Goal: Task Accomplishment & Management: Complete application form

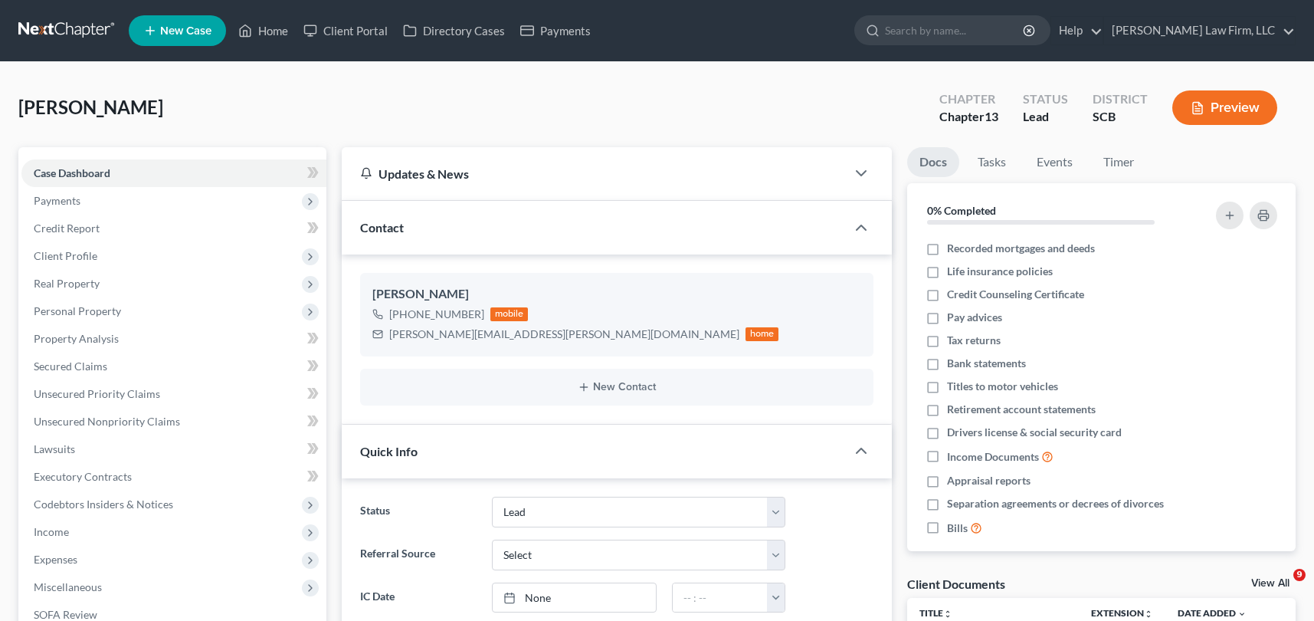
select select "4"
click at [261, 24] on link "Home" at bounding box center [263, 31] width 65 height 28
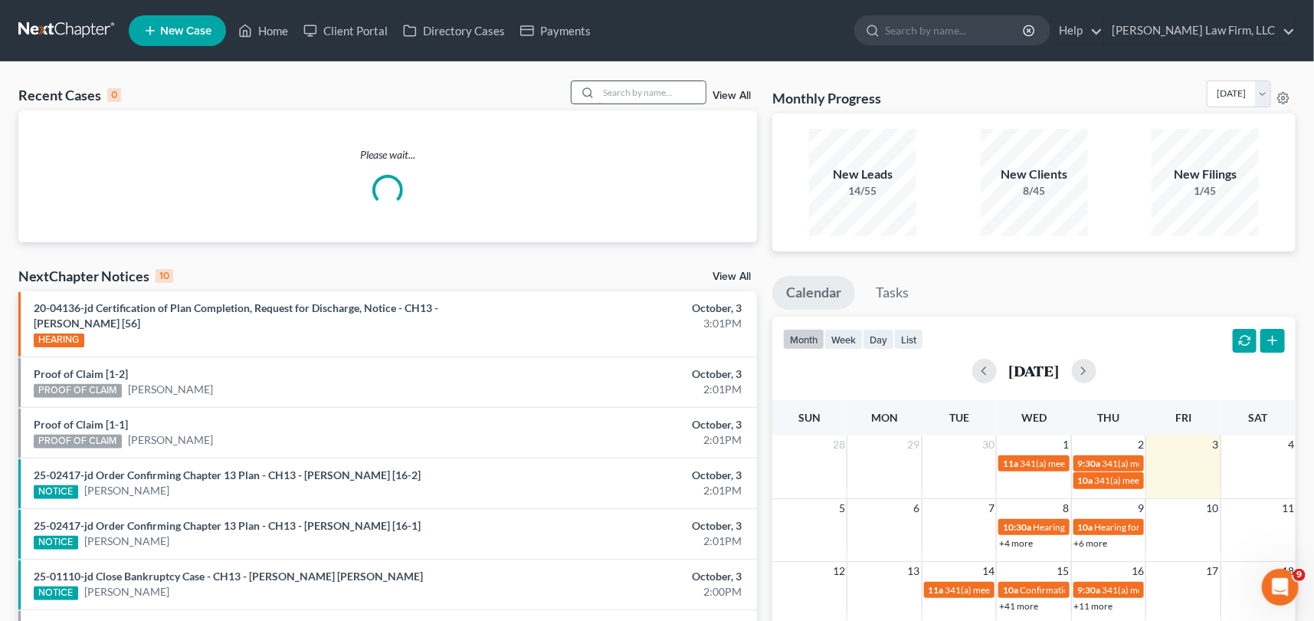
click at [606, 88] on input "search" at bounding box center [652, 92] width 107 height 22
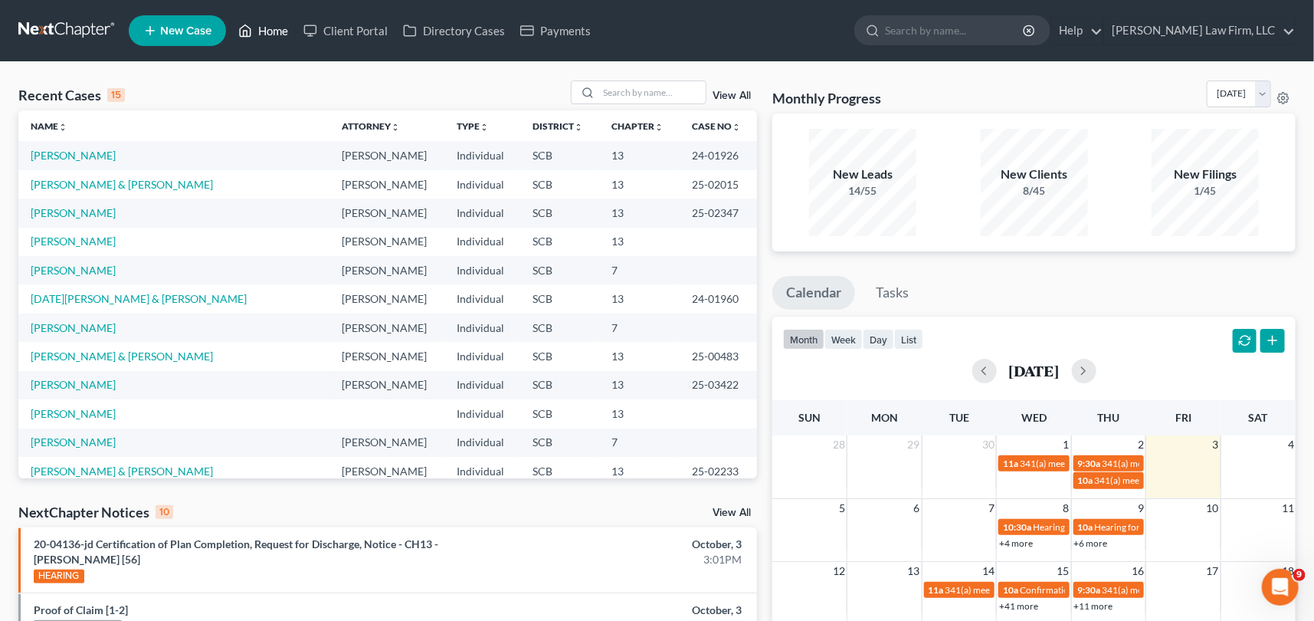
click at [267, 25] on link "Home" at bounding box center [263, 31] width 65 height 28
click at [603, 91] on input "search" at bounding box center [652, 92] width 107 height 22
type input "[PERSON_NAME]"
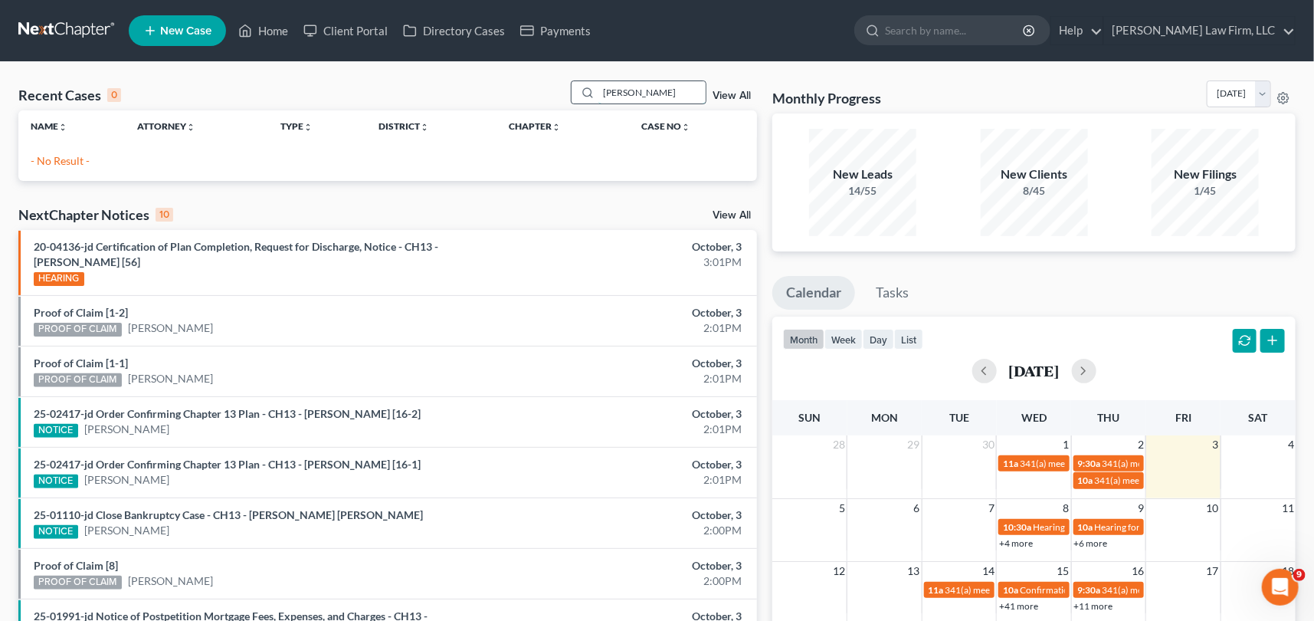
drag, startPoint x: 625, startPoint y: 93, endPoint x: 580, endPoint y: 94, distance: 44.5
click at [580, 94] on div "[PERSON_NAME]" at bounding box center [639, 92] width 136 height 24
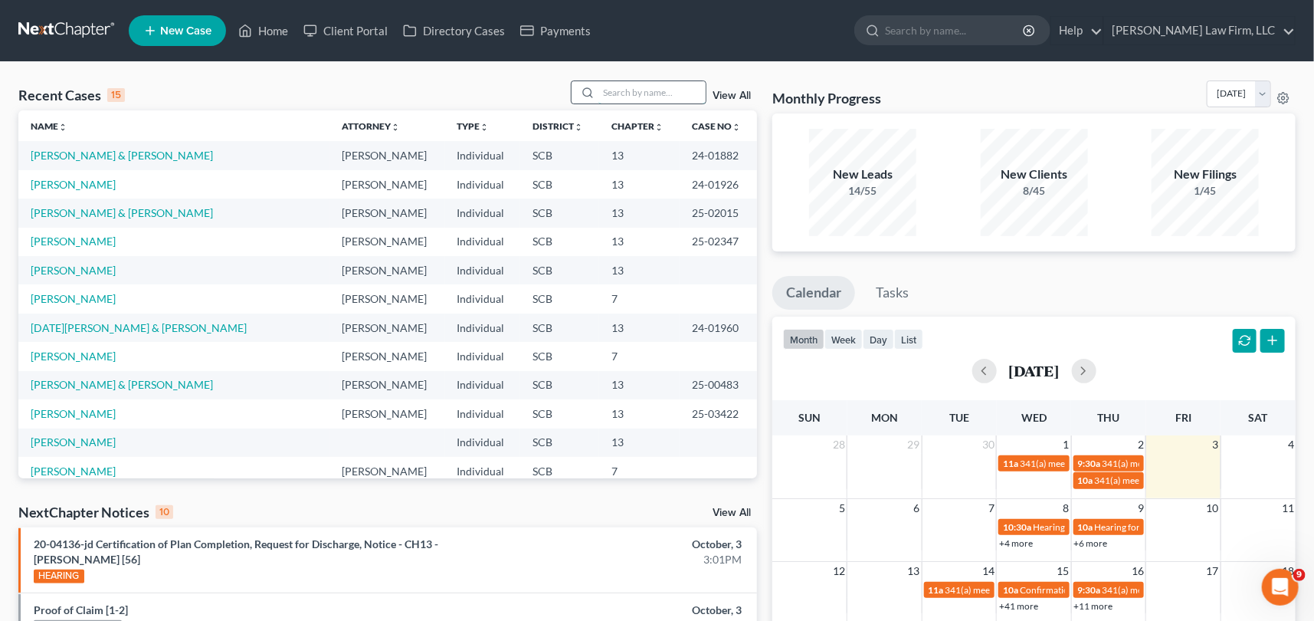
click at [599, 86] on input "search" at bounding box center [652, 92] width 107 height 22
type input "[PERSON_NAME]"
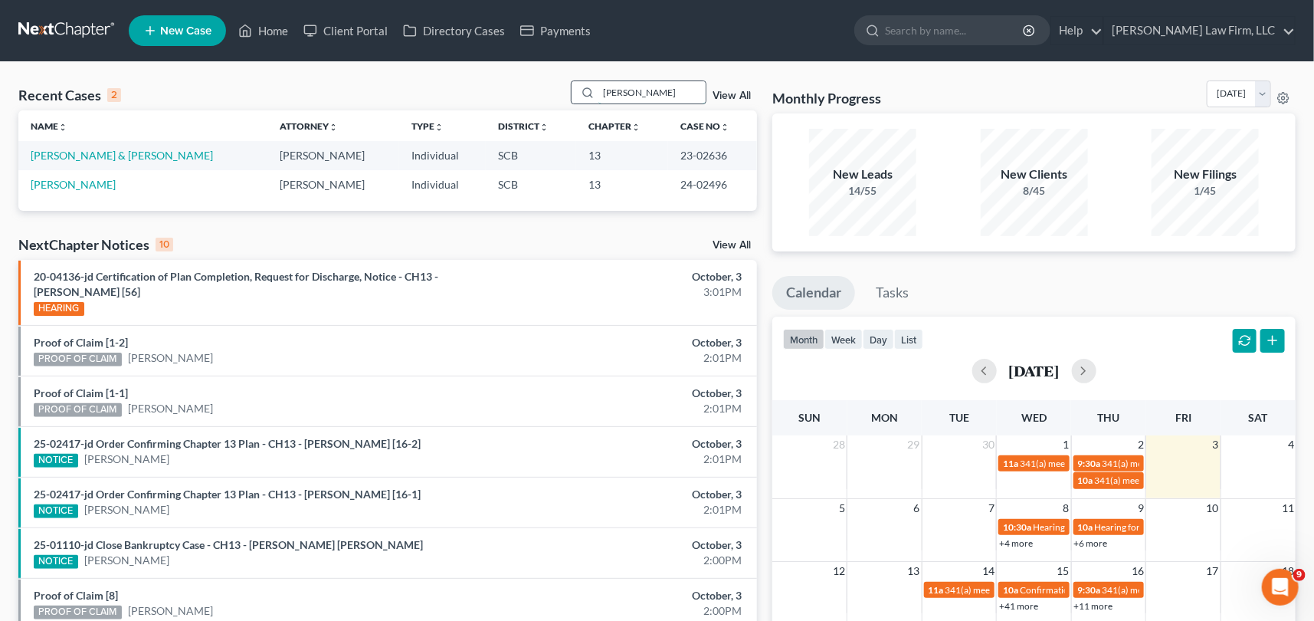
drag, startPoint x: 598, startPoint y: 90, endPoint x: 642, endPoint y: 89, distance: 44.5
click at [642, 89] on input "[PERSON_NAME]" at bounding box center [652, 92] width 107 height 22
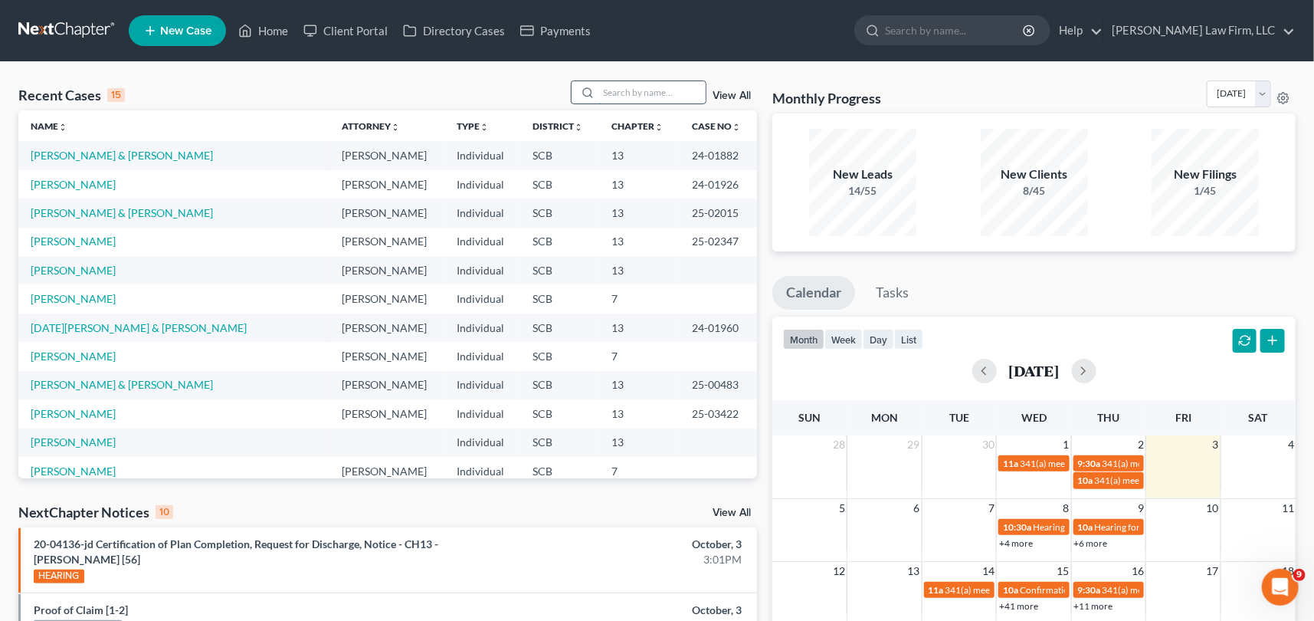
click at [621, 92] on input "search" at bounding box center [652, 92] width 107 height 22
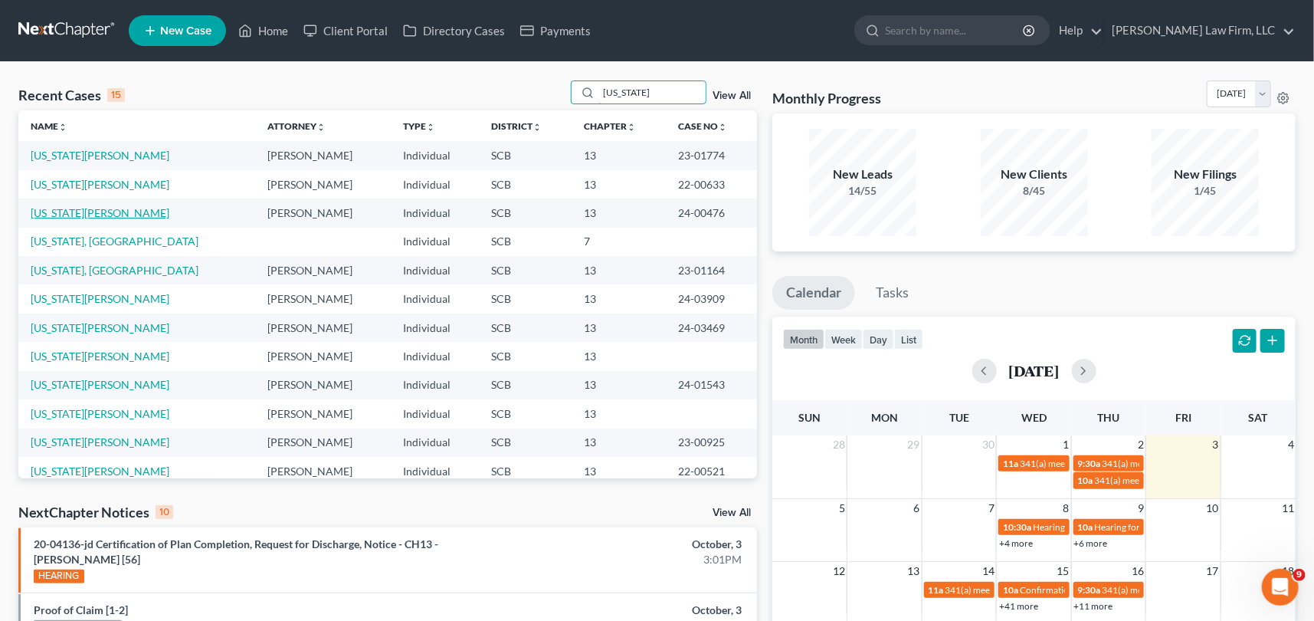
type input "[US_STATE]"
click at [103, 207] on link "[US_STATE][PERSON_NAME]" at bounding box center [100, 212] width 139 height 13
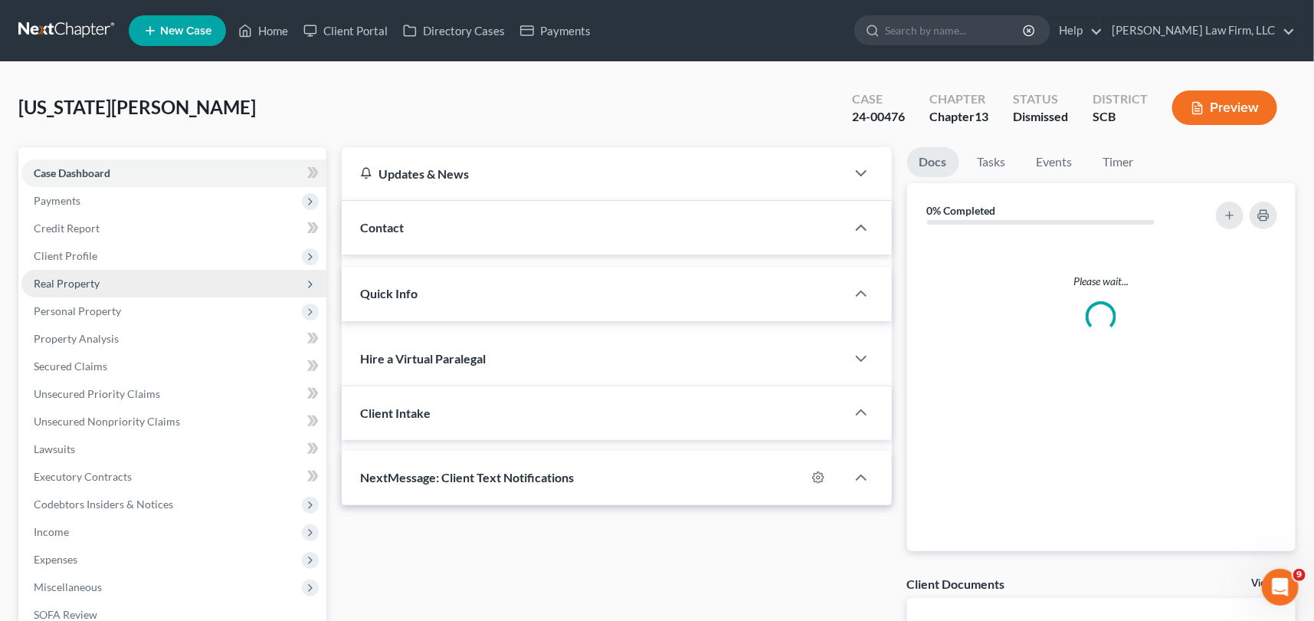
select select "0"
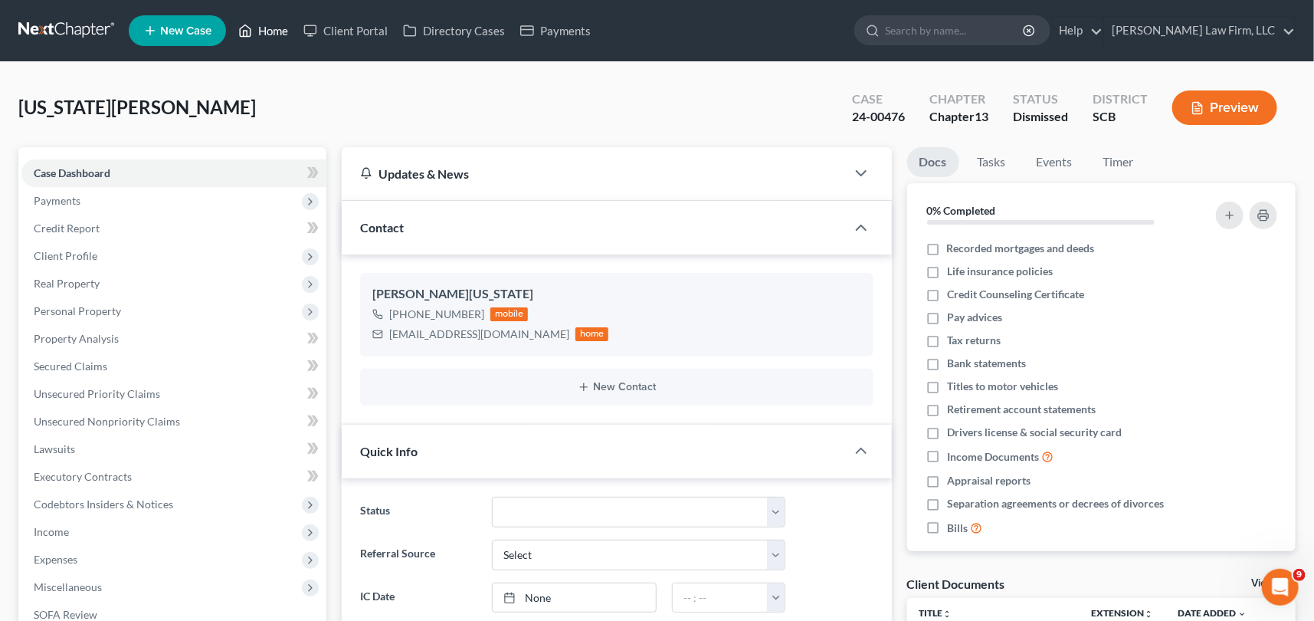
click at [268, 25] on link "Home" at bounding box center [263, 31] width 65 height 28
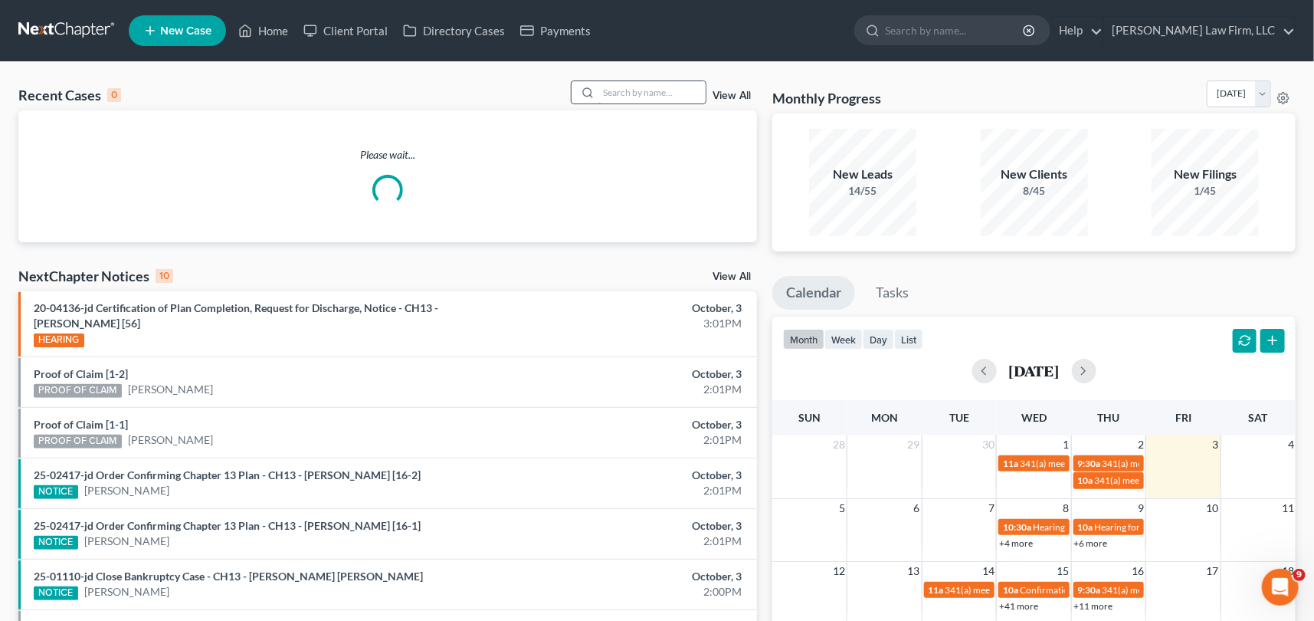
click at [604, 87] on input "search" at bounding box center [652, 92] width 107 height 22
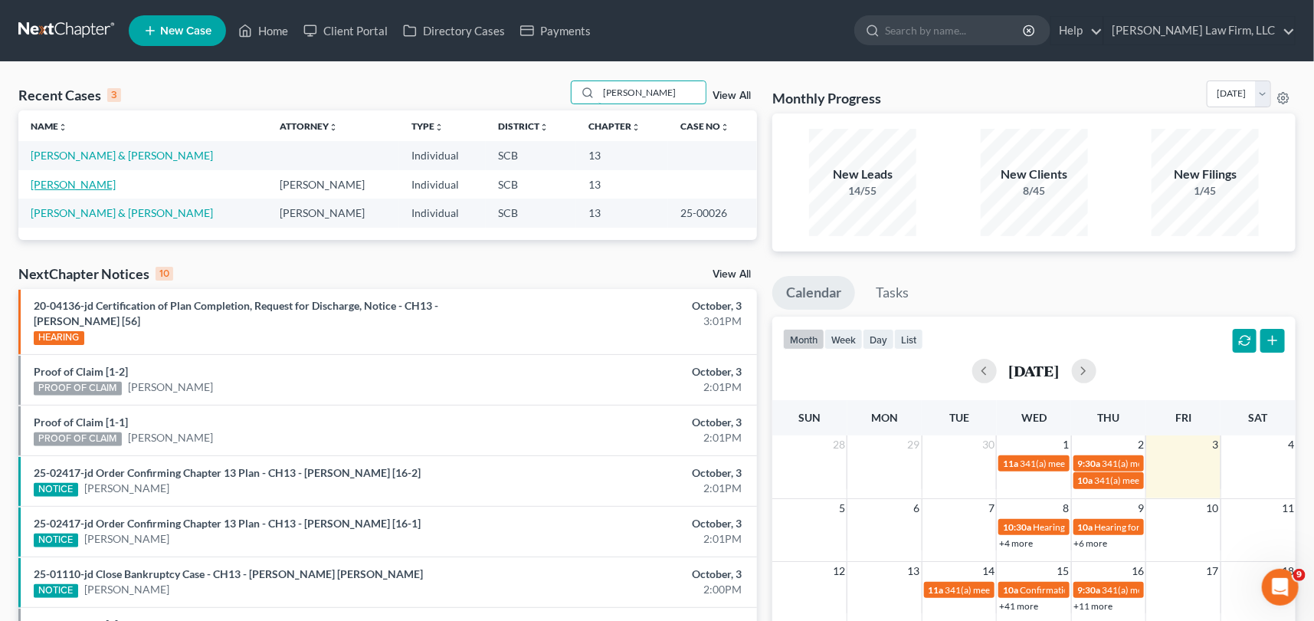
type input "[PERSON_NAME]"
click at [77, 178] on link "[PERSON_NAME]" at bounding box center [73, 184] width 85 height 13
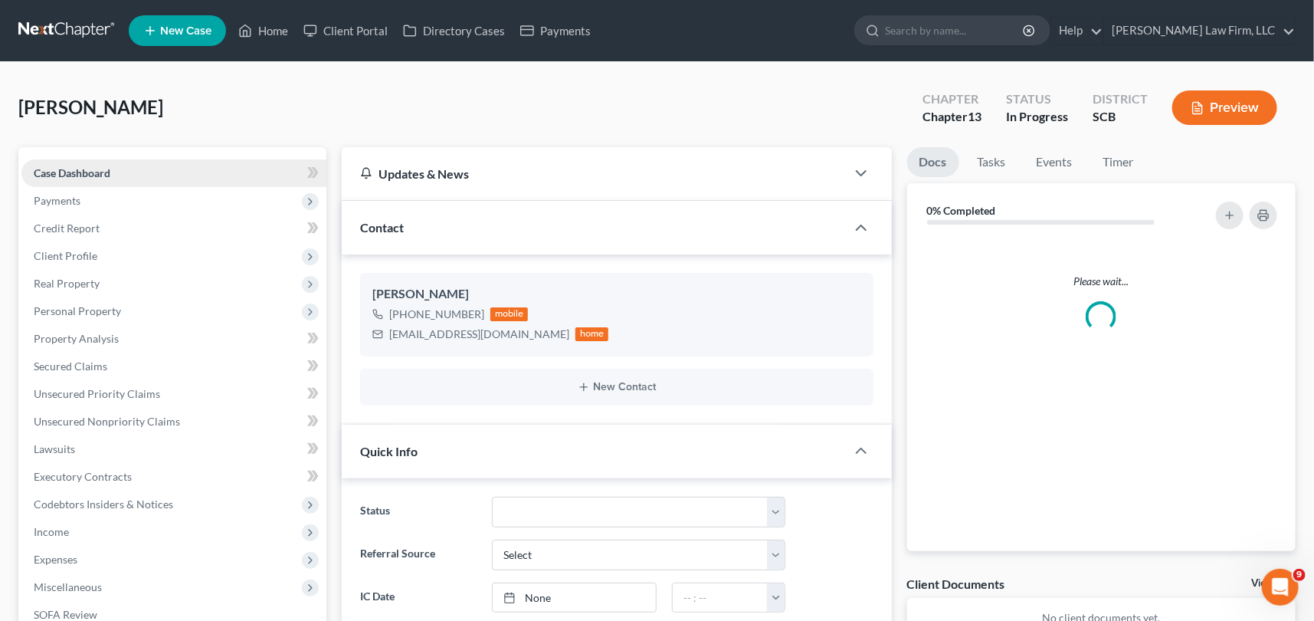
select select "1"
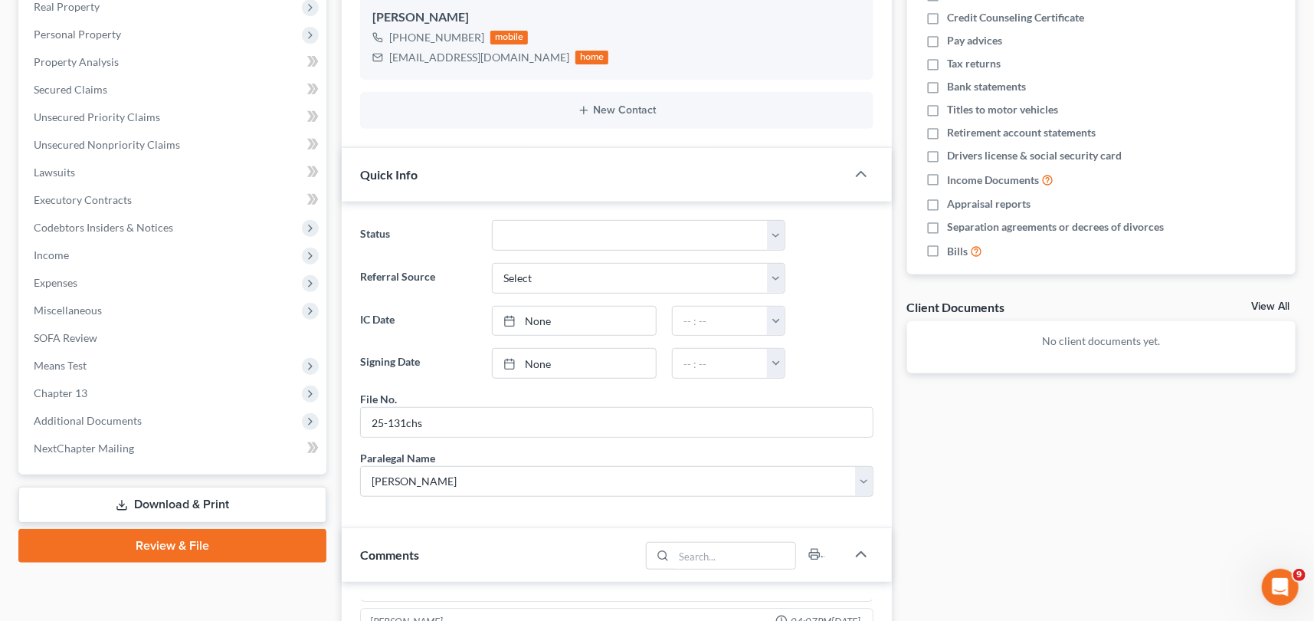
scroll to position [139, 0]
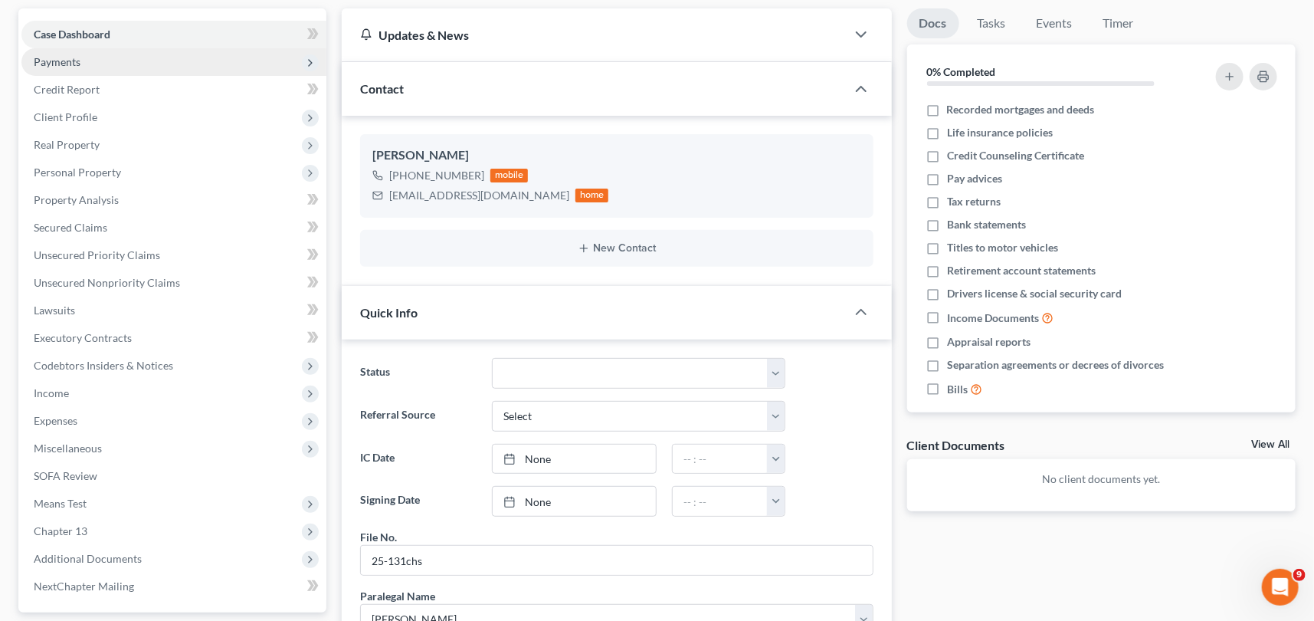
click at [56, 60] on span "Payments" at bounding box center [57, 61] width 47 height 13
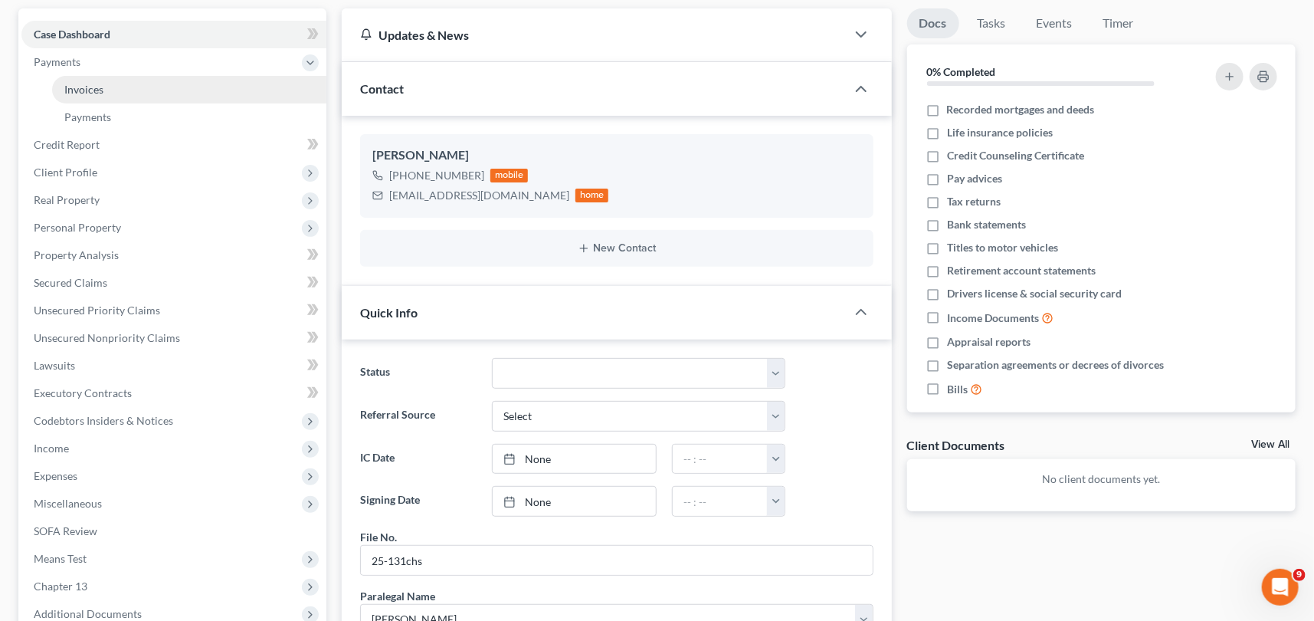
click at [94, 83] on span "Invoices" at bounding box center [83, 89] width 39 height 13
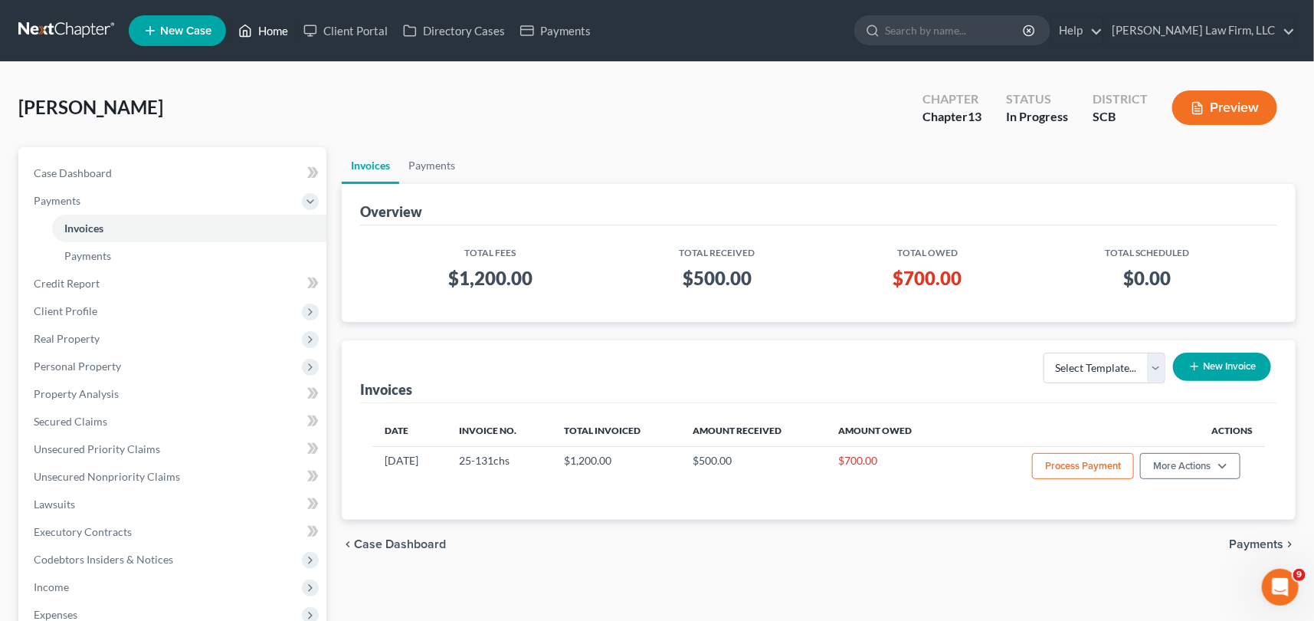
click at [276, 25] on link "Home" at bounding box center [263, 31] width 65 height 28
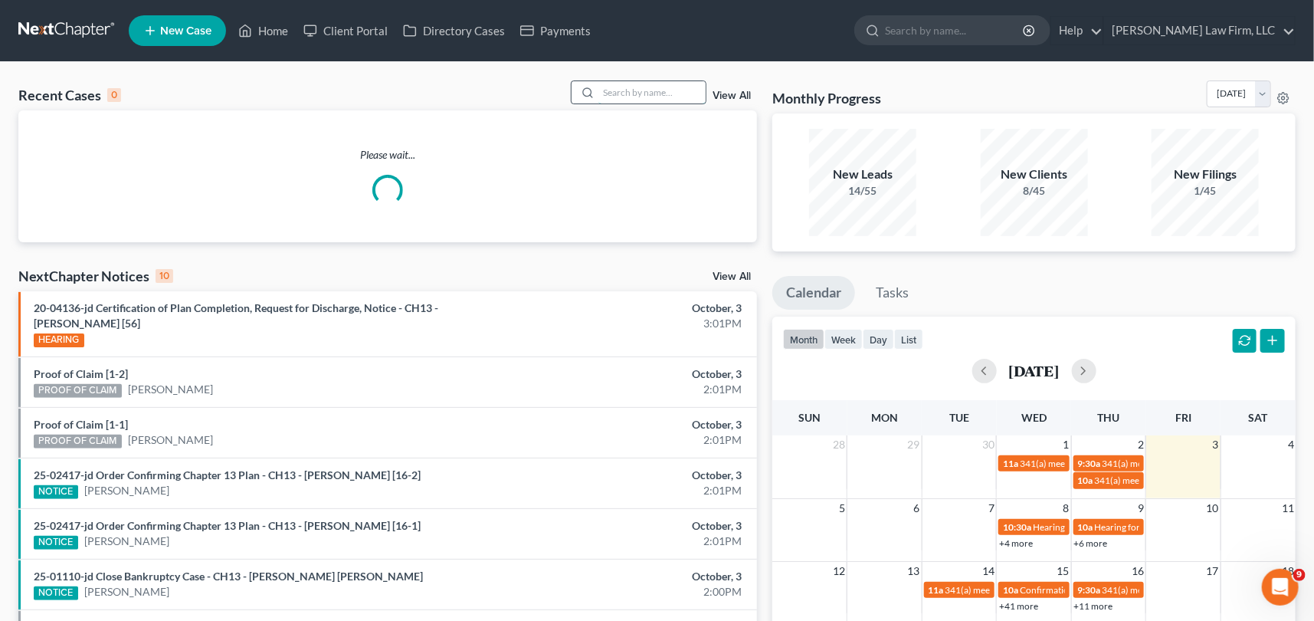
click at [601, 88] on input "search" at bounding box center [652, 92] width 107 height 22
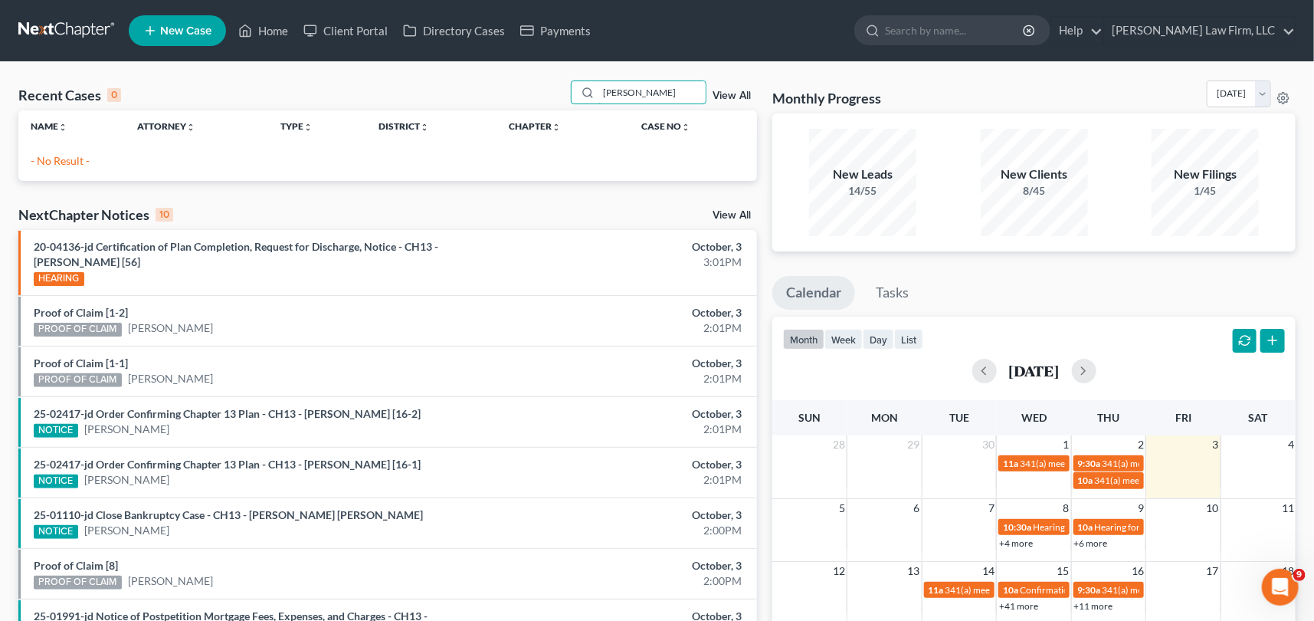
type input "[PERSON_NAME]"
click at [186, 25] on span "New Case" at bounding box center [185, 30] width 51 height 11
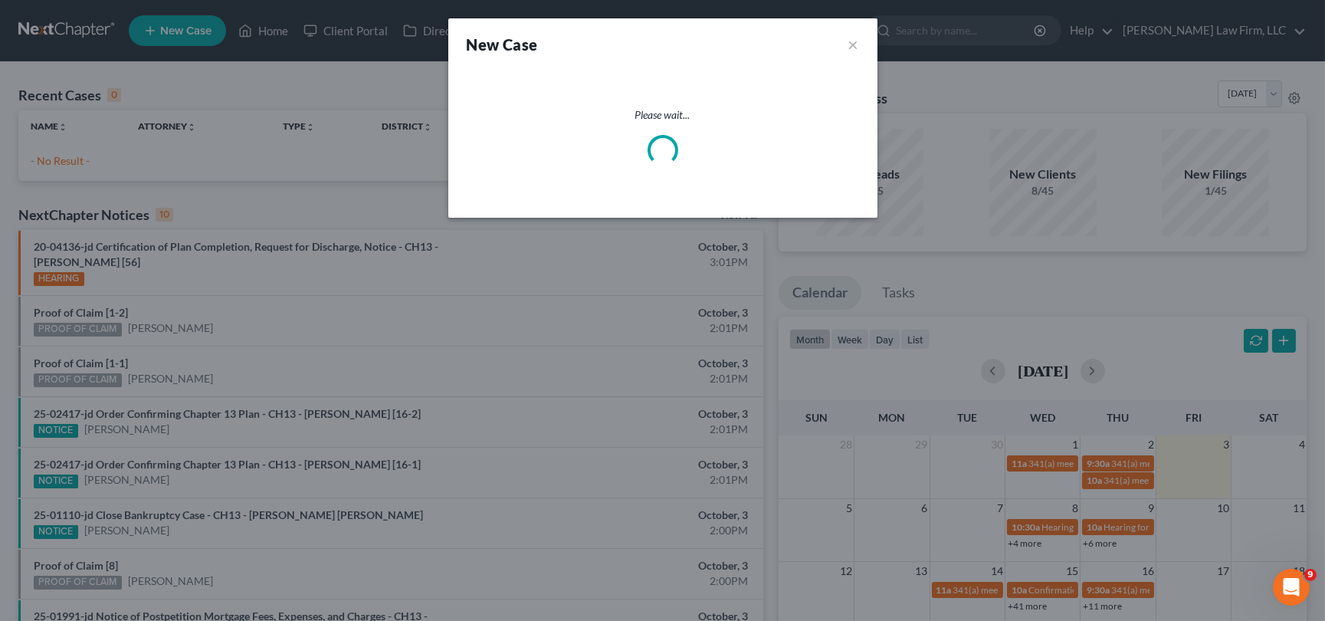
select select "72"
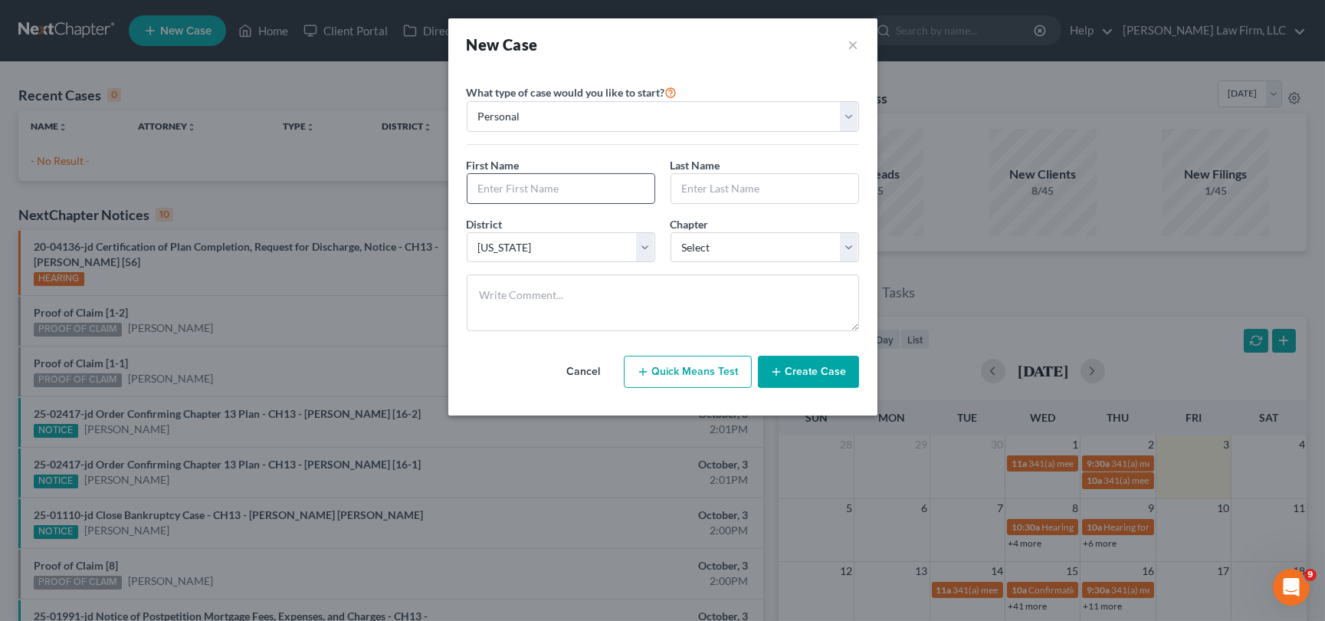
click at [493, 188] on input "text" at bounding box center [561, 188] width 187 height 29
type input "Mallary"
type input "[PERSON_NAME]"
click at [855, 245] on select "Select 7 11 12 13" at bounding box center [765, 247] width 189 height 31
select select "0"
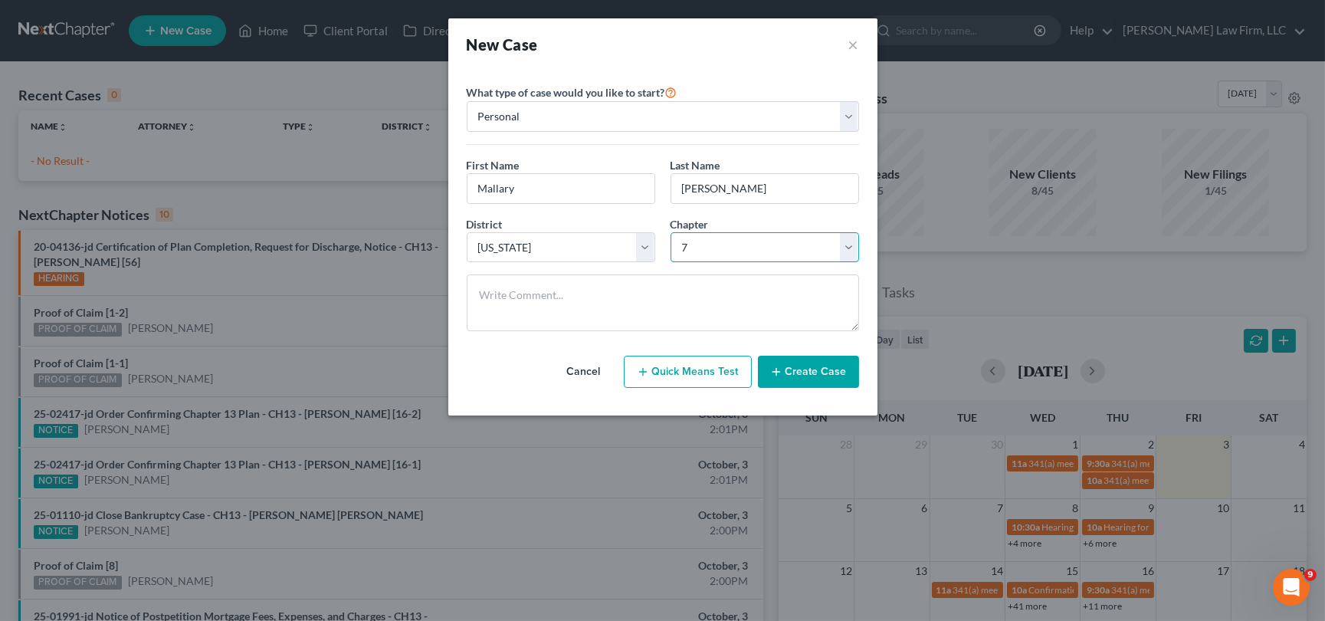
click at [671, 232] on select "Select 7 11 12 13" at bounding box center [765, 247] width 189 height 31
click at [796, 369] on button "Create Case" at bounding box center [808, 372] width 101 height 32
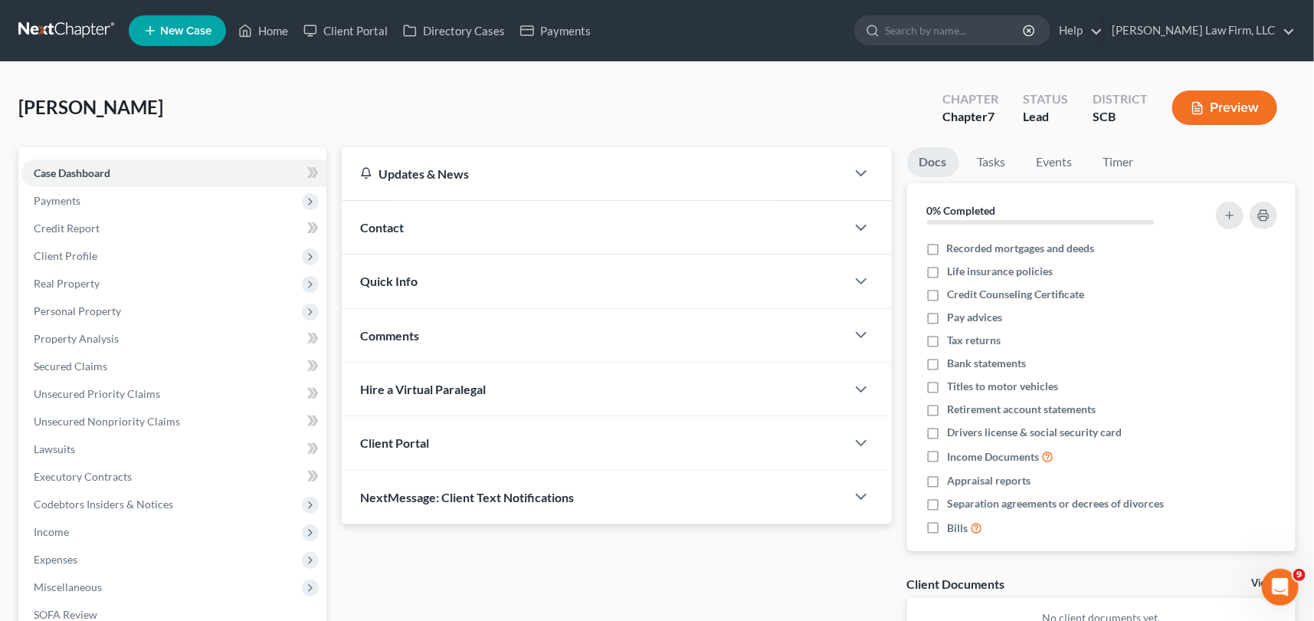
click at [392, 217] on div "Contact" at bounding box center [594, 227] width 504 height 53
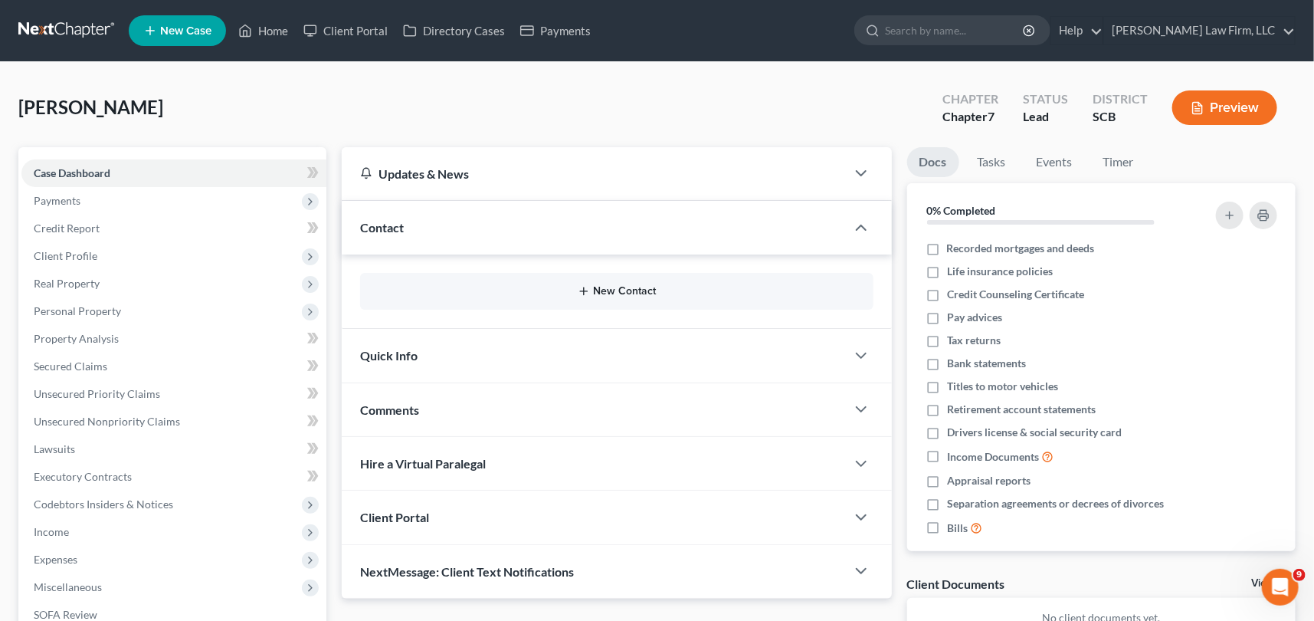
click at [601, 289] on button "New Contact" at bounding box center [616, 291] width 489 height 12
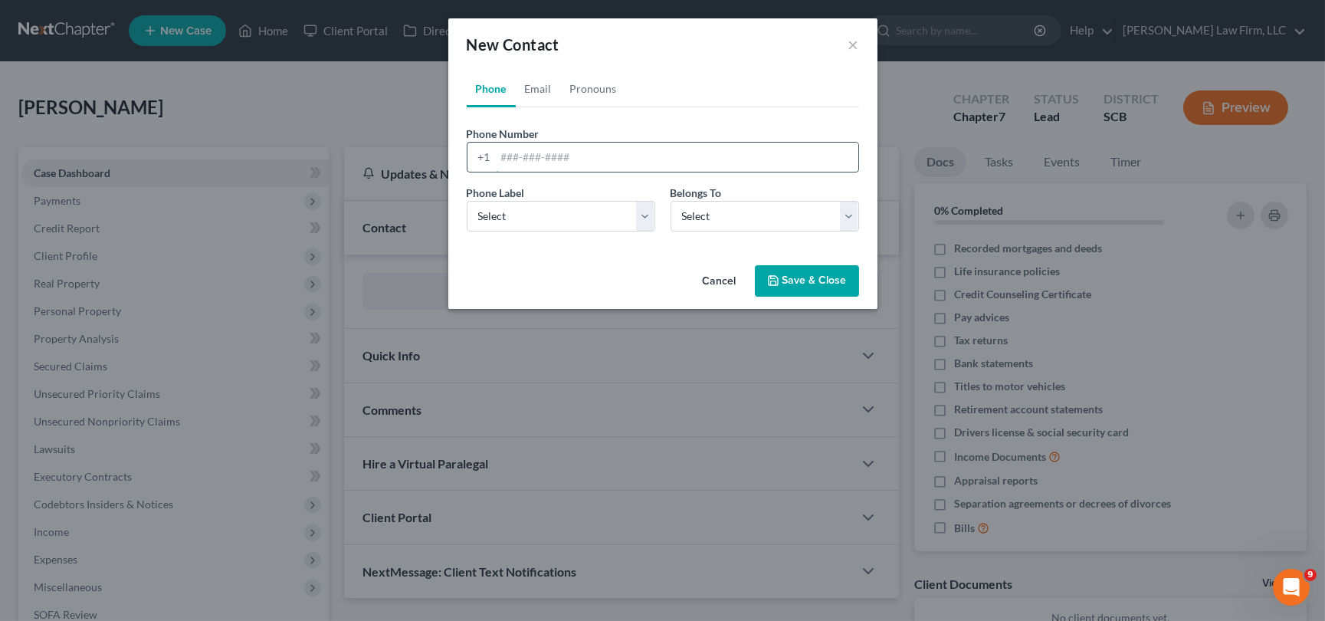
click at [501, 156] on input "tel" at bounding box center [677, 157] width 363 height 29
type input "[PHONE_NUMBER]"
click at [480, 220] on select "Select Mobile Home Work Other" at bounding box center [561, 216] width 189 height 31
select select "0"
click at [467, 201] on select "Select Mobile Home Work Other" at bounding box center [561, 216] width 189 height 31
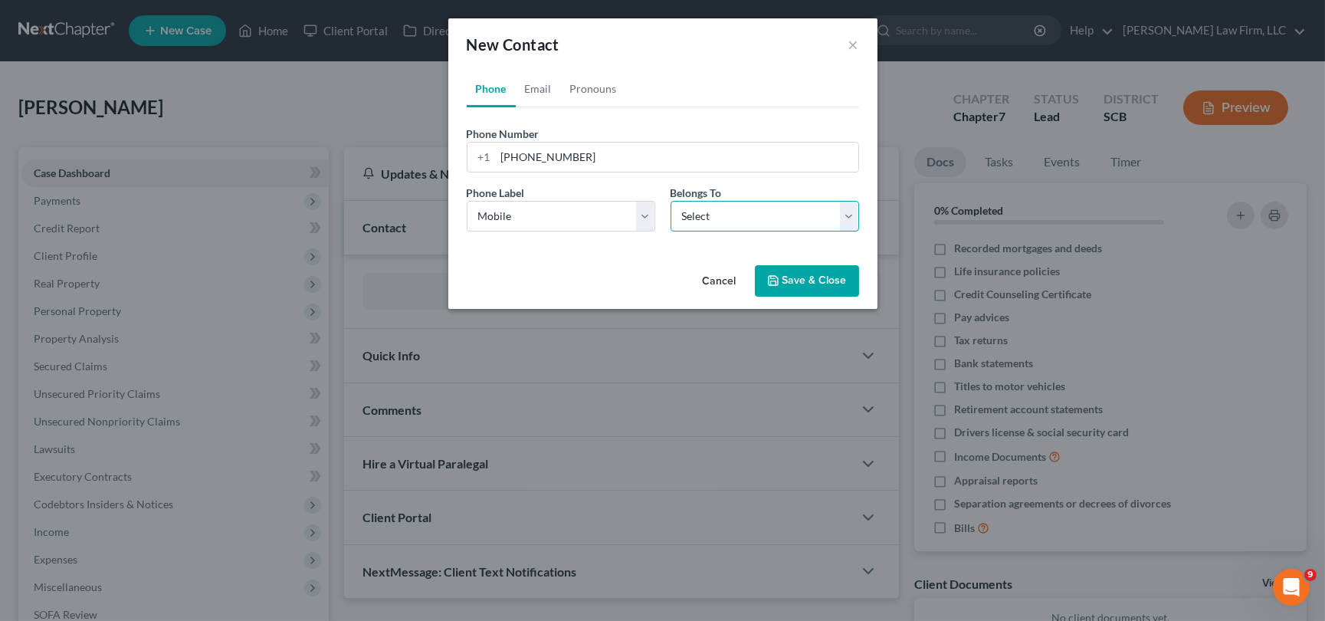
drag, startPoint x: 717, startPoint y: 213, endPoint x: 724, endPoint y: 220, distance: 9.8
click at [717, 213] on select "Select Client Other" at bounding box center [765, 216] width 189 height 31
select select "0"
click at [671, 201] on select "Select Client Other" at bounding box center [765, 216] width 189 height 31
select select "0"
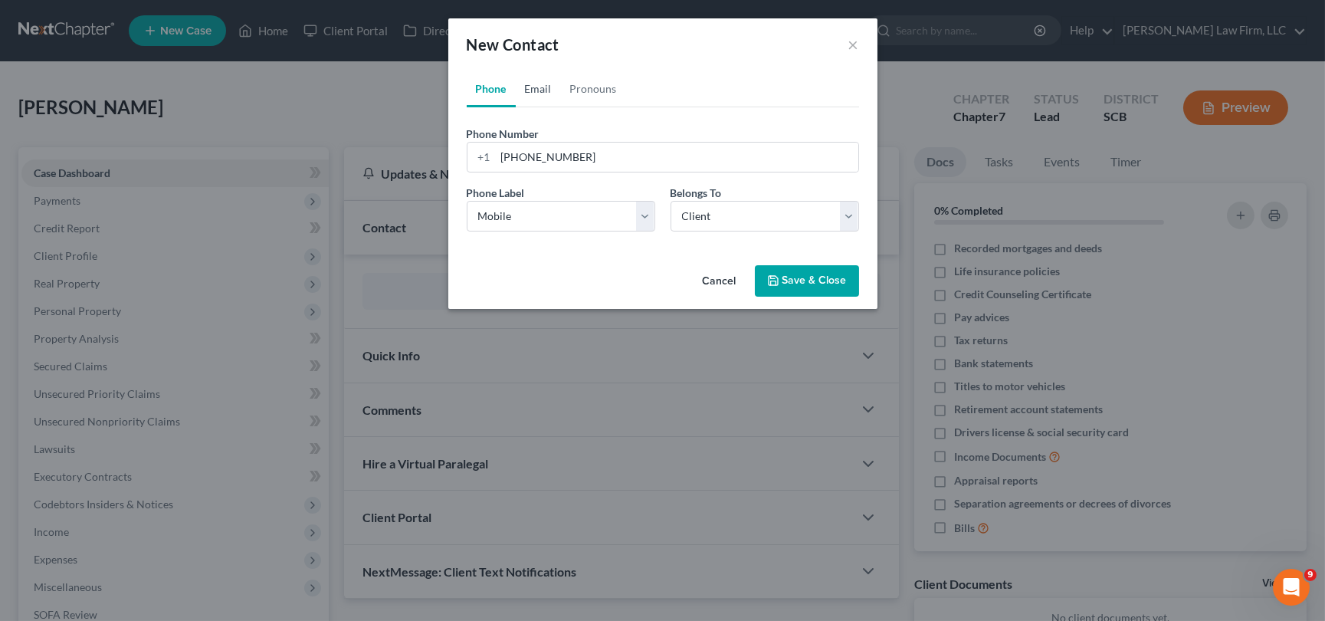
click at [539, 77] on link "Email" at bounding box center [538, 89] width 45 height 37
click at [498, 154] on input "email" at bounding box center [677, 157] width 363 height 29
type input "[EMAIL_ADDRESS][DOMAIN_NAME]"
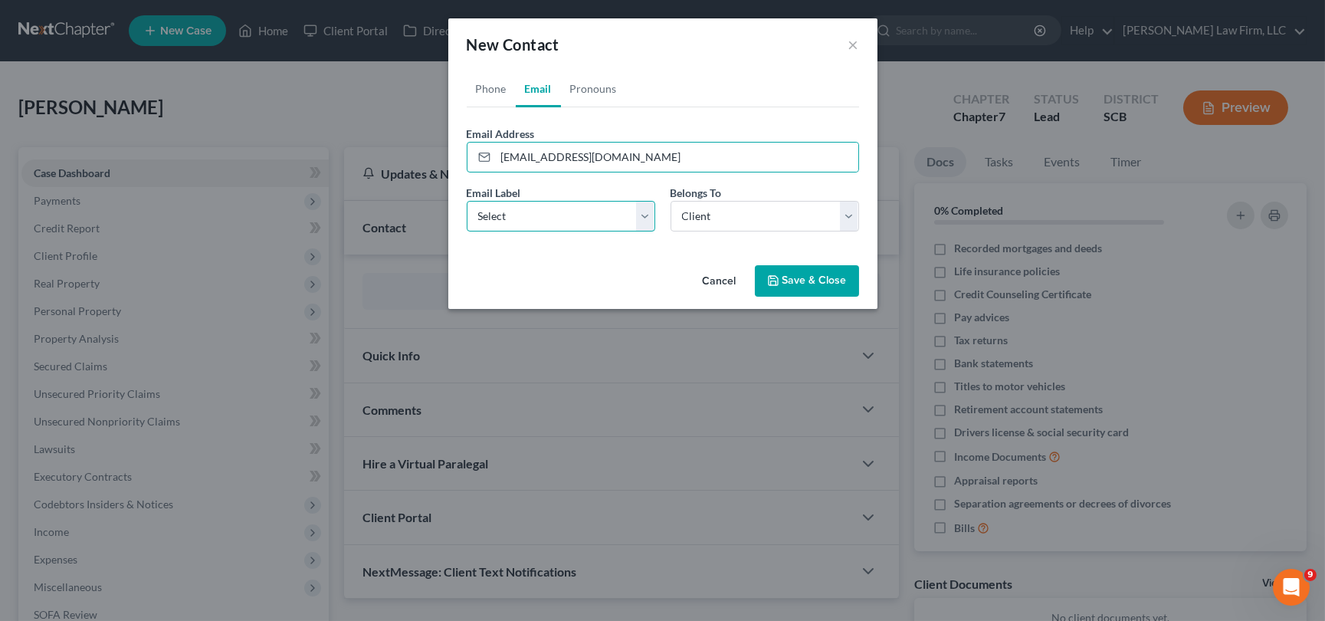
drag, startPoint x: 526, startPoint y: 216, endPoint x: 509, endPoint y: 229, distance: 21.3
click at [525, 217] on select "Select Home Work Other" at bounding box center [561, 216] width 189 height 31
select select "0"
click at [467, 201] on select "Select Home Work Other" at bounding box center [561, 216] width 189 height 31
click at [797, 277] on button "Save & Close" at bounding box center [807, 281] width 104 height 32
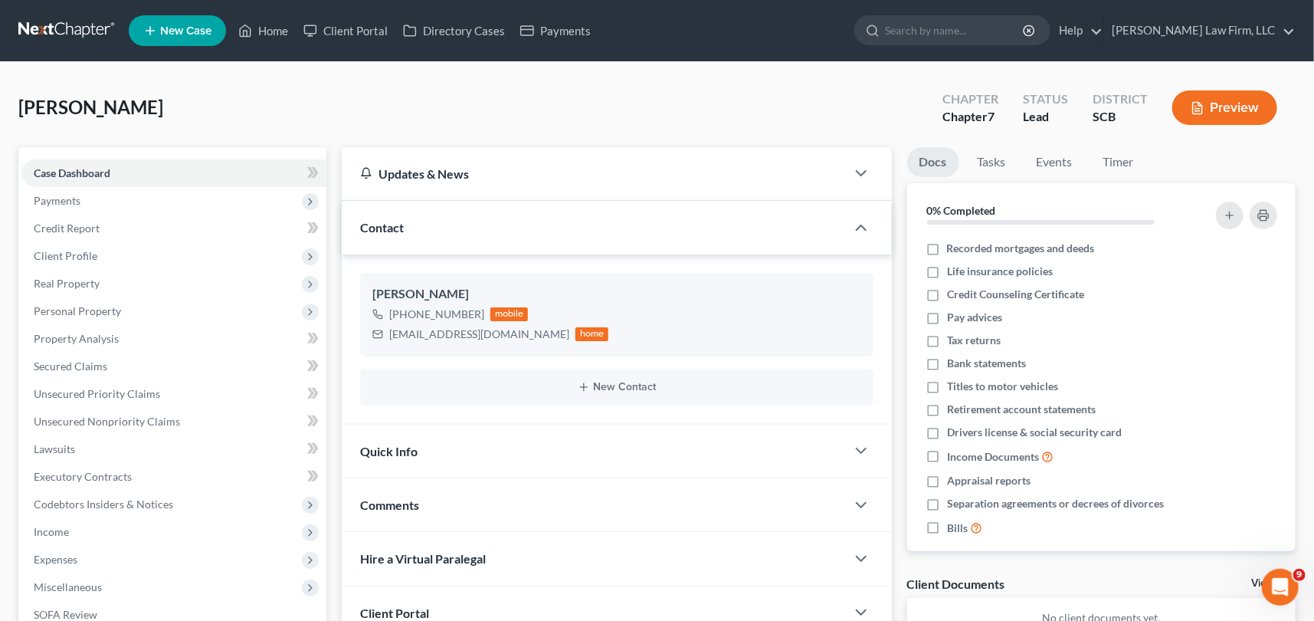
click at [398, 440] on div "Quick Info" at bounding box center [594, 451] width 504 height 53
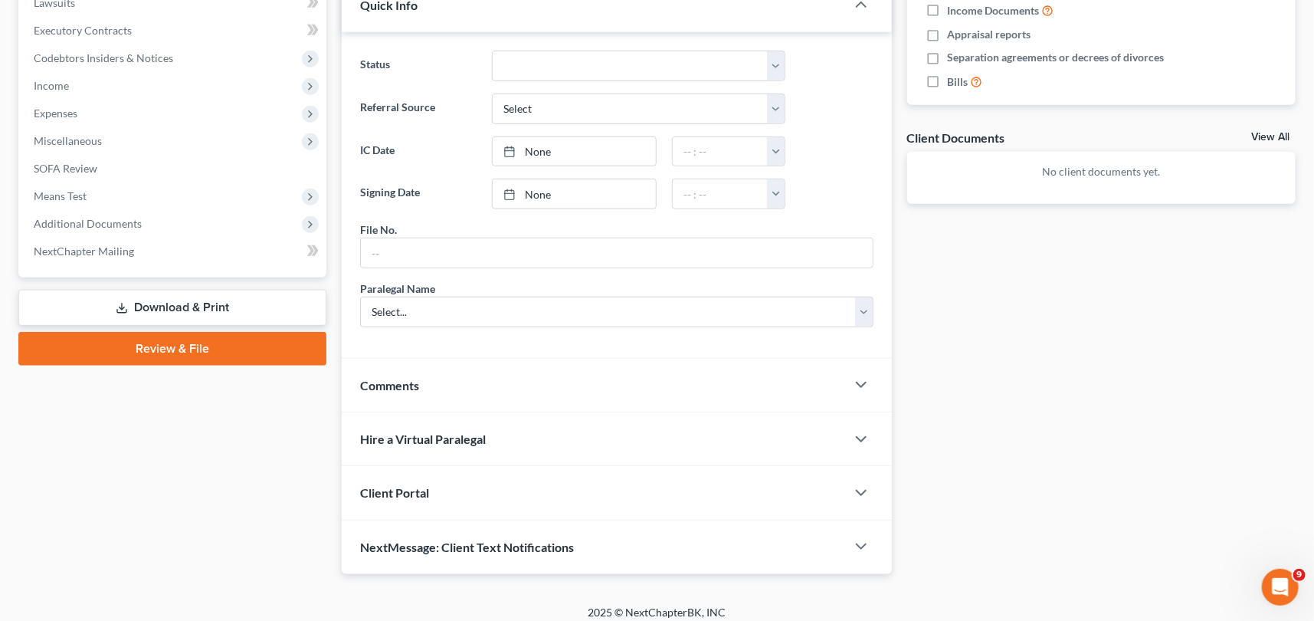
scroll to position [455, 0]
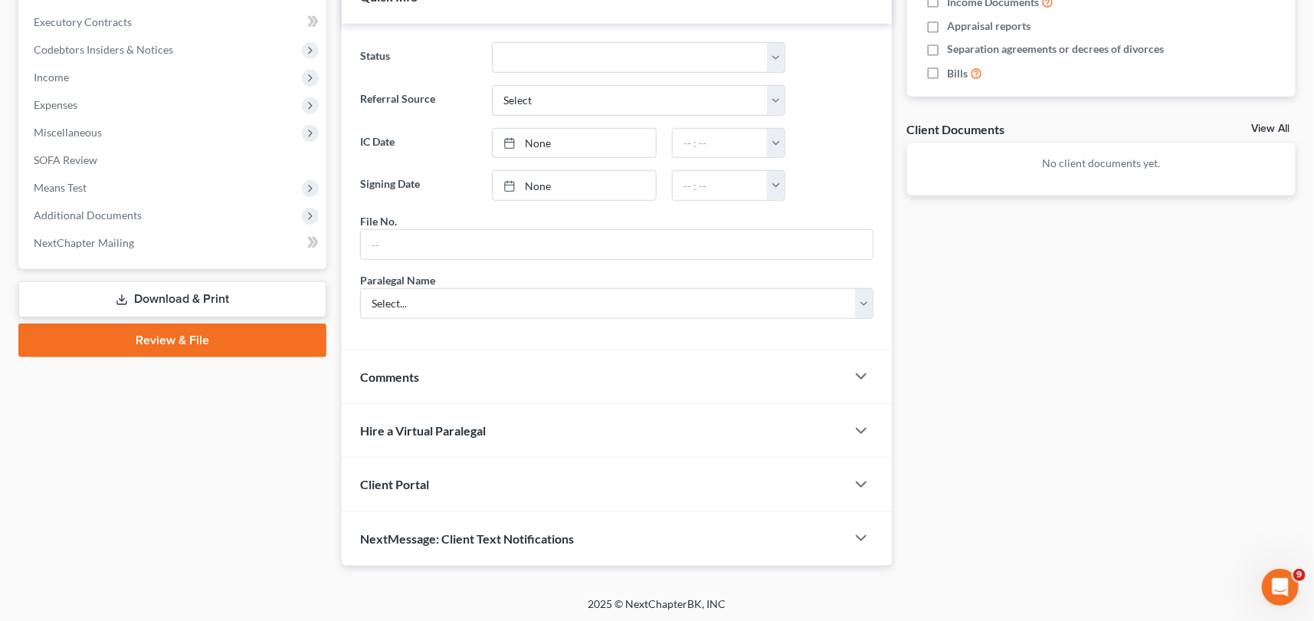
click at [402, 477] on span "Client Portal" at bounding box center [394, 484] width 69 height 15
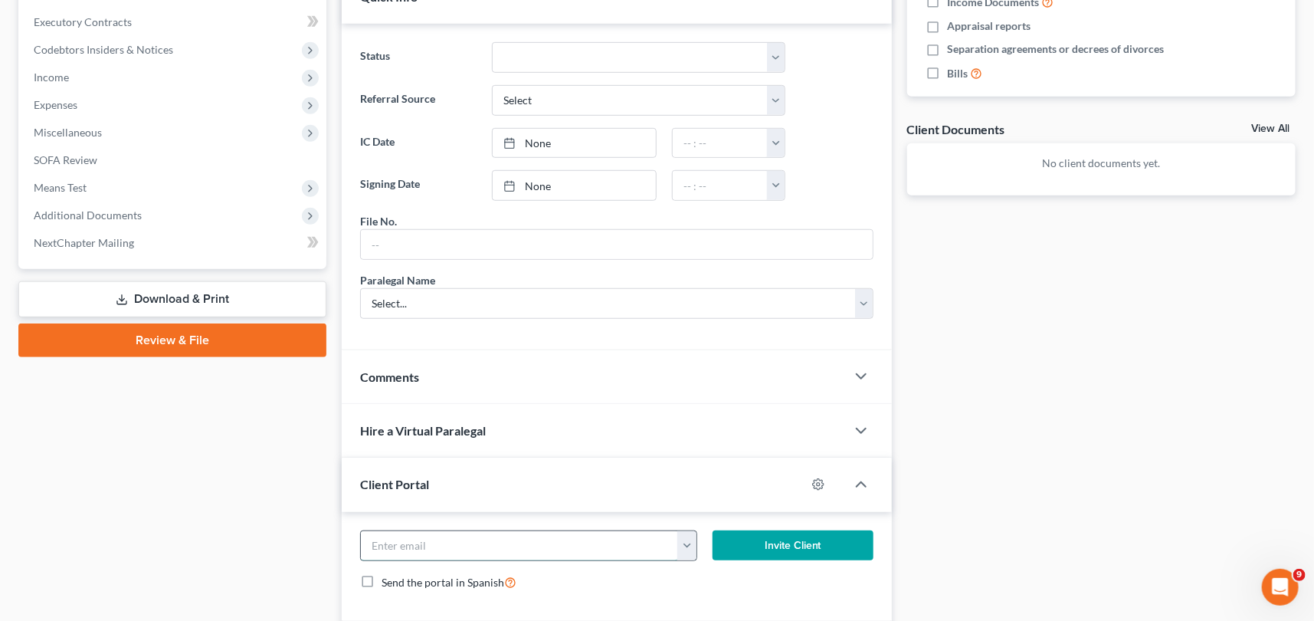
click at [381, 545] on input "email" at bounding box center [519, 545] width 317 height 29
type input "n"
type input "m"
type input "[EMAIL_ADDRESS][DOMAIN_NAME]"
click at [816, 533] on button "Invite Client" at bounding box center [793, 545] width 161 height 31
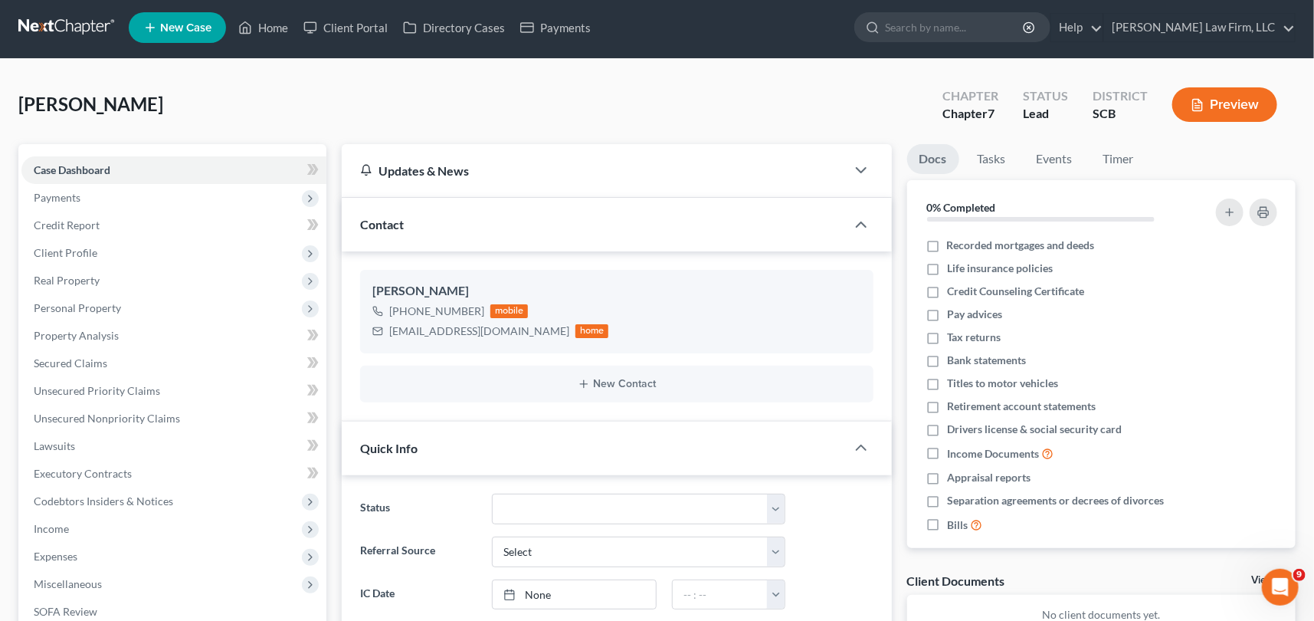
scroll to position [0, 0]
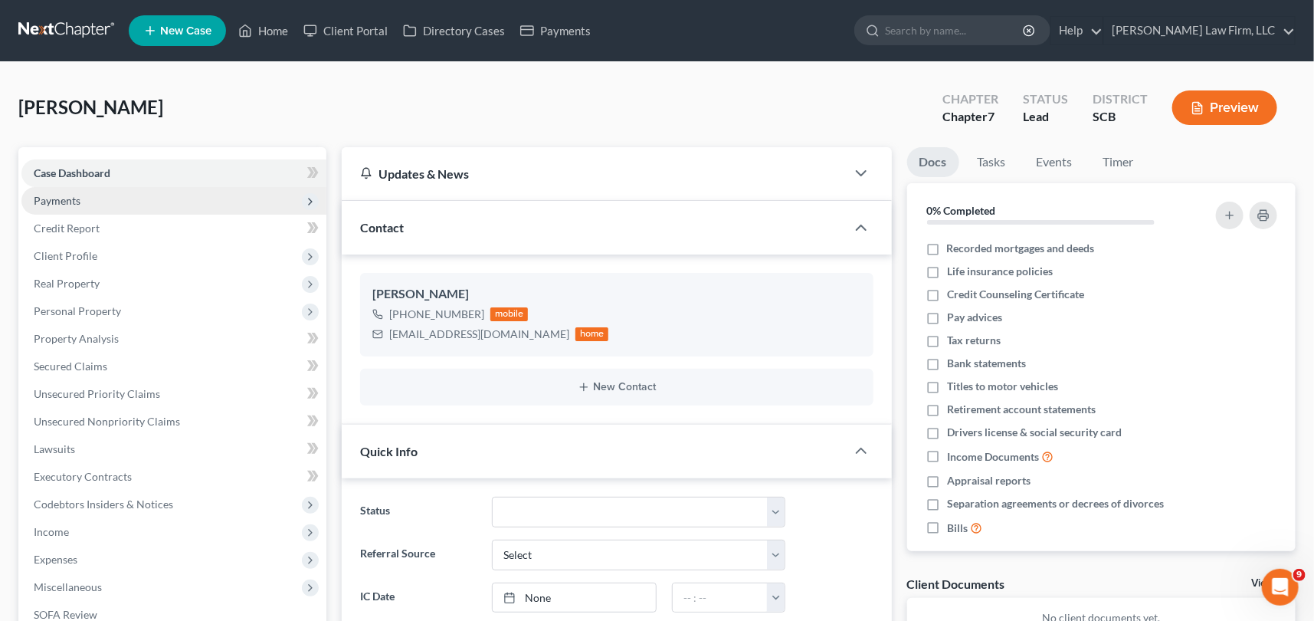
click at [64, 196] on span "Payments" at bounding box center [57, 200] width 47 height 13
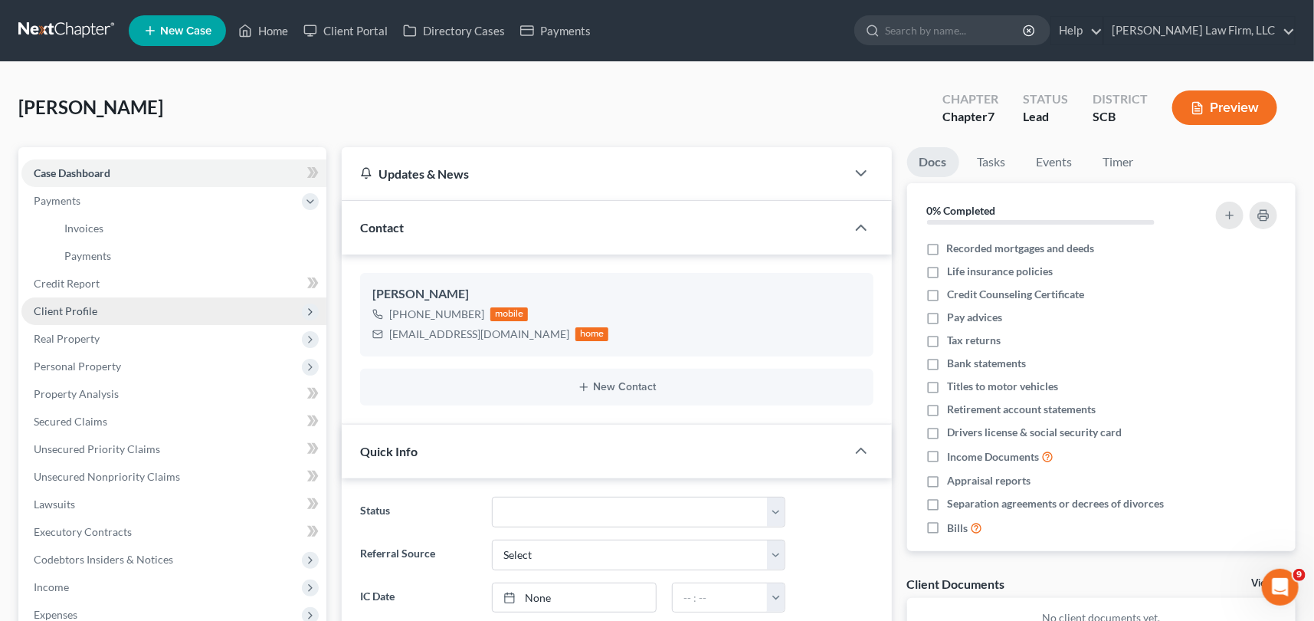
click at [65, 304] on span "Client Profile" at bounding box center [66, 310] width 64 height 13
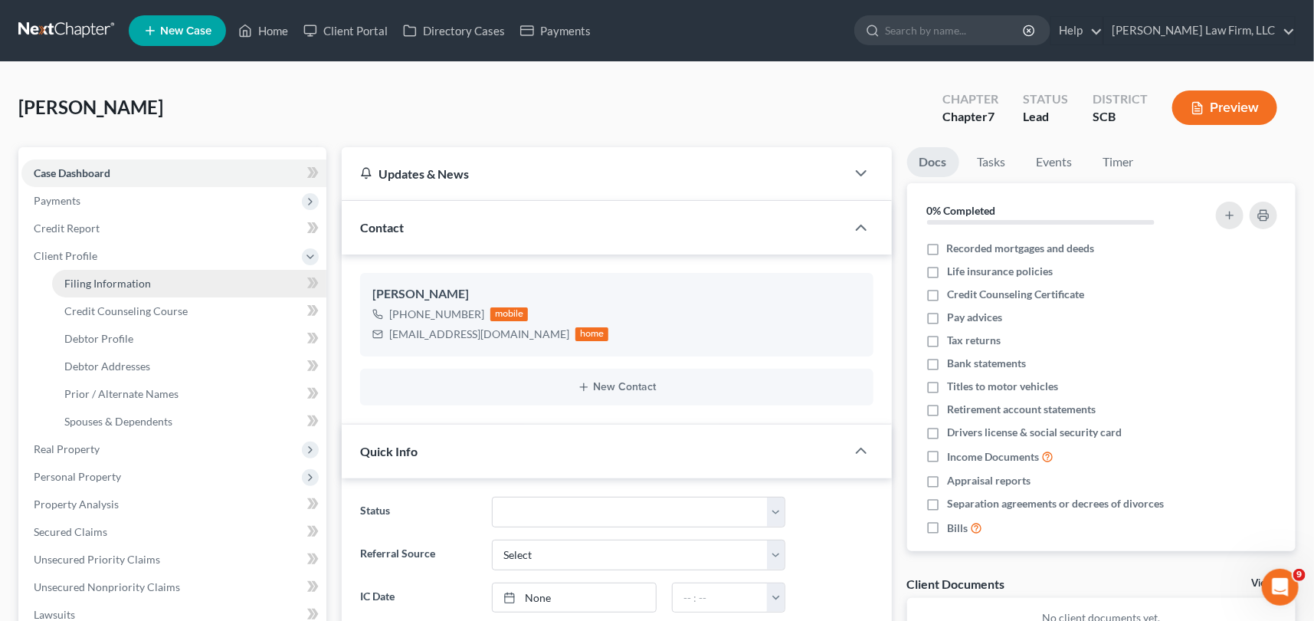
click at [117, 285] on span "Filing Information" at bounding box center [107, 283] width 87 height 13
select select "1"
select select "0"
select select "72"
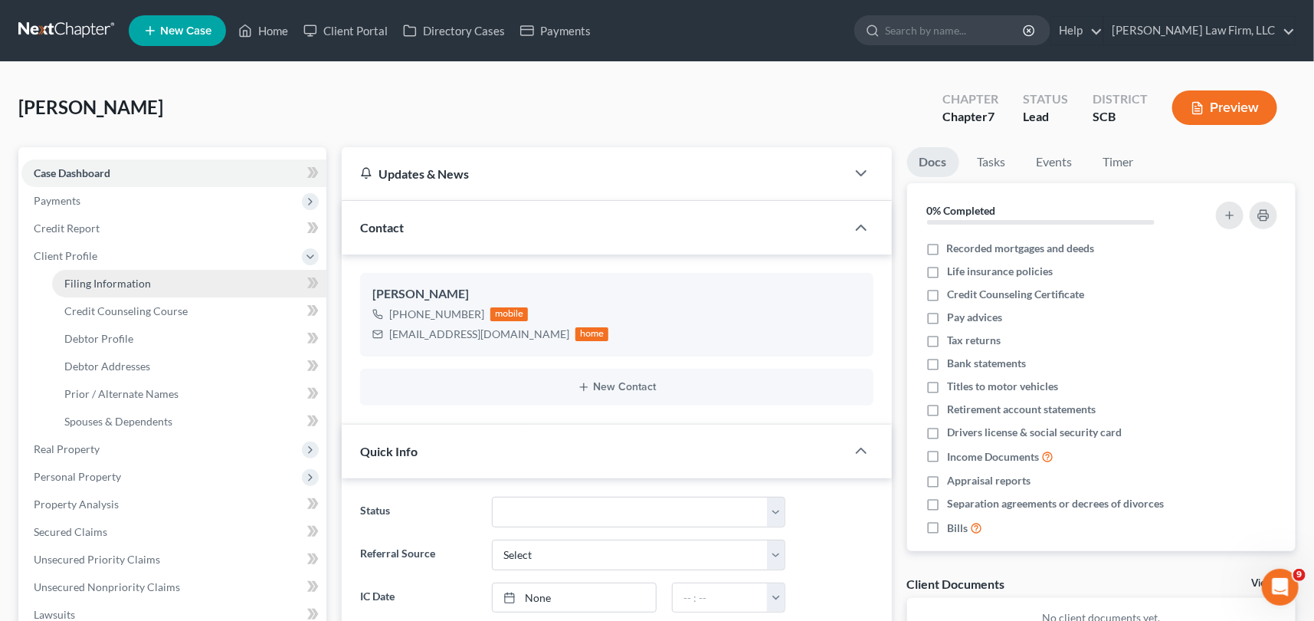
select select "42"
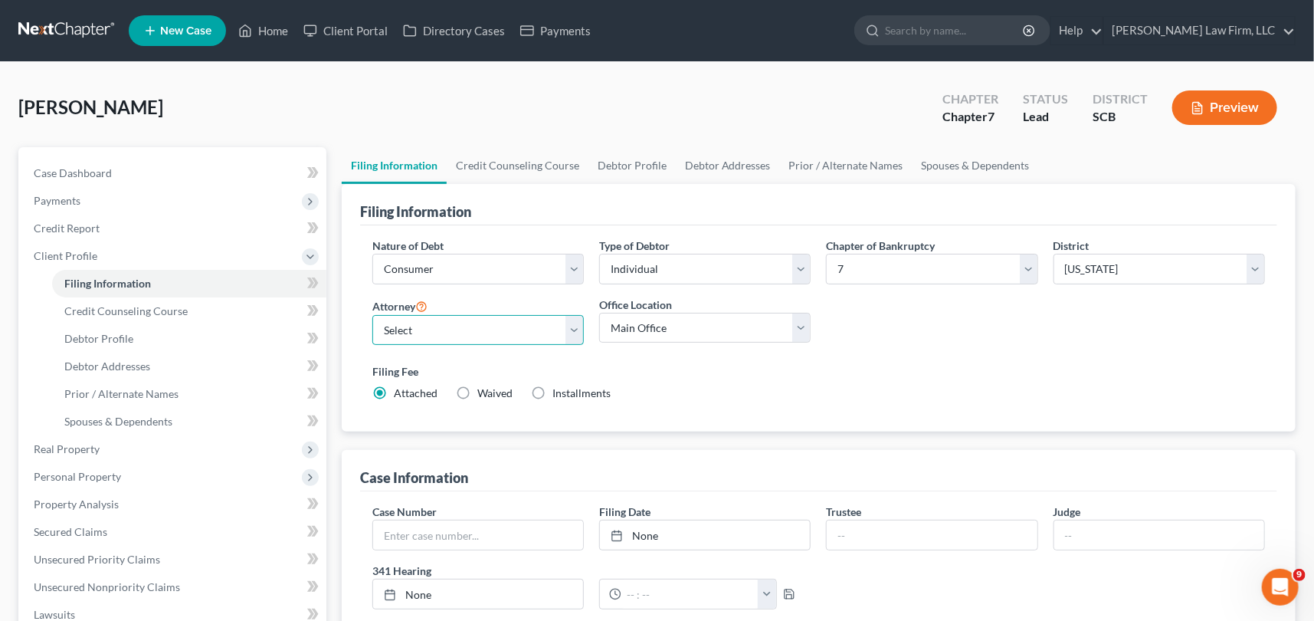
click at [581, 325] on select "Select [PERSON_NAME] - SCB [PERSON_NAME] - SCB" at bounding box center [478, 330] width 212 height 31
select select "1"
click at [372, 315] on select "Select [PERSON_NAME] - SCB [PERSON_NAME] - SCB" at bounding box center [478, 330] width 212 height 31
click at [112, 334] on span "Debtor Profile" at bounding box center [98, 338] width 69 height 13
select select "0"
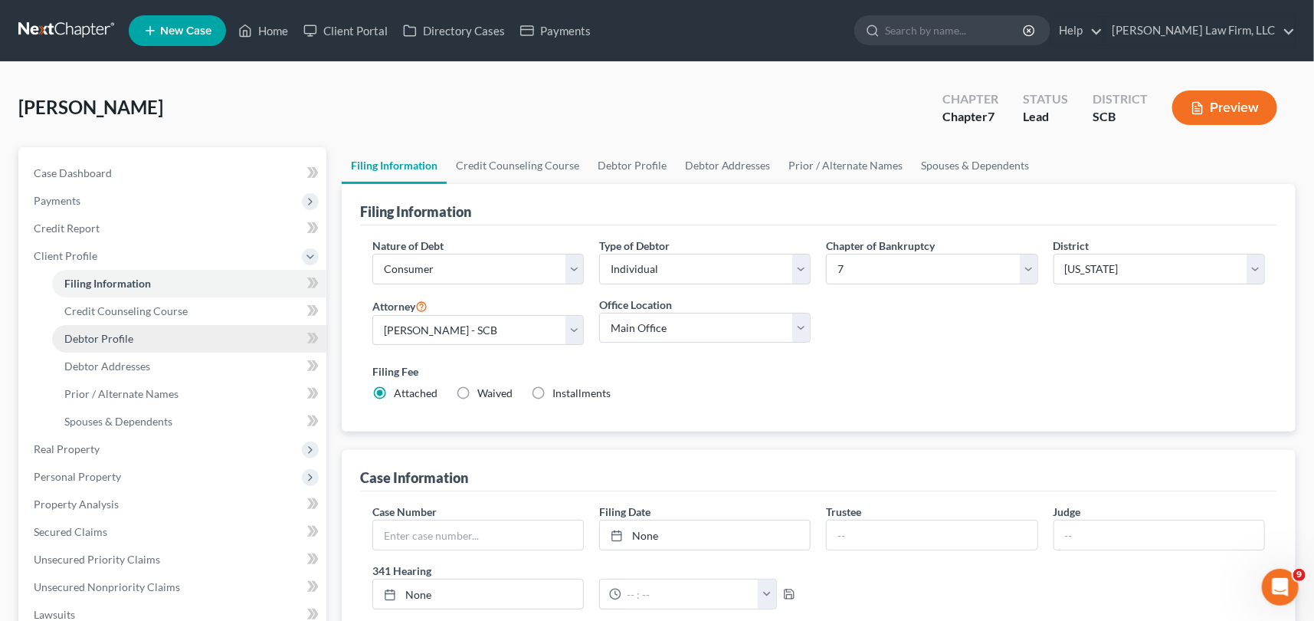
select select "0"
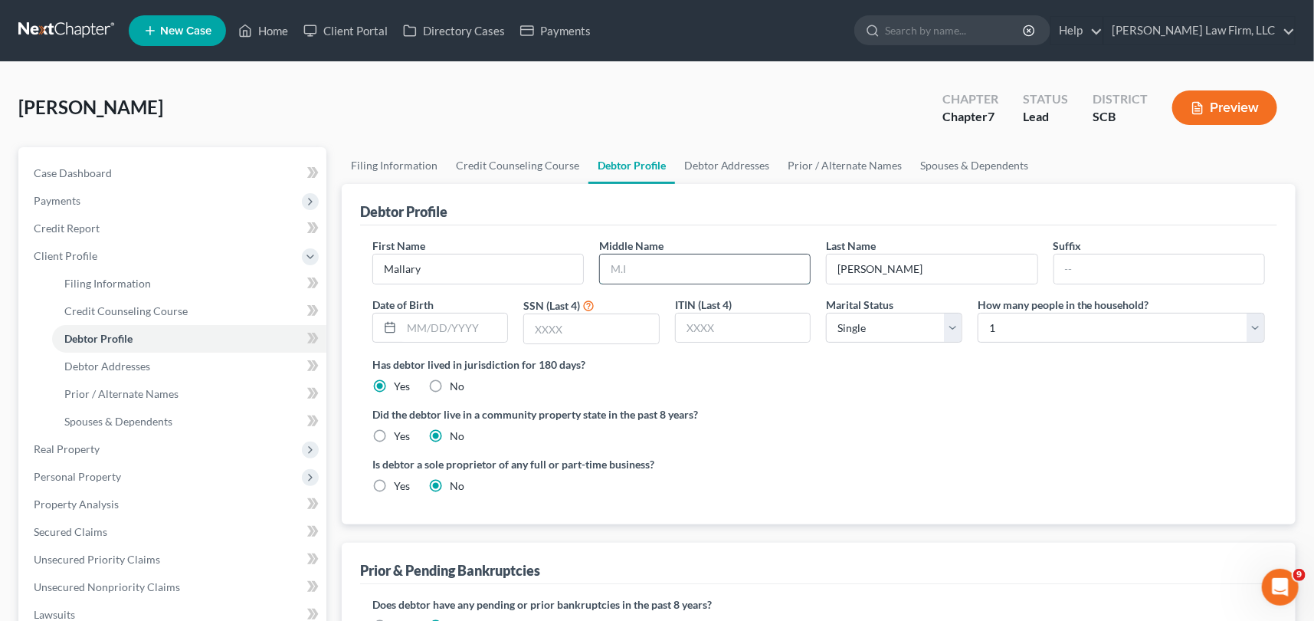
click at [621, 264] on input "text" at bounding box center [705, 268] width 210 height 29
type input "r"
type input "S"
type input "Rose"
click at [113, 360] on span "Debtor Addresses" at bounding box center [107, 365] width 86 height 13
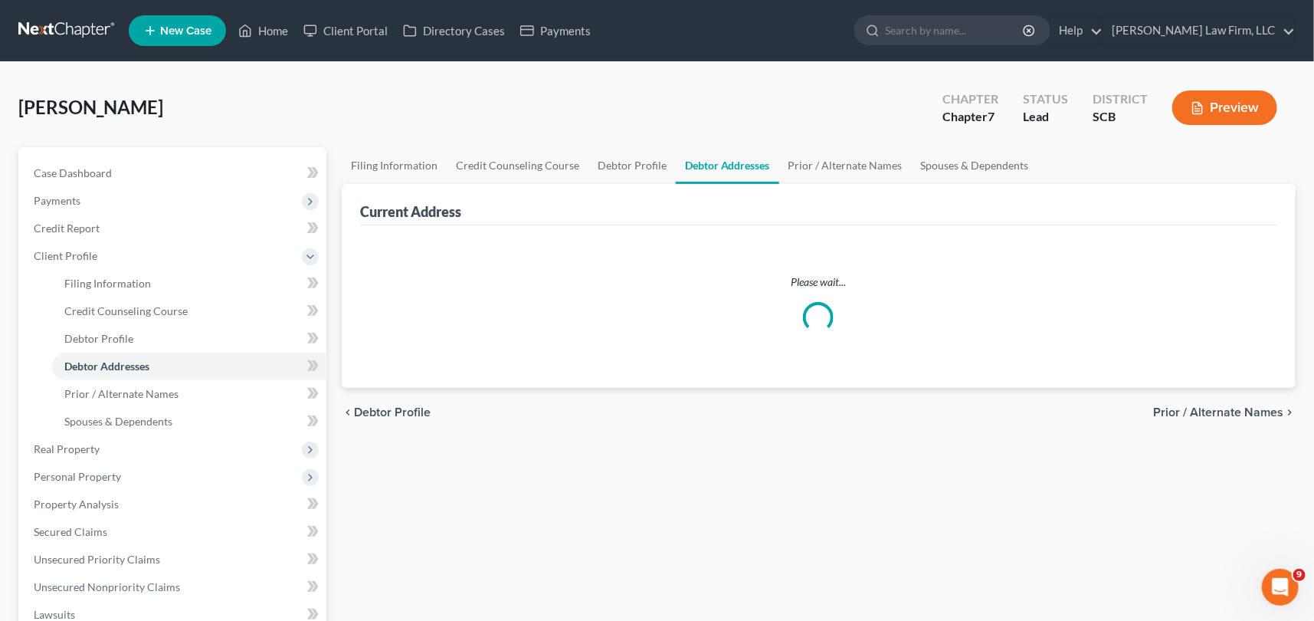
select select "0"
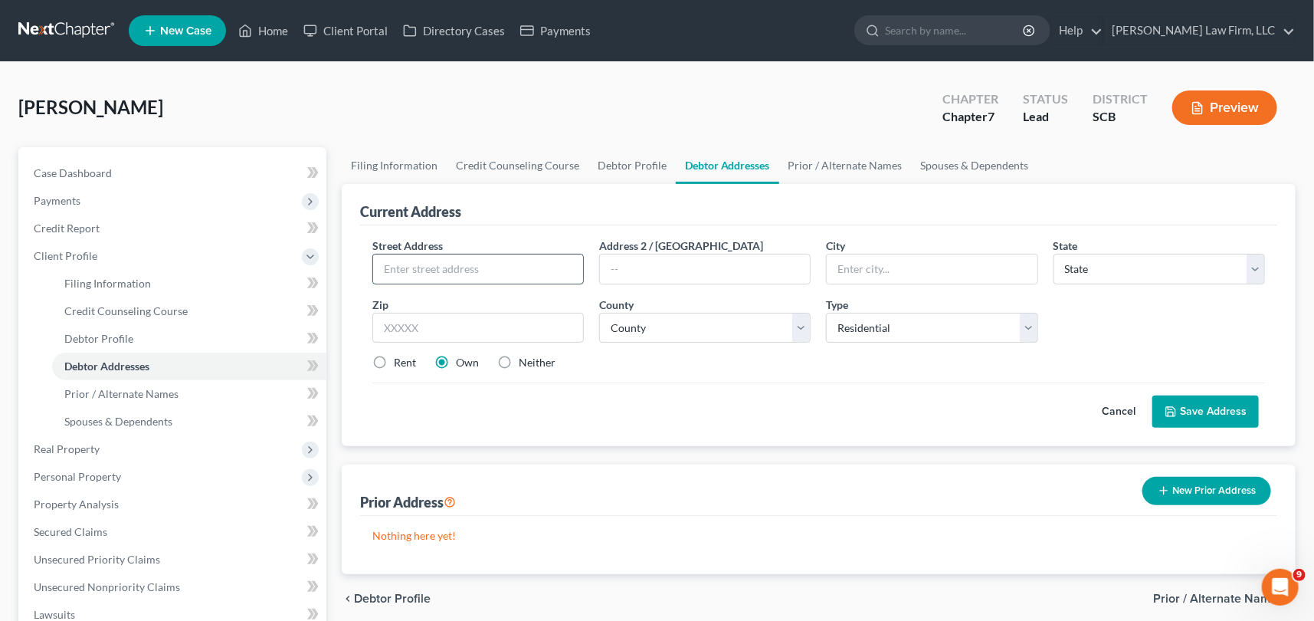
click at [406, 267] on input "text" at bounding box center [478, 268] width 210 height 29
drag, startPoint x: 435, startPoint y: 262, endPoint x: 442, endPoint y: 259, distance: 8.3
click at [441, 260] on input "[STREET_ADDRESS]" at bounding box center [478, 268] width 210 height 29
click at [435, 266] on input "[STREET_ADDRESS]" at bounding box center [478, 268] width 210 height 29
type input "[STREET_ADDRESS]"
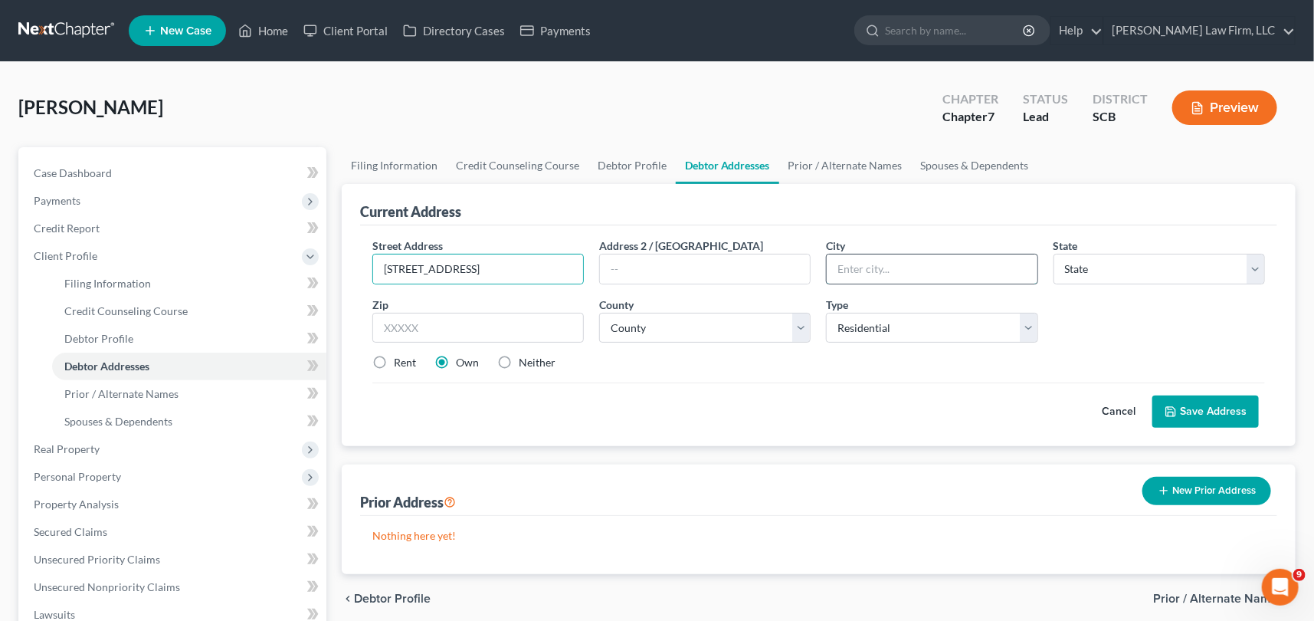
click at [866, 258] on input "text" at bounding box center [932, 268] width 210 height 29
type input "Moncks Corner"
click at [1092, 266] on select "State [US_STATE] AK AR AZ CA CO CT DE DC [GEOGRAPHIC_DATA] [GEOGRAPHIC_DATA] GU…" at bounding box center [1160, 269] width 212 height 31
select select "42"
click at [1054, 254] on select "State [US_STATE] AK AR AZ CA CO CT DE DC [GEOGRAPHIC_DATA] [GEOGRAPHIC_DATA] GU…" at bounding box center [1160, 269] width 212 height 31
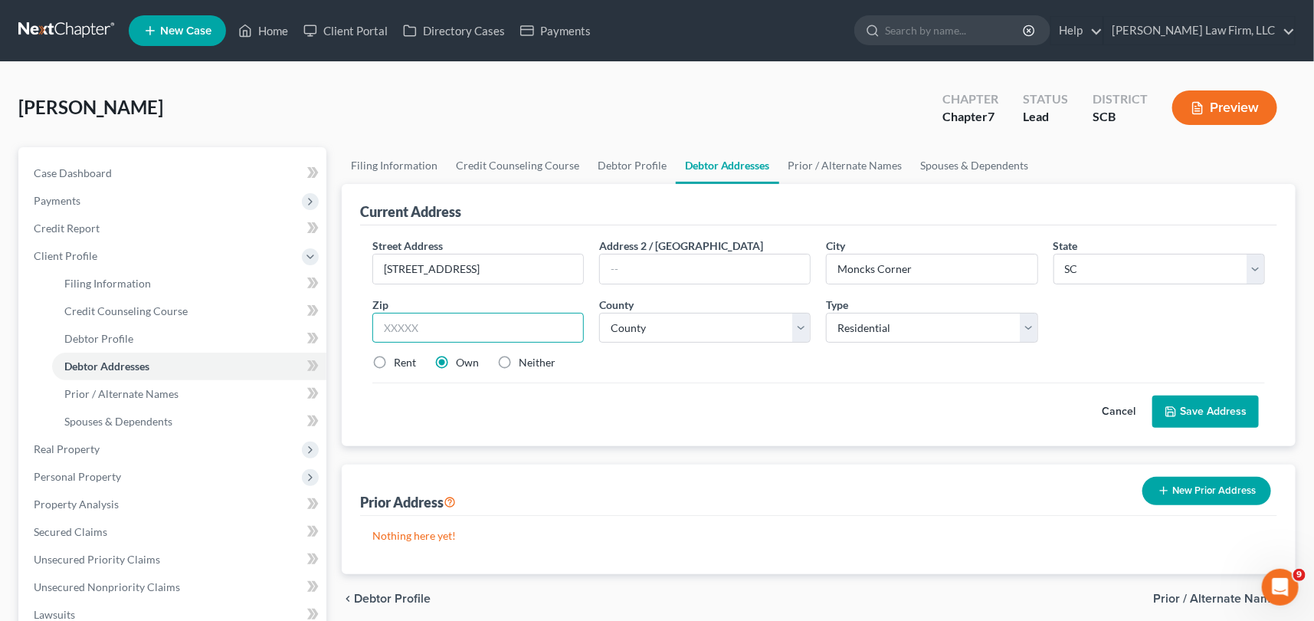
click at [392, 327] on input "text" at bounding box center [478, 328] width 212 height 31
type input "29461"
click at [636, 316] on select "County [GEOGRAPHIC_DATA] [GEOGRAPHIC_DATA] [GEOGRAPHIC_DATA] [GEOGRAPHIC_DATA] …" at bounding box center [705, 328] width 212 height 31
click at [599, 313] on select "County [GEOGRAPHIC_DATA] [GEOGRAPHIC_DATA] [GEOGRAPHIC_DATA] [GEOGRAPHIC_DATA] …" at bounding box center [705, 328] width 212 height 31
click at [800, 324] on select "County [GEOGRAPHIC_DATA] [GEOGRAPHIC_DATA] [GEOGRAPHIC_DATA] [GEOGRAPHIC_DATA] …" at bounding box center [705, 328] width 212 height 31
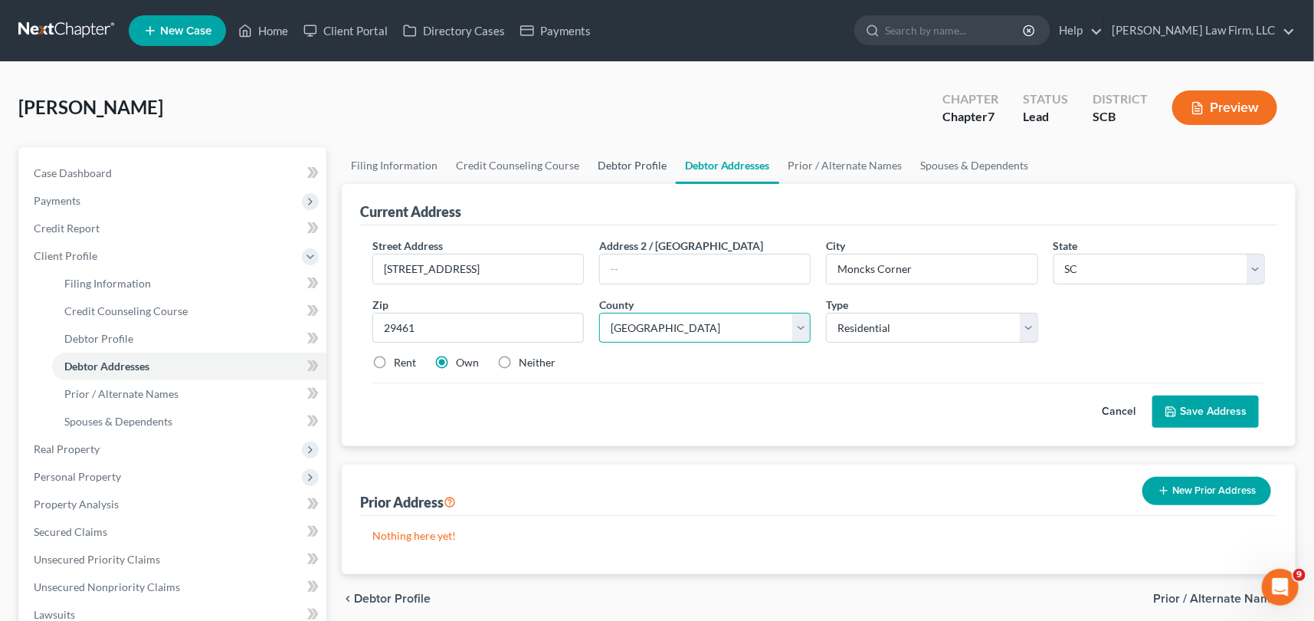
select select "7"
click at [599, 313] on select "County [GEOGRAPHIC_DATA] [GEOGRAPHIC_DATA] [GEOGRAPHIC_DATA] [GEOGRAPHIC_DATA] …" at bounding box center [705, 328] width 212 height 31
click at [1228, 407] on button "Save Address" at bounding box center [1206, 411] width 107 height 32
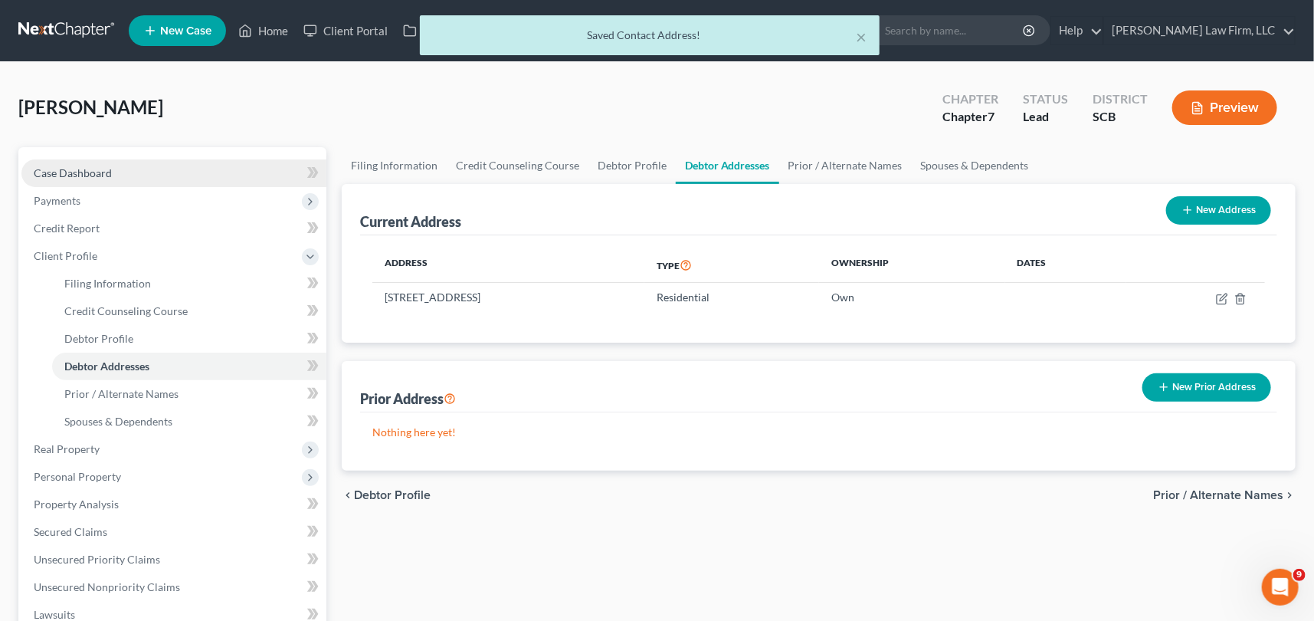
click at [80, 169] on span "Case Dashboard" at bounding box center [73, 172] width 78 height 13
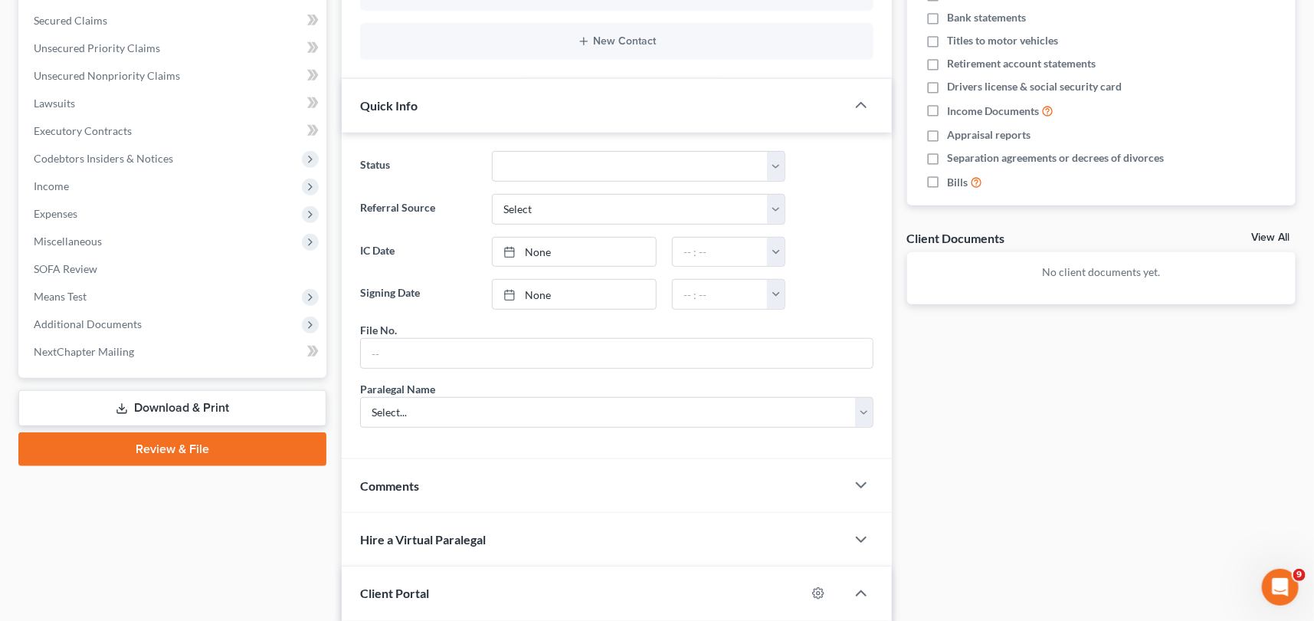
scroll to position [418, 0]
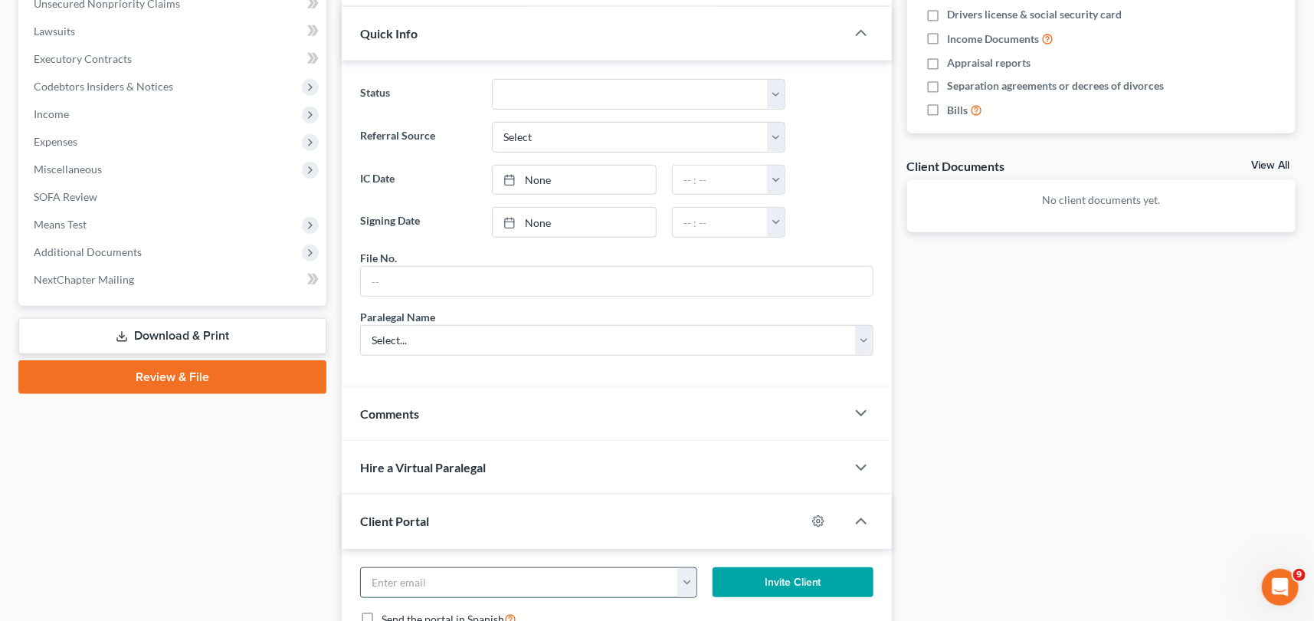
click at [395, 571] on input "email" at bounding box center [519, 582] width 317 height 29
type input "[EMAIL_ADDRESS][DOMAIN_NAME]"
click at [766, 575] on button "Invite Client" at bounding box center [793, 582] width 161 height 31
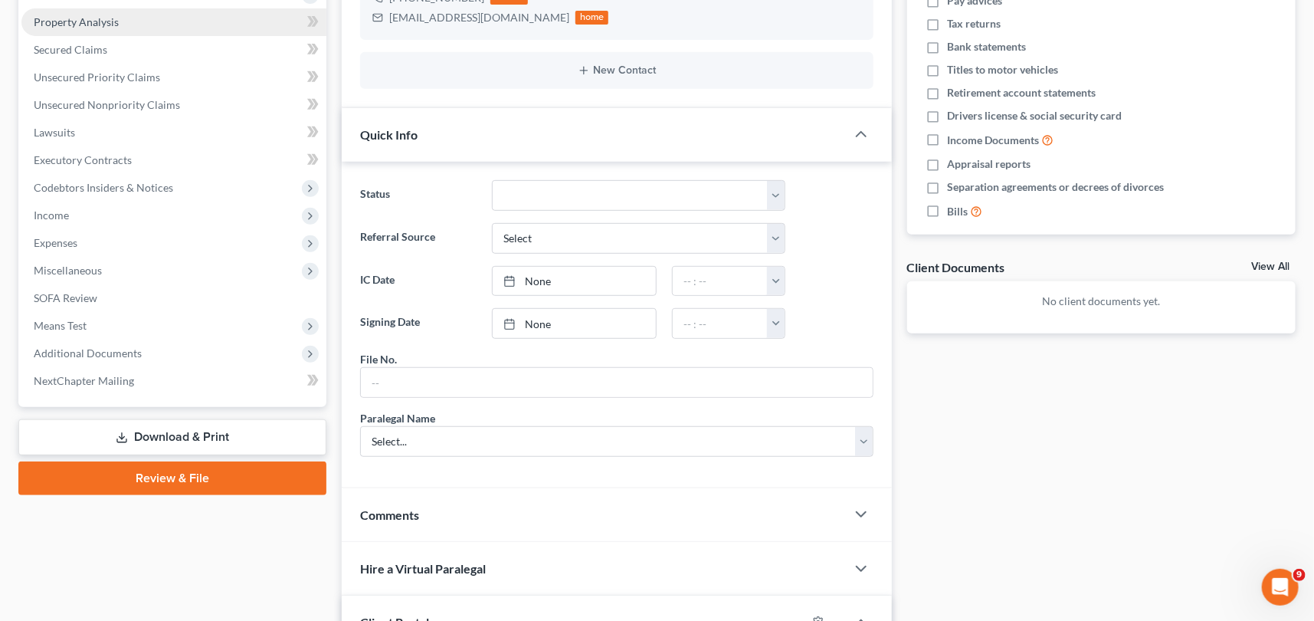
scroll to position [139, 0]
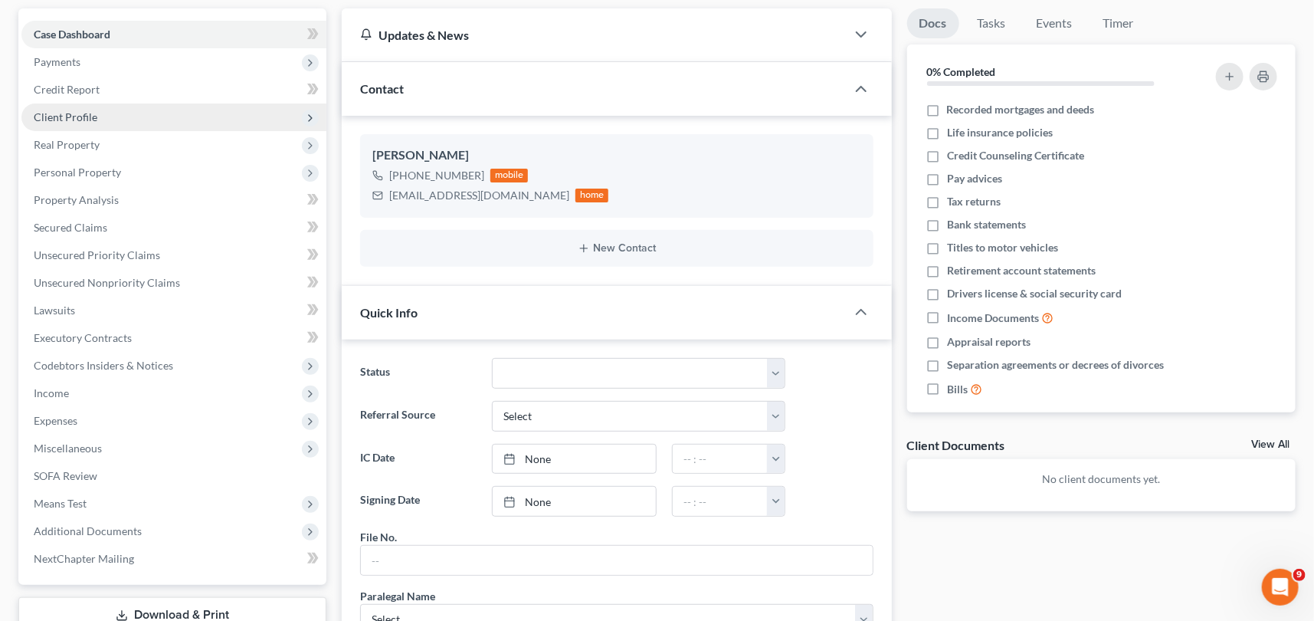
click at [63, 107] on span "Client Profile" at bounding box center [173, 117] width 305 height 28
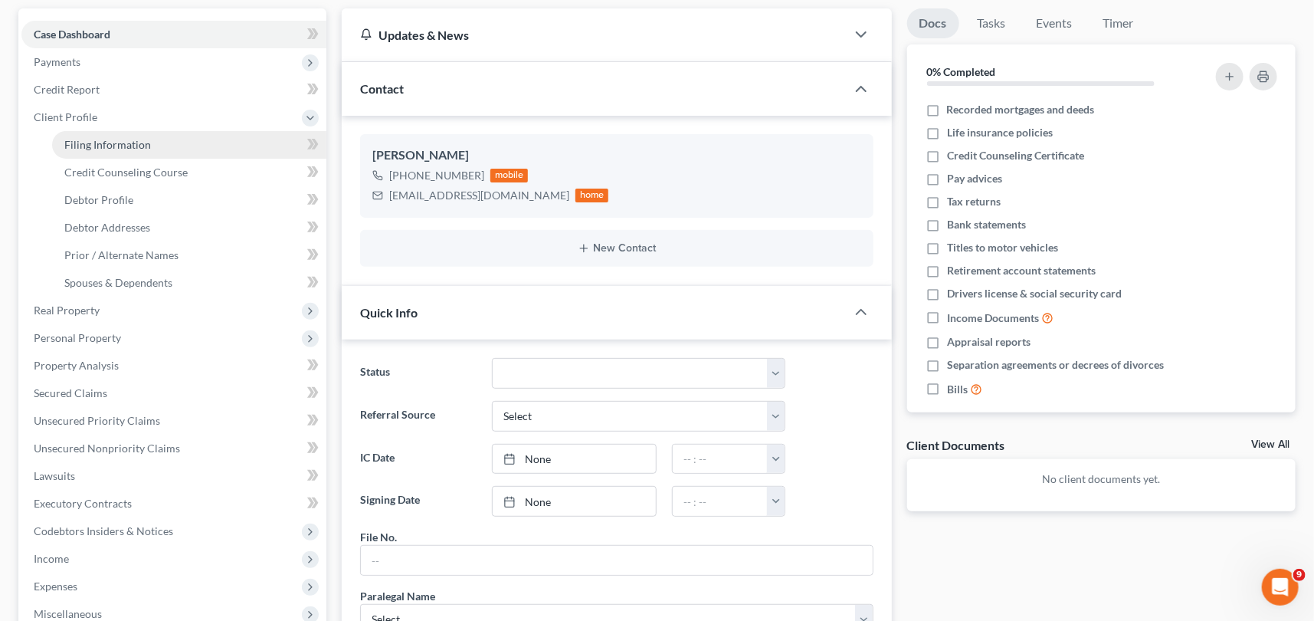
click at [131, 138] on span "Filing Information" at bounding box center [107, 144] width 87 height 13
select select "1"
select select "0"
select select "72"
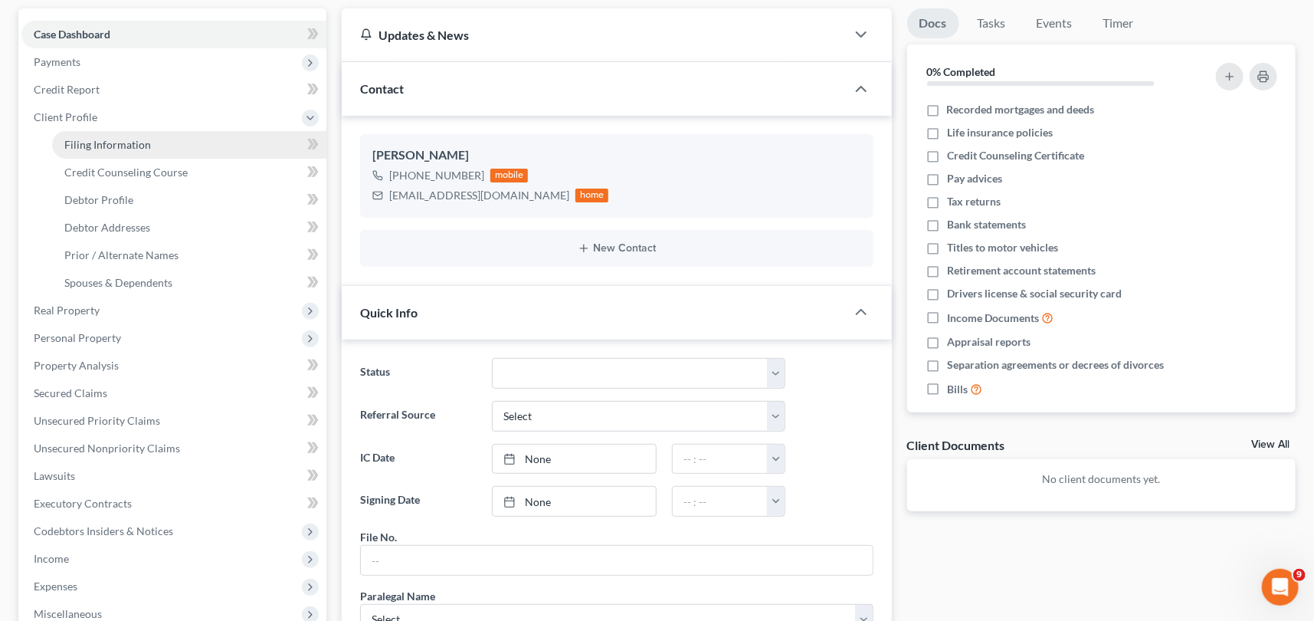
select select "1"
select select "42"
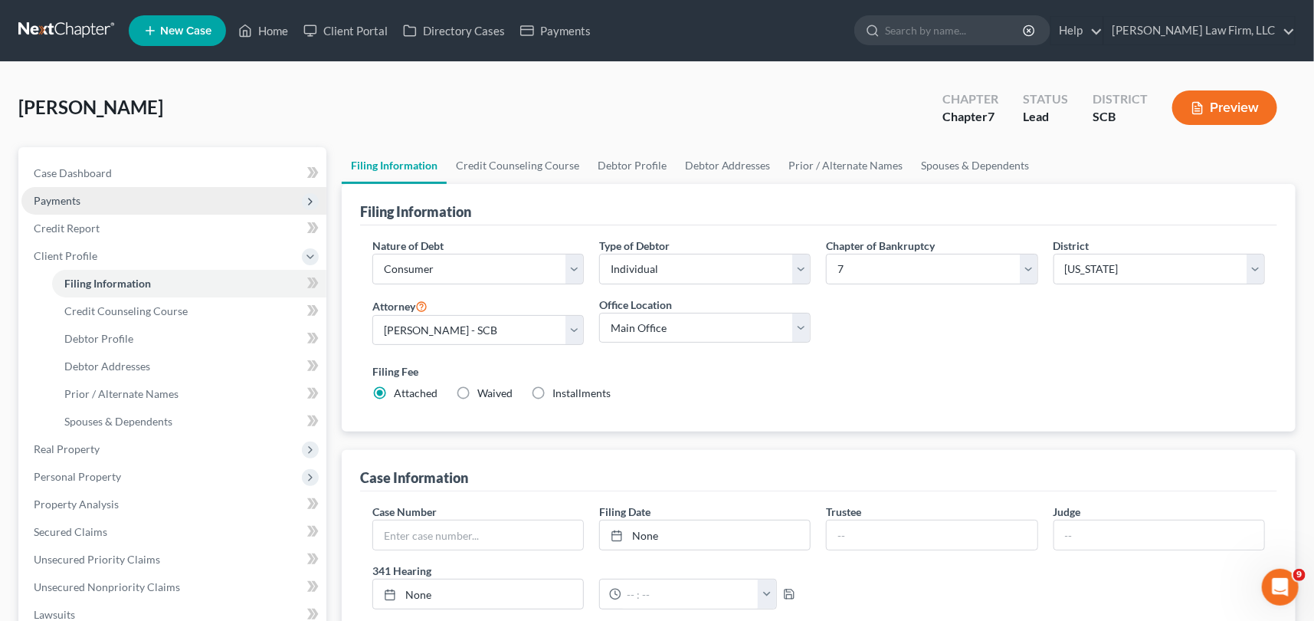
click at [57, 195] on span "Payments" at bounding box center [57, 200] width 47 height 13
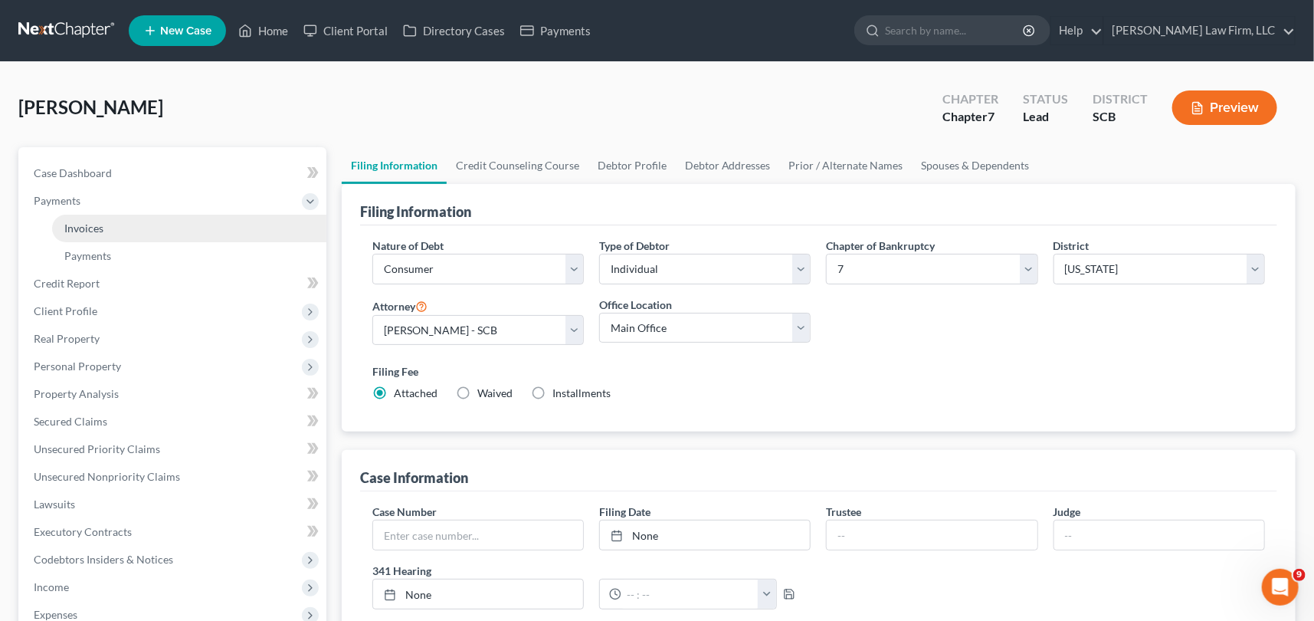
click at [91, 222] on span "Invoices" at bounding box center [83, 228] width 39 height 13
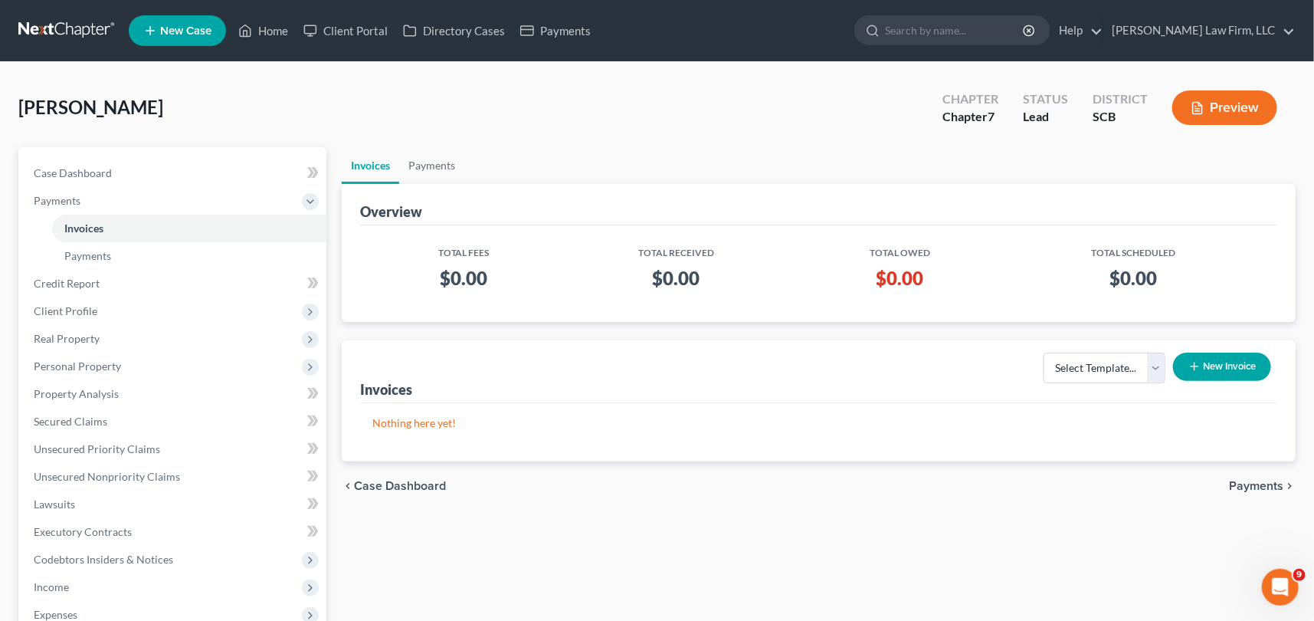
click at [1222, 365] on button "New Invoice" at bounding box center [1222, 367] width 98 height 28
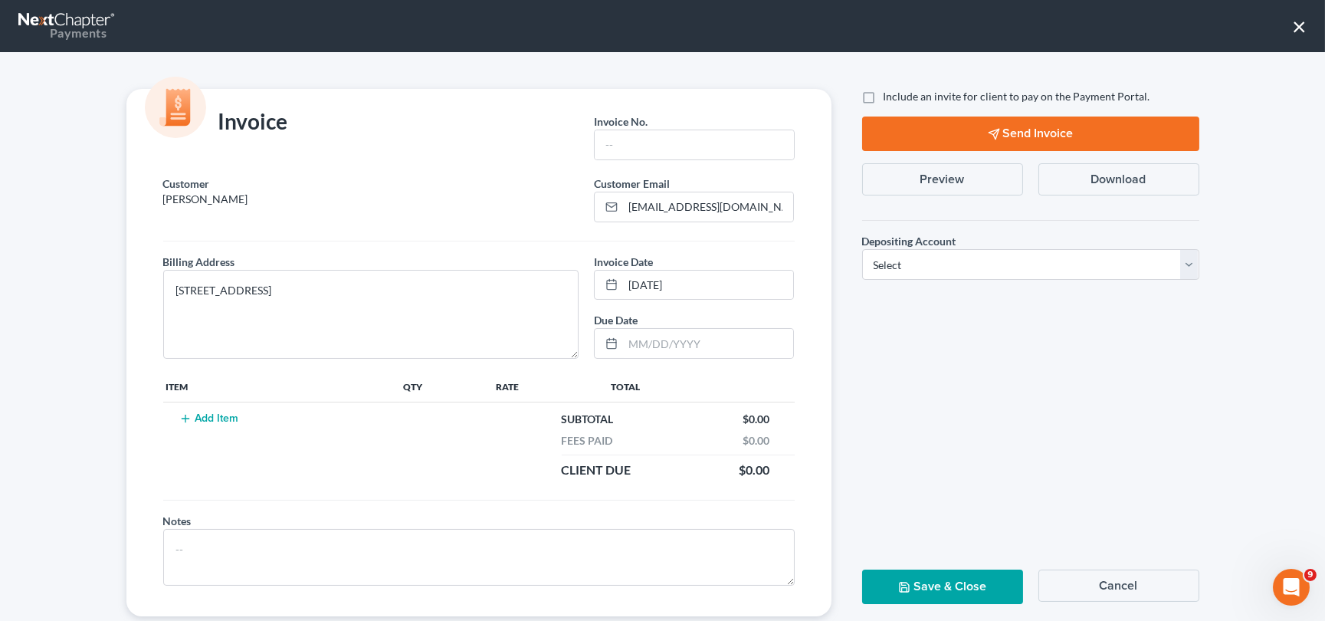
click at [608, 165] on div "Invoice No. *" at bounding box center [693, 141] width 215 height 68
click at [612, 148] on input "text" at bounding box center [694, 144] width 199 height 29
type input "0000"
click at [220, 412] on button "Add Item" at bounding box center [209, 418] width 67 height 12
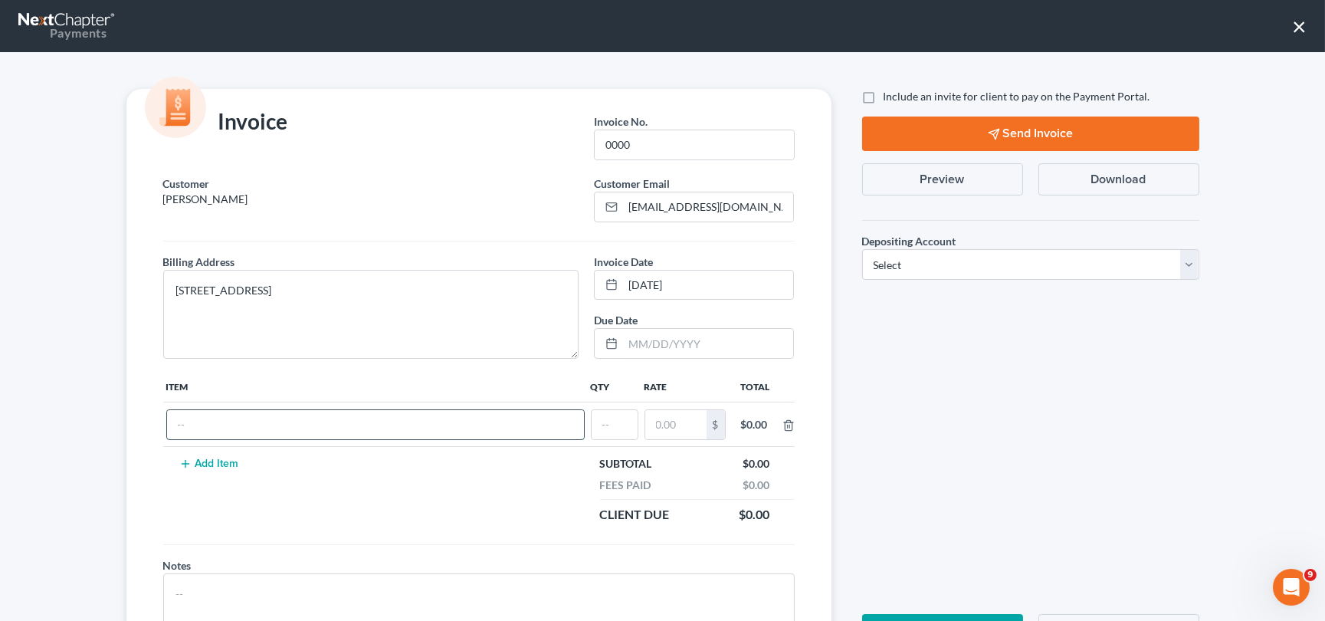
click at [192, 428] on input "text" at bounding box center [375, 424] width 417 height 29
type input "Chapter 7"
type input "1"
type input "2,900.00"
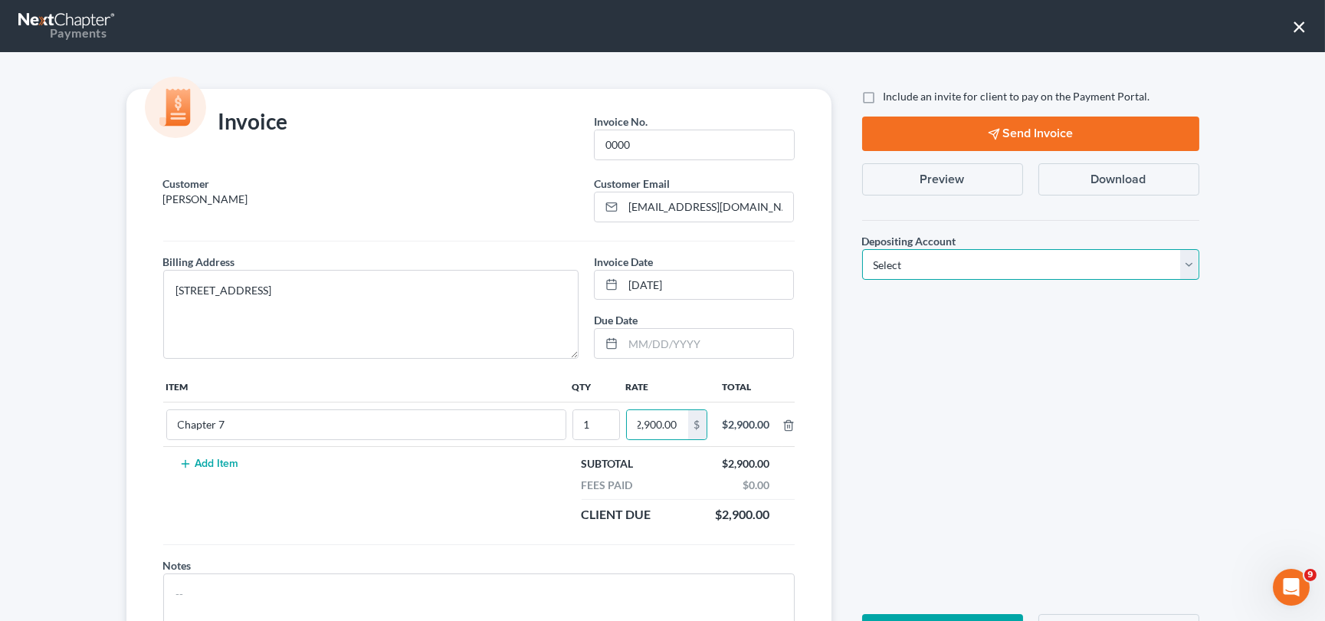
scroll to position [0, 0]
drag, startPoint x: 1185, startPoint y: 263, endPoint x: 1170, endPoint y: 274, distance: 18.6
click at [1186, 263] on select "Select Operation Trust" at bounding box center [1030, 264] width 337 height 31
select select "1"
click at [862, 249] on select "Select Operation Trust" at bounding box center [1030, 264] width 337 height 31
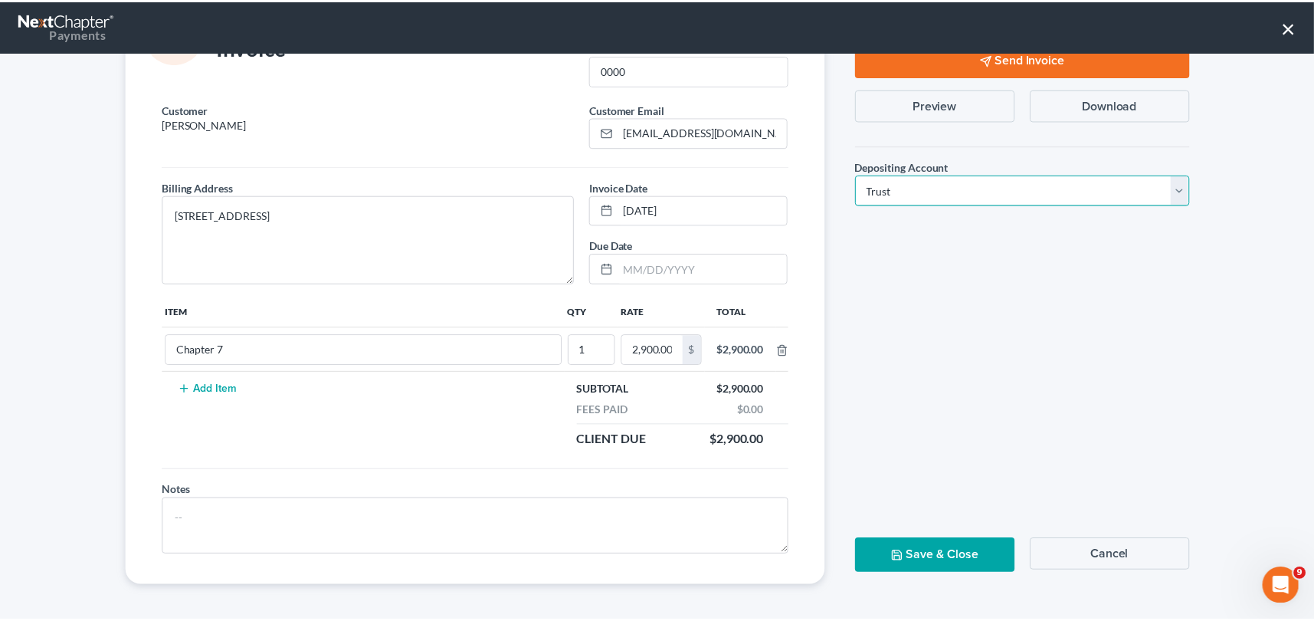
scroll to position [75, 0]
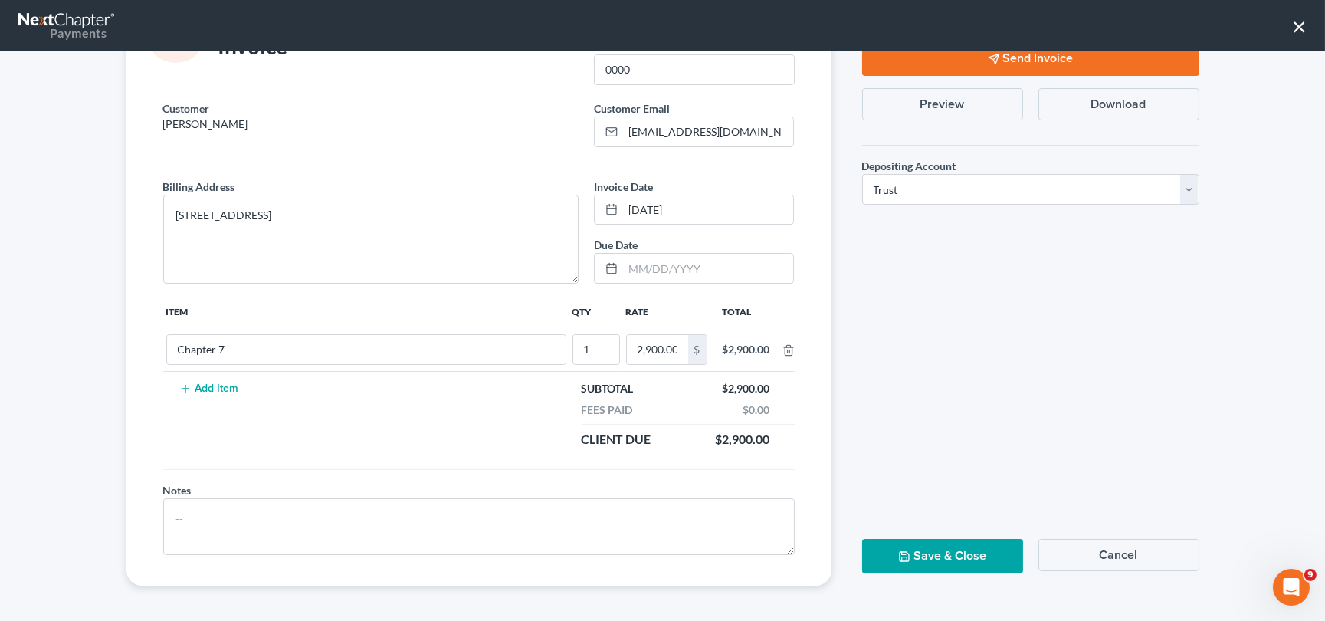
click at [932, 552] on button "Save & Close" at bounding box center [942, 556] width 161 height 34
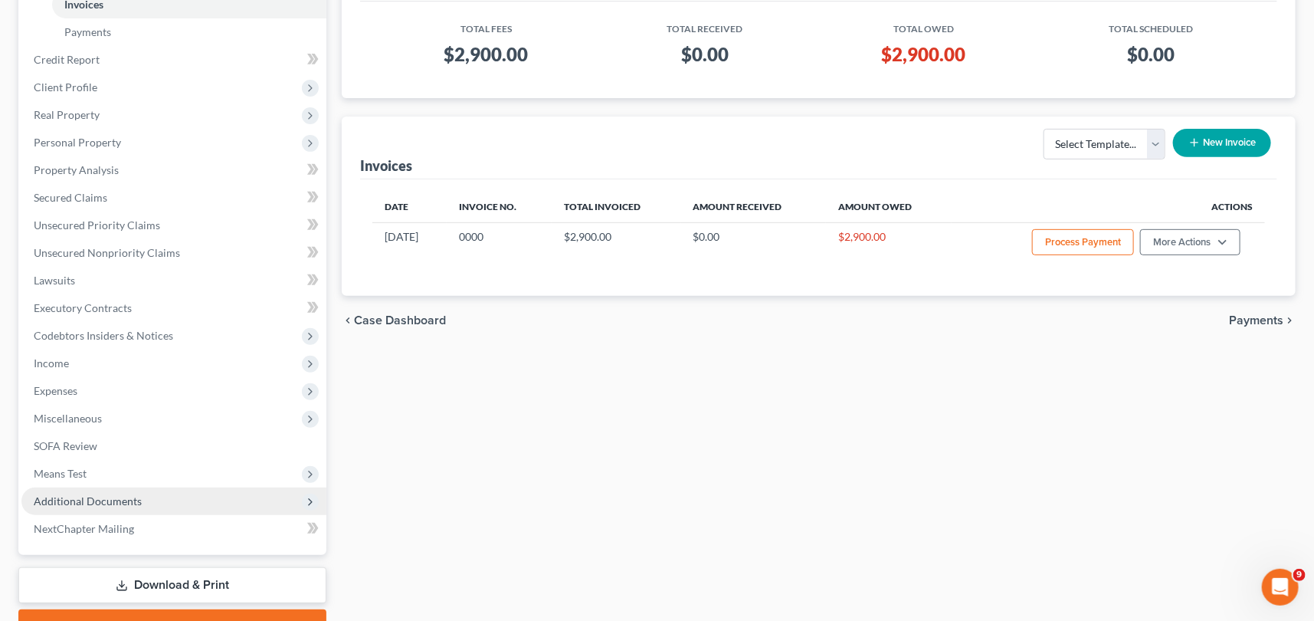
scroll to position [302, 0]
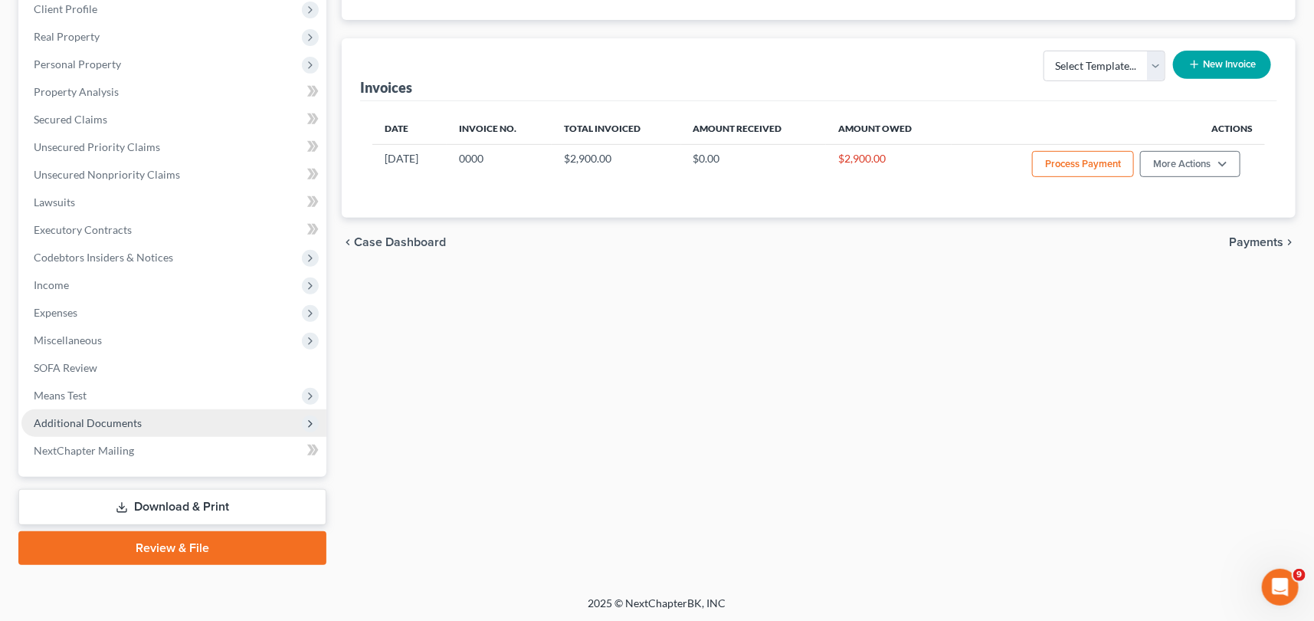
click at [100, 418] on span "Additional Documents" at bounding box center [88, 422] width 108 height 13
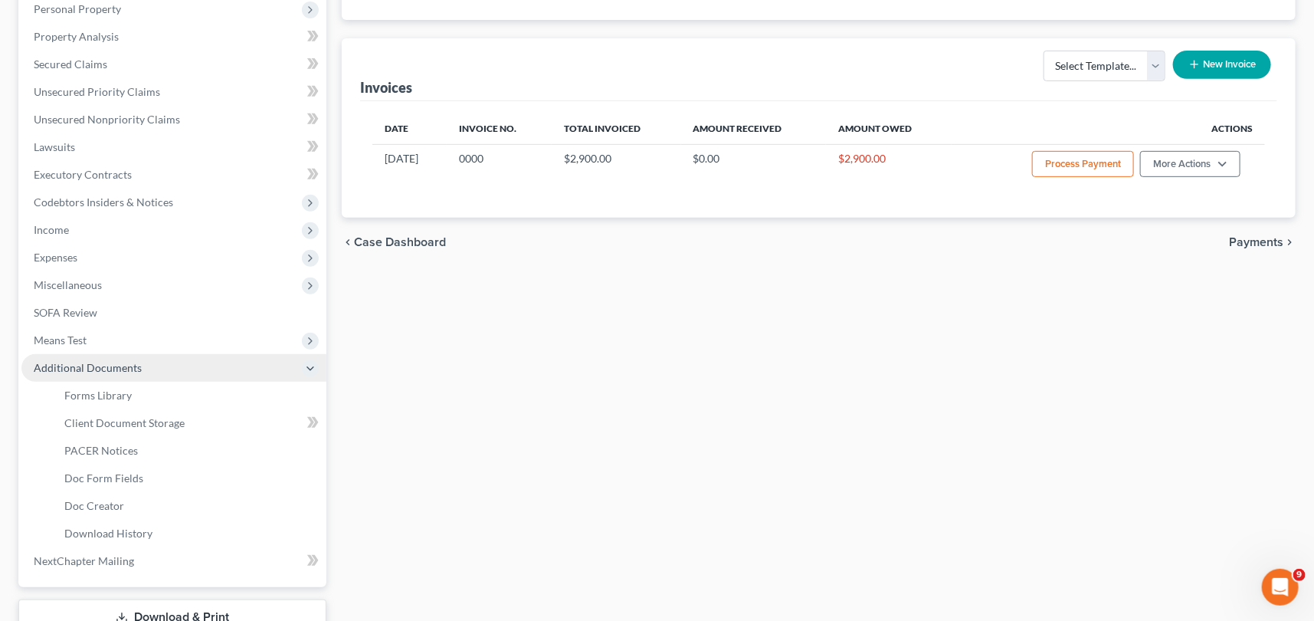
scroll to position [247, 0]
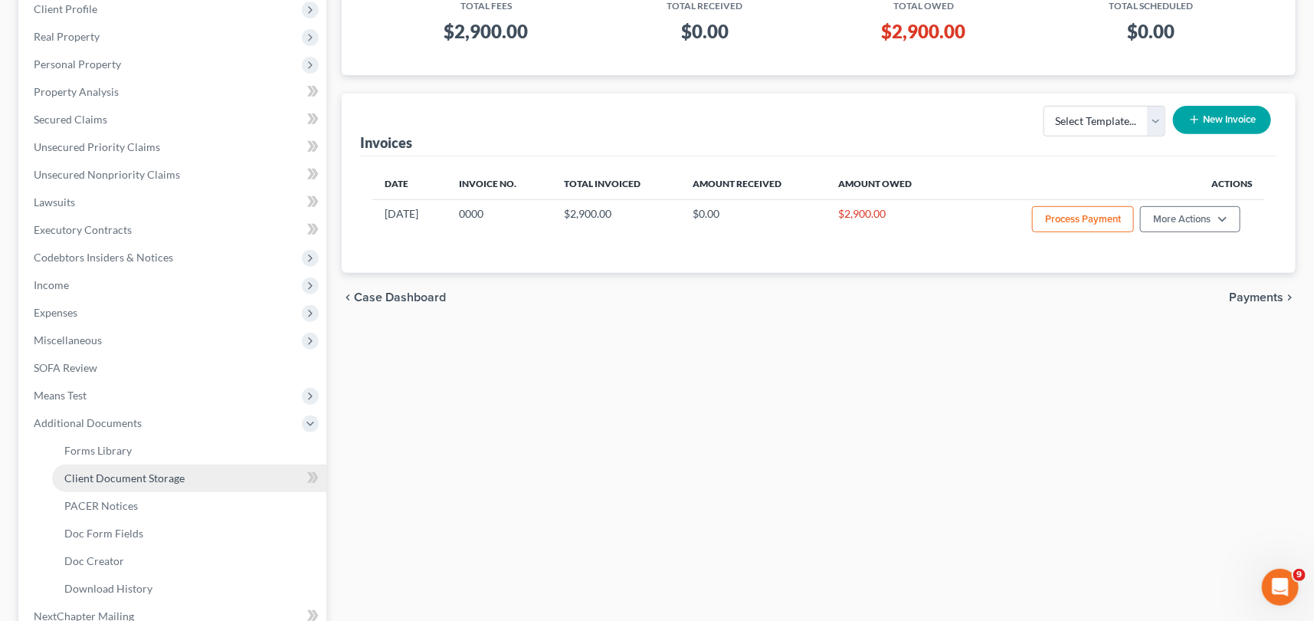
click at [125, 468] on link "Client Document Storage" at bounding box center [189, 478] width 274 height 28
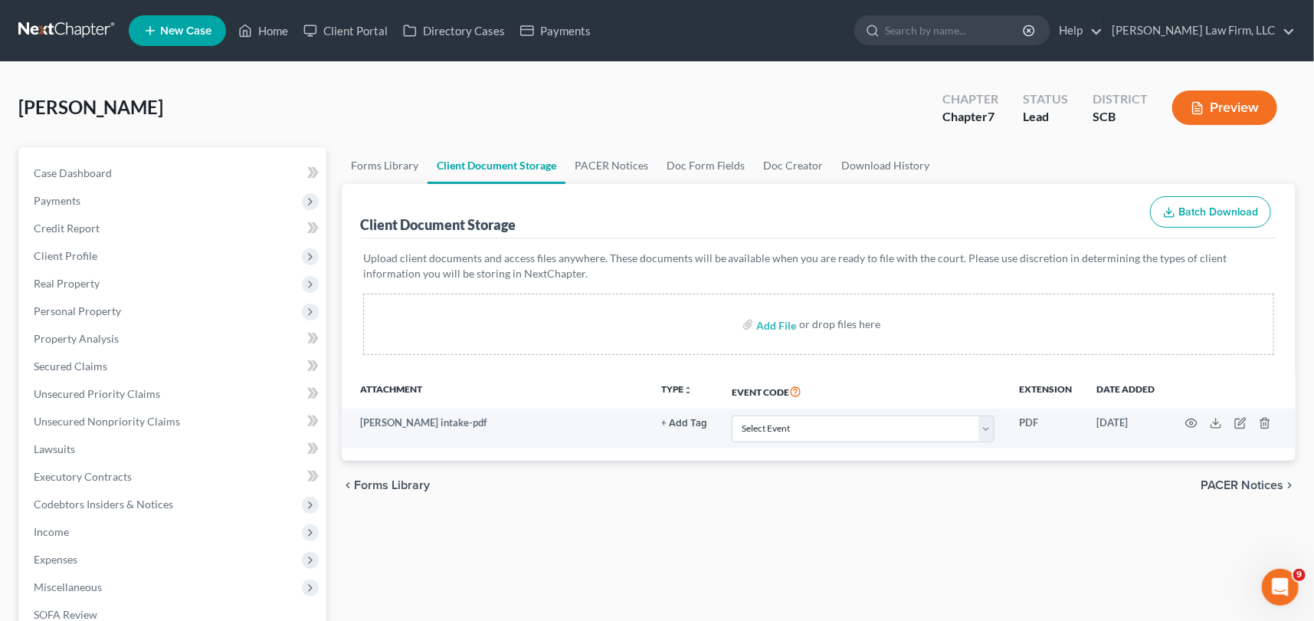
scroll to position [33, 0]
click at [266, 30] on link "Home" at bounding box center [263, 31] width 65 height 28
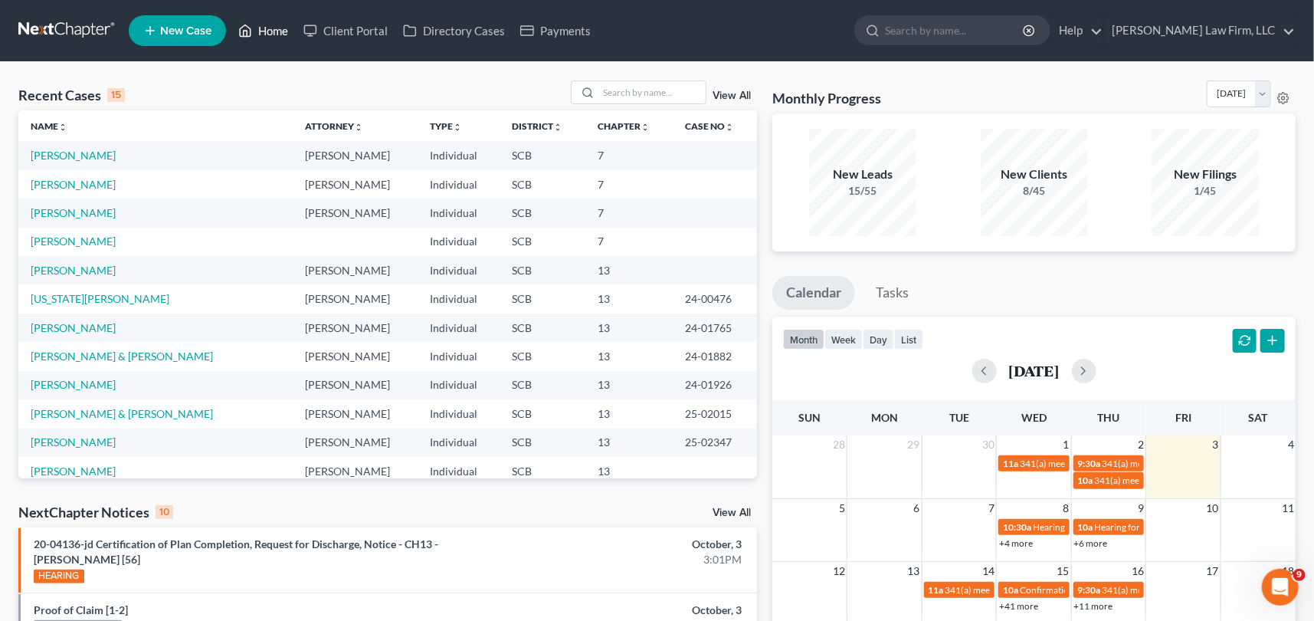
click at [268, 28] on link "Home" at bounding box center [263, 31] width 65 height 28
drag, startPoint x: 264, startPoint y: 21, endPoint x: 215, endPoint y: 25, distance: 49.1
click at [262, 21] on link "Home" at bounding box center [263, 31] width 65 height 28
click at [605, 86] on input "search" at bounding box center [652, 92] width 107 height 22
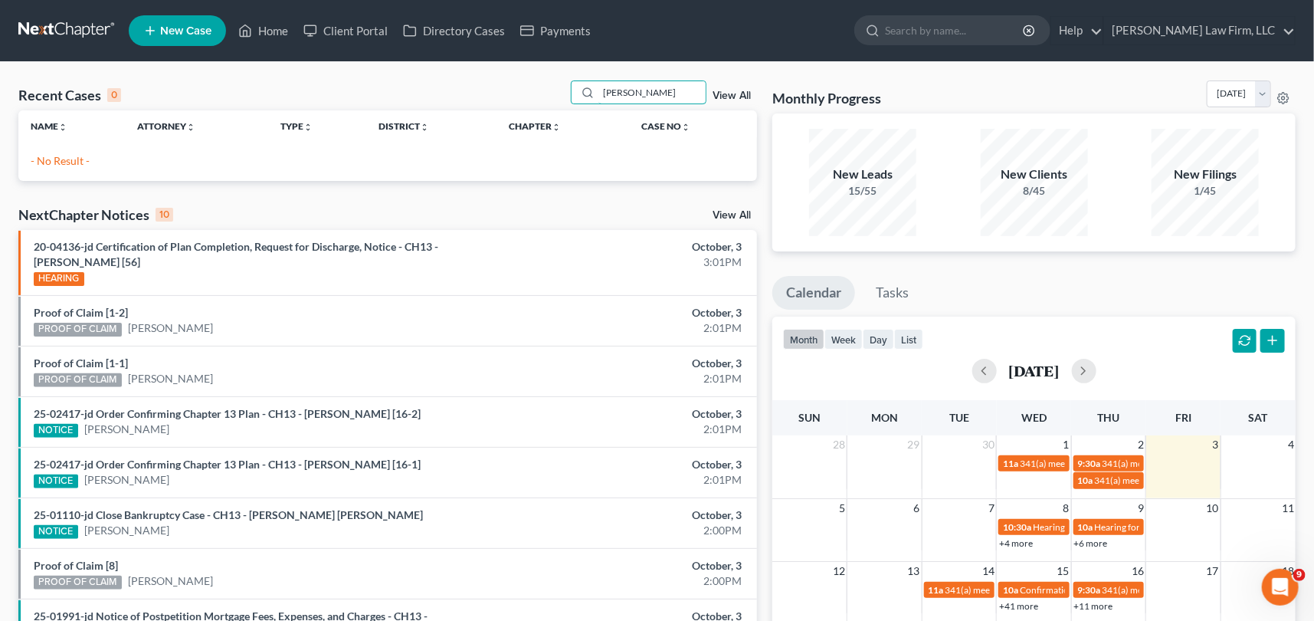
type input "[PERSON_NAME]"
click at [181, 25] on span "New Case" at bounding box center [185, 30] width 51 height 11
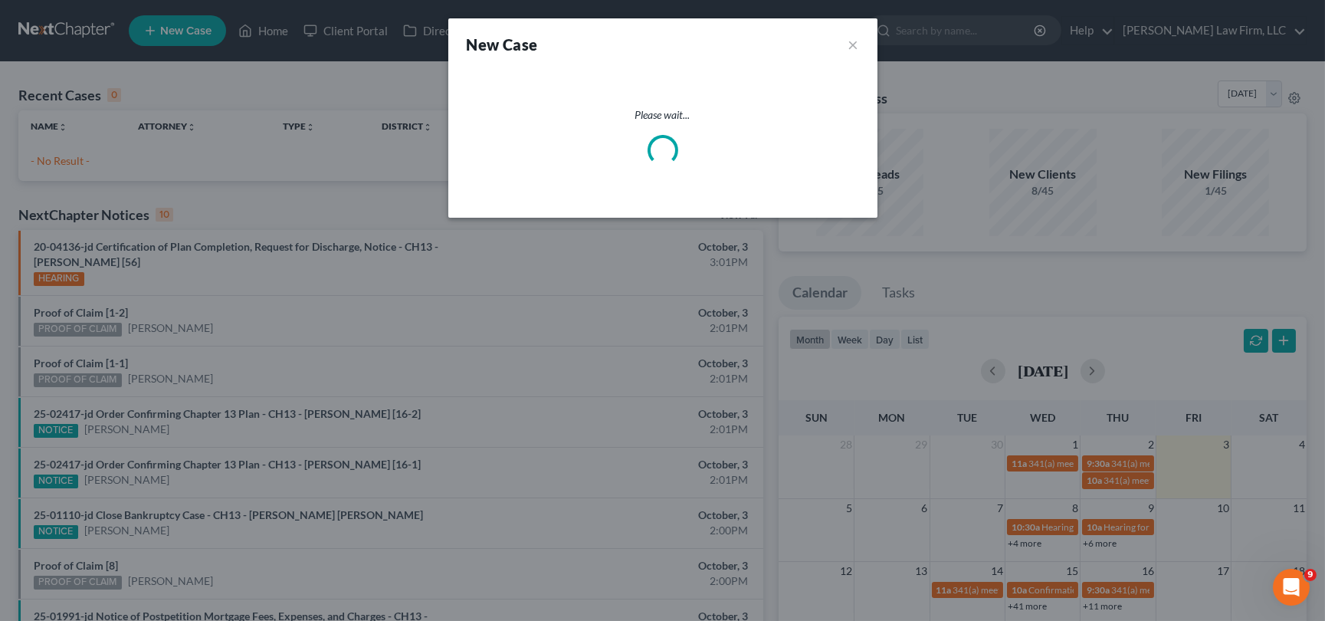
select select "72"
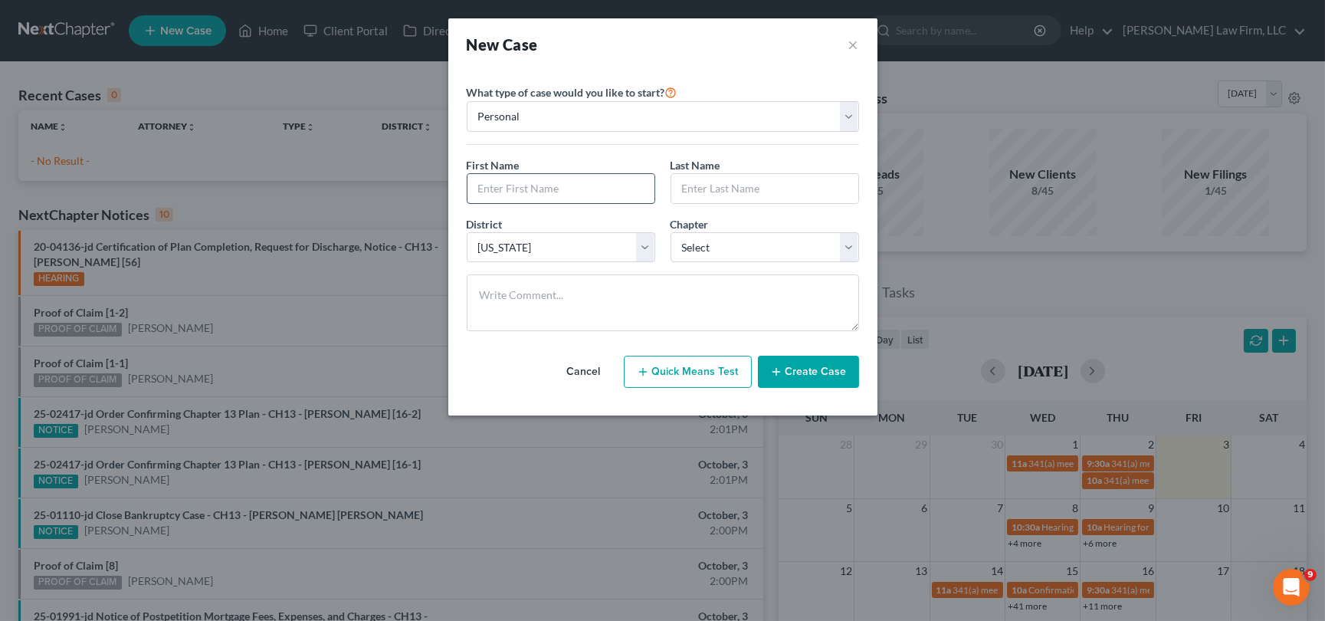
click at [506, 184] on input "text" at bounding box center [561, 188] width 187 height 29
type input "Haze-Gene"
type input "[PERSON_NAME]"
drag, startPoint x: 851, startPoint y: 250, endPoint x: 814, endPoint y: 260, distance: 38.1
click at [851, 250] on select "Select 7 11 12 13" at bounding box center [765, 247] width 189 height 31
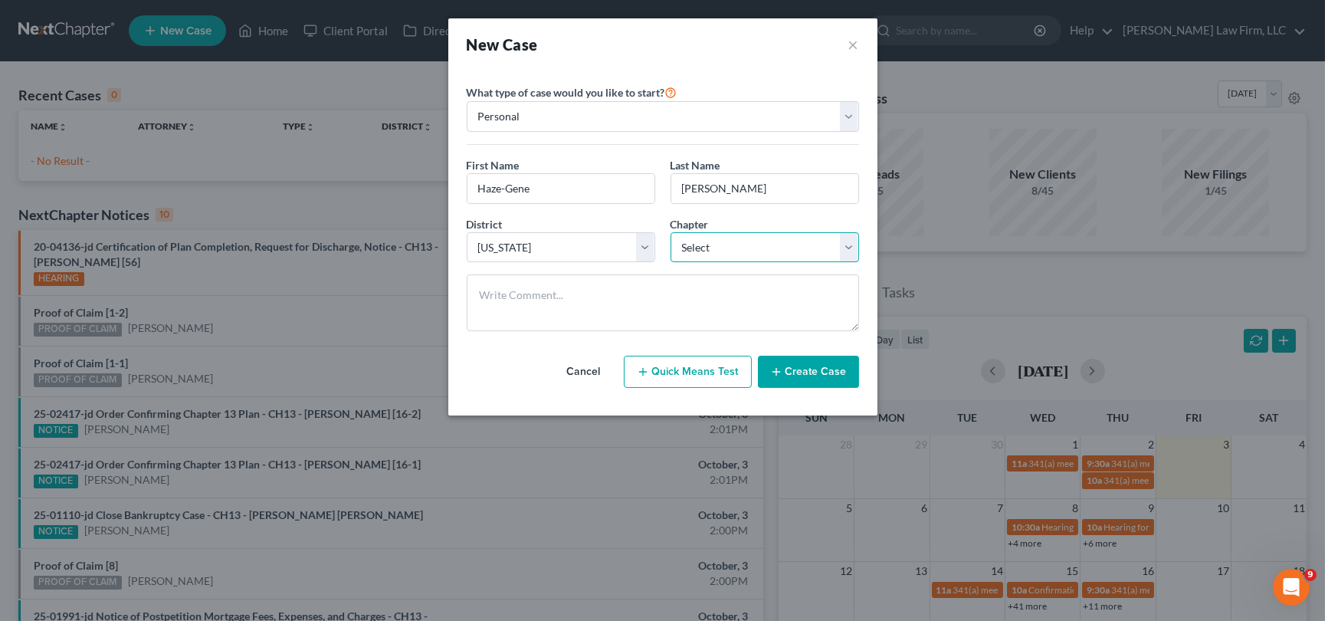
select select "0"
click at [671, 232] on select "Select 7 11 12 13" at bounding box center [765, 247] width 189 height 31
click at [810, 363] on button "Create Case" at bounding box center [808, 372] width 101 height 32
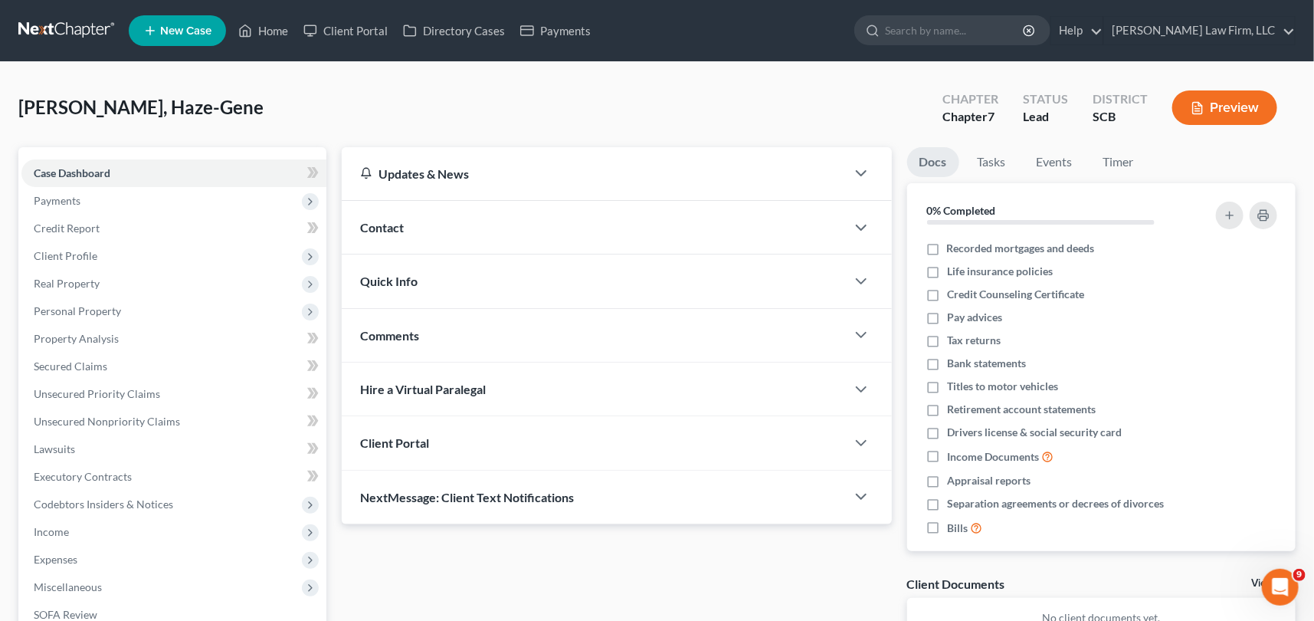
click at [411, 222] on div "Contact" at bounding box center [594, 227] width 504 height 53
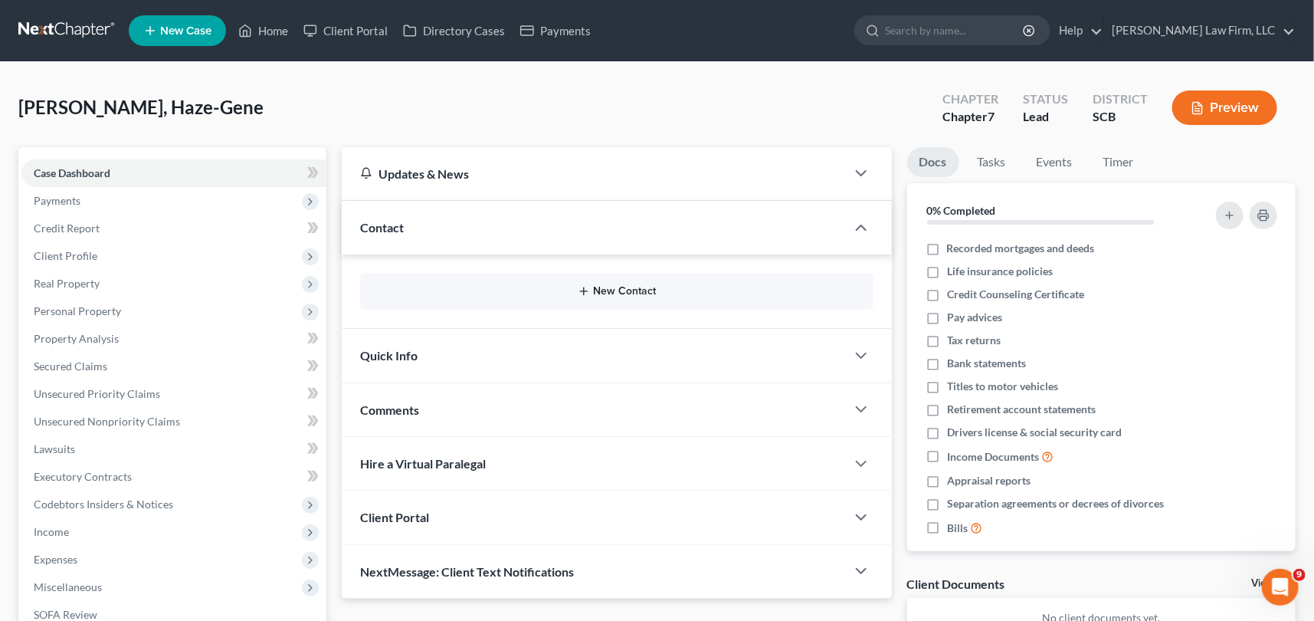
click at [635, 291] on button "New Contact" at bounding box center [616, 291] width 489 height 12
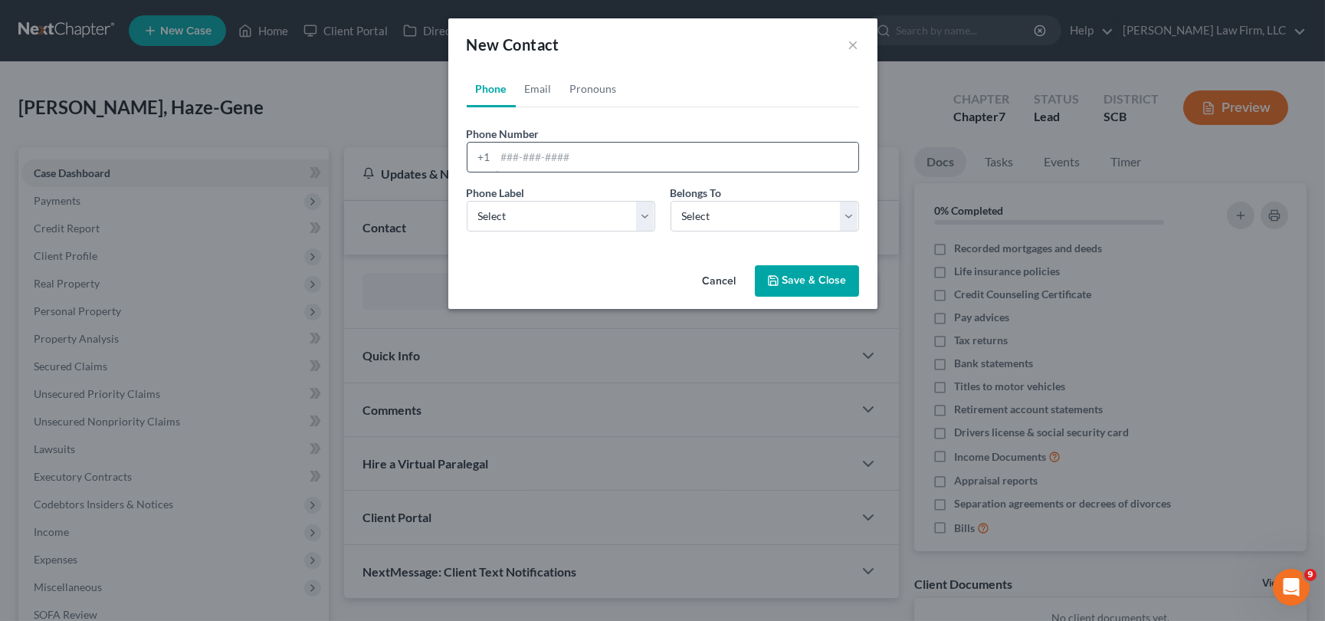
click at [504, 165] on input "tel" at bounding box center [677, 157] width 363 height 29
type input "[PHONE_NUMBER]"
click at [498, 214] on select "Select Mobile Home Work Other" at bounding box center [561, 216] width 189 height 31
select select "0"
click at [467, 201] on select "Select Mobile Home Work Other" at bounding box center [561, 216] width 189 height 31
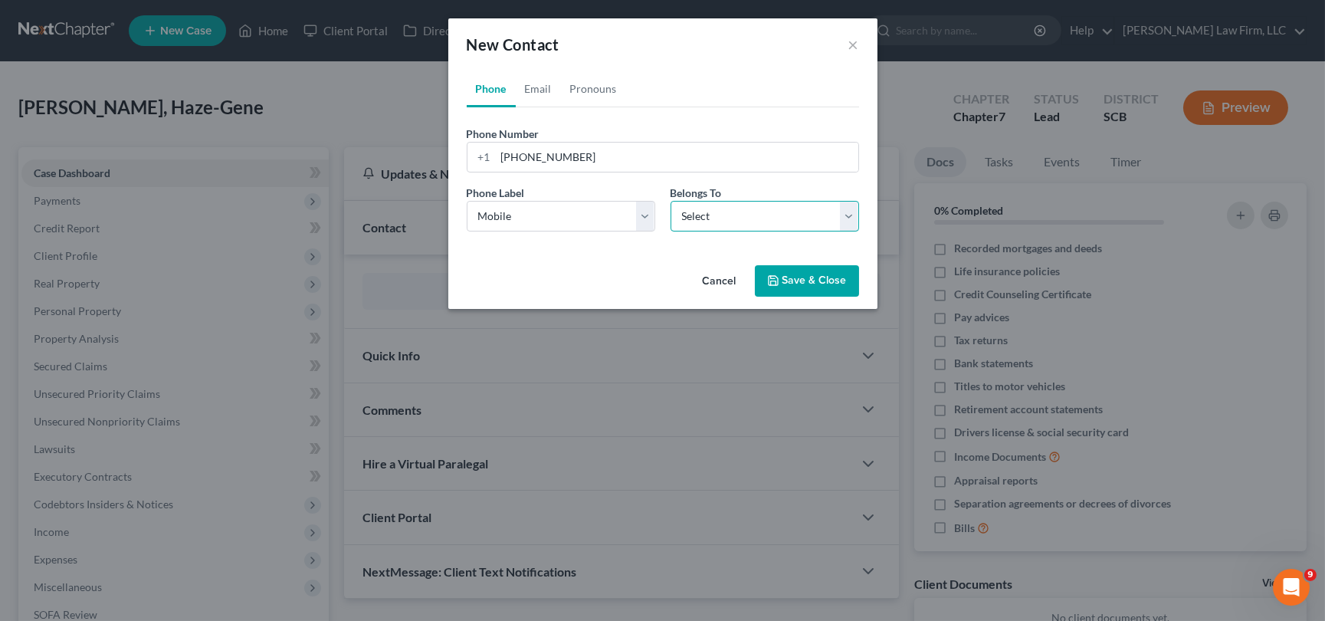
click at [729, 210] on select "Select Client Other" at bounding box center [765, 216] width 189 height 31
select select "0"
click at [671, 201] on select "Select Client Other" at bounding box center [765, 216] width 189 height 31
drag, startPoint x: 543, startPoint y: 84, endPoint x: 589, endPoint y: 116, distance: 56.8
click at [543, 84] on link "Email" at bounding box center [538, 89] width 45 height 37
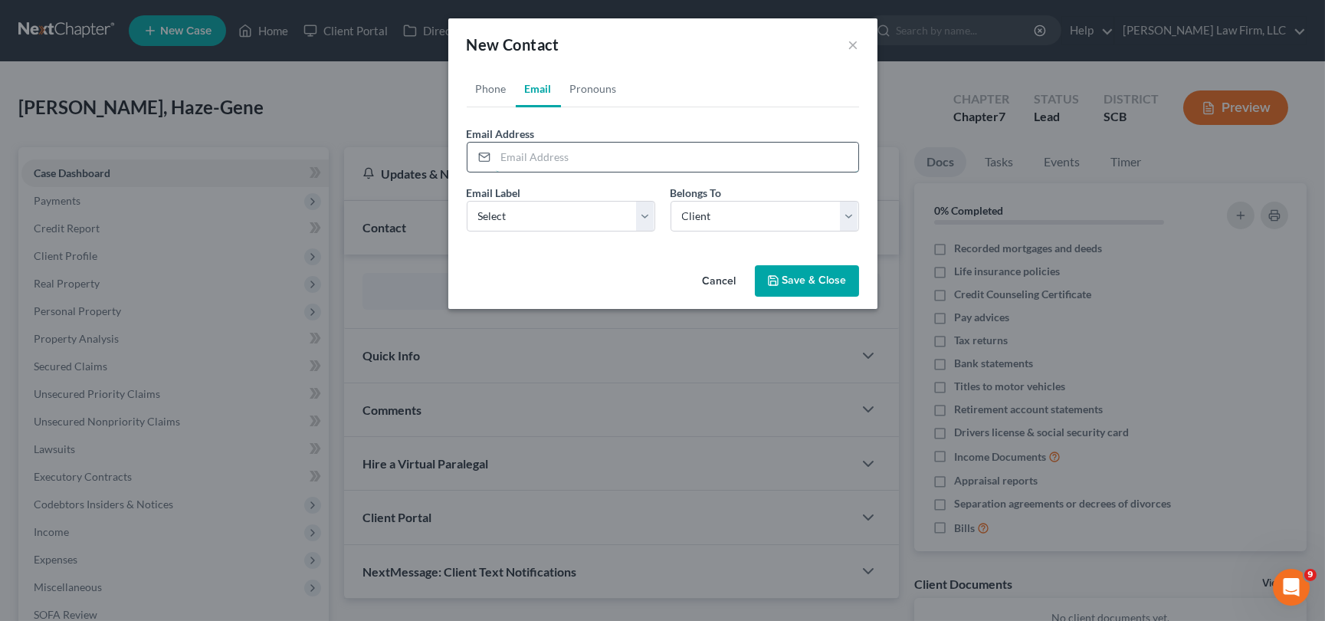
click at [500, 156] on input "email" at bounding box center [677, 157] width 363 height 29
type input "[EMAIL_ADDRESS][DOMAIN_NAME]"
click at [507, 217] on select "Select Home Work Other" at bounding box center [561, 216] width 189 height 31
select select "0"
click at [467, 201] on select "Select Home Work Other" at bounding box center [561, 216] width 189 height 31
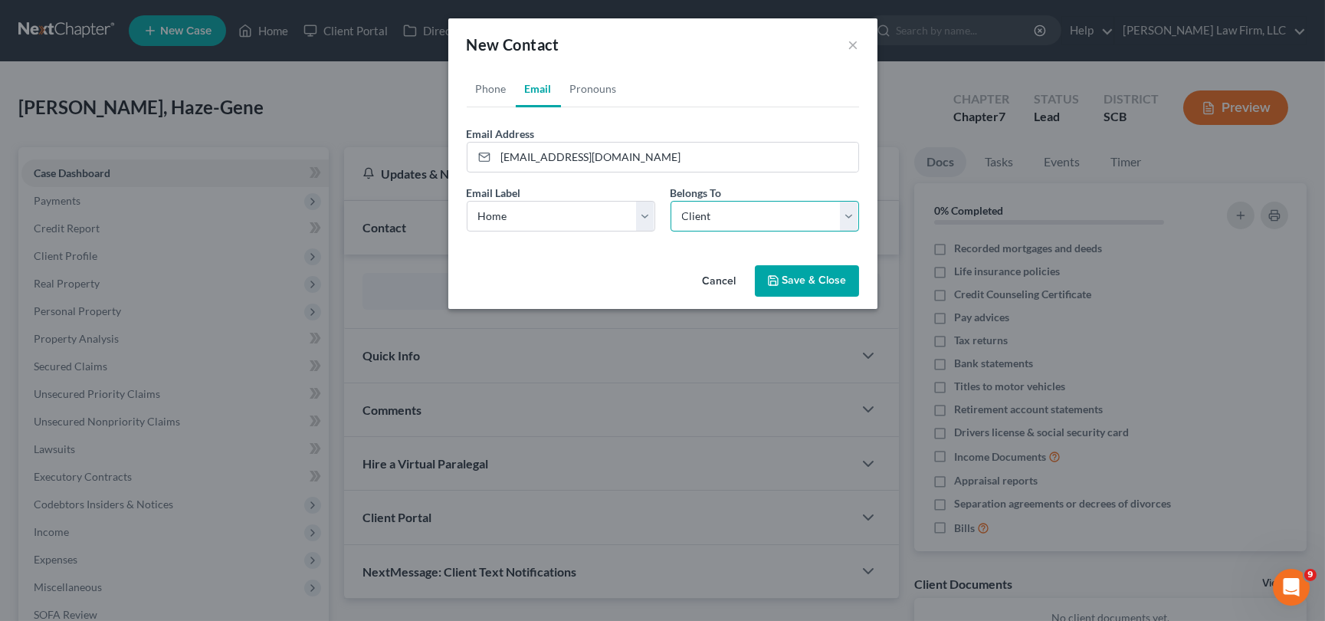
click at [722, 216] on select "Select Client Other" at bounding box center [765, 216] width 189 height 31
click at [671, 201] on select "Select Client Other" at bounding box center [765, 216] width 189 height 31
click at [799, 281] on button "Save & Close" at bounding box center [807, 281] width 104 height 32
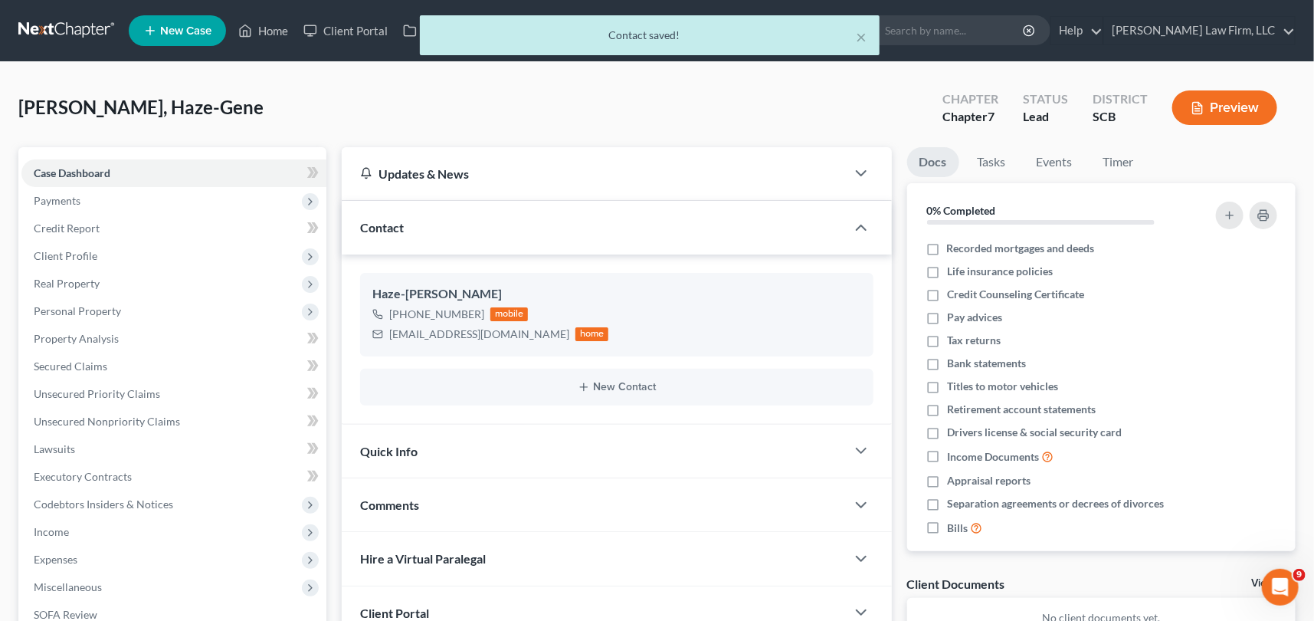
click at [391, 452] on span "Quick Info" at bounding box center [388, 451] width 57 height 15
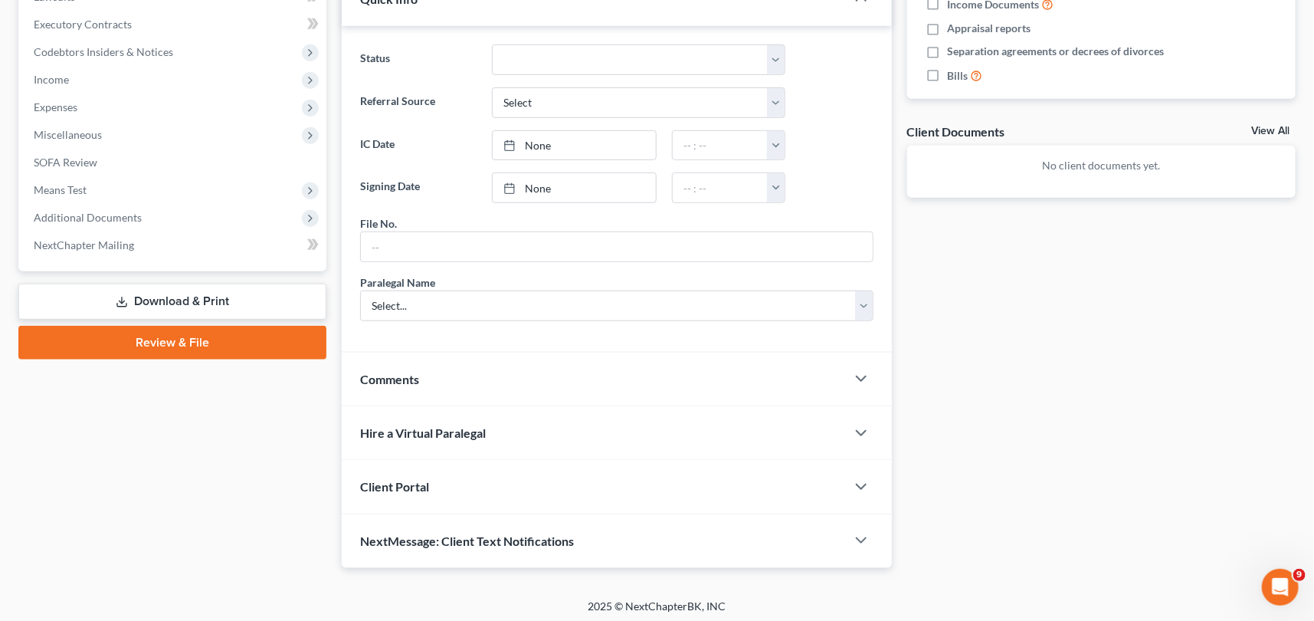
scroll to position [455, 0]
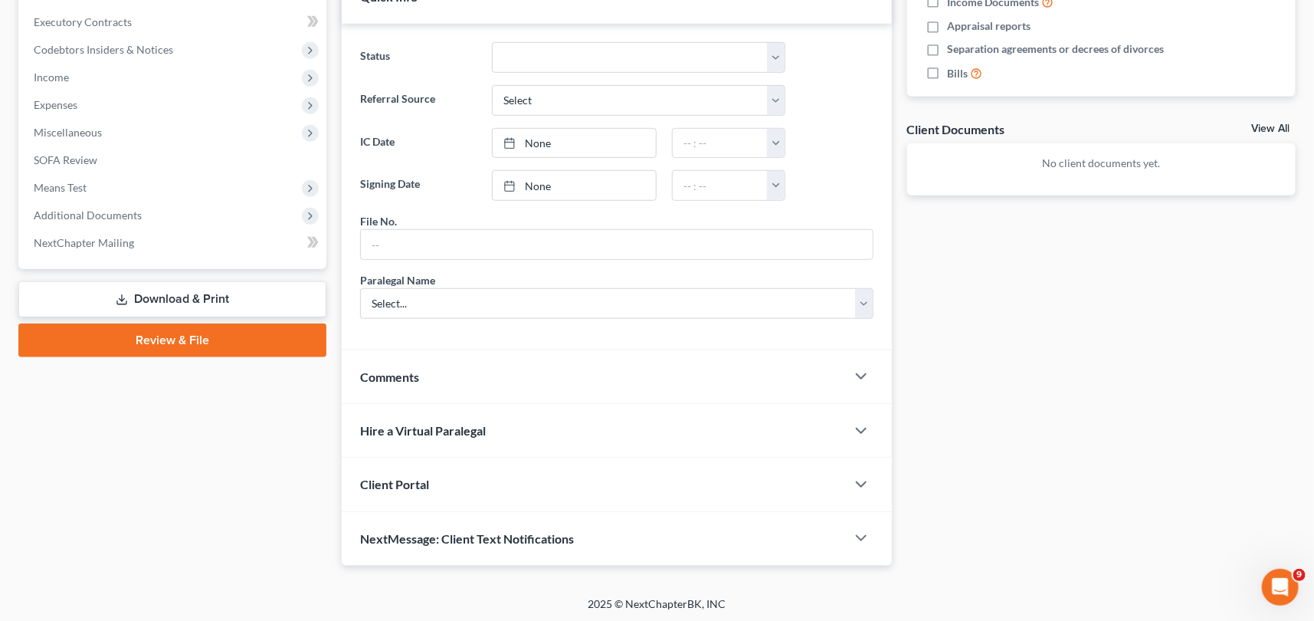
click at [394, 477] on span "Client Portal" at bounding box center [394, 484] width 69 height 15
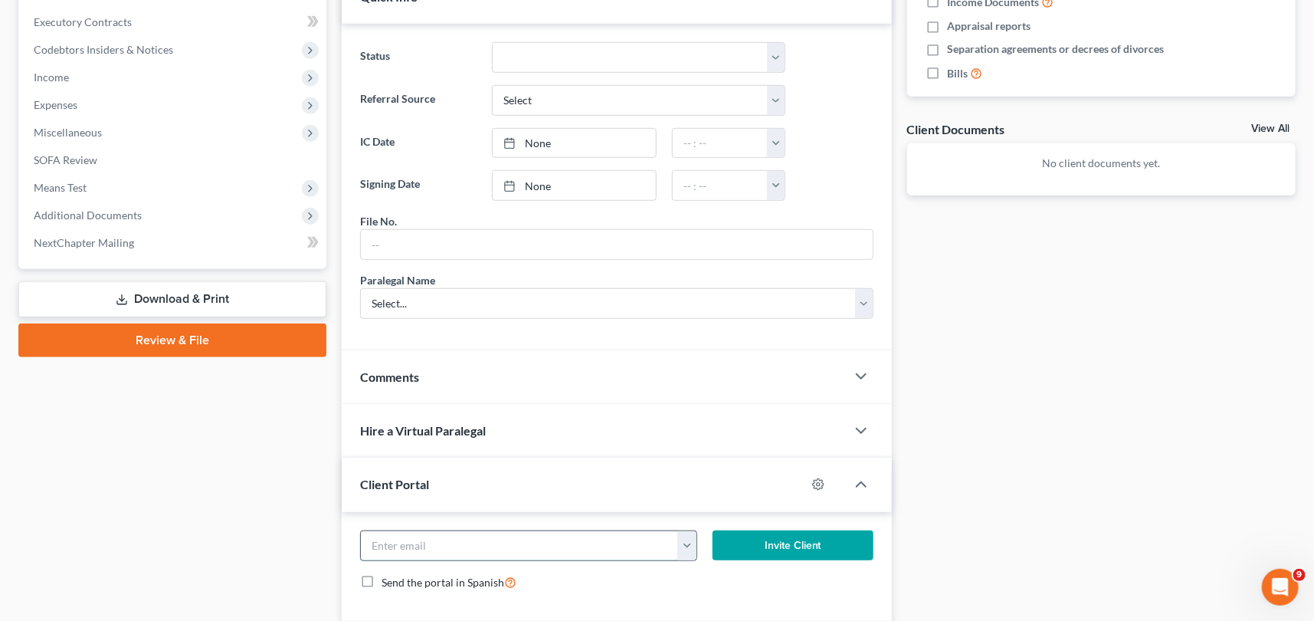
click at [386, 542] on input "email" at bounding box center [519, 545] width 317 height 29
type input "[EMAIL_ADDRESS][DOMAIN_NAME]"
click at [819, 537] on button "Invite Client" at bounding box center [793, 545] width 161 height 31
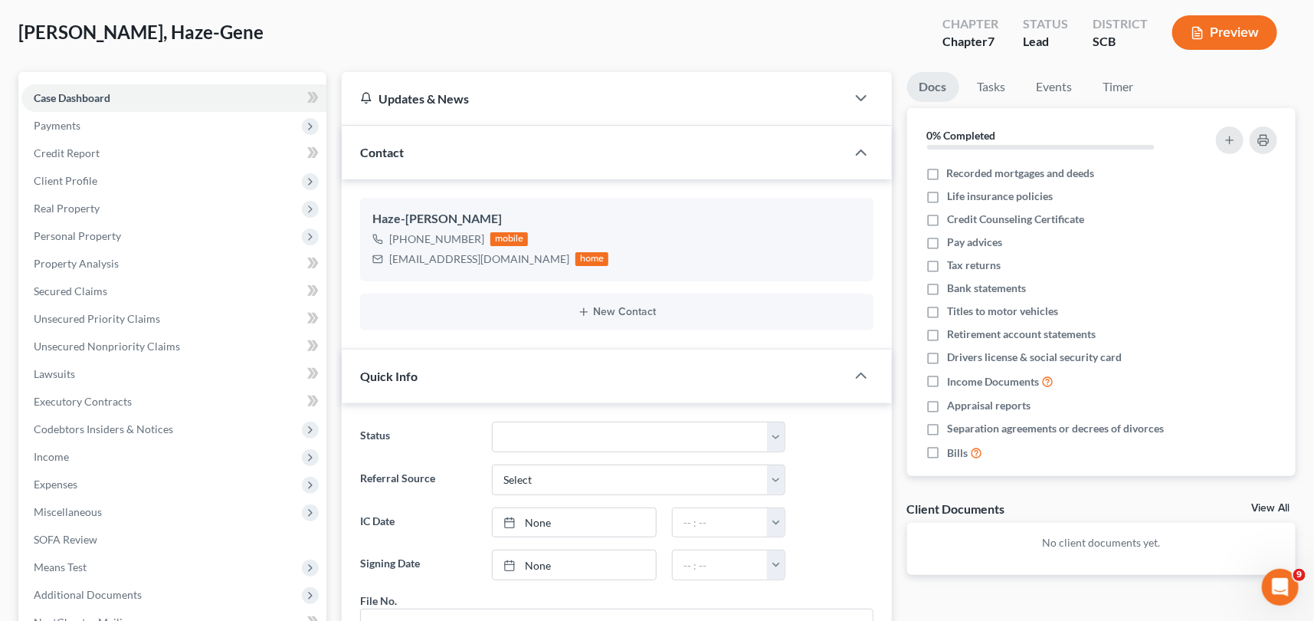
scroll to position [37, 0]
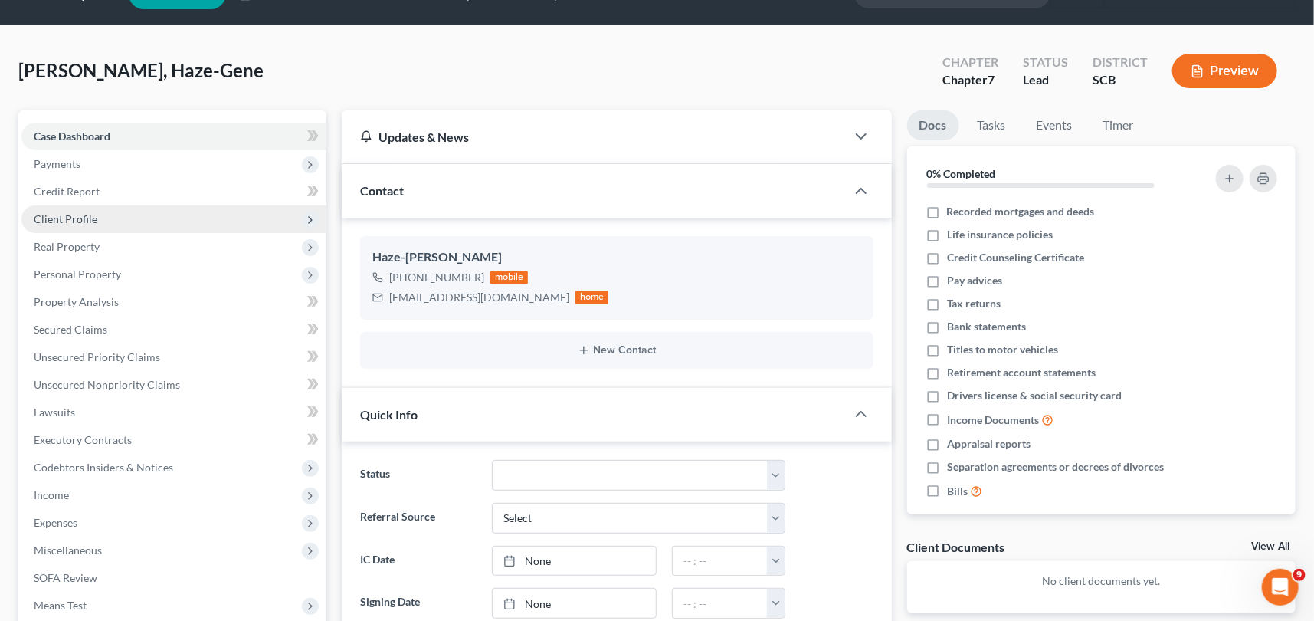
click at [69, 216] on span "Client Profile" at bounding box center [66, 218] width 64 height 13
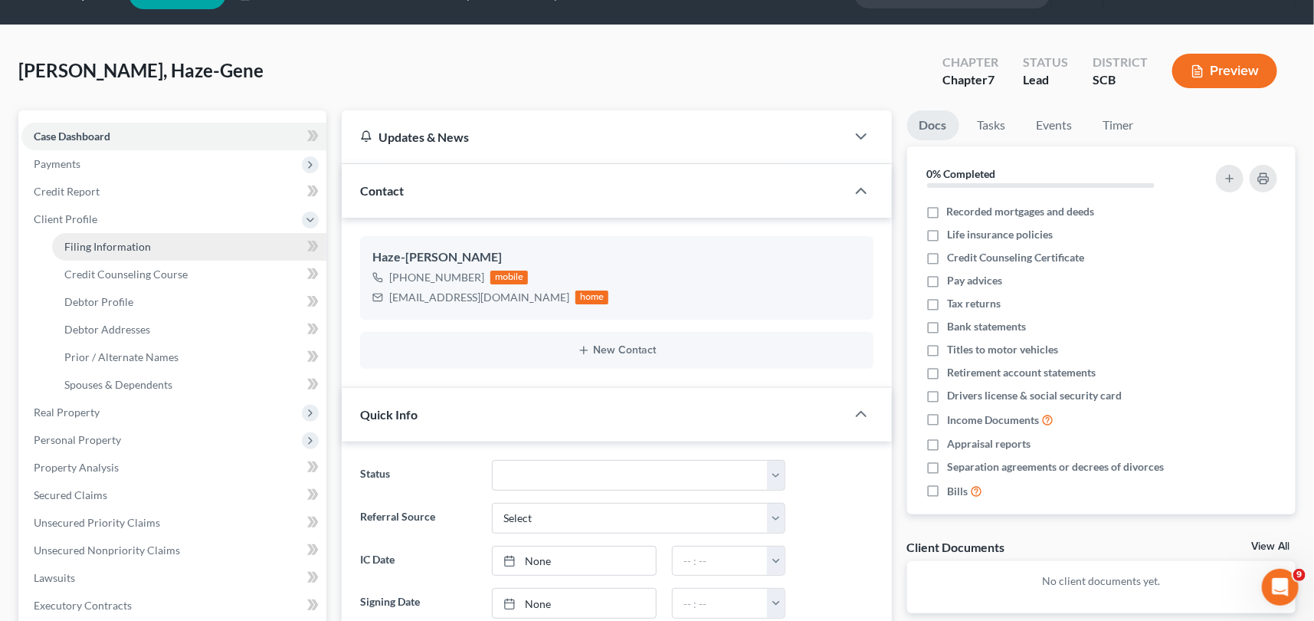
click at [112, 241] on span "Filing Information" at bounding box center [107, 246] width 87 height 13
select select "1"
select select "0"
select select "72"
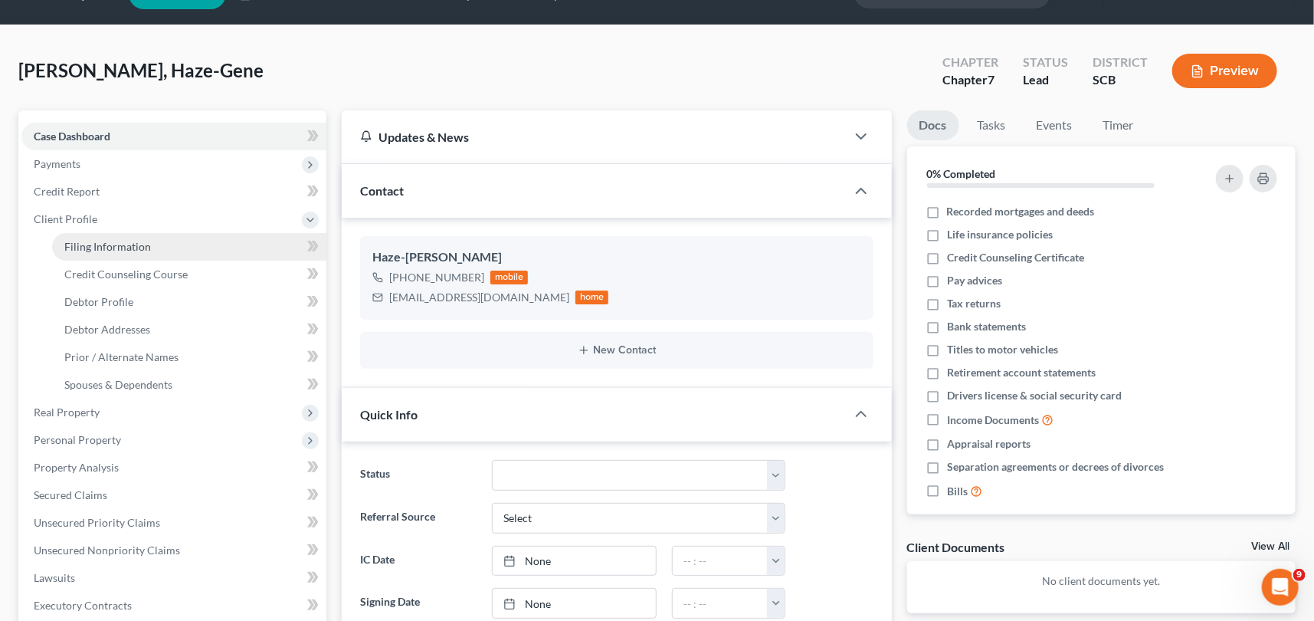
select select "42"
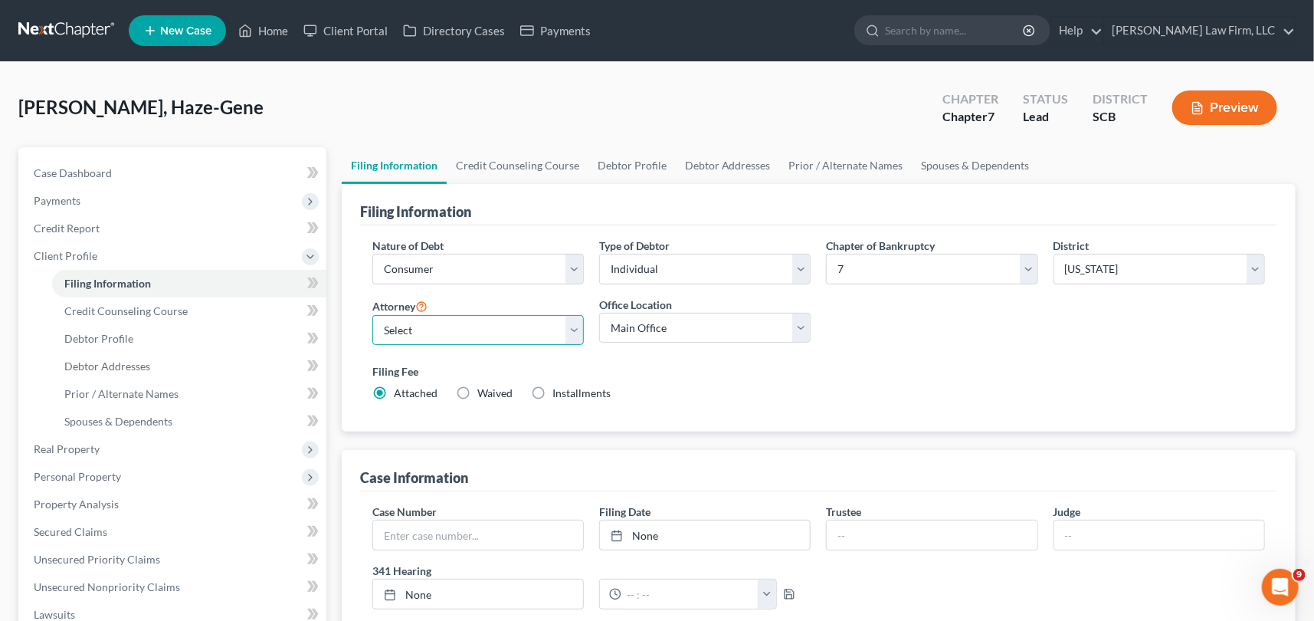
click at [571, 332] on select "Select [PERSON_NAME] - SCB [PERSON_NAME] - SCB" at bounding box center [478, 330] width 212 height 31
select select "1"
click at [372, 315] on select "Select [PERSON_NAME] - SCB [PERSON_NAME] - SCB" at bounding box center [478, 330] width 212 height 31
click at [115, 336] on span "Debtor Profile" at bounding box center [98, 338] width 69 height 13
select select "0"
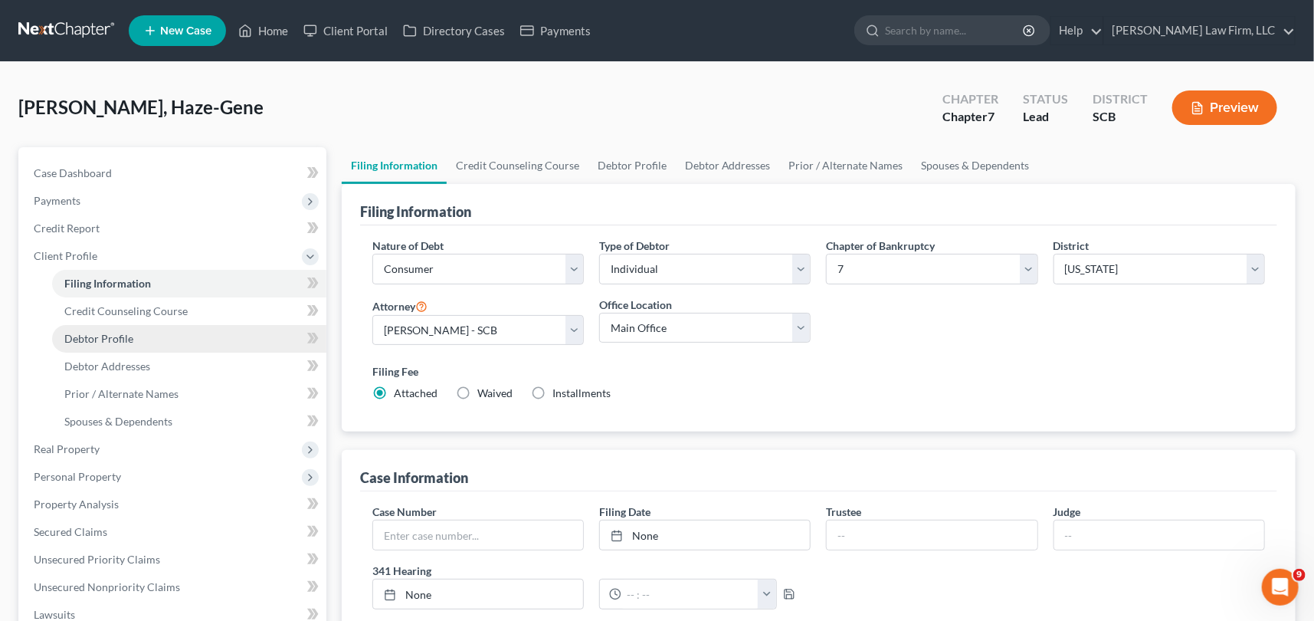
select select "0"
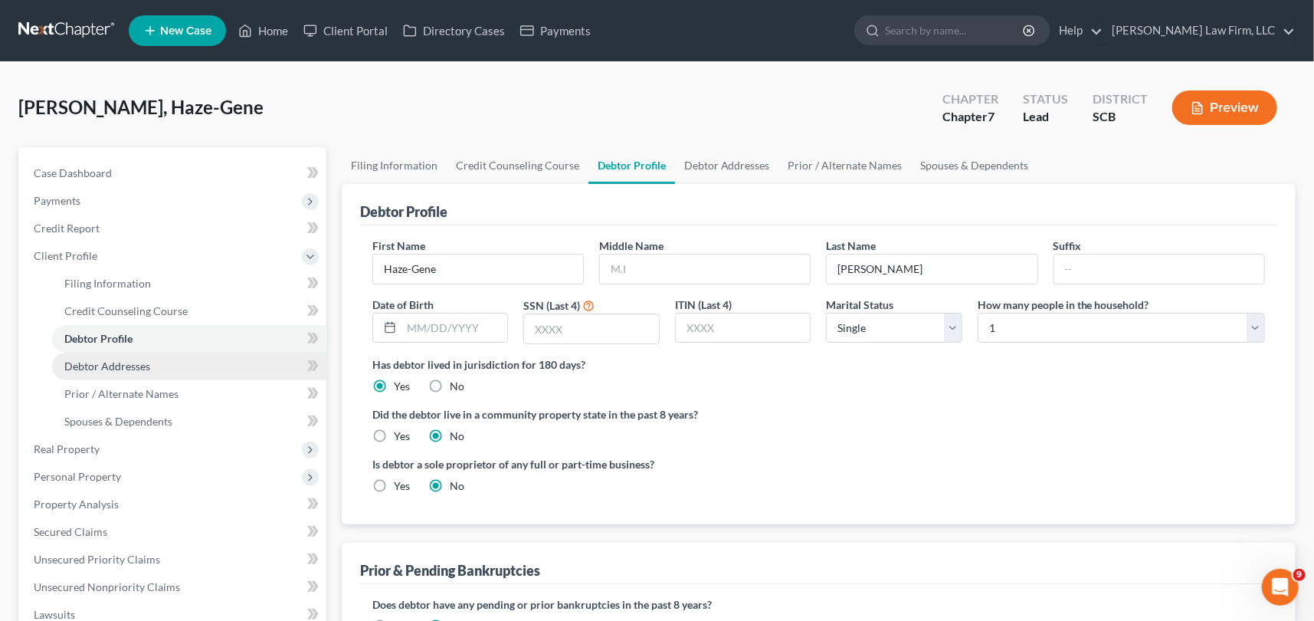
click at [110, 364] on span "Debtor Addresses" at bounding box center [107, 365] width 86 height 13
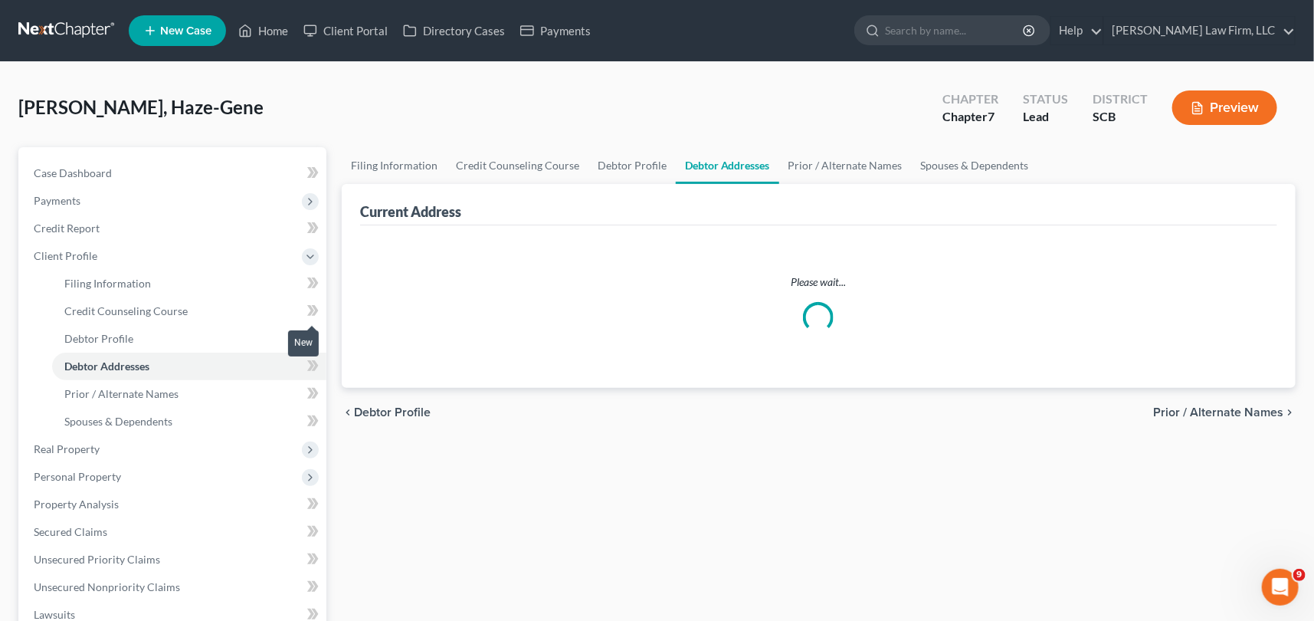
select select "0"
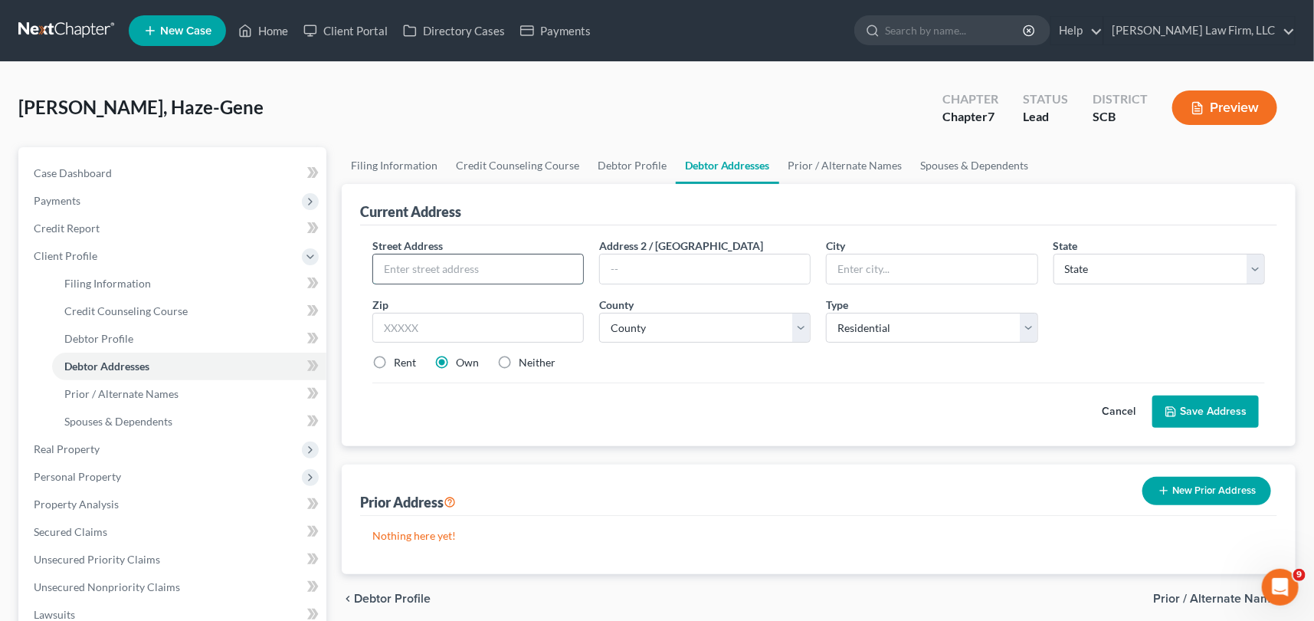
click at [392, 262] on input "text" at bounding box center [478, 268] width 210 height 29
type input "[STREET_ADDRESS]"
click at [622, 261] on input "text" at bounding box center [705, 268] width 210 height 29
type input "Apt 7E"
click at [861, 268] on input "text" at bounding box center [932, 268] width 210 height 29
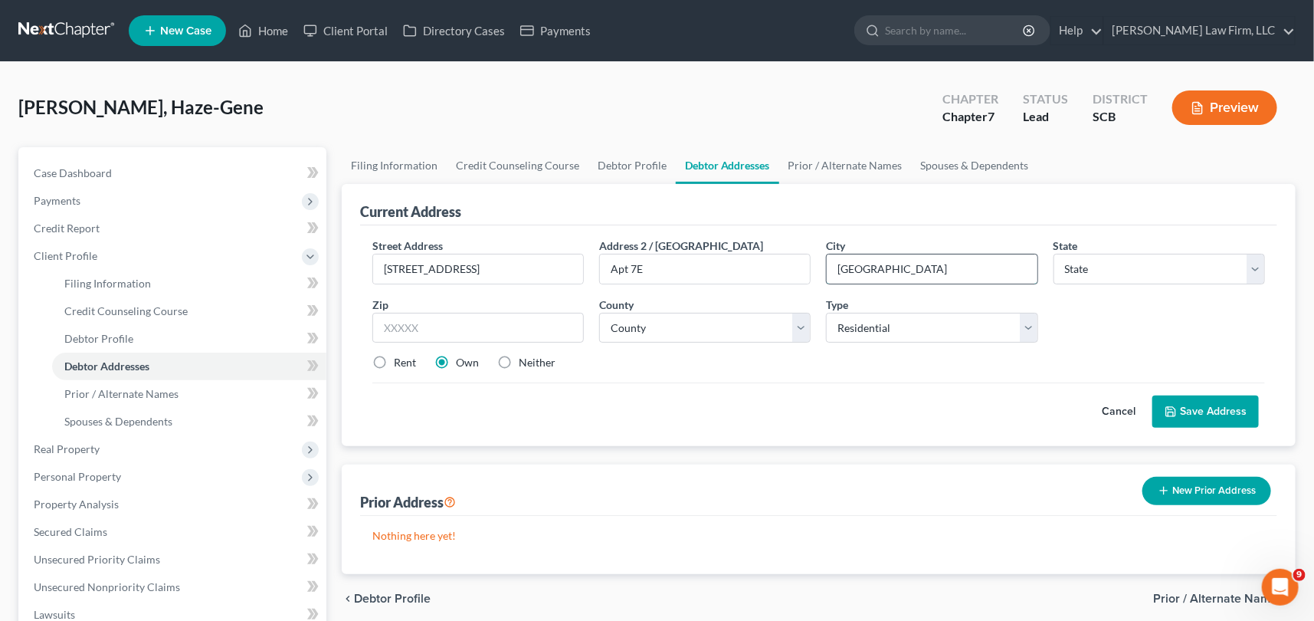
type input "[GEOGRAPHIC_DATA]"
select select "42"
click at [459, 316] on input "text" at bounding box center [478, 328] width 212 height 31
type input "29406"
click at [628, 333] on select "County [GEOGRAPHIC_DATA] [GEOGRAPHIC_DATA] [GEOGRAPHIC_DATA] [GEOGRAPHIC_DATA] …" at bounding box center [705, 328] width 212 height 31
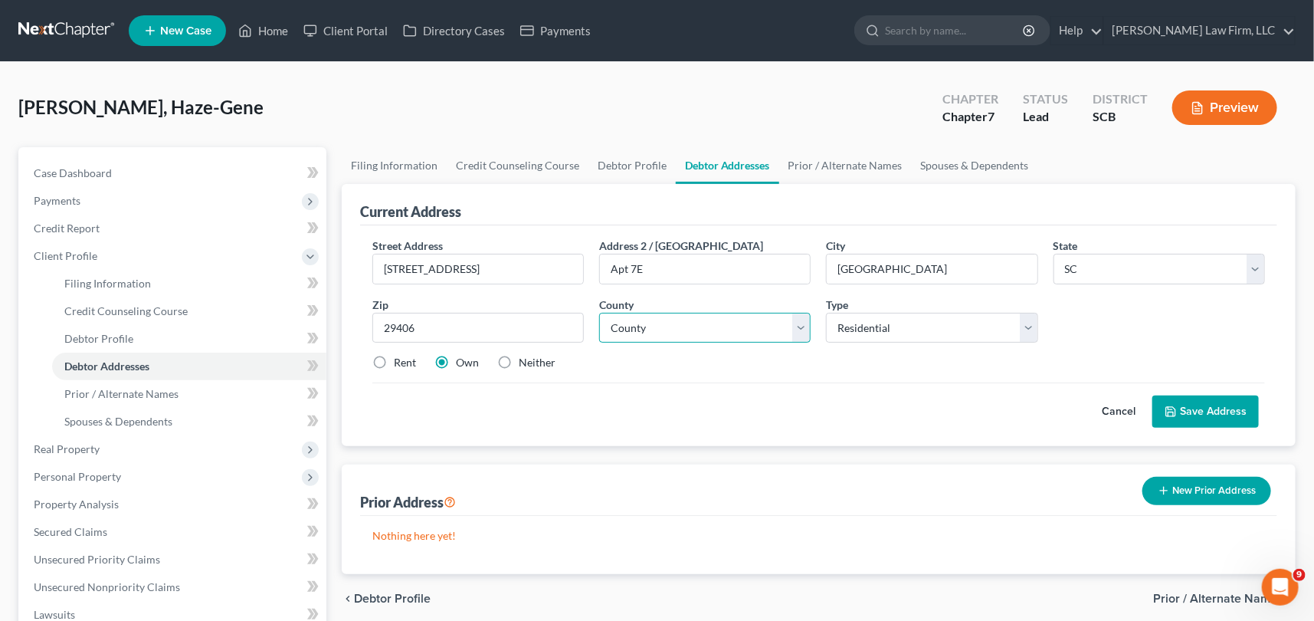
select select "9"
click at [599, 313] on select "County [GEOGRAPHIC_DATA] [GEOGRAPHIC_DATA] [GEOGRAPHIC_DATA] [GEOGRAPHIC_DATA] …" at bounding box center [705, 328] width 212 height 31
click at [1181, 404] on button "Save Address" at bounding box center [1206, 411] width 107 height 32
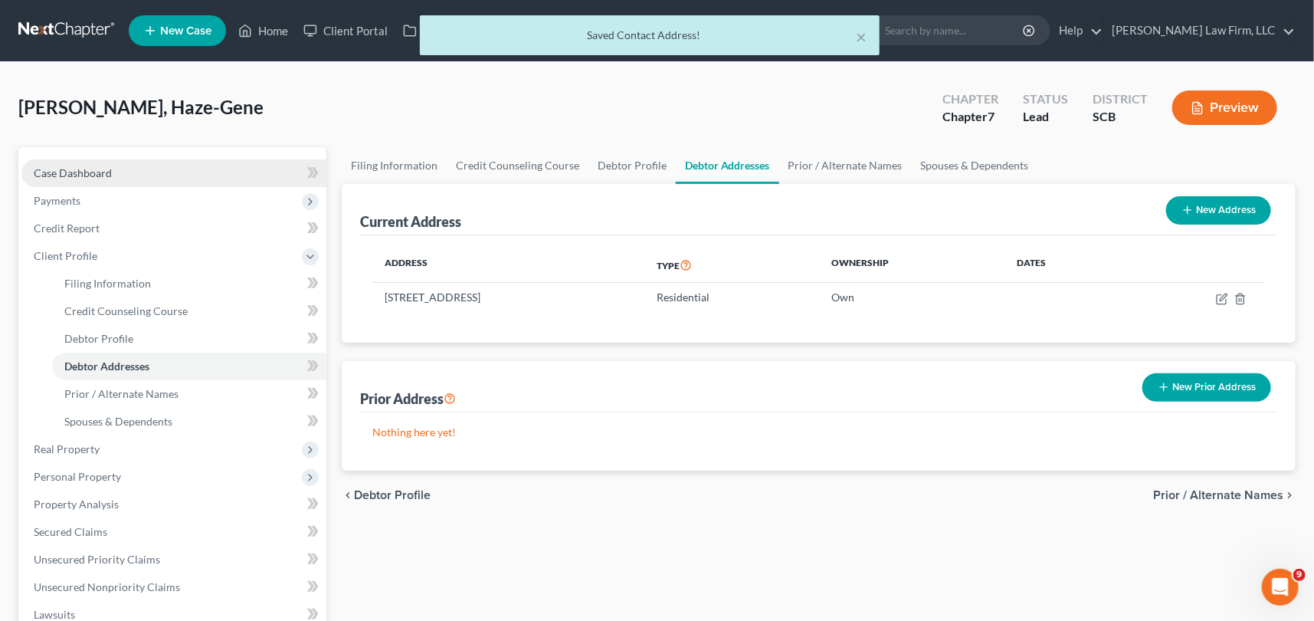
click at [70, 169] on span "Case Dashboard" at bounding box center [73, 172] width 78 height 13
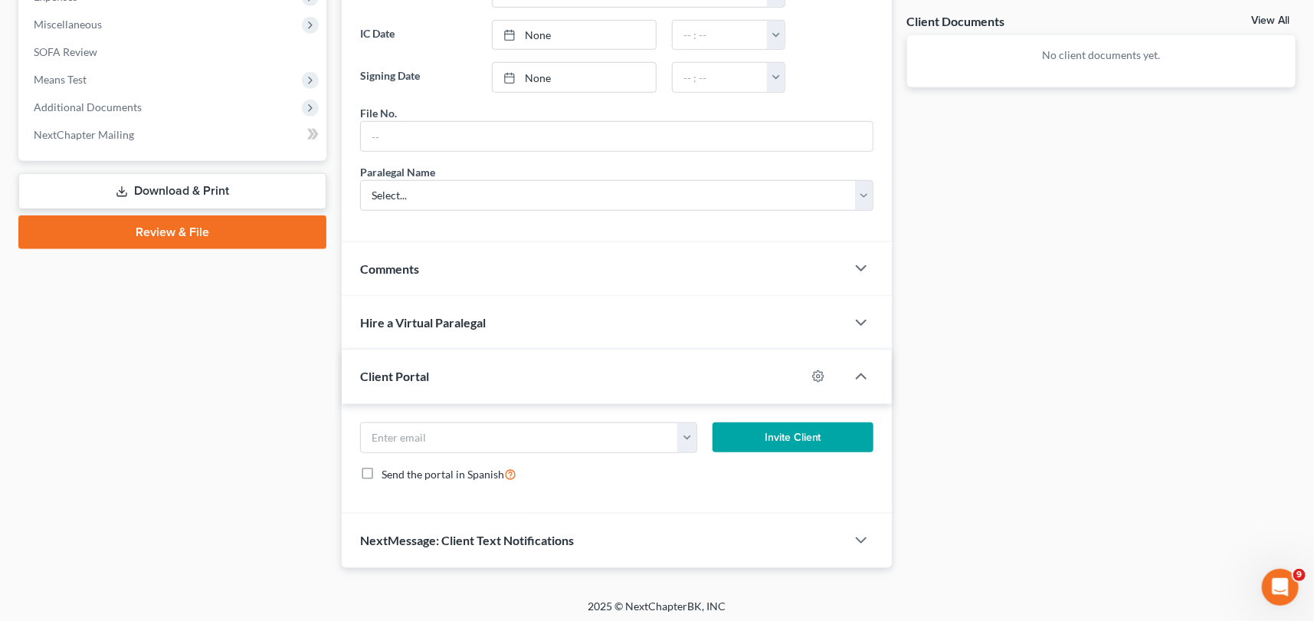
scroll to position [564, 0]
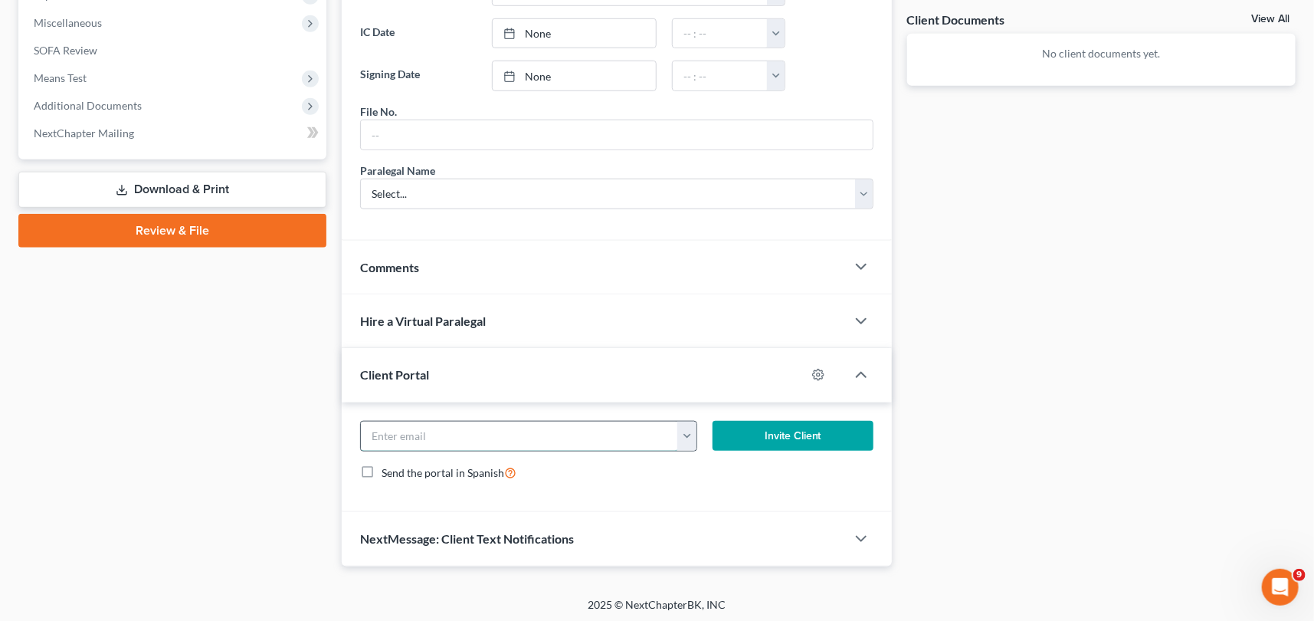
click at [405, 438] on input "email" at bounding box center [519, 436] width 317 height 29
type input "[EMAIL_ADDRESS][DOMAIN_NAME]"
click at [782, 424] on button "Invite Client" at bounding box center [793, 436] width 161 height 31
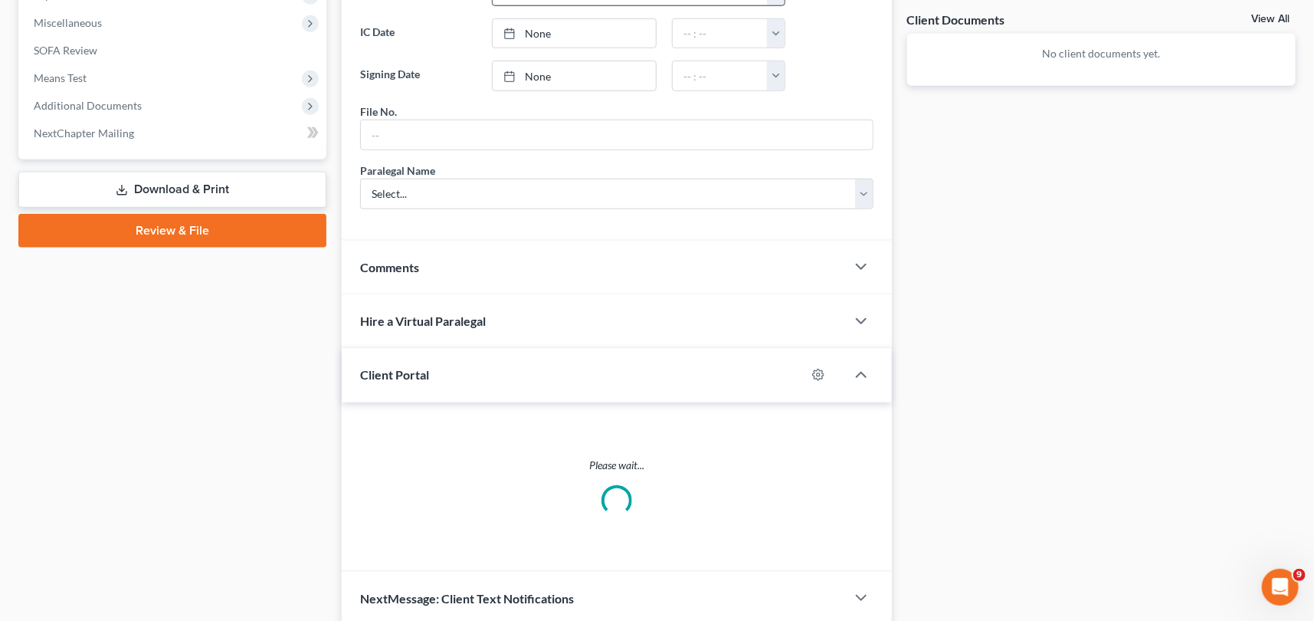
scroll to position [550, 0]
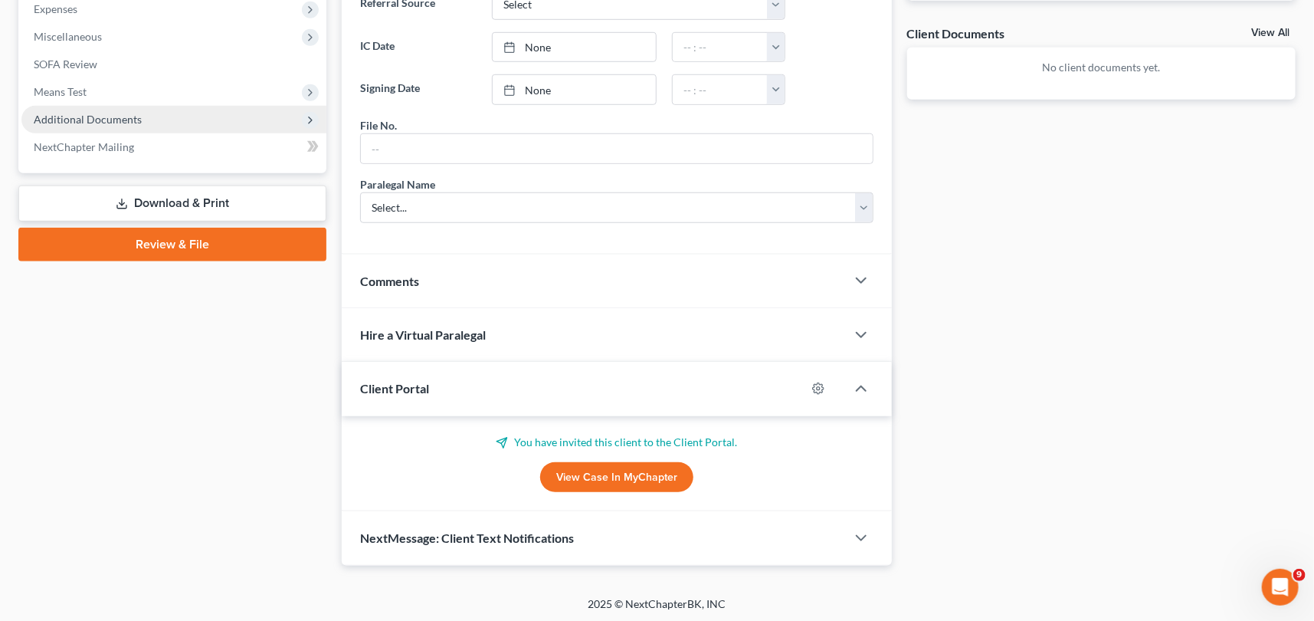
click at [107, 114] on span "Additional Documents" at bounding box center [88, 119] width 108 height 13
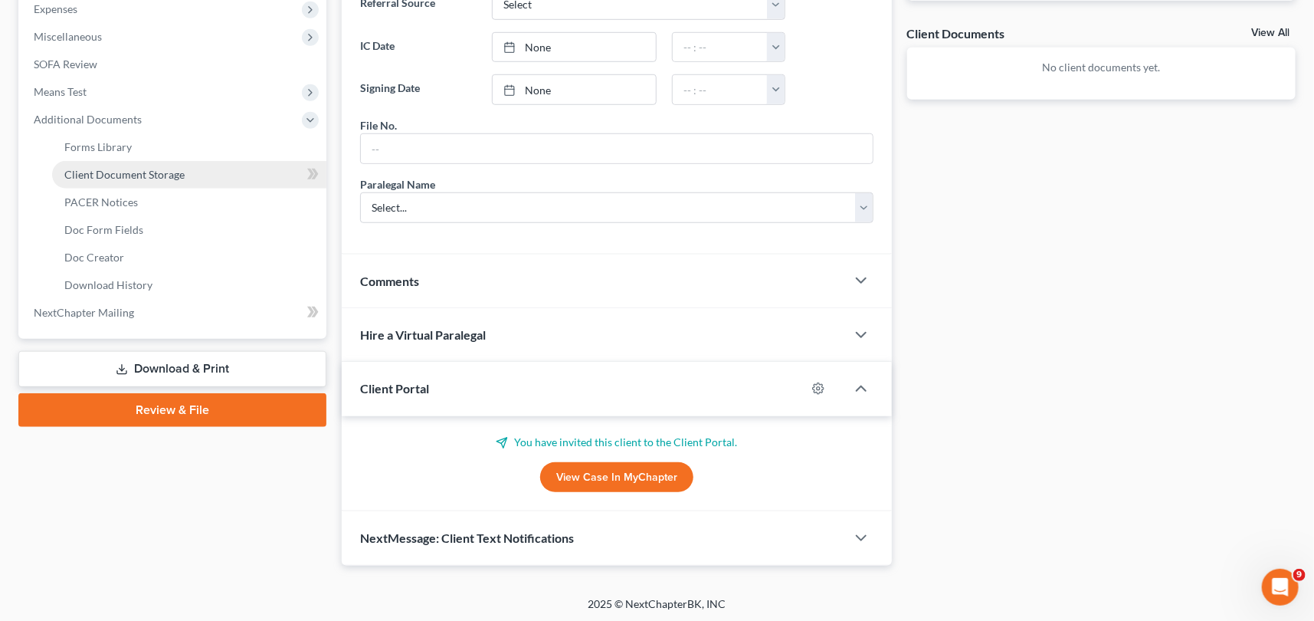
click at [127, 168] on span "Client Document Storage" at bounding box center [124, 174] width 120 height 13
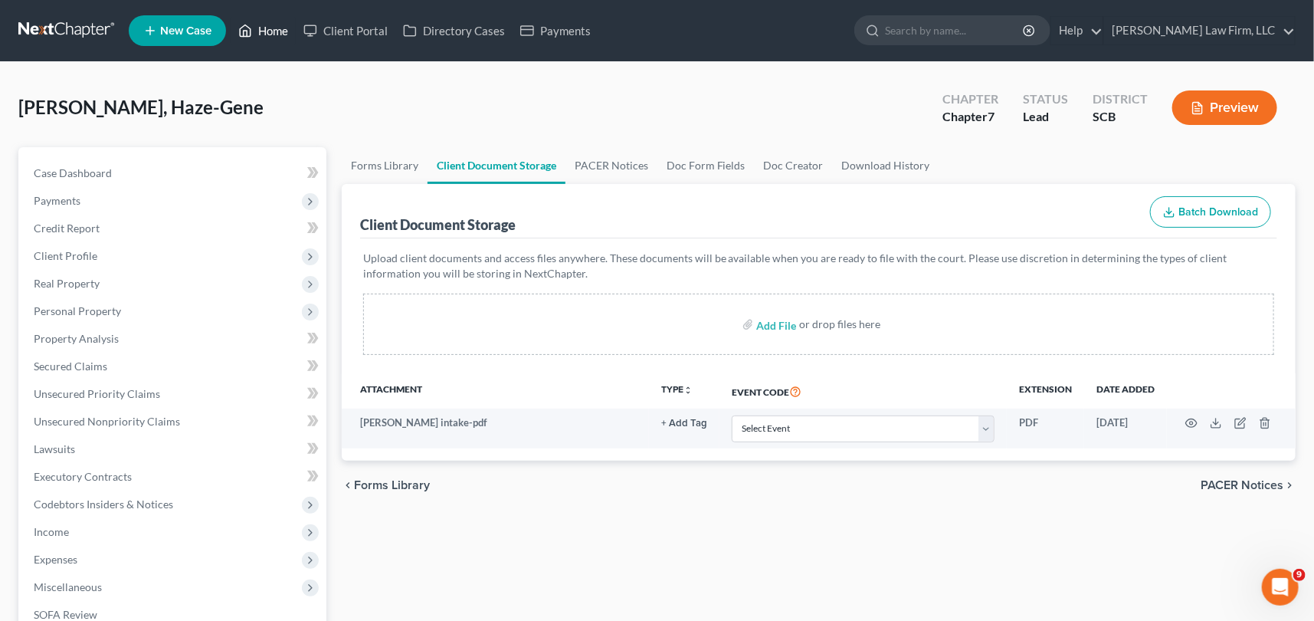
click at [267, 27] on link "Home" at bounding box center [263, 31] width 65 height 28
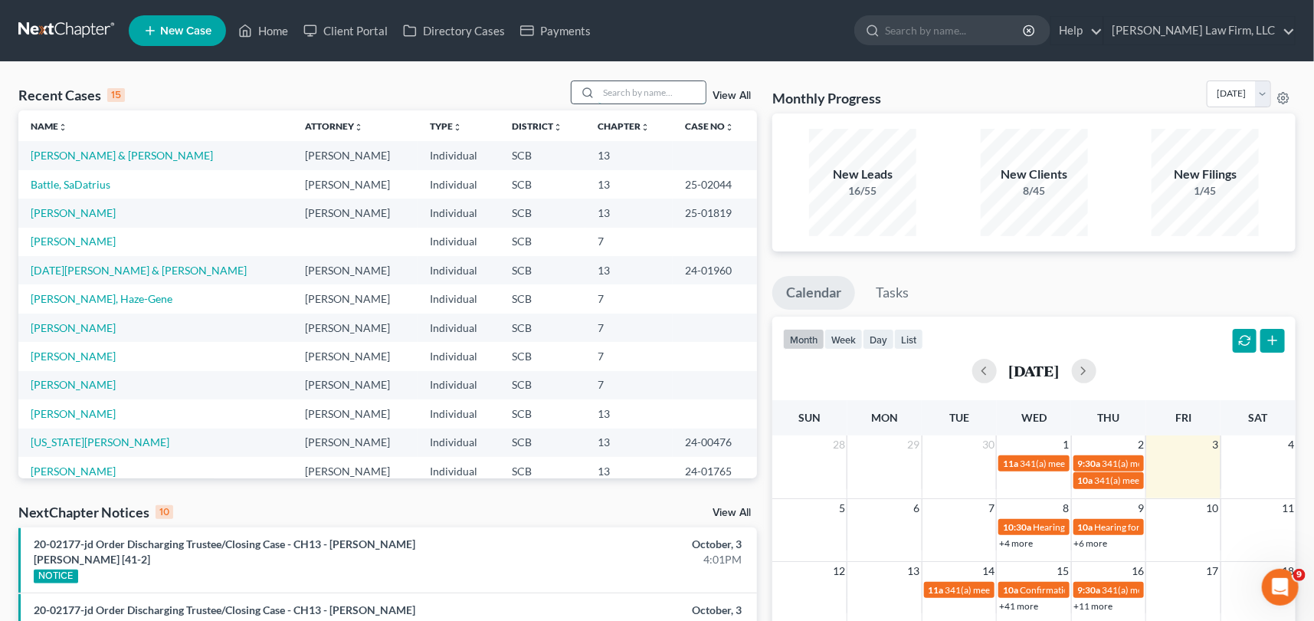
click at [611, 82] on input "search" at bounding box center [652, 92] width 107 height 22
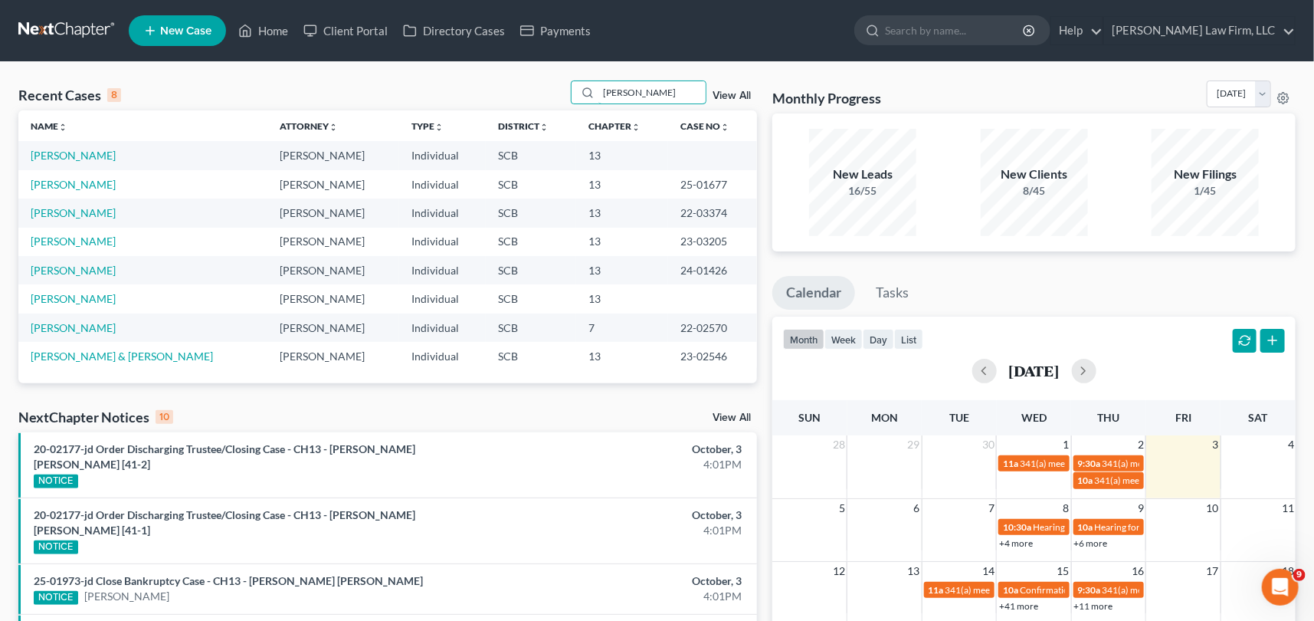
type input "[PERSON_NAME]"
click at [175, 28] on span "New Case" at bounding box center [185, 30] width 51 height 11
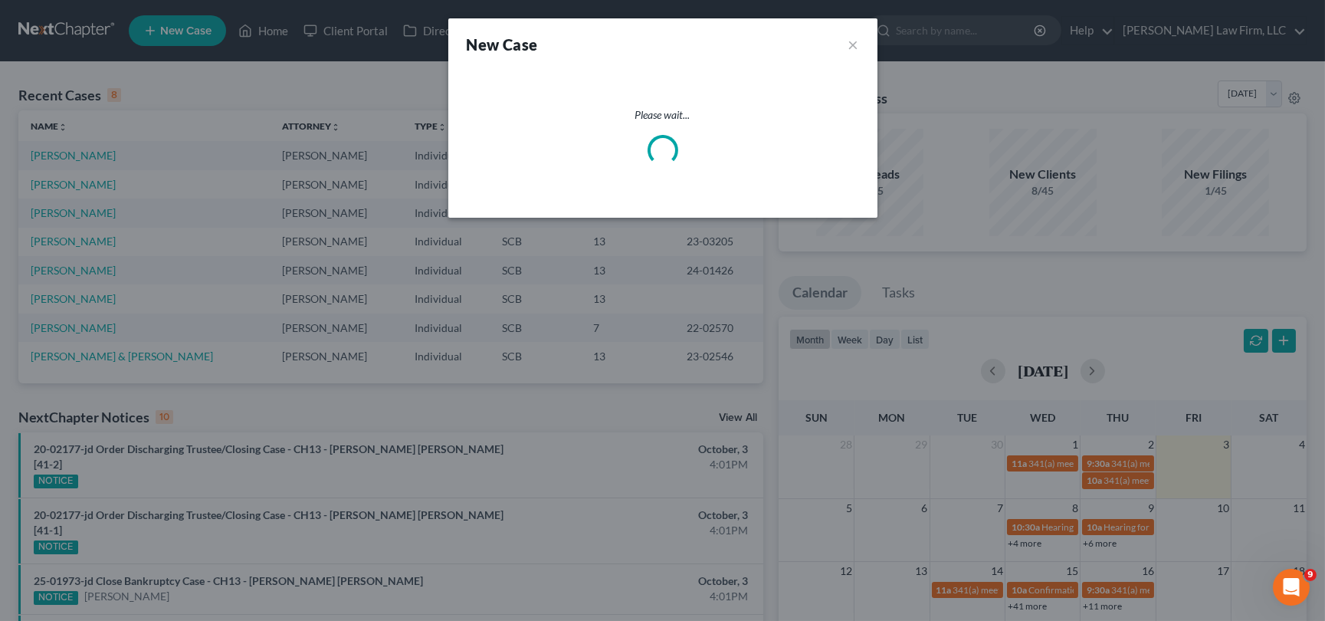
select select "72"
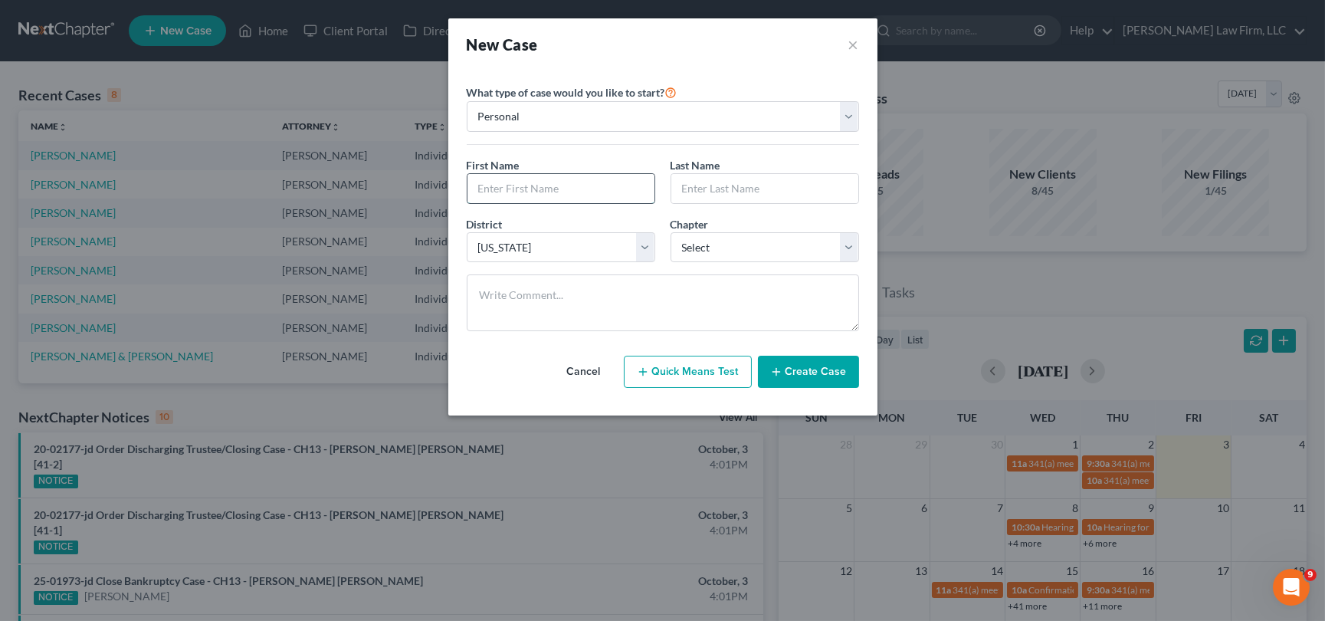
click at [493, 186] on input "text" at bounding box center [561, 188] width 187 height 29
type input "[PERSON_NAME]"
click at [846, 247] on select "Select 7 11 12 13" at bounding box center [765, 247] width 189 height 31
select select "3"
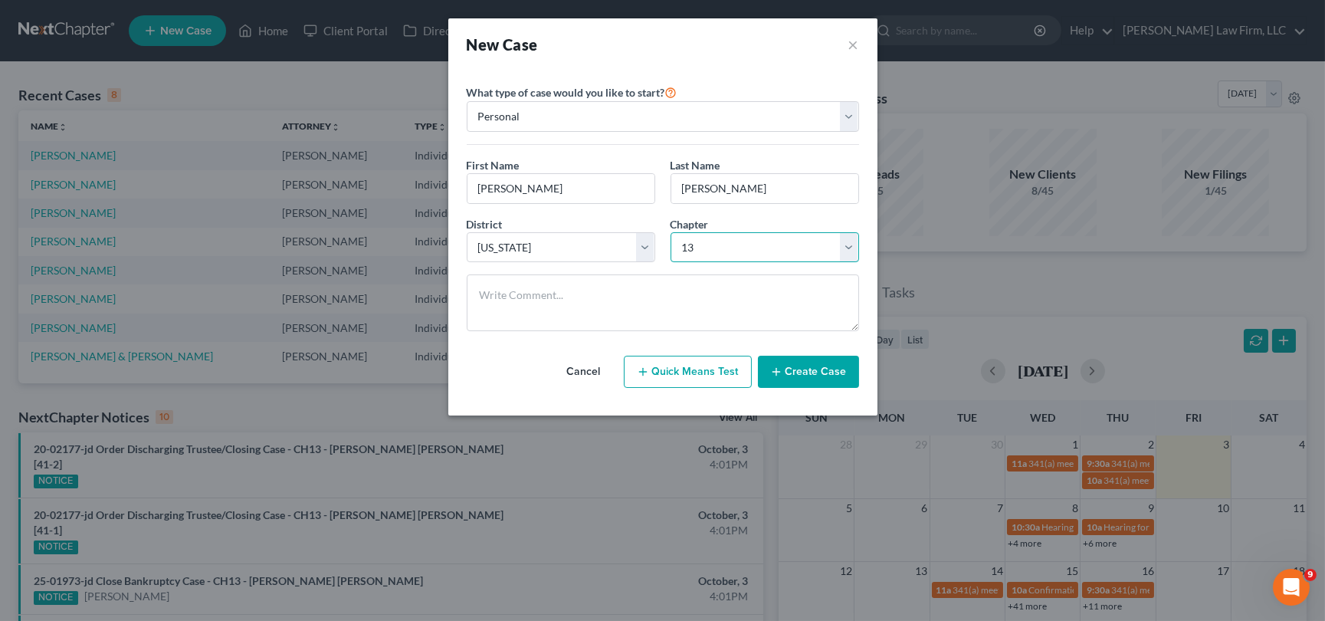
click at [671, 232] on select "Select 7 11 12 13" at bounding box center [765, 247] width 189 height 31
click at [816, 372] on button "Create Case" at bounding box center [808, 372] width 101 height 32
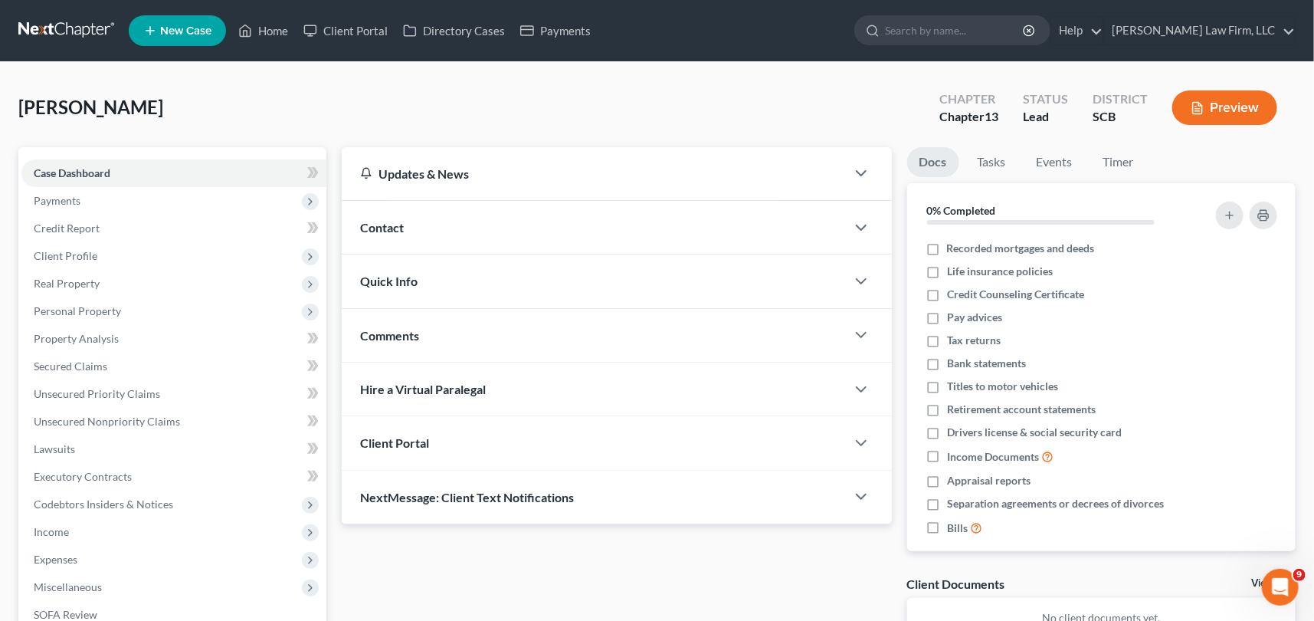
click at [388, 225] on span "Contact" at bounding box center [382, 227] width 44 height 15
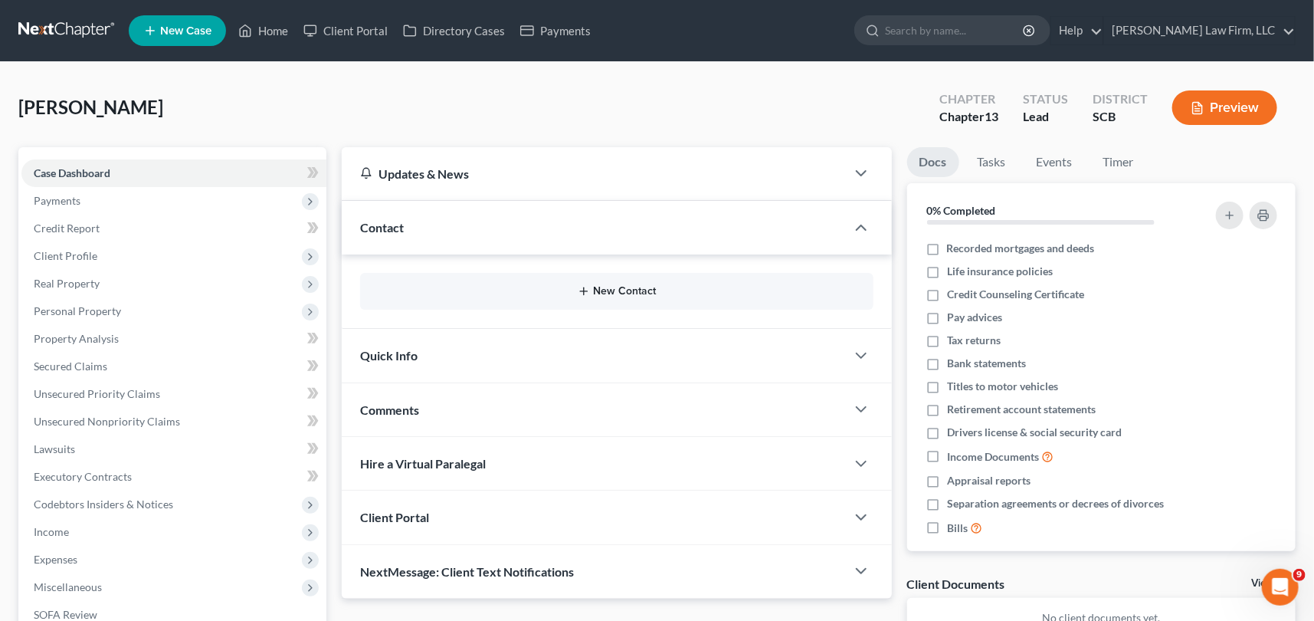
click at [608, 291] on button "New Contact" at bounding box center [616, 291] width 489 height 12
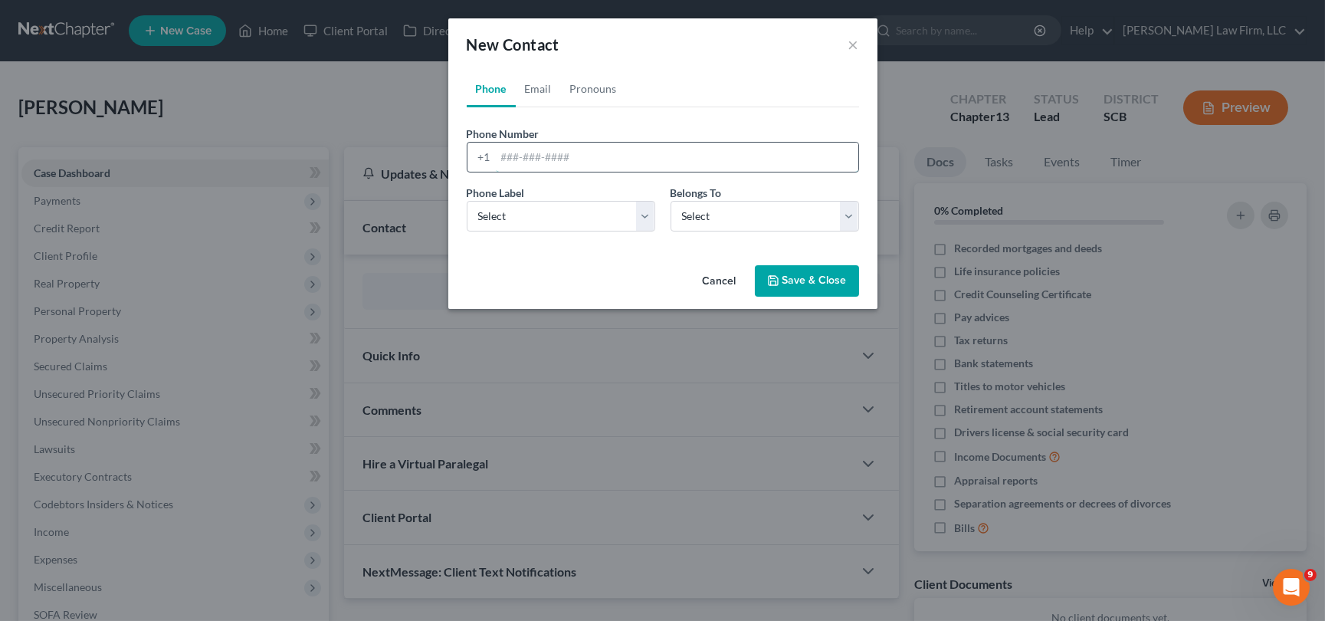
click at [498, 153] on input "tel" at bounding box center [677, 157] width 363 height 29
type input "[PHONE_NUMBER]"
drag, startPoint x: 500, startPoint y: 208, endPoint x: 501, endPoint y: 227, distance: 19.2
click at [500, 208] on select "Select Mobile Home Work Other" at bounding box center [561, 216] width 189 height 31
select select "0"
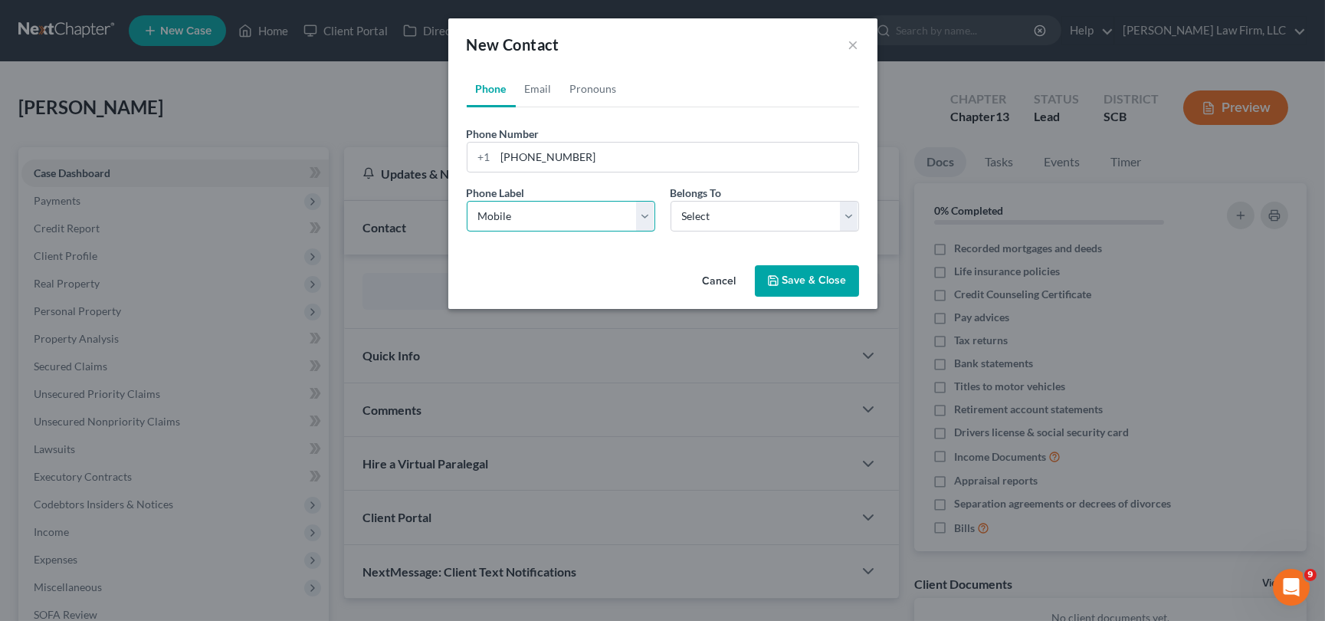
click at [467, 201] on select "Select Mobile Home Work Other" at bounding box center [561, 216] width 189 height 31
drag, startPoint x: 731, startPoint y: 208, endPoint x: 730, endPoint y: 230, distance: 21.5
click at [731, 208] on select "Select Client Other" at bounding box center [765, 216] width 189 height 31
select select "0"
click at [671, 201] on select "Select Client Other" at bounding box center [765, 216] width 189 height 31
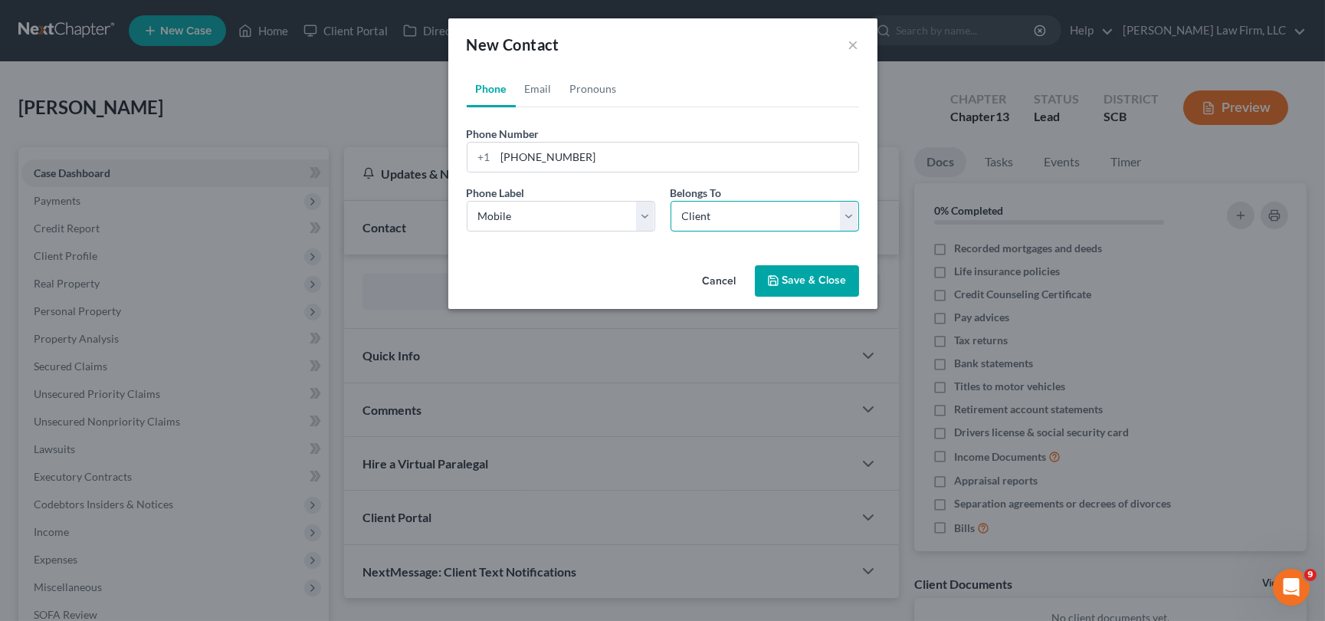
select select "0"
click at [540, 88] on link "Email" at bounding box center [538, 89] width 45 height 37
click at [510, 149] on input "email" at bounding box center [677, 157] width 363 height 29
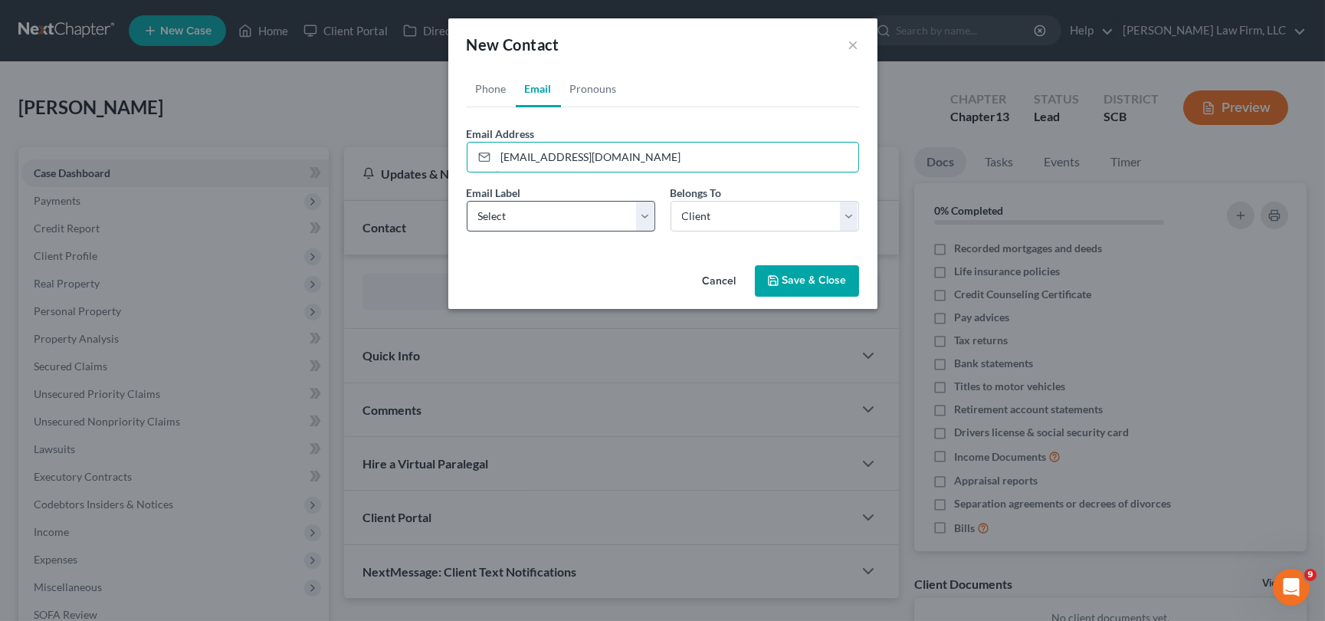
type input "[EMAIL_ADDRESS][DOMAIN_NAME]"
drag, startPoint x: 499, startPoint y: 214, endPoint x: 497, endPoint y: 229, distance: 15.4
click at [500, 215] on select "Select Home Work Other" at bounding box center [561, 216] width 189 height 31
select select "0"
click at [467, 201] on select "Select Home Work Other" at bounding box center [561, 216] width 189 height 31
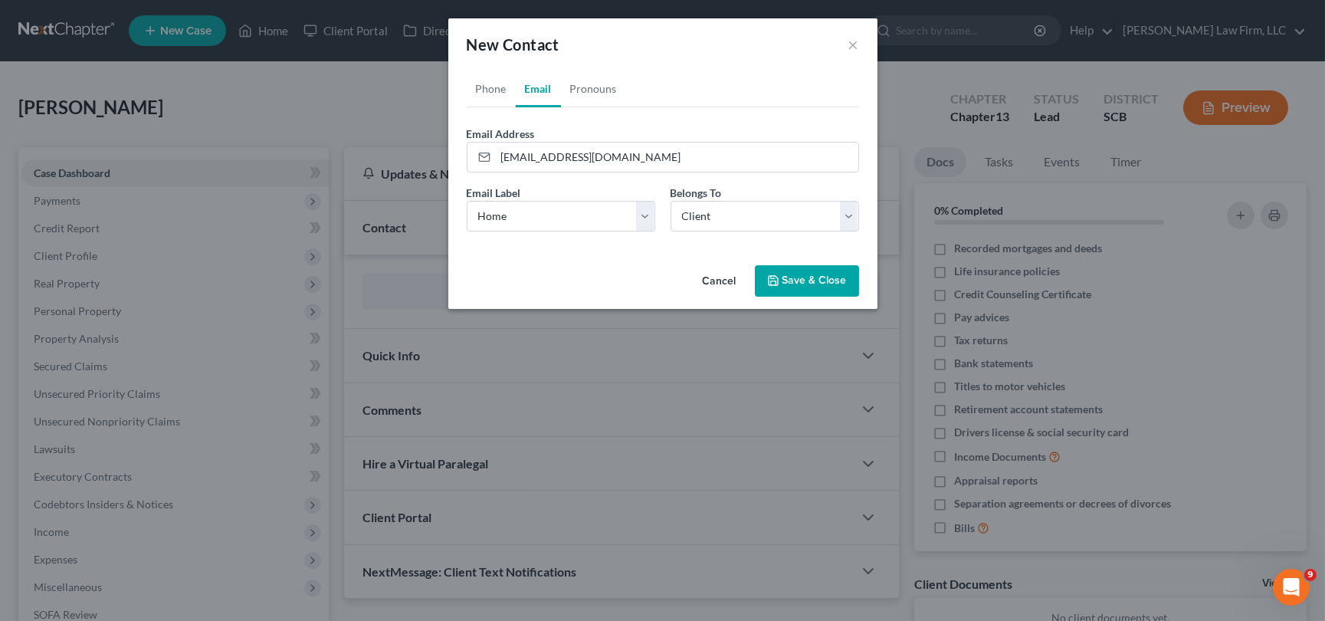
click at [801, 279] on button "Save & Close" at bounding box center [807, 281] width 104 height 32
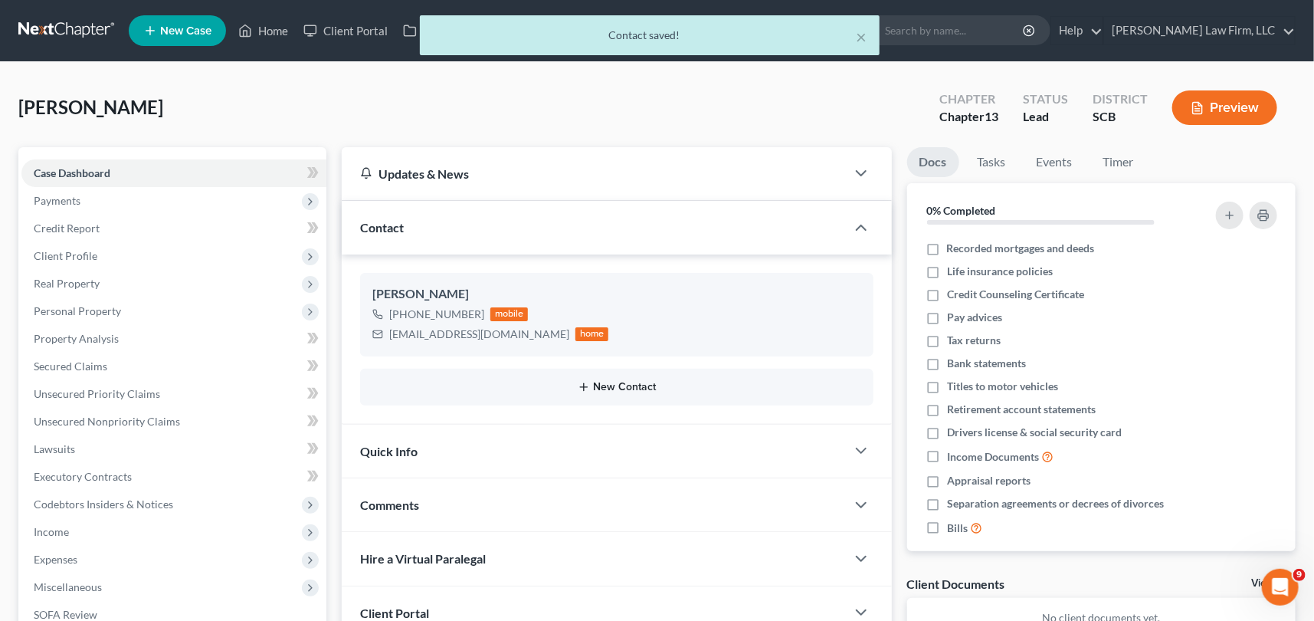
click at [620, 382] on button "New Contact" at bounding box center [616, 387] width 489 height 12
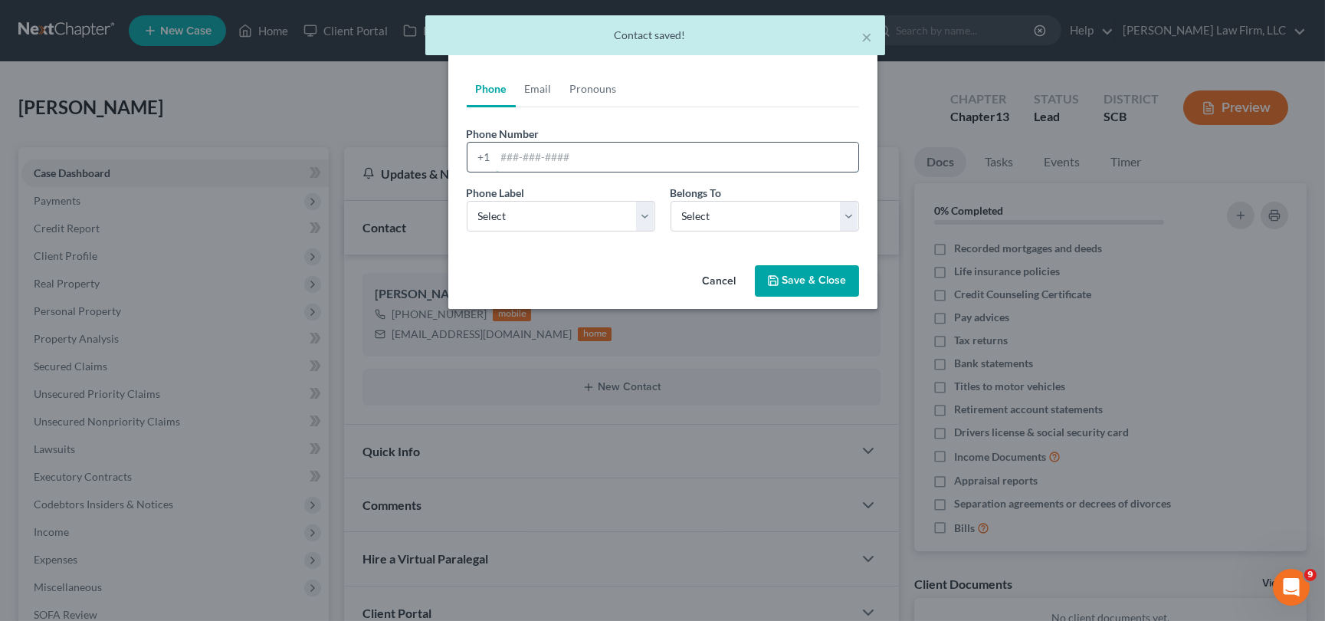
click at [501, 148] on input "tel" at bounding box center [677, 157] width 363 height 29
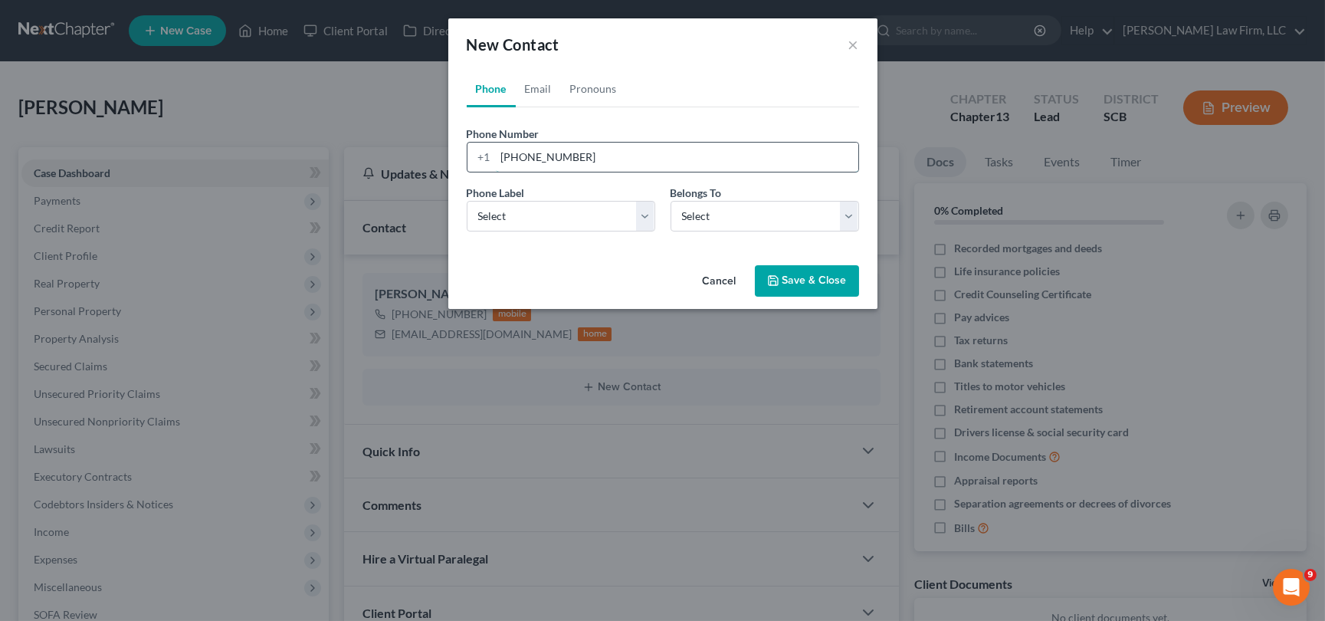
type input "[PHONE_NUMBER]"
drag, startPoint x: 492, startPoint y: 213, endPoint x: 500, endPoint y: 227, distance: 16.2
click at [492, 213] on select "Select Mobile Home Work Other" at bounding box center [561, 216] width 189 height 31
select select "0"
click at [467, 201] on select "Select Mobile Home Work Other" at bounding box center [561, 216] width 189 height 31
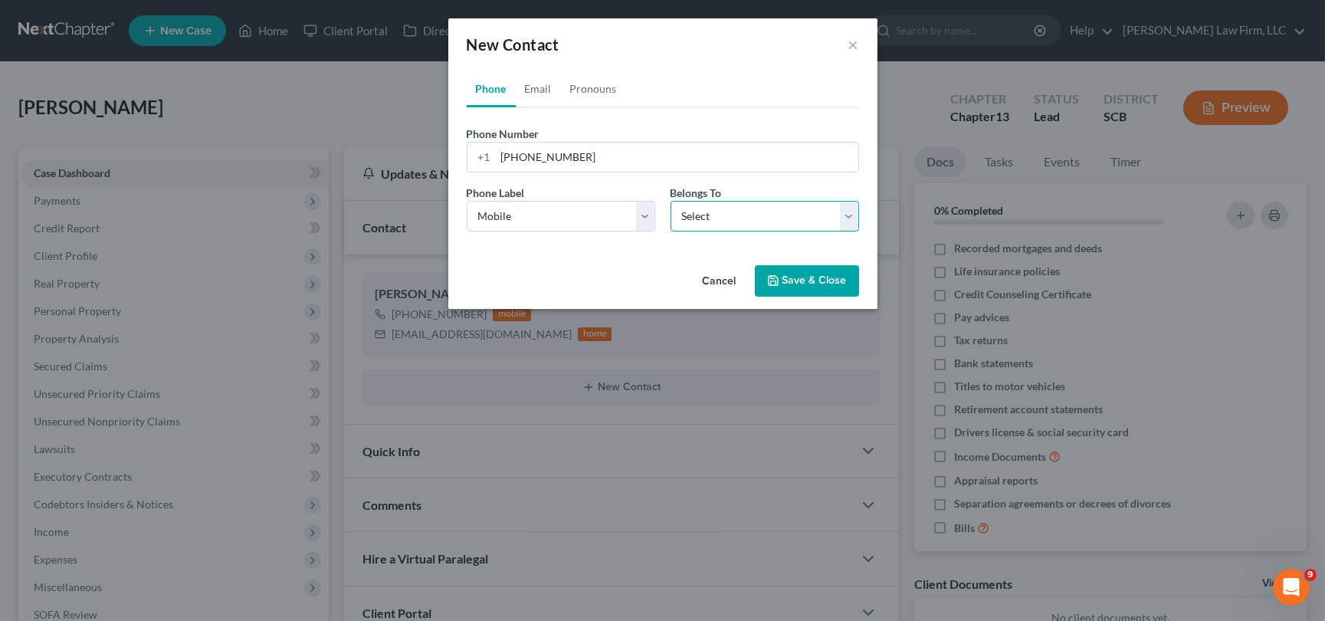
click at [850, 211] on select "Select Client Other" at bounding box center [765, 216] width 189 height 31
select select "1"
click at [671, 201] on select "Select Client Other" at bounding box center [765, 216] width 189 height 31
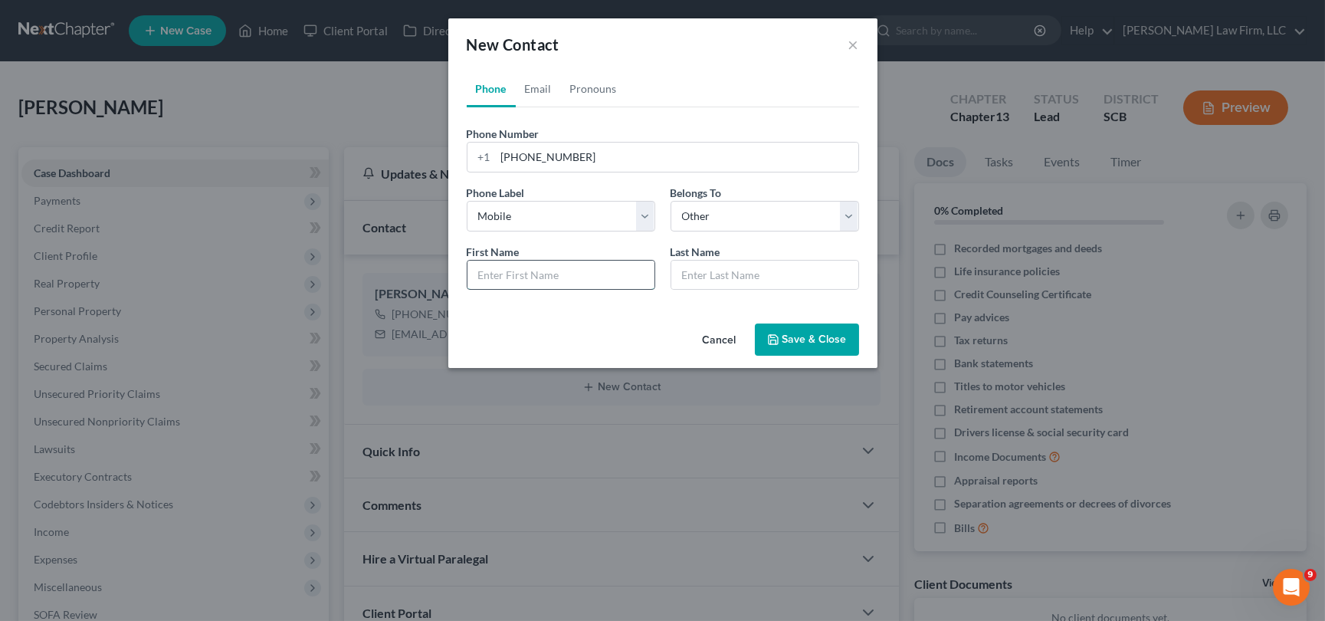
click at [494, 272] on input "text" at bounding box center [561, 275] width 187 height 29
type input "[EMAIL_ADDRESS][PERSON_NAME][DOMAIN_NAME]"
drag, startPoint x: 475, startPoint y: 272, endPoint x: 653, endPoint y: 263, distance: 178.1
click at [657, 263] on div "First Name * [EMAIL_ADDRESS][PERSON_NAME][DOMAIN_NAME]" at bounding box center [561, 267] width 204 height 47
type input "Dawndra"
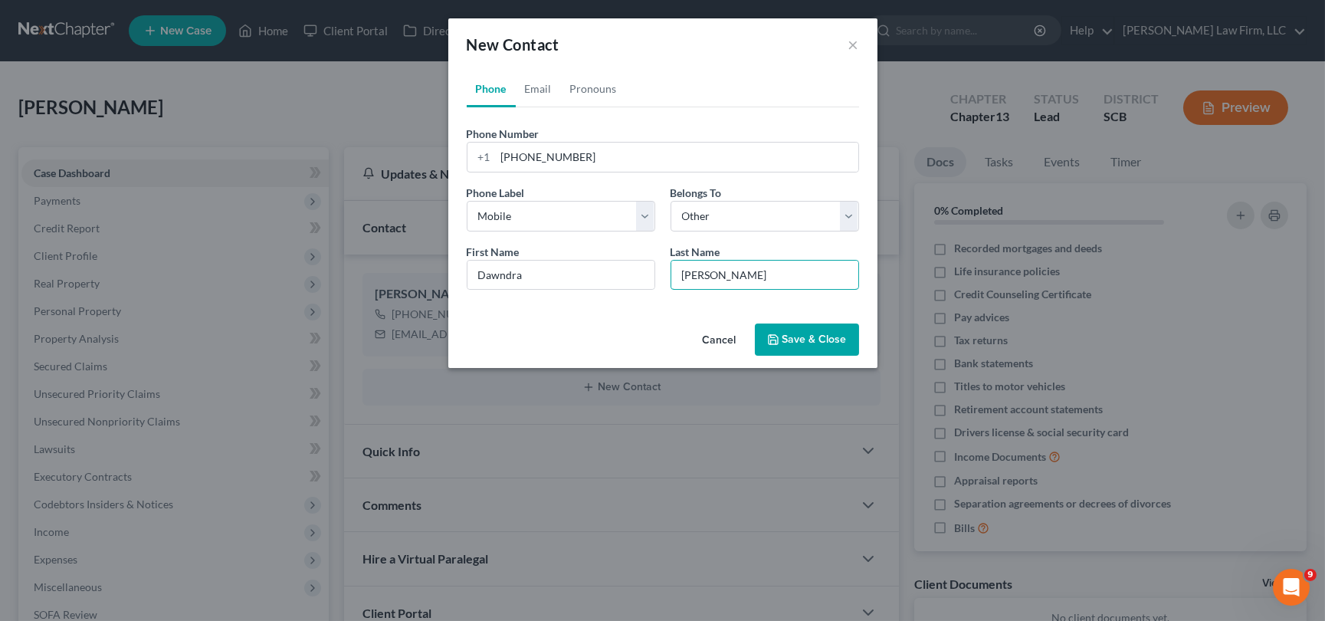
type input "[PERSON_NAME]"
click at [796, 334] on button "Save & Close" at bounding box center [807, 339] width 104 height 32
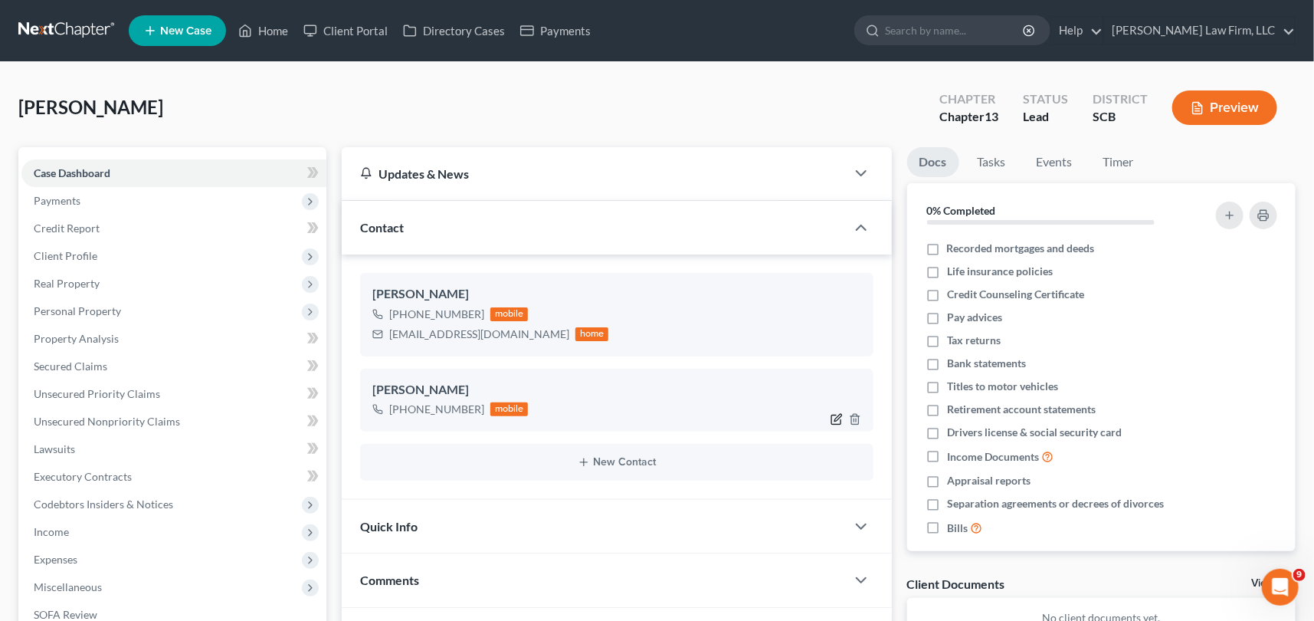
click at [835, 413] on icon "button" at bounding box center [837, 419] width 12 height 12
select select "0"
select select "1"
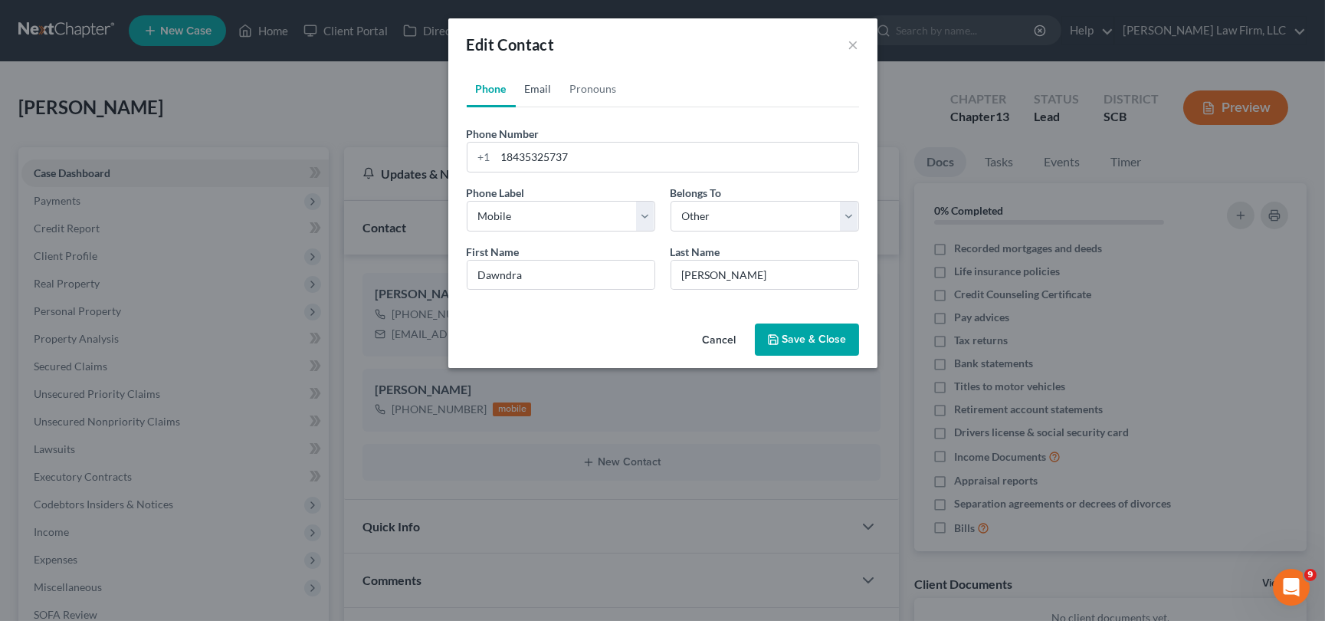
click at [543, 80] on link "Email" at bounding box center [538, 89] width 45 height 37
click at [503, 154] on input "email" at bounding box center [677, 157] width 363 height 29
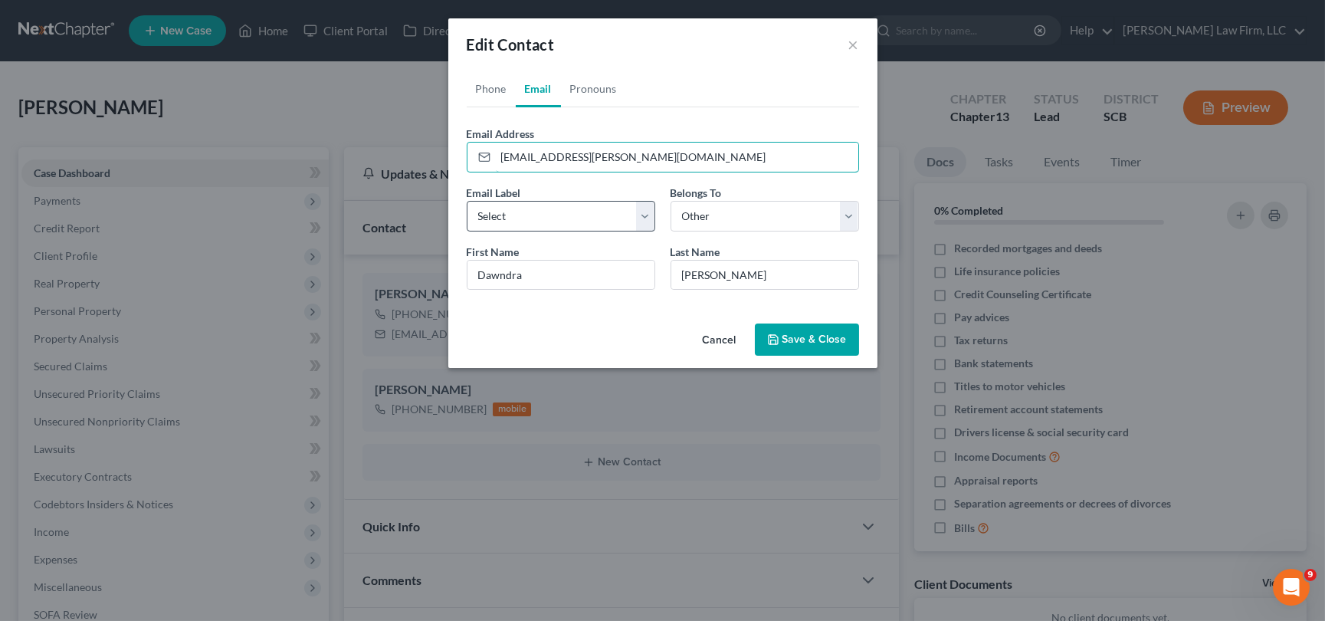
type input "[EMAIL_ADDRESS][PERSON_NAME][DOMAIN_NAME]"
drag, startPoint x: 642, startPoint y: 215, endPoint x: 587, endPoint y: 228, distance: 56.7
click at [642, 215] on select "Select Home Work Other" at bounding box center [561, 216] width 189 height 31
select select "0"
click at [467, 201] on select "Select Home Work Other" at bounding box center [561, 216] width 189 height 31
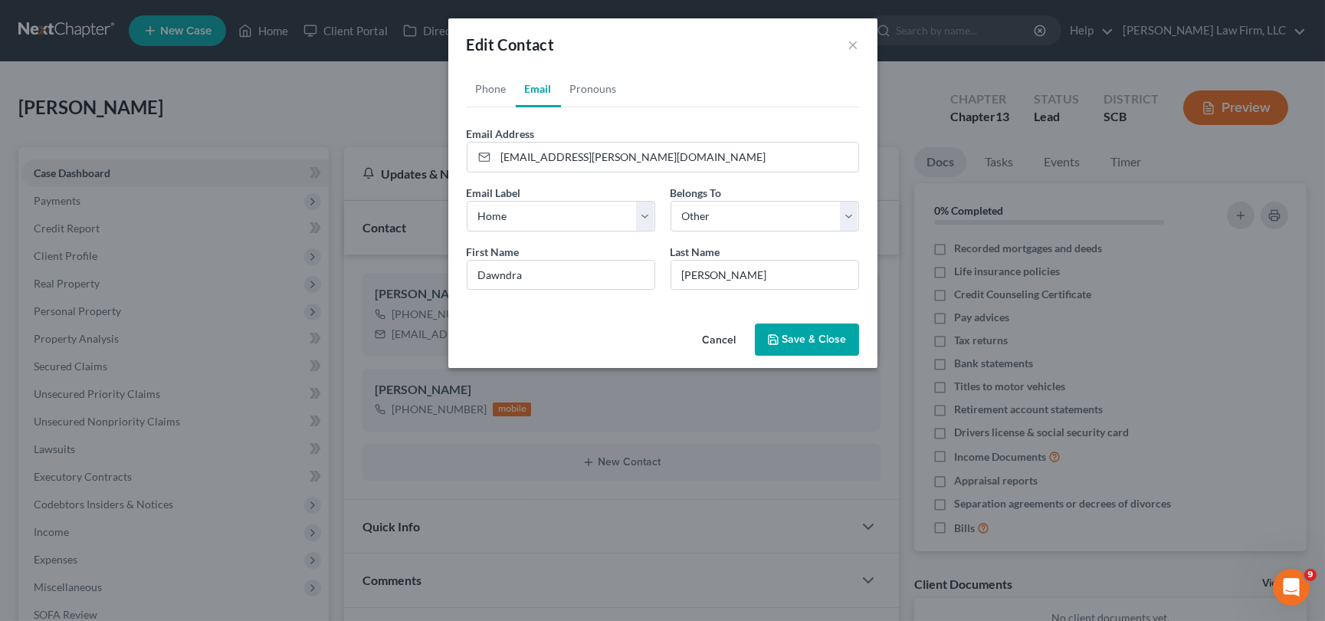
click at [806, 336] on button "Save & Close" at bounding box center [807, 339] width 104 height 32
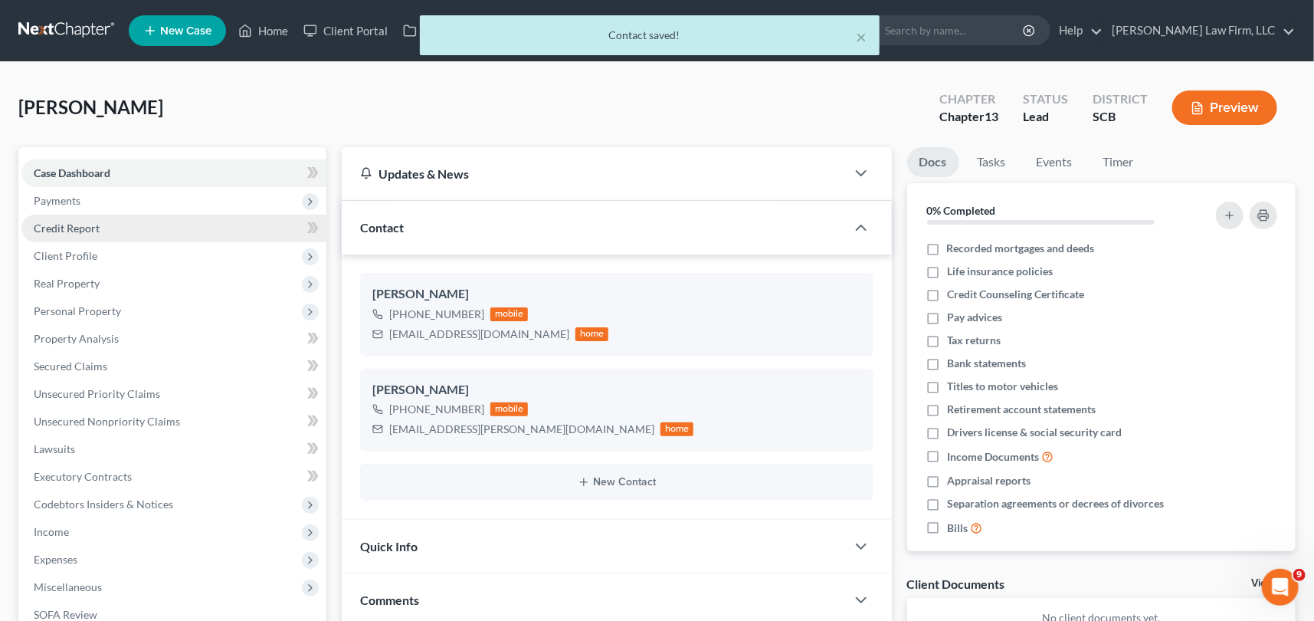
click at [75, 223] on span "Credit Report" at bounding box center [67, 228] width 66 height 13
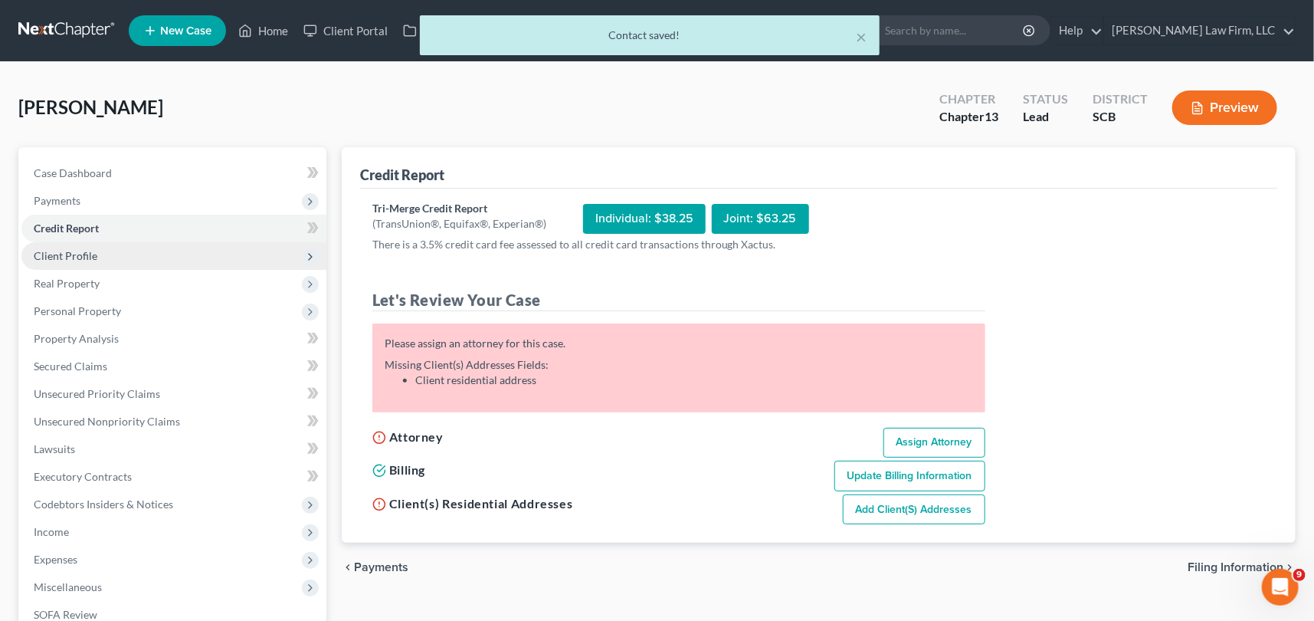
click at [74, 254] on span "Client Profile" at bounding box center [66, 255] width 64 height 13
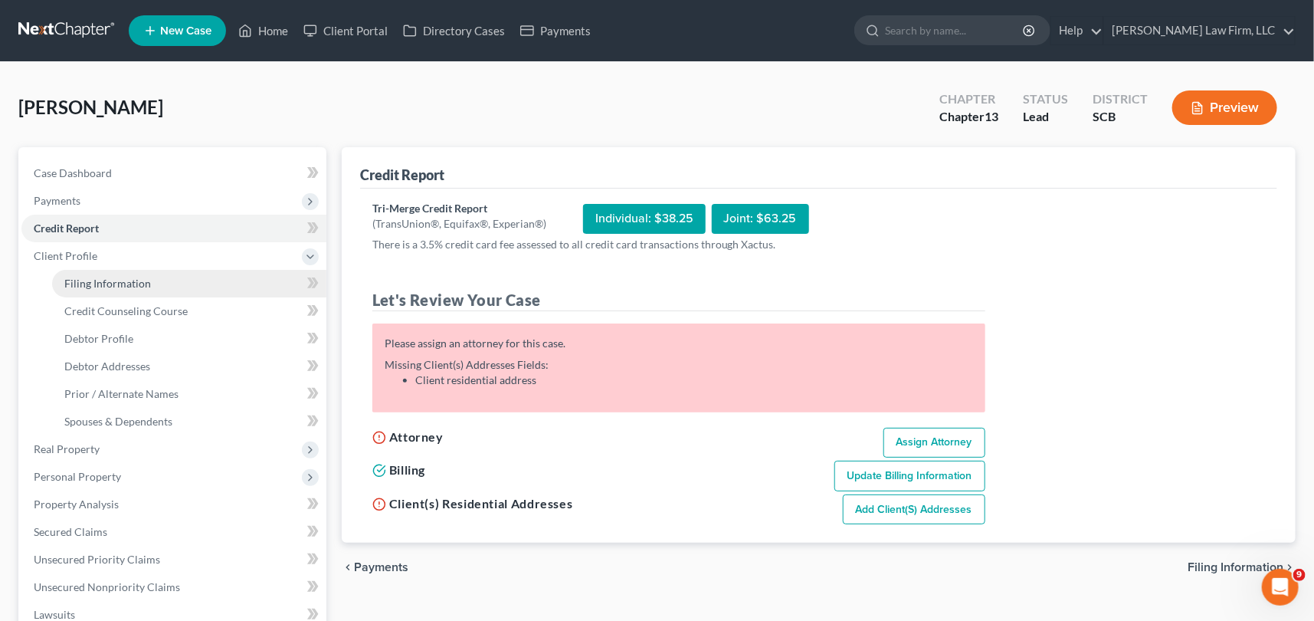
click at [99, 281] on span "Filing Information" at bounding box center [107, 283] width 87 height 13
select select "1"
select select "0"
select select "3"
select select "72"
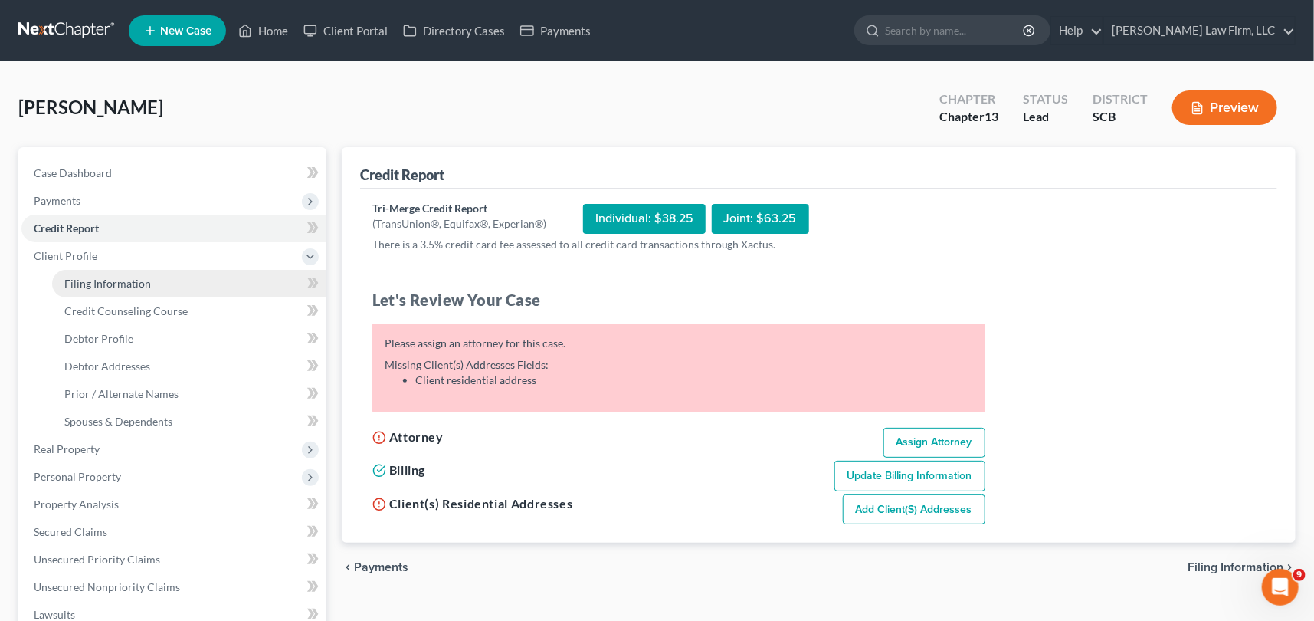
select select "42"
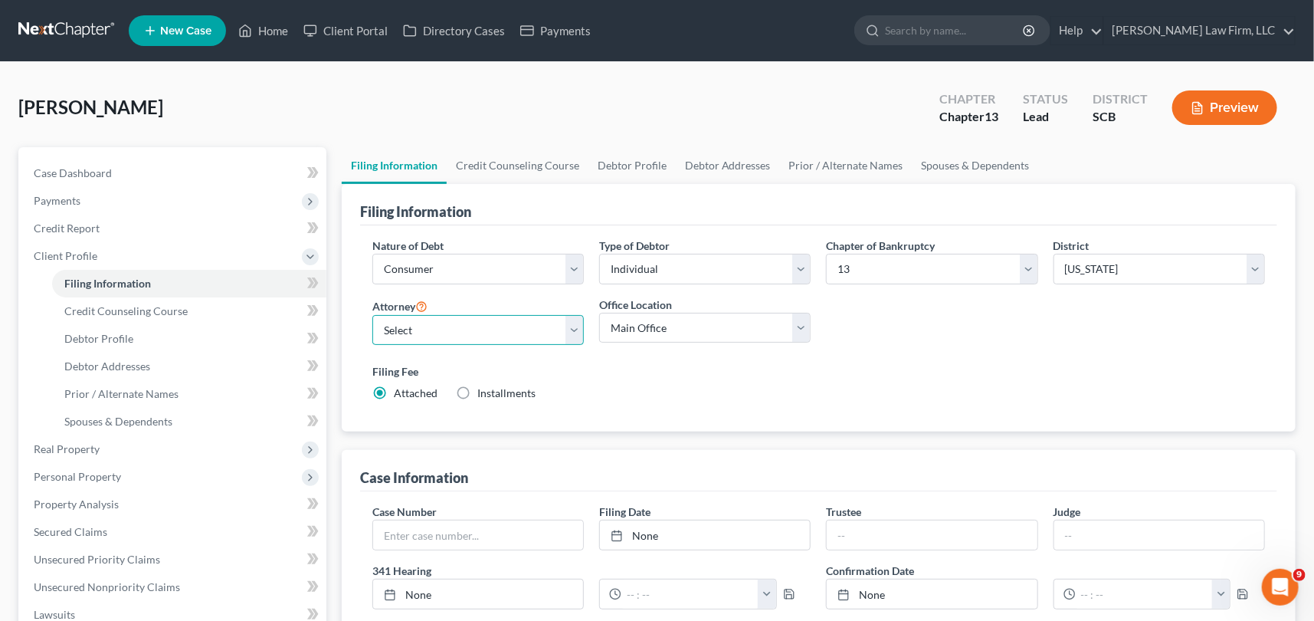
click at [580, 324] on select "Select [PERSON_NAME] - SCB [PERSON_NAME] - SCB" at bounding box center [478, 330] width 212 height 31
select select "0"
click at [372, 315] on select "Select [PERSON_NAME] - SCB [PERSON_NAME] - SCB" at bounding box center [478, 330] width 212 height 31
click at [100, 336] on span "Debtor Profile" at bounding box center [98, 338] width 69 height 13
select select "0"
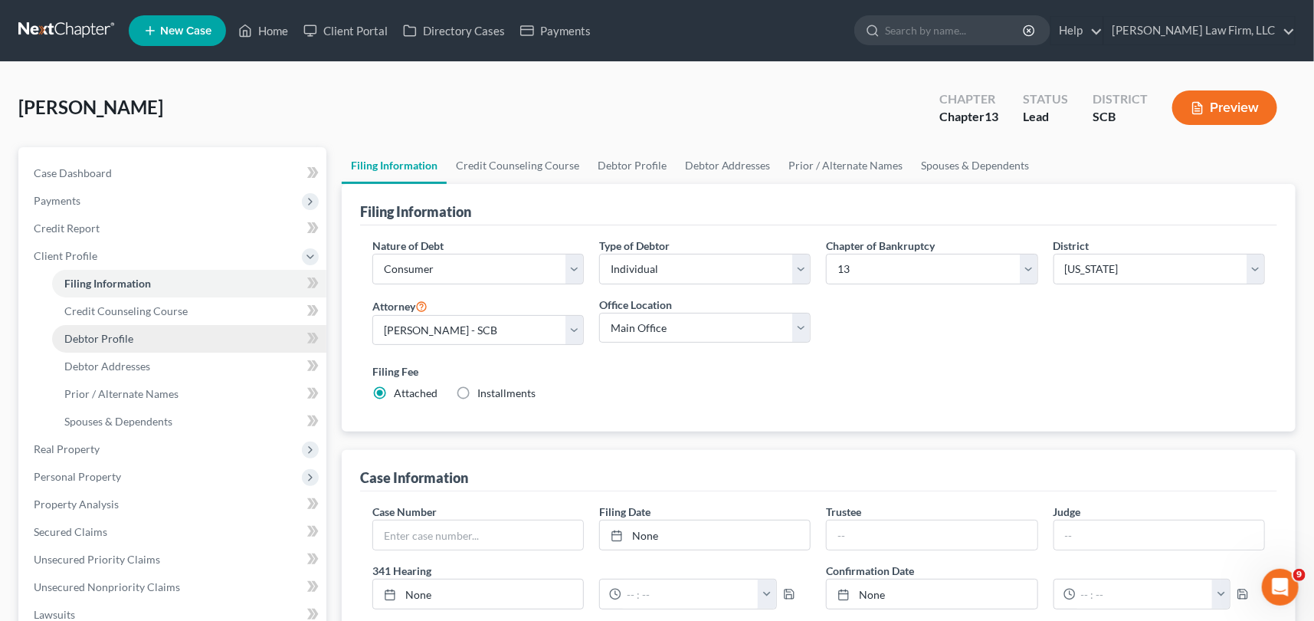
select select "0"
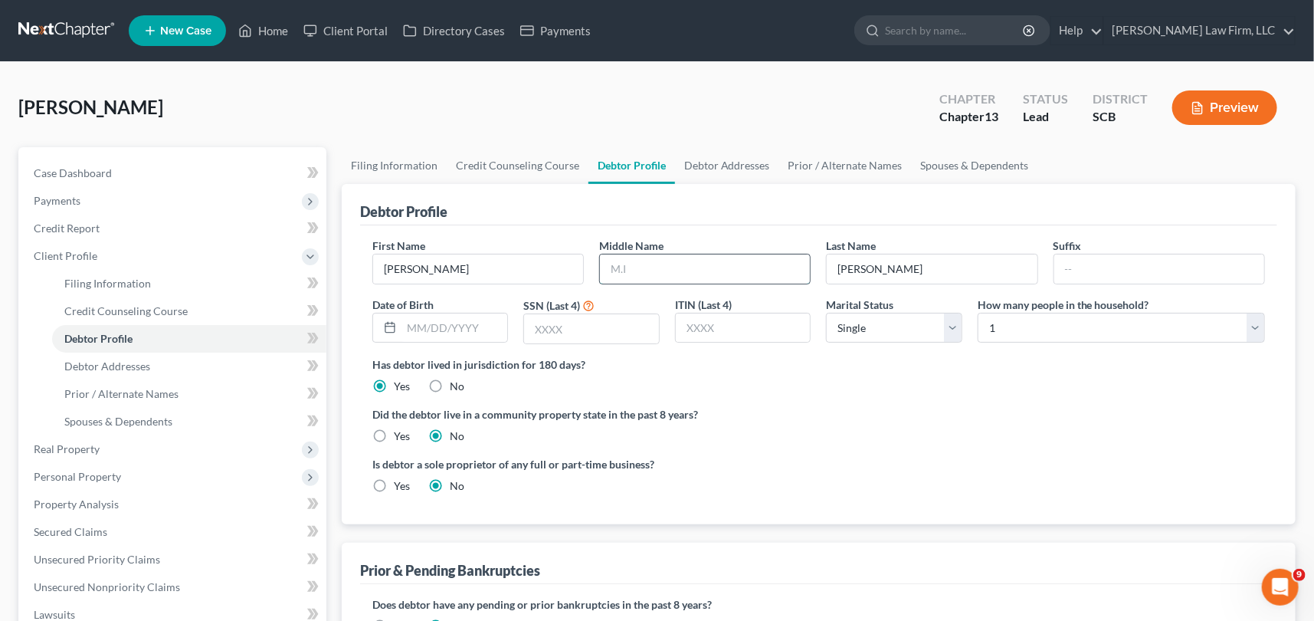
click at [610, 261] on input "text" at bounding box center [705, 268] width 210 height 29
type input "T"
click at [113, 284] on span "Filing Information" at bounding box center [107, 283] width 87 height 13
select select "1"
select select "0"
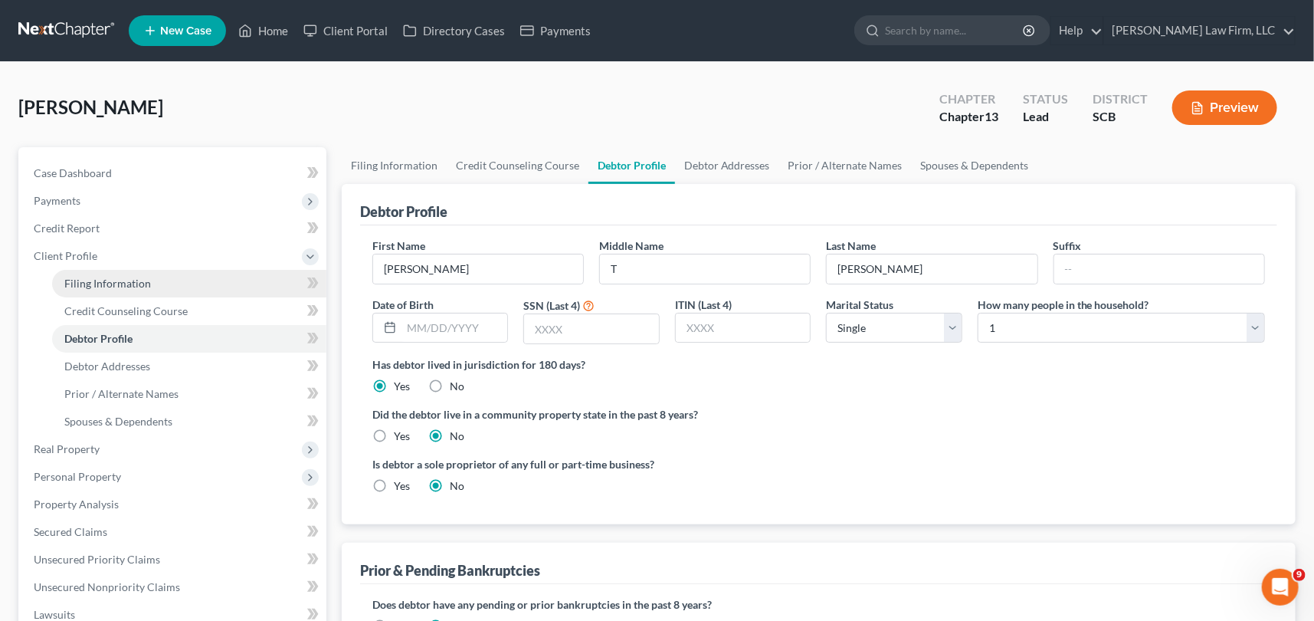
select select "3"
select select "72"
select select "0"
select select "42"
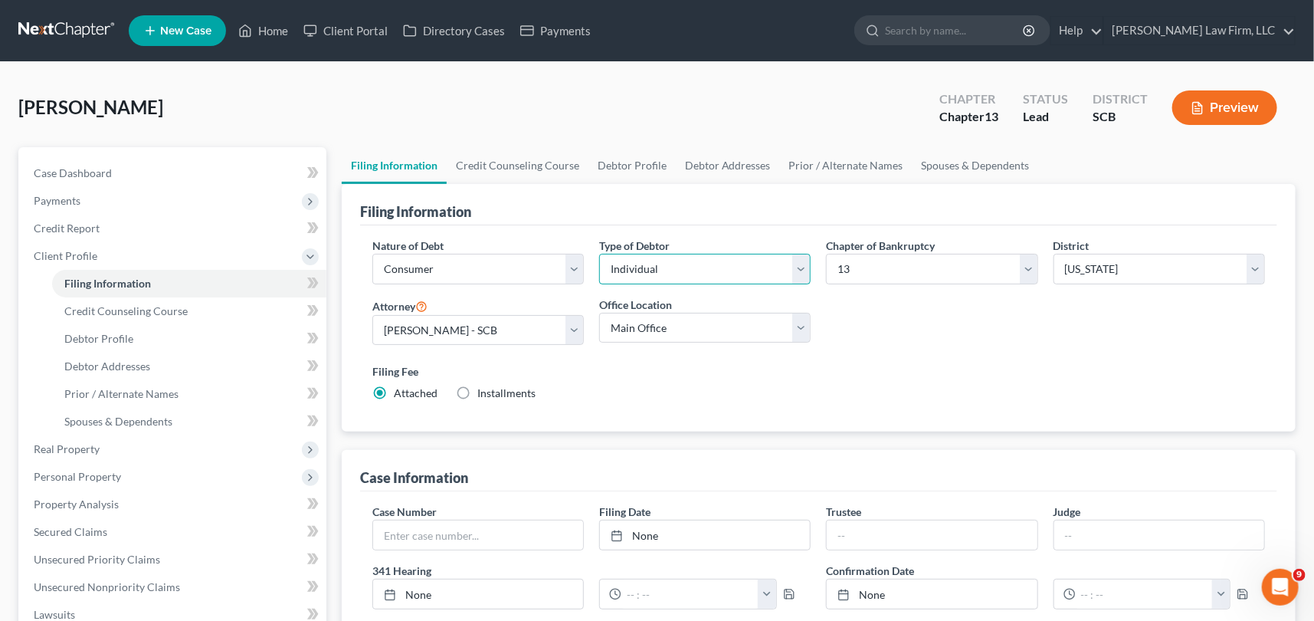
drag, startPoint x: 802, startPoint y: 265, endPoint x: 720, endPoint y: 281, distance: 83.6
click at [802, 265] on select "Select Individual Joint" at bounding box center [705, 269] width 212 height 31
select select "1"
click at [599, 254] on select "Select Individual Joint" at bounding box center [705, 269] width 212 height 31
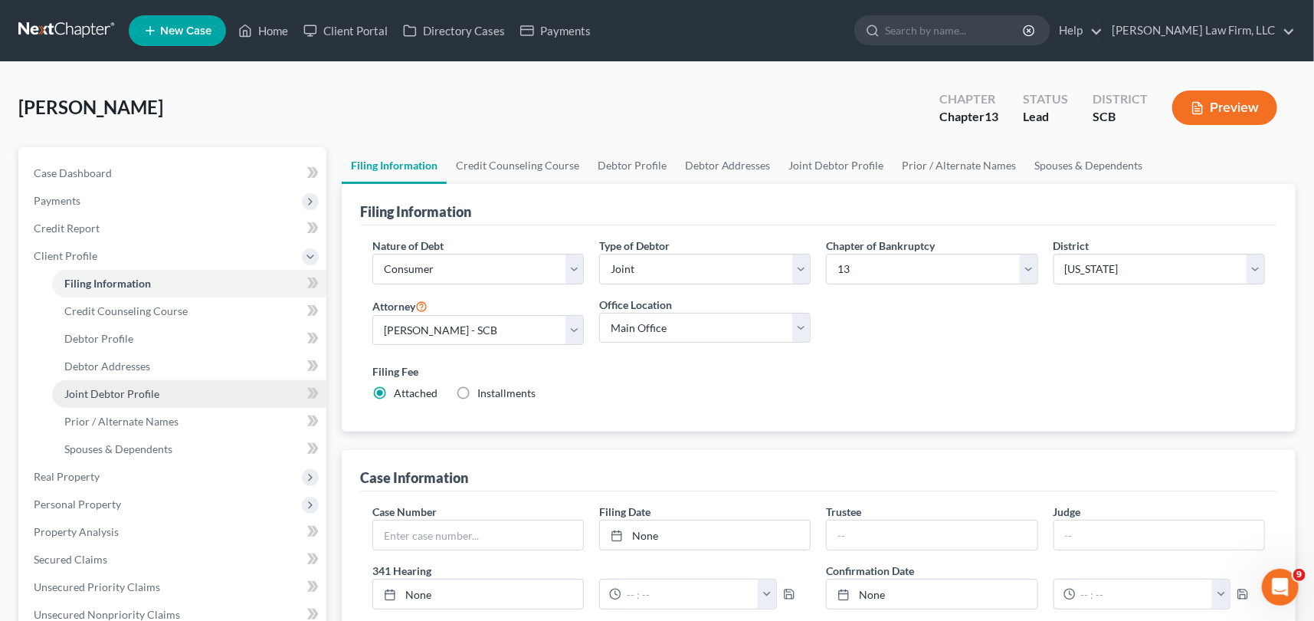
click at [110, 390] on span "Joint Debtor Profile" at bounding box center [111, 393] width 95 height 13
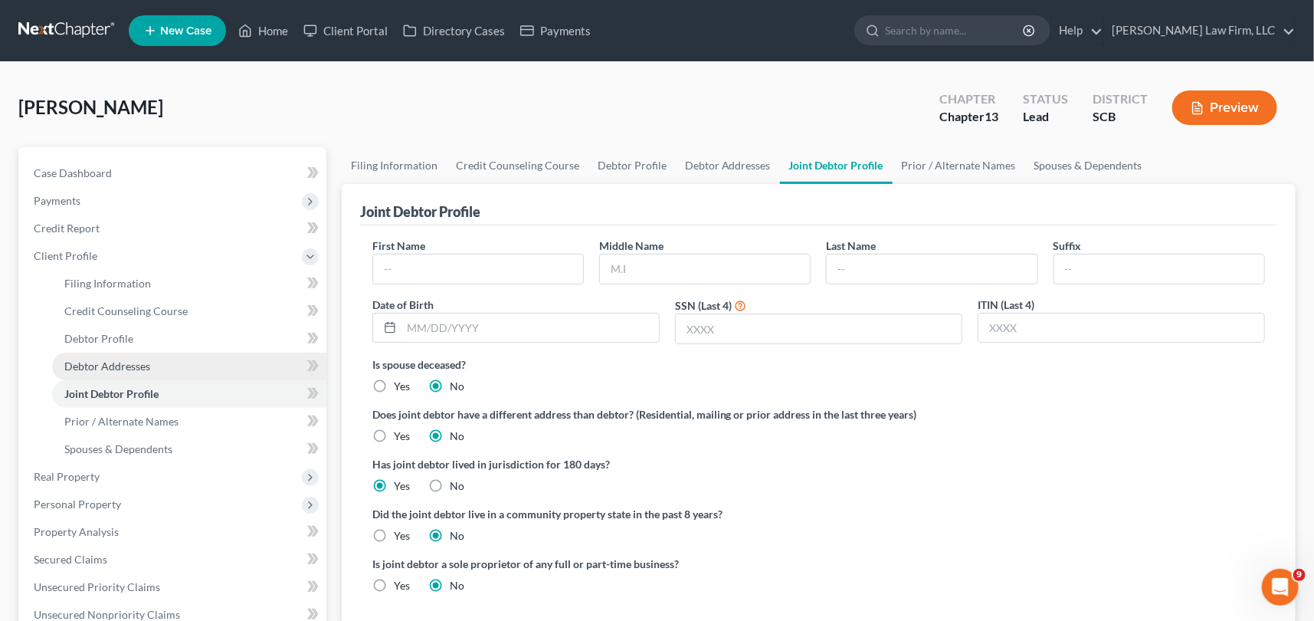
click at [111, 359] on span "Debtor Addresses" at bounding box center [107, 365] width 86 height 13
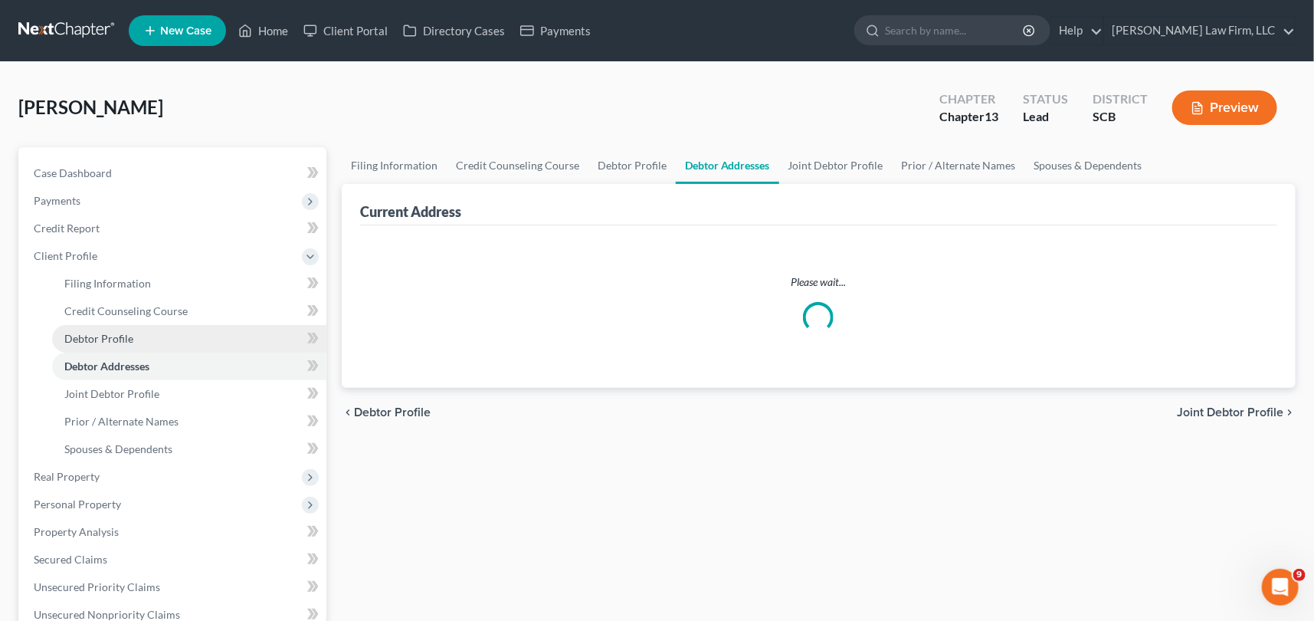
select select "0"
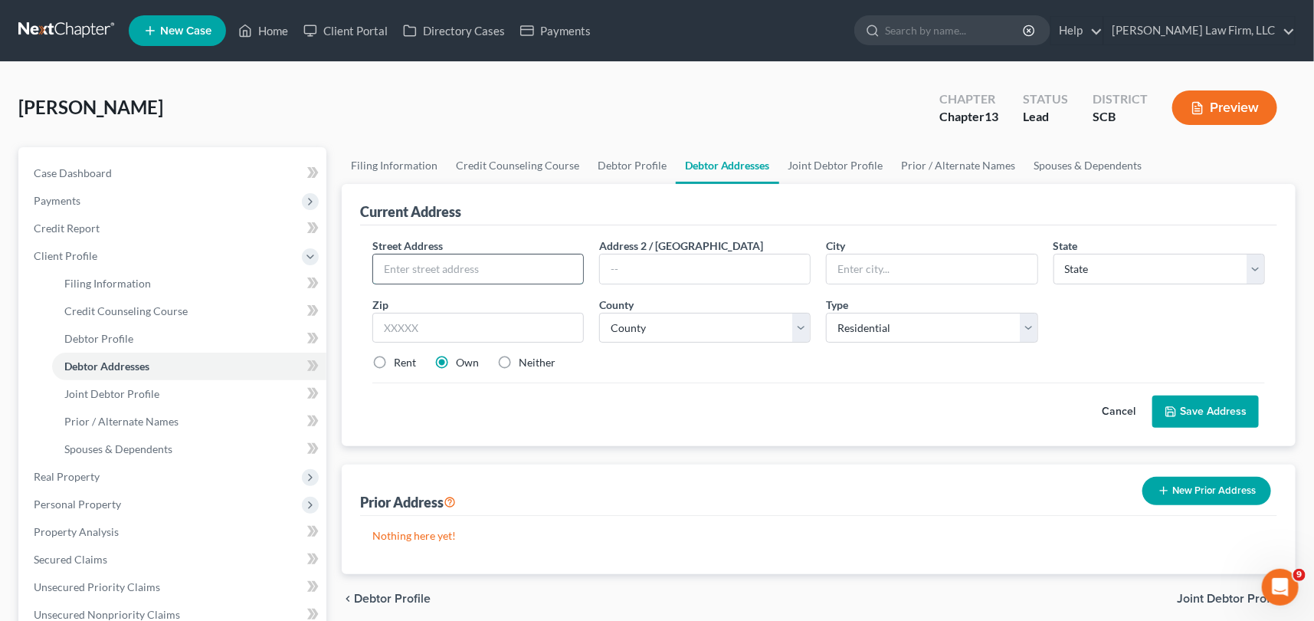
click at [398, 258] on input "text" at bounding box center [478, 268] width 210 height 29
type input "[STREET_ADDRESS]"
type input "Moncks Corner"
click at [1062, 268] on select "State [US_STATE] AK AR AZ CA CO CT DE DC [GEOGRAPHIC_DATA] [GEOGRAPHIC_DATA] GU…" at bounding box center [1160, 269] width 212 height 31
select select "42"
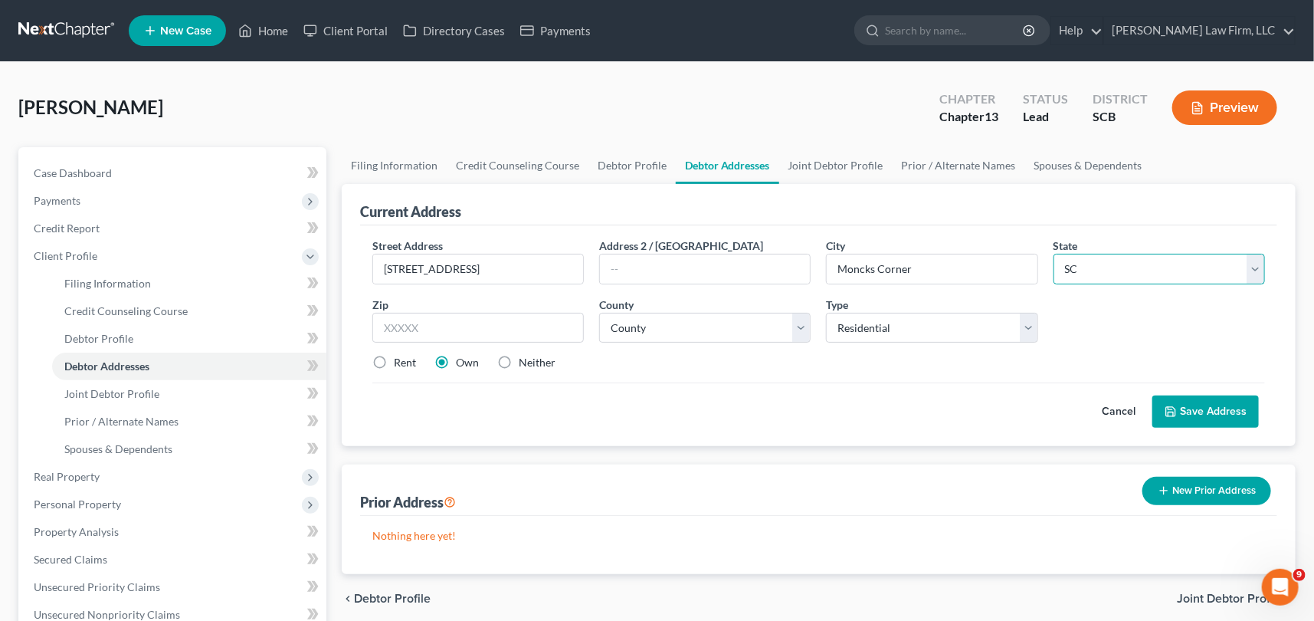
click at [1054, 254] on select "State [US_STATE] AK AR AZ CA CO CT DE DC [GEOGRAPHIC_DATA] [GEOGRAPHIC_DATA] GU…" at bounding box center [1160, 269] width 212 height 31
click at [397, 324] on input "text" at bounding box center [478, 328] width 212 height 31
type input "29461"
click at [629, 326] on select "County [GEOGRAPHIC_DATA] [GEOGRAPHIC_DATA] [GEOGRAPHIC_DATA] [GEOGRAPHIC_DATA] …" at bounding box center [705, 328] width 212 height 31
select select "9"
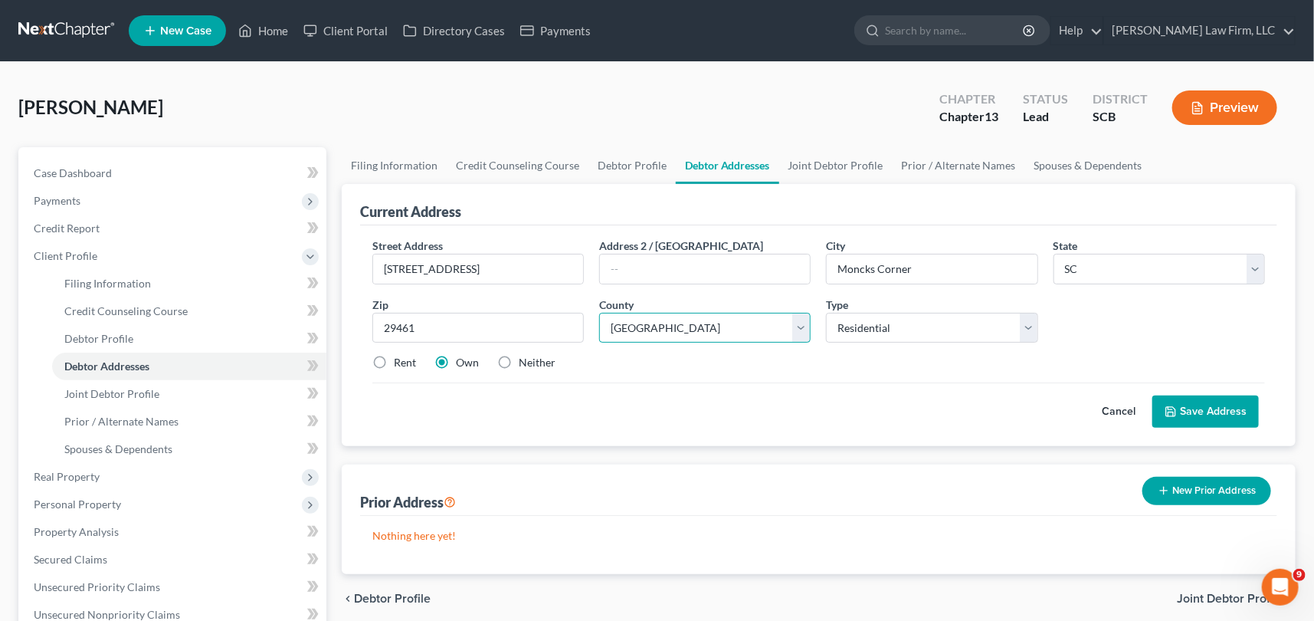
click at [599, 313] on select "County [GEOGRAPHIC_DATA] [GEOGRAPHIC_DATA] [GEOGRAPHIC_DATA] [GEOGRAPHIC_DATA] …" at bounding box center [705, 328] width 212 height 31
click at [1189, 412] on button "Save Address" at bounding box center [1206, 411] width 107 height 32
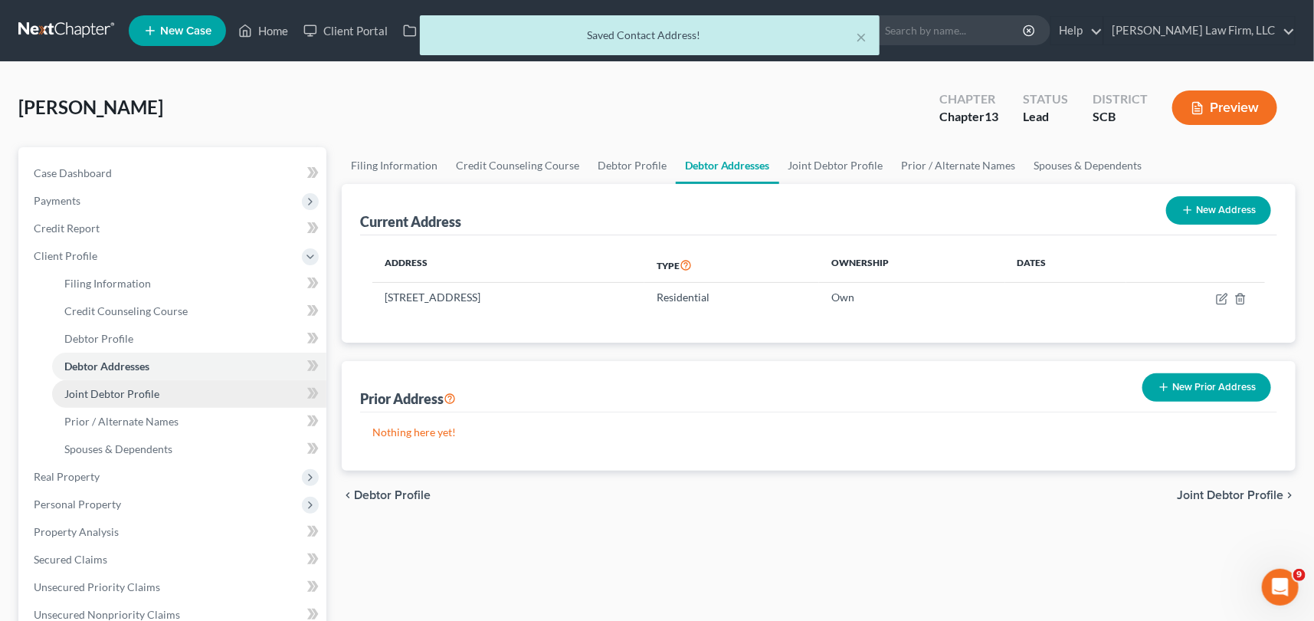
click at [107, 389] on span "Joint Debtor Profile" at bounding box center [111, 393] width 95 height 13
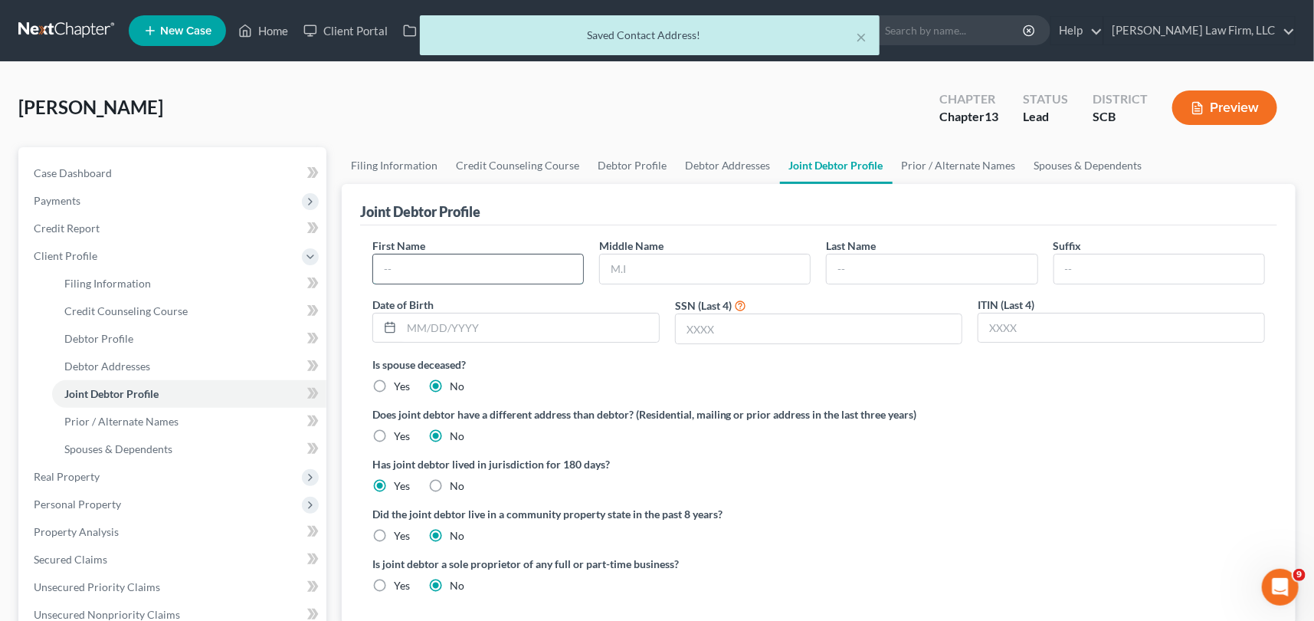
click at [394, 260] on input "text" at bounding box center [478, 268] width 210 height 29
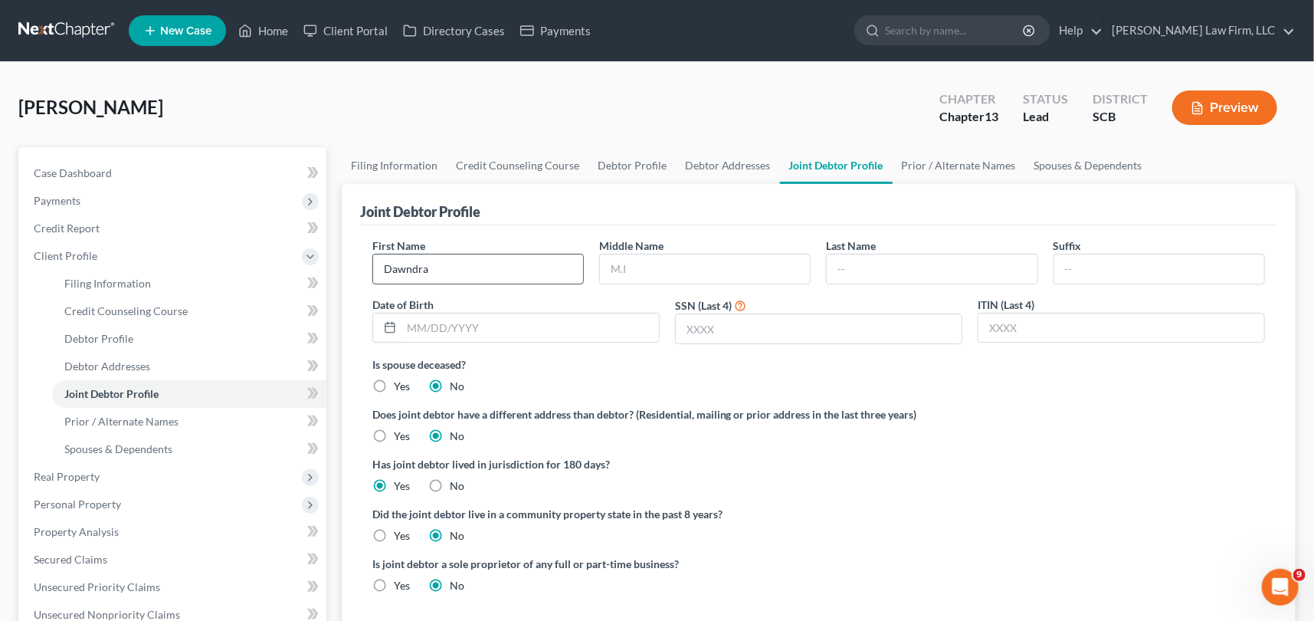
type input "Dawndra"
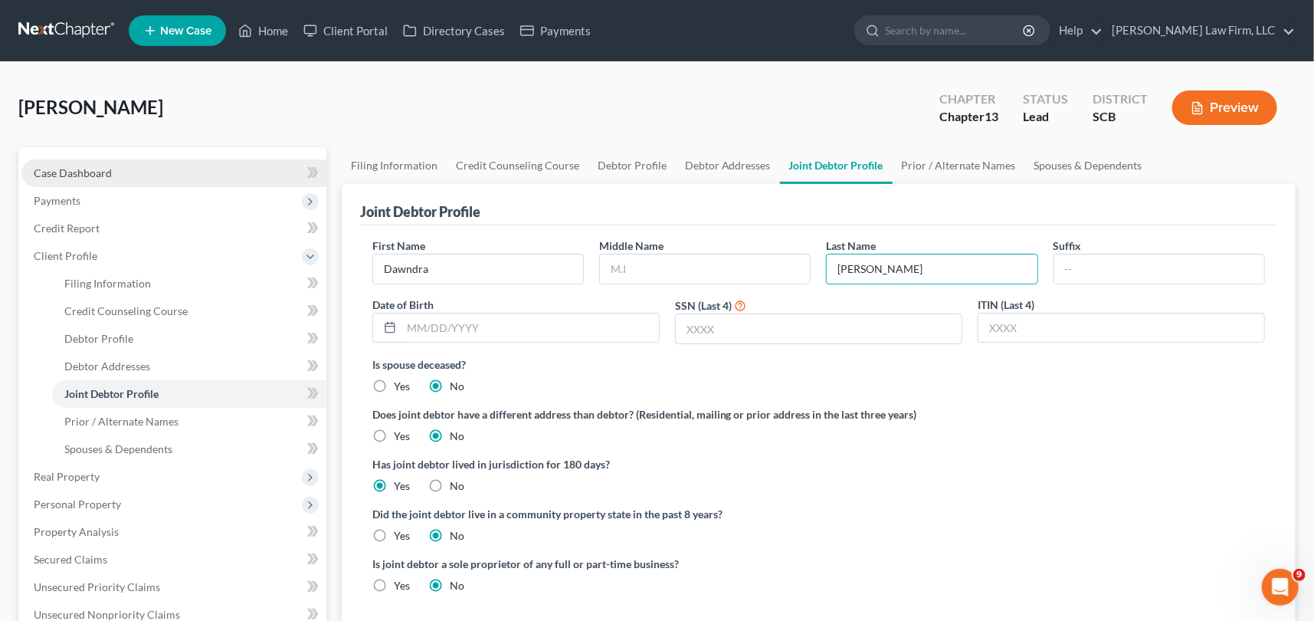
type input "[PERSON_NAME]"
click at [88, 167] on span "Case Dashboard" at bounding box center [73, 172] width 78 height 13
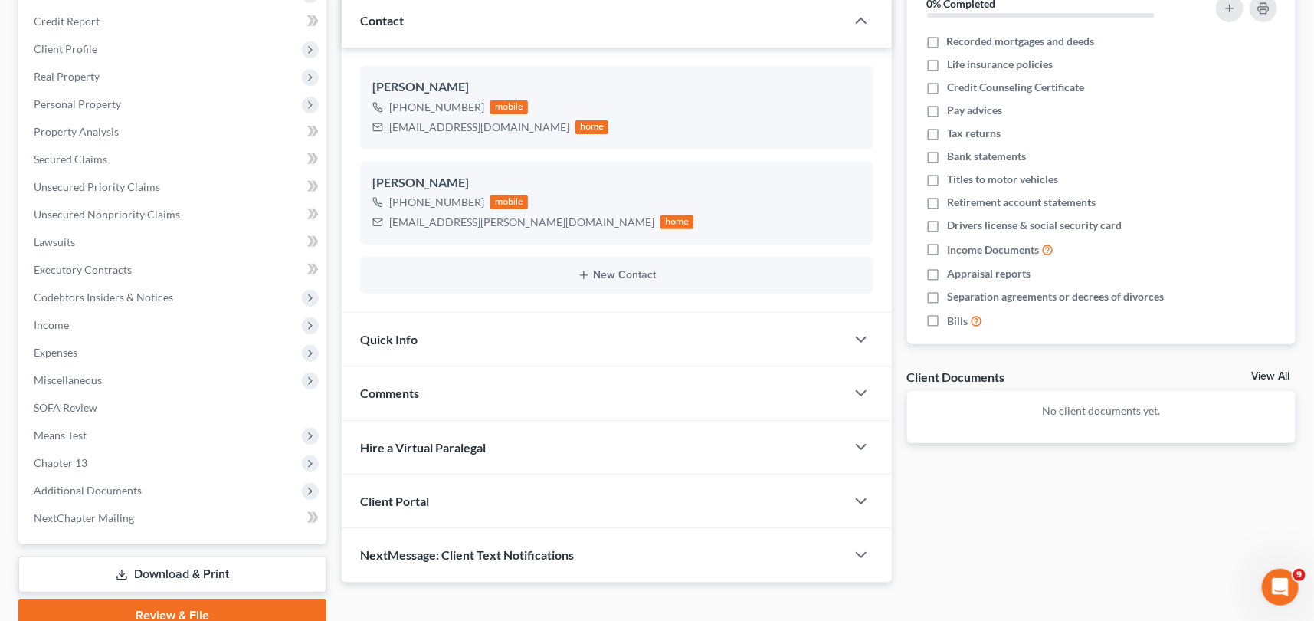
scroll to position [208, 0]
click at [393, 494] on span "Client Portal" at bounding box center [394, 499] width 69 height 15
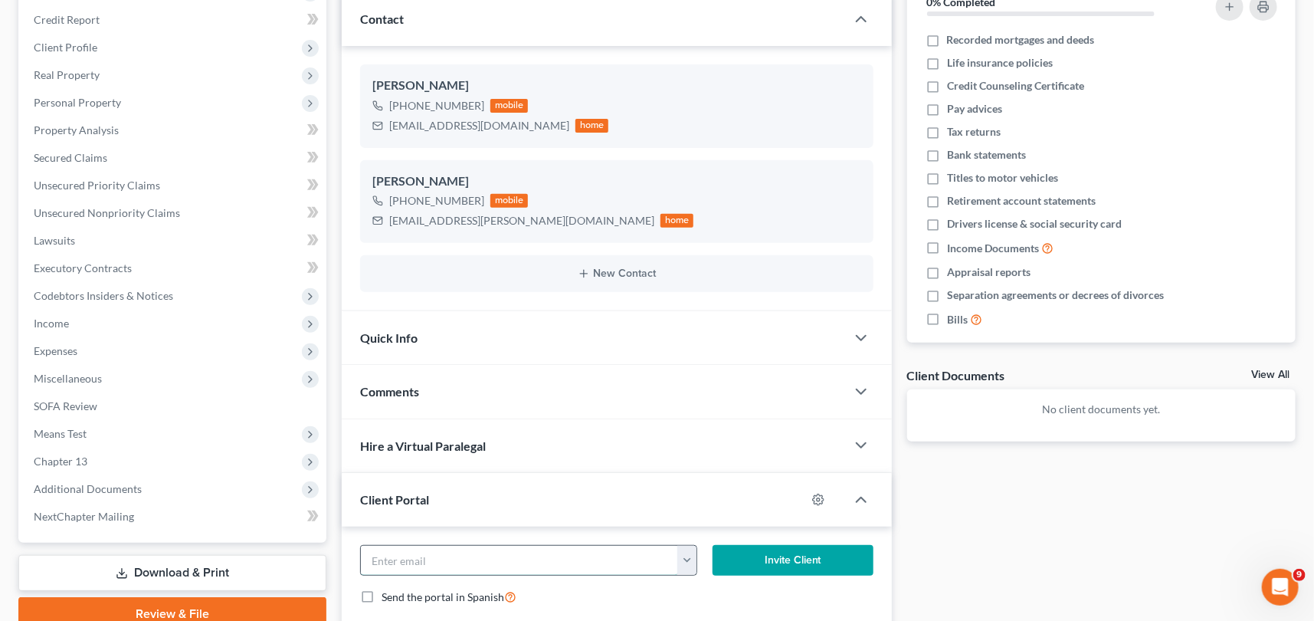
click at [395, 551] on input "email" at bounding box center [519, 560] width 317 height 29
click at [802, 557] on button "Invite Client" at bounding box center [793, 560] width 161 height 31
click at [459, 556] on input "dawndra.[PERSON_NAME] @[DOMAIN_NAME]" at bounding box center [519, 560] width 317 height 29
type input "[EMAIL_ADDRESS][PERSON_NAME][DOMAIN_NAME]"
click at [805, 545] on button "Invite Client" at bounding box center [793, 560] width 161 height 31
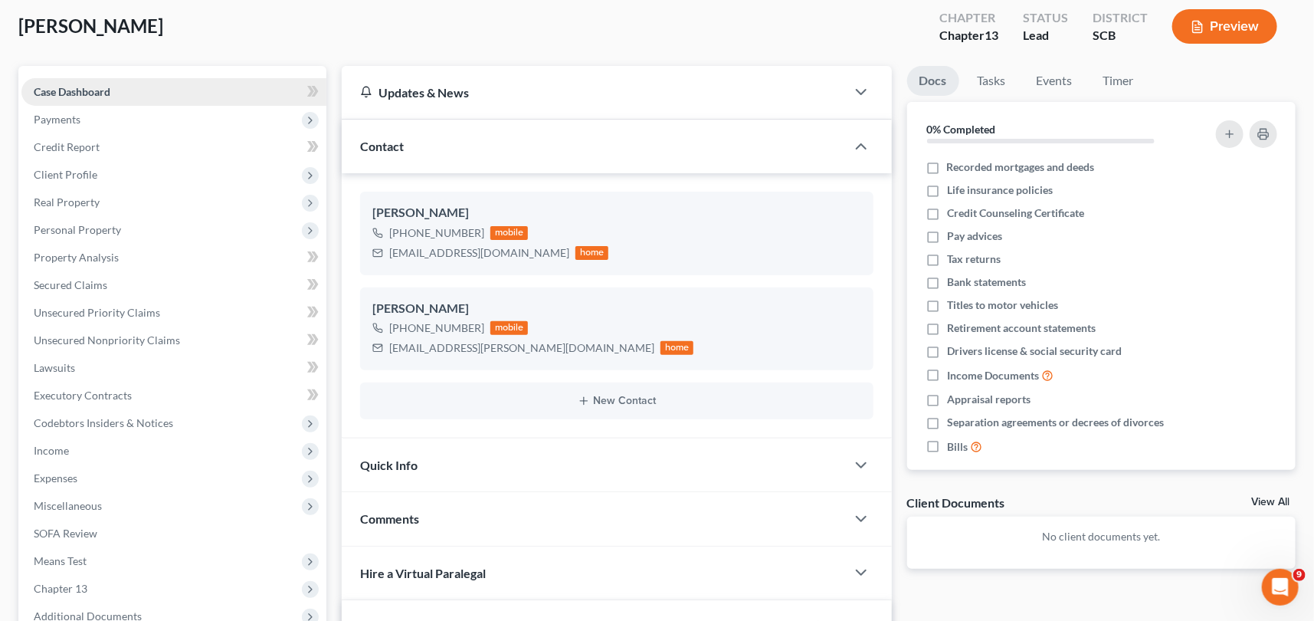
scroll to position [69, 0]
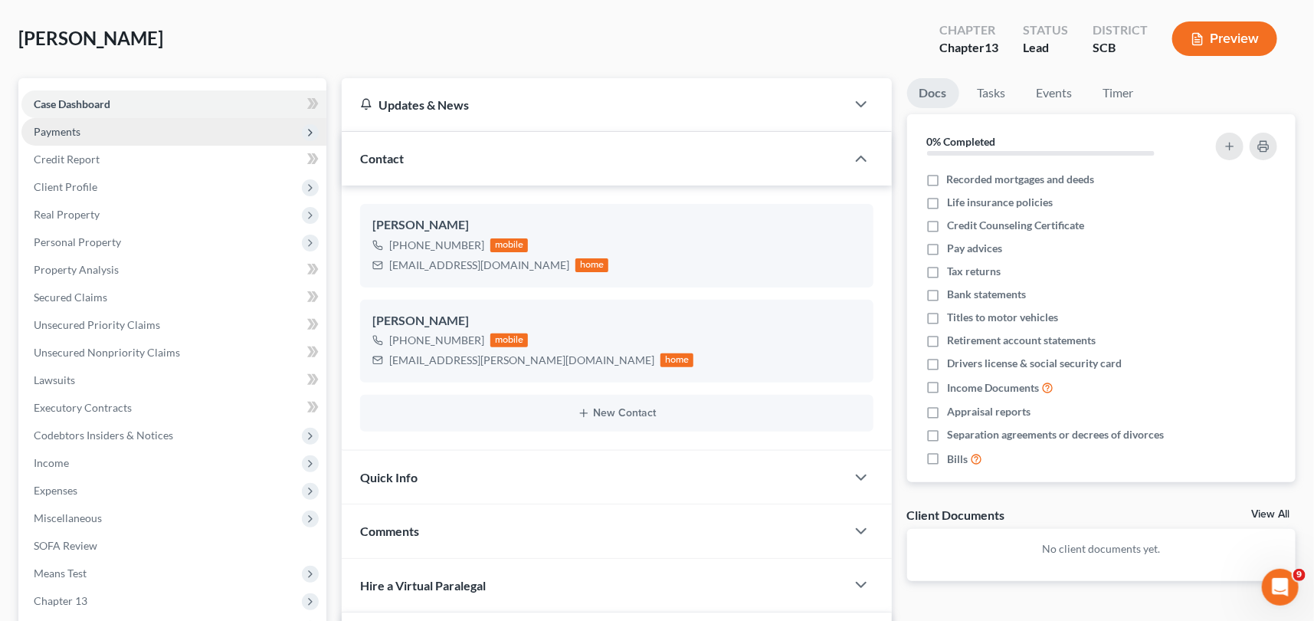
click at [68, 127] on span "Payments" at bounding box center [57, 131] width 47 height 13
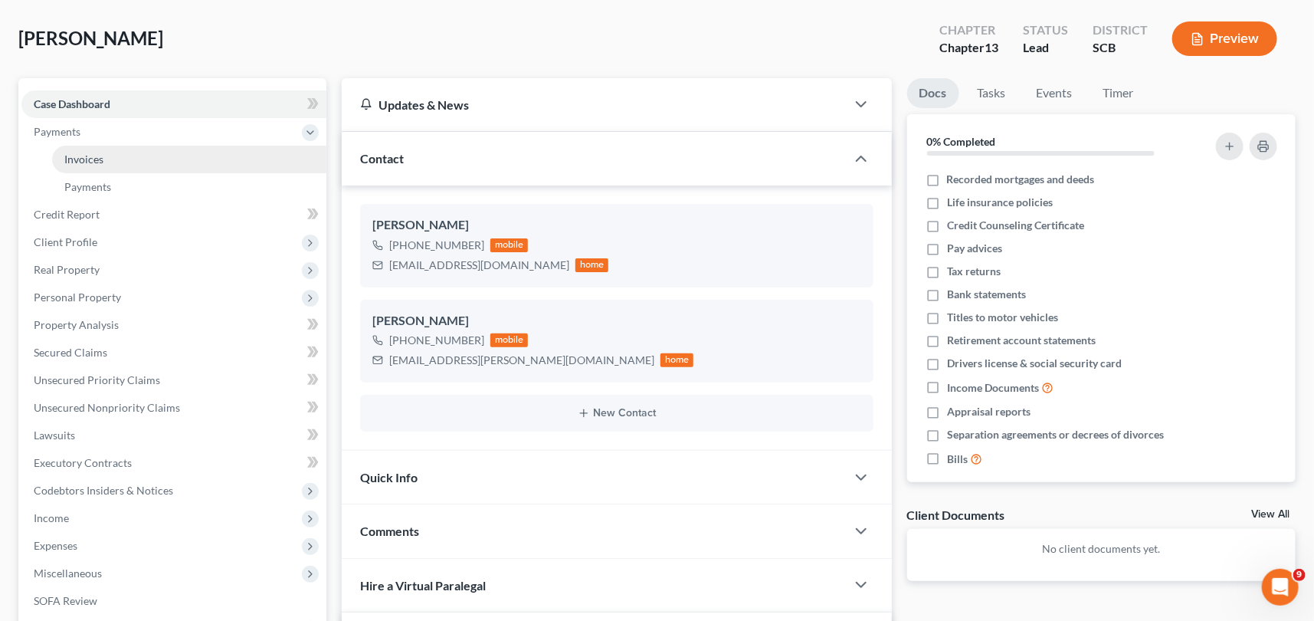
click at [105, 161] on link "Invoices" at bounding box center [189, 160] width 274 height 28
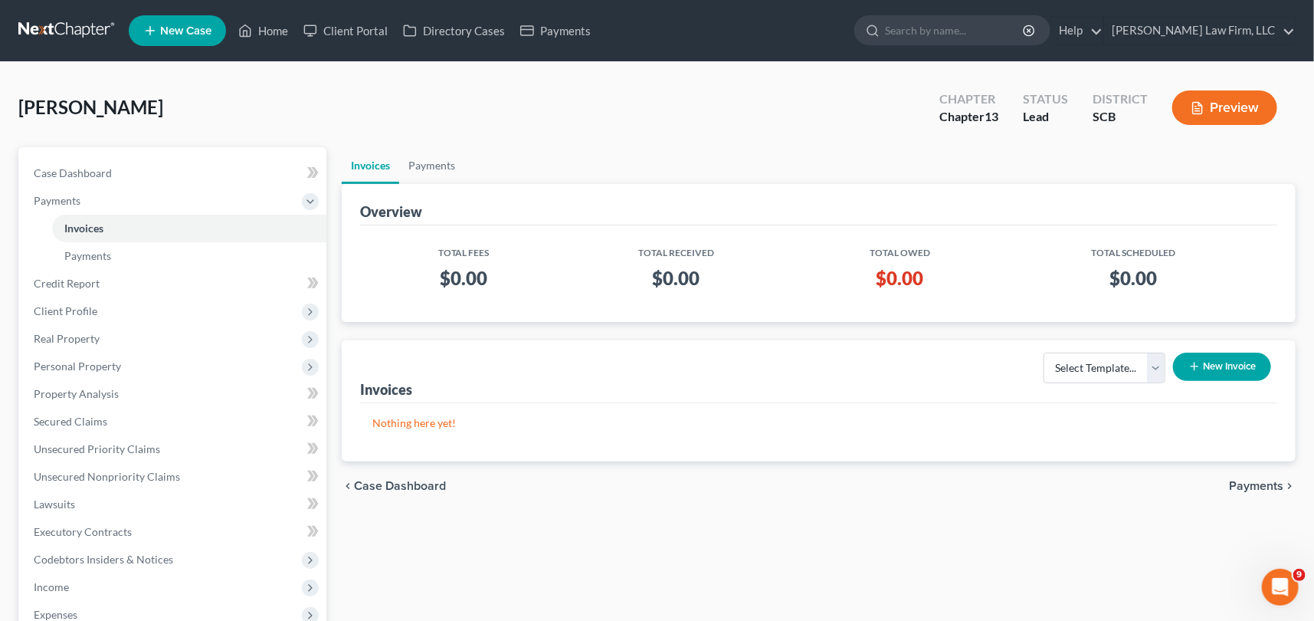
click at [1243, 355] on button "New Invoice" at bounding box center [1222, 367] width 98 height 28
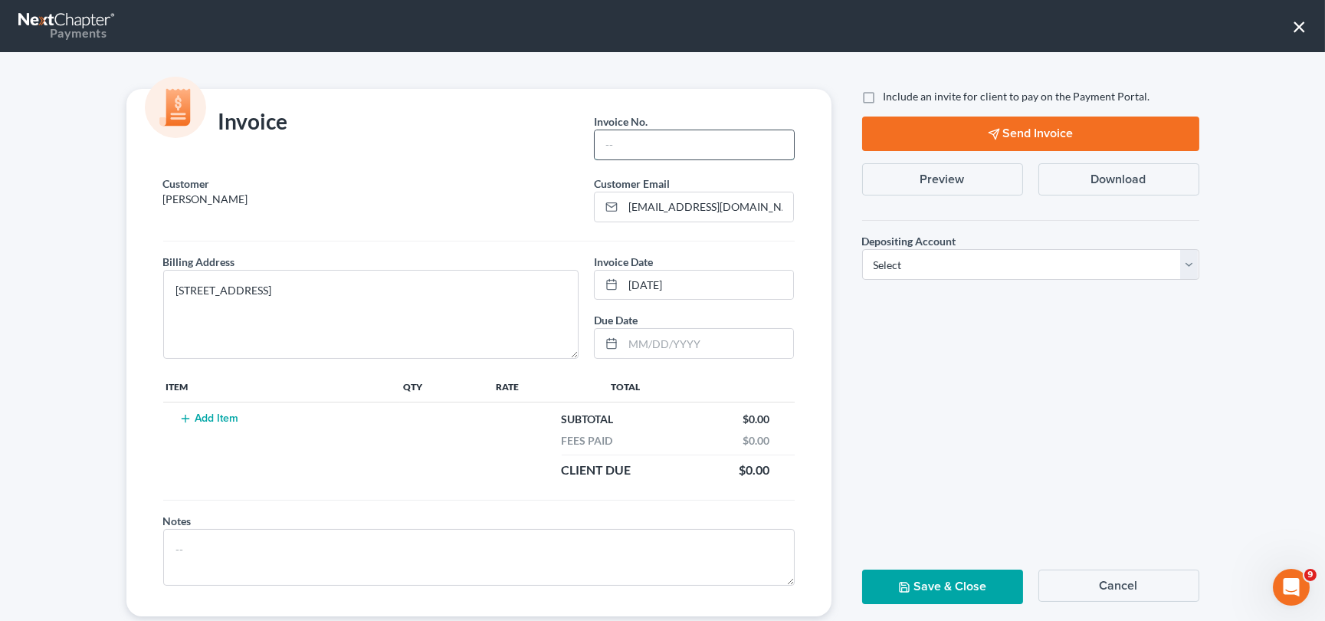
click at [614, 144] on input "text" at bounding box center [694, 144] width 199 height 29
type input "0000"
click at [209, 415] on button "Add Item" at bounding box center [209, 418] width 67 height 12
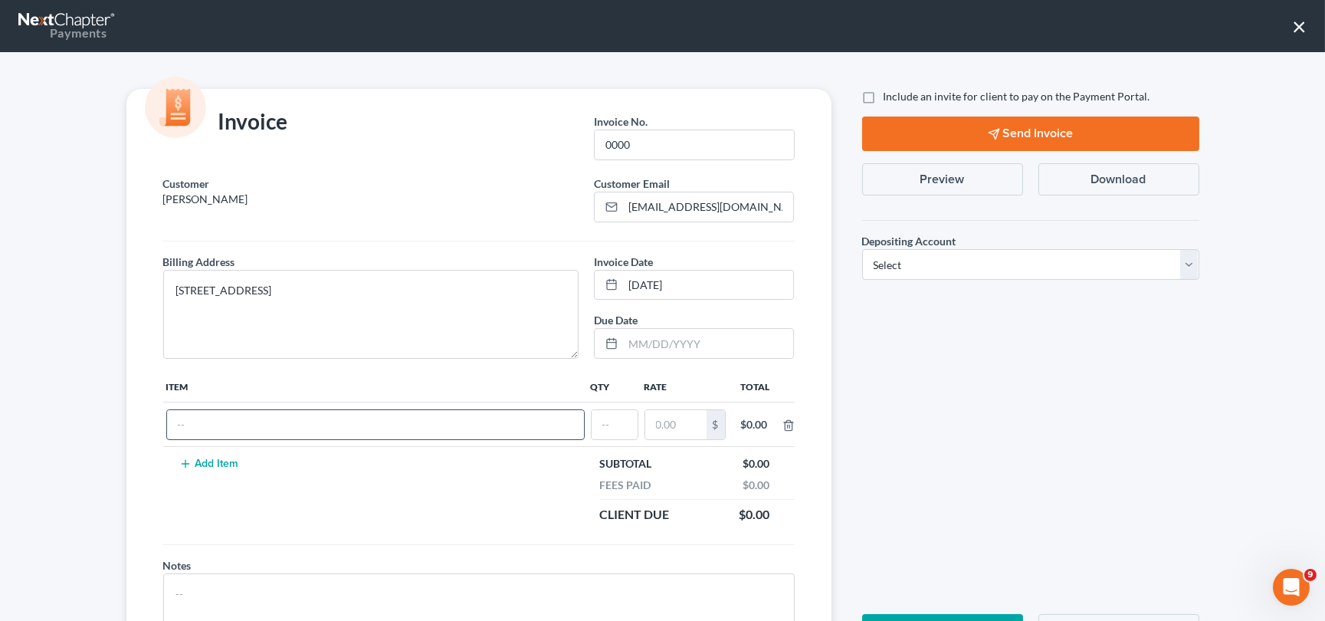
click at [208, 410] on input "text" at bounding box center [375, 424] width 417 height 29
type input "Z"
type input "Chapter 13 Fee"
type input "1"
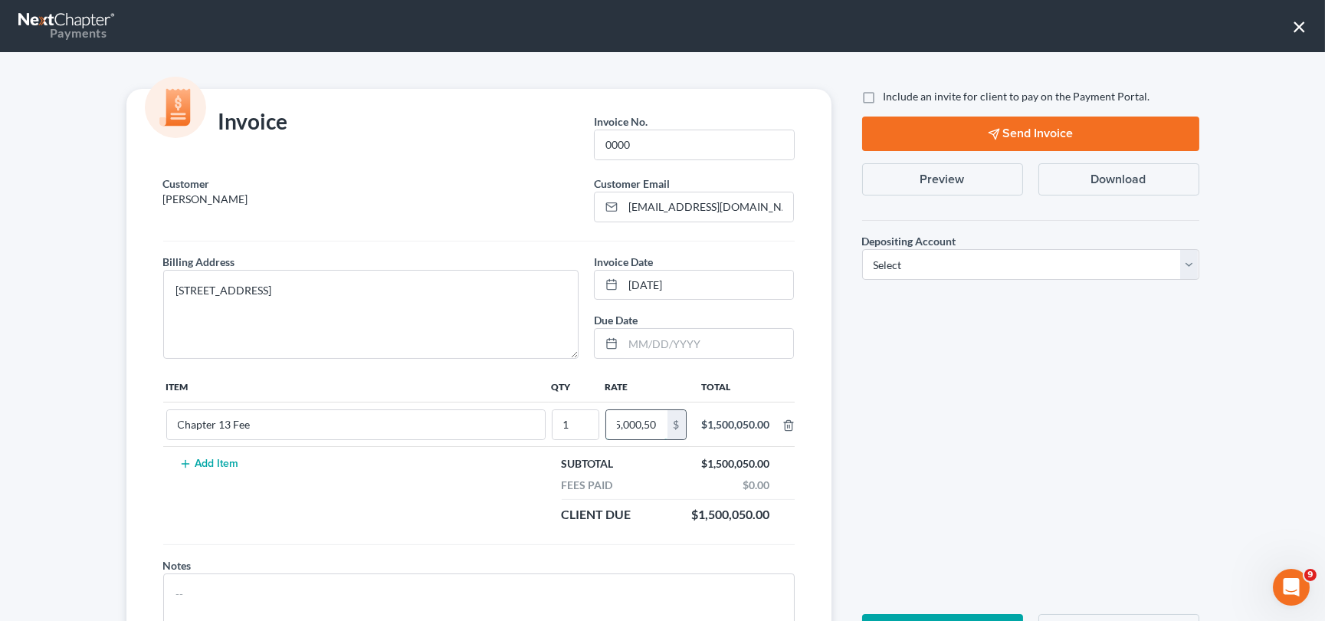
scroll to position [0, 8]
drag, startPoint x: 608, startPoint y: 420, endPoint x: 666, endPoint y: 415, distance: 58.4
click at [665, 416] on div "15,000,50 $" at bounding box center [645, 424] width 81 height 31
type input "1,500.00"
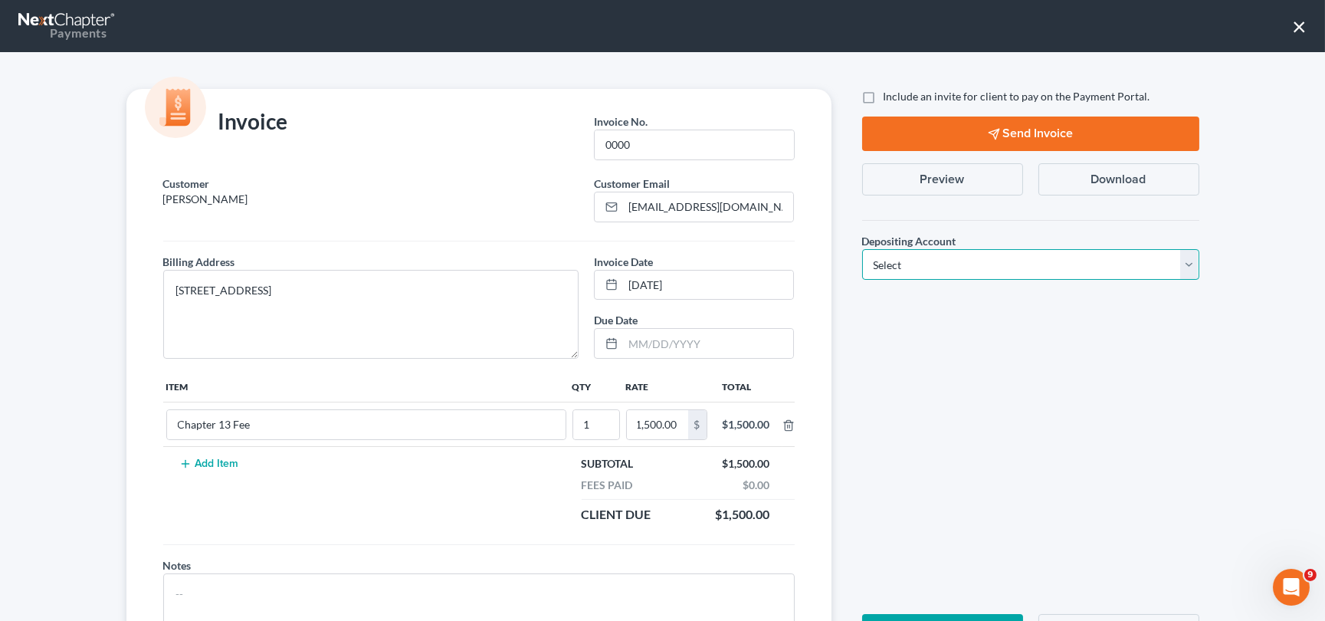
scroll to position [0, 0]
click at [1185, 268] on select "Select Operation Trust" at bounding box center [1030, 264] width 337 height 31
select select "1"
click at [862, 249] on select "Select Operation Trust" at bounding box center [1030, 264] width 337 height 31
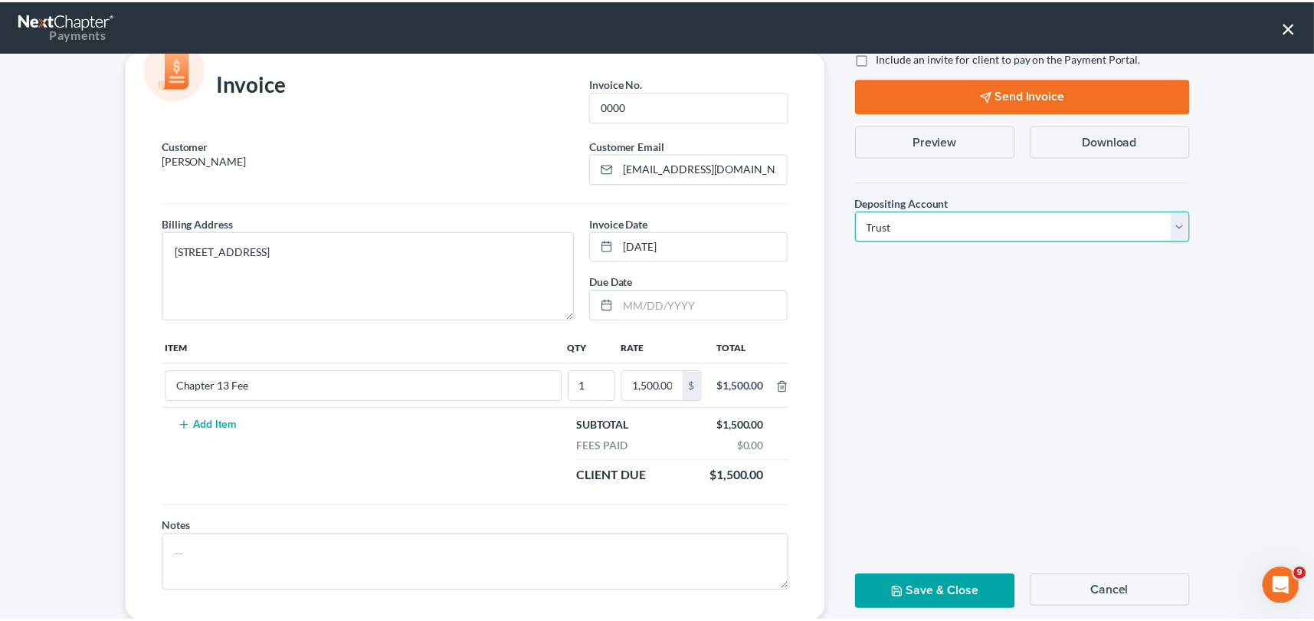
scroll to position [75, 0]
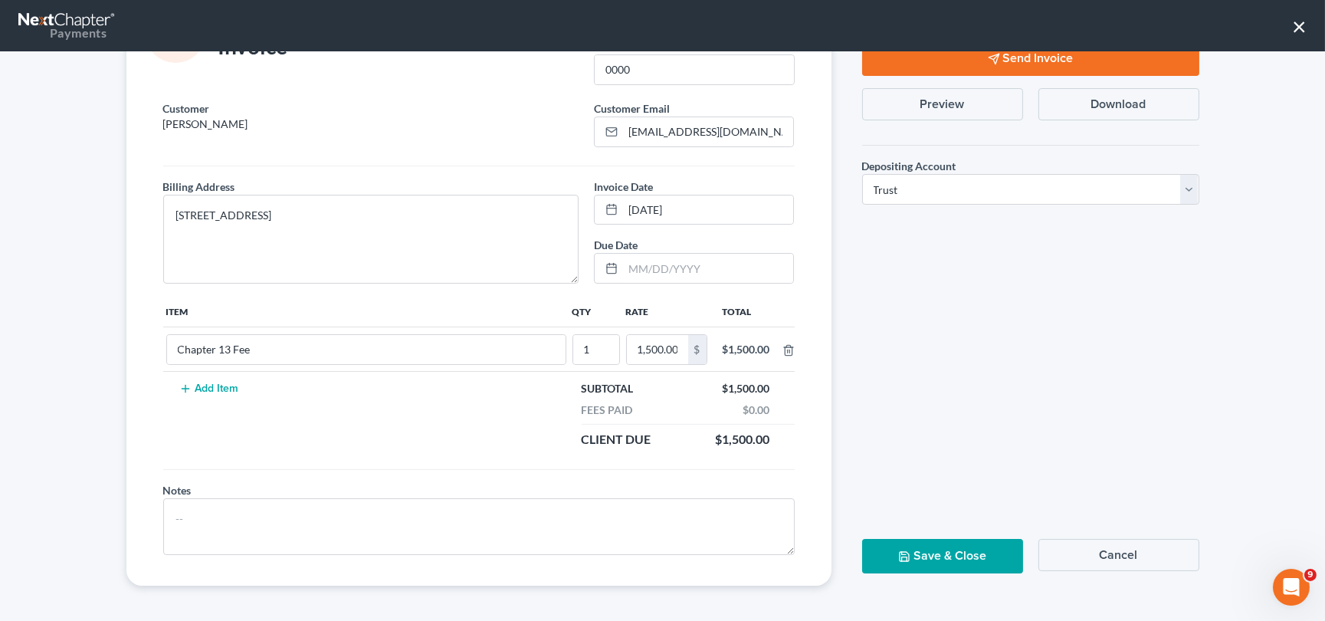
click at [954, 547] on button "Save & Close" at bounding box center [942, 556] width 161 height 34
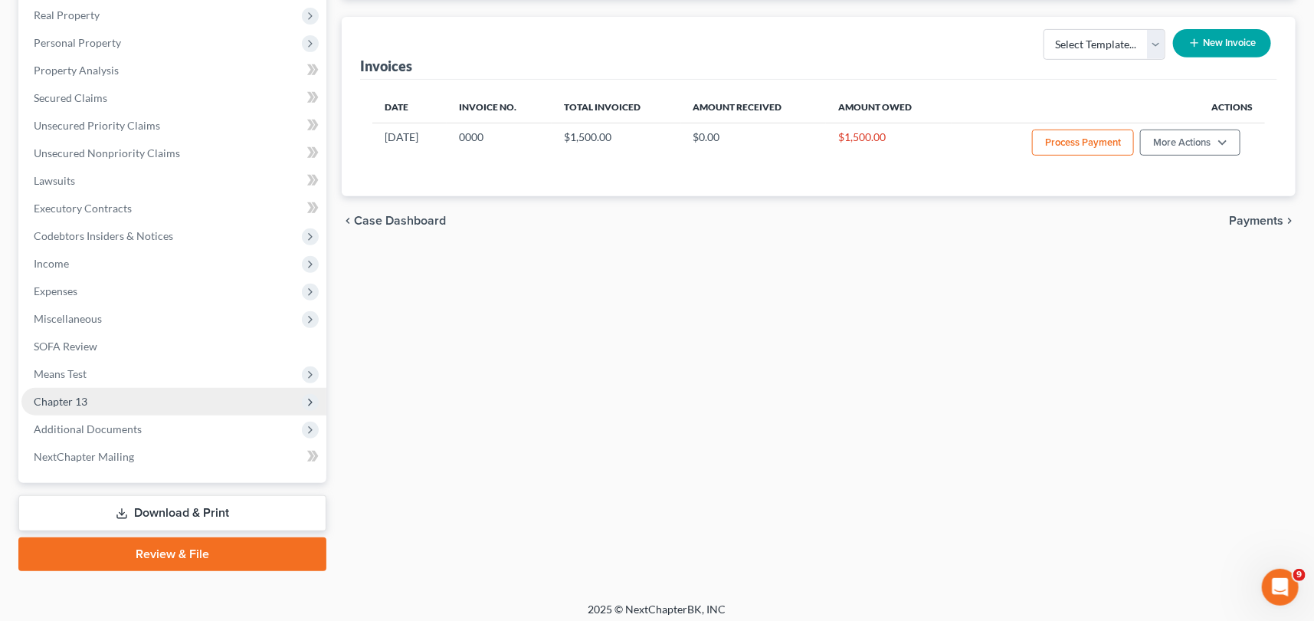
scroll to position [330, 0]
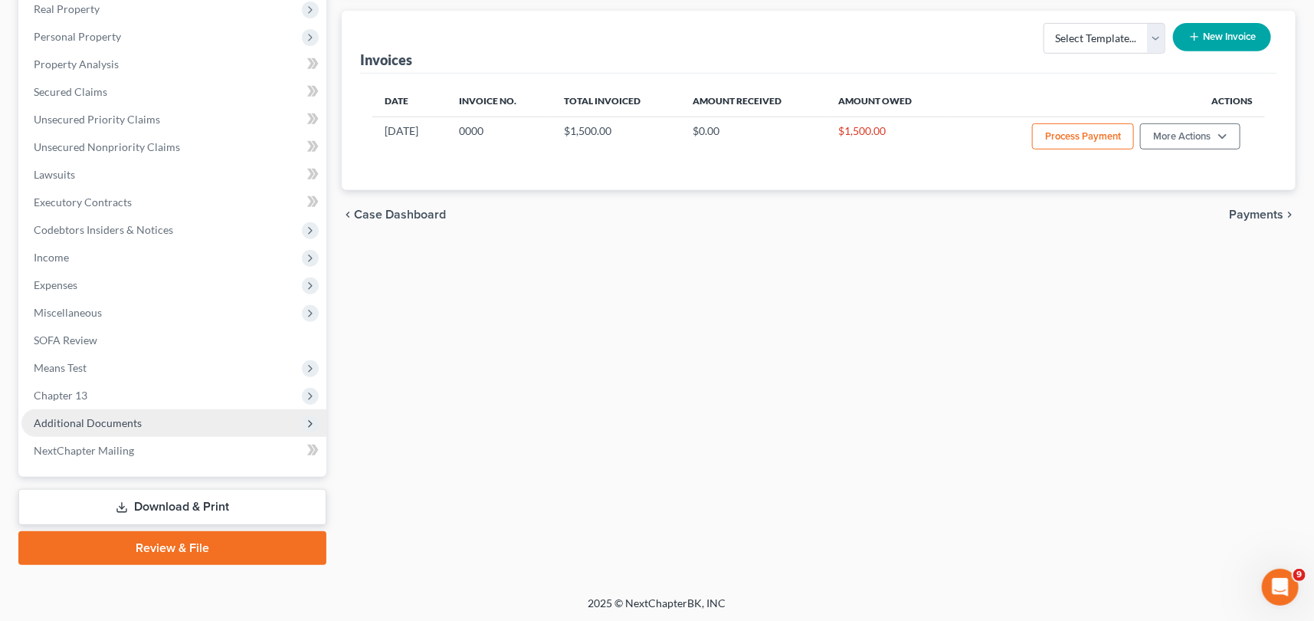
click at [83, 414] on span "Additional Documents" at bounding box center [173, 423] width 305 height 28
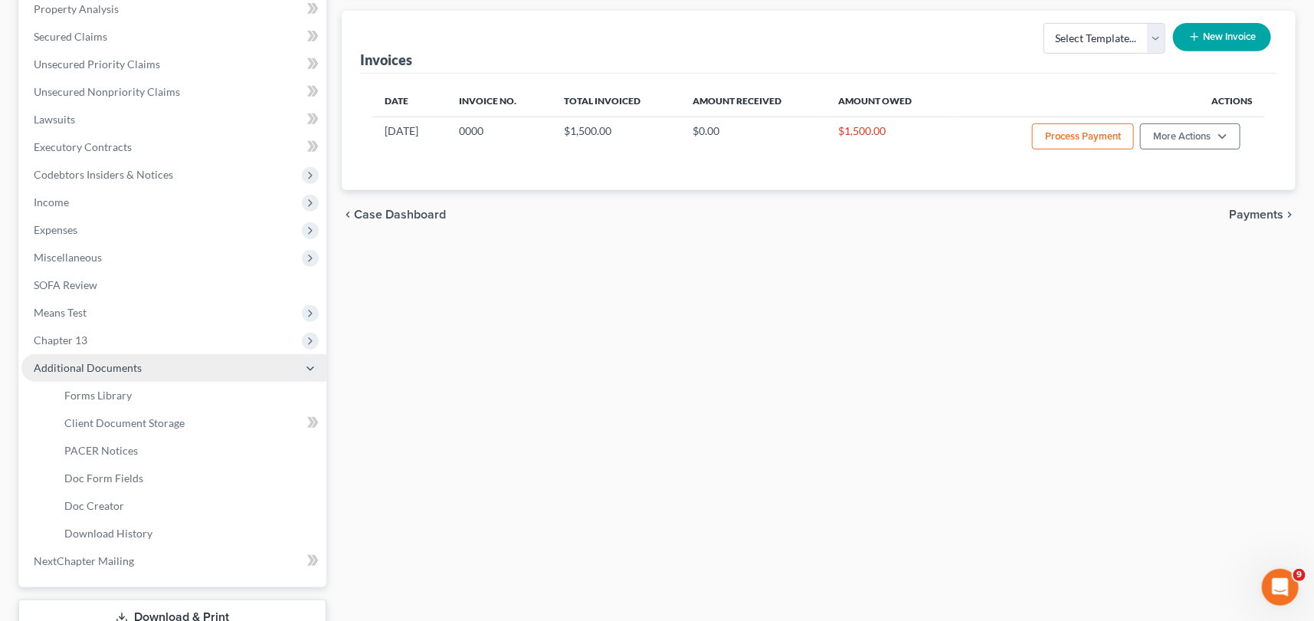
scroll to position [274, 0]
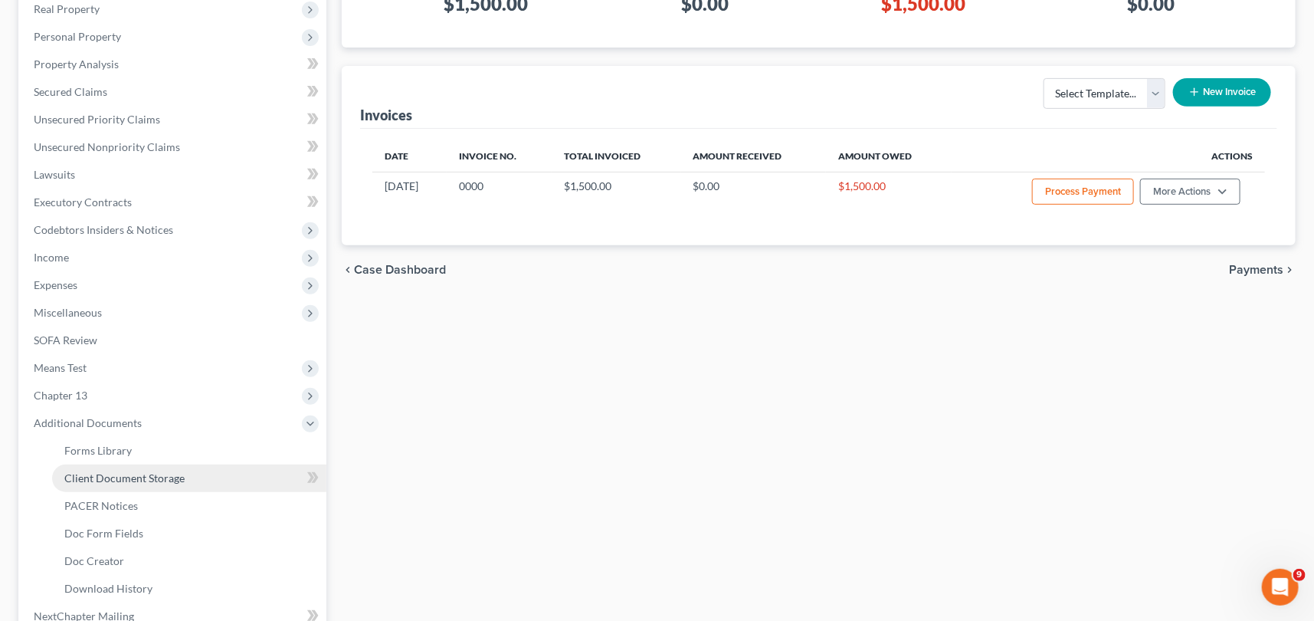
click at [110, 468] on link "Client Document Storage" at bounding box center [189, 478] width 274 height 28
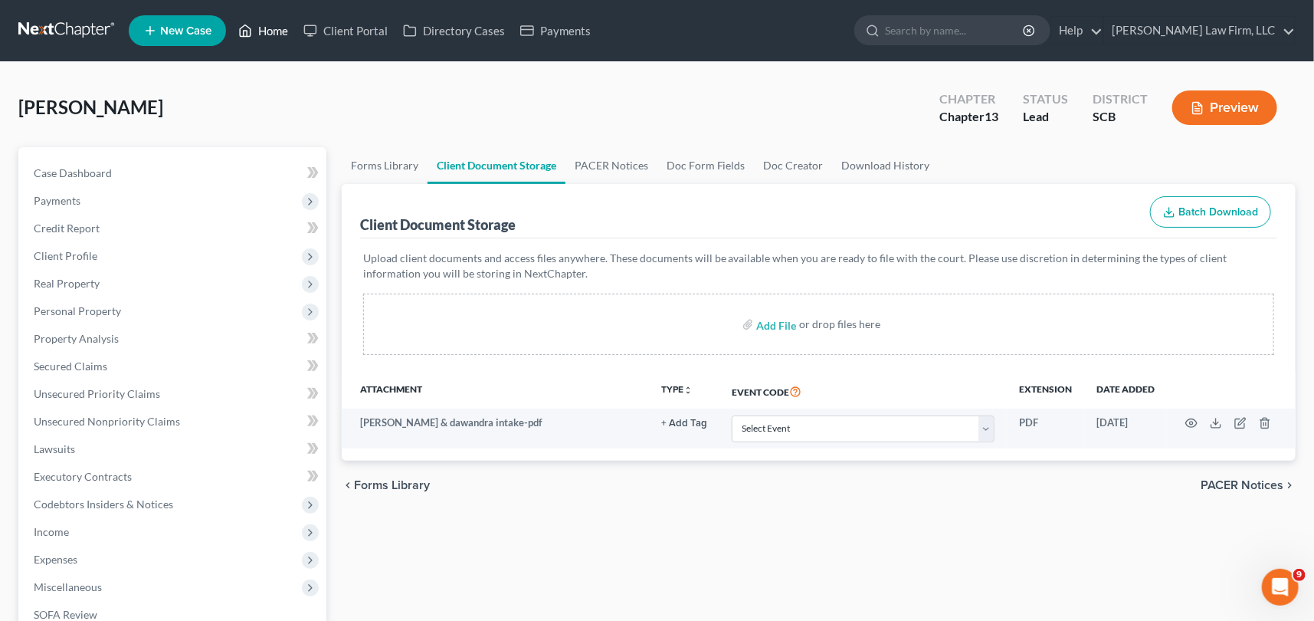
click at [261, 22] on link "Home" at bounding box center [263, 31] width 65 height 28
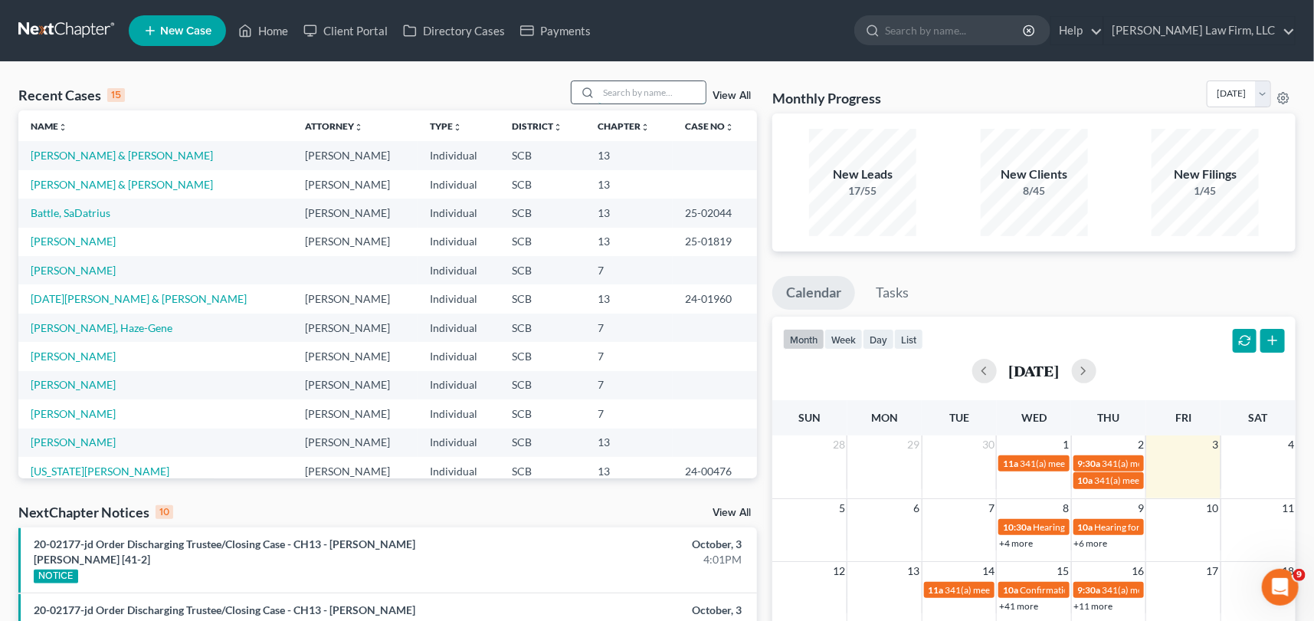
click at [604, 84] on input "search" at bounding box center [652, 92] width 107 height 22
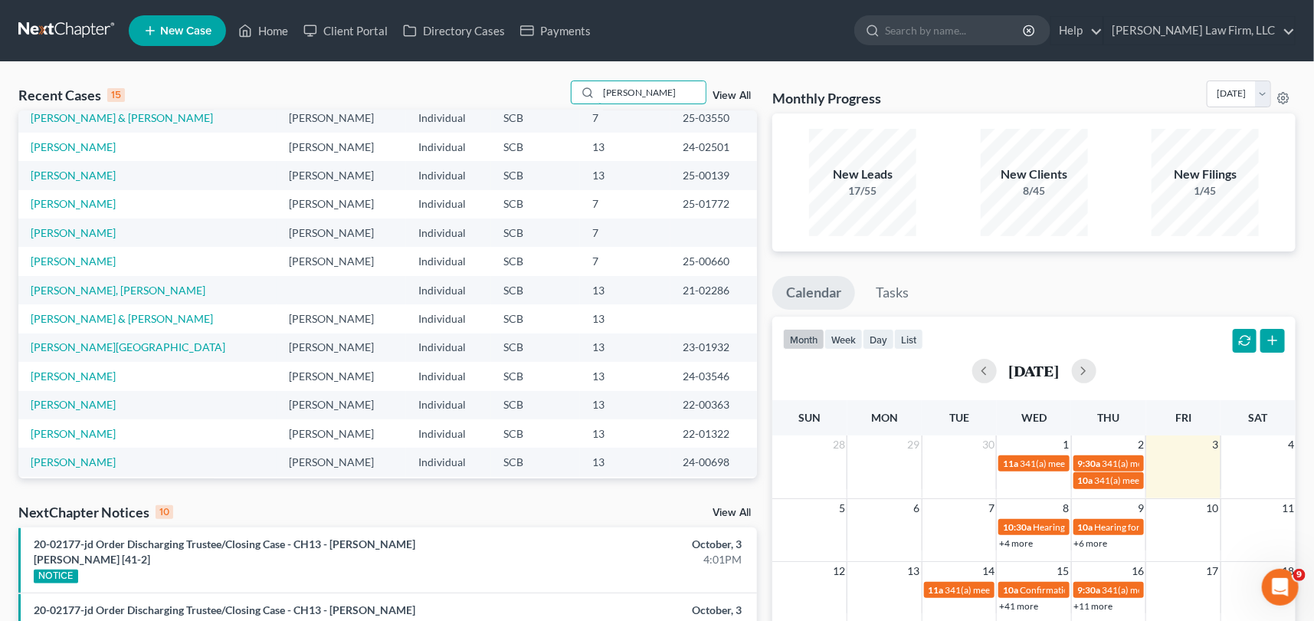
scroll to position [105, 0]
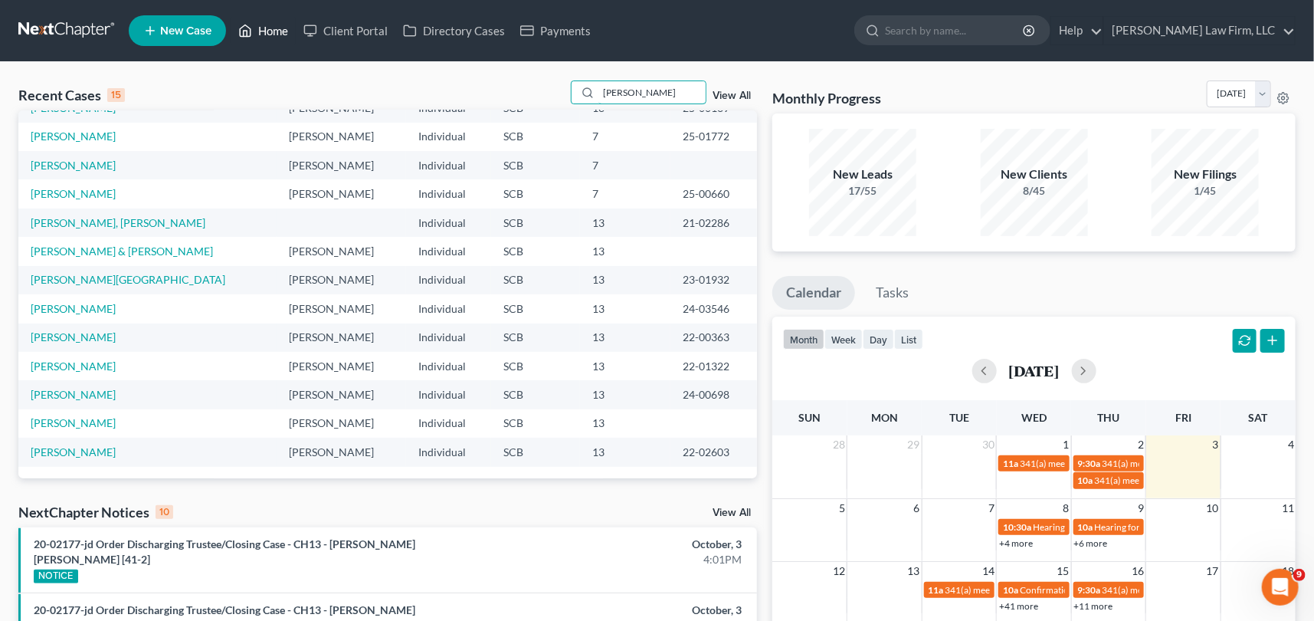
type input "[PERSON_NAME]"
click at [268, 27] on link "Home" at bounding box center [263, 31] width 65 height 28
click at [178, 27] on span "New Case" at bounding box center [185, 30] width 51 height 11
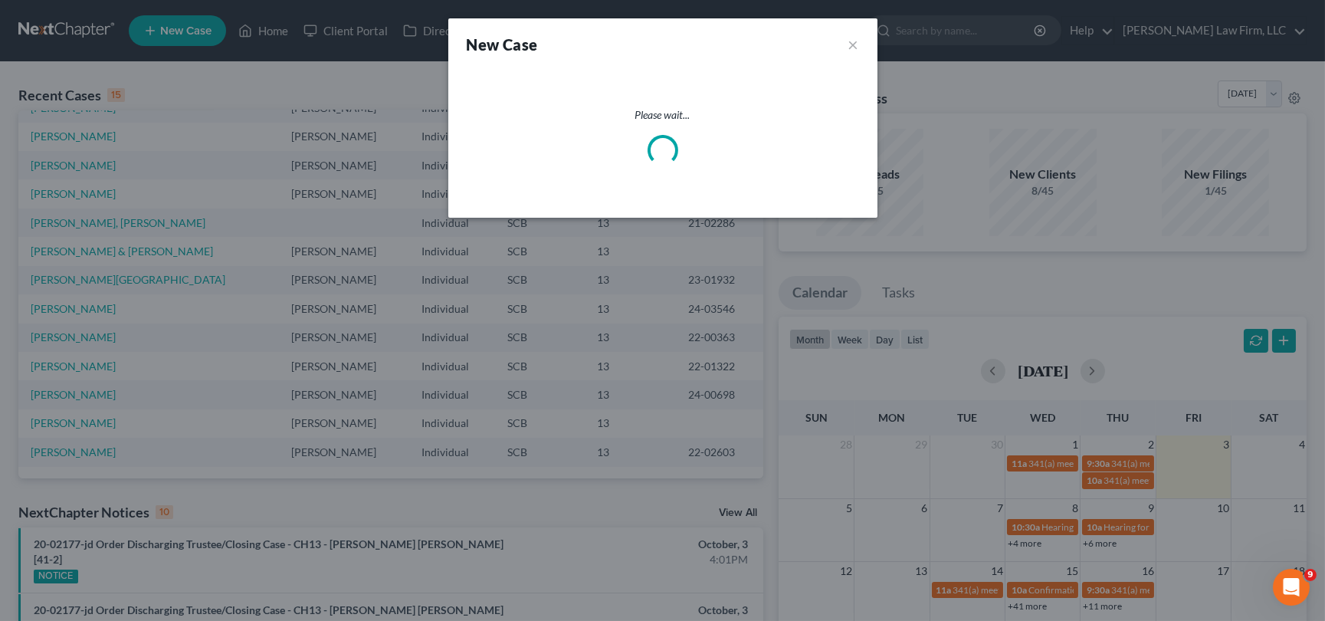
select select "72"
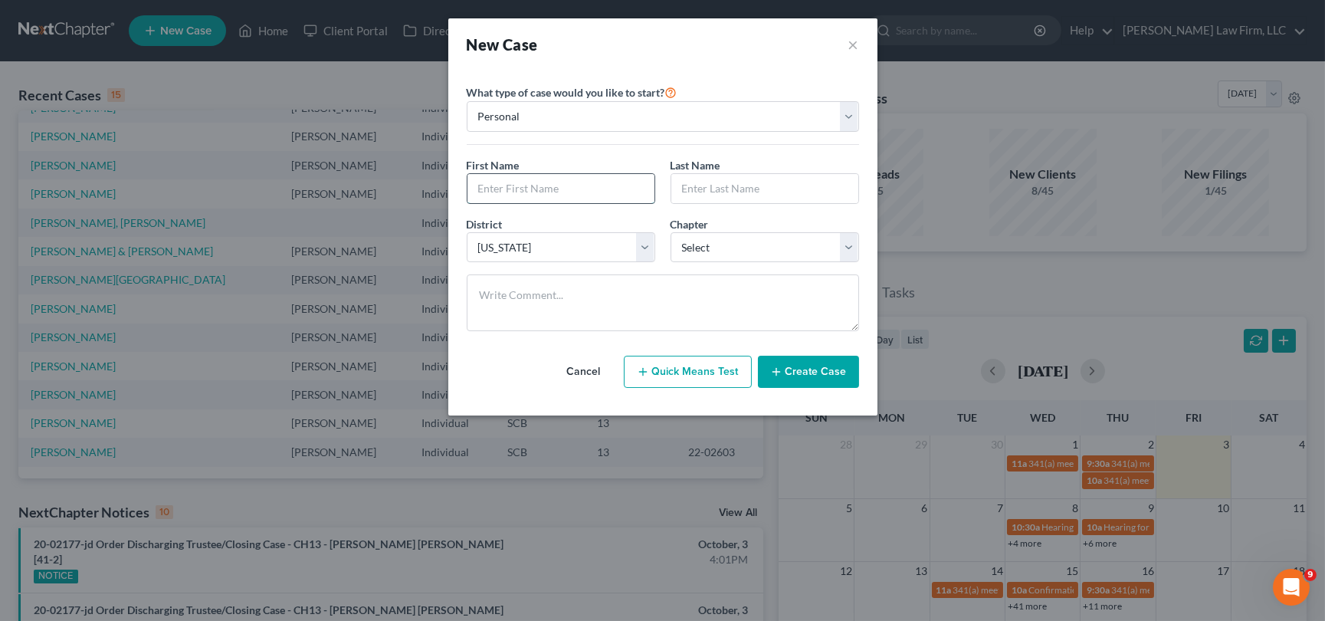
click at [500, 178] on input "text" at bounding box center [561, 188] width 187 height 29
type input "[PERSON_NAME]"
click at [710, 251] on select "Select 7 11 12 13" at bounding box center [765, 247] width 189 height 31
select select "0"
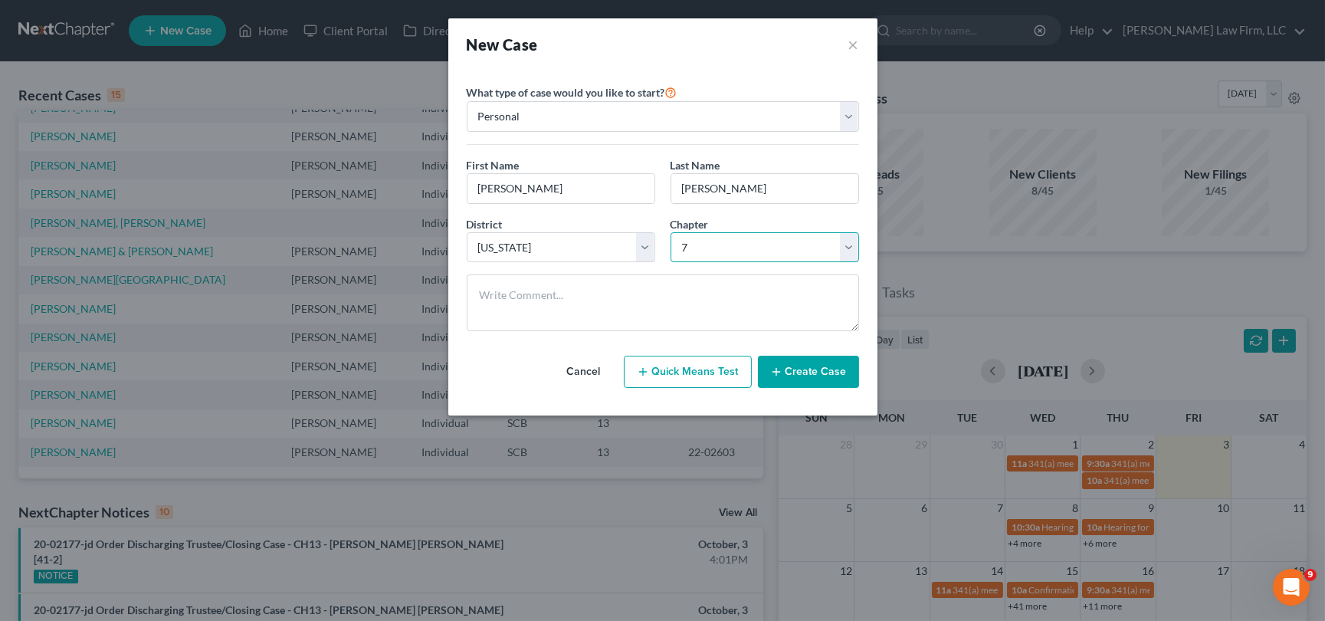
click at [671, 232] on select "Select 7 11 12 13" at bounding box center [765, 247] width 189 height 31
click at [809, 369] on button "Create Case" at bounding box center [808, 372] width 101 height 32
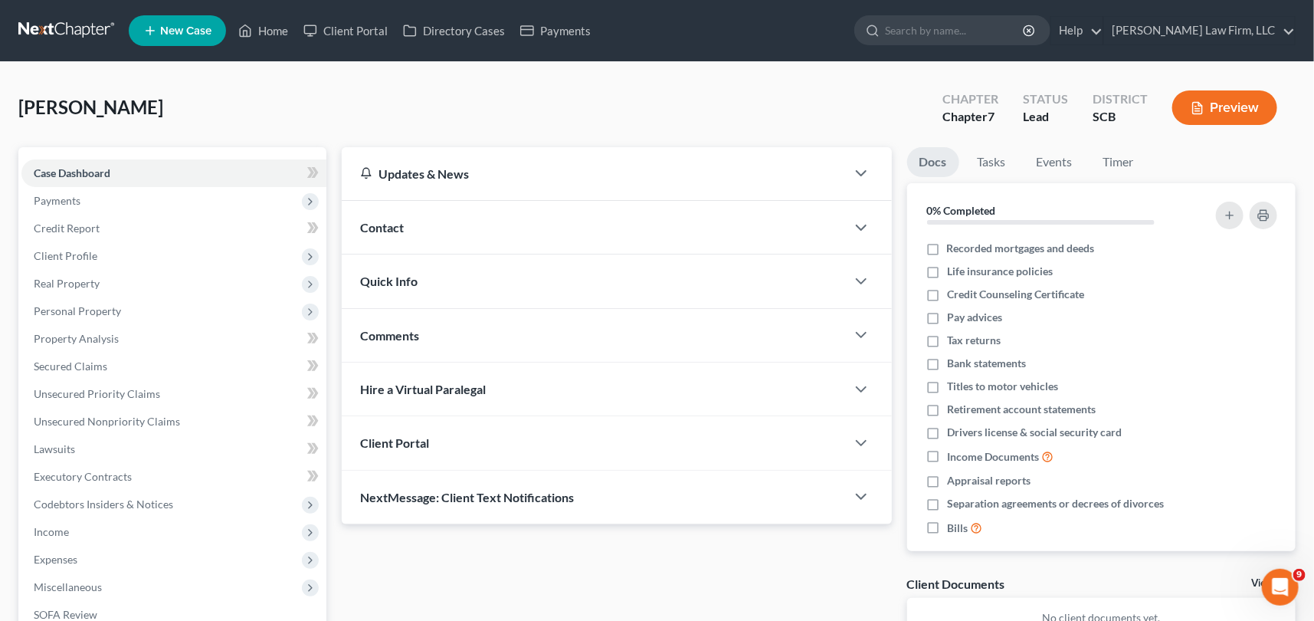
click at [405, 222] on div "Contact" at bounding box center [594, 227] width 504 height 53
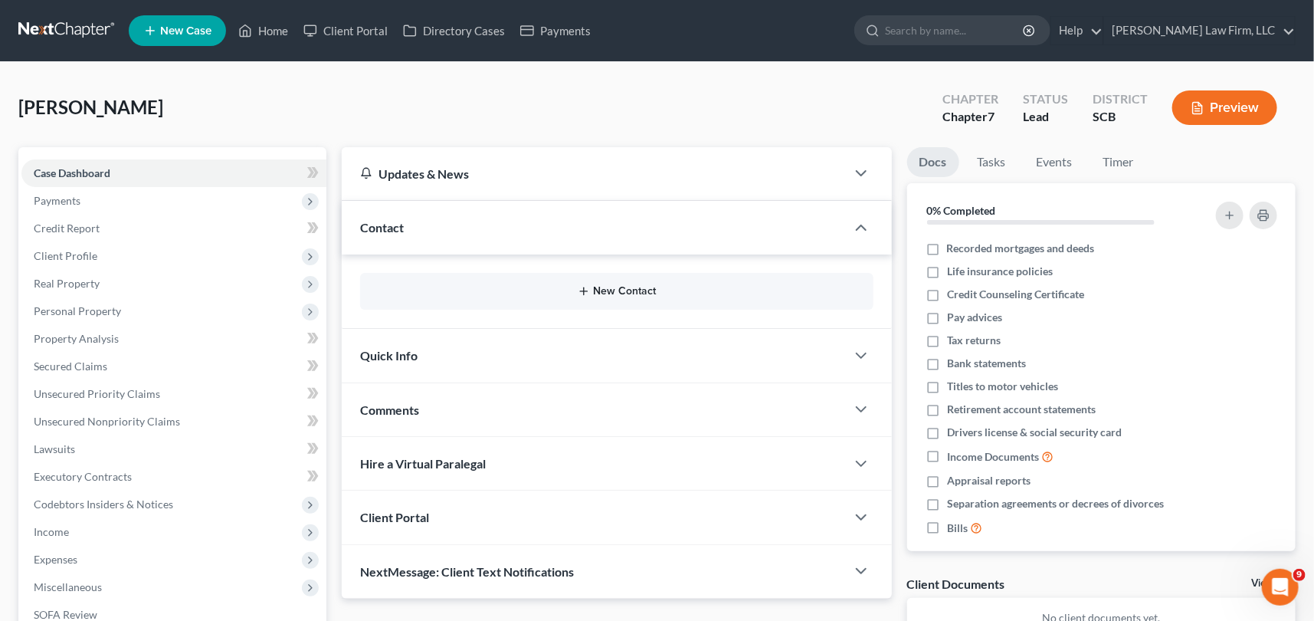
click at [616, 290] on button "New Contact" at bounding box center [616, 291] width 489 height 12
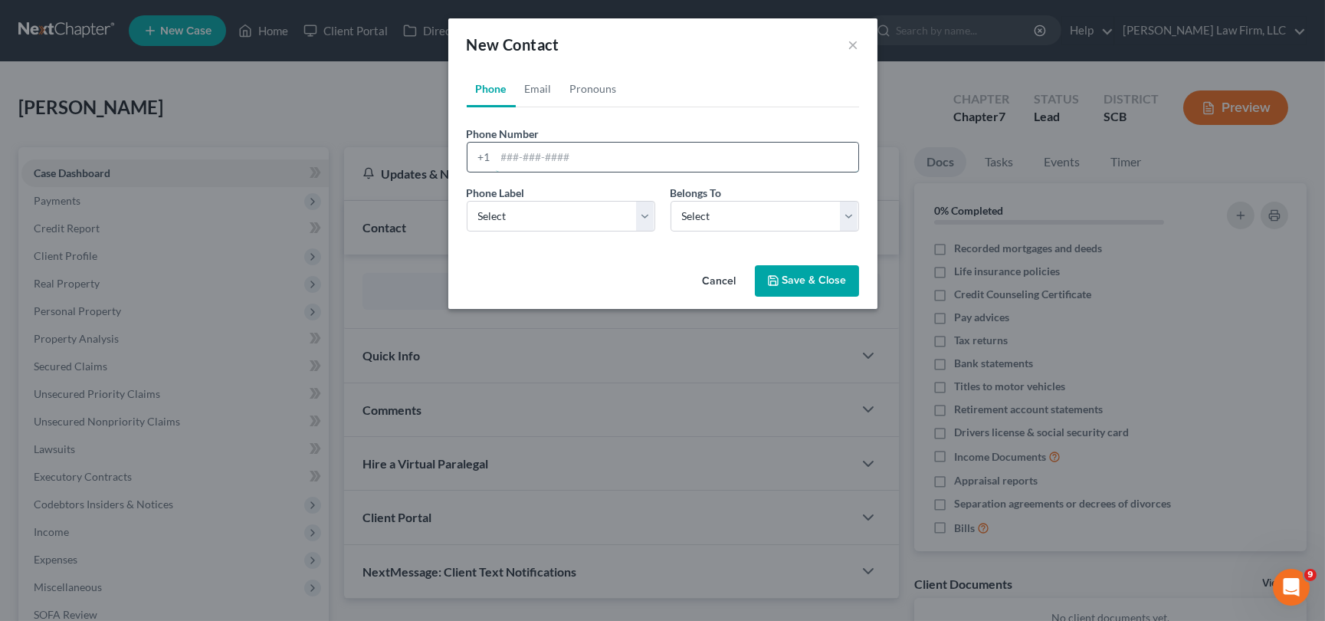
click at [496, 158] on input "tel" at bounding box center [677, 157] width 363 height 29
type input "[PHONE_NUMBER]"
click at [497, 208] on select "Select Mobile Home Work Other" at bounding box center [561, 216] width 189 height 31
select select "0"
click at [467, 201] on select "Select Mobile Home Work Other" at bounding box center [561, 216] width 189 height 31
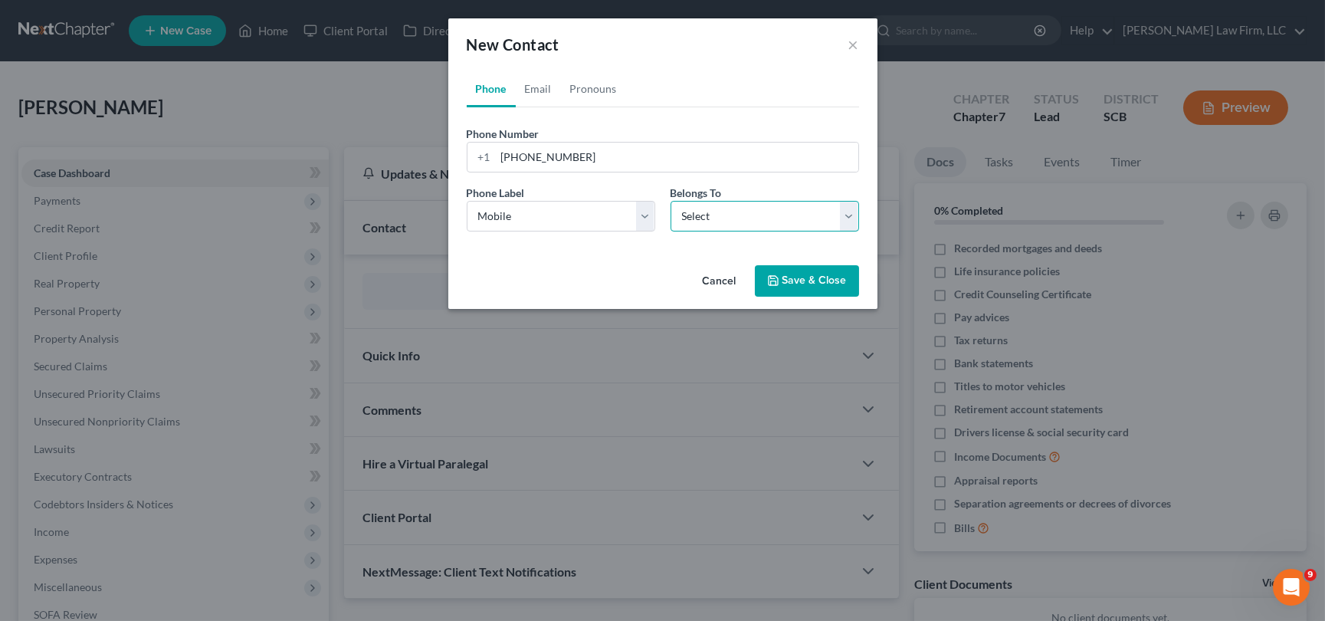
click at [728, 208] on select "Select Client Other" at bounding box center [765, 216] width 189 height 31
select select "0"
click at [671, 201] on select "Select Client Other" at bounding box center [765, 216] width 189 height 31
drag, startPoint x: 546, startPoint y: 80, endPoint x: 519, endPoint y: 133, distance: 59.3
click at [546, 80] on link "Email" at bounding box center [538, 89] width 45 height 37
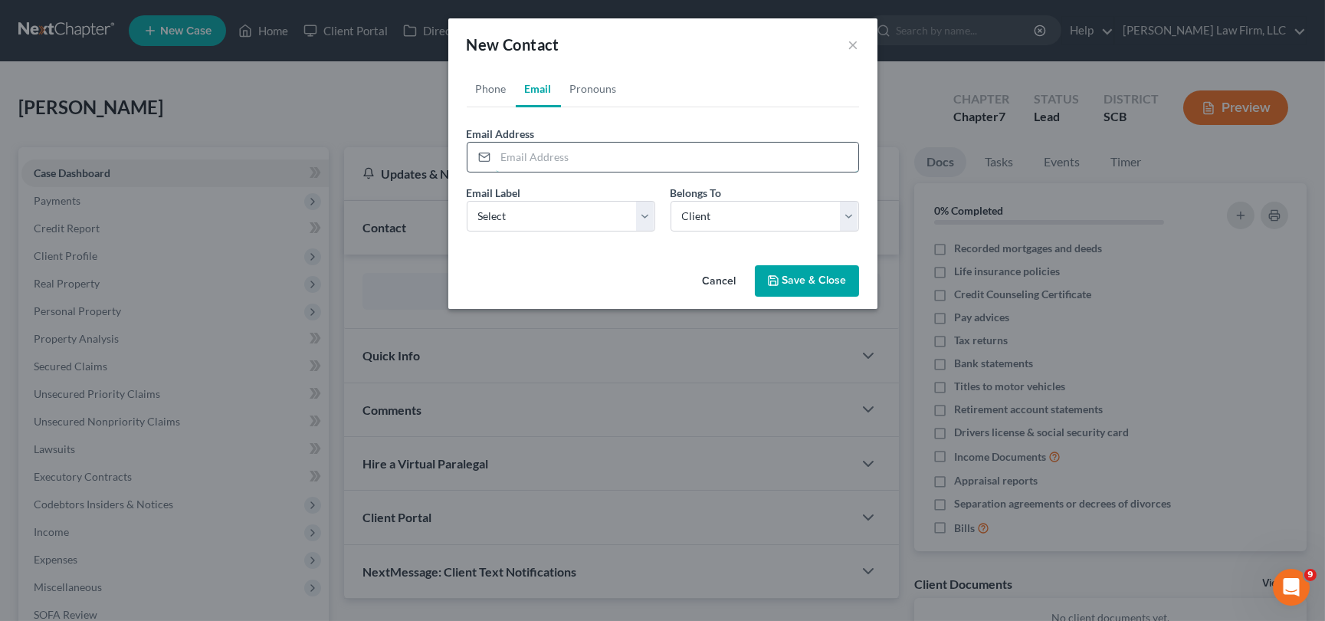
click at [504, 149] on input "email" at bounding box center [677, 157] width 363 height 29
type input "[EMAIL_ADDRESS][DOMAIN_NAME]"
drag, startPoint x: 504, startPoint y: 208, endPoint x: 510, endPoint y: 229, distance: 21.4
click at [504, 208] on select "Select Home Work Other" at bounding box center [561, 216] width 189 height 31
select select "0"
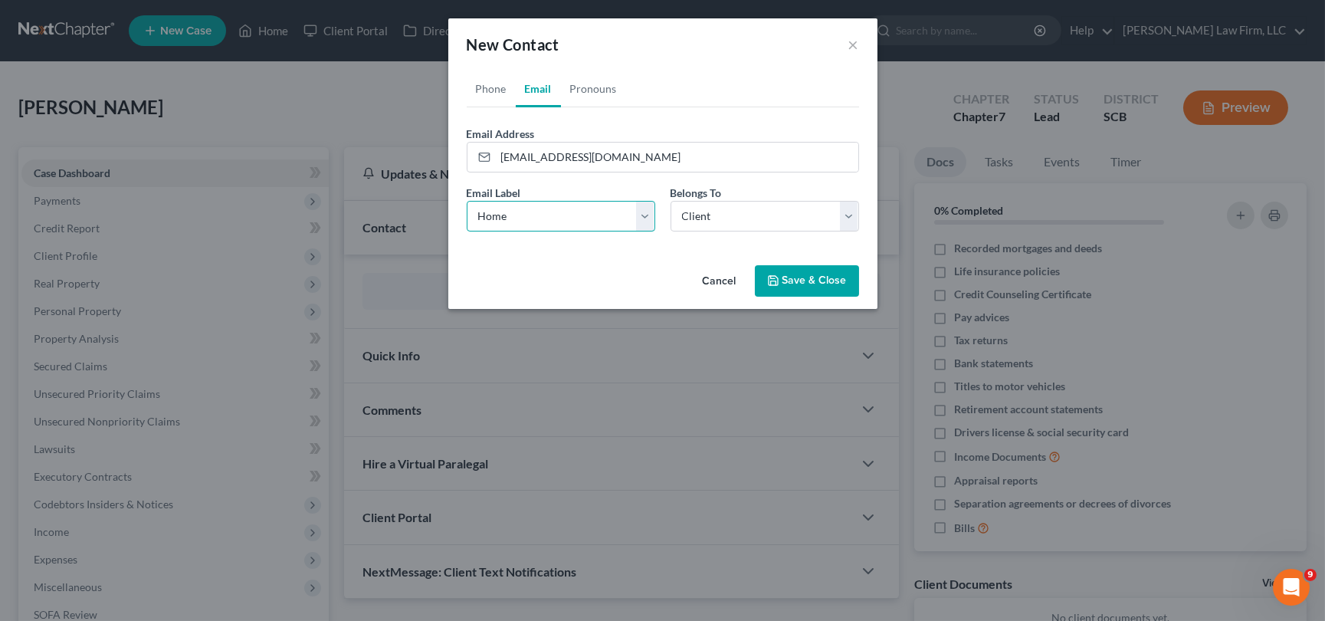
click at [467, 201] on select "Select Home Work Other" at bounding box center [561, 216] width 189 height 31
drag, startPoint x: 812, startPoint y: 279, endPoint x: 596, endPoint y: 195, distance: 232.7
click at [813, 277] on button "Save & Close" at bounding box center [807, 281] width 104 height 32
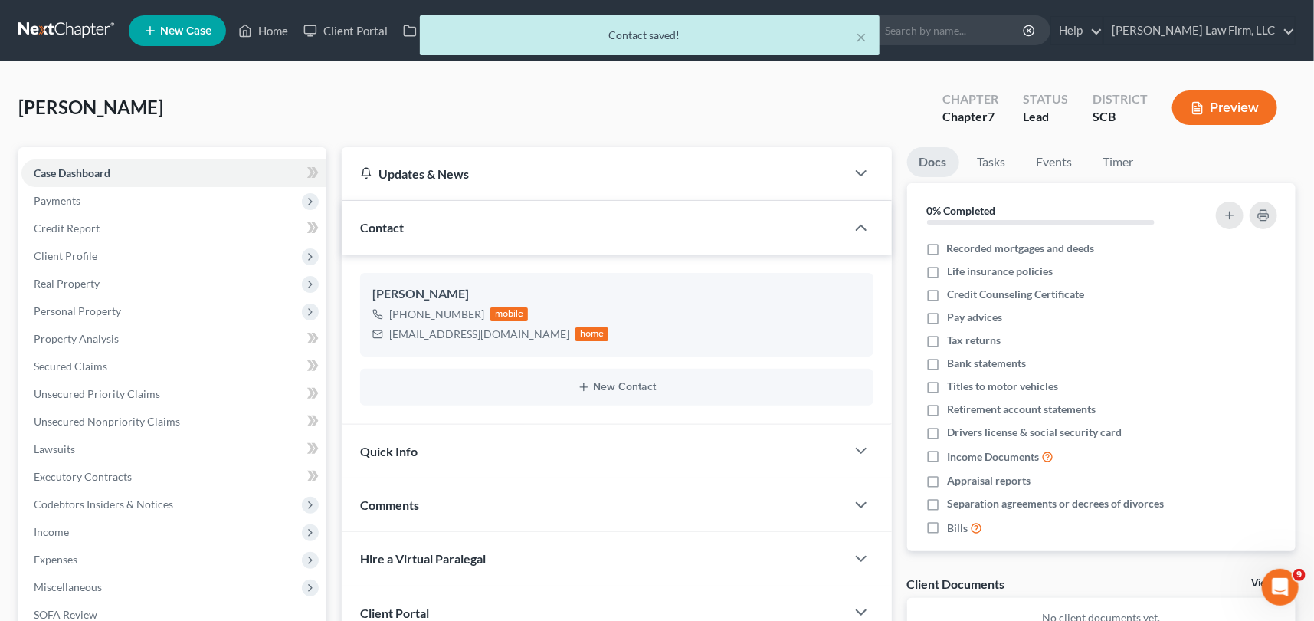
click at [370, 450] on span "Quick Info" at bounding box center [388, 451] width 57 height 15
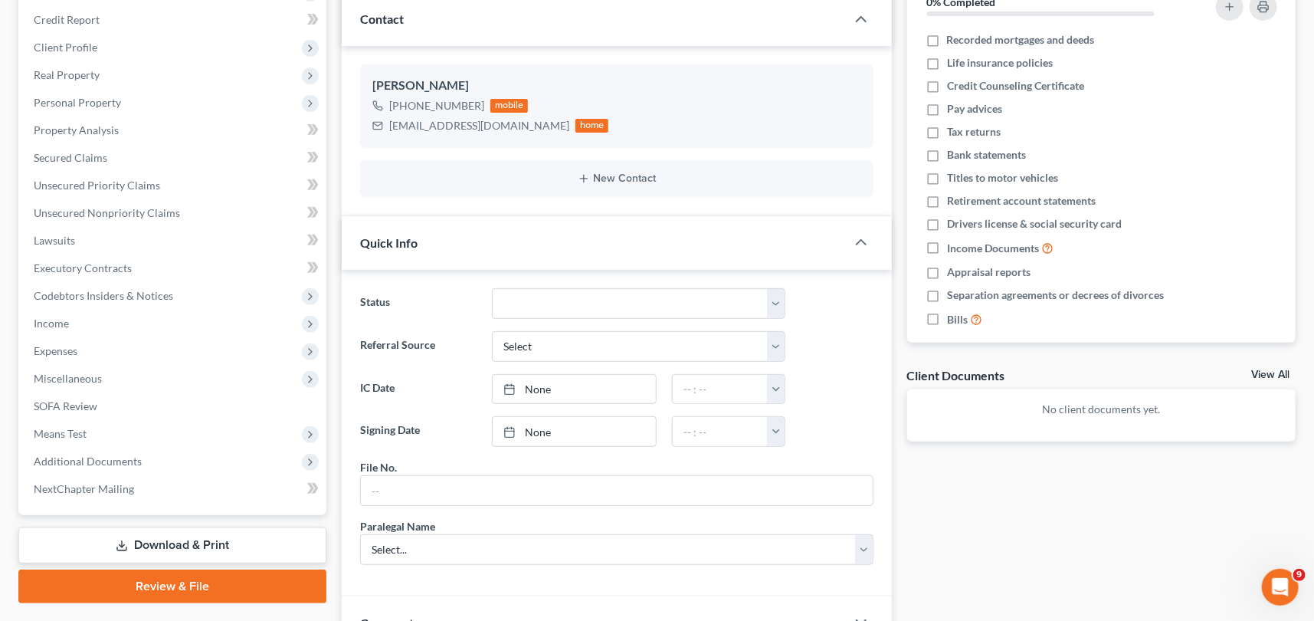
scroll to position [348, 0]
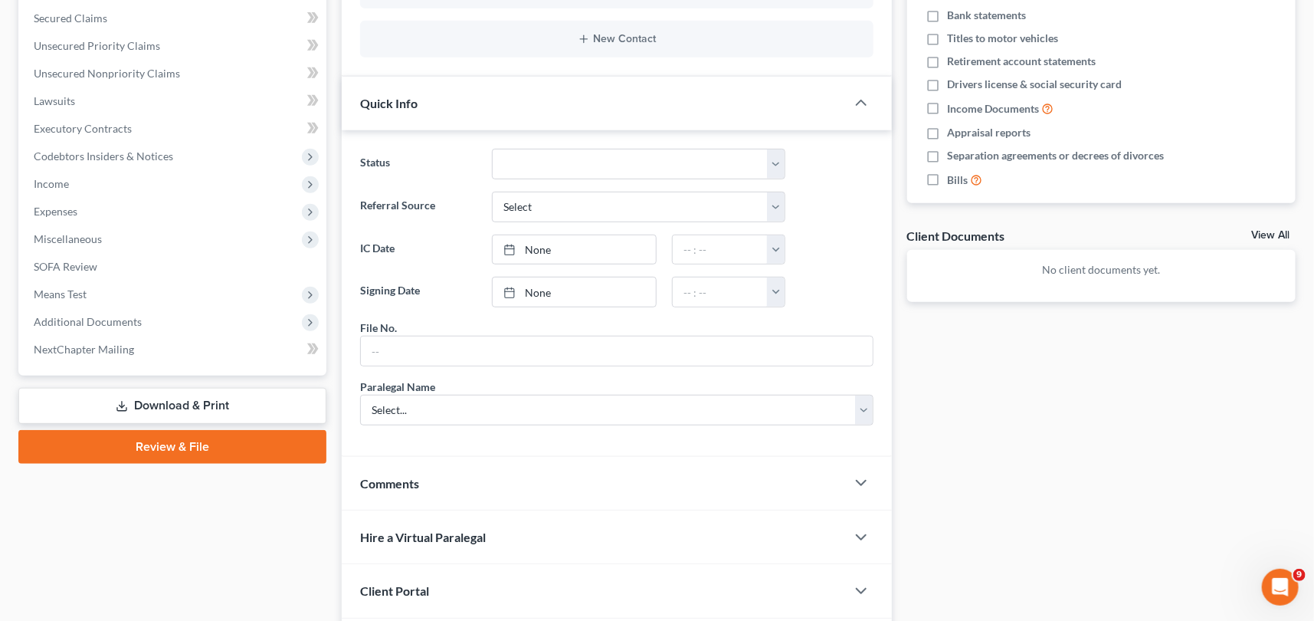
click at [398, 583] on span "Client Portal" at bounding box center [394, 590] width 69 height 15
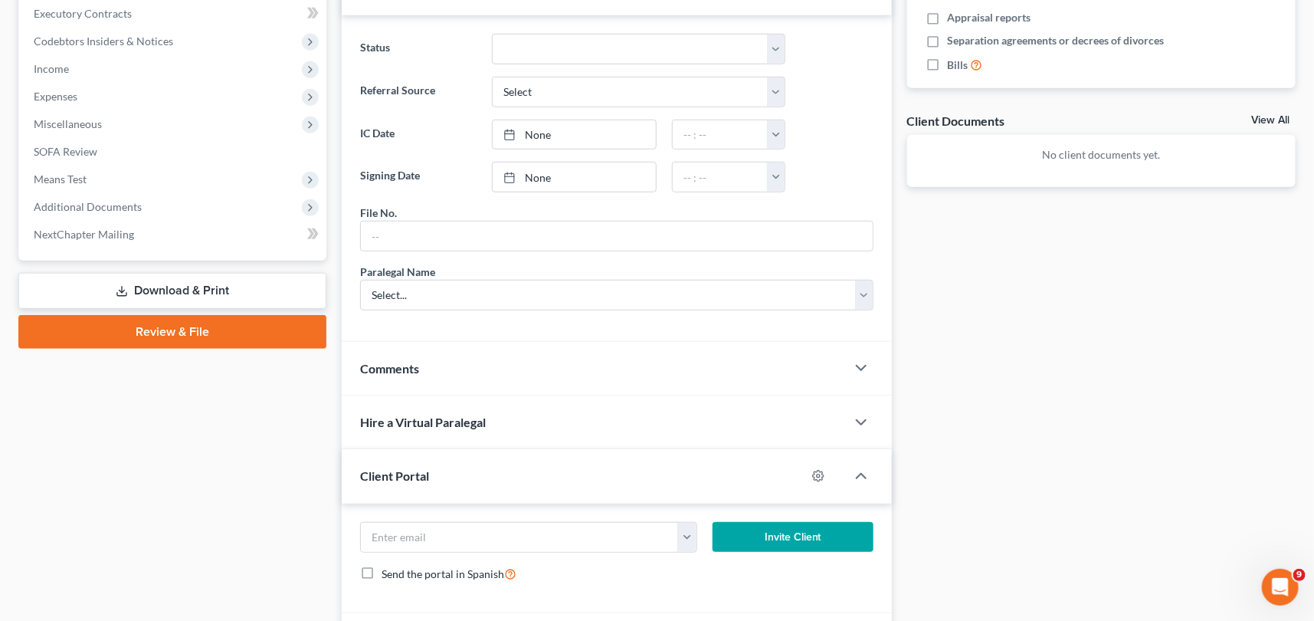
scroll to position [487, 0]
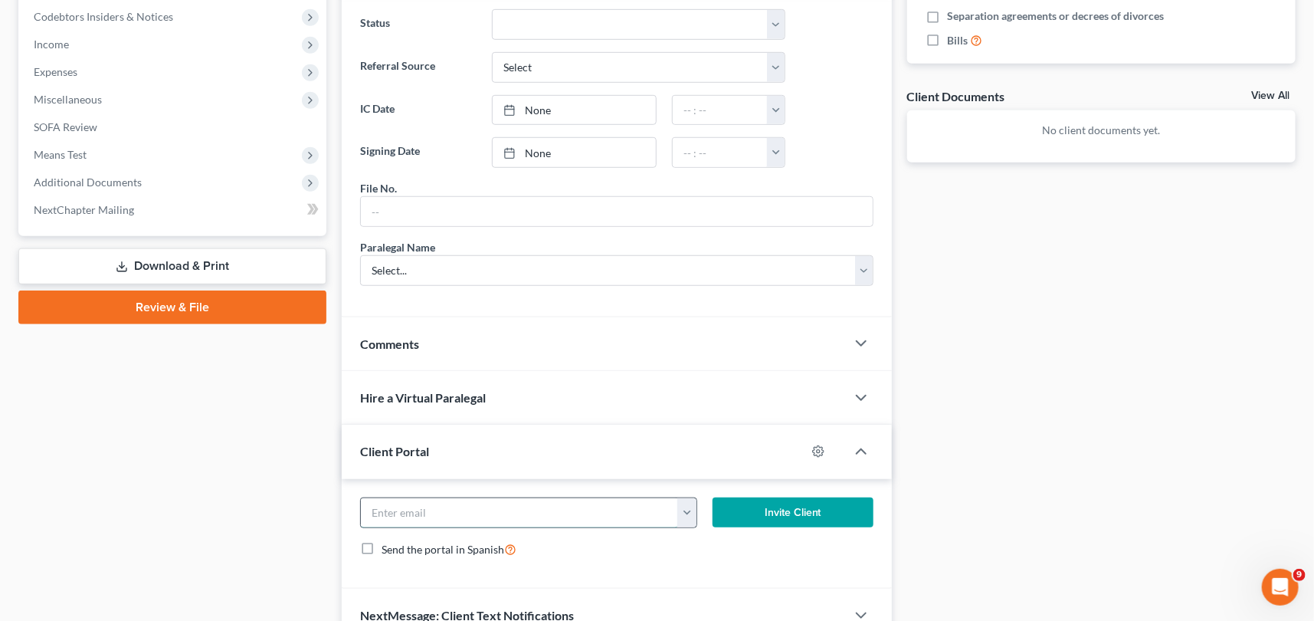
click at [393, 503] on input "email" at bounding box center [519, 512] width 317 height 29
type input "[EMAIL_ADDRESS][DOMAIN_NAME]"
click at [771, 500] on button "Invite Client" at bounding box center [793, 512] width 161 height 31
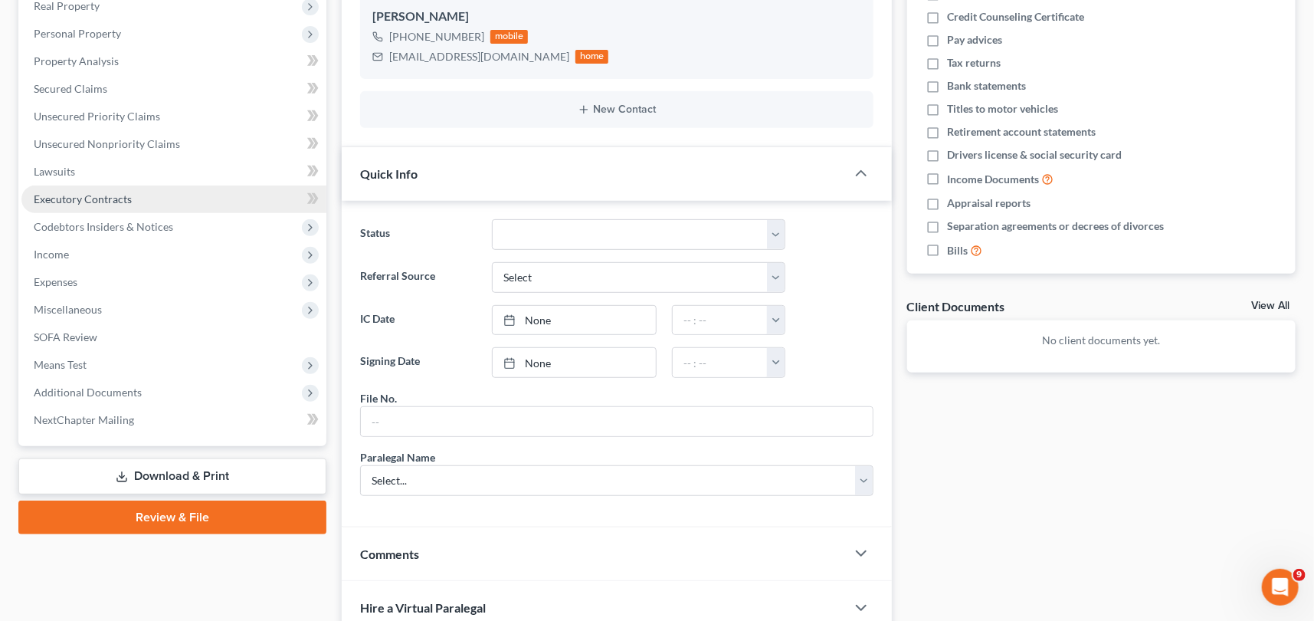
scroll to position [69, 0]
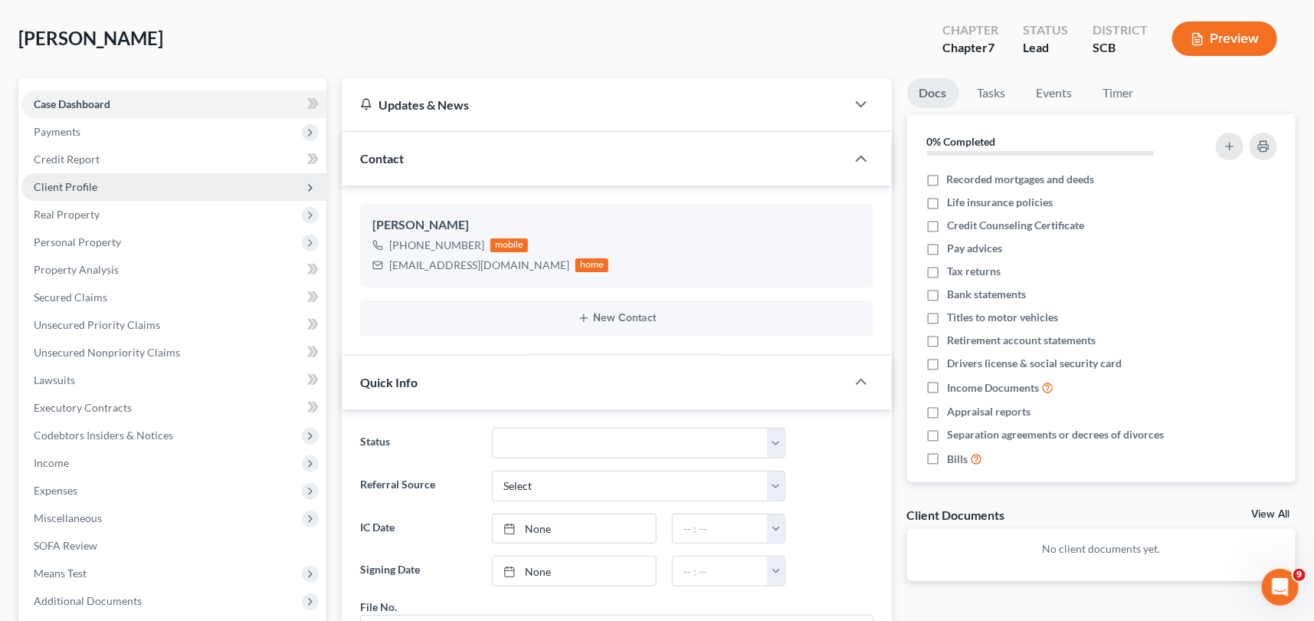
click at [69, 182] on span "Client Profile" at bounding box center [66, 186] width 64 height 13
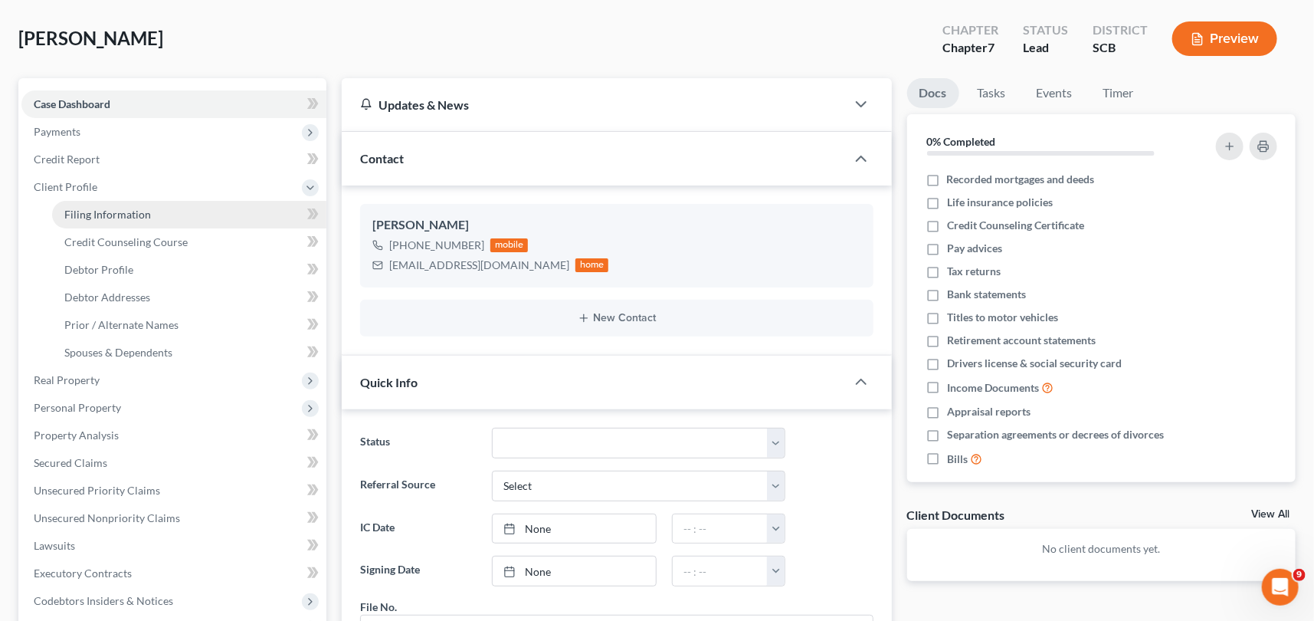
click at [149, 213] on link "Filing Information" at bounding box center [189, 215] width 274 height 28
select select "1"
select select "0"
select select "72"
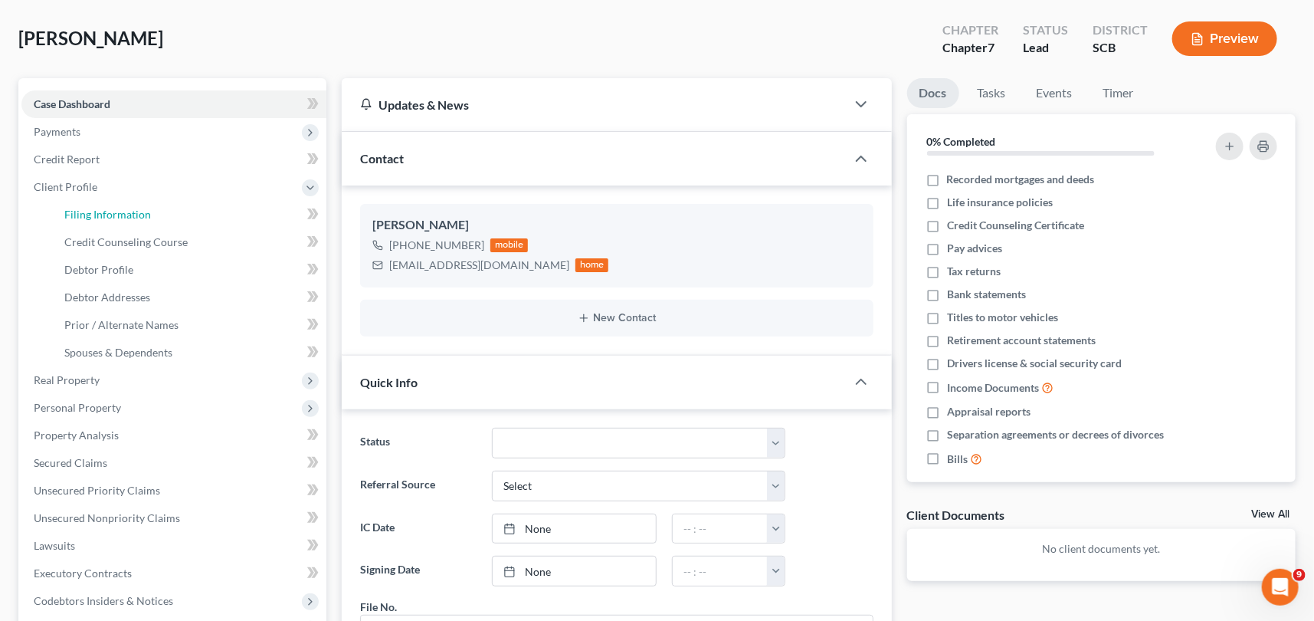
select select "42"
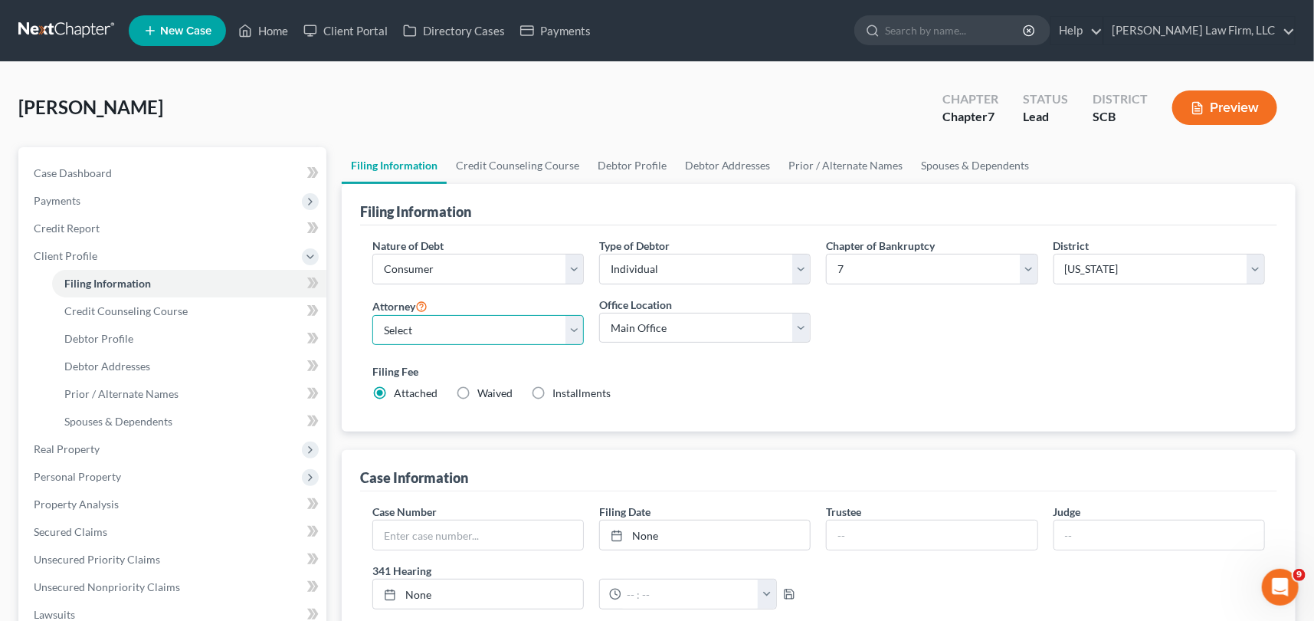
click at [575, 323] on select "Select [PERSON_NAME] - SCB [PERSON_NAME] - SCB" at bounding box center [478, 330] width 212 height 31
select select "0"
click at [372, 315] on select "Select [PERSON_NAME] - SCB [PERSON_NAME] - SCB" at bounding box center [478, 330] width 212 height 31
click at [111, 332] on span "Debtor Profile" at bounding box center [98, 338] width 69 height 13
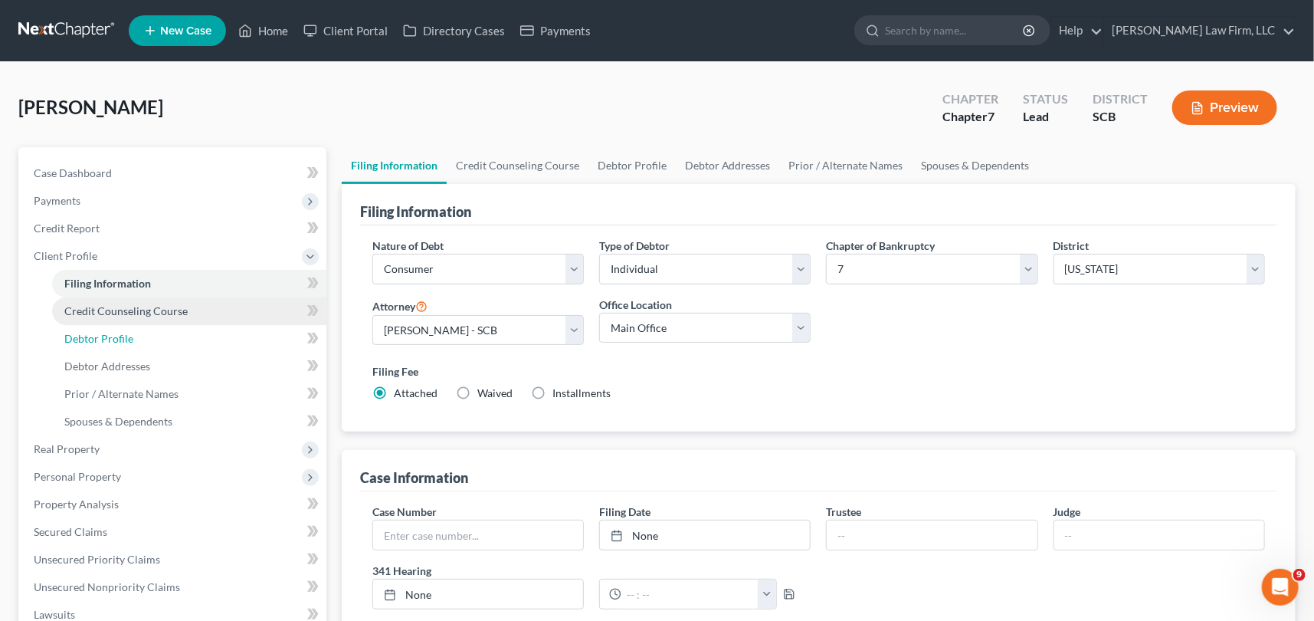
select select "0"
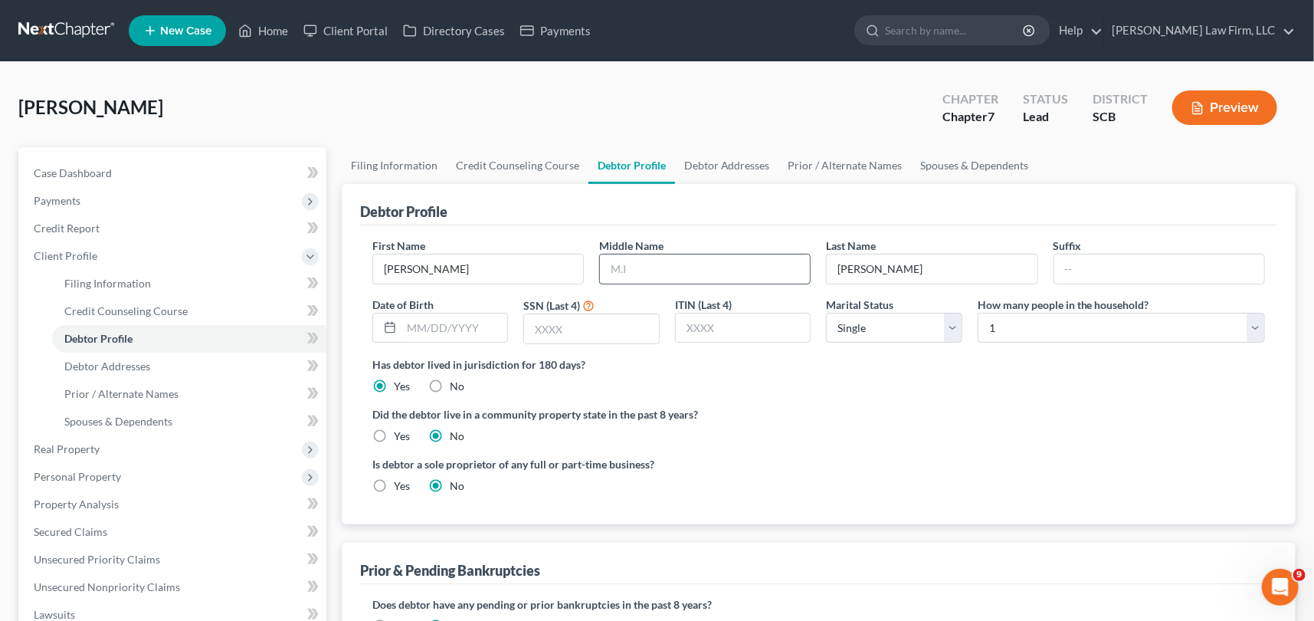
click at [608, 263] on input "text" at bounding box center [705, 268] width 210 height 29
type input "[PERSON_NAME]"
click at [120, 359] on span "Debtor Addresses" at bounding box center [107, 365] width 86 height 13
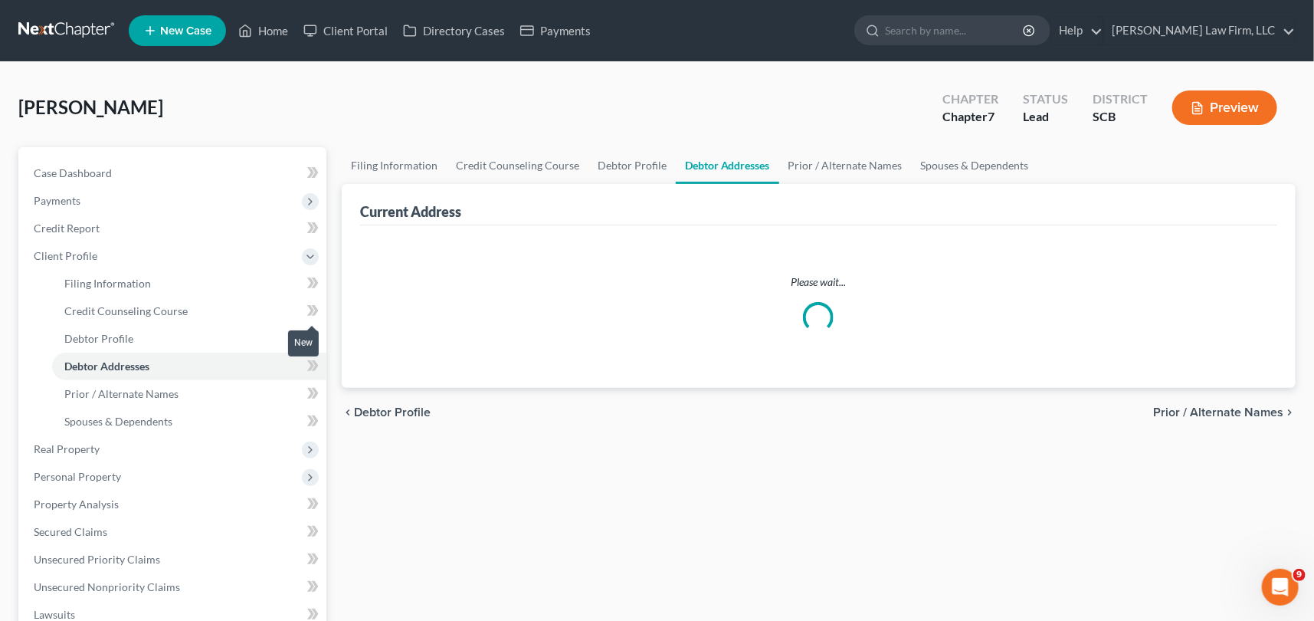
select select "0"
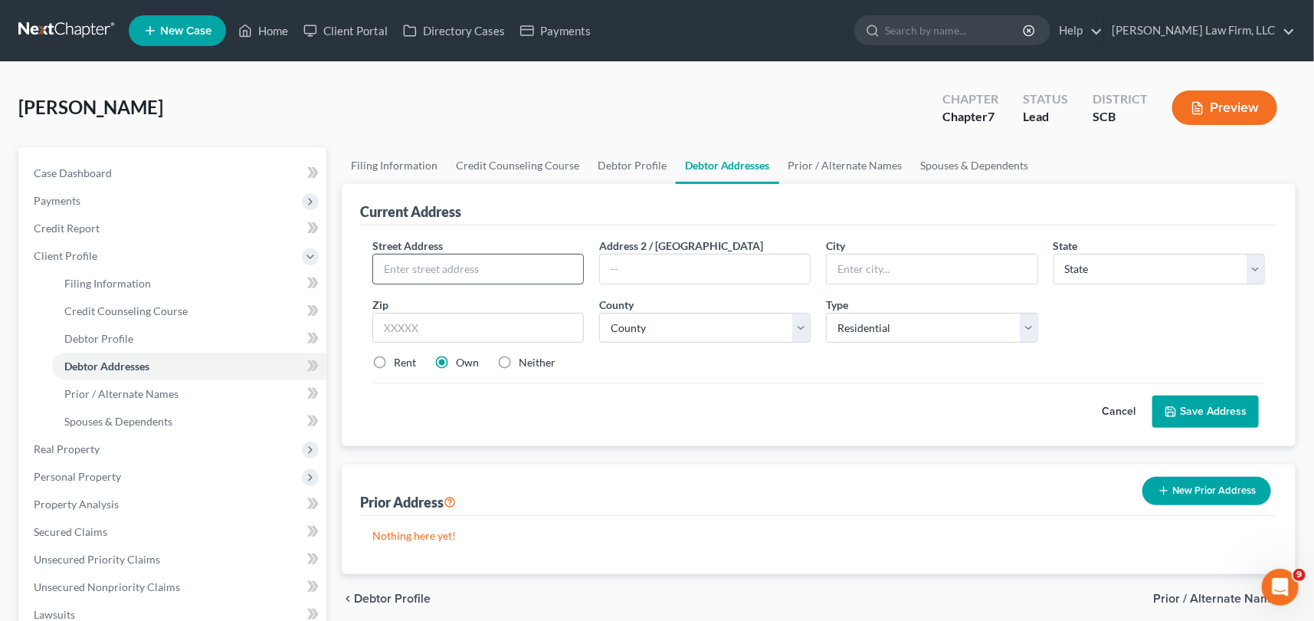
click at [388, 267] on input "text" at bounding box center [478, 268] width 210 height 29
type input "[STREET_ADDRESS][PERSON_NAME]"
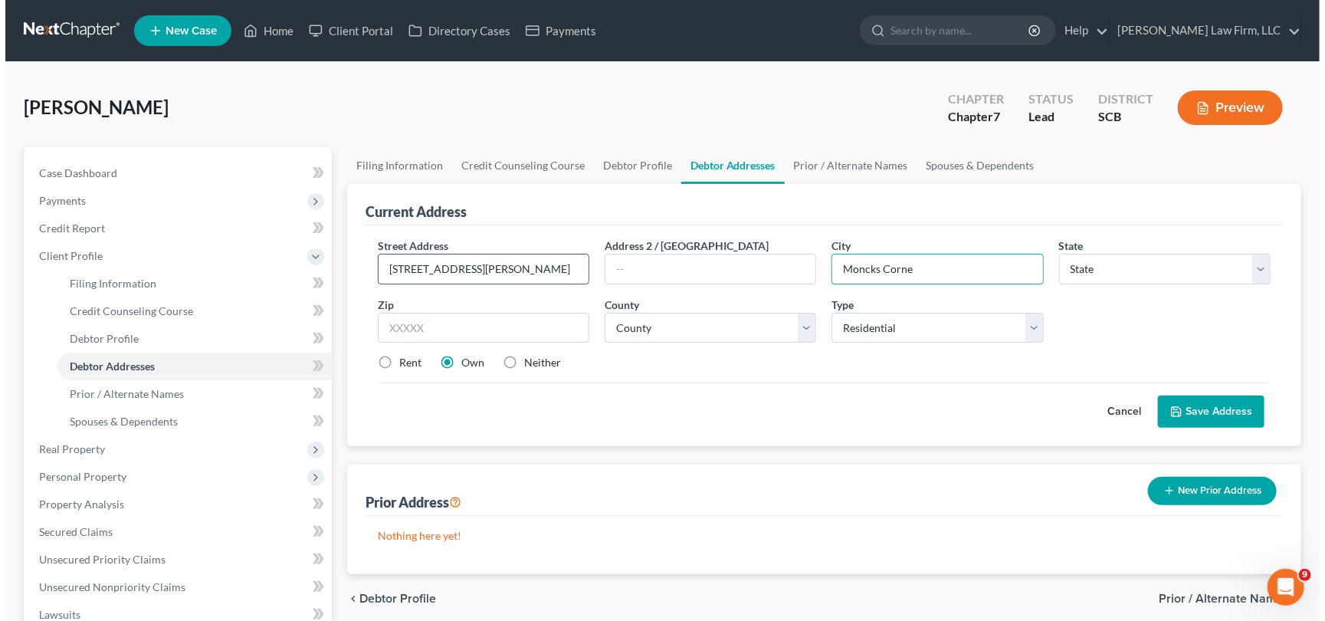
scroll to position [33, 0]
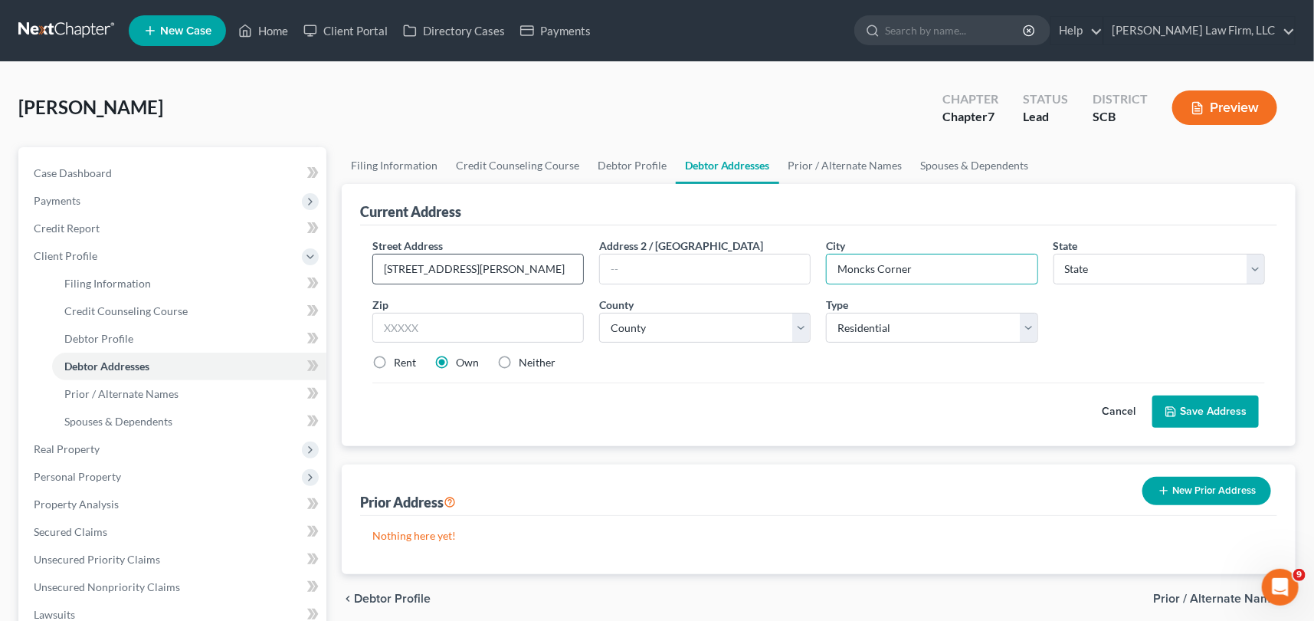
type input "Moncks Corner"
select select "42"
click at [390, 327] on input "text" at bounding box center [478, 328] width 212 height 31
type input "29461"
click at [695, 336] on select "County [GEOGRAPHIC_DATA] [GEOGRAPHIC_DATA] [GEOGRAPHIC_DATA] [GEOGRAPHIC_DATA] …" at bounding box center [705, 328] width 212 height 31
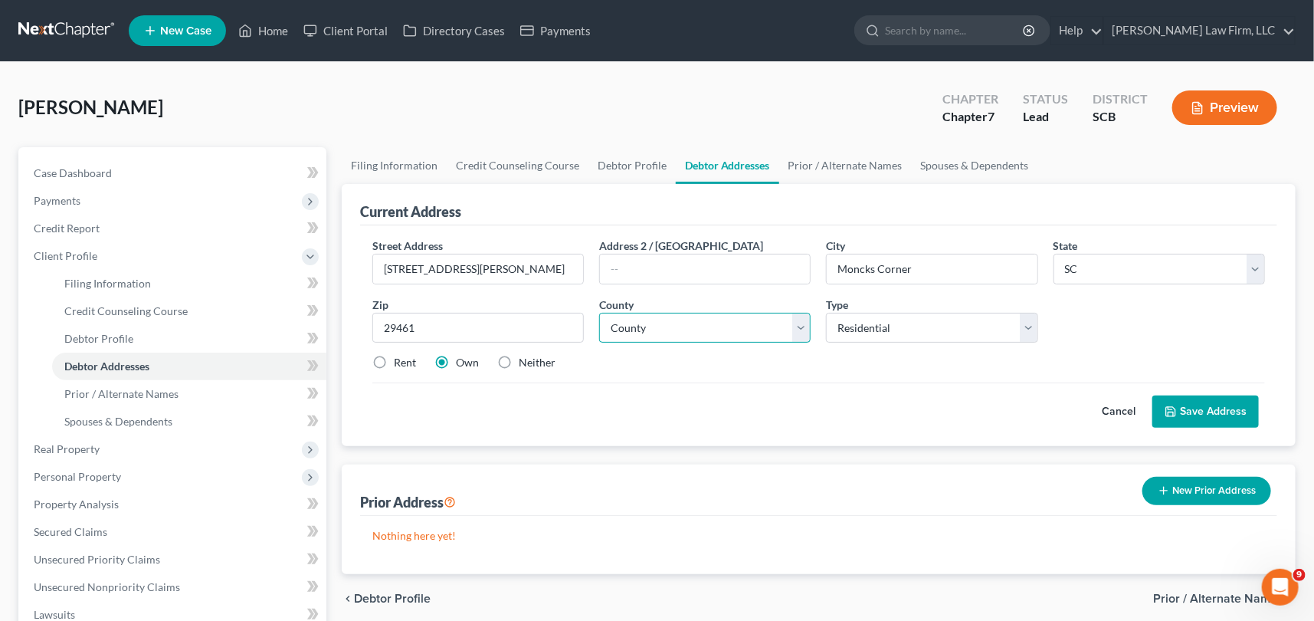
select select "9"
click at [599, 313] on select "County [GEOGRAPHIC_DATA] [GEOGRAPHIC_DATA] [GEOGRAPHIC_DATA] [GEOGRAPHIC_DATA] …" at bounding box center [705, 328] width 212 height 31
click at [1190, 404] on button "Save Address" at bounding box center [1206, 411] width 107 height 32
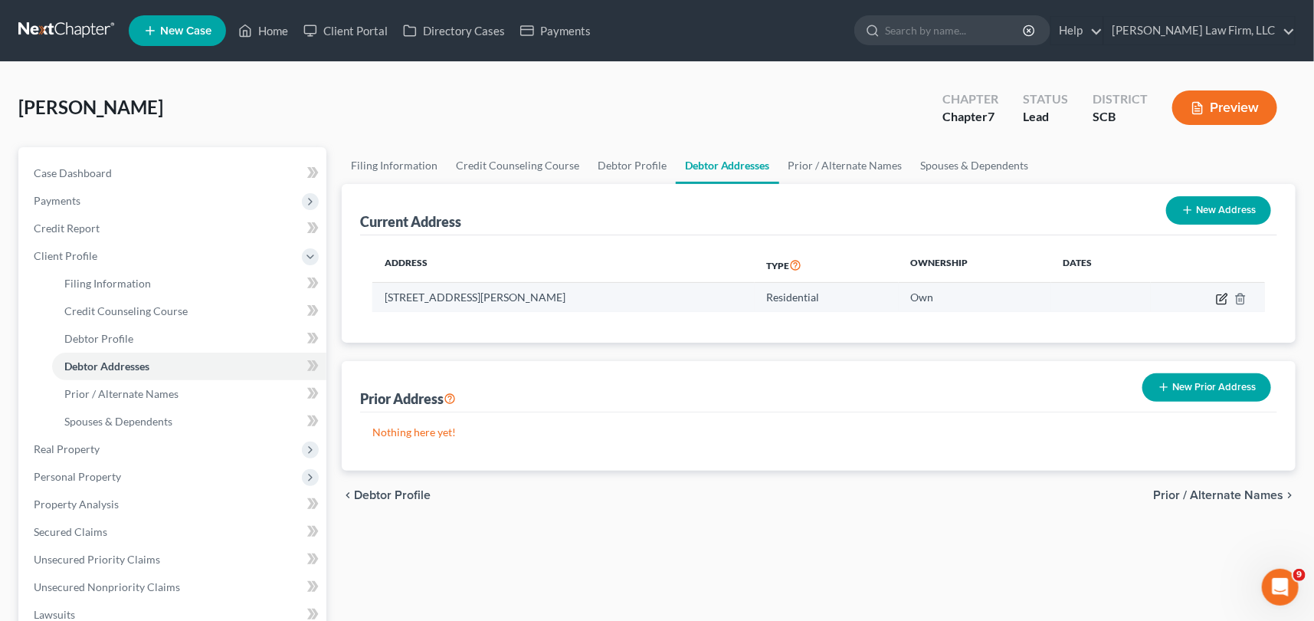
click at [1219, 296] on icon "button" at bounding box center [1222, 299] width 12 height 12
select select "42"
select select "9"
select select "0"
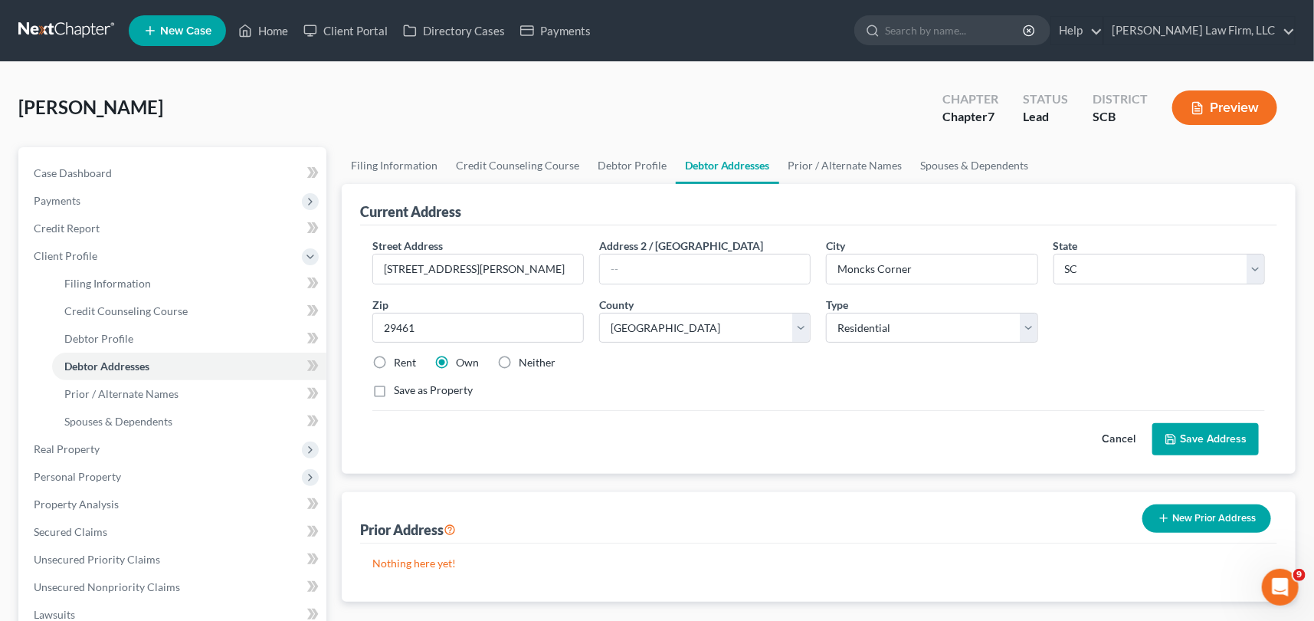
click at [394, 355] on label "Rent" at bounding box center [405, 362] width 22 height 15
click at [400, 355] on input "Rent" at bounding box center [405, 360] width 10 height 10
radio input "true"
click at [1188, 435] on button "Save Address" at bounding box center [1206, 439] width 107 height 32
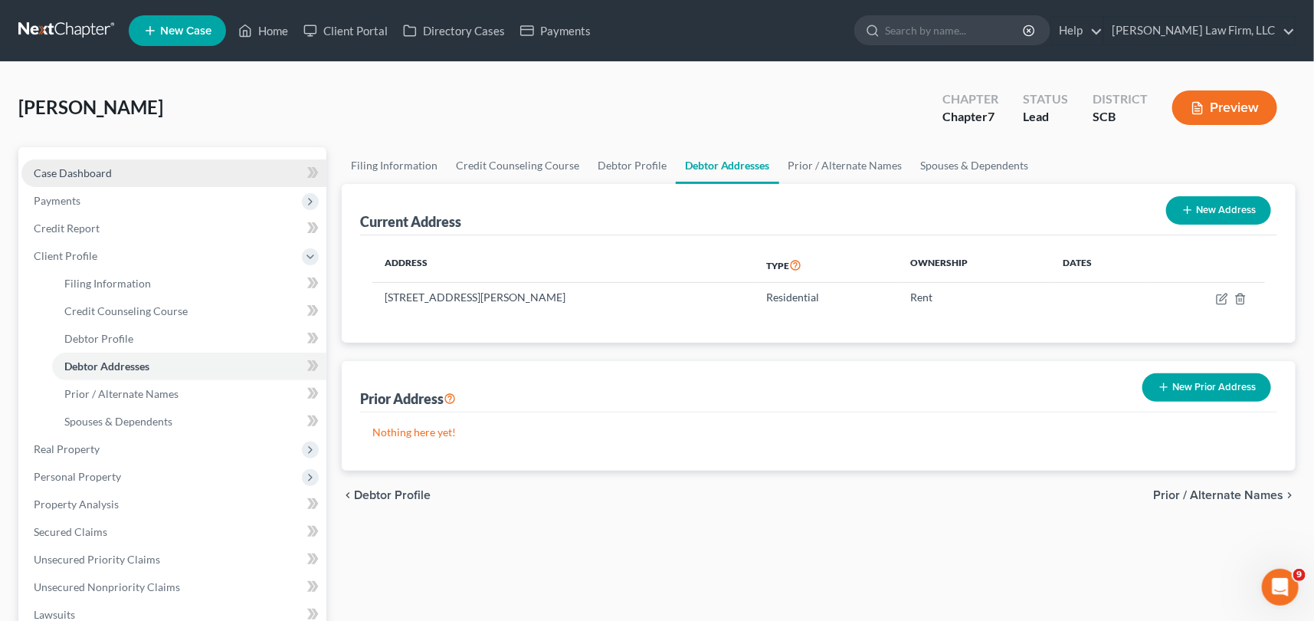
click at [84, 169] on span "Case Dashboard" at bounding box center [73, 172] width 78 height 13
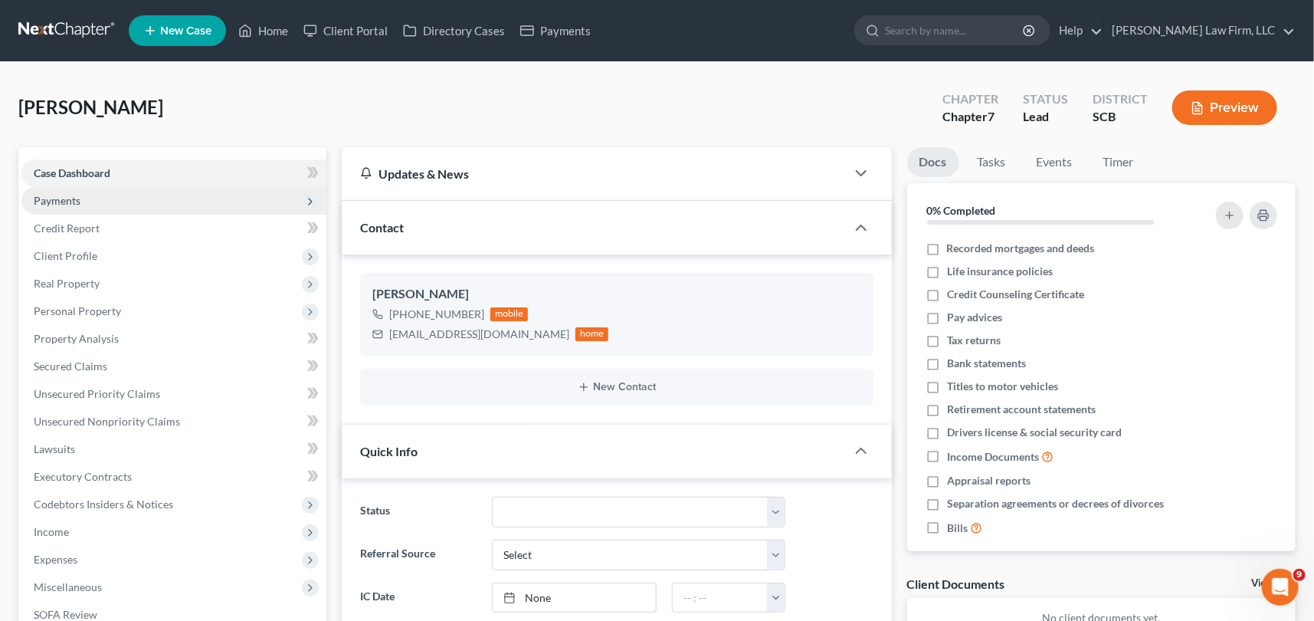
click at [64, 196] on span "Payments" at bounding box center [57, 200] width 47 height 13
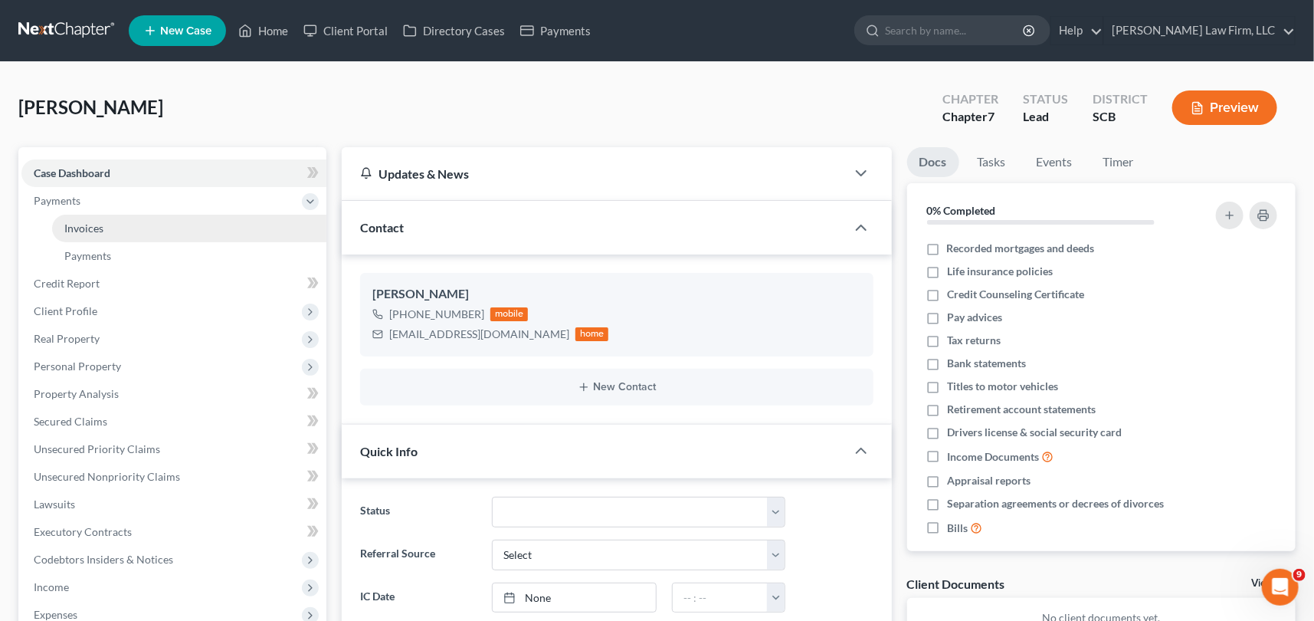
click at [91, 222] on span "Invoices" at bounding box center [83, 228] width 39 height 13
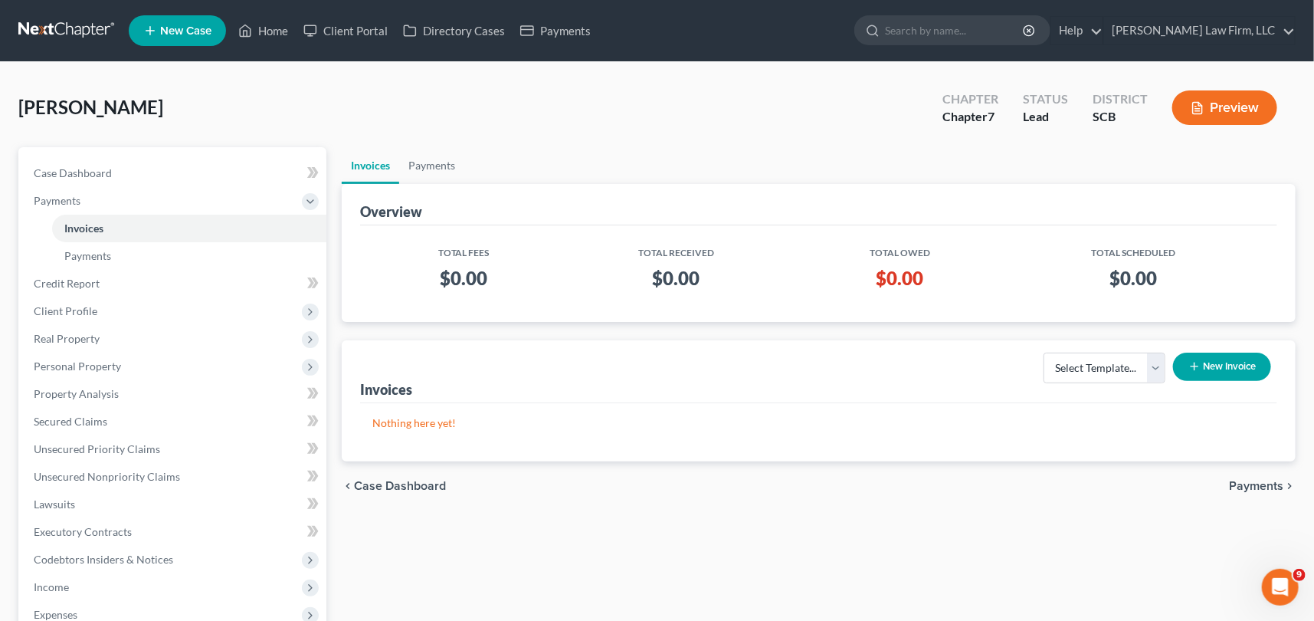
click at [1223, 353] on button "New Invoice" at bounding box center [1222, 367] width 98 height 28
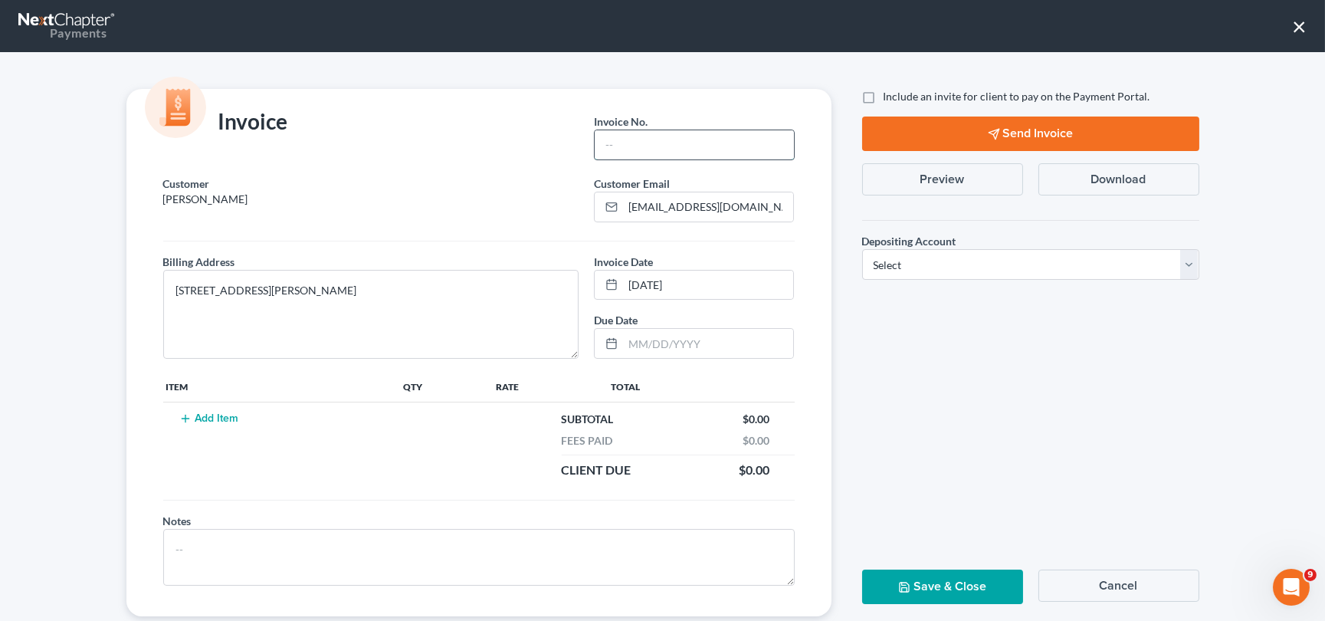
drag, startPoint x: 635, startPoint y: 143, endPoint x: 622, endPoint y: 147, distance: 12.8
click at [635, 143] on input "text" at bounding box center [694, 144] width 199 height 29
type input "0000"
click at [208, 412] on button "Add Item" at bounding box center [209, 418] width 67 height 12
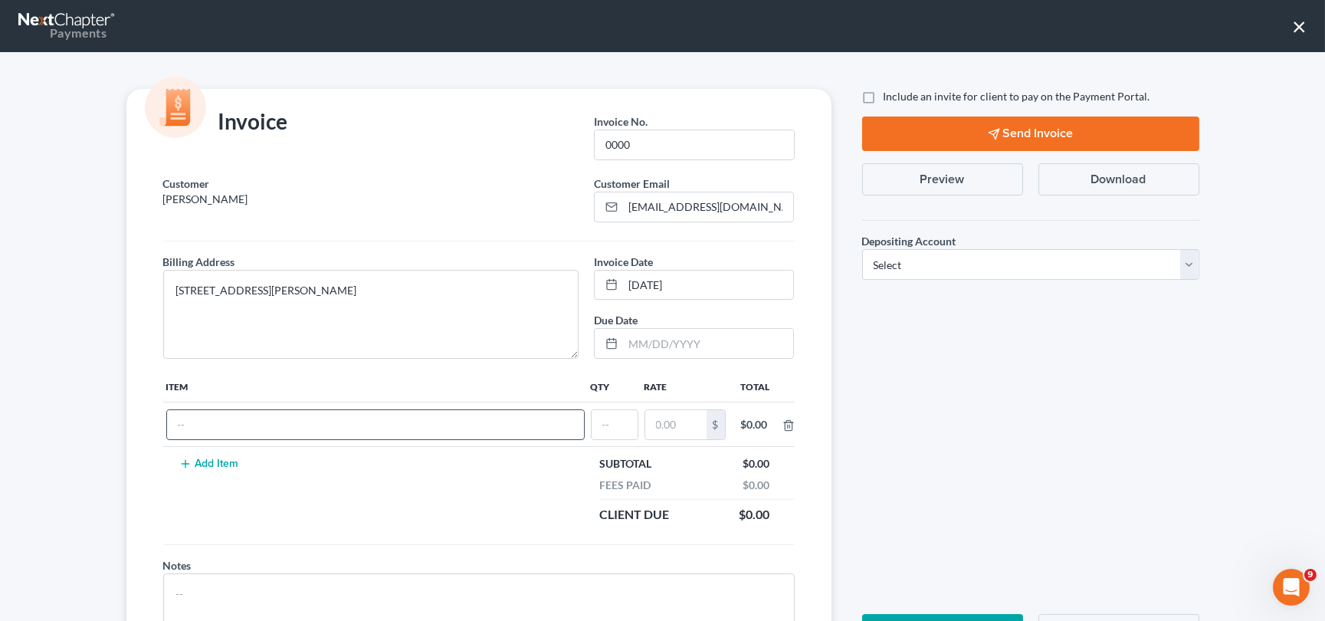
click at [196, 414] on input "text" at bounding box center [375, 424] width 417 height 29
type input "chapter 7 Fees"
type input "1"
type input "3,200.00"
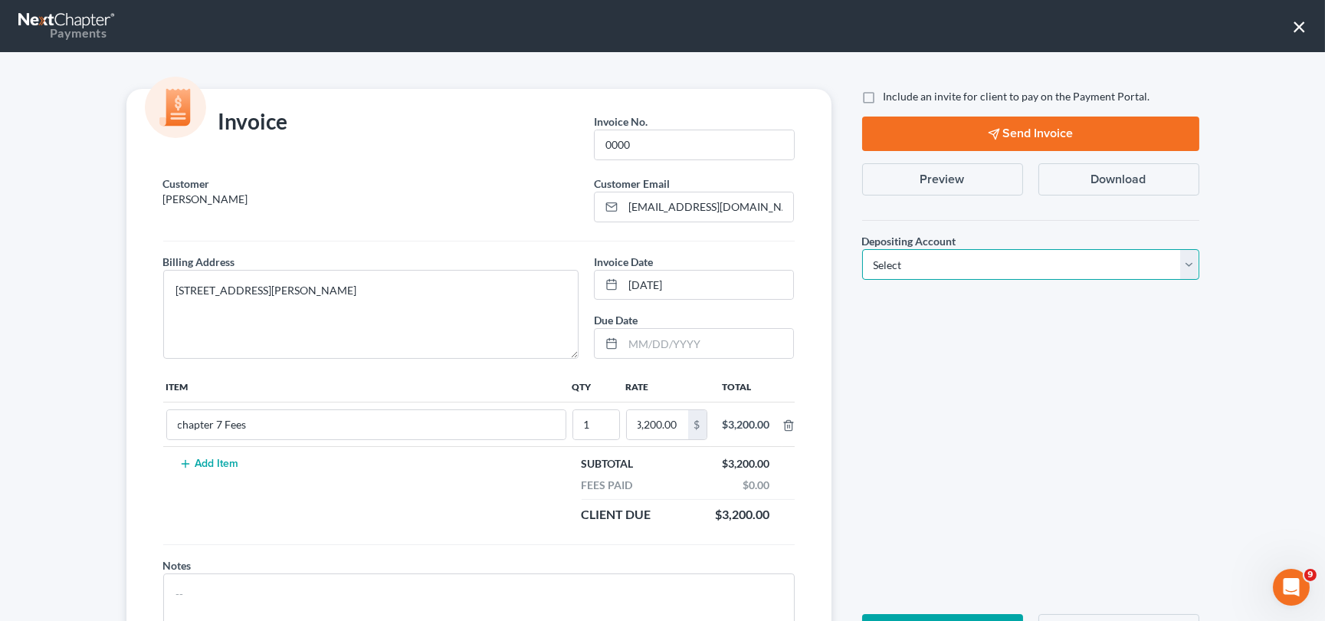
scroll to position [0, 0]
drag, startPoint x: 1189, startPoint y: 264, endPoint x: 1132, endPoint y: 278, distance: 58.4
click at [1188, 264] on select "Select Operation Trust" at bounding box center [1030, 264] width 337 height 31
select select "1"
click at [862, 249] on select "Select Operation Trust" at bounding box center [1030, 264] width 337 height 31
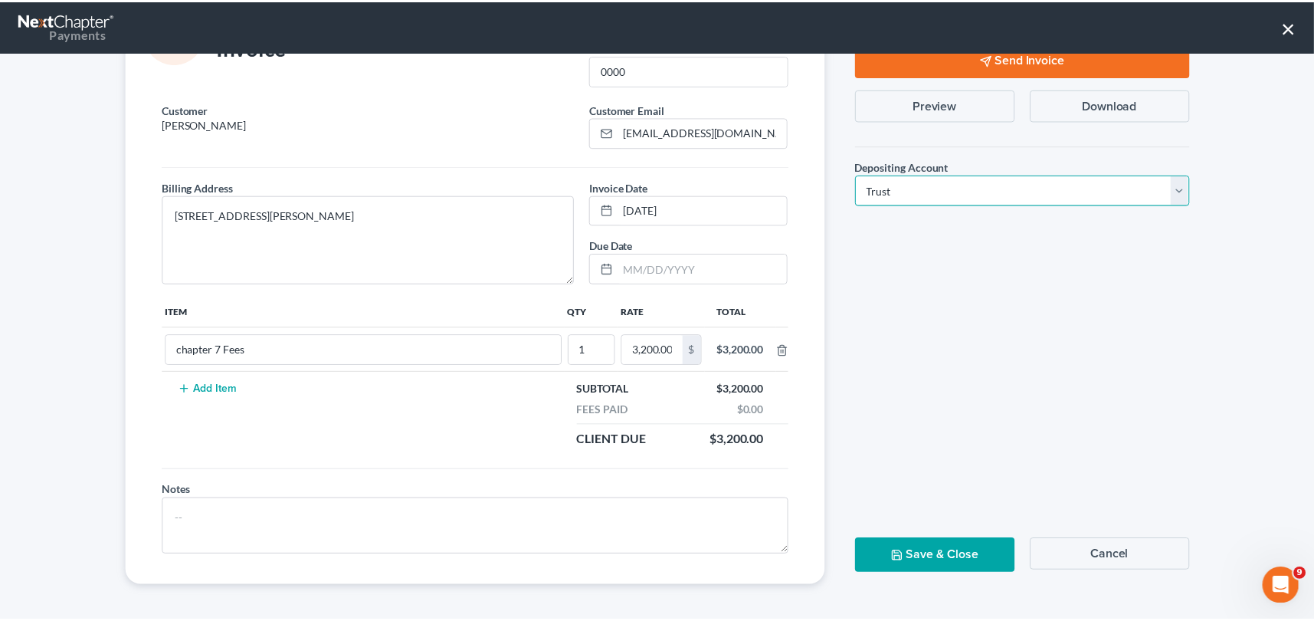
scroll to position [75, 0]
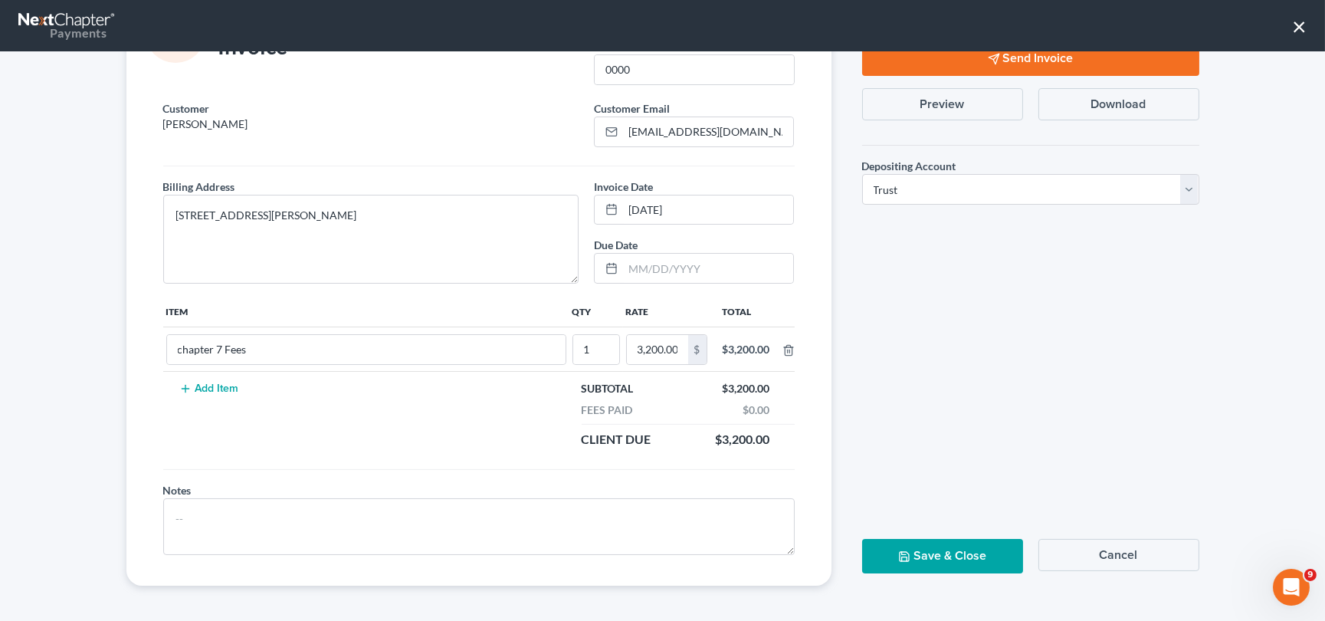
click at [958, 546] on button "Save & Close" at bounding box center [942, 556] width 161 height 34
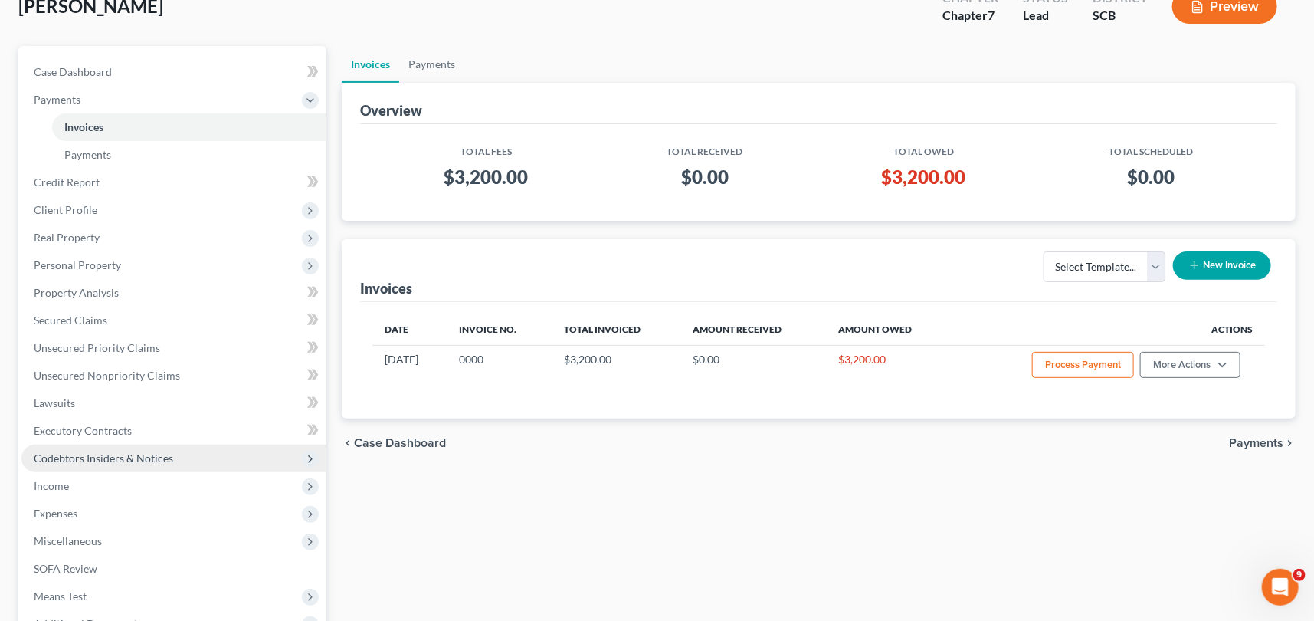
scroll to position [208, 0]
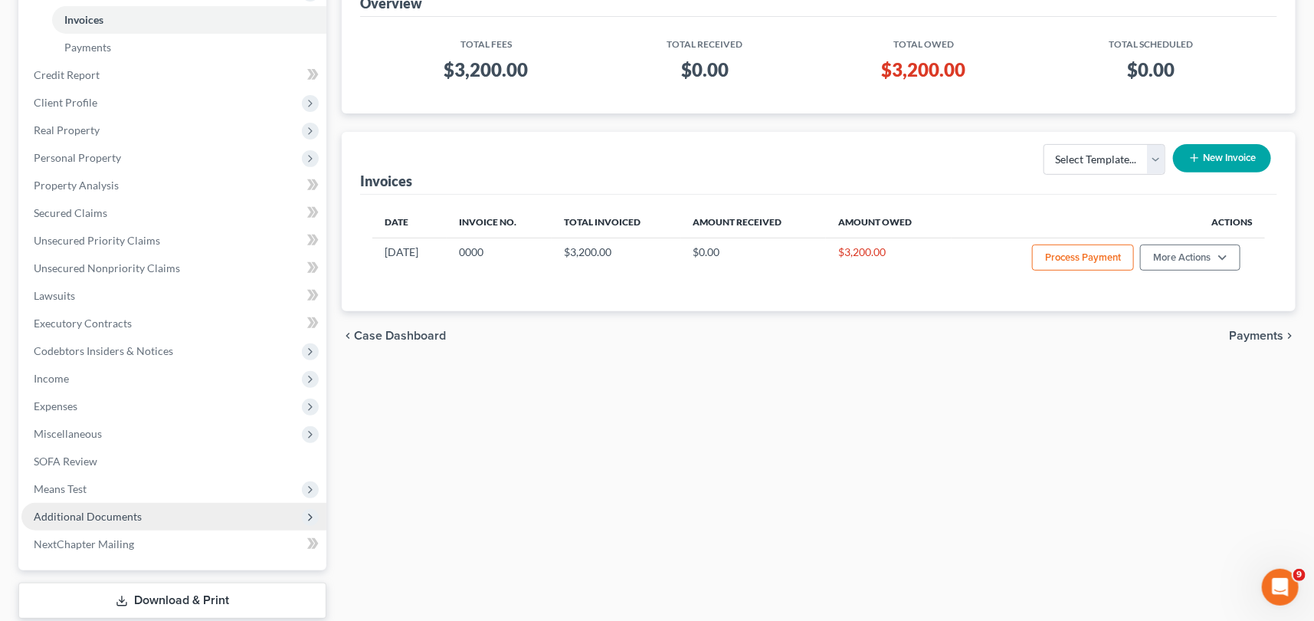
click at [107, 512] on span "Additional Documents" at bounding box center [88, 516] width 108 height 13
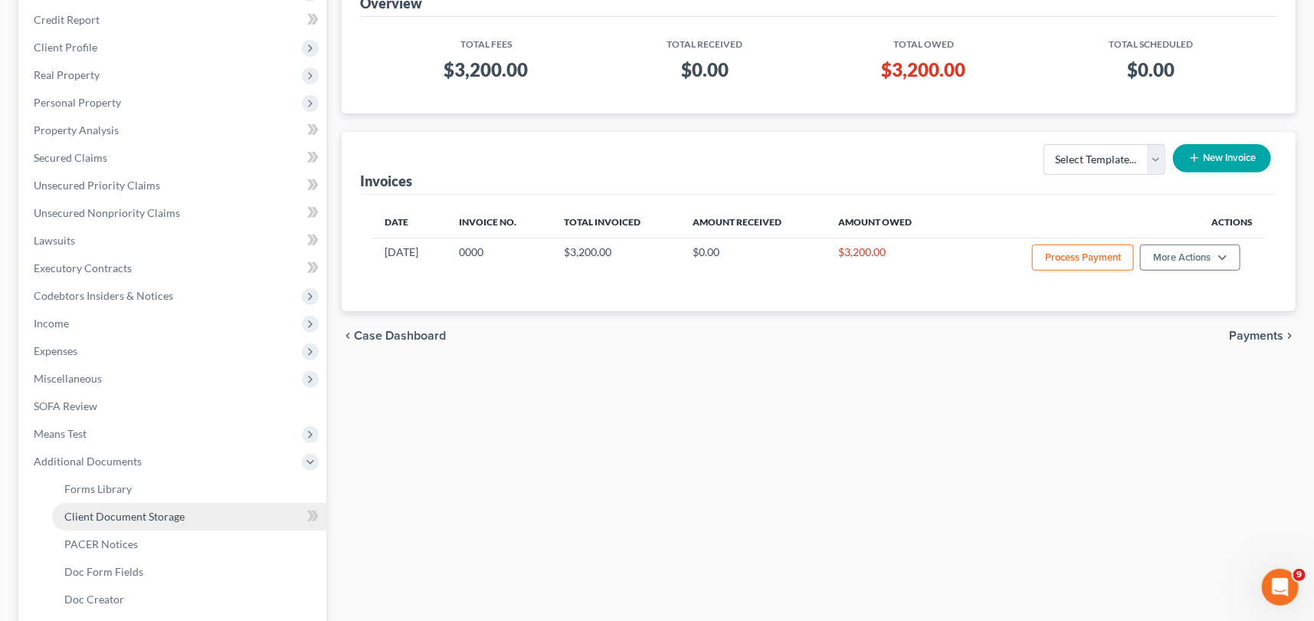
click at [107, 514] on span "Client Document Storage" at bounding box center [124, 516] width 120 height 13
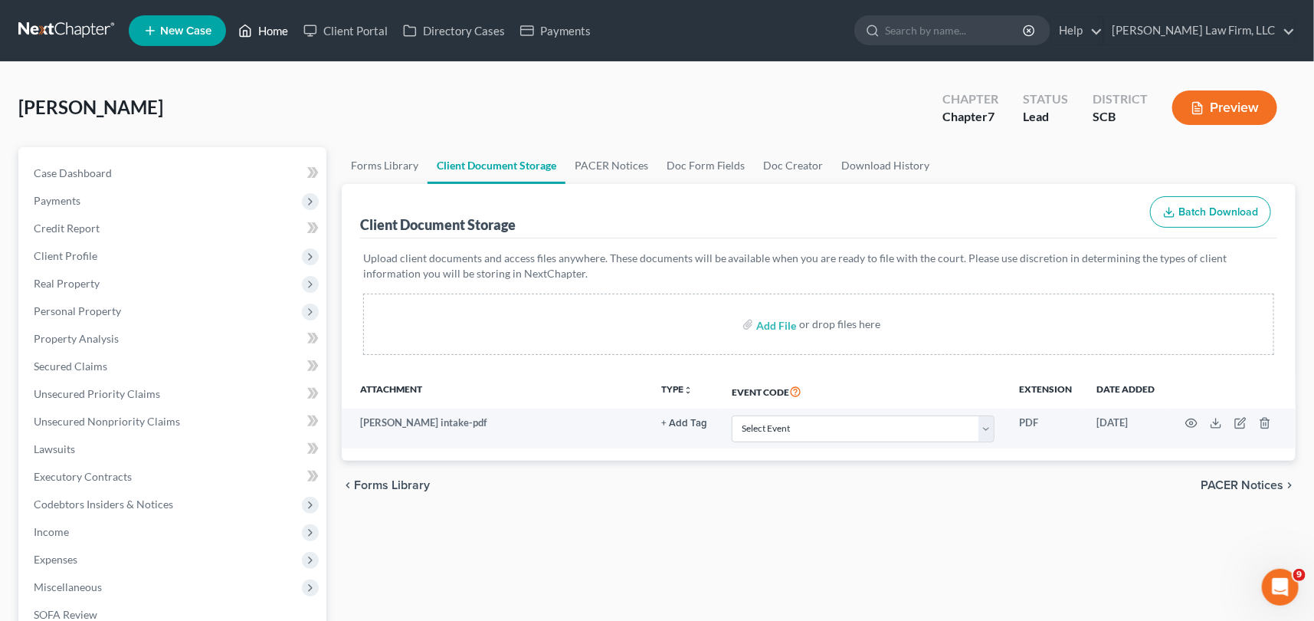
click at [270, 24] on link "Home" at bounding box center [263, 31] width 65 height 28
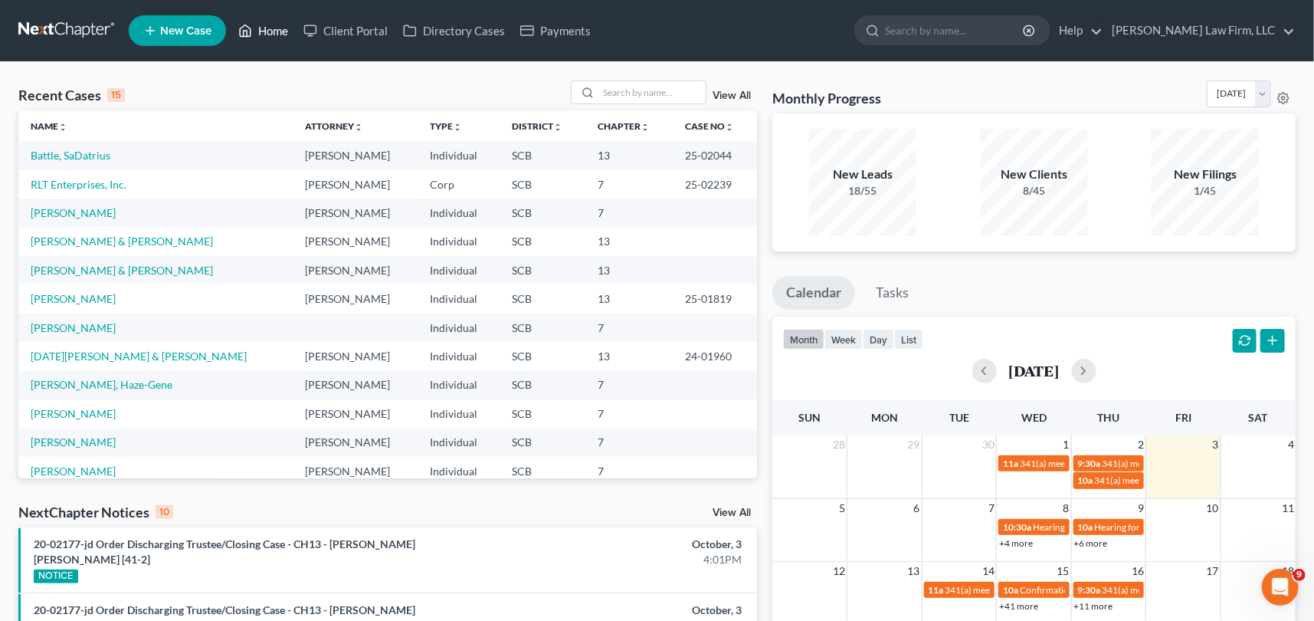
click at [269, 20] on link "Home" at bounding box center [263, 31] width 65 height 28
click at [268, 26] on link "Home" at bounding box center [263, 31] width 65 height 28
click at [606, 89] on input "search" at bounding box center [652, 92] width 107 height 22
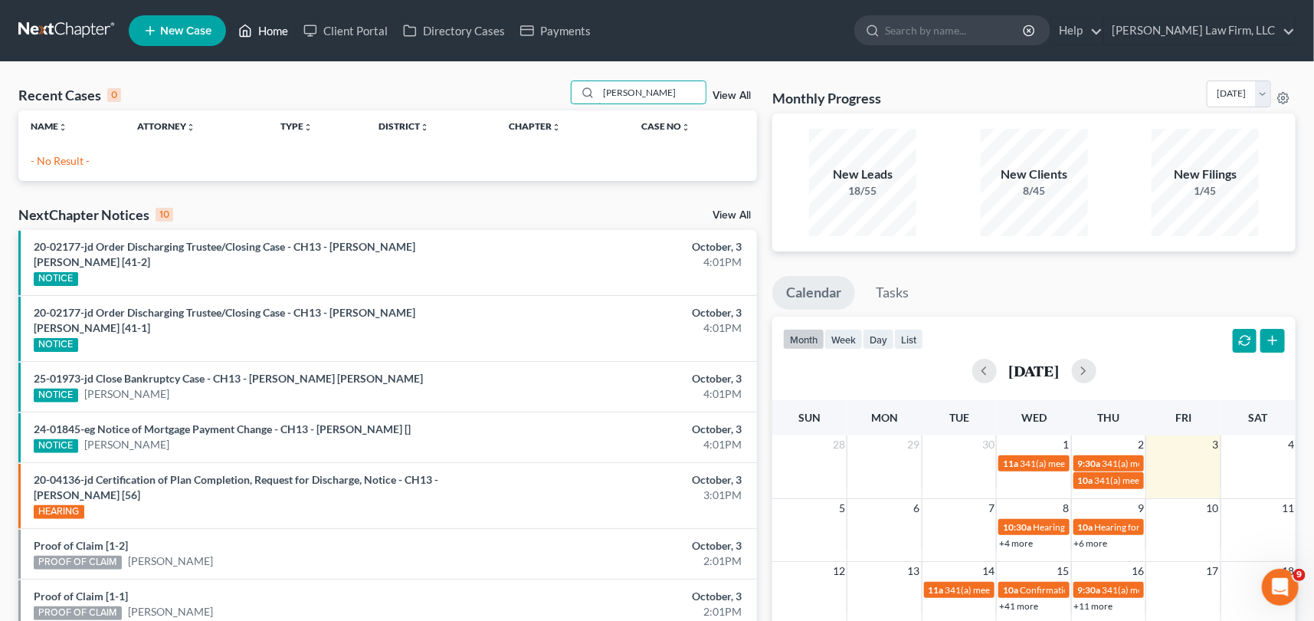
type input "[PERSON_NAME]"
click at [273, 30] on link "Home" at bounding box center [263, 31] width 65 height 28
click at [267, 24] on link "Home" at bounding box center [263, 31] width 65 height 28
drag, startPoint x: 597, startPoint y: 89, endPoint x: 651, endPoint y: 87, distance: 54.4
click at [651, 87] on input "[PERSON_NAME]" at bounding box center [652, 92] width 107 height 22
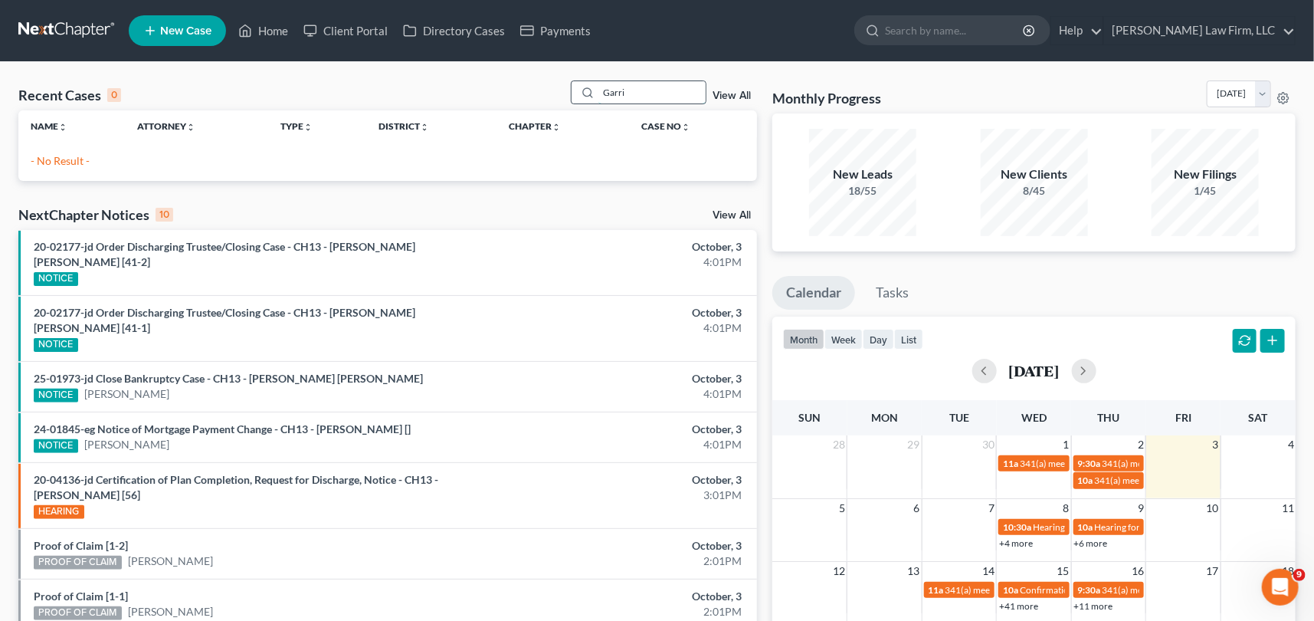
type input "[PERSON_NAME]"
click at [193, 31] on span "New Case" at bounding box center [185, 30] width 51 height 11
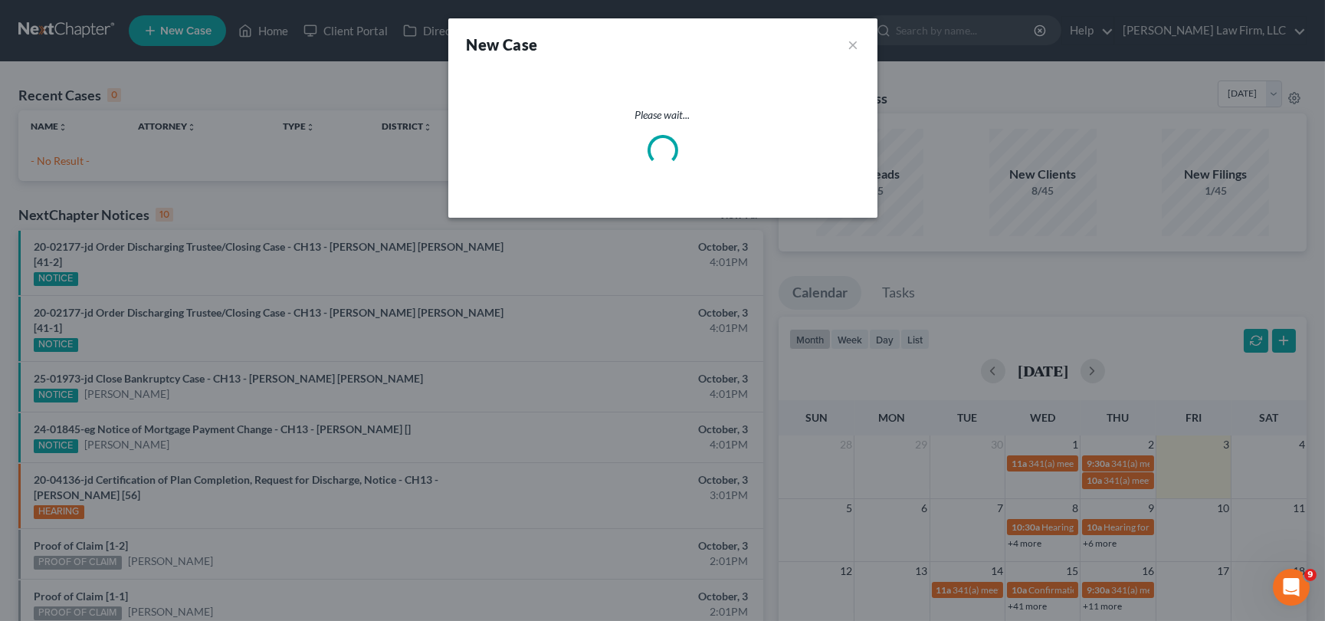
select select "72"
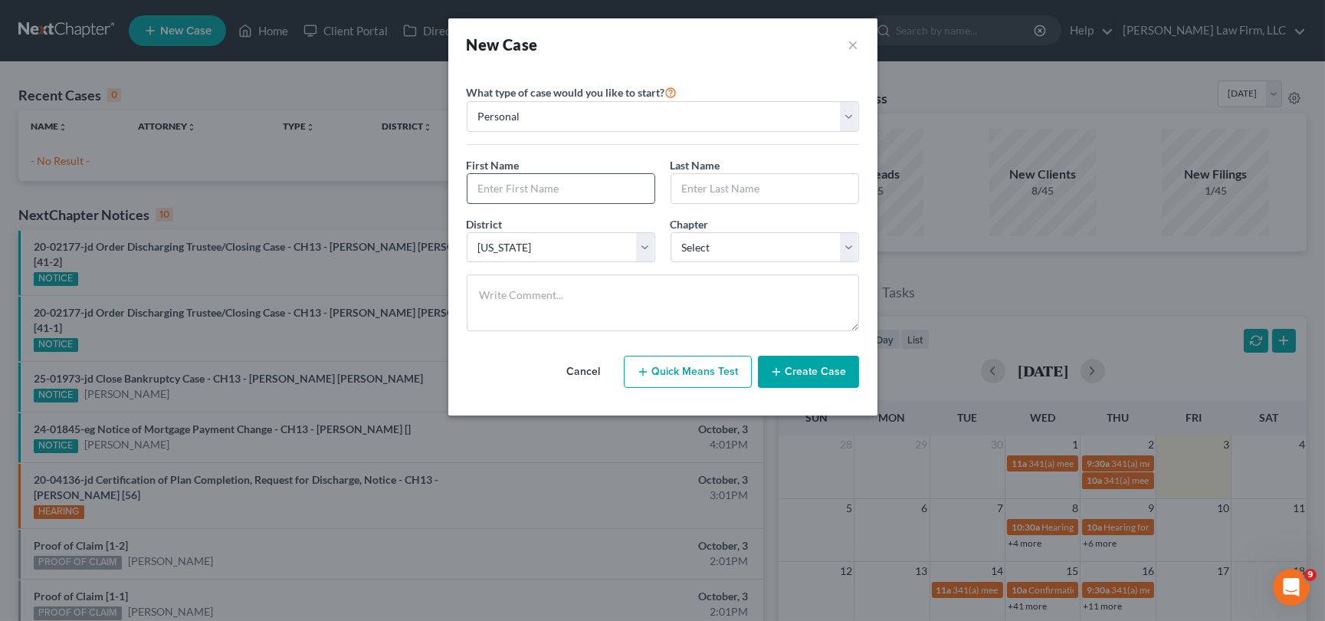
click at [497, 191] on input "text" at bounding box center [561, 188] width 187 height 29
type input "[PERSON_NAME]"
drag, startPoint x: 715, startPoint y: 244, endPoint x: 712, endPoint y: 253, distance: 9.0
click at [715, 244] on select "Select 7 11 12 13" at bounding box center [765, 247] width 189 height 31
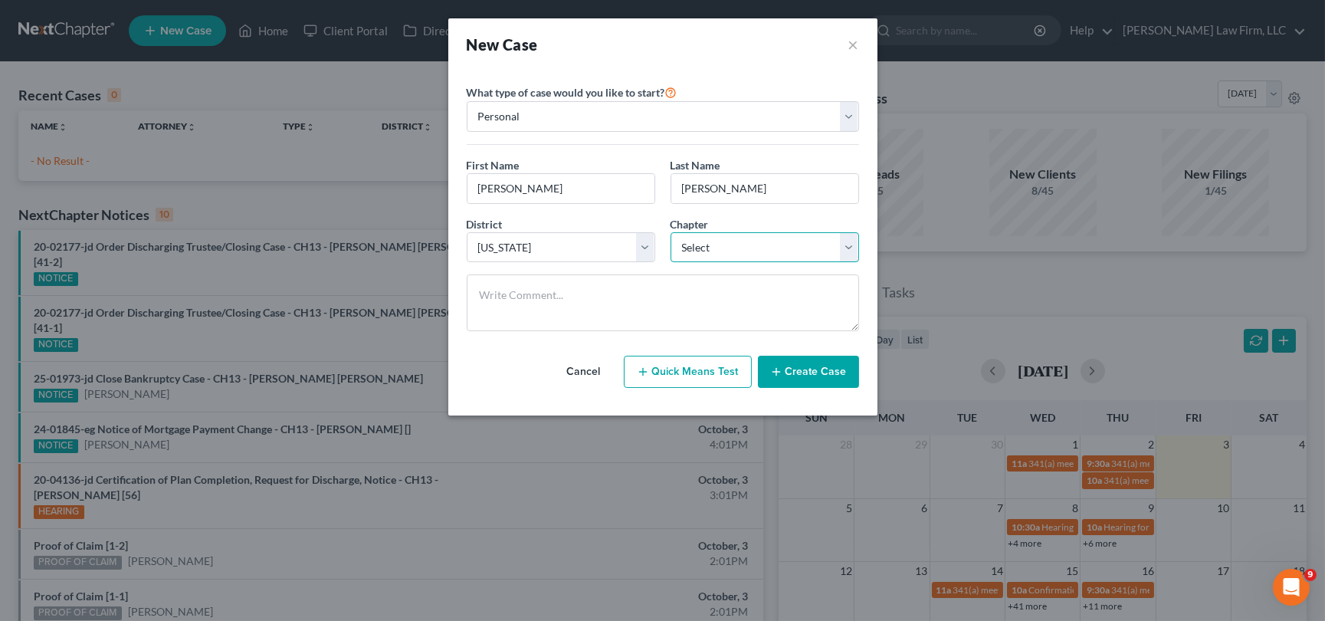
select select "3"
click at [671, 232] on select "Select 7 11 12 13" at bounding box center [765, 247] width 189 height 31
click at [802, 375] on button "Create Case" at bounding box center [808, 372] width 101 height 32
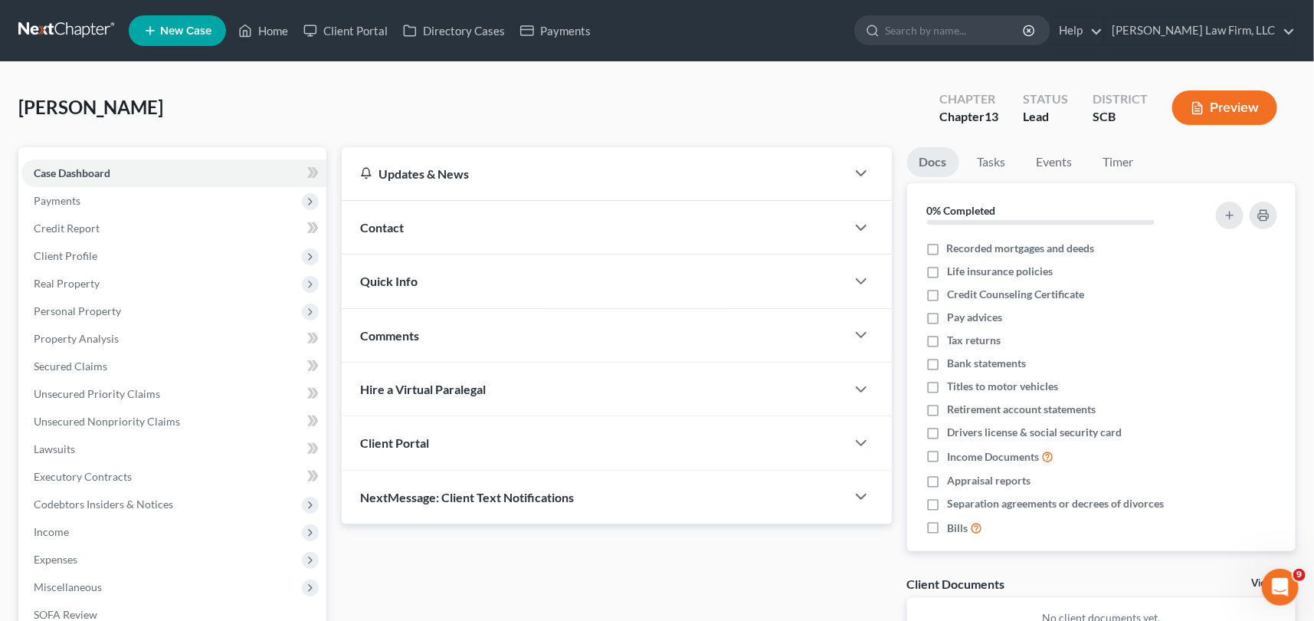
click at [386, 217] on div "Contact" at bounding box center [594, 227] width 504 height 53
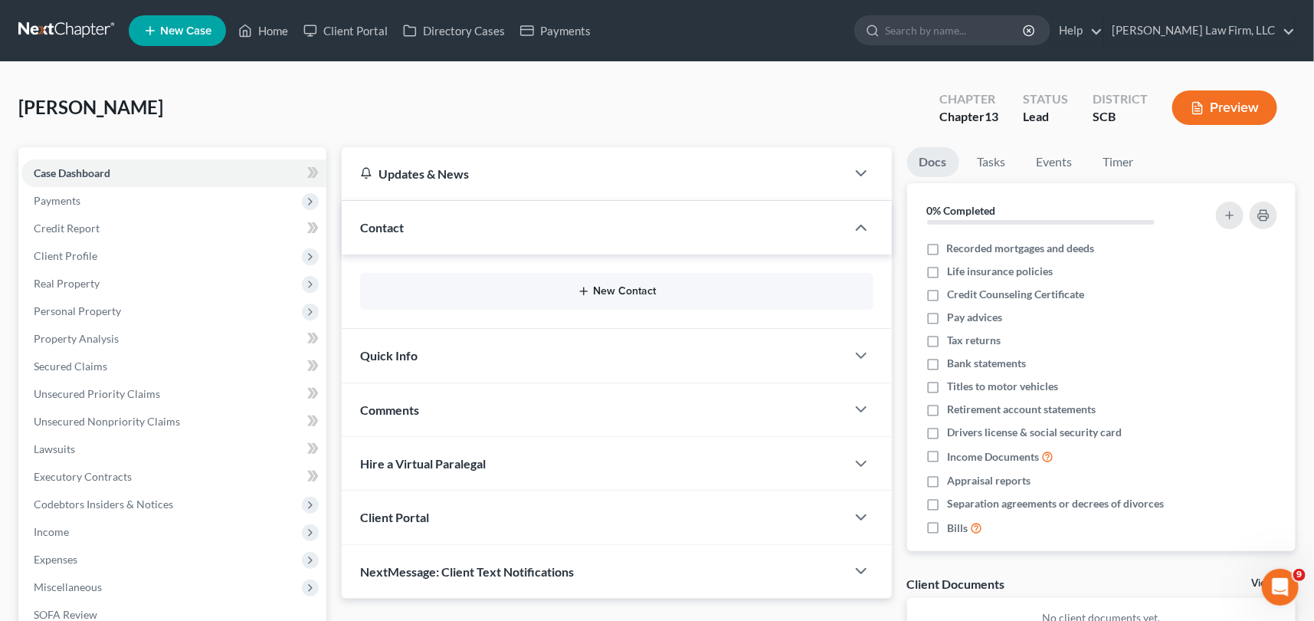
click at [626, 287] on button "New Contact" at bounding box center [616, 291] width 489 height 12
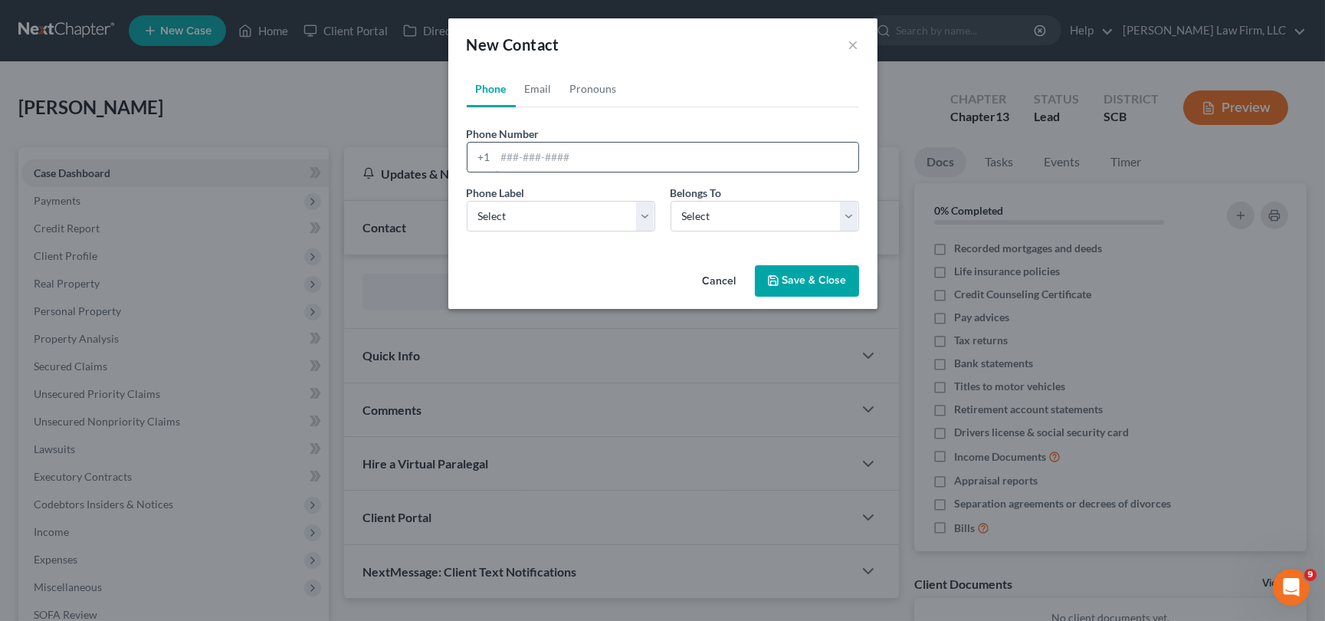
click at [498, 153] on input "tel" at bounding box center [677, 157] width 363 height 29
type input "[PHONE_NUMBER]"
drag, startPoint x: 495, startPoint y: 214, endPoint x: 498, endPoint y: 230, distance: 16.4
click at [496, 215] on select "Select Mobile Home Work Other" at bounding box center [561, 216] width 189 height 31
select select "0"
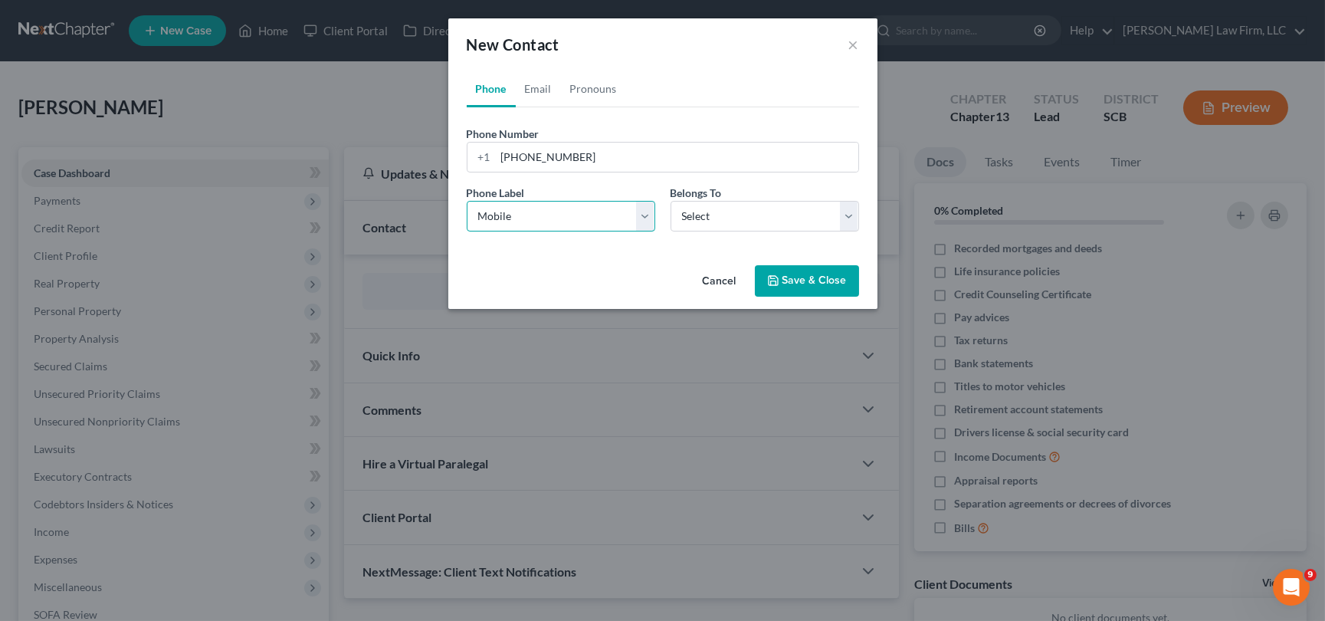
click at [467, 201] on select "Select Mobile Home Work Other" at bounding box center [561, 216] width 189 height 31
click at [695, 212] on select "Select Client Other" at bounding box center [765, 216] width 189 height 31
select select "0"
click at [671, 201] on select "Select Client Other" at bounding box center [765, 216] width 189 height 31
select select "0"
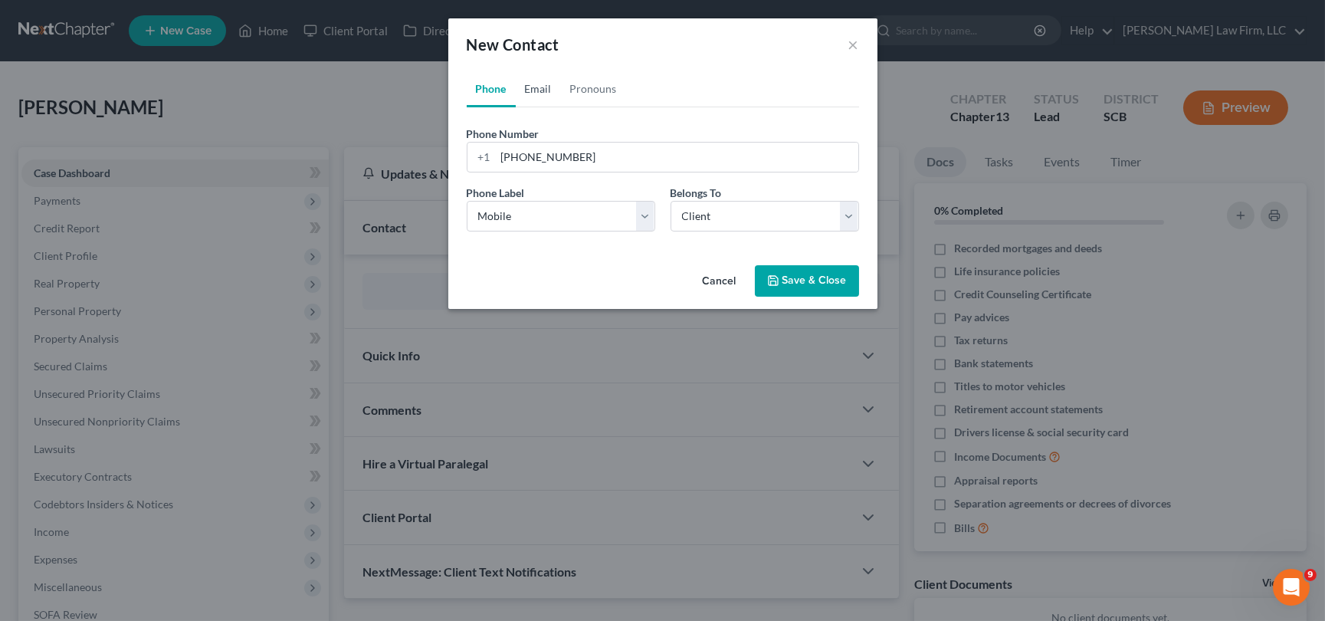
click at [537, 80] on link "Email" at bounding box center [538, 89] width 45 height 37
click at [499, 154] on input "email" at bounding box center [677, 157] width 363 height 29
type input "[EMAIL_ADDRESS][DOMAIN_NAME]"
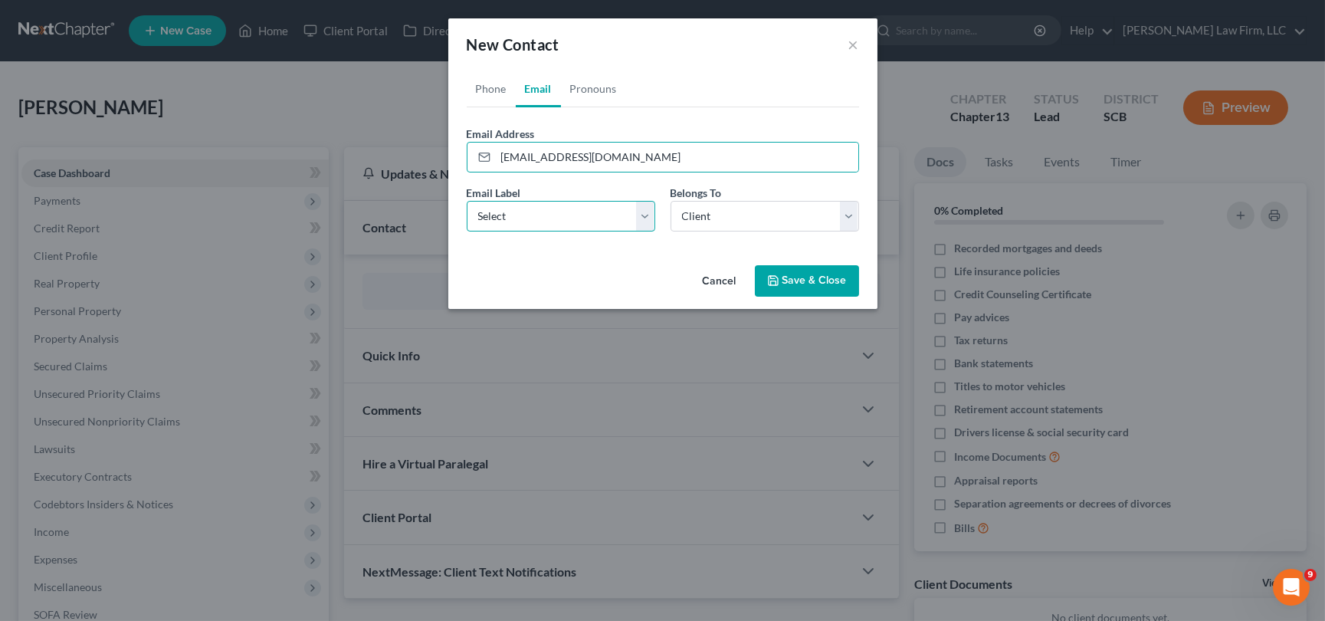
drag, startPoint x: 485, startPoint y: 222, endPoint x: 491, endPoint y: 230, distance: 9.4
click at [486, 222] on select "Select Home Work Other" at bounding box center [561, 216] width 189 height 31
click at [467, 201] on select "Select Home Work Other" at bounding box center [561, 216] width 189 height 31
click at [812, 279] on button "Save & Close" at bounding box center [807, 281] width 104 height 32
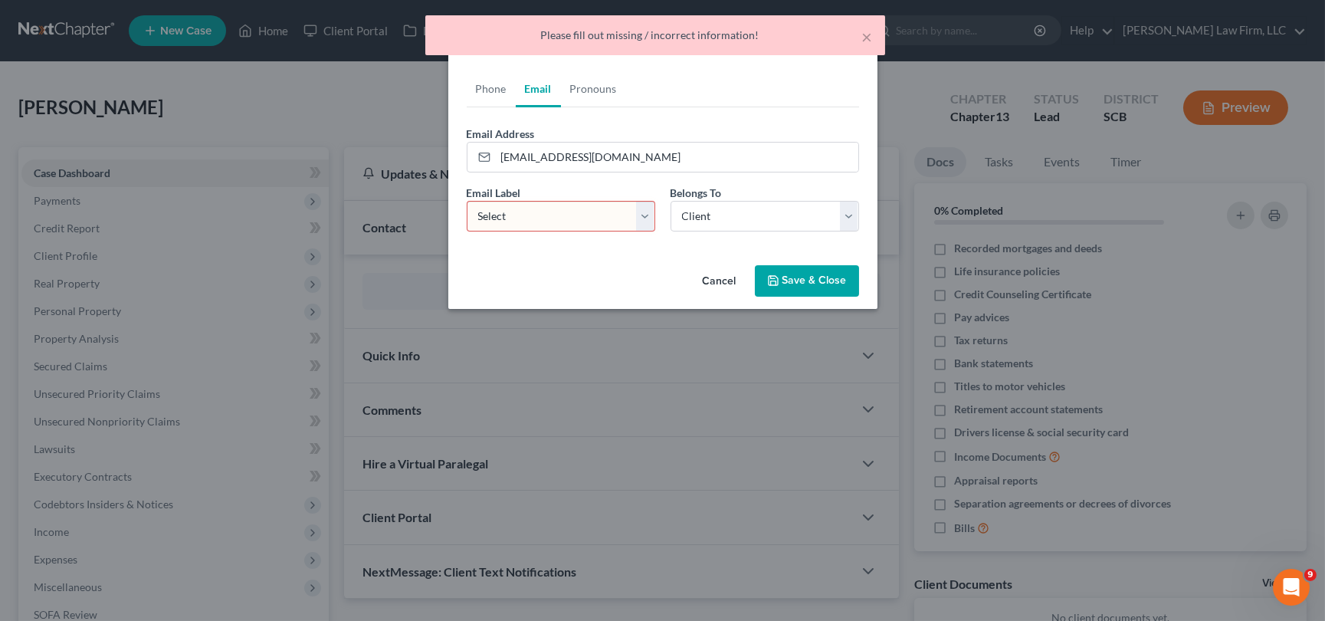
drag, startPoint x: 498, startPoint y: 215, endPoint x: 500, endPoint y: 230, distance: 14.6
click at [498, 215] on select "Select Home Work Other" at bounding box center [561, 216] width 189 height 31
select select "0"
click at [467, 201] on select "Select Home Work Other" at bounding box center [561, 216] width 189 height 31
click at [793, 278] on button "Save & Close" at bounding box center [807, 281] width 104 height 32
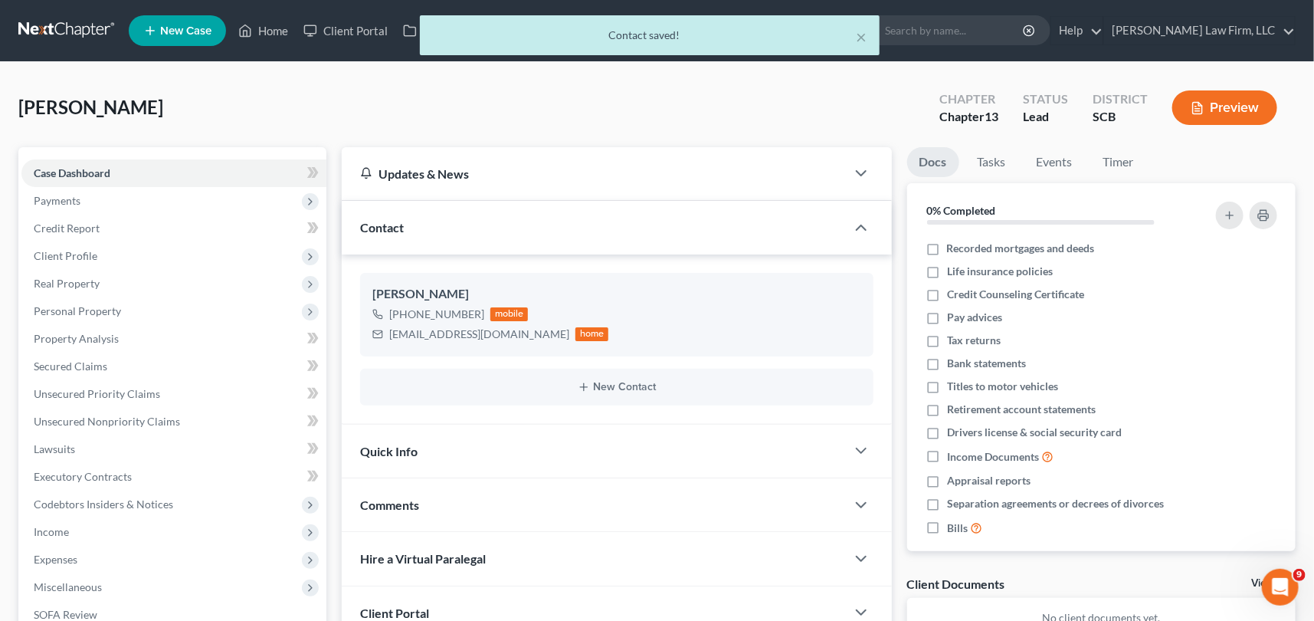
click at [390, 445] on span "Quick Info" at bounding box center [388, 451] width 57 height 15
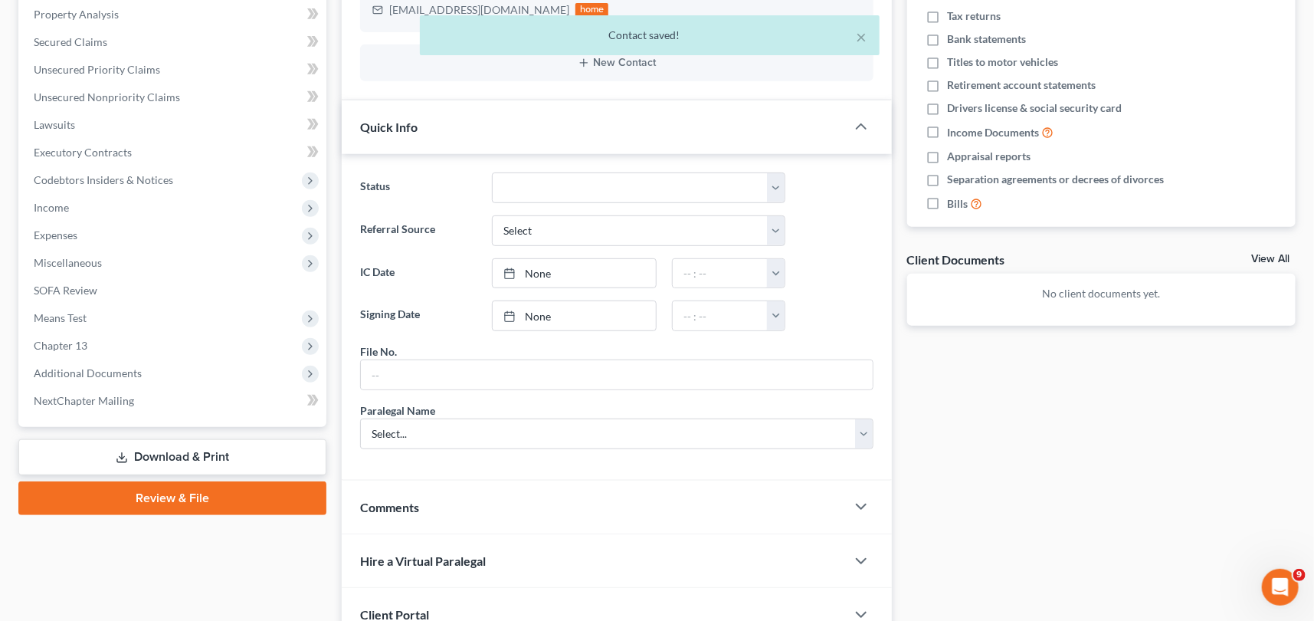
scroll to position [455, 0]
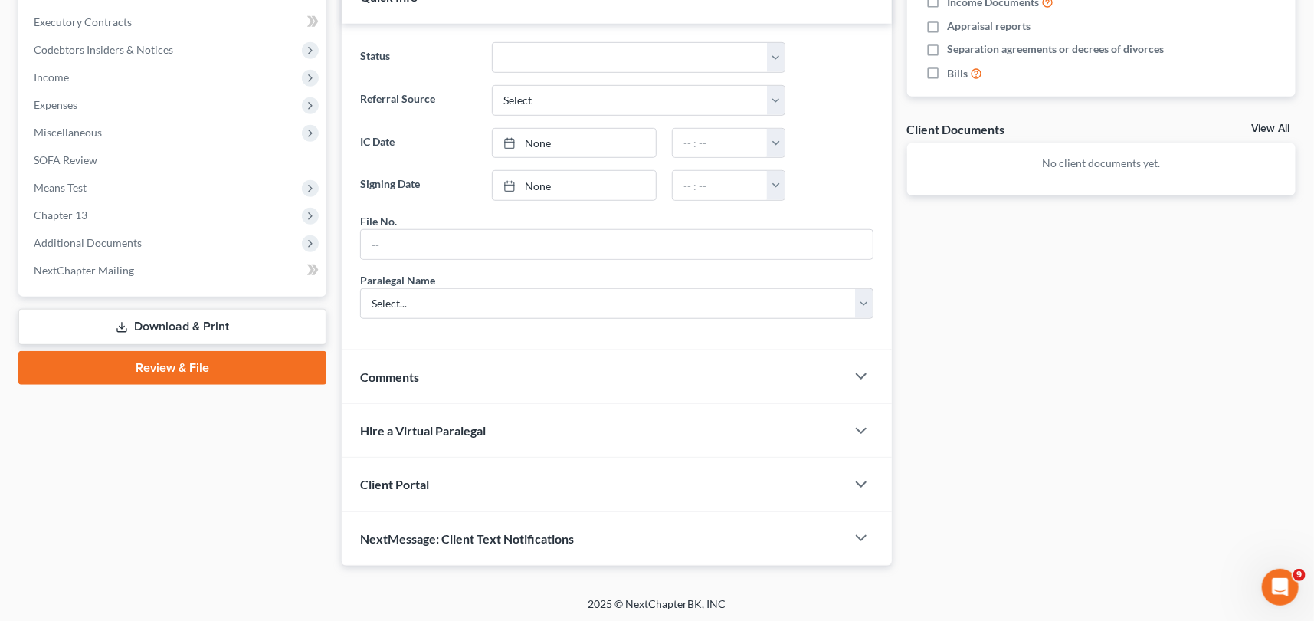
click at [408, 483] on span "Client Portal" at bounding box center [394, 484] width 69 height 15
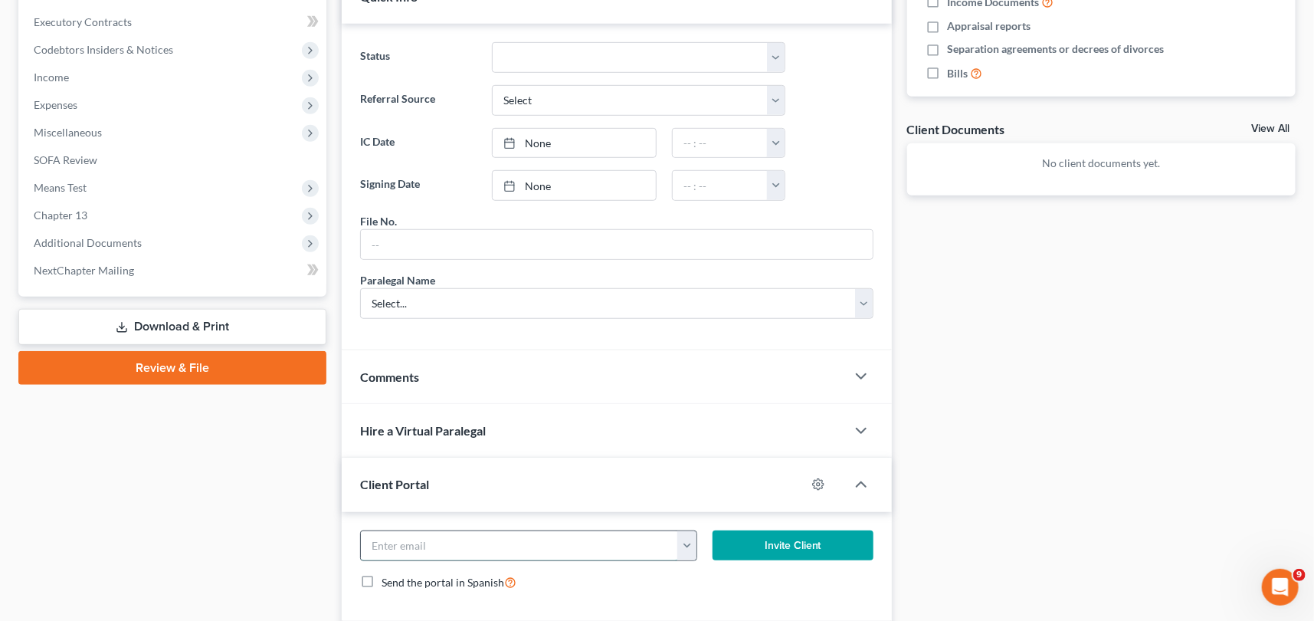
click at [396, 535] on input "email" at bounding box center [519, 545] width 317 height 29
type input "[EMAIL_ADDRESS][DOMAIN_NAME]"
click at [769, 537] on button "Invite Client" at bounding box center [793, 545] width 161 height 31
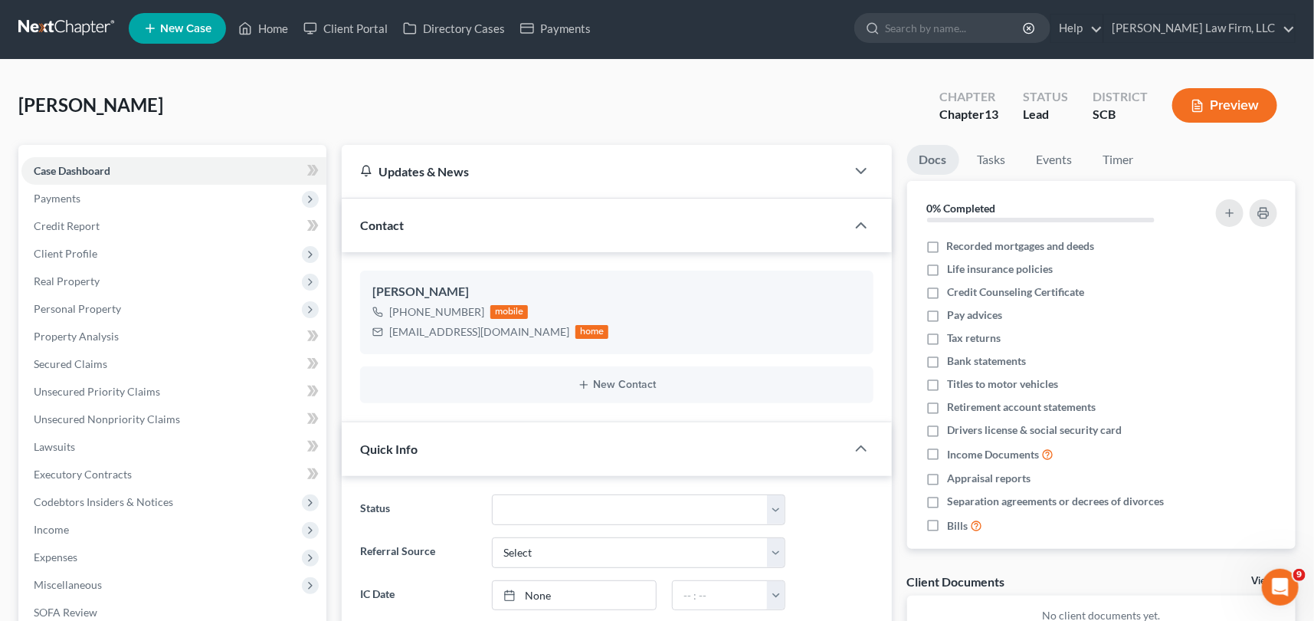
scroll to position [0, 0]
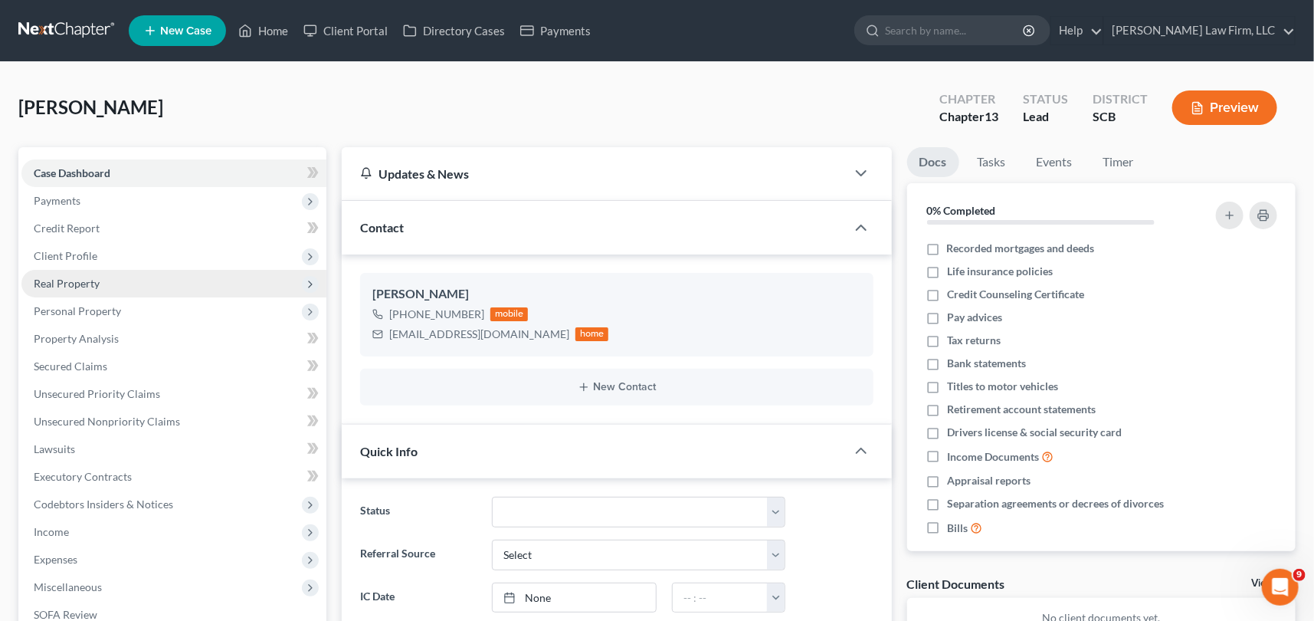
drag, startPoint x: 72, startPoint y: 246, endPoint x: 104, endPoint y: 279, distance: 46.1
click at [72, 246] on span "Client Profile" at bounding box center [173, 256] width 305 height 28
click at [133, 277] on span "Filing Information" at bounding box center [107, 283] width 87 height 13
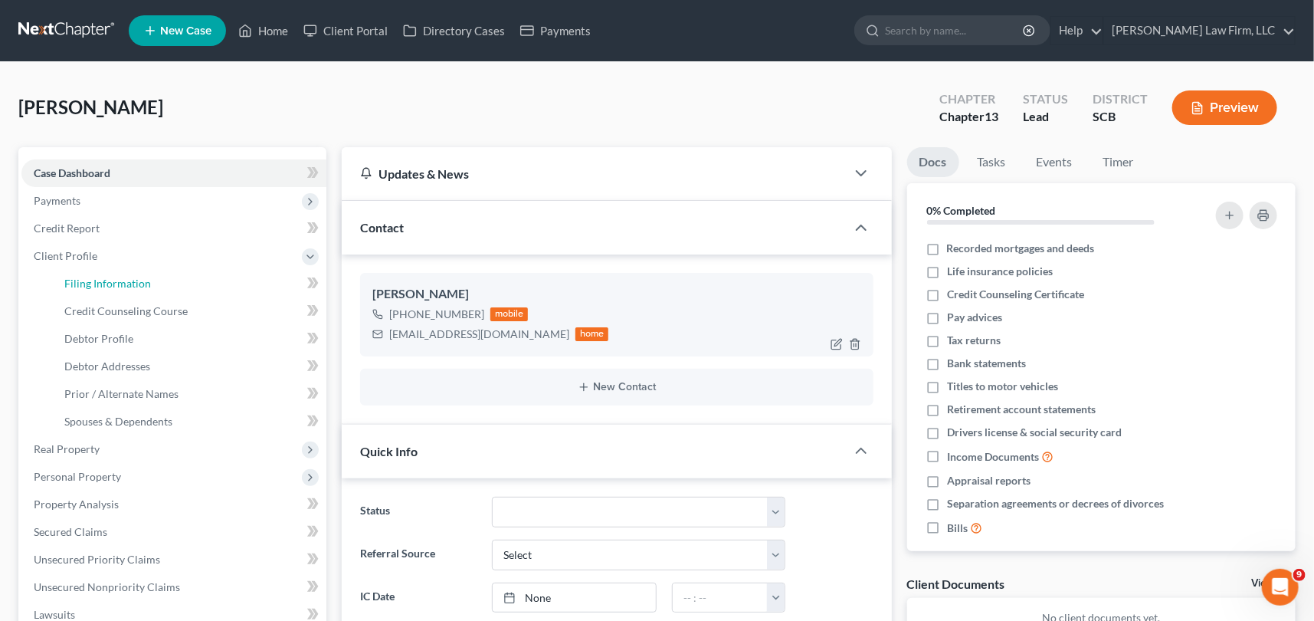
select select "1"
select select "0"
select select "3"
select select "72"
select select "42"
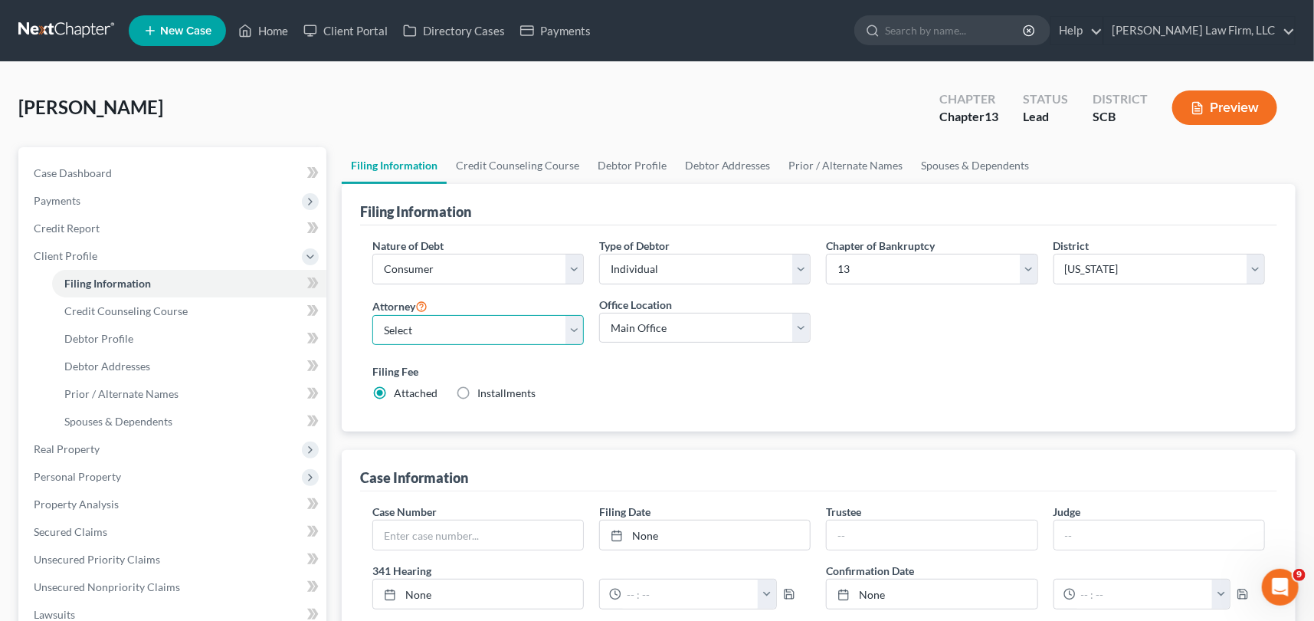
click at [575, 321] on select "Select [PERSON_NAME] - SCB [PERSON_NAME] - SCB" at bounding box center [478, 330] width 212 height 31
select select "1"
click at [372, 315] on select "Select [PERSON_NAME] - SCB [PERSON_NAME] - SCB" at bounding box center [478, 330] width 212 height 31
click at [100, 333] on span "Debtor Profile" at bounding box center [98, 338] width 69 height 13
select select "0"
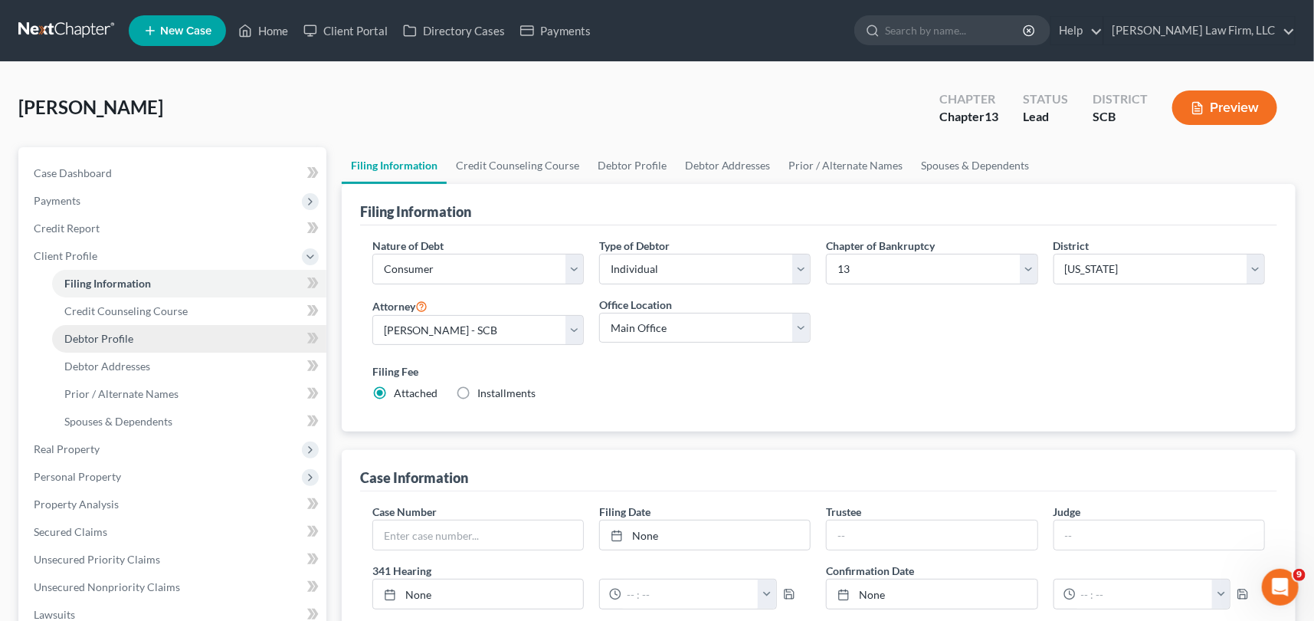
select select "0"
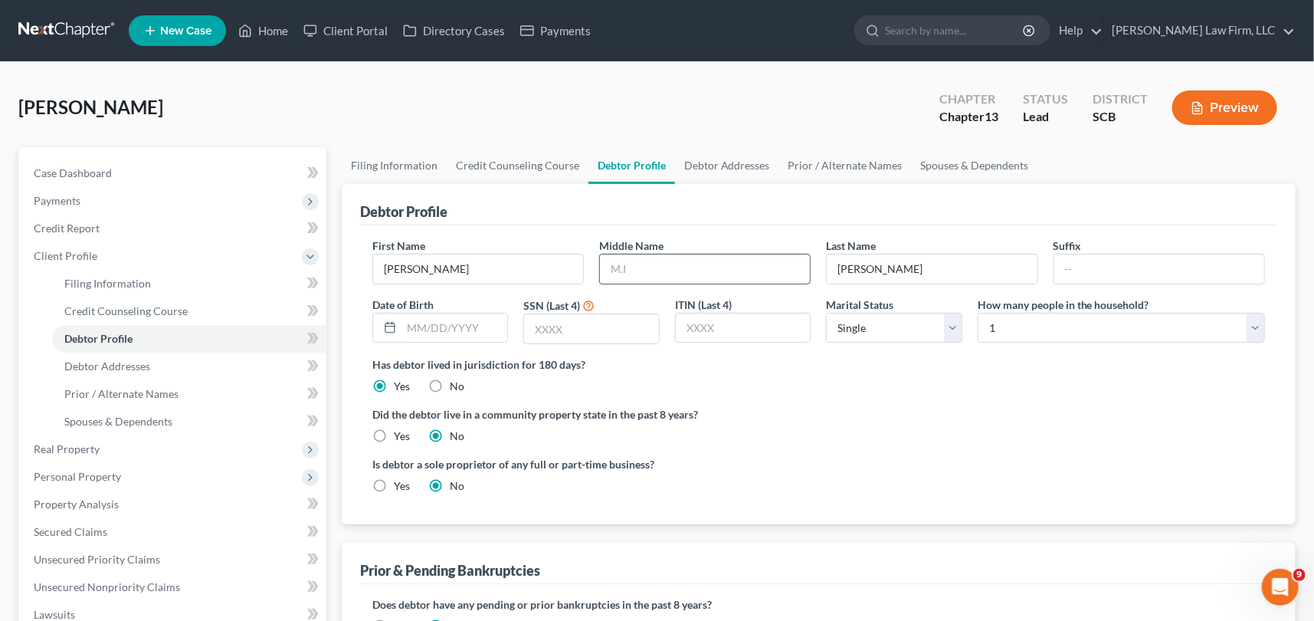
click at [628, 269] on input "text" at bounding box center [705, 268] width 210 height 29
type input "D"
click at [64, 171] on span "Case Dashboard" at bounding box center [73, 172] width 78 height 13
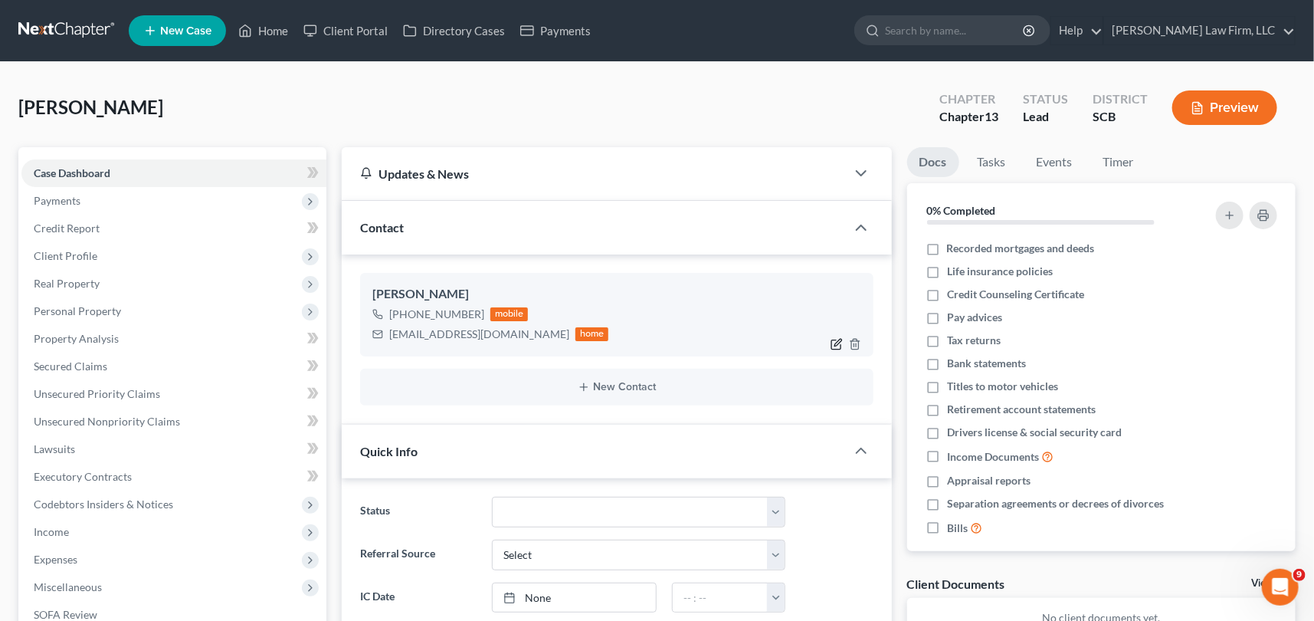
click at [835, 340] on icon "button" at bounding box center [837, 344] width 12 height 12
select select "0"
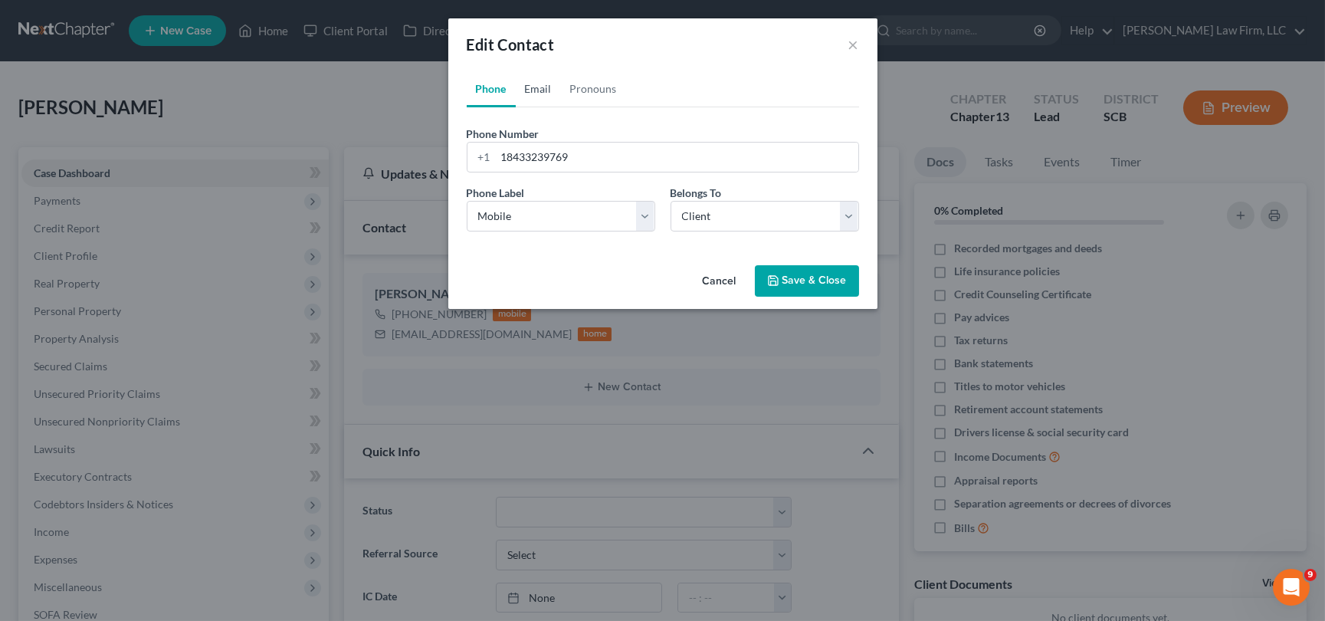
click at [533, 85] on link "Email" at bounding box center [538, 89] width 45 height 37
drag, startPoint x: 500, startPoint y: 159, endPoint x: 689, endPoint y: 143, distance: 189.2
click at [689, 143] on input "[EMAIL_ADDRESS][DOMAIN_NAME]" at bounding box center [677, 157] width 363 height 29
type input "[EMAIL_ADDRESS][DOMAIN_NAME]"
drag, startPoint x: 548, startPoint y: 218, endPoint x: 524, endPoint y: 230, distance: 26.4
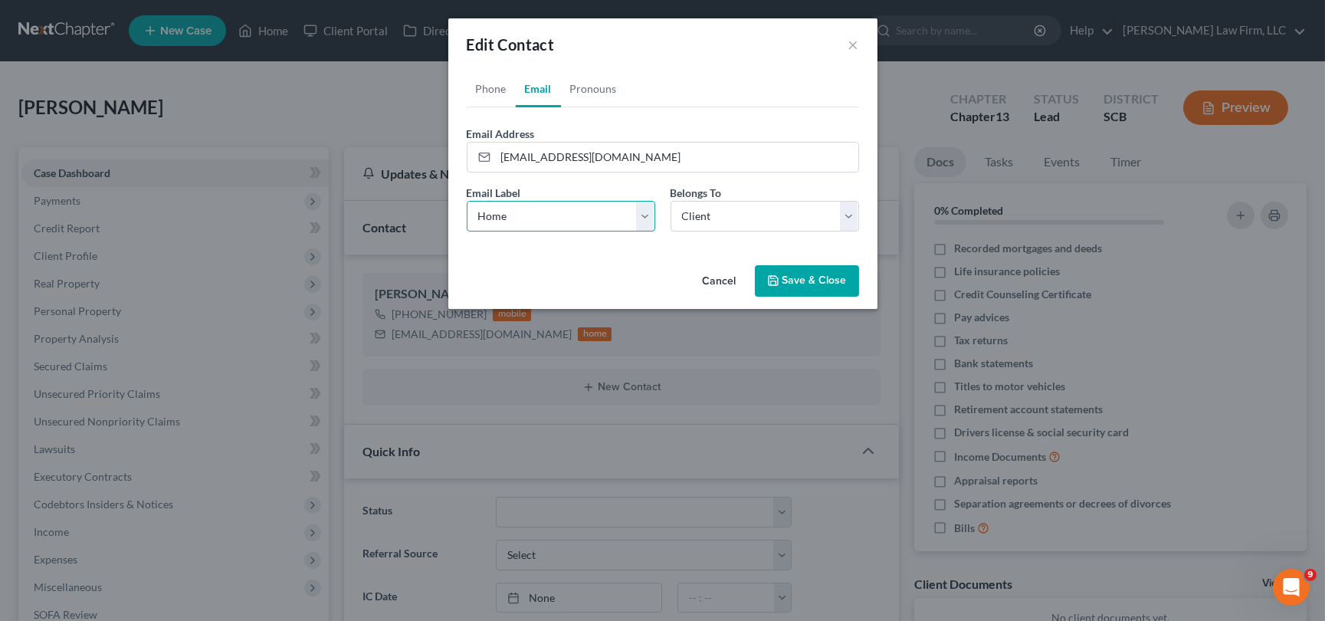
click at [548, 218] on select "Select Home Work Other" at bounding box center [561, 216] width 189 height 31
click at [467, 201] on select "Select Home Work Other" at bounding box center [561, 216] width 189 height 31
click at [805, 277] on button "Save & Close" at bounding box center [807, 281] width 104 height 32
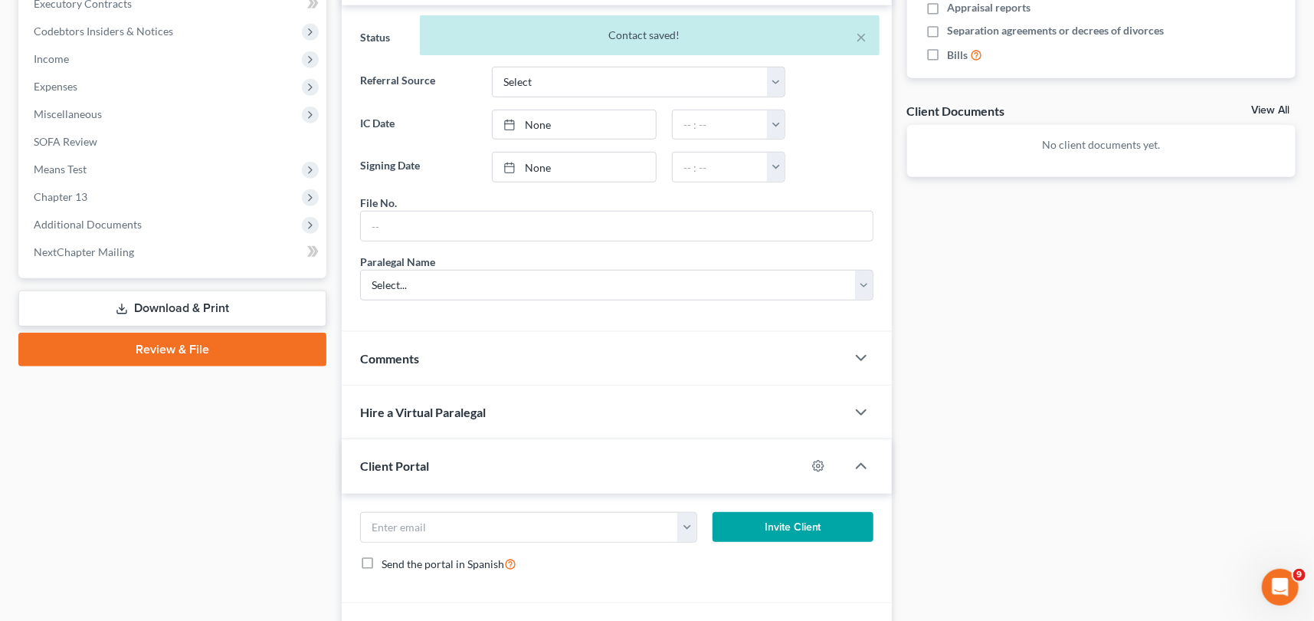
scroll to position [557, 0]
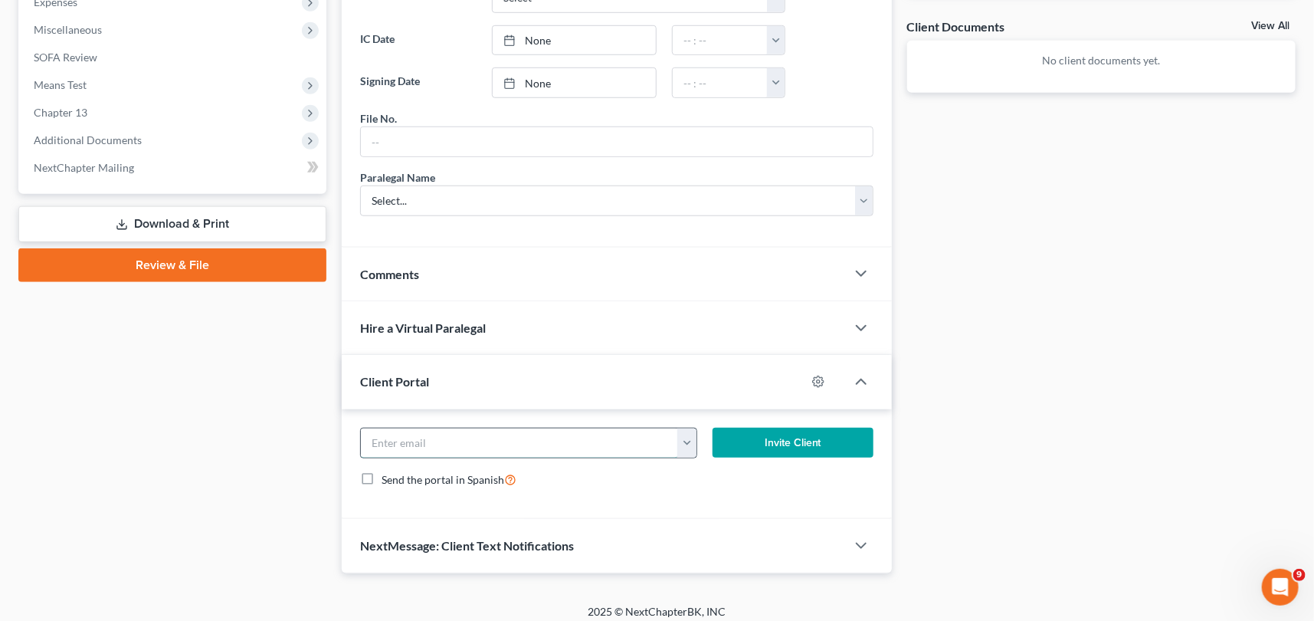
click at [388, 439] on input "email" at bounding box center [519, 442] width 317 height 29
type input "[EMAIL_ADDRESS][DOMAIN_NAME]"
click at [776, 429] on button "Invite Client" at bounding box center [793, 443] width 161 height 31
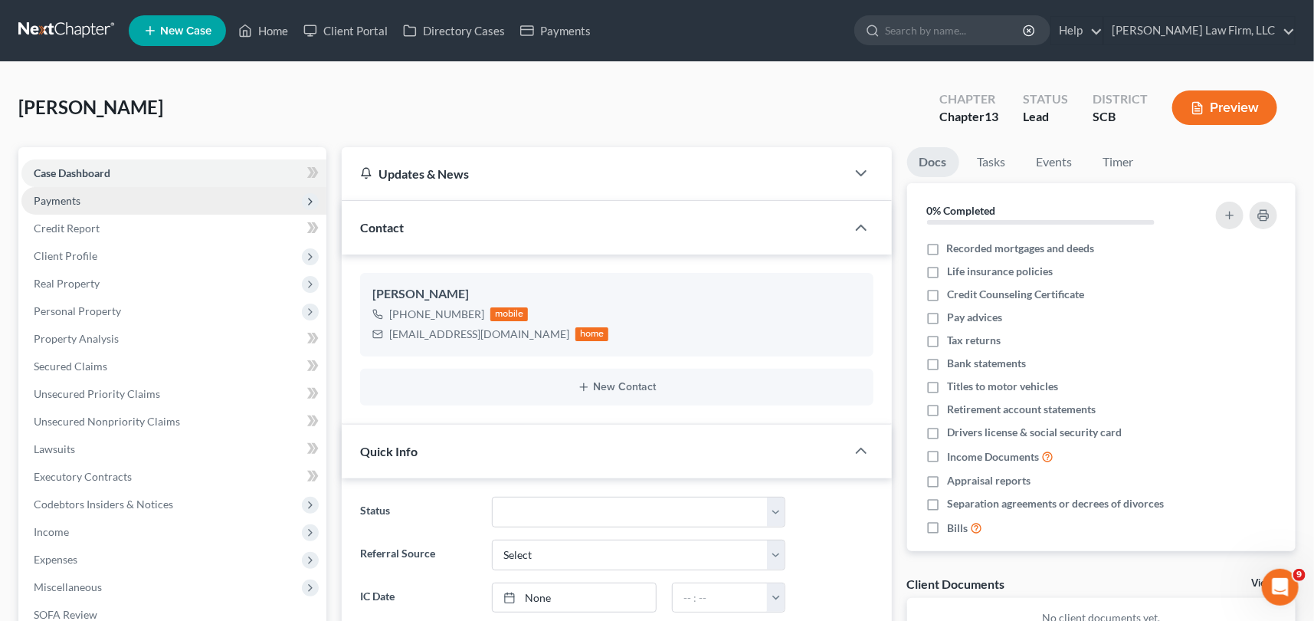
scroll to position [0, 0]
click at [64, 199] on span "Payments" at bounding box center [57, 200] width 47 height 13
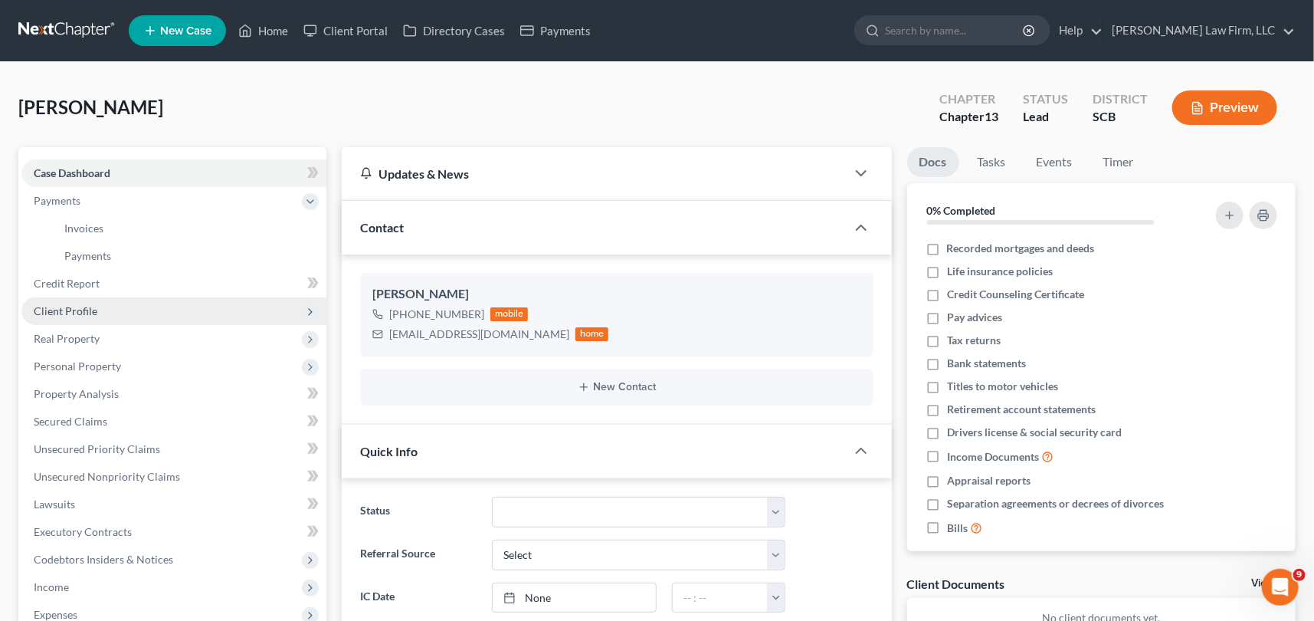
click at [70, 307] on span "Client Profile" at bounding box center [66, 310] width 64 height 13
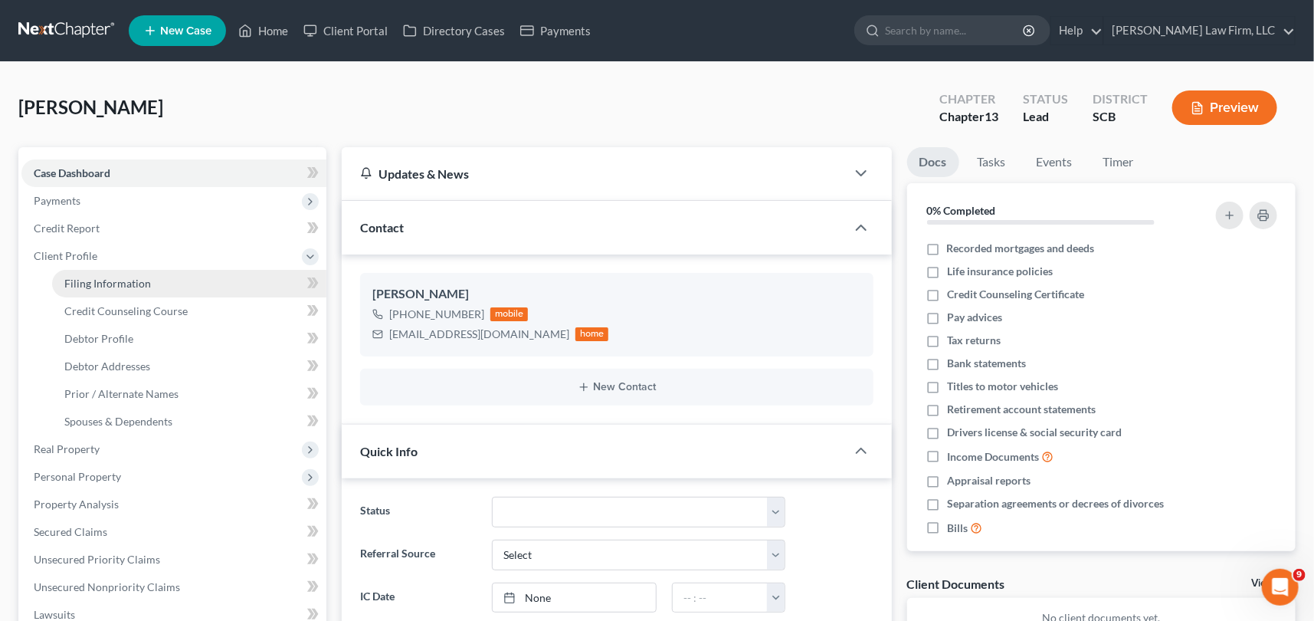
click at [115, 282] on span "Filing Information" at bounding box center [107, 283] width 87 height 13
select select "1"
select select "0"
select select "3"
select select "72"
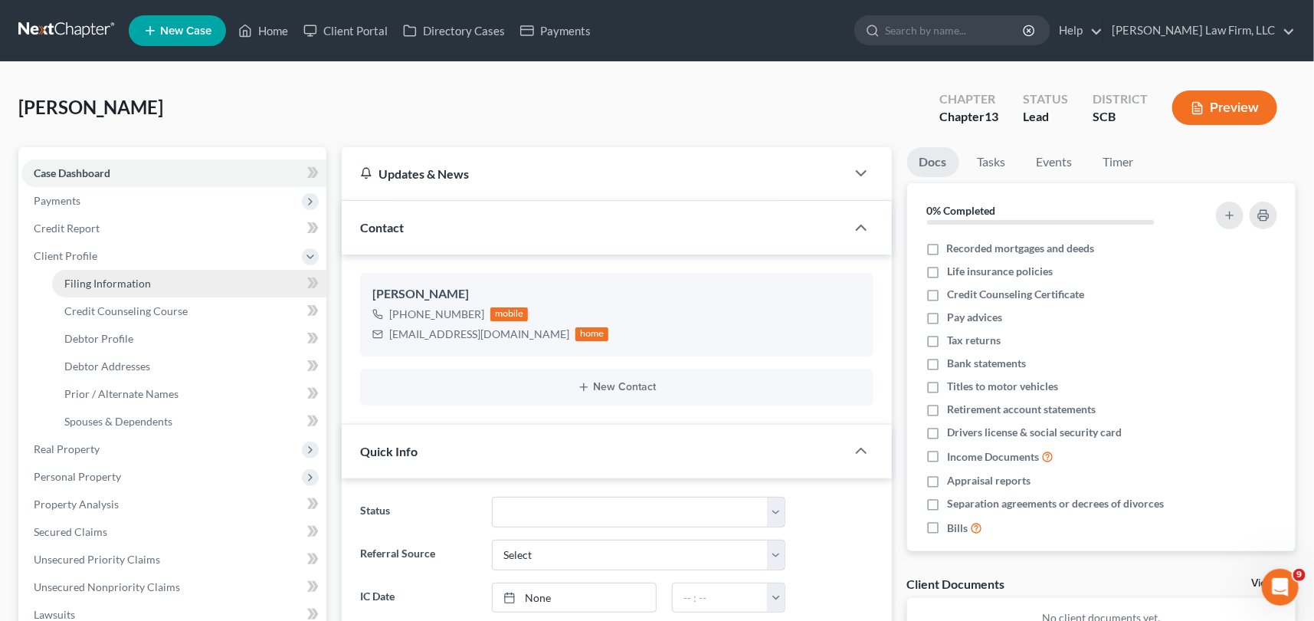
select select "1"
select select "42"
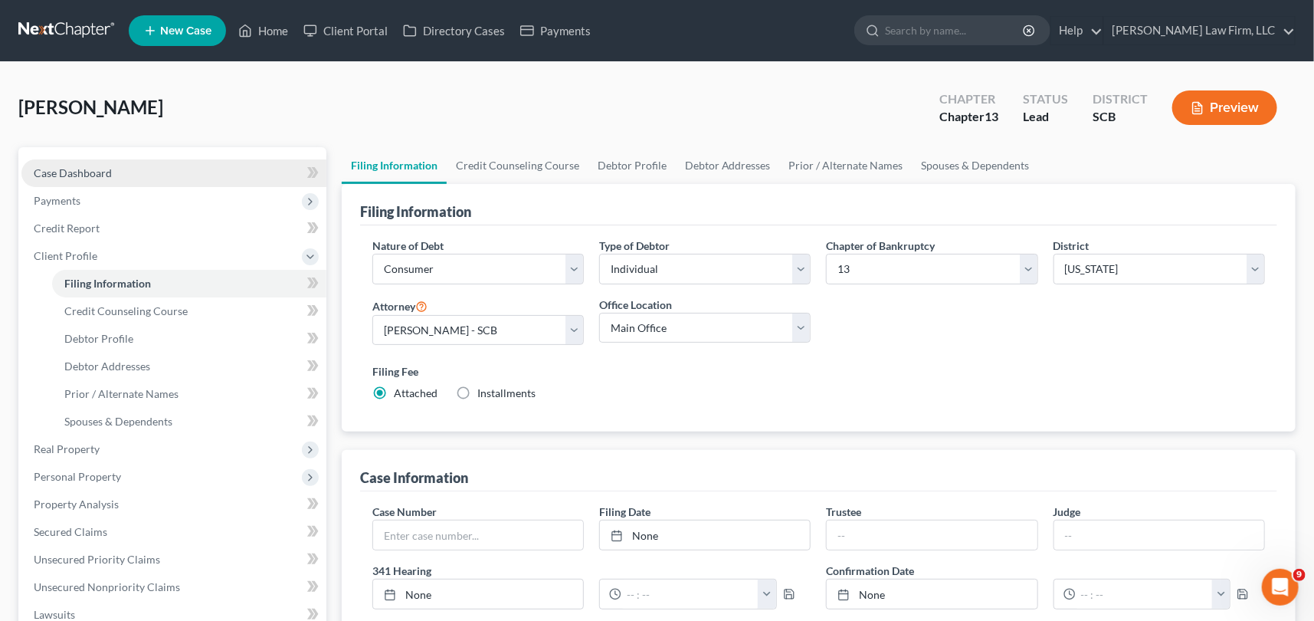
click at [81, 169] on span "Case Dashboard" at bounding box center [73, 172] width 78 height 13
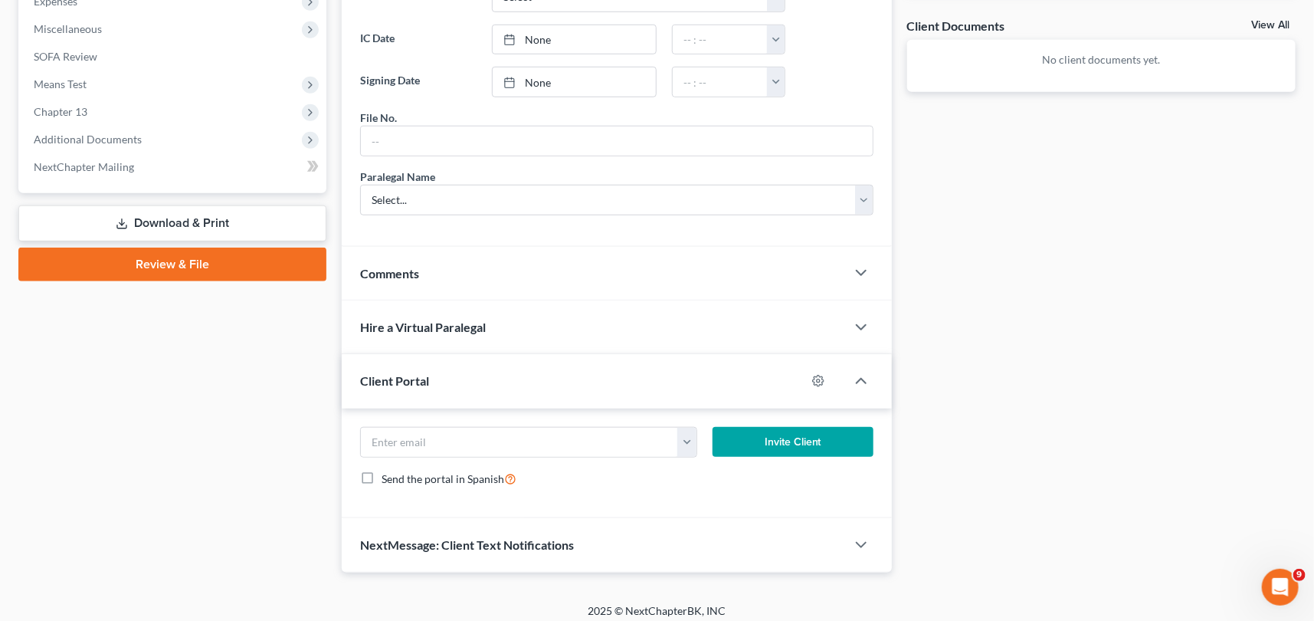
scroll to position [564, 0]
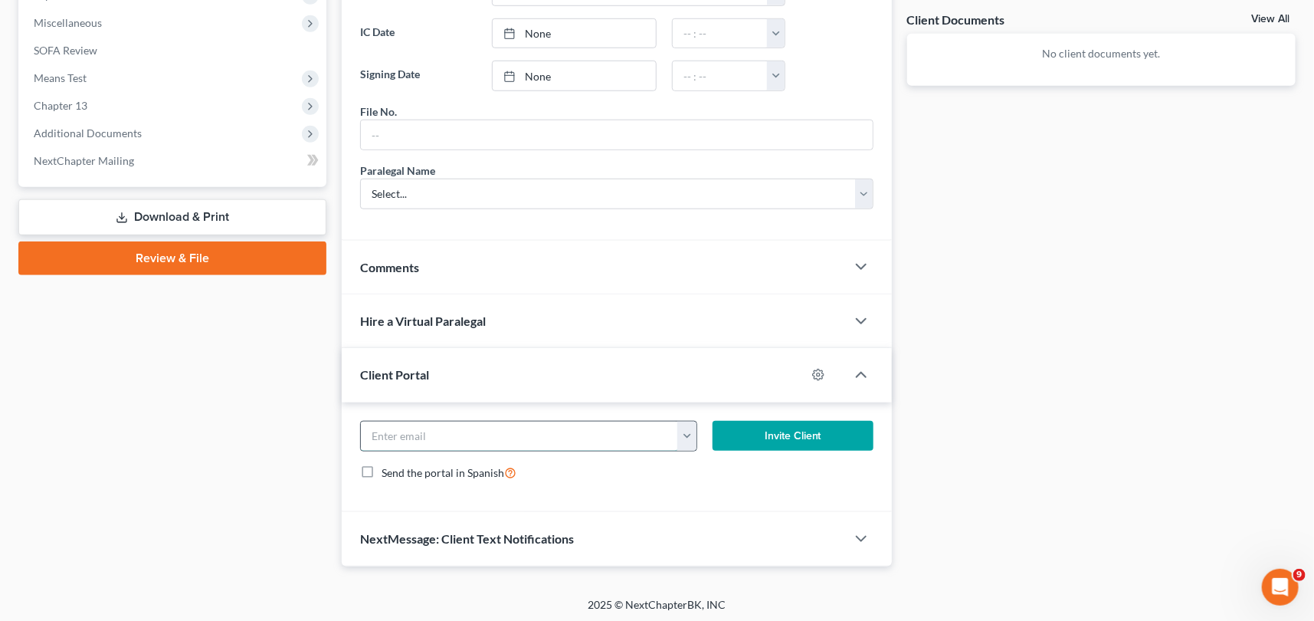
click at [424, 444] on input "email" at bounding box center [519, 436] width 317 height 29
type input "R"
type input "[EMAIL_ADDRESS][DOMAIN_NAME]"
click at [783, 427] on button "Invite Client" at bounding box center [793, 436] width 161 height 31
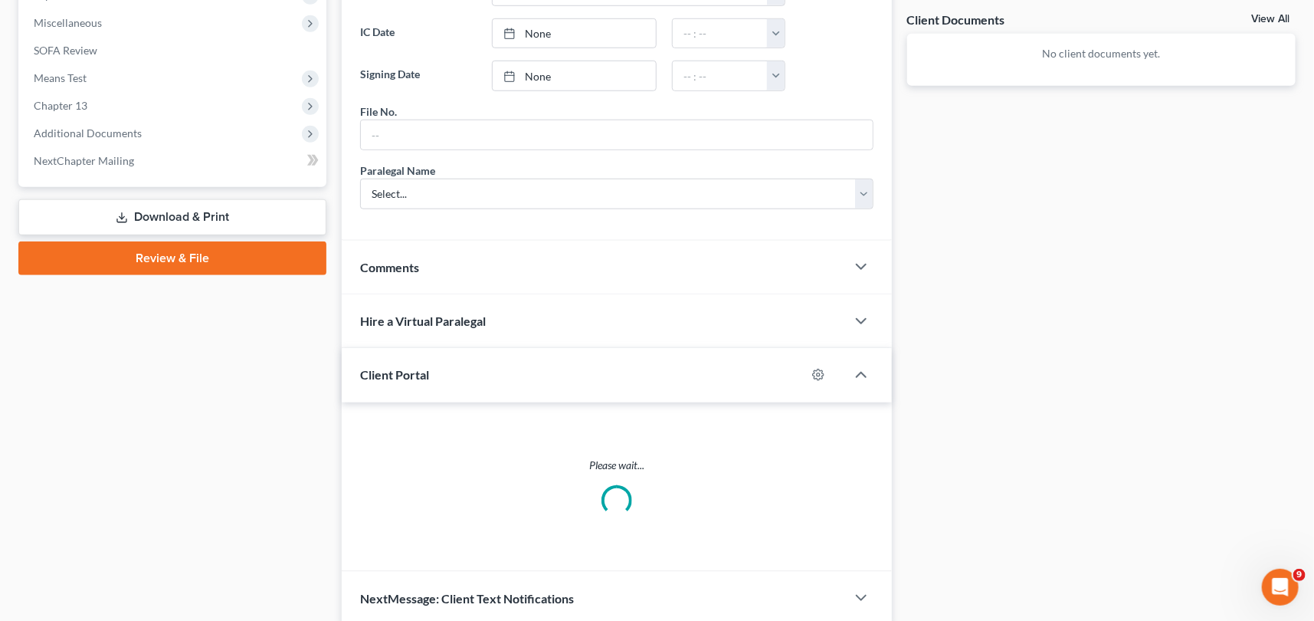
scroll to position [520, 0]
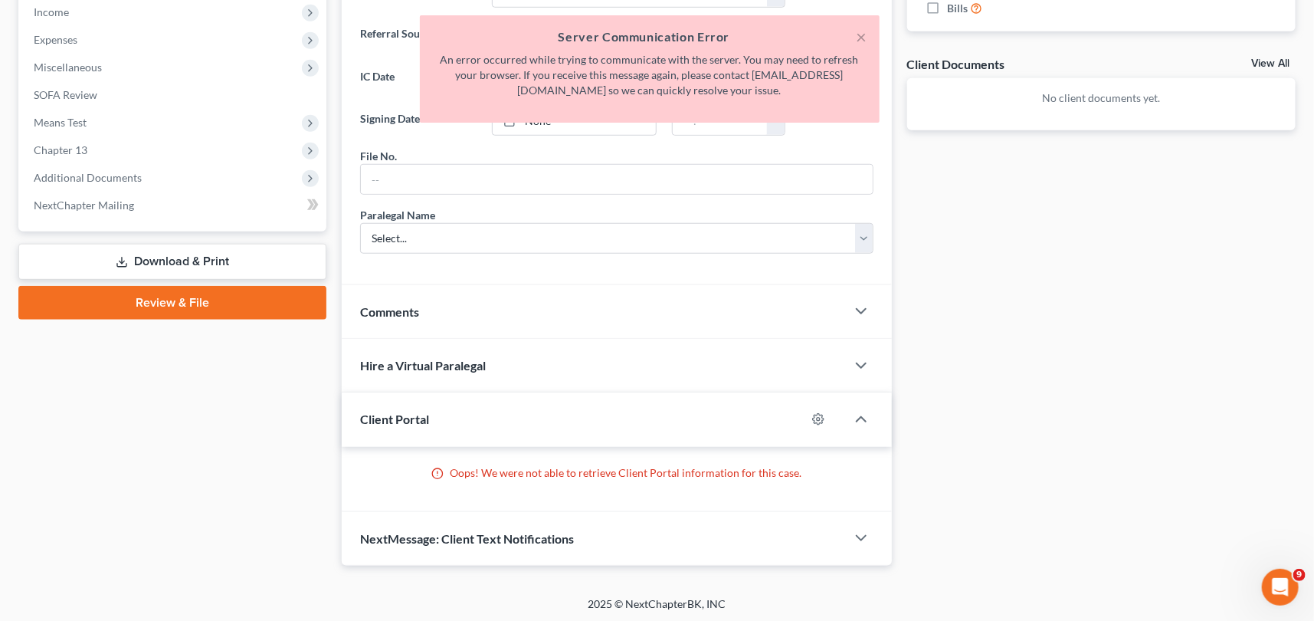
click at [958, 418] on div "Docs Tasks Events Timer 0% Completed Nothing here yet! Recorded mortgages and d…" at bounding box center [1102, 97] width 404 height 938
click at [858, 33] on button "×" at bounding box center [862, 37] width 11 height 18
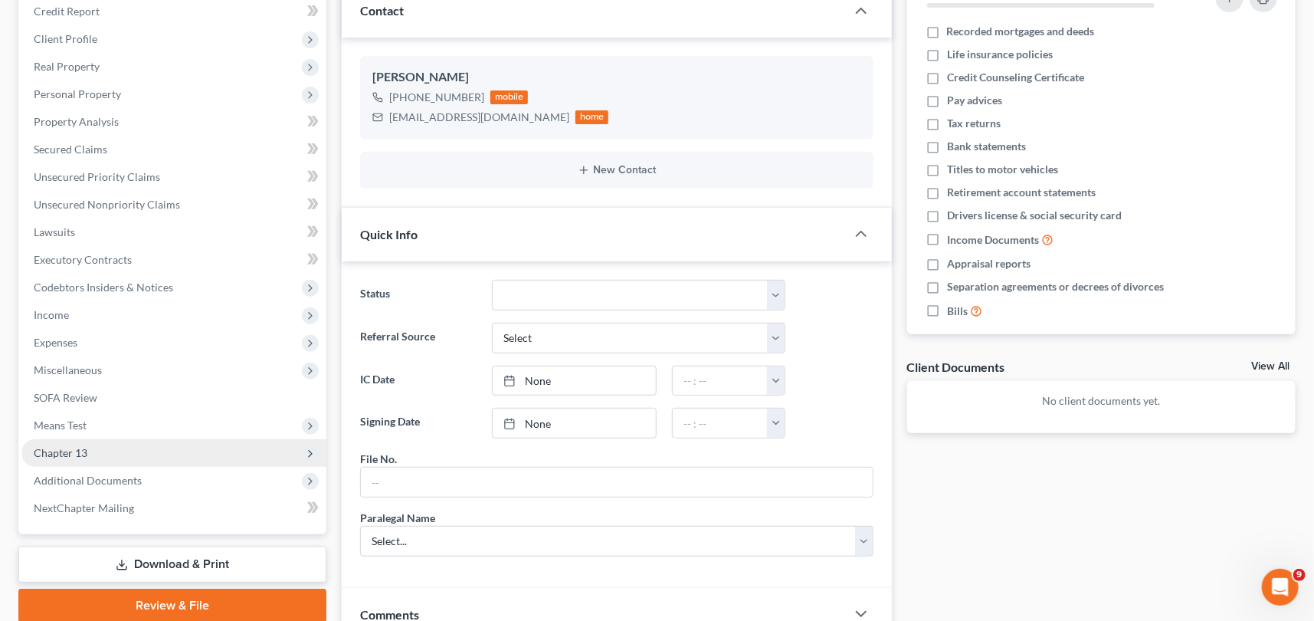
scroll to position [101, 0]
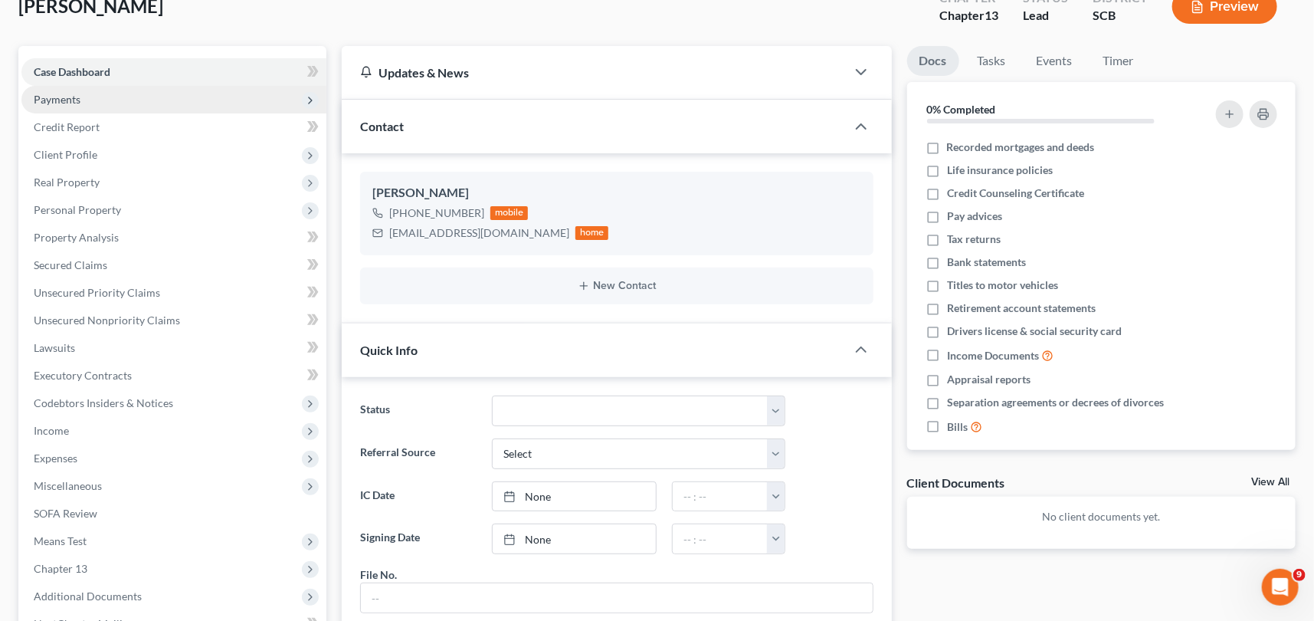
click at [62, 93] on span "Payments" at bounding box center [57, 99] width 47 height 13
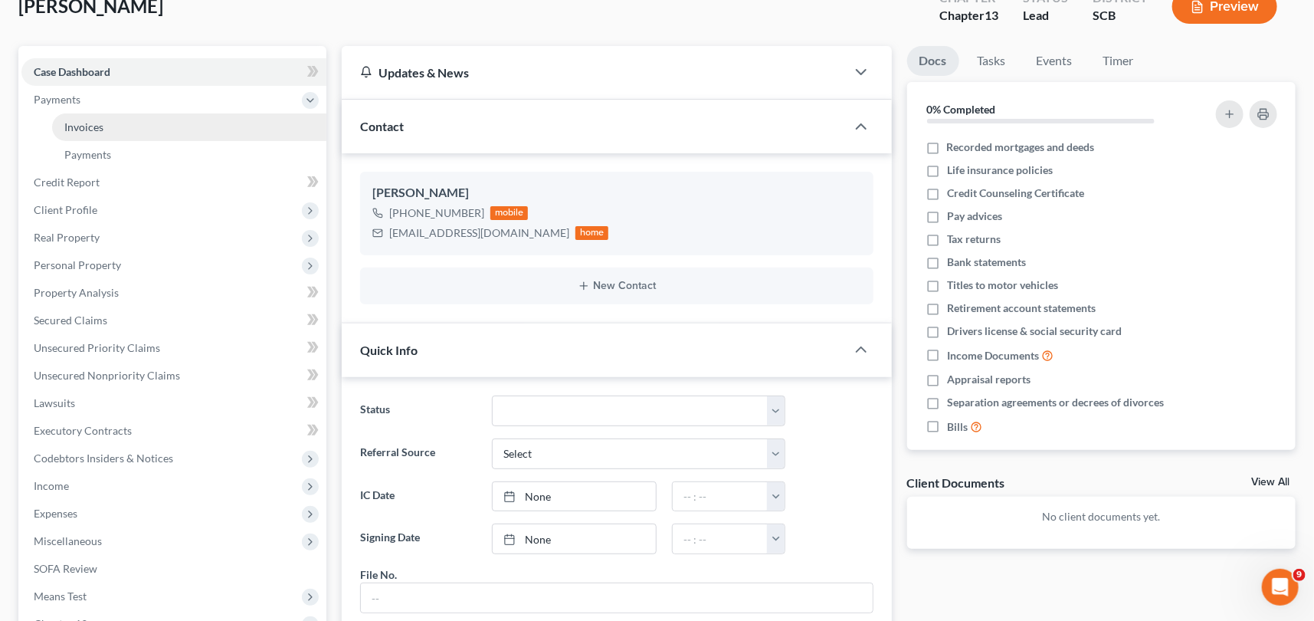
click at [91, 121] on span "Invoices" at bounding box center [83, 126] width 39 height 13
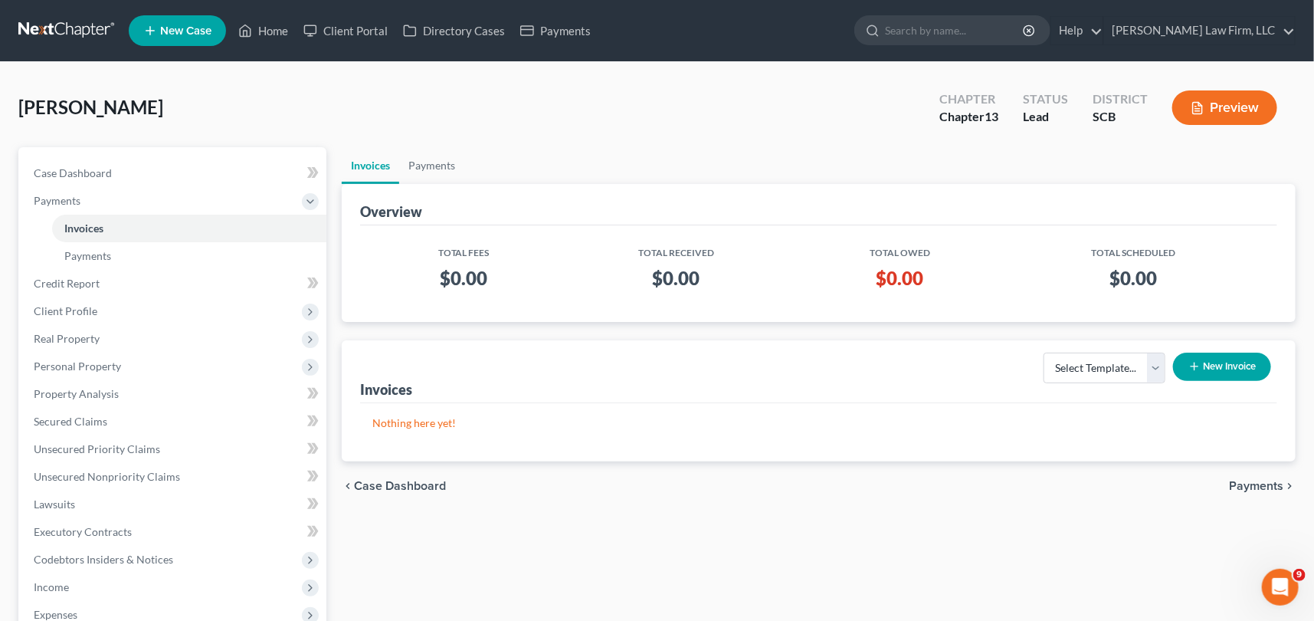
click at [1230, 359] on button "New Invoice" at bounding box center [1222, 367] width 98 height 28
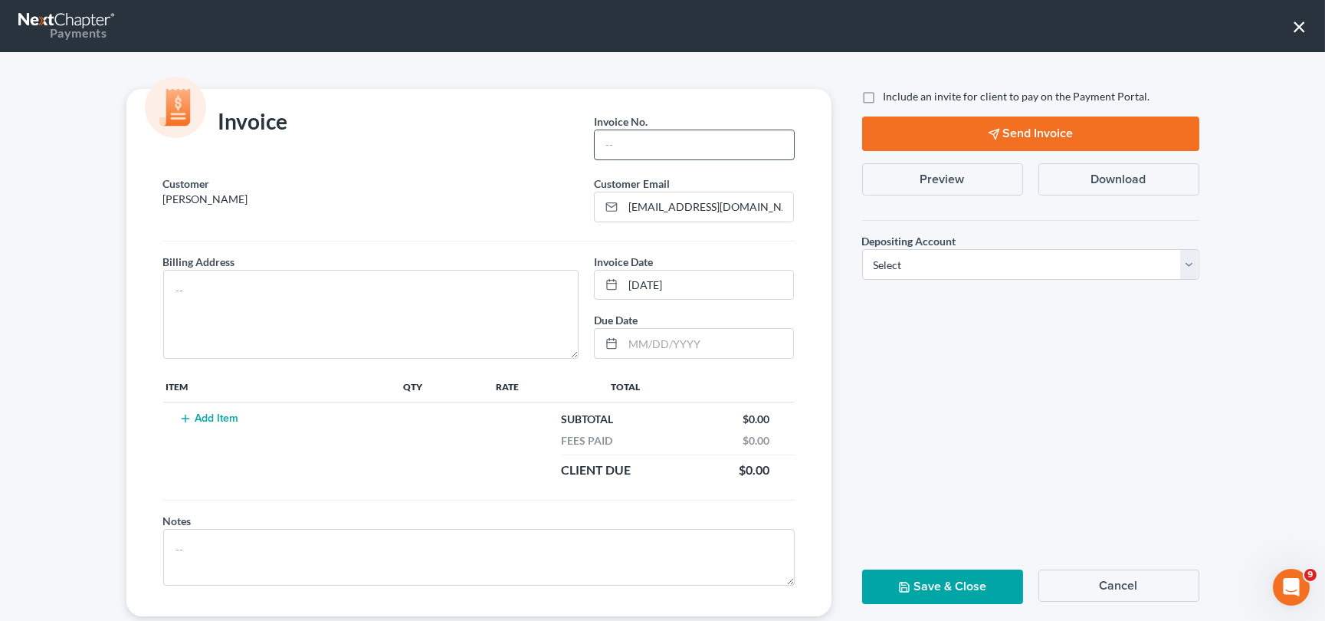
click at [609, 144] on input "text" at bounding box center [694, 144] width 199 height 29
type input "0000"
click at [185, 281] on textarea at bounding box center [371, 314] width 416 height 89
click at [1125, 586] on button "Cancel" at bounding box center [1119, 585] width 161 height 32
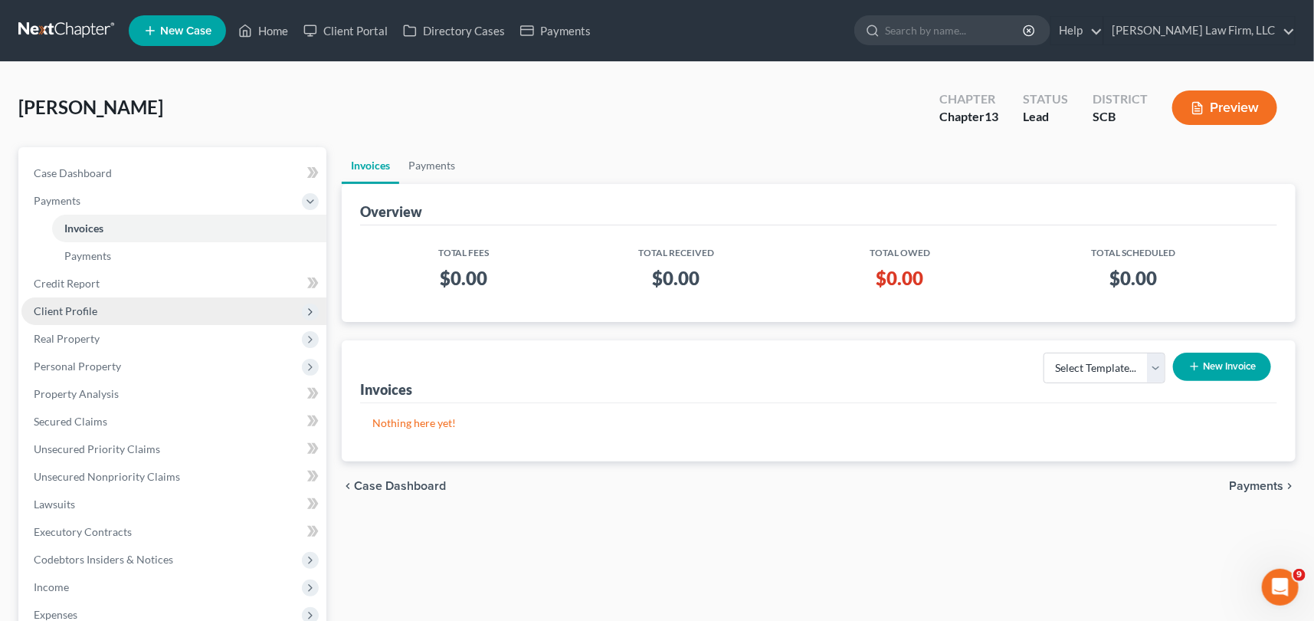
click at [77, 307] on span "Client Profile" at bounding box center [66, 310] width 64 height 13
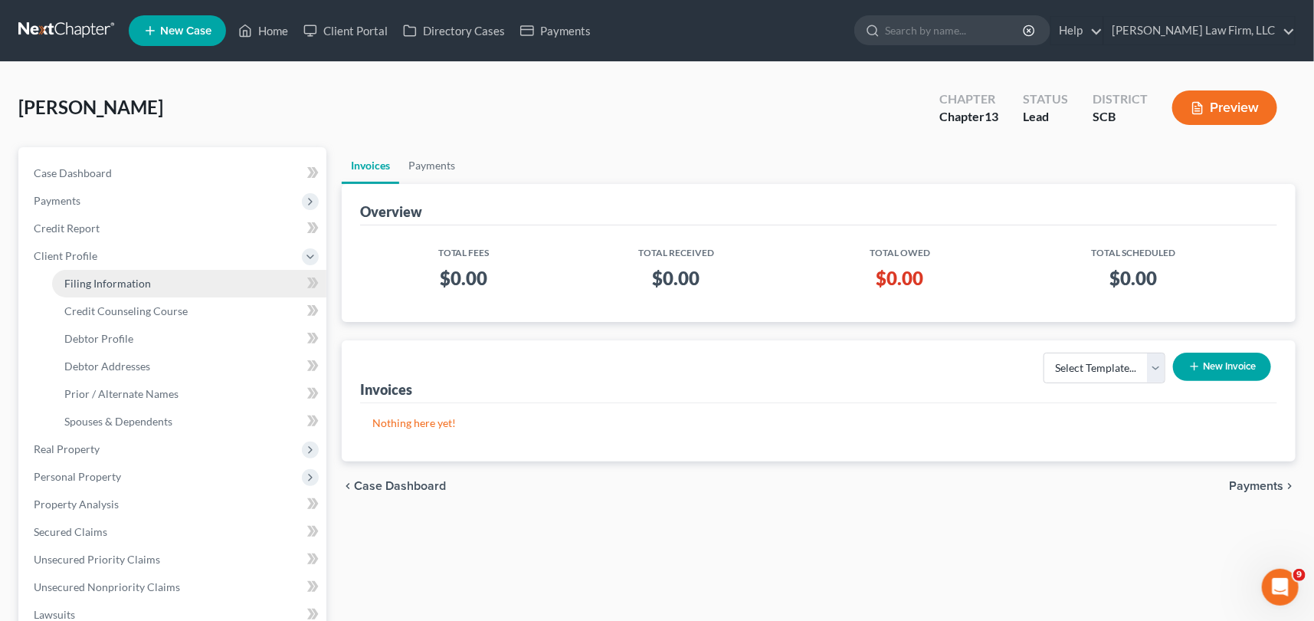
click at [94, 278] on span "Filing Information" at bounding box center [107, 283] width 87 height 13
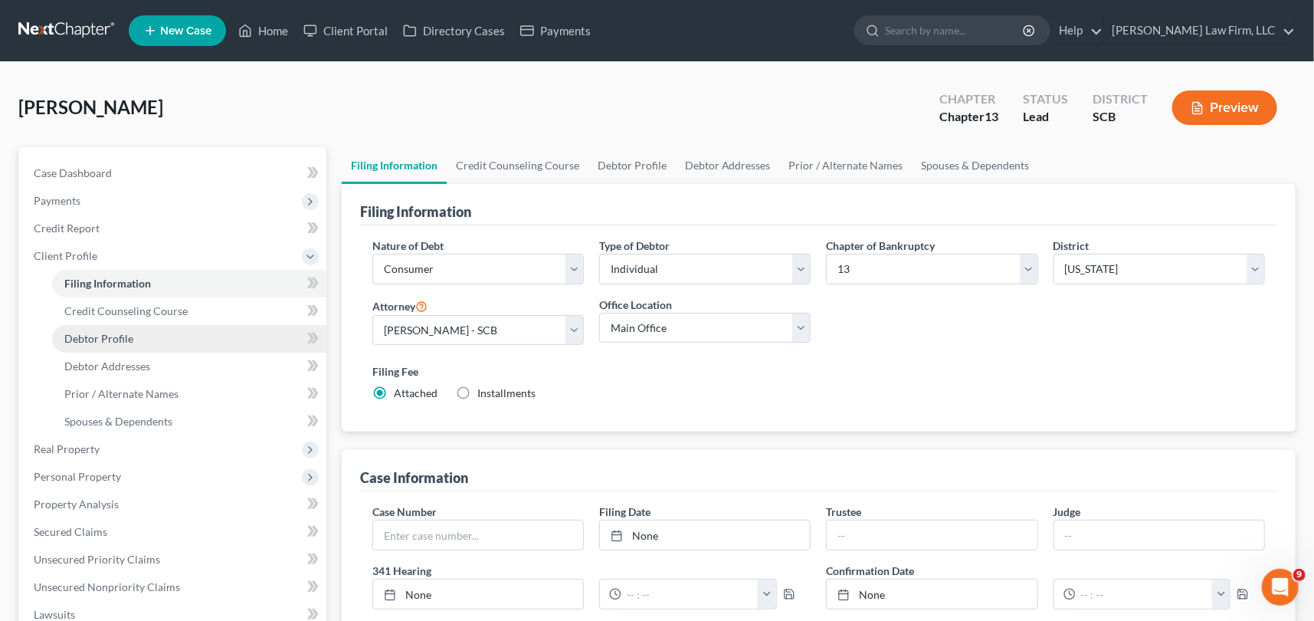
click at [108, 333] on span "Debtor Profile" at bounding box center [98, 338] width 69 height 13
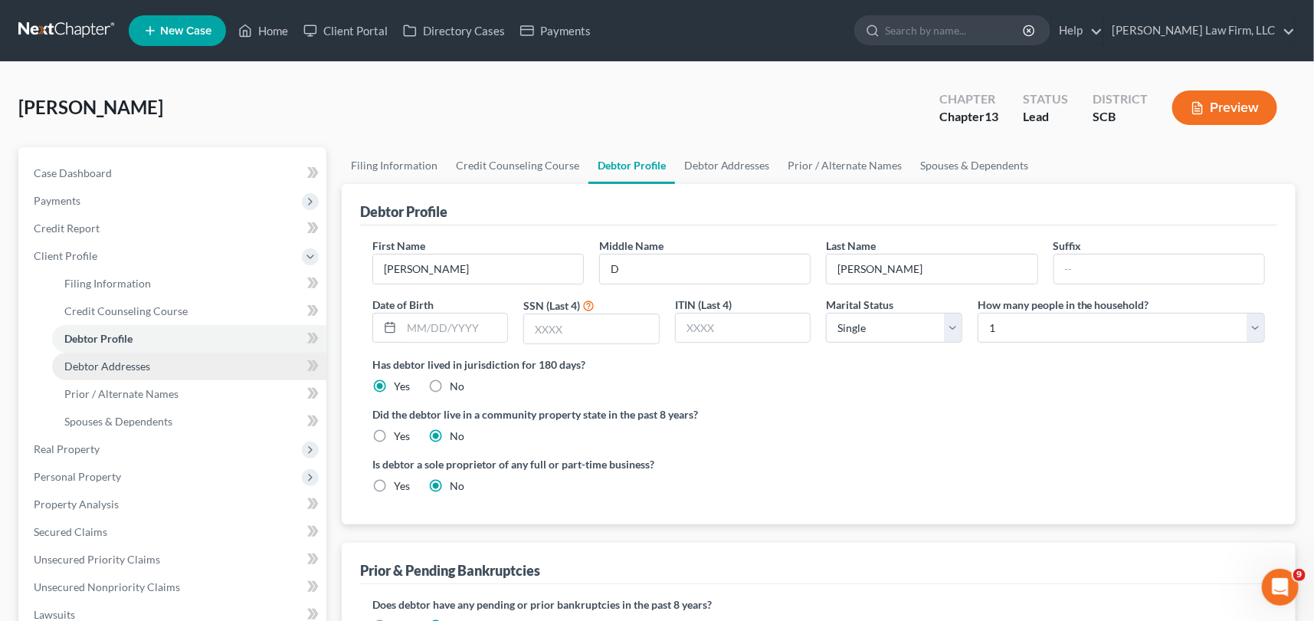
click at [115, 359] on span "Debtor Addresses" at bounding box center [107, 365] width 86 height 13
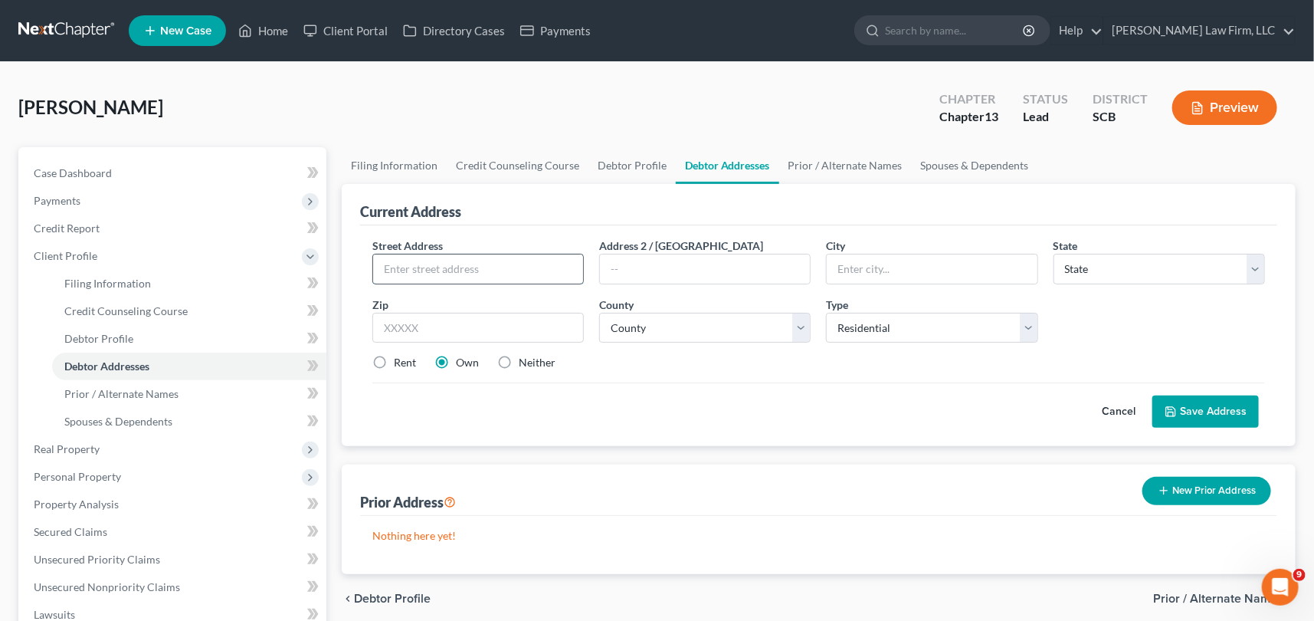
click at [392, 271] on input "text" at bounding box center [478, 268] width 210 height 29
click at [390, 323] on input "text" at bounding box center [478, 328] width 212 height 31
click at [623, 316] on select "County [GEOGRAPHIC_DATA] [GEOGRAPHIC_DATA] [GEOGRAPHIC_DATA] [GEOGRAPHIC_DATA] …" at bounding box center [705, 328] width 212 height 31
click at [599, 313] on select "County [GEOGRAPHIC_DATA] [GEOGRAPHIC_DATA] [GEOGRAPHIC_DATA] [GEOGRAPHIC_DATA] …" at bounding box center [705, 328] width 212 height 31
click at [1215, 405] on button "Save Address" at bounding box center [1206, 411] width 107 height 32
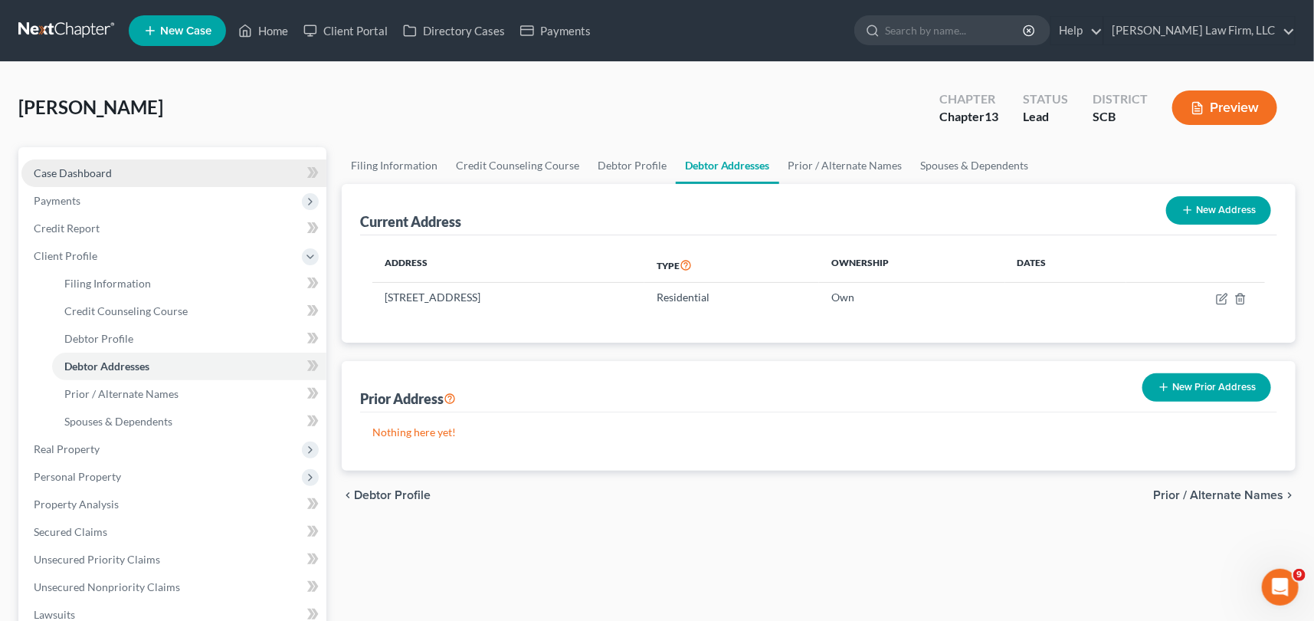
click at [74, 172] on span "Case Dashboard" at bounding box center [73, 172] width 78 height 13
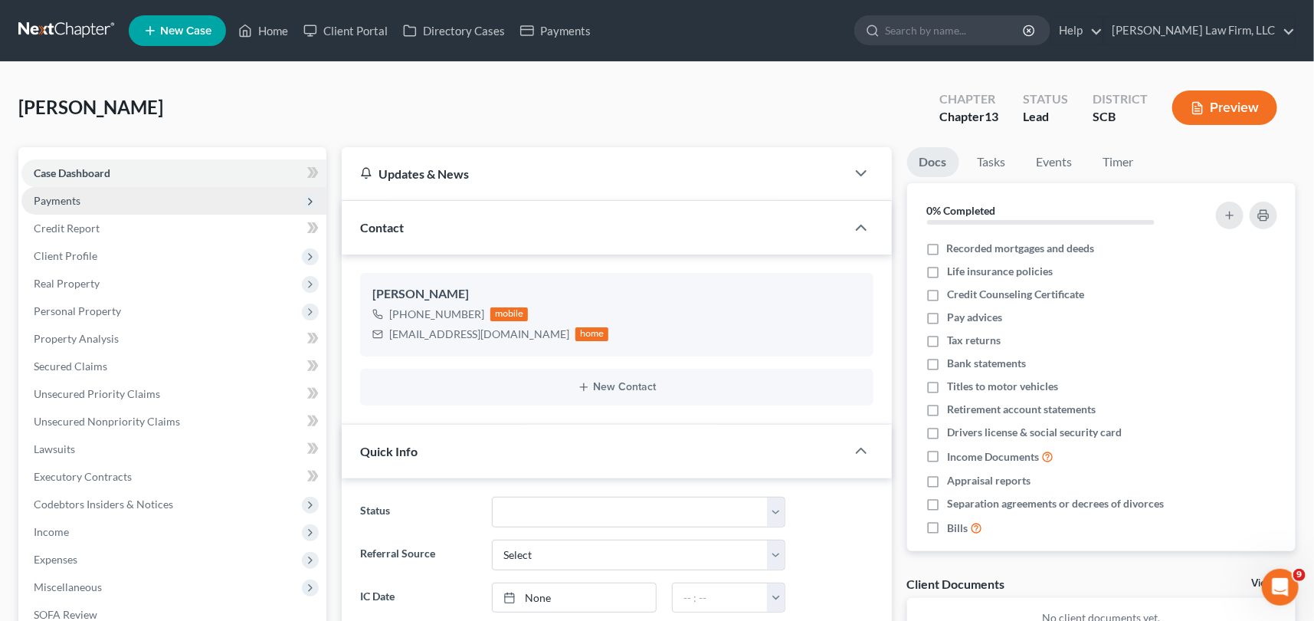
click at [54, 197] on span "Payments" at bounding box center [57, 200] width 47 height 13
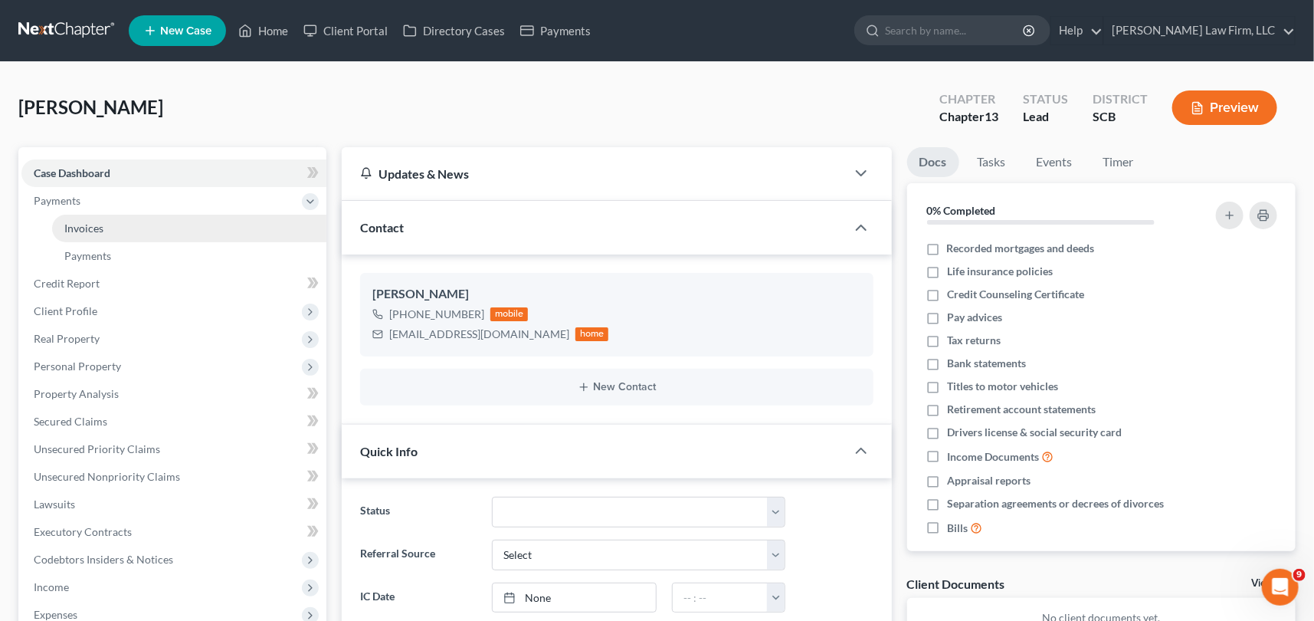
click at [84, 224] on span "Invoices" at bounding box center [83, 228] width 39 height 13
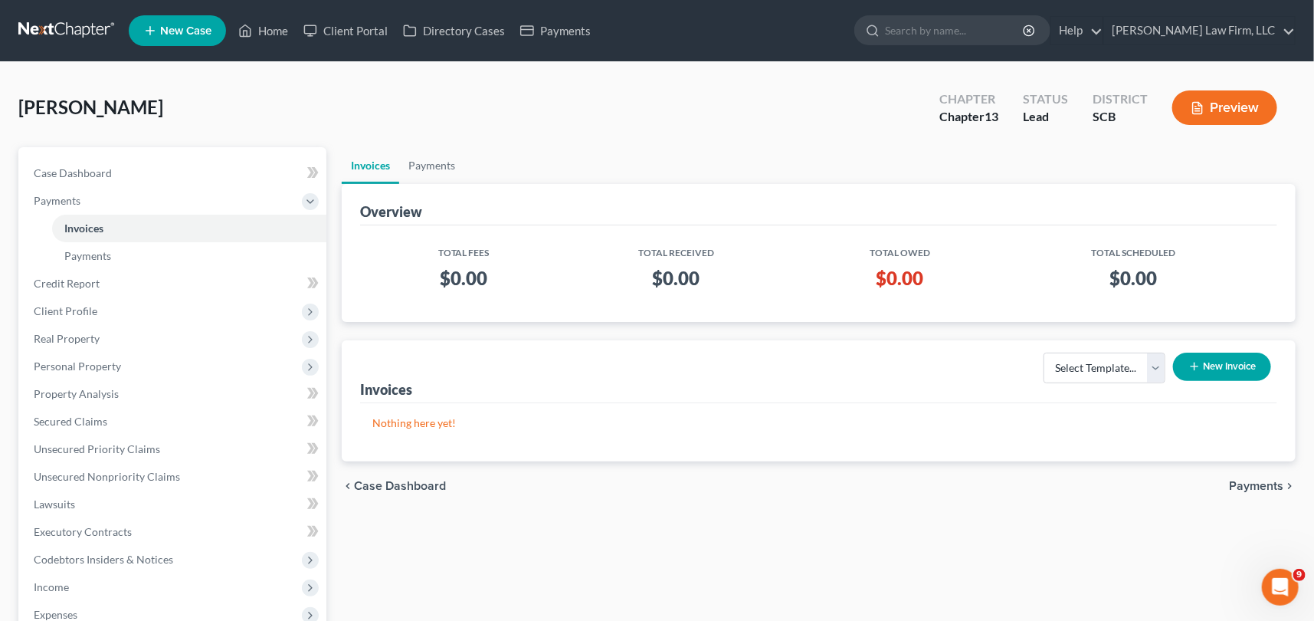
click at [1229, 359] on button "New Invoice" at bounding box center [1222, 367] width 98 height 28
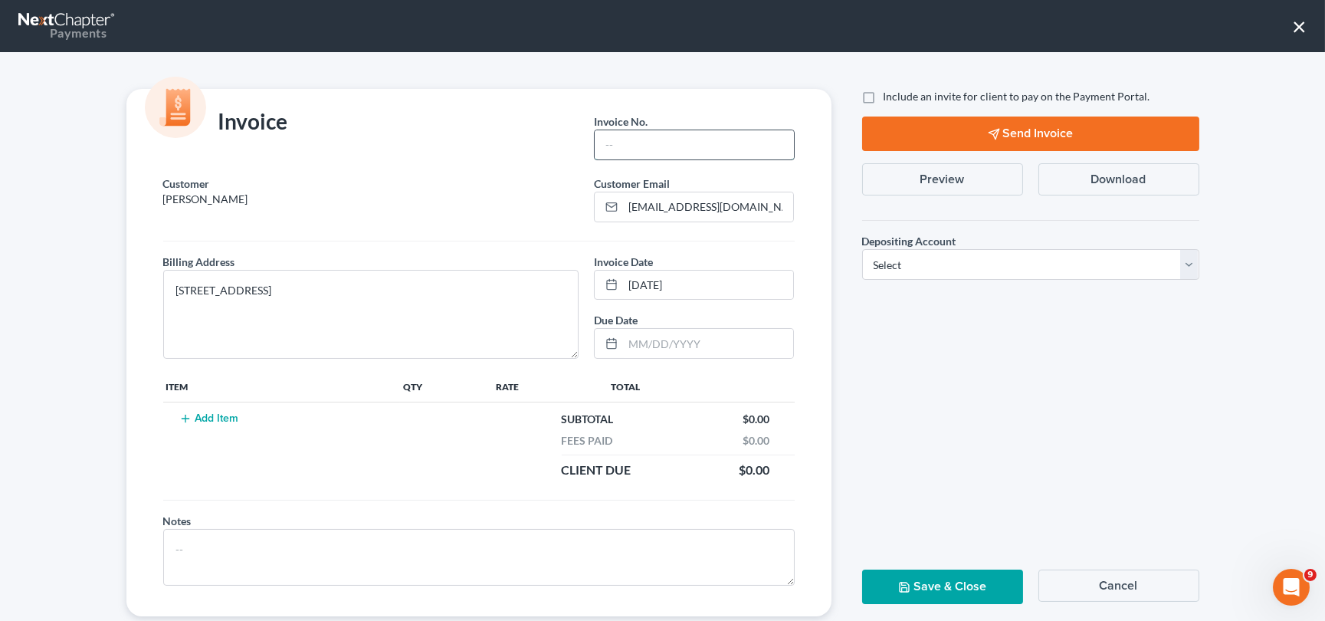
click at [609, 139] on input "text" at bounding box center [694, 144] width 199 height 29
click at [199, 414] on button "Add Item" at bounding box center [209, 418] width 67 height 12
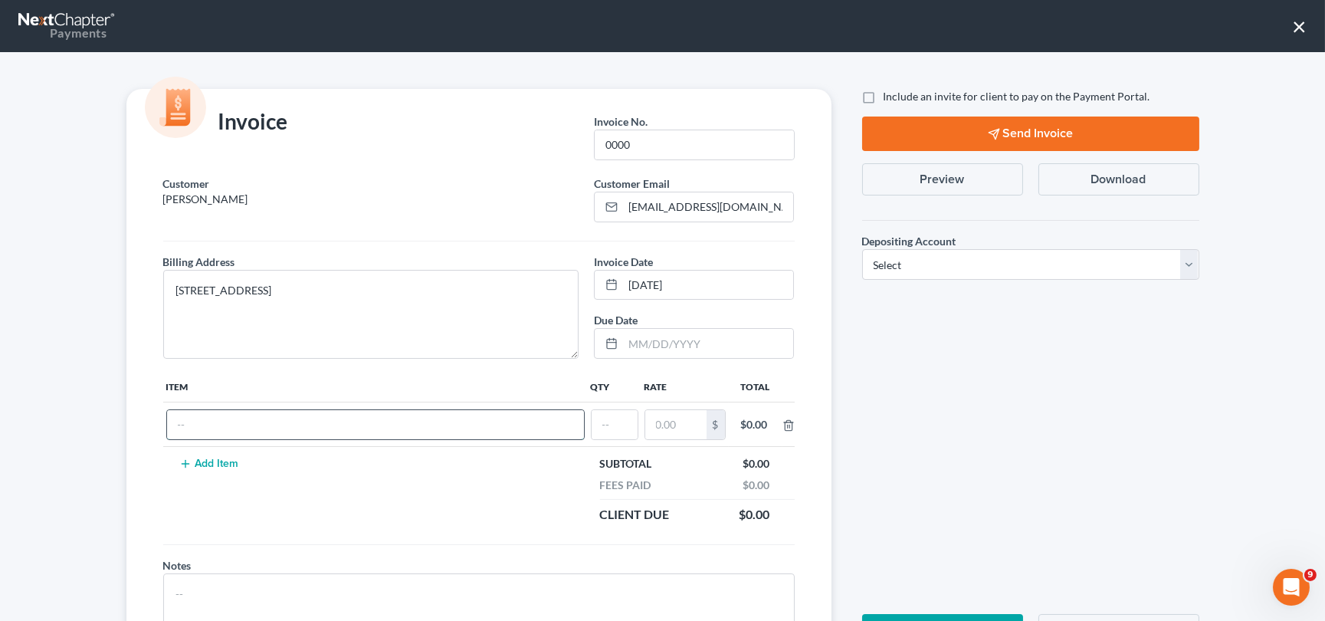
click at [192, 413] on input "text" at bounding box center [375, 424] width 417 height 29
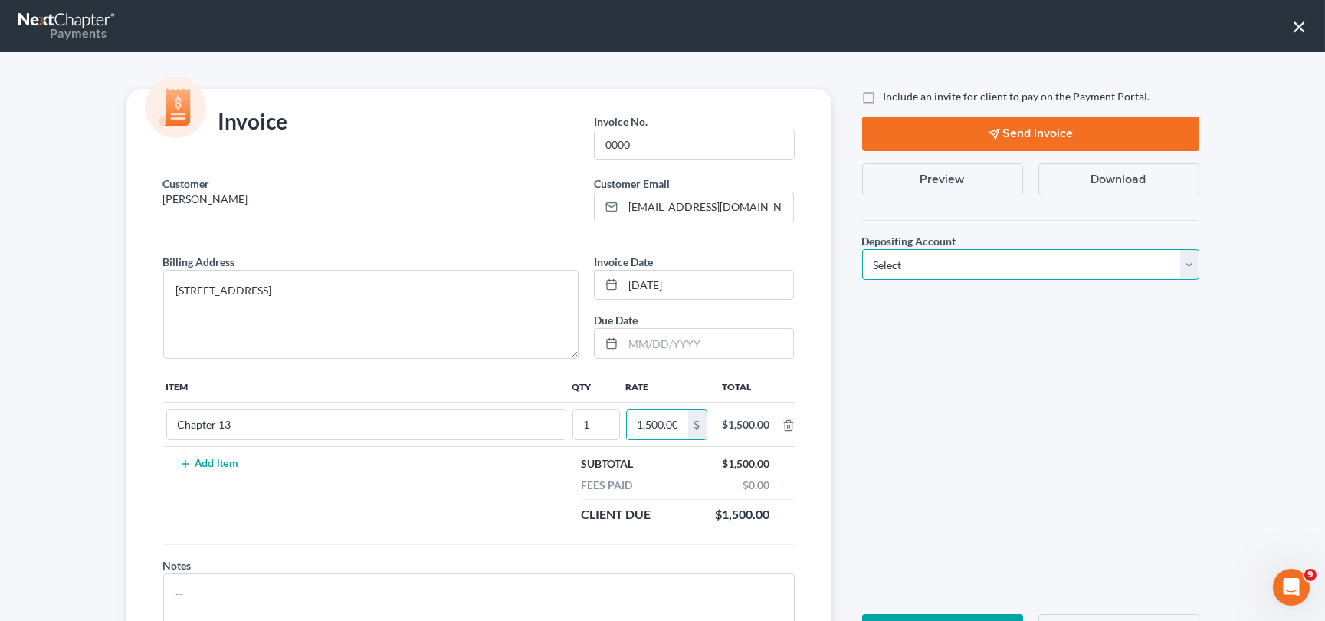
click at [1180, 263] on select "Select Operation Trust" at bounding box center [1030, 264] width 337 height 31
click at [862, 249] on select "Select Operation Trust" at bounding box center [1030, 264] width 337 height 31
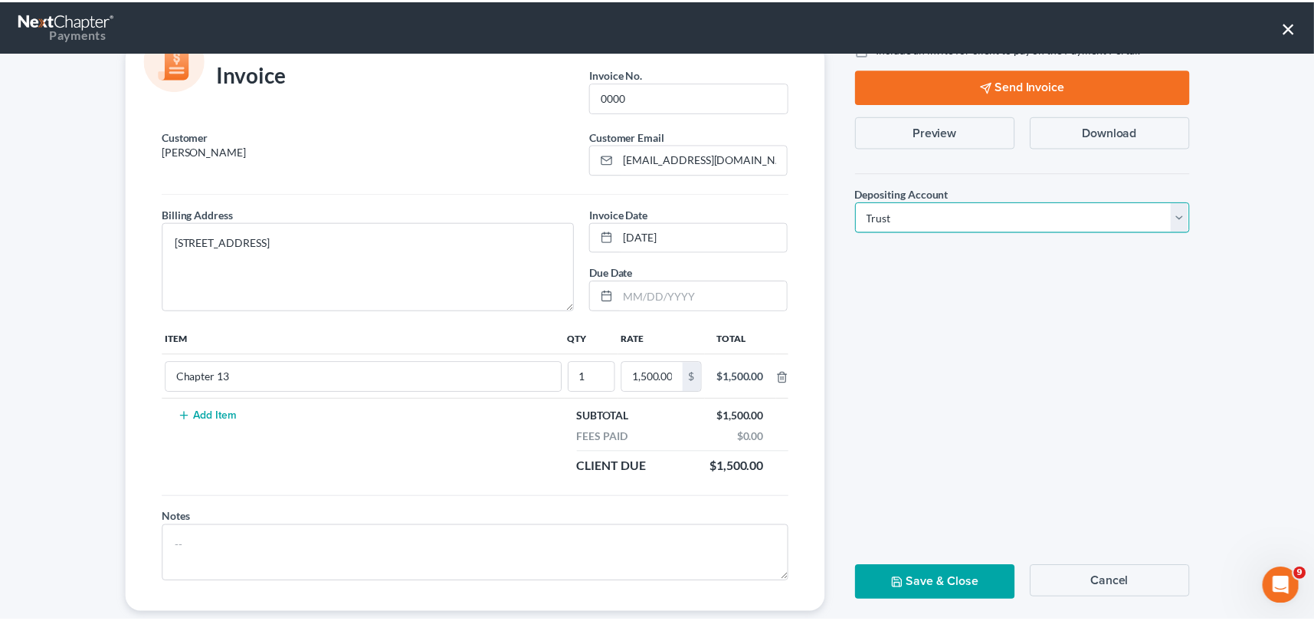
scroll to position [69, 0]
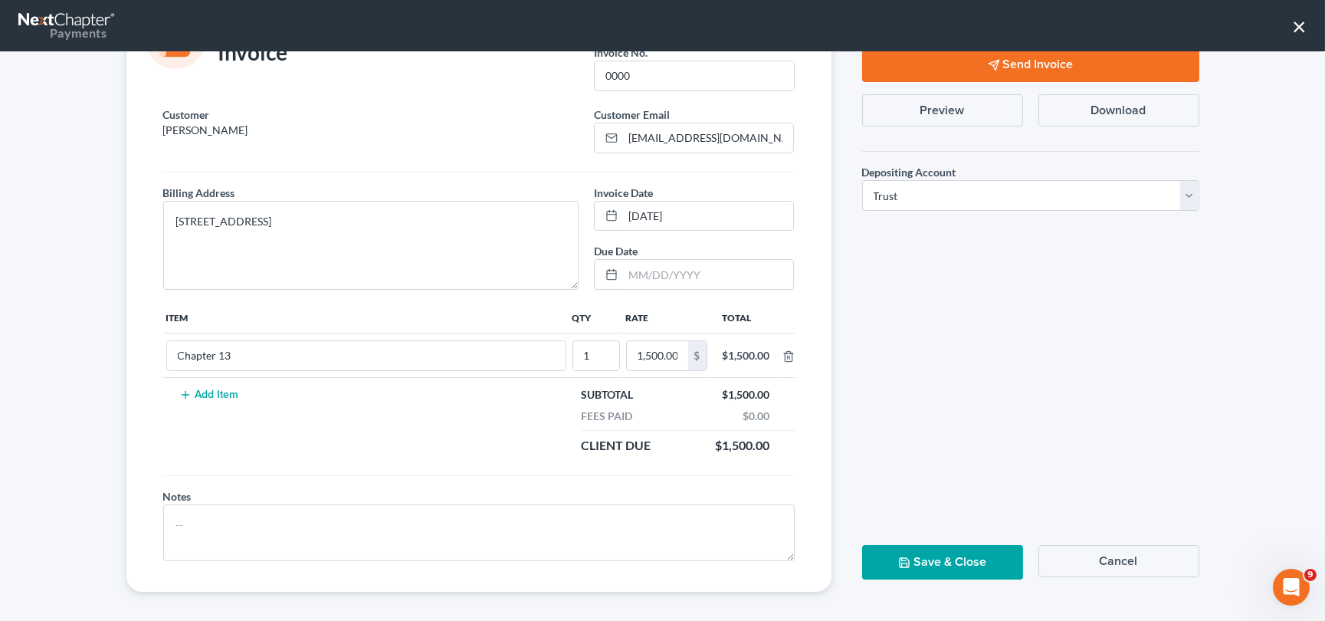
click at [944, 550] on button "Save & Close" at bounding box center [942, 562] width 161 height 34
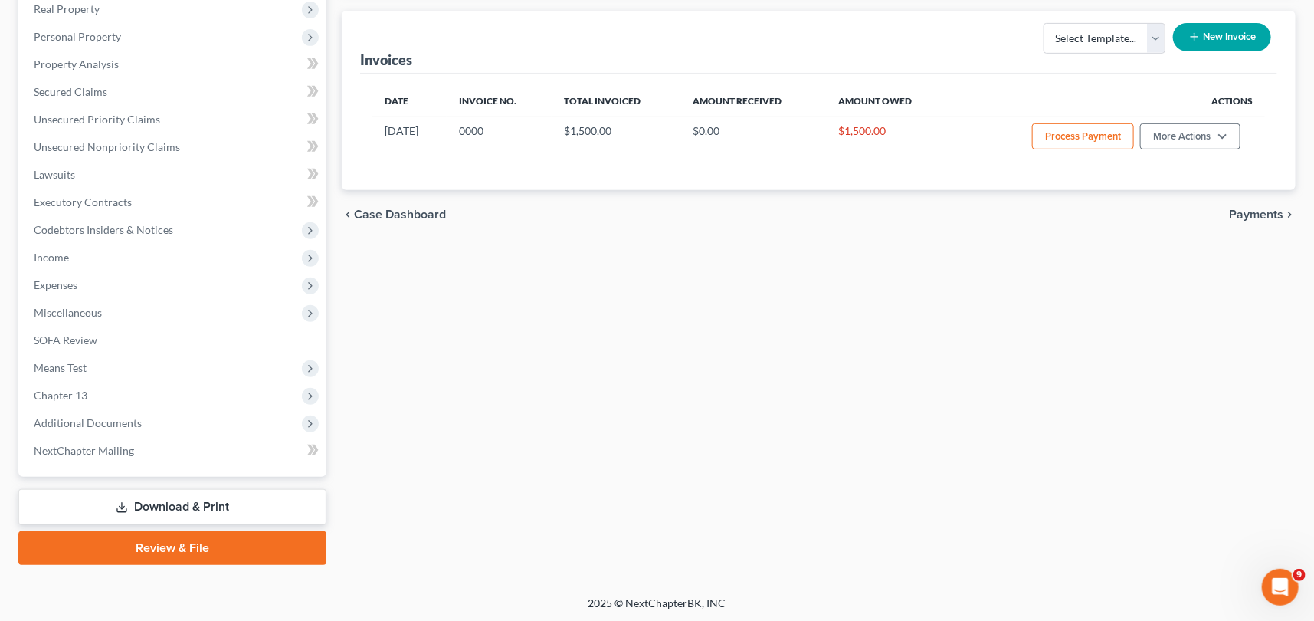
scroll to position [330, 0]
click at [107, 416] on span "Additional Documents" at bounding box center [88, 422] width 108 height 13
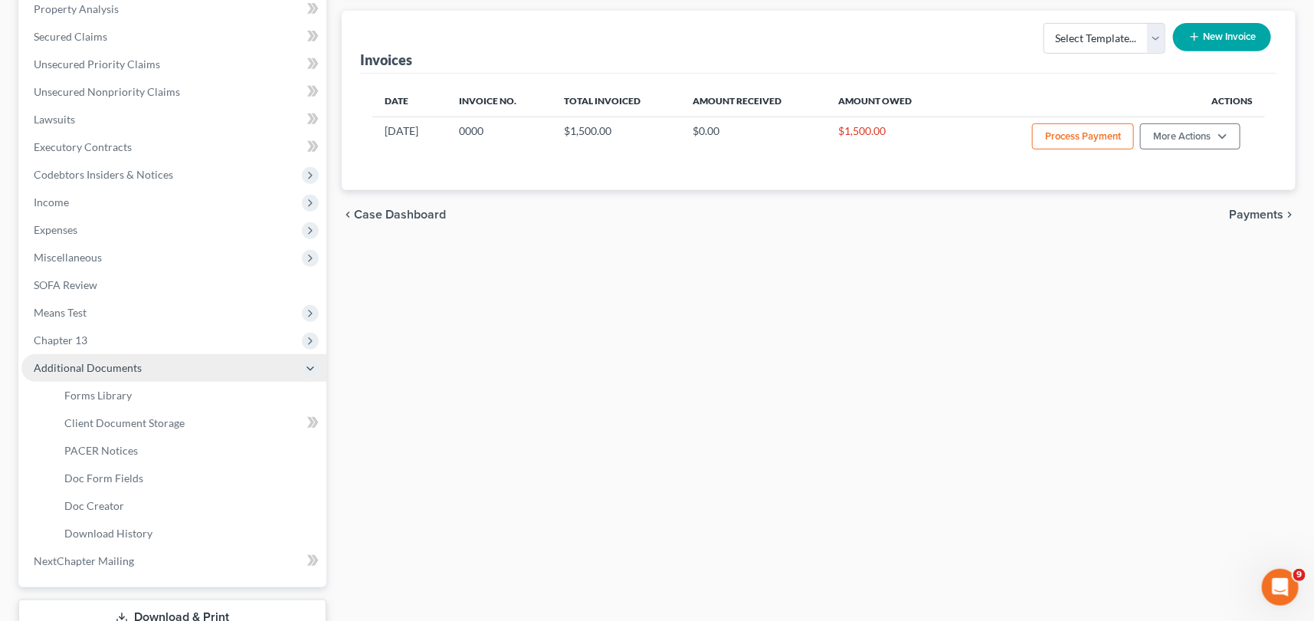
scroll to position [274, 0]
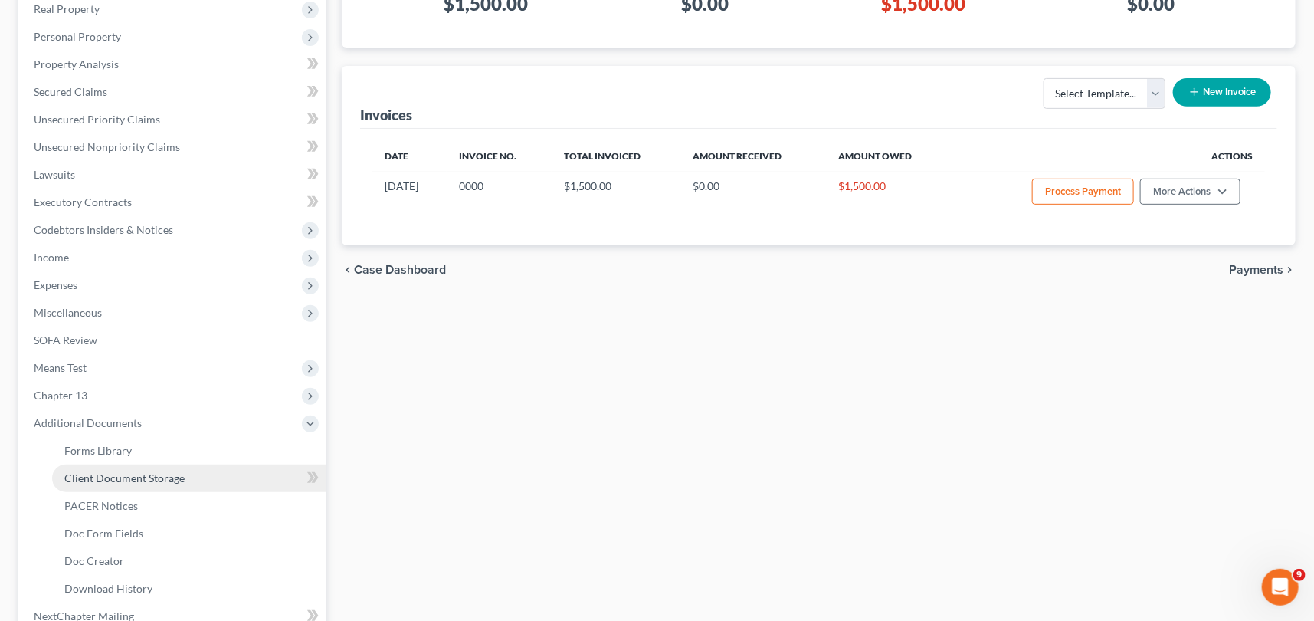
click at [109, 471] on span "Client Document Storage" at bounding box center [124, 477] width 120 height 13
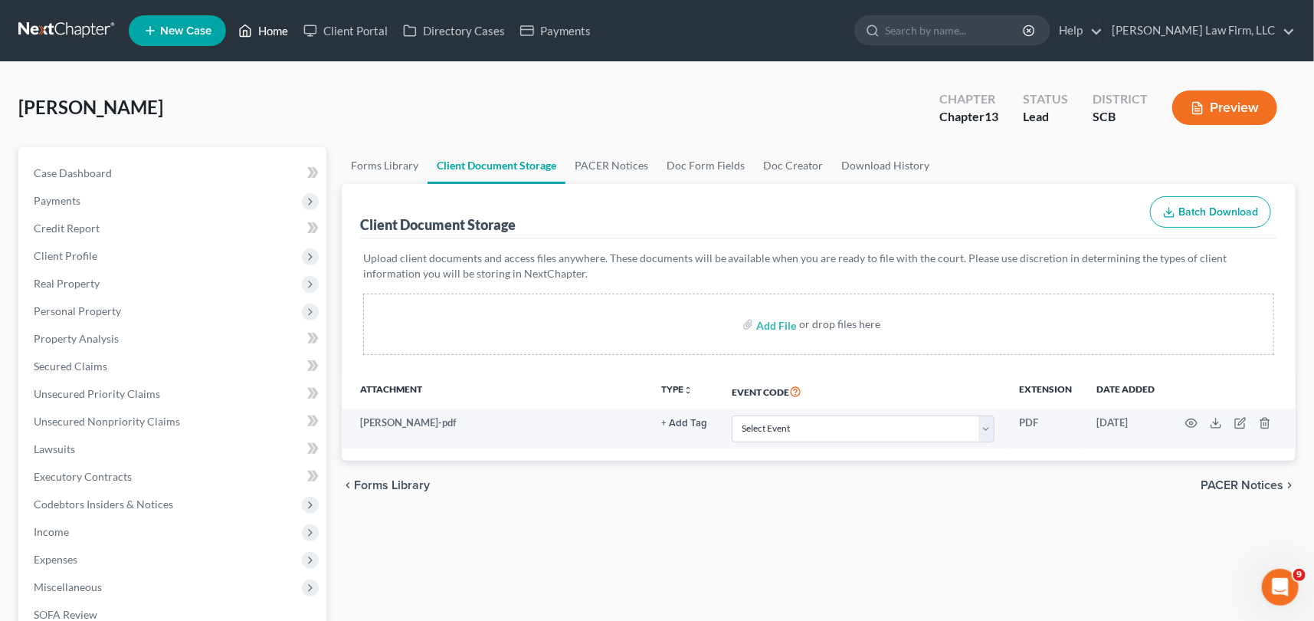
click at [271, 24] on link "Home" at bounding box center [263, 31] width 65 height 28
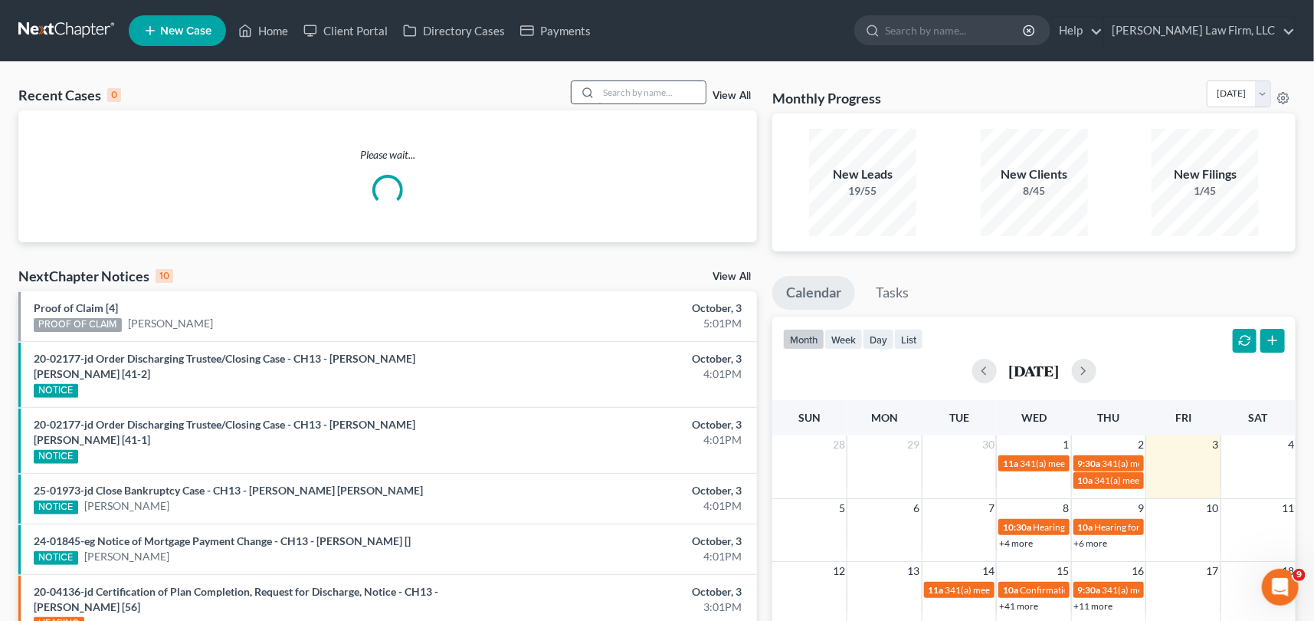
click at [644, 94] on input "search" at bounding box center [652, 92] width 107 height 22
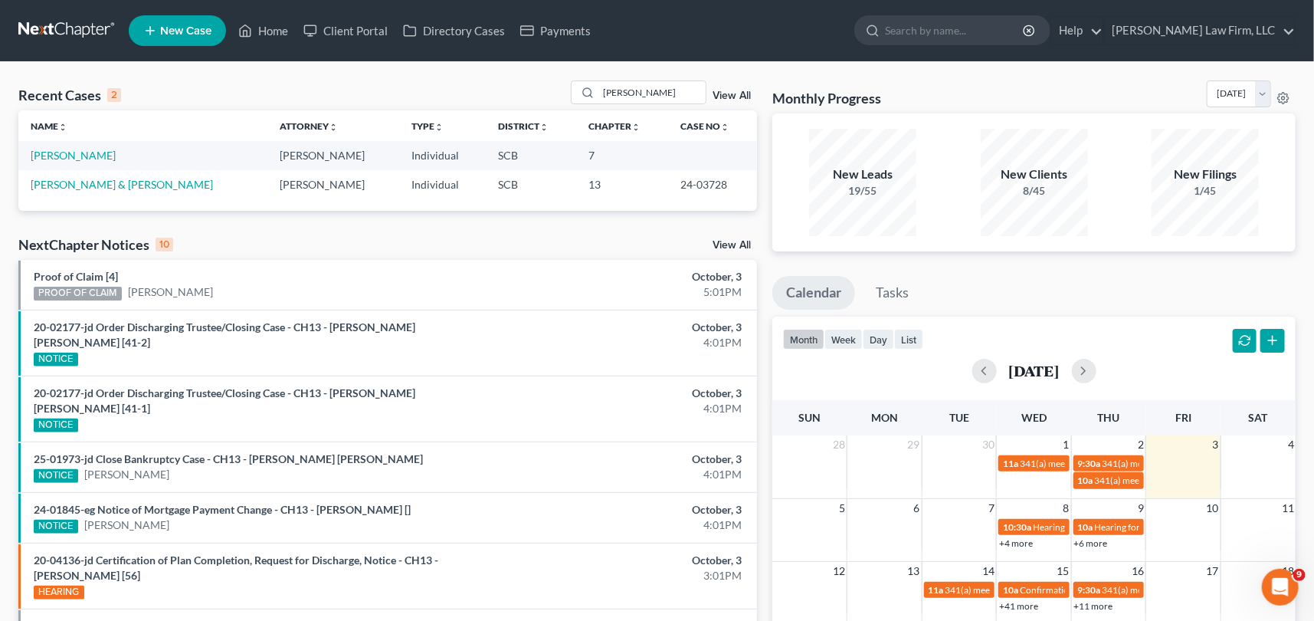
click at [165, 25] on span "New Case" at bounding box center [185, 30] width 51 height 11
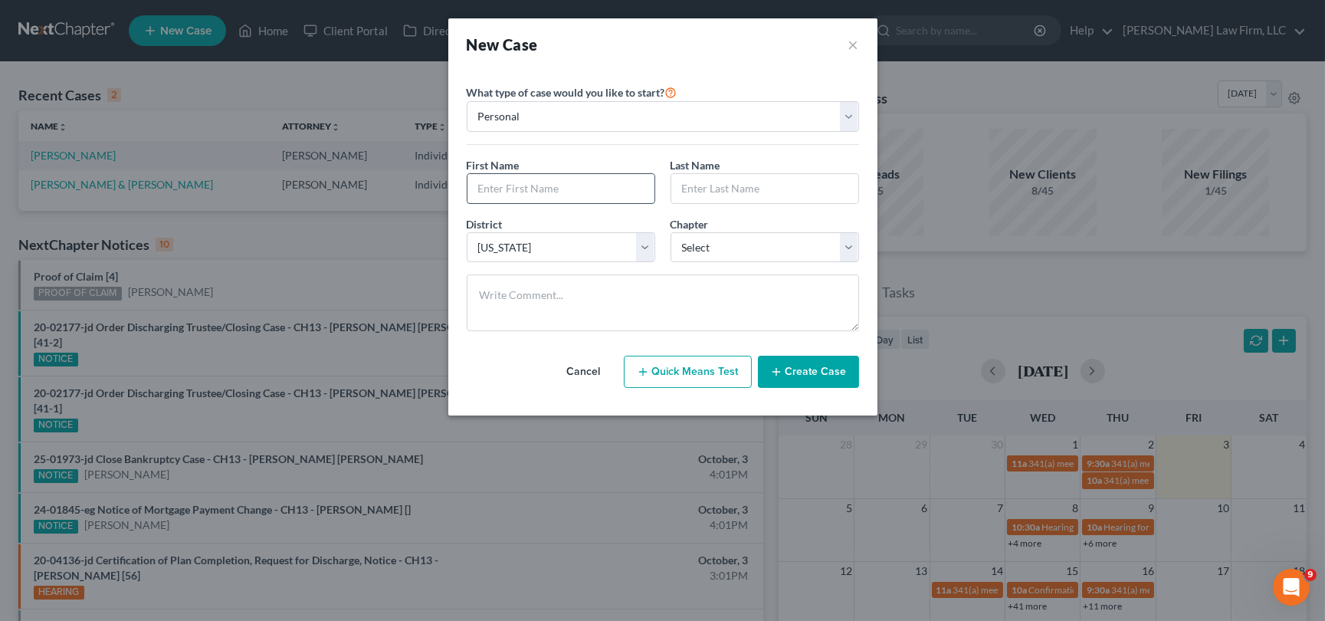
click at [484, 189] on input "text" at bounding box center [561, 188] width 187 height 29
click at [853, 241] on select "Select 7 11 12 13" at bounding box center [765, 247] width 189 height 31
click at [671, 232] on select "Select 7 11 12 13" at bounding box center [765, 247] width 189 height 31
click at [790, 366] on button "Create Case" at bounding box center [808, 372] width 101 height 32
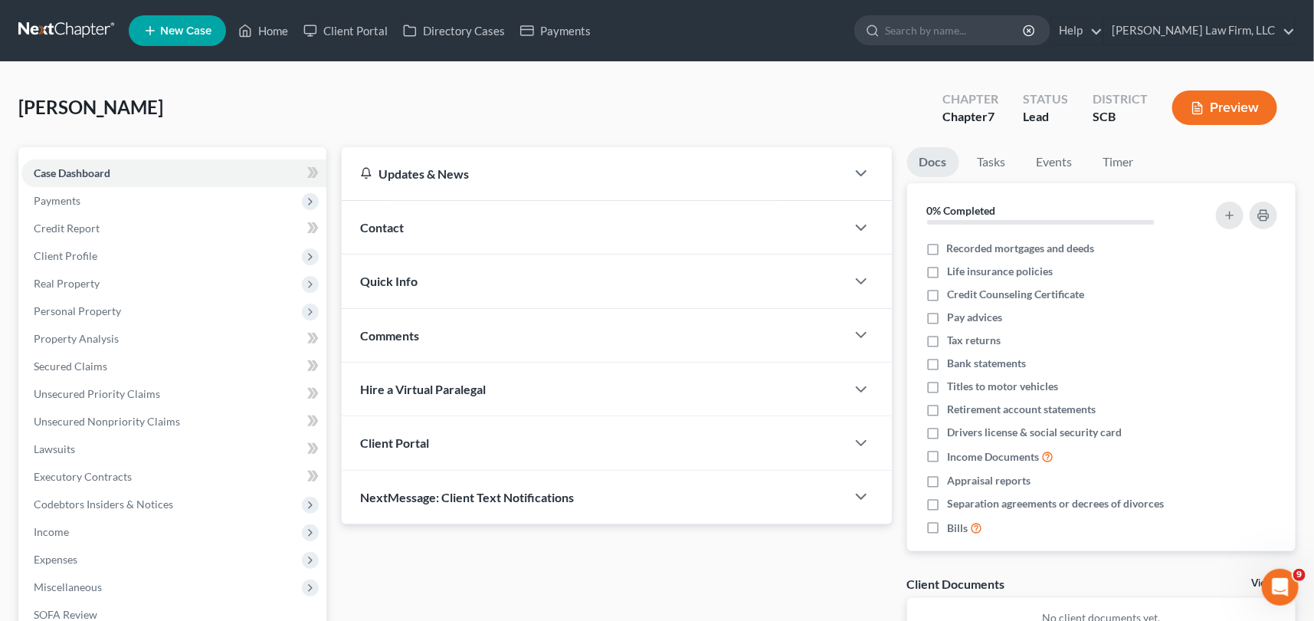
click at [386, 225] on span "Contact" at bounding box center [382, 227] width 44 height 15
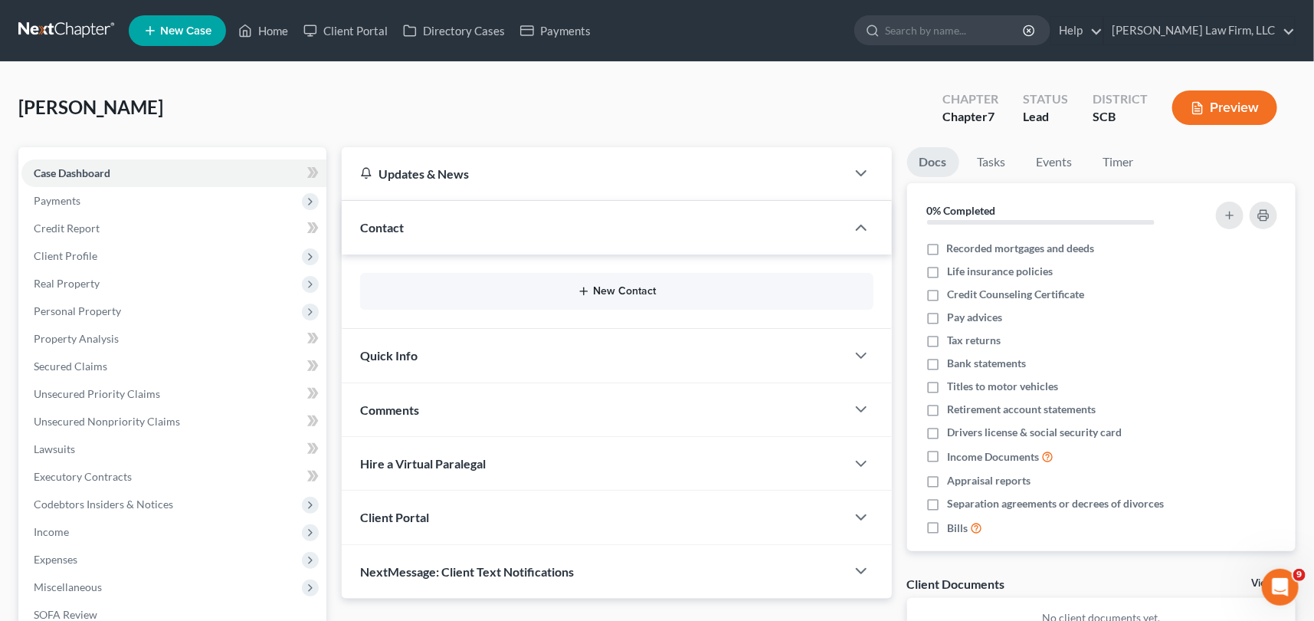
click at [621, 291] on button "New Contact" at bounding box center [616, 291] width 489 height 12
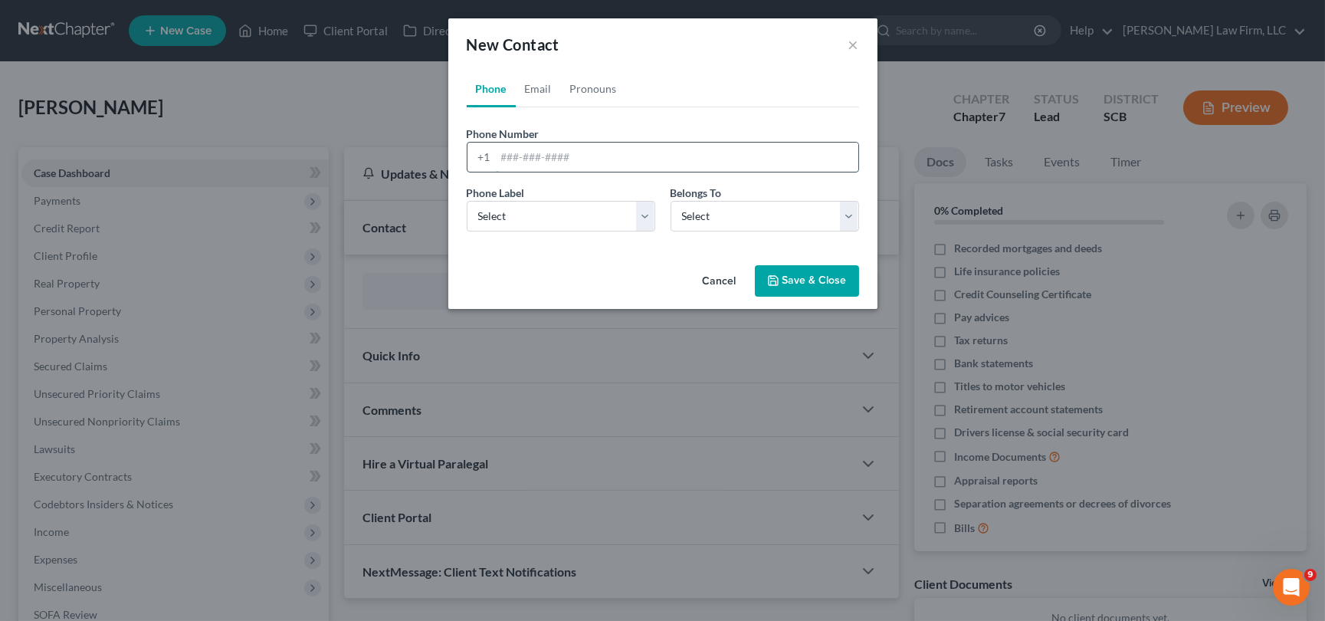
click at [502, 153] on input "tel" at bounding box center [677, 157] width 363 height 29
click at [537, 222] on select "Select Mobile Home Work Other" at bounding box center [561, 216] width 189 height 31
click at [467, 201] on select "Select Mobile Home Work Other" at bounding box center [561, 216] width 189 height 31
drag, startPoint x: 731, startPoint y: 205, endPoint x: 720, endPoint y: 228, distance: 25.4
click at [732, 208] on select "Select Client Other" at bounding box center [765, 216] width 189 height 31
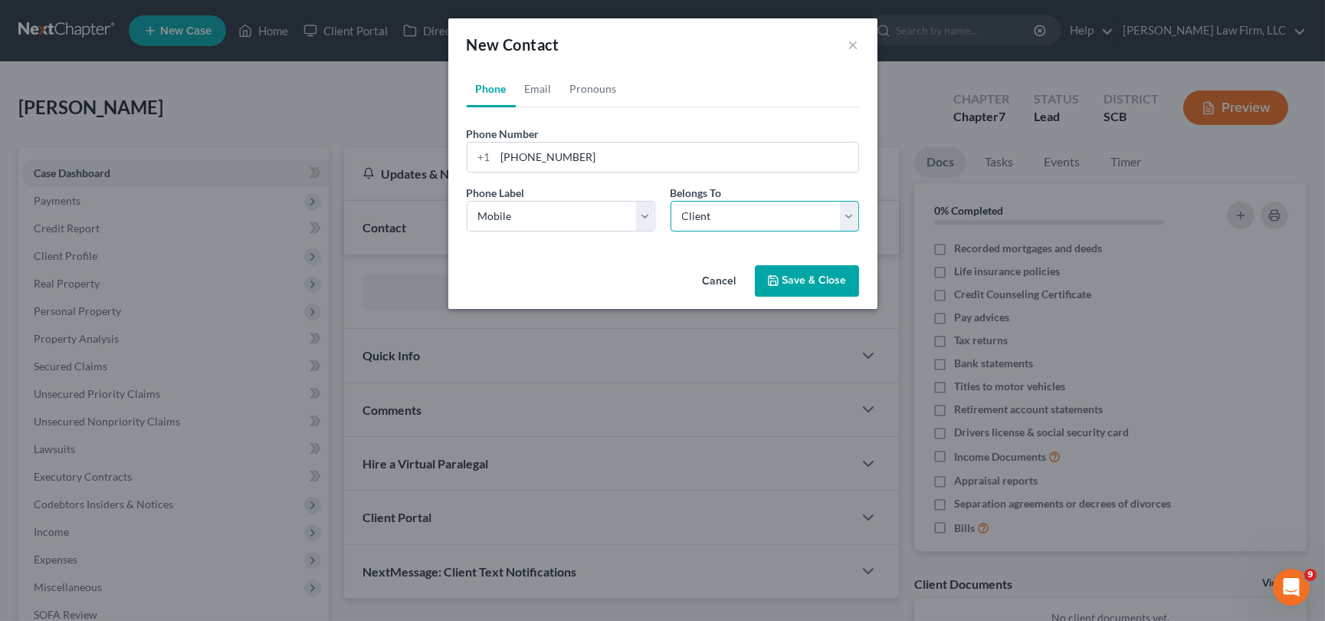
click at [671, 201] on select "Select Client Other" at bounding box center [765, 216] width 189 height 31
click at [537, 81] on link "Email" at bounding box center [538, 89] width 45 height 37
click at [500, 163] on input "email" at bounding box center [677, 157] width 363 height 29
click at [605, 157] on input "[EMAIL_ADDRESS][DOMAIN_NAME]" at bounding box center [677, 157] width 363 height 29
click at [495, 205] on select "Select Home Work Other" at bounding box center [561, 216] width 189 height 31
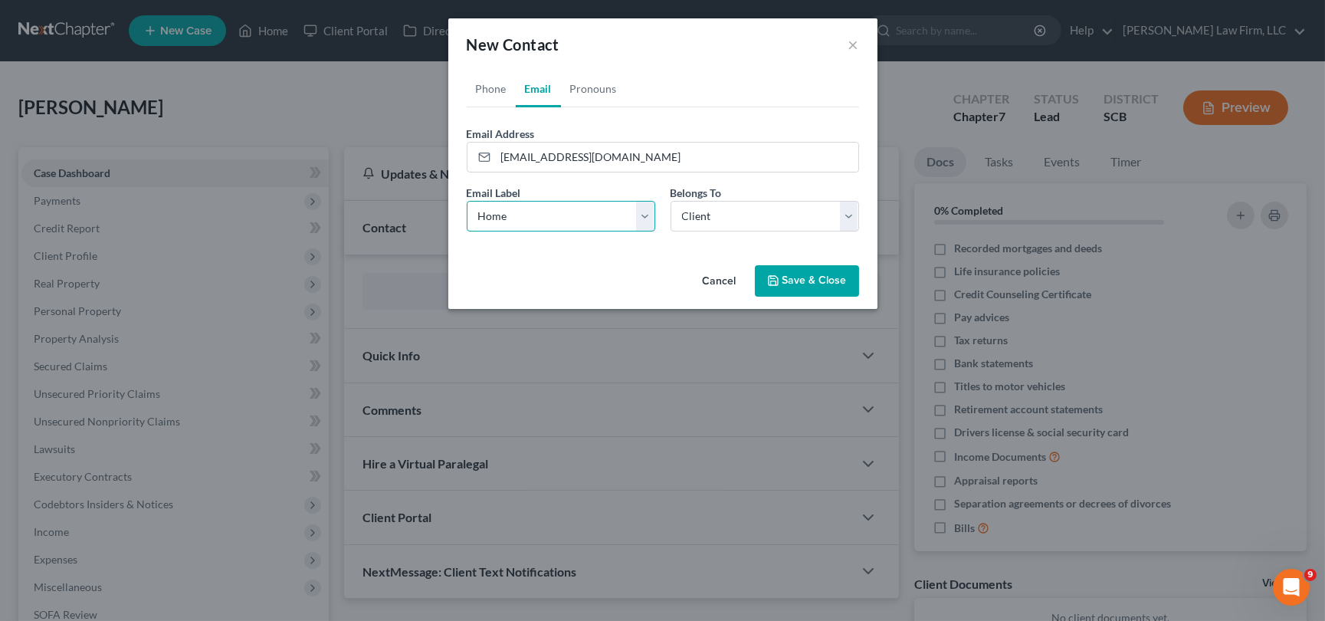
click at [467, 201] on select "Select Home Work Other" at bounding box center [561, 216] width 189 height 31
click at [714, 217] on select "Select Client Other" at bounding box center [765, 216] width 189 height 31
click at [671, 201] on select "Select Client Other" at bounding box center [765, 216] width 189 height 31
click at [806, 279] on button "Save & Close" at bounding box center [807, 281] width 104 height 32
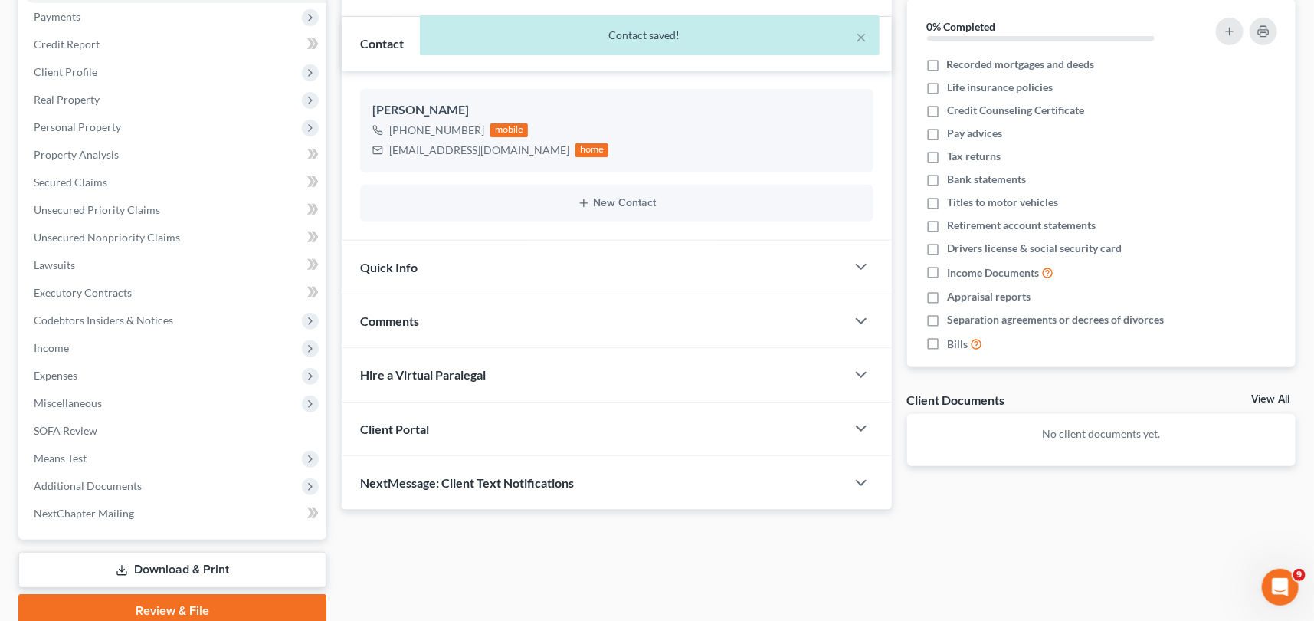
scroll to position [208, 0]
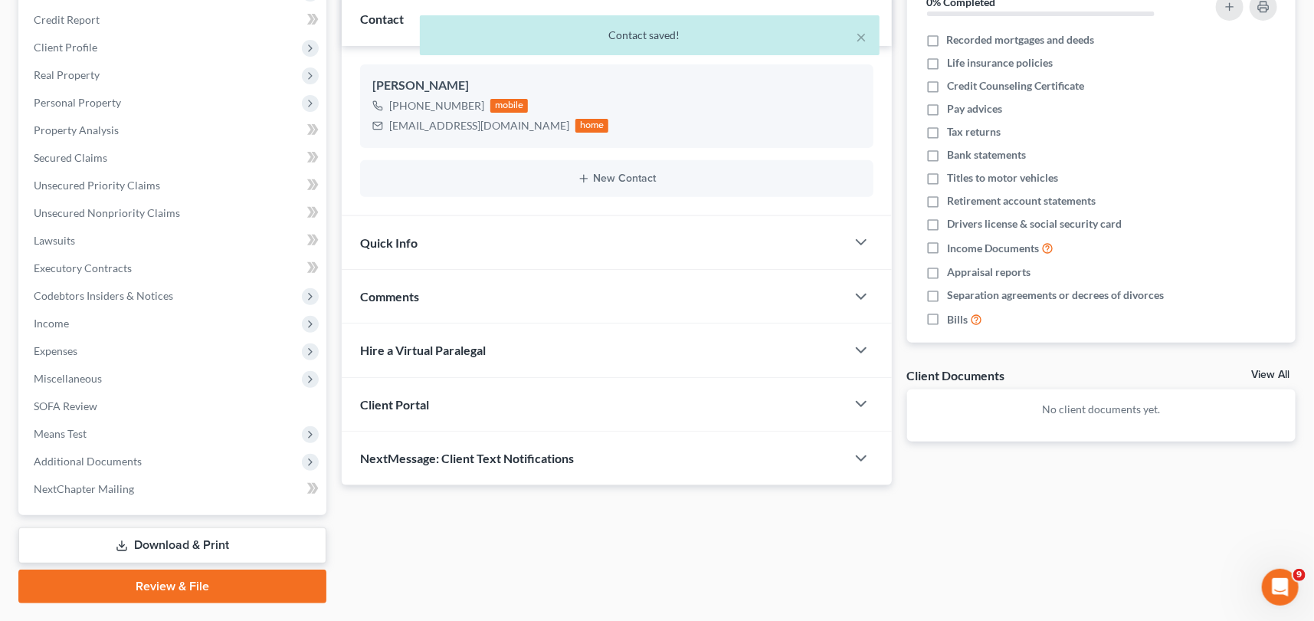
click at [390, 399] on span "Client Portal" at bounding box center [394, 404] width 69 height 15
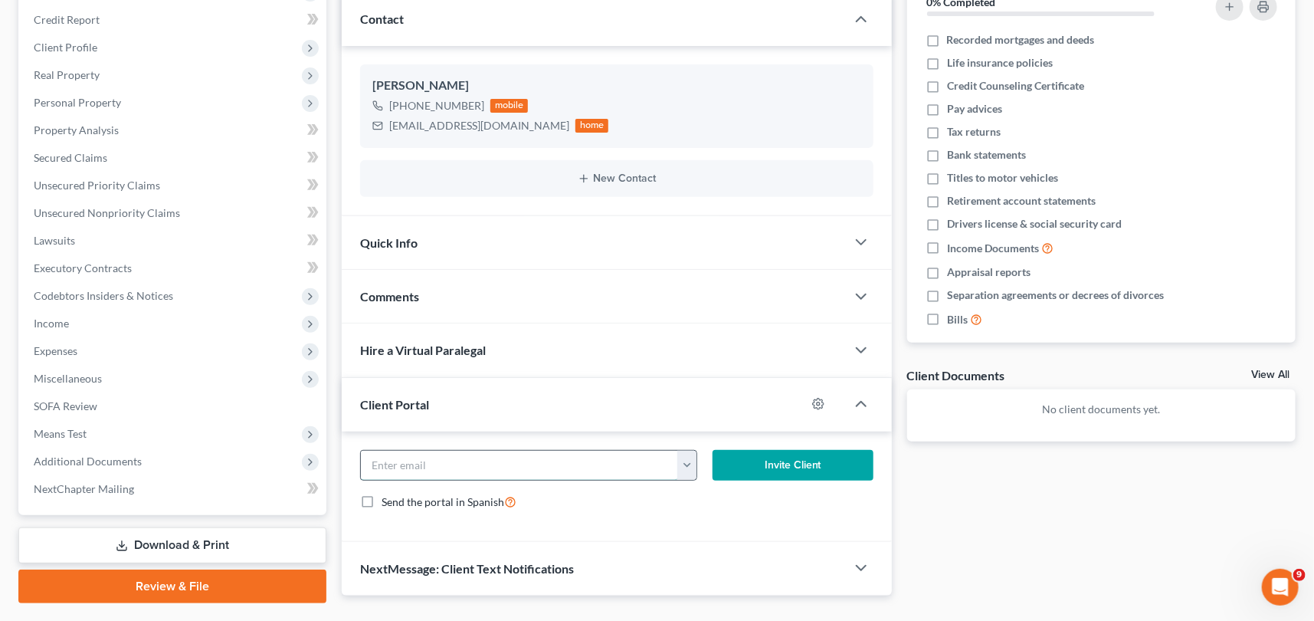
click at [376, 464] on input "email" at bounding box center [519, 465] width 317 height 29
click at [742, 450] on button "Invite Client" at bounding box center [793, 465] width 161 height 31
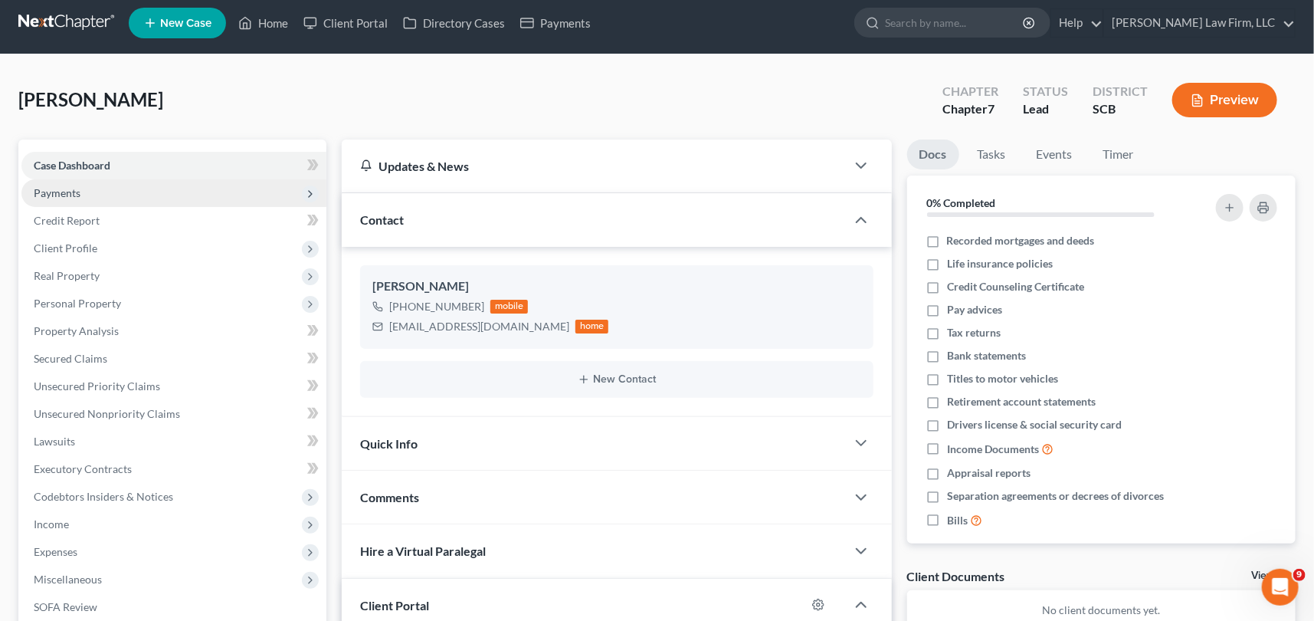
scroll to position [0, 0]
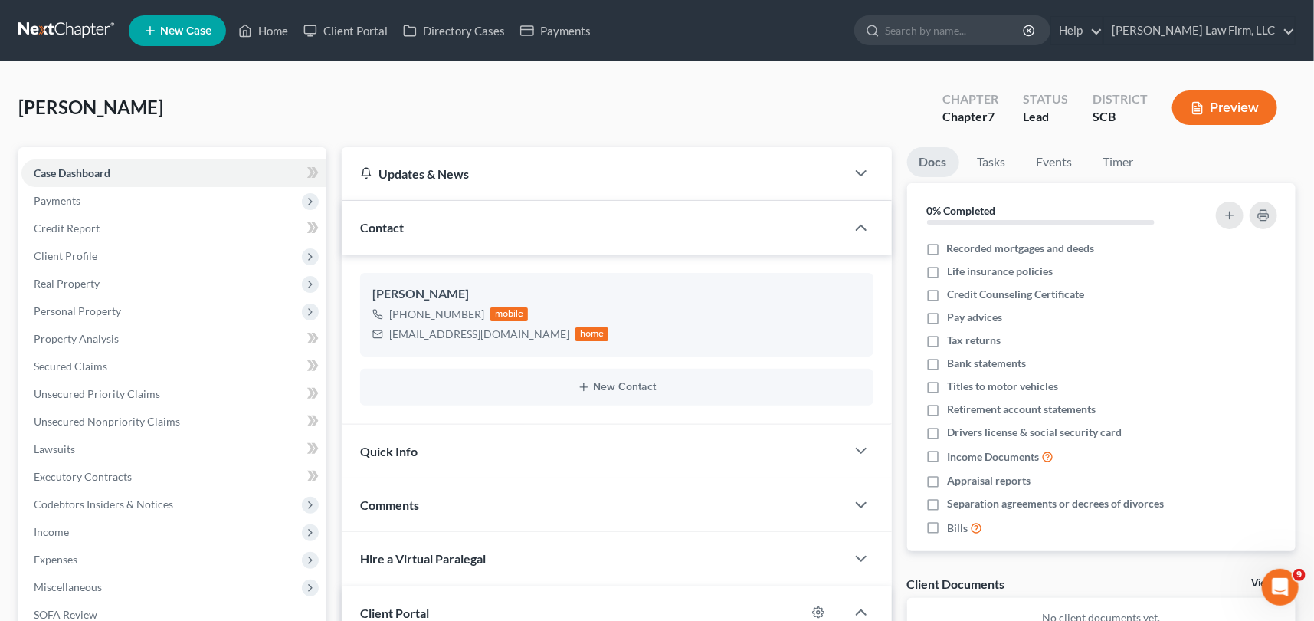
click at [392, 445] on span "Quick Info" at bounding box center [388, 451] width 57 height 15
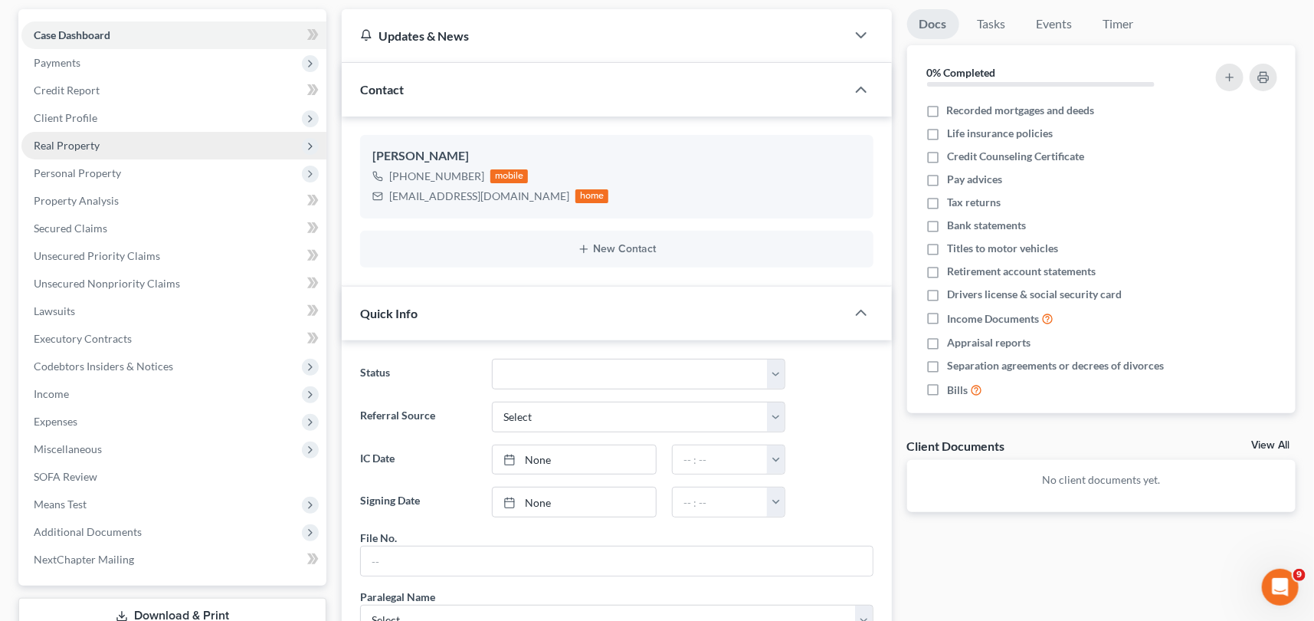
scroll to position [132, 0]
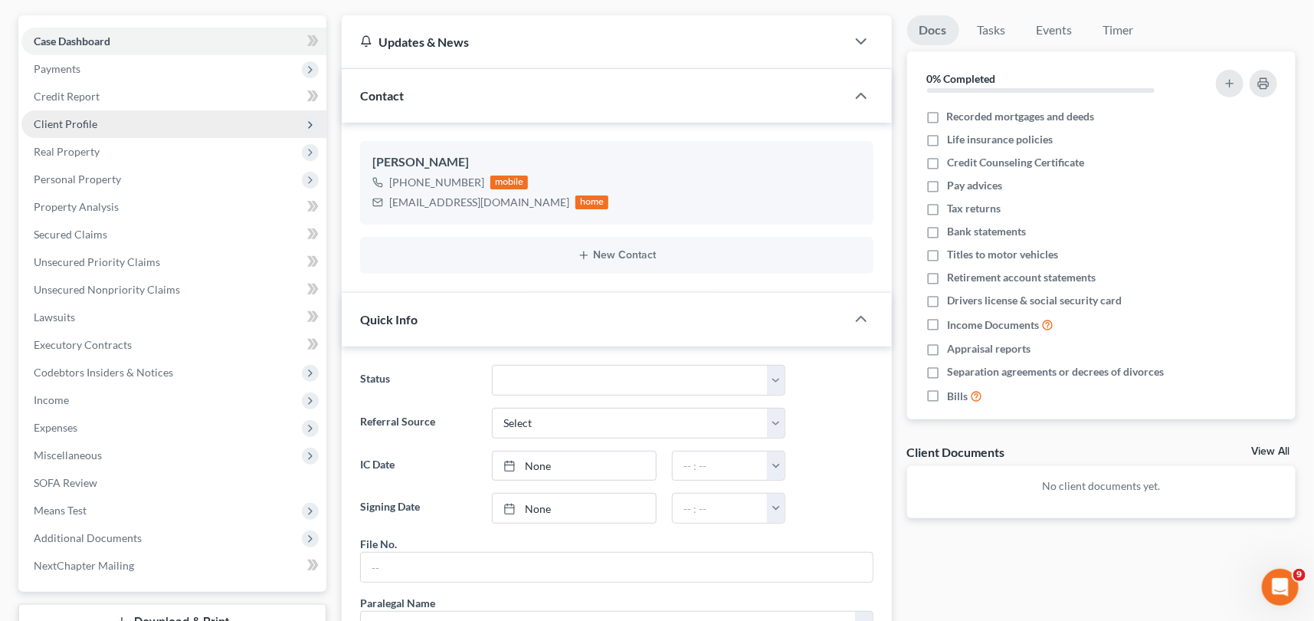
click at [63, 120] on span "Client Profile" at bounding box center [66, 123] width 64 height 13
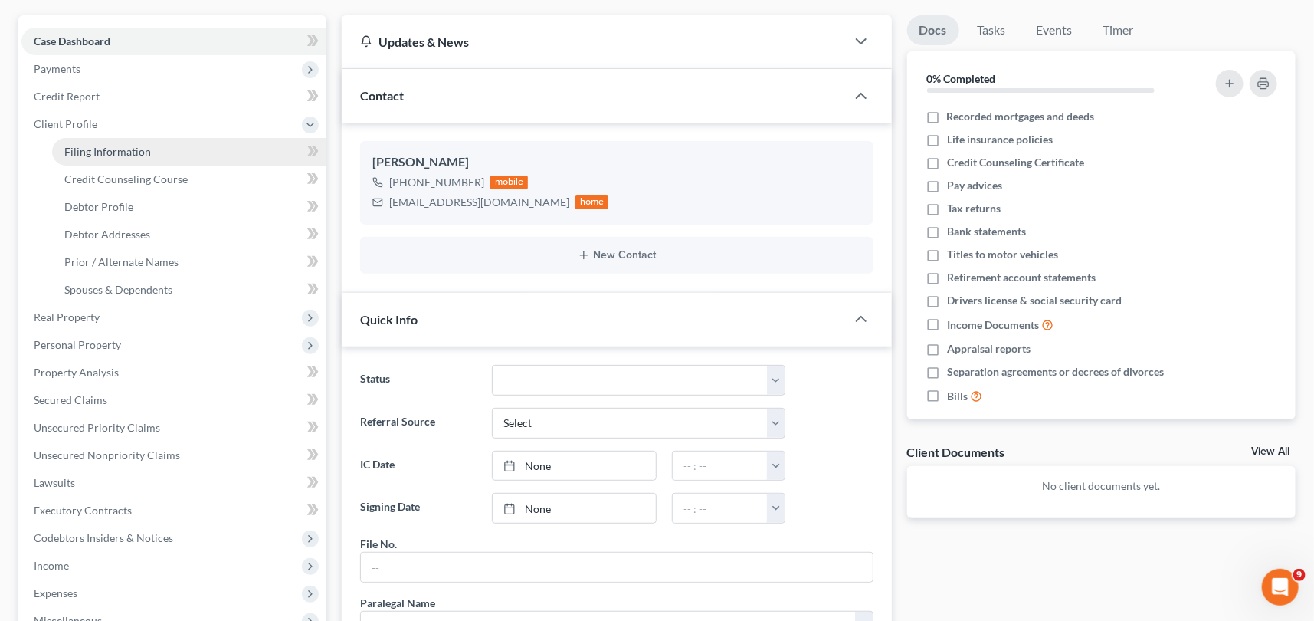
click at [92, 145] on span "Filing Information" at bounding box center [107, 151] width 87 height 13
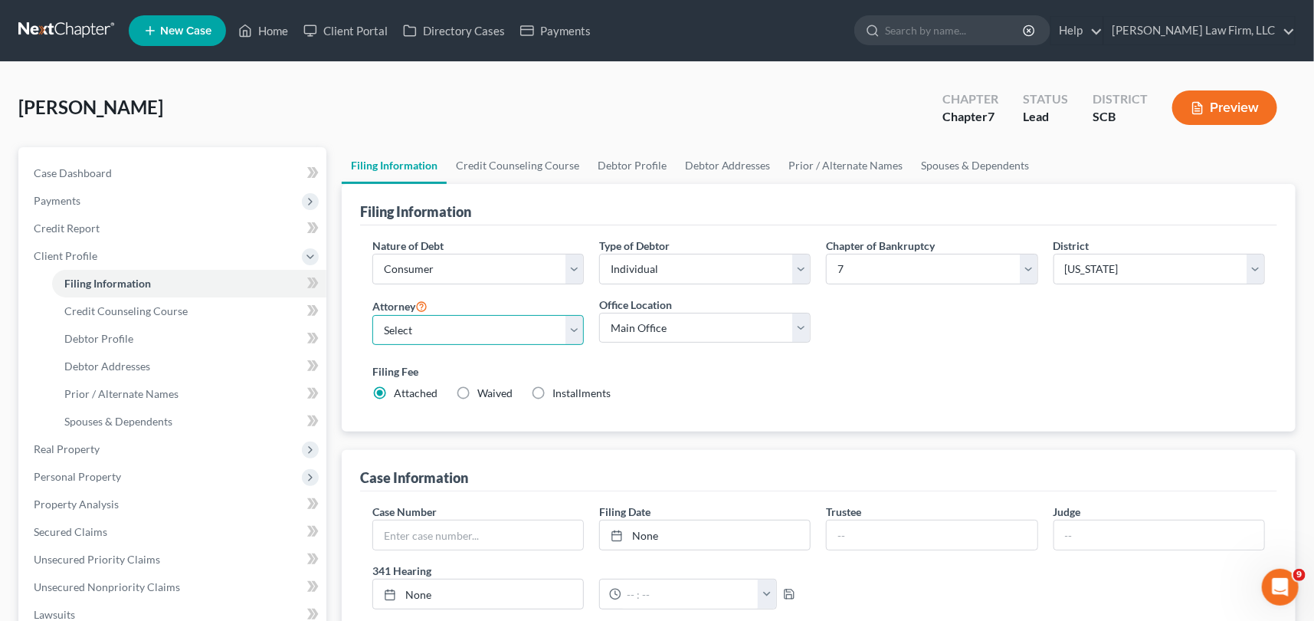
click at [573, 325] on select "Select [PERSON_NAME] - SCB [PERSON_NAME] - SCB" at bounding box center [478, 330] width 212 height 31
click at [372, 315] on select "Select [PERSON_NAME] - SCB [PERSON_NAME] - SCB" at bounding box center [478, 330] width 212 height 31
click at [110, 332] on span "Debtor Profile" at bounding box center [98, 338] width 69 height 13
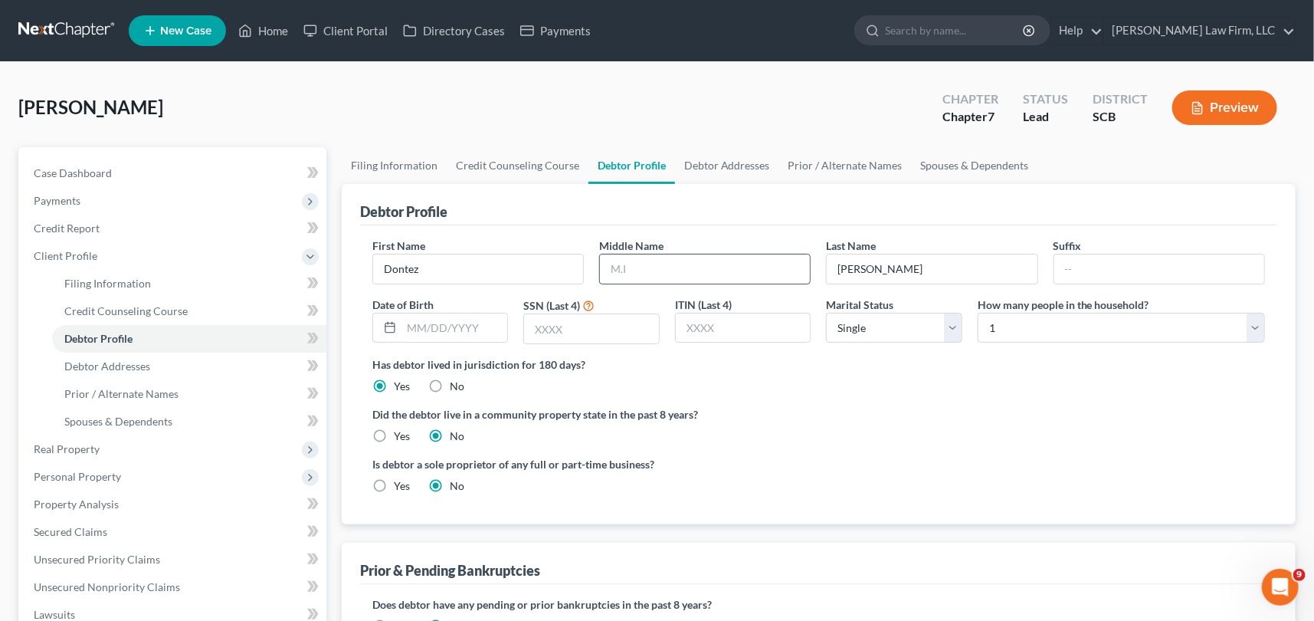
click at [617, 256] on input "text" at bounding box center [705, 268] width 210 height 29
click at [127, 359] on span "Debtor Addresses" at bounding box center [107, 365] width 86 height 13
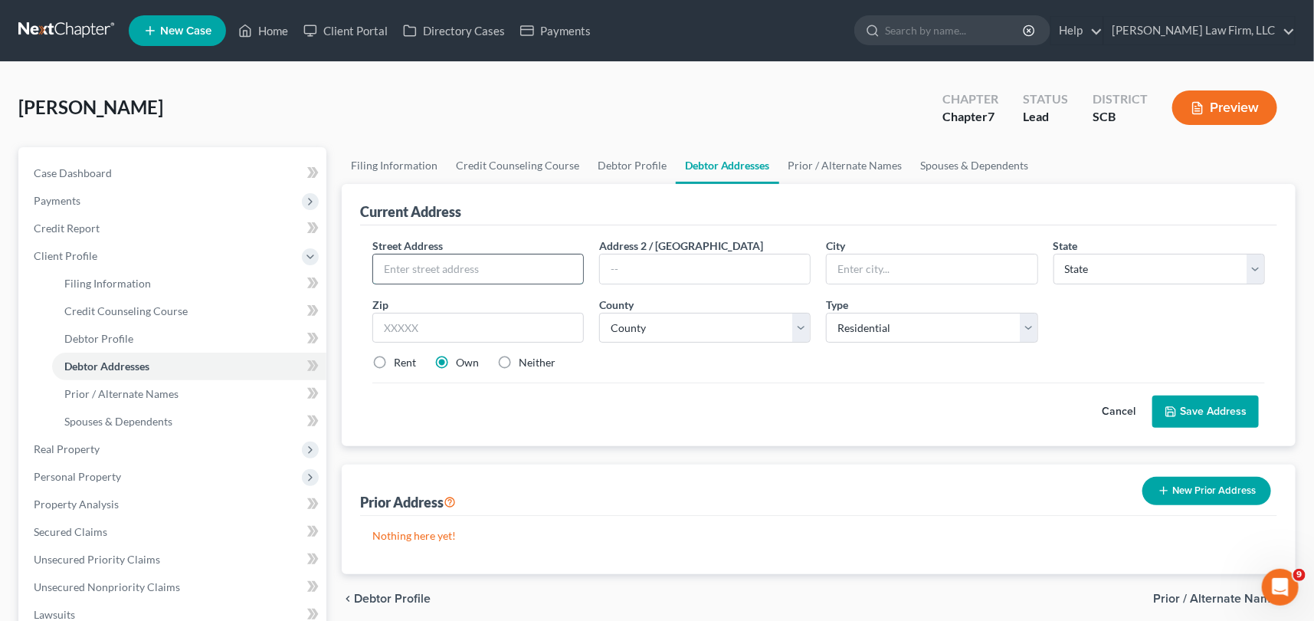
click at [399, 262] on input "text" at bounding box center [478, 268] width 210 height 29
click at [858, 259] on input "text" at bounding box center [932, 268] width 210 height 29
click at [405, 270] on input "[STREET_ADDRESS][PERSON_NAME]" at bounding box center [478, 268] width 210 height 29
drag, startPoint x: 444, startPoint y: 267, endPoint x: 475, endPoint y: 267, distance: 31.4
click at [475, 267] on input "[STREET_ADDRESS][PERSON_NAME]" at bounding box center [478, 268] width 210 height 29
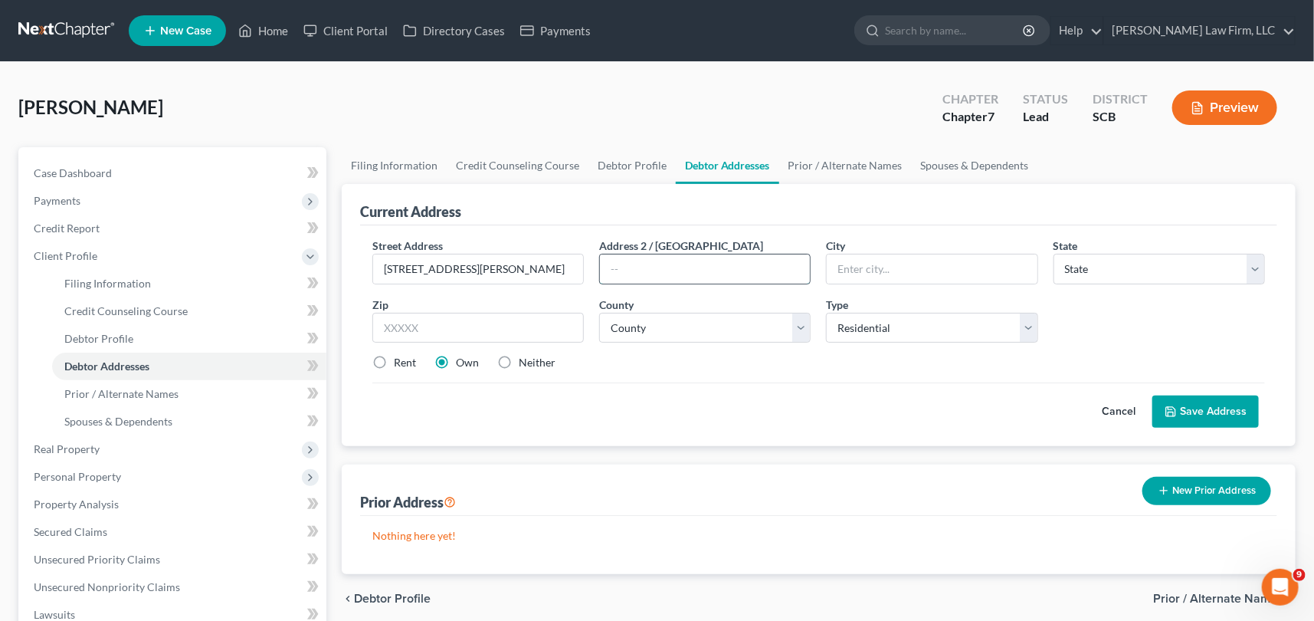
paste input "Apt 3"
click at [855, 264] on input "text" at bounding box center [932, 268] width 210 height 29
click at [379, 329] on input "text" at bounding box center [478, 328] width 212 height 31
click at [698, 320] on select "County [GEOGRAPHIC_DATA] [GEOGRAPHIC_DATA] [GEOGRAPHIC_DATA] [GEOGRAPHIC_DATA] …" at bounding box center [705, 328] width 212 height 31
click at [599, 313] on select "County [GEOGRAPHIC_DATA] [GEOGRAPHIC_DATA] [GEOGRAPHIC_DATA] [GEOGRAPHIC_DATA] …" at bounding box center [705, 328] width 212 height 31
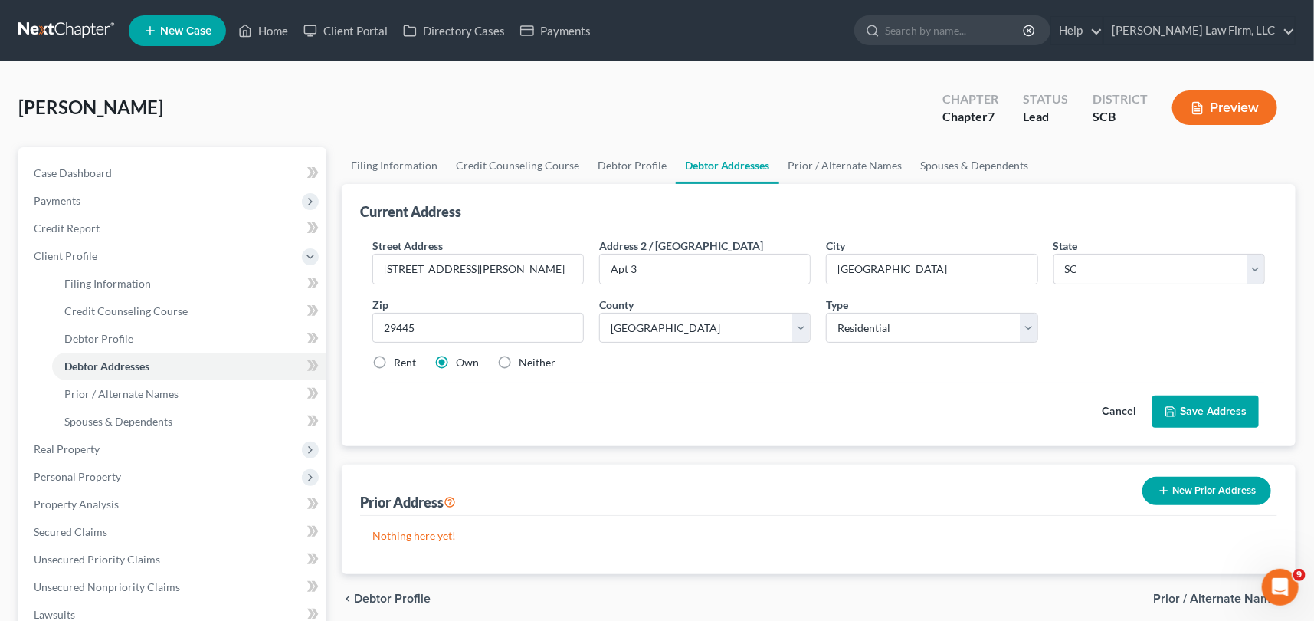
click at [394, 364] on label "Rent" at bounding box center [405, 362] width 22 height 15
click at [400, 364] on input "Rent" at bounding box center [405, 360] width 10 height 10
drag, startPoint x: 1226, startPoint y: 400, endPoint x: 1232, endPoint y: 394, distance: 8.7
click at [1226, 400] on button "Save Address" at bounding box center [1206, 411] width 107 height 32
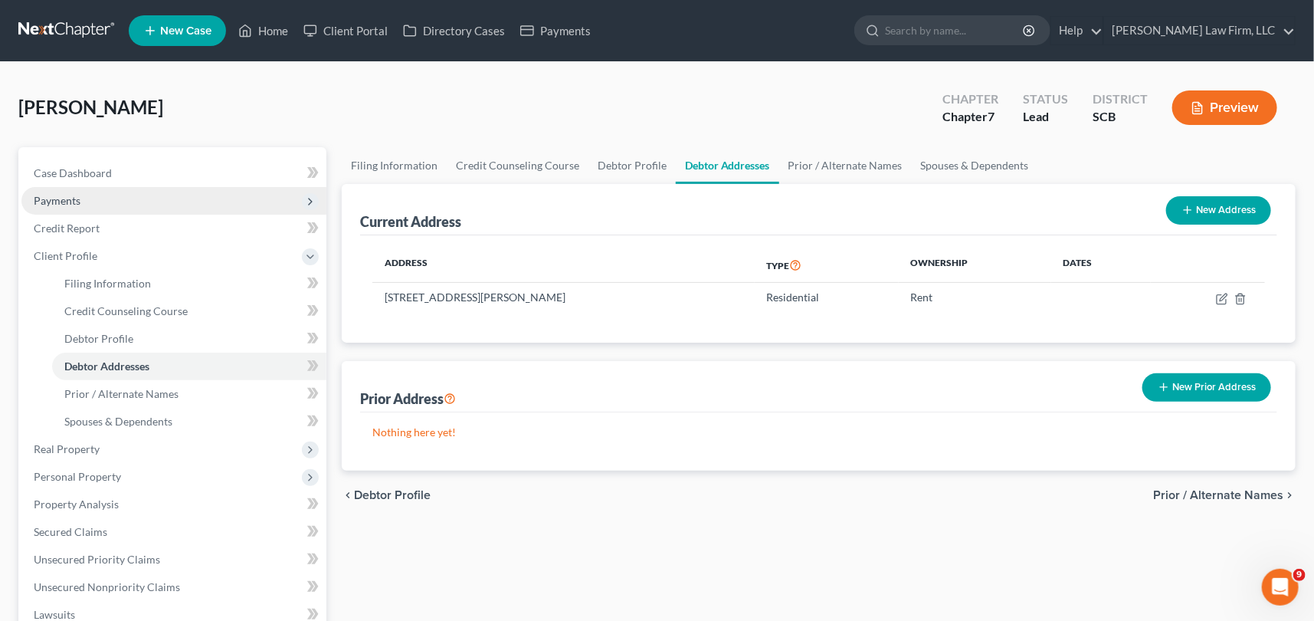
click at [57, 195] on span "Payments" at bounding box center [57, 200] width 47 height 13
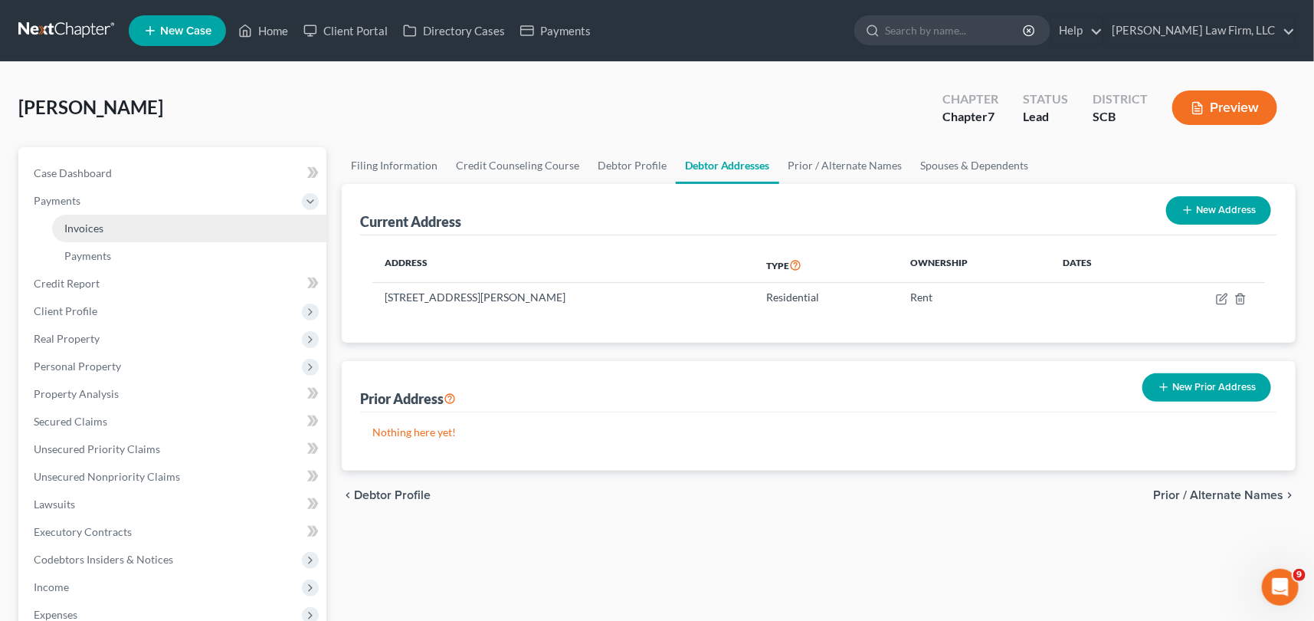
click at [87, 222] on span "Invoices" at bounding box center [83, 228] width 39 height 13
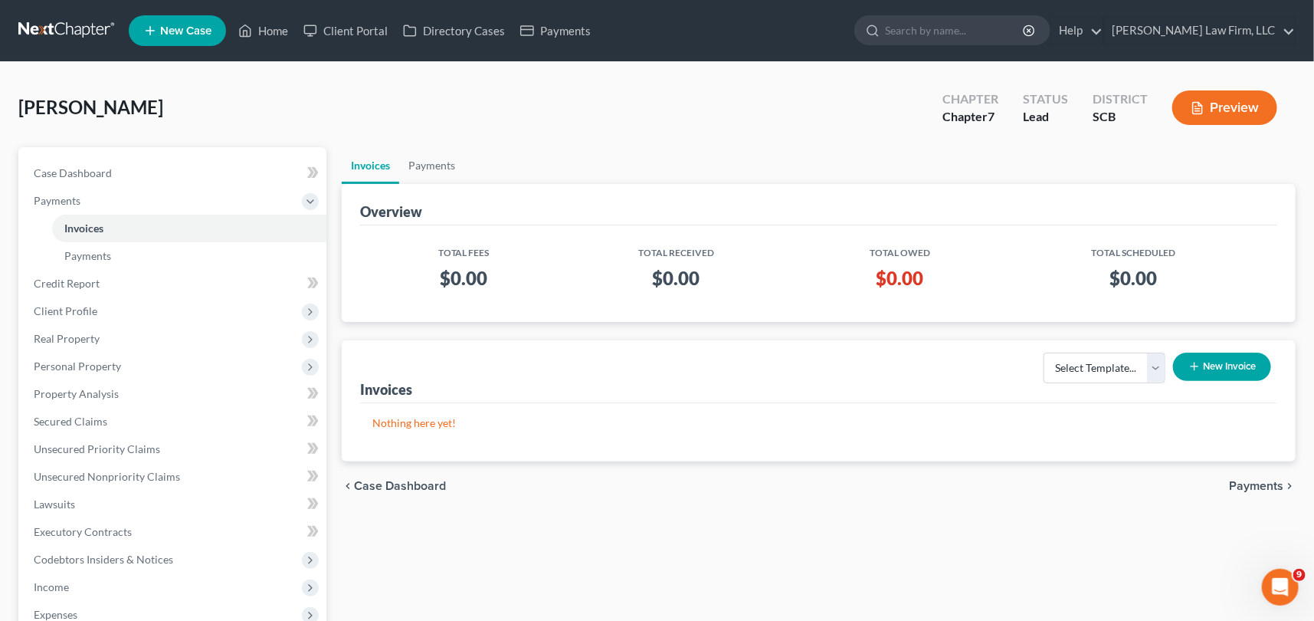
click at [1204, 365] on button "New Invoice" at bounding box center [1222, 367] width 98 height 28
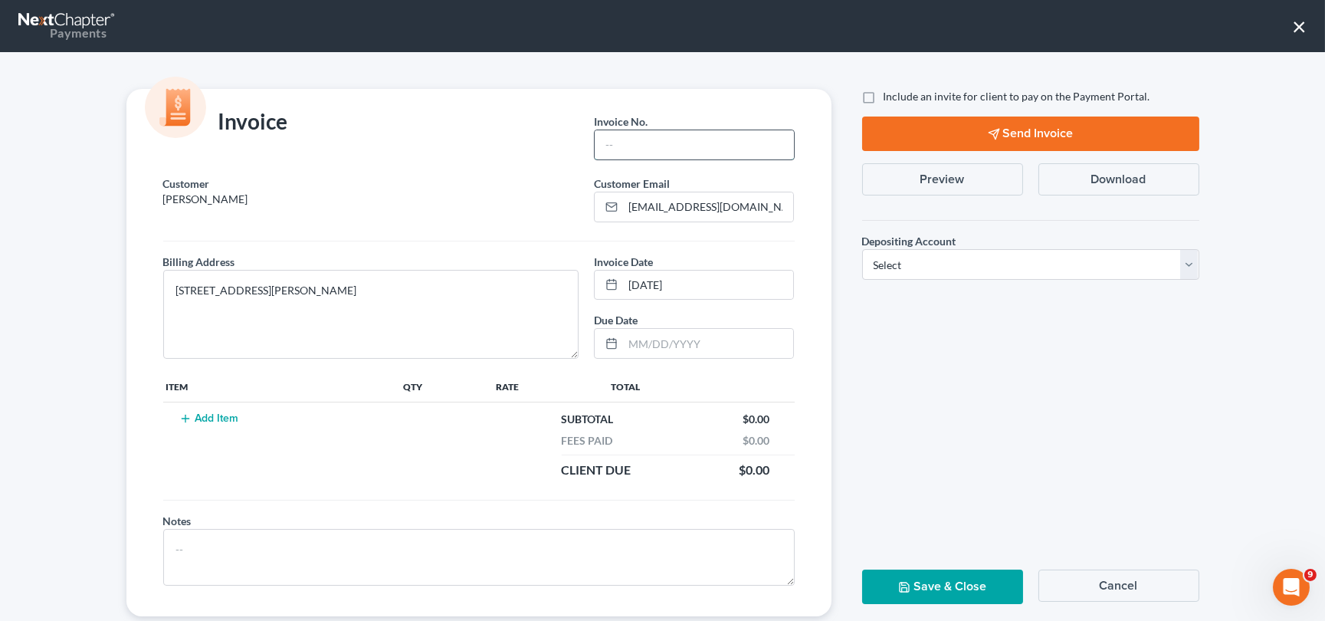
click at [615, 149] on input "text" at bounding box center [694, 144] width 199 height 29
click at [207, 420] on button "Add Item" at bounding box center [209, 418] width 67 height 12
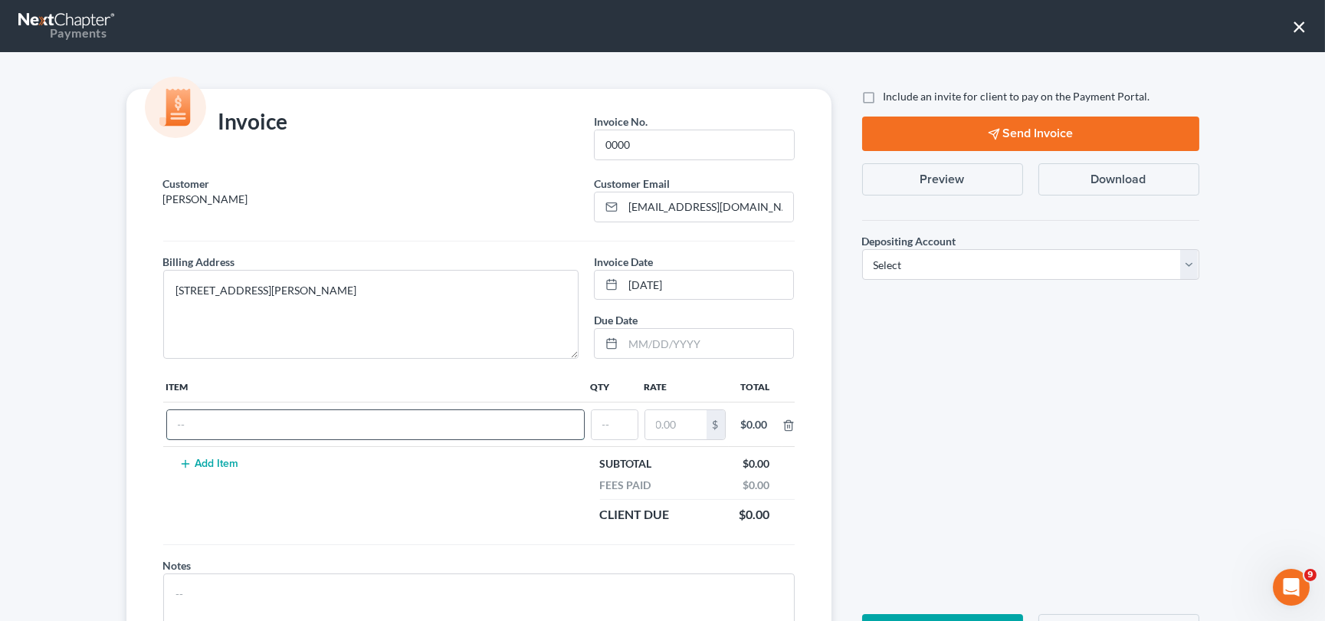
click at [206, 421] on input "text" at bounding box center [375, 424] width 417 height 29
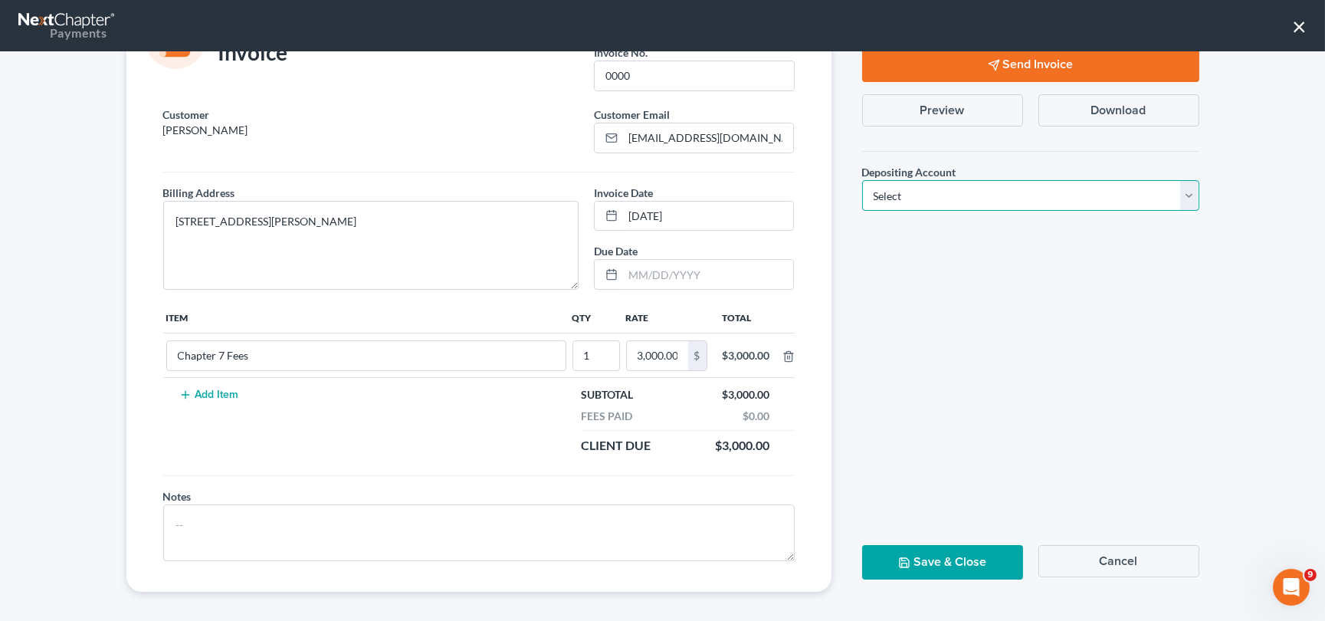
click at [937, 185] on select "Select Operation Trust" at bounding box center [1030, 195] width 337 height 31
click at [862, 180] on select "Select Operation Trust" at bounding box center [1030, 195] width 337 height 31
click at [937, 552] on button "Save & Close" at bounding box center [942, 562] width 161 height 34
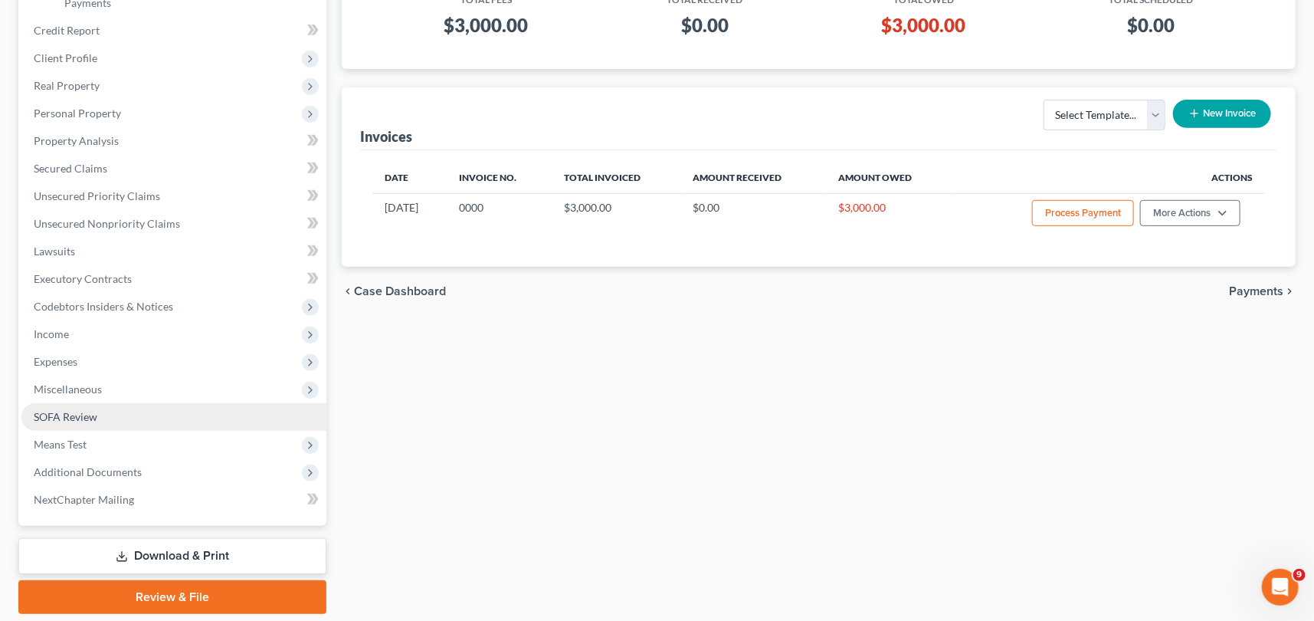
scroll to position [302, 0]
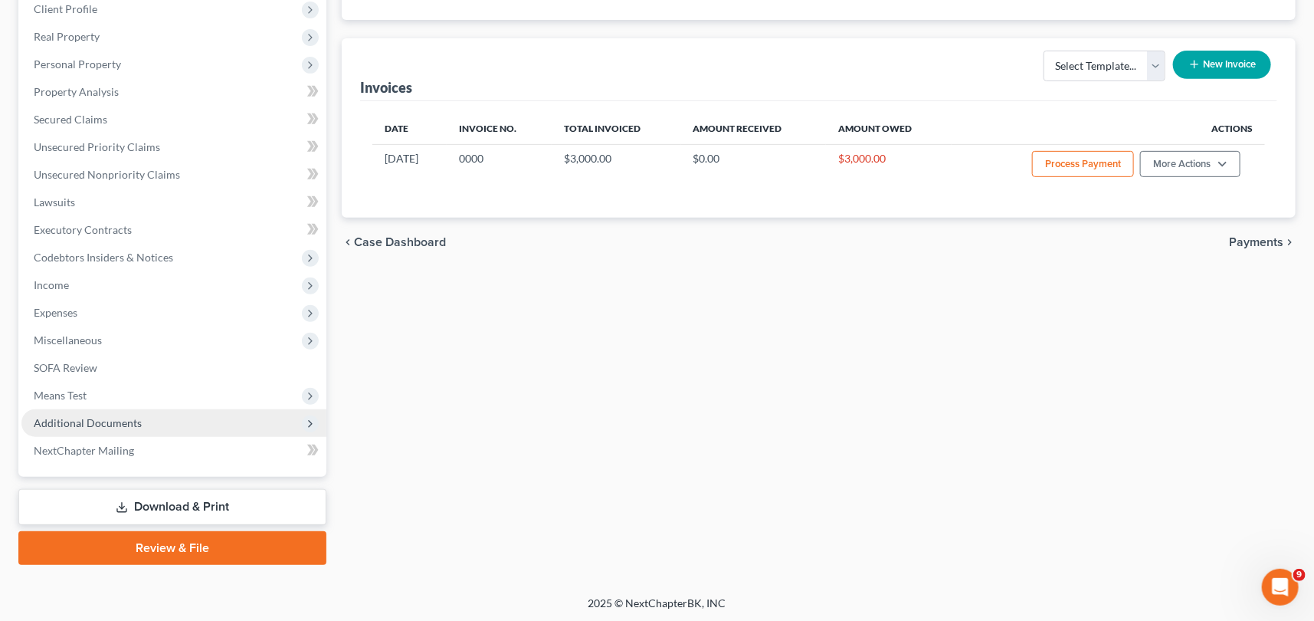
click at [88, 423] on span "Additional Documents" at bounding box center [88, 422] width 108 height 13
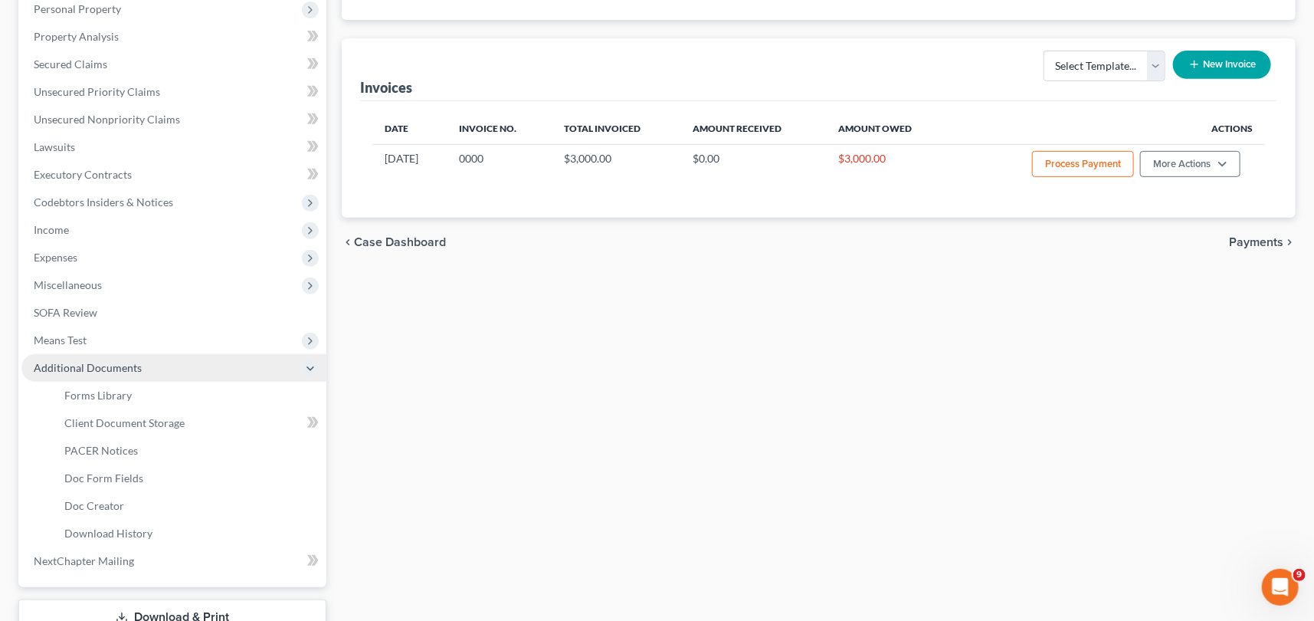
scroll to position [247, 0]
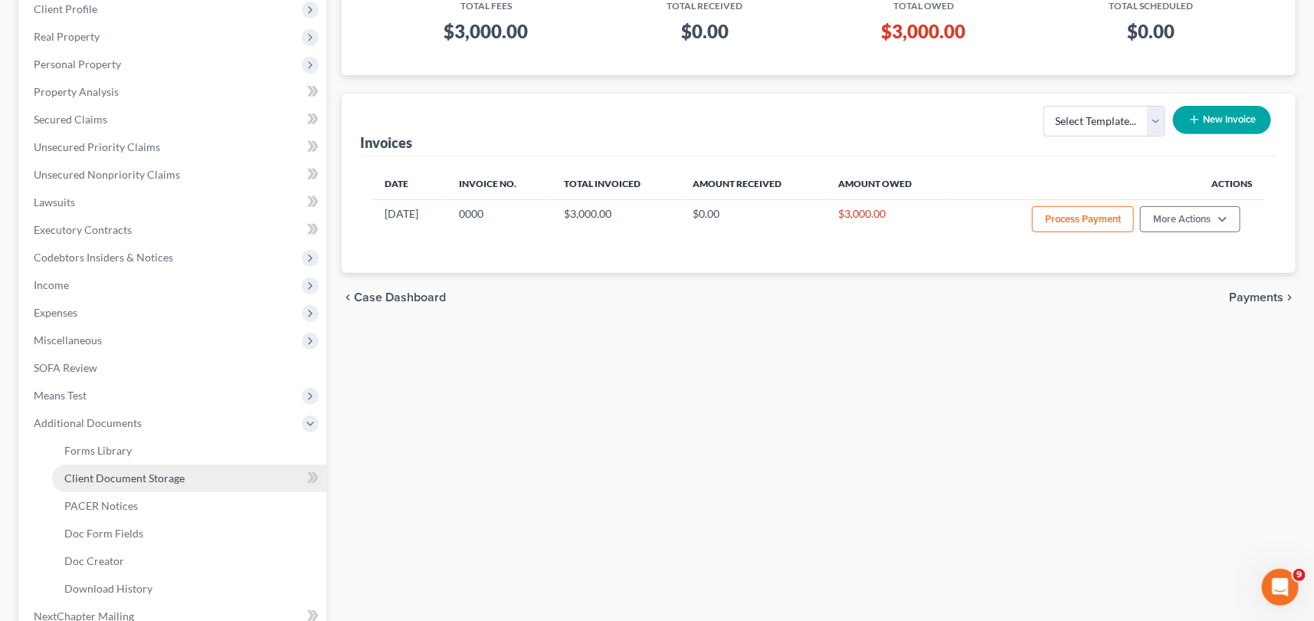
click at [133, 473] on span "Client Document Storage" at bounding box center [124, 477] width 120 height 13
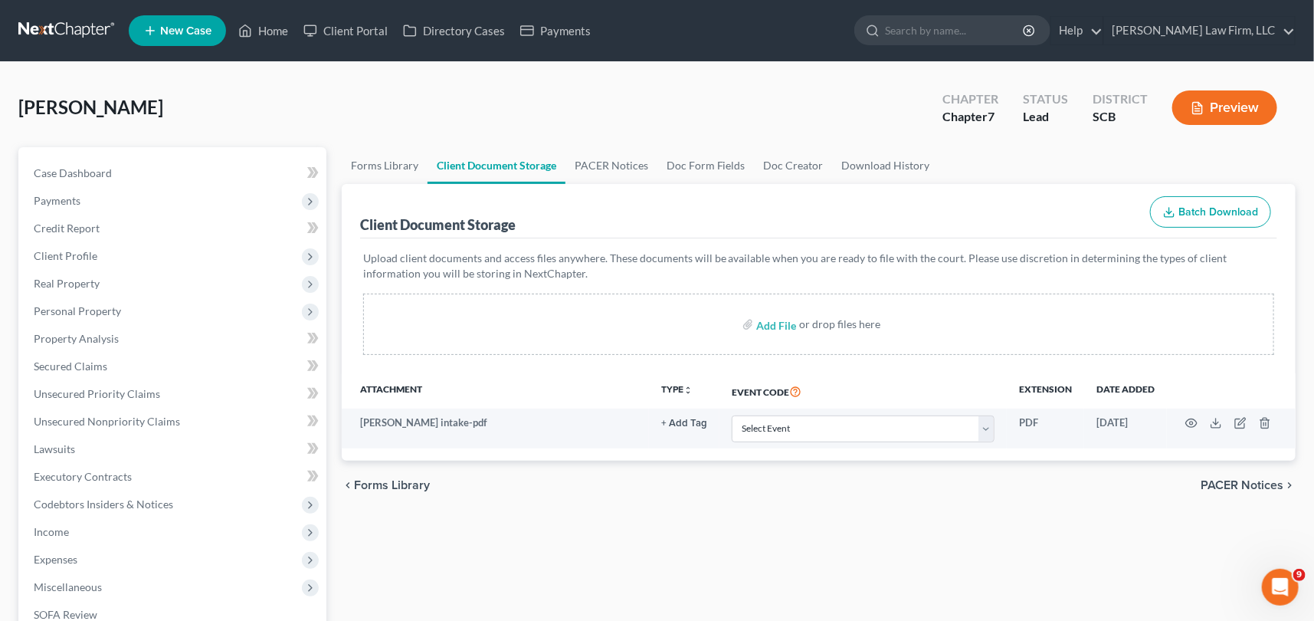
scroll to position [33, 0]
click at [276, 27] on link "Home" at bounding box center [263, 31] width 65 height 28
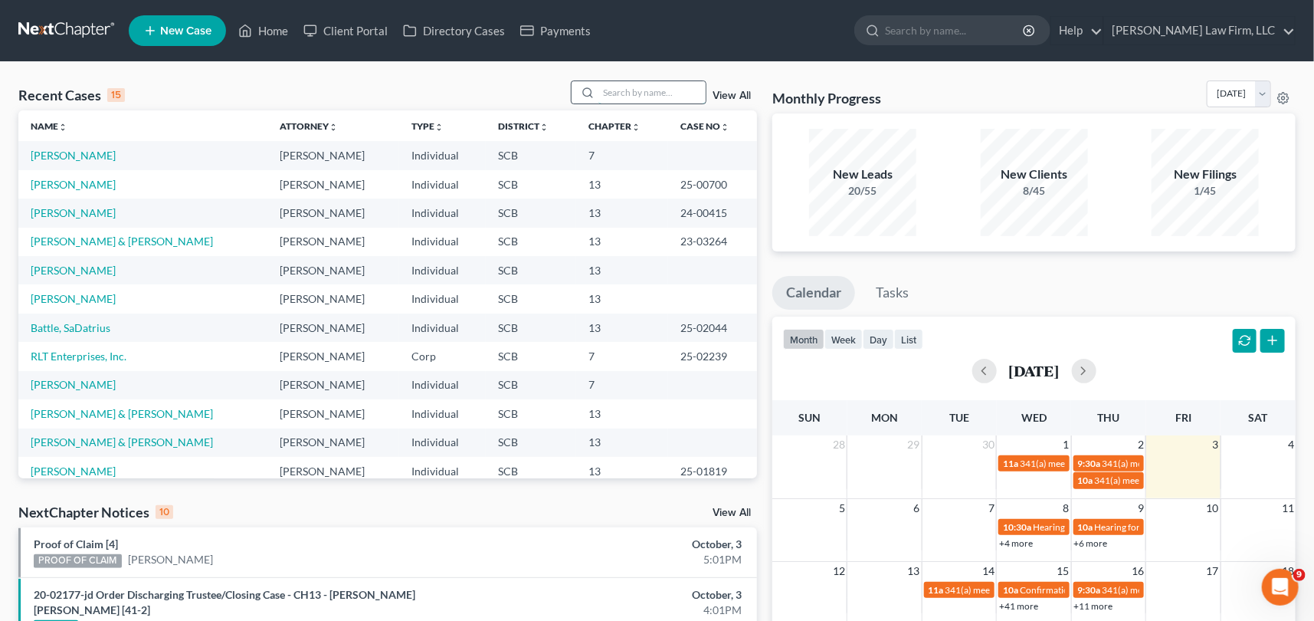
click at [602, 96] on input "search" at bounding box center [652, 92] width 107 height 22
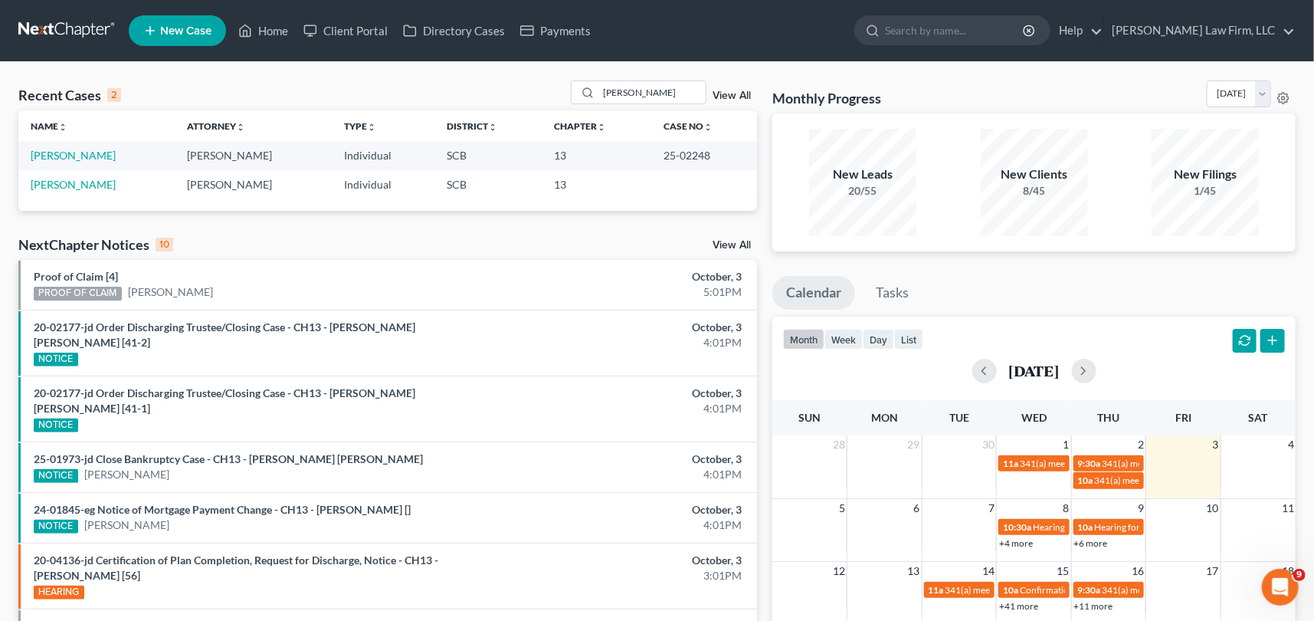
click at [181, 31] on span "New Case" at bounding box center [185, 30] width 51 height 11
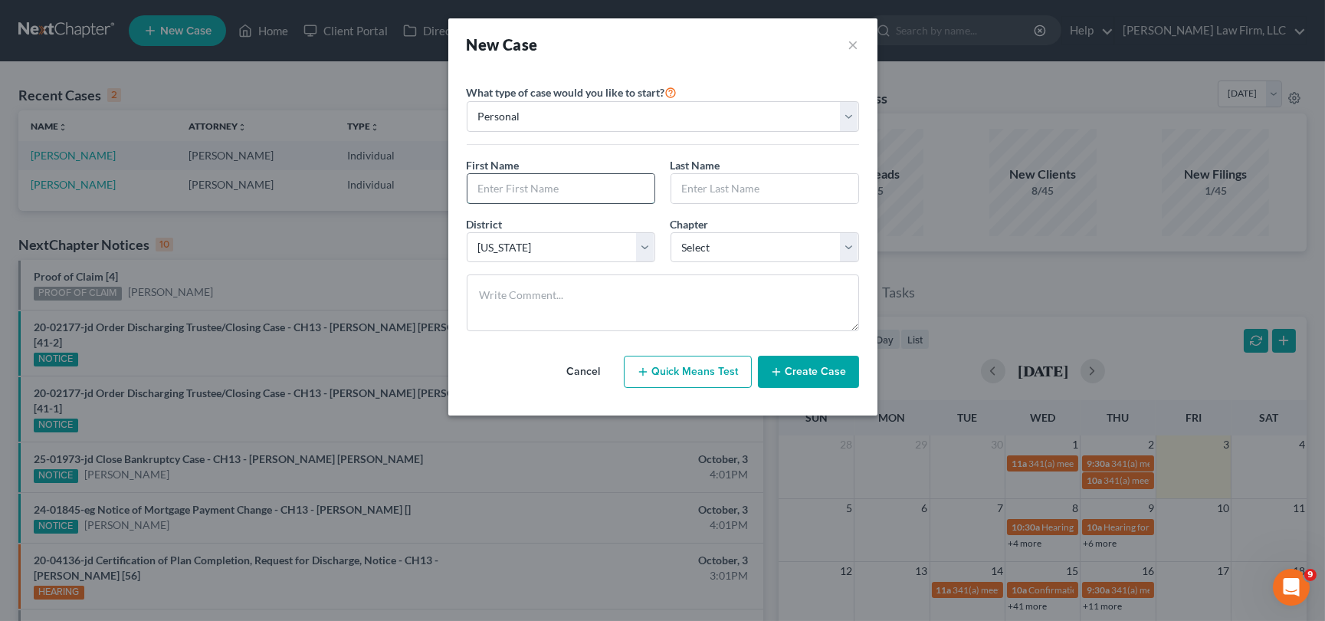
click at [491, 183] on input "text" at bounding box center [561, 188] width 187 height 29
click at [851, 244] on select "Select 7 11 12 13" at bounding box center [765, 247] width 189 height 31
click at [671, 232] on select "Select 7 11 12 13" at bounding box center [765, 247] width 189 height 31
click at [809, 367] on button "Create Case" at bounding box center [808, 372] width 101 height 32
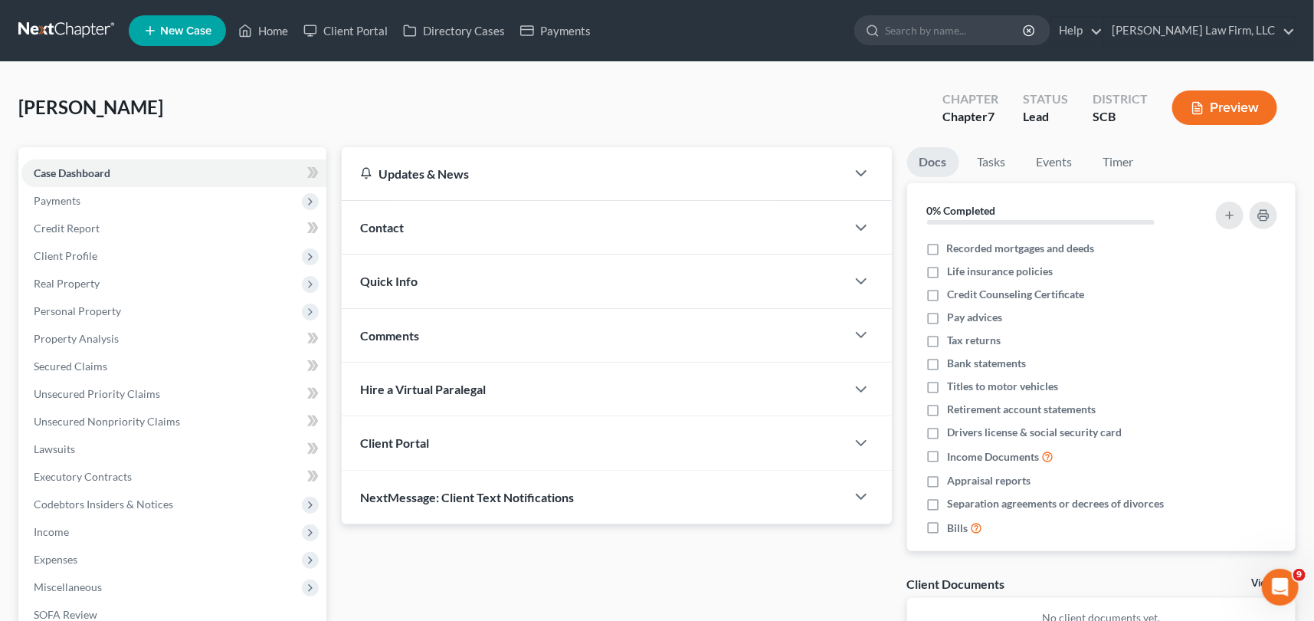
click at [381, 216] on div "Contact" at bounding box center [594, 227] width 504 height 53
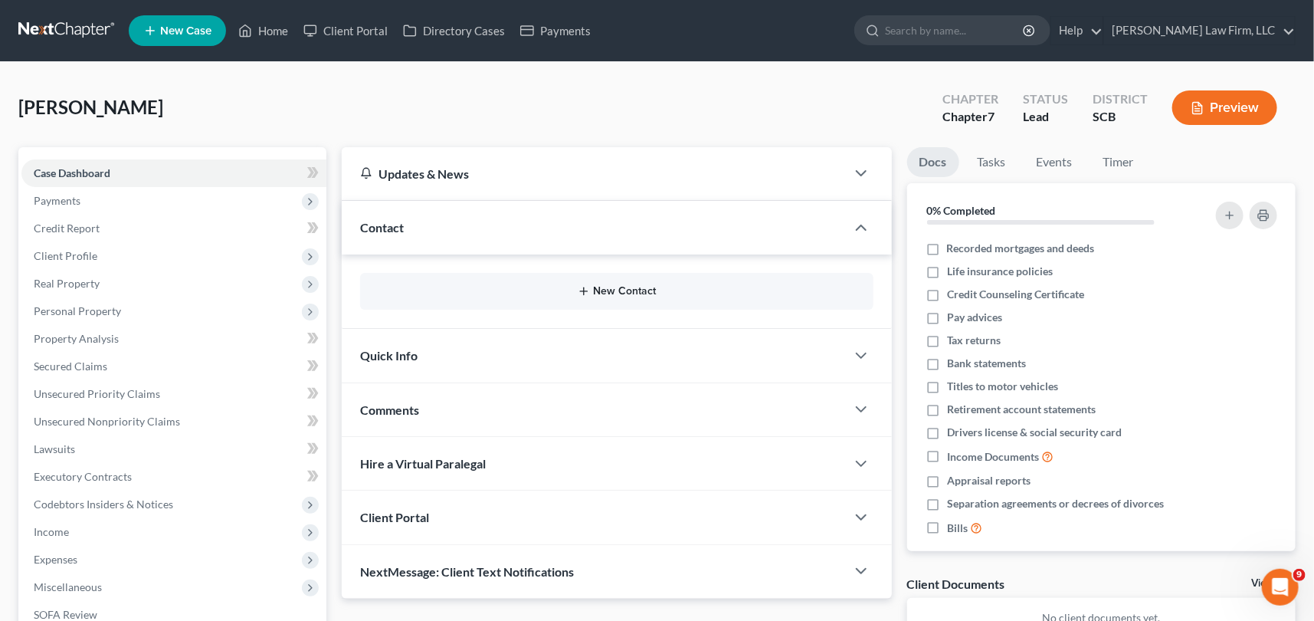
click at [635, 291] on button "New Contact" at bounding box center [616, 291] width 489 height 12
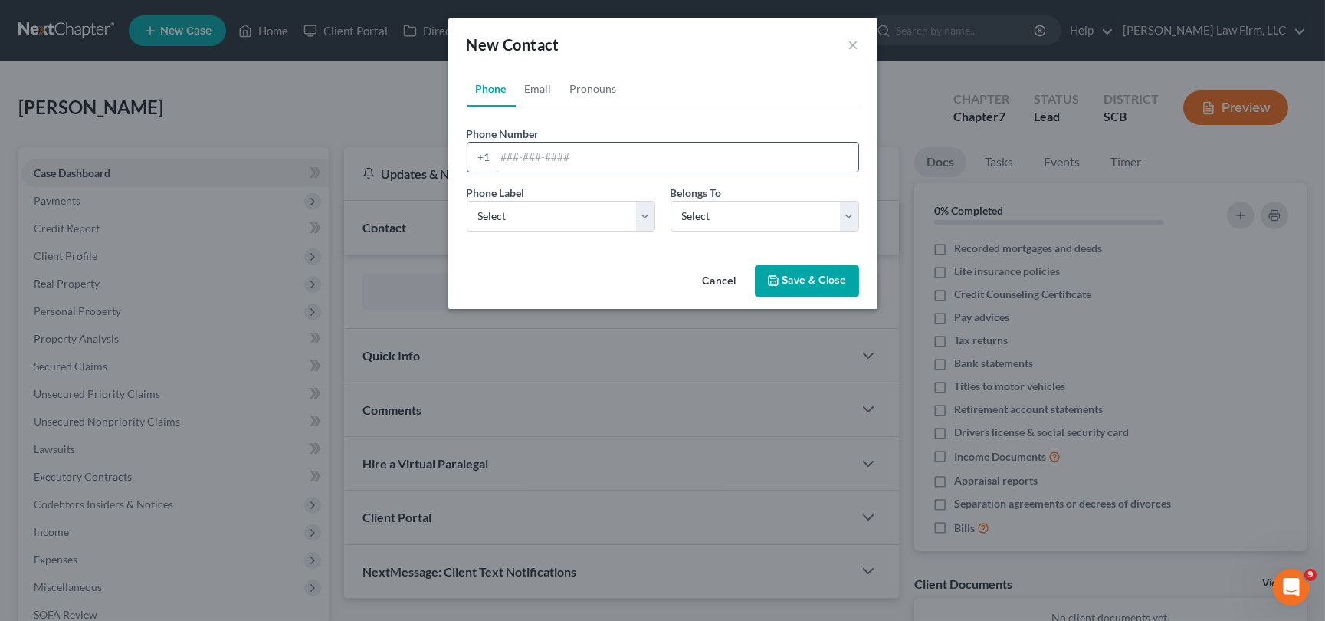
click at [504, 157] on input "tel" at bounding box center [677, 157] width 363 height 29
drag, startPoint x: 522, startPoint y: 207, endPoint x: 514, endPoint y: 228, distance: 23.1
click at [522, 207] on select "Select Mobile Home Work Other" at bounding box center [561, 216] width 189 height 31
click at [467, 201] on select "Select Mobile Home Work Other" at bounding box center [561, 216] width 189 height 31
click at [707, 219] on select "Select Client Other" at bounding box center [765, 216] width 189 height 31
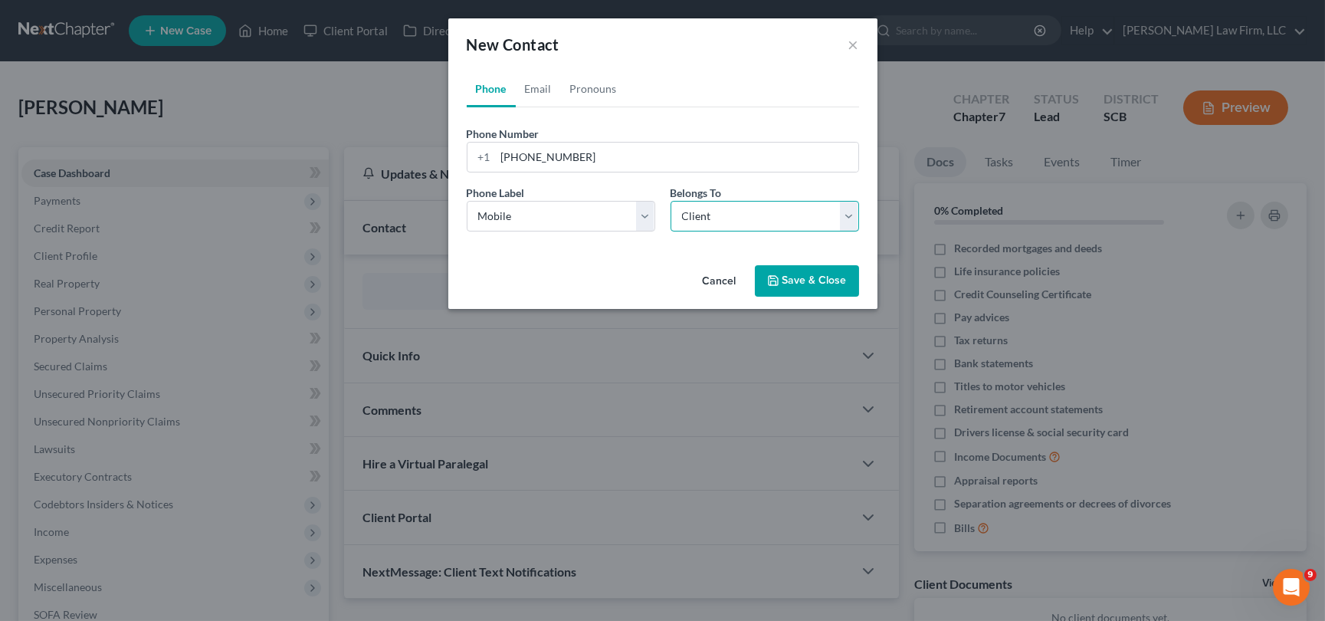
click at [671, 201] on select "Select Client Other" at bounding box center [765, 216] width 189 height 31
click at [533, 85] on link "Email" at bounding box center [538, 89] width 45 height 37
click at [501, 156] on input "email" at bounding box center [677, 157] width 363 height 29
click at [812, 281] on button "Save & Close" at bounding box center [807, 281] width 104 height 32
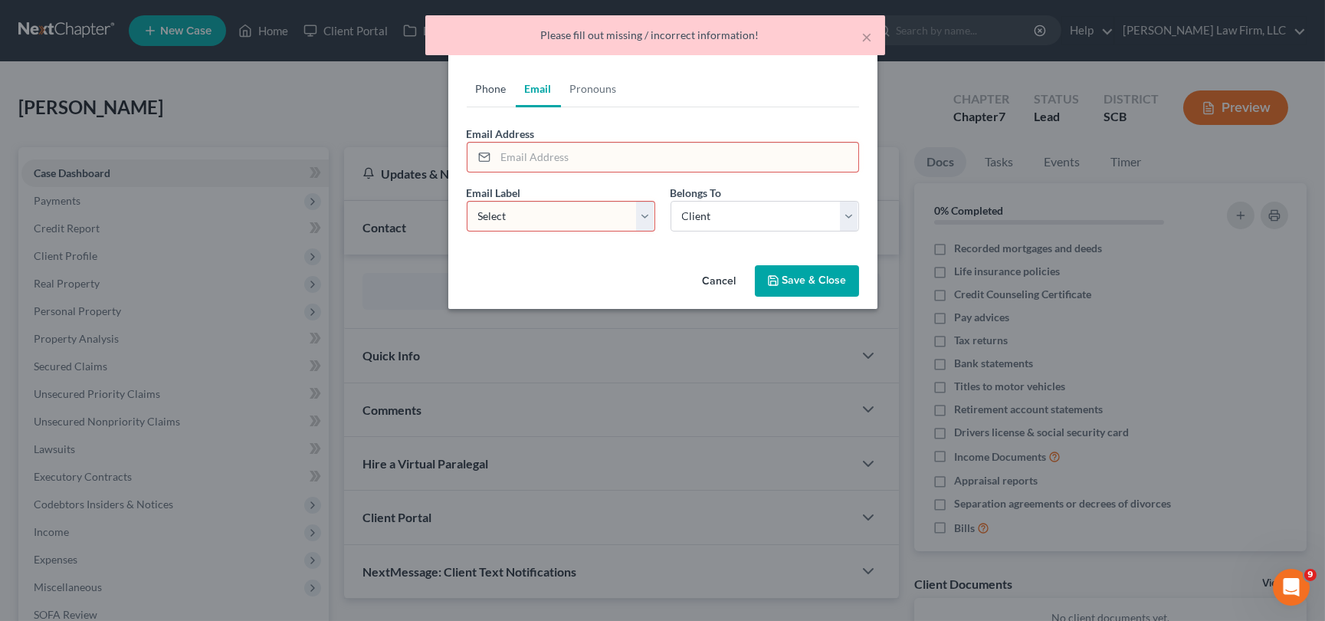
click at [494, 83] on link "Phone" at bounding box center [491, 89] width 49 height 37
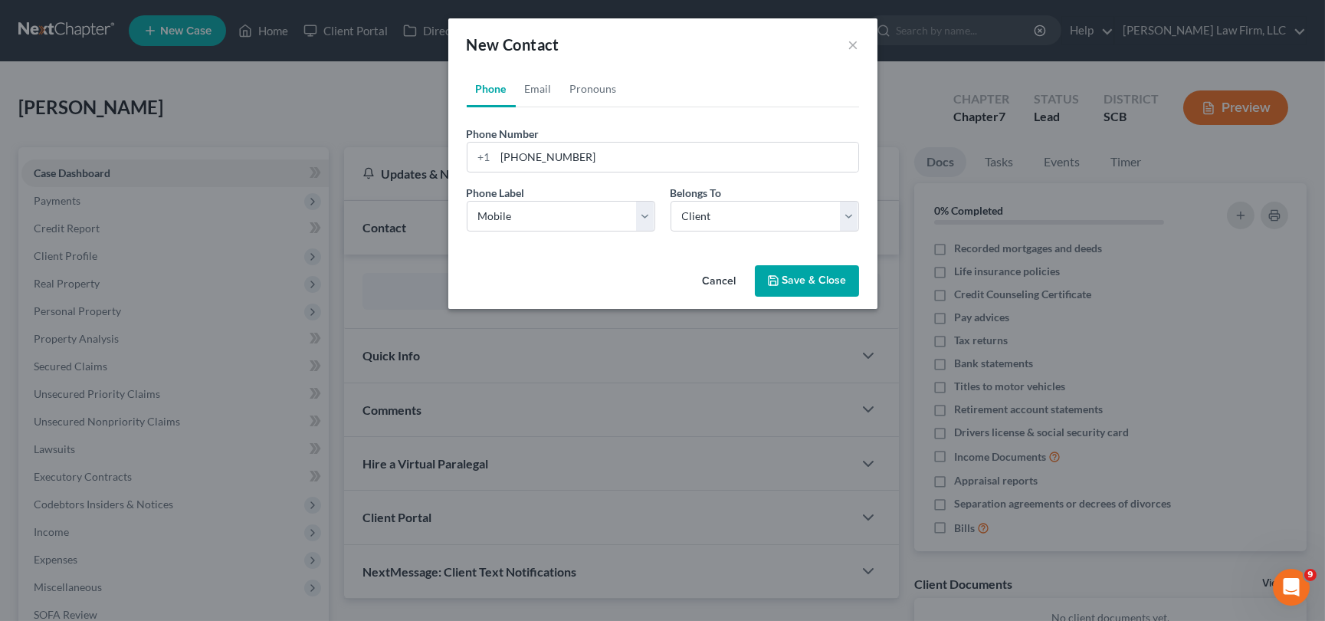
click at [800, 277] on button "Save & Close" at bounding box center [807, 281] width 104 height 32
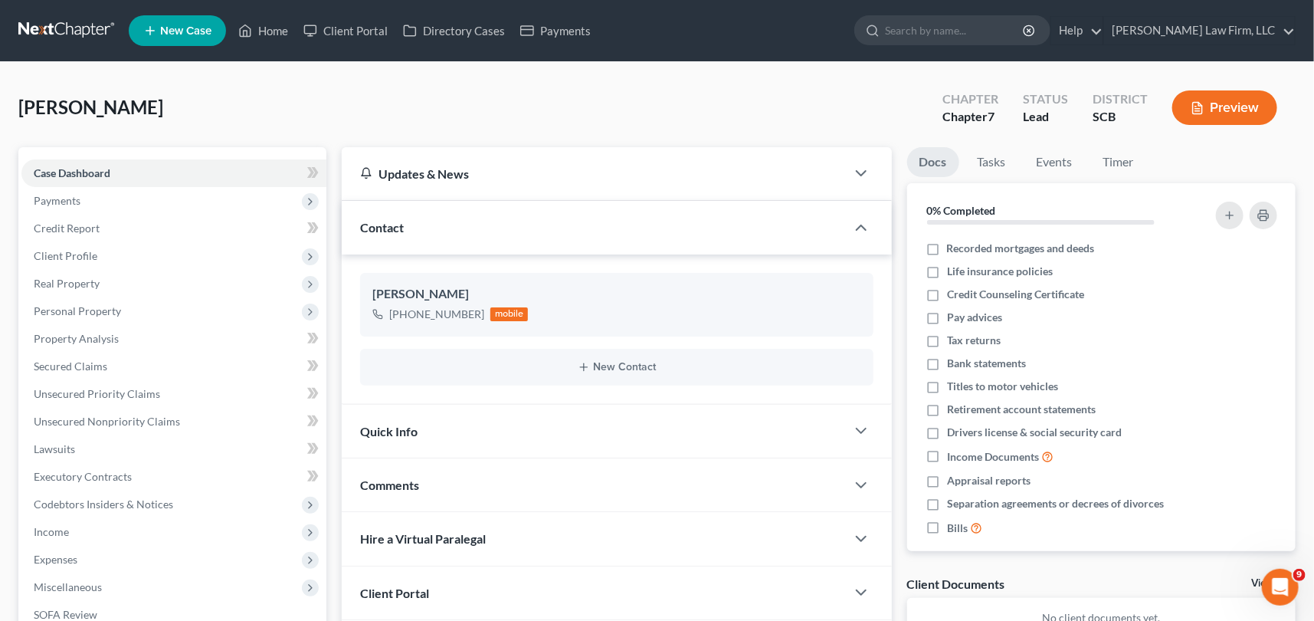
click at [406, 421] on div "Quick Info" at bounding box center [594, 431] width 504 height 53
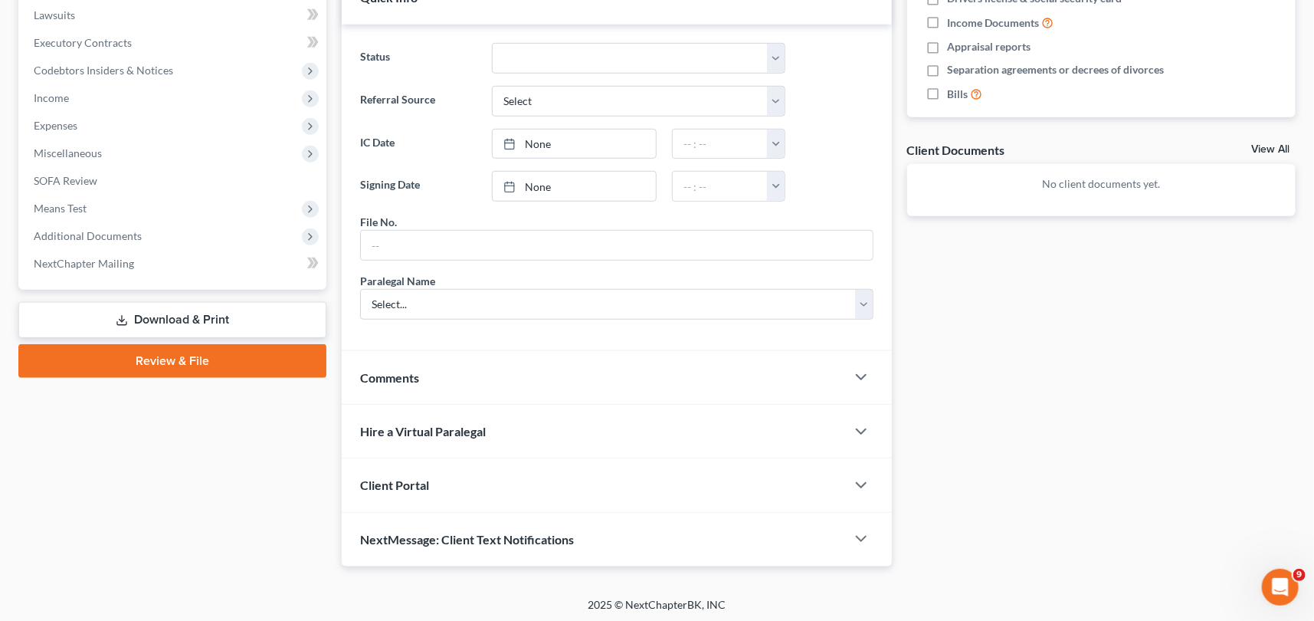
scroll to position [435, 0]
click at [420, 477] on span "Client Portal" at bounding box center [394, 484] width 69 height 15
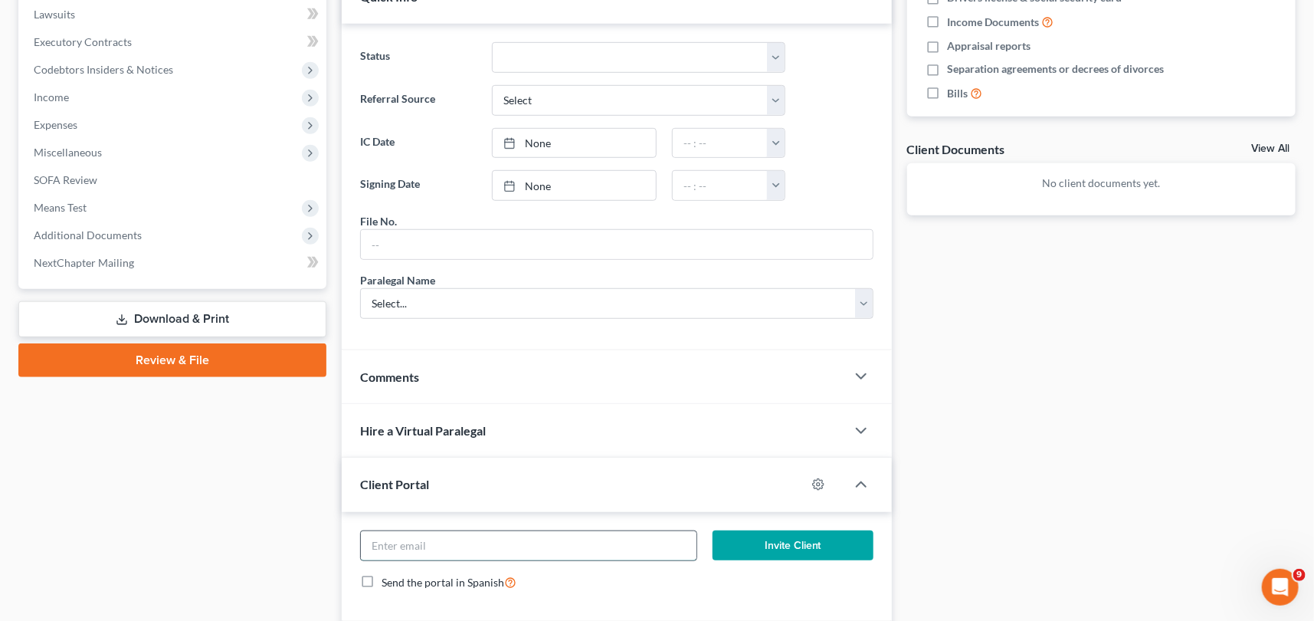
click at [384, 538] on input "email" at bounding box center [529, 545] width 336 height 29
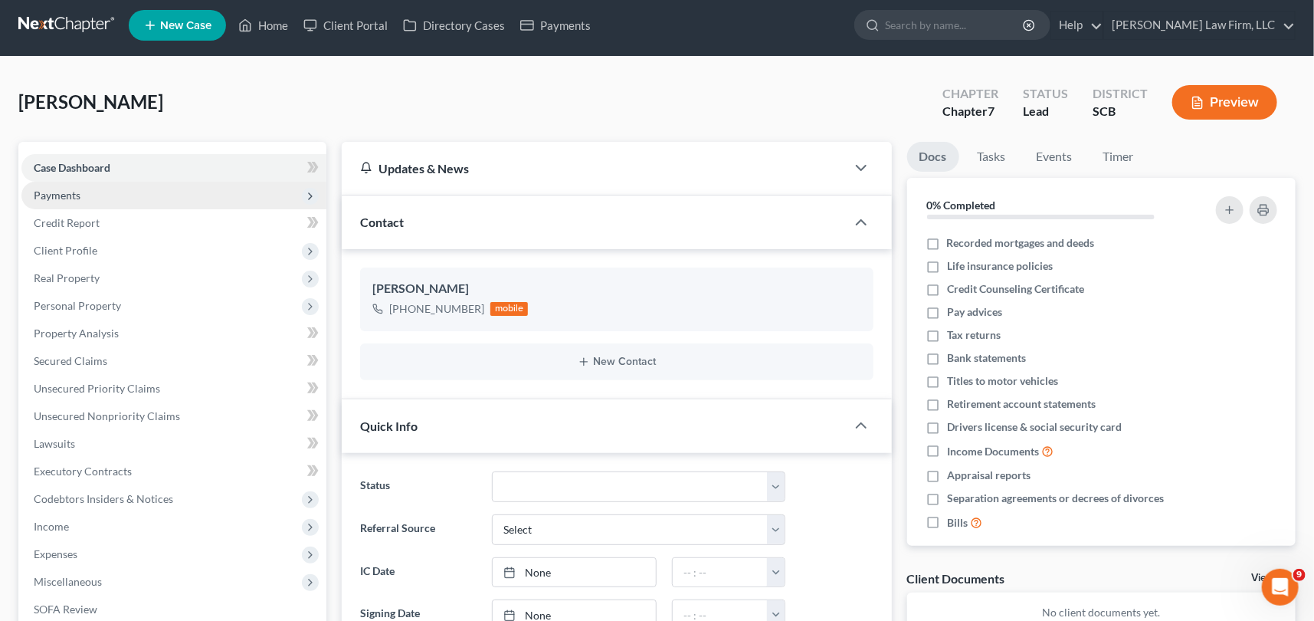
scroll to position [0, 0]
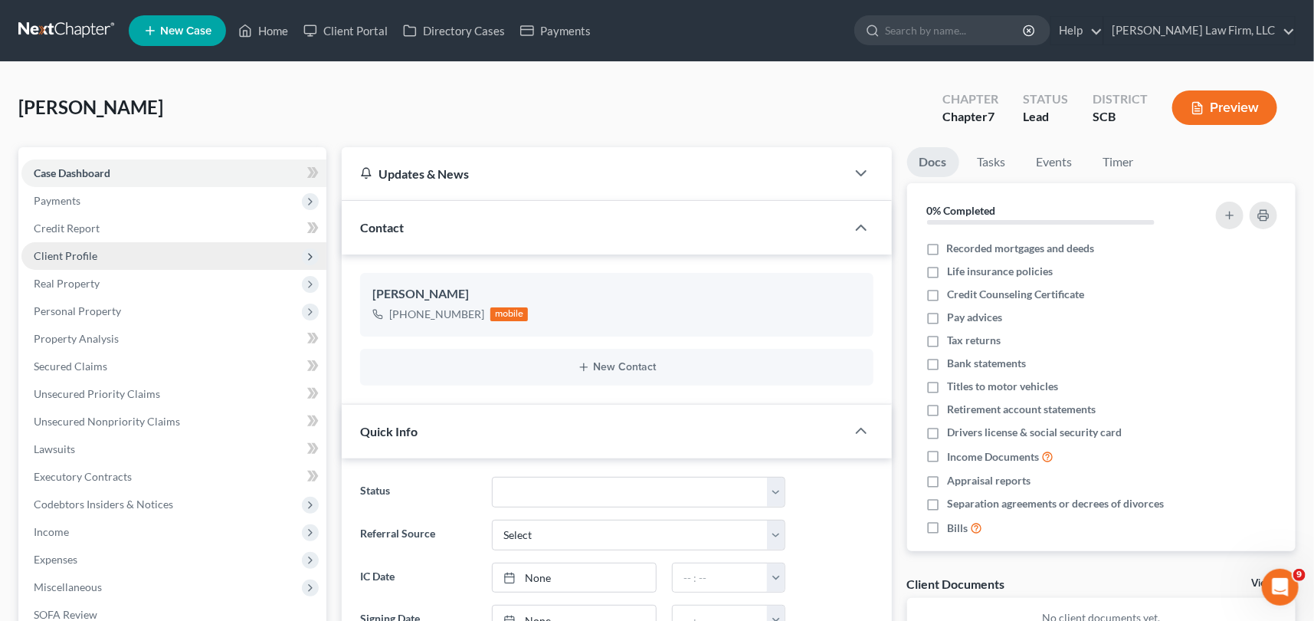
click at [70, 253] on span "Client Profile" at bounding box center [66, 255] width 64 height 13
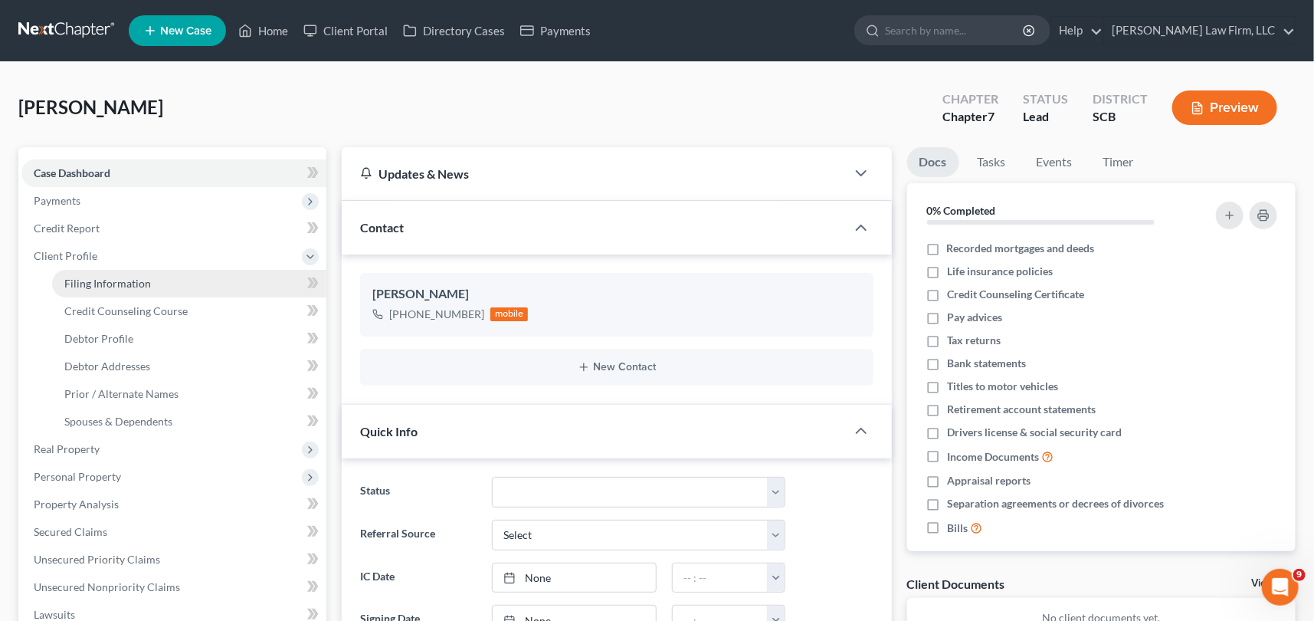
click at [126, 274] on link "Filing Information" at bounding box center [189, 284] width 274 height 28
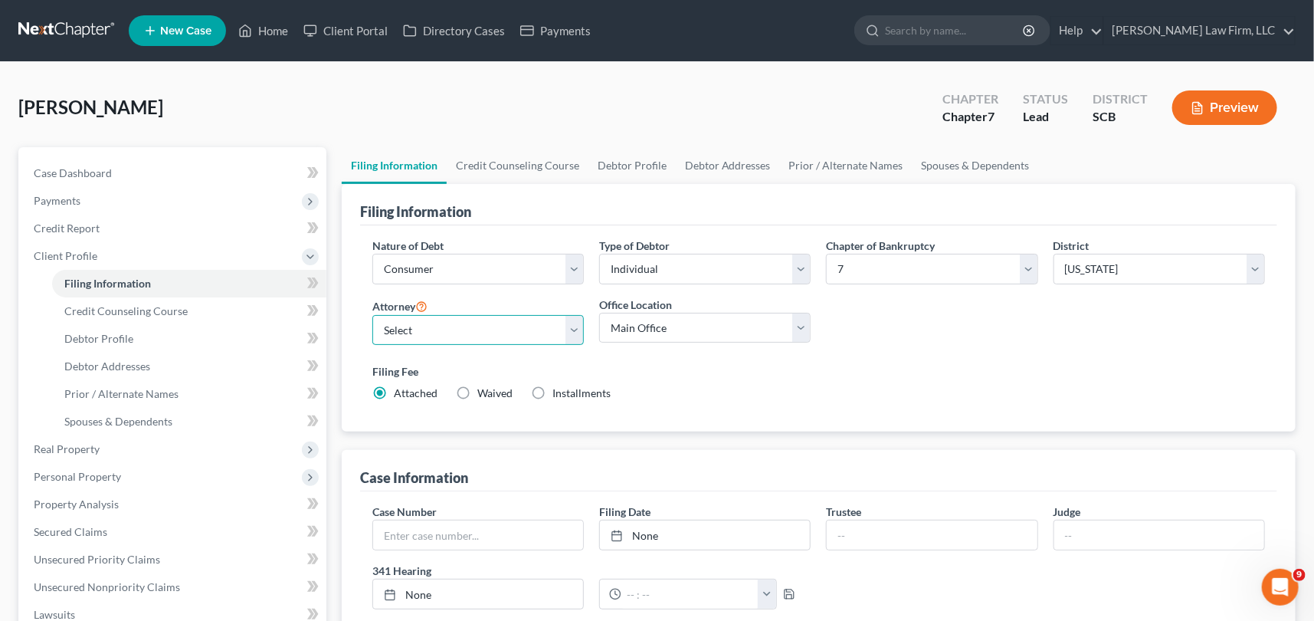
click at [575, 328] on select "Select [PERSON_NAME] - SCB [PERSON_NAME] - SCB" at bounding box center [478, 330] width 212 height 31
click at [372, 315] on select "Select [PERSON_NAME] - SCB [PERSON_NAME] - SCB" at bounding box center [478, 330] width 212 height 31
click at [103, 334] on span "Debtor Profile" at bounding box center [98, 338] width 69 height 13
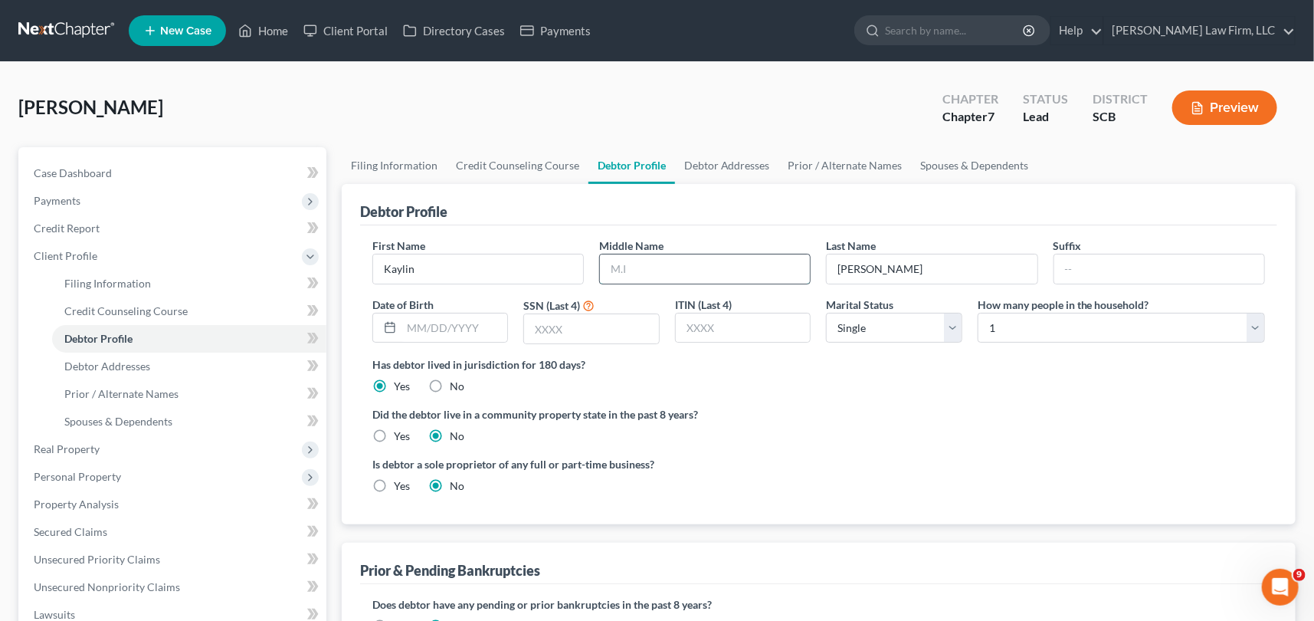
click at [654, 268] on input "text" at bounding box center [705, 268] width 210 height 29
drag, startPoint x: 107, startPoint y: 359, endPoint x: 389, endPoint y: 284, distance: 292.1
click at [108, 359] on span "Debtor Addresses" at bounding box center [107, 365] width 86 height 13
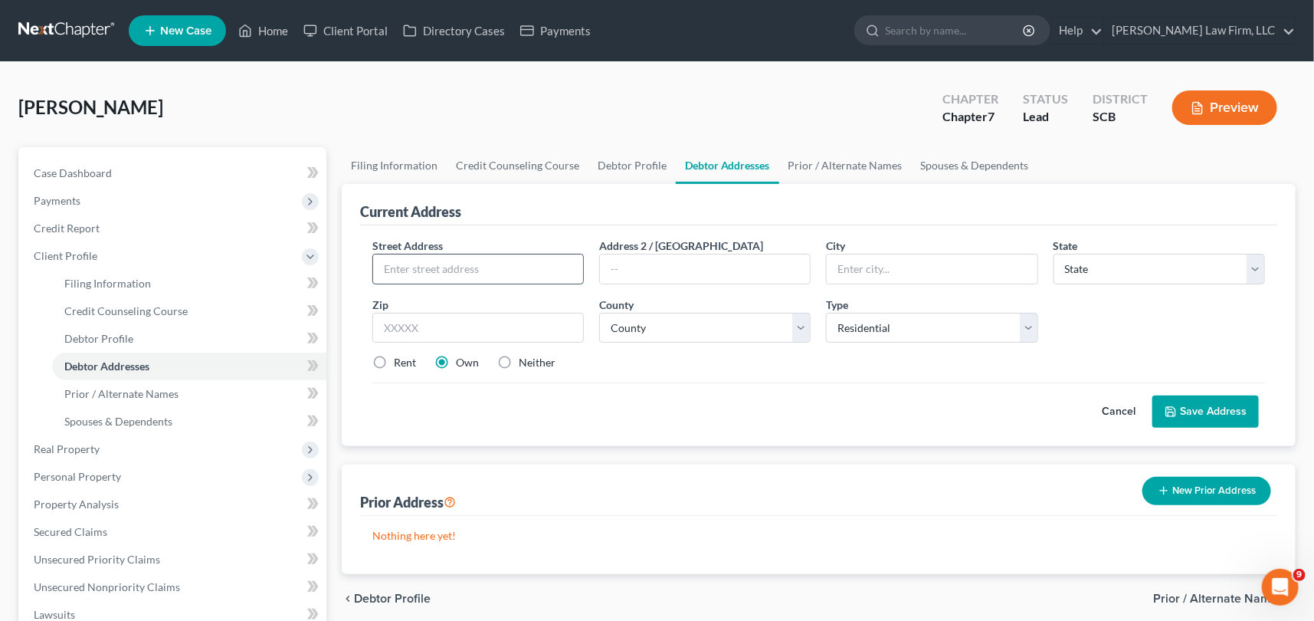
click at [397, 261] on input "text" at bounding box center [478, 268] width 210 height 29
click at [459, 268] on input "[STREET_ADDRESS][PERSON_NAME]" at bounding box center [478, 268] width 210 height 29
click at [460, 268] on input "112 [PERSON_NAME] Avnenue" at bounding box center [478, 268] width 210 height 29
click at [848, 271] on input "text" at bounding box center [932, 268] width 210 height 29
click at [418, 320] on input "text" at bounding box center [478, 328] width 212 height 31
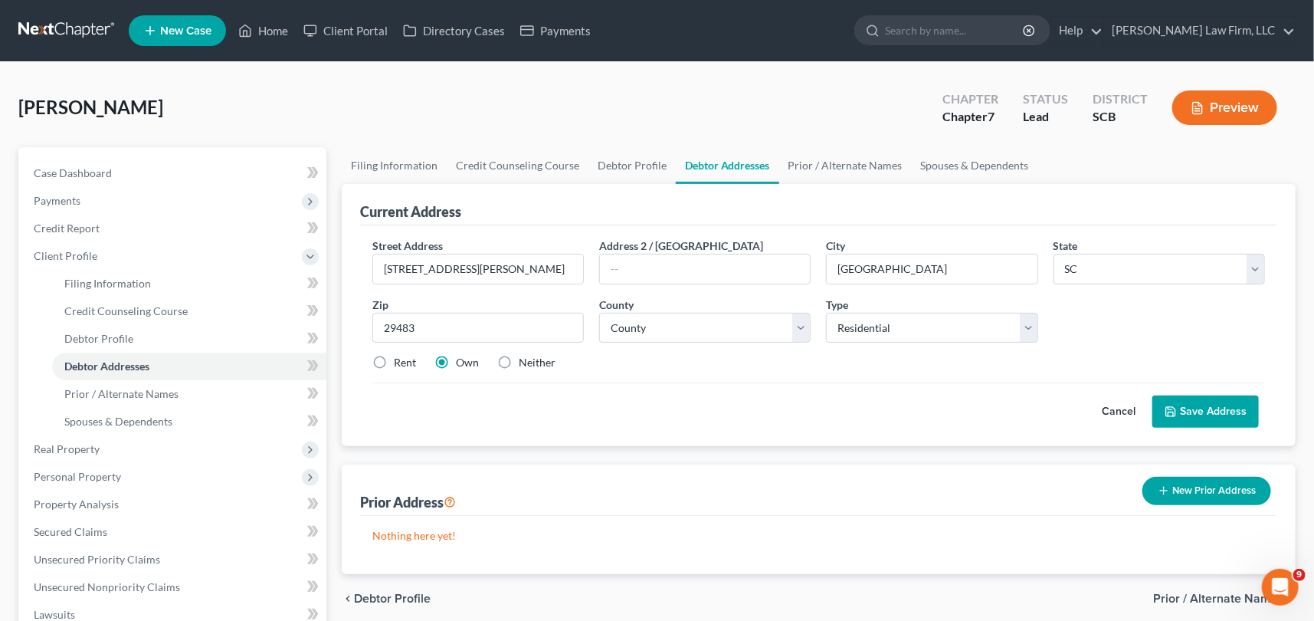
click at [1209, 406] on button "Save Address" at bounding box center [1206, 411] width 107 height 32
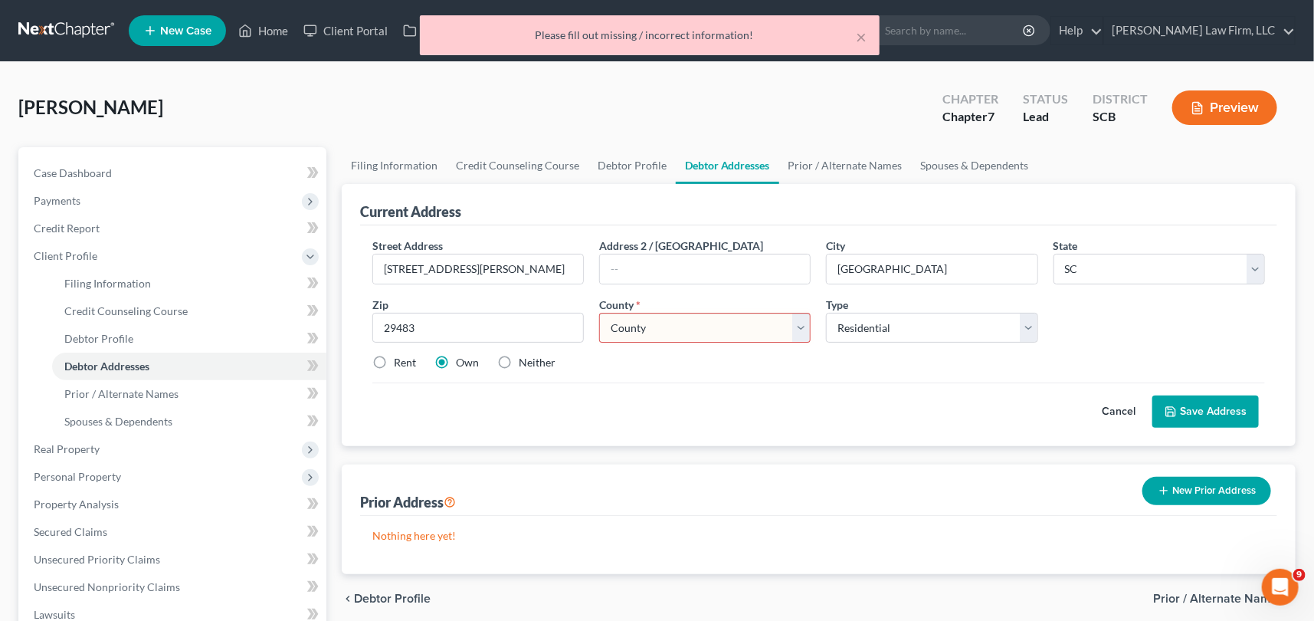
click at [668, 320] on select "County [GEOGRAPHIC_DATA] [GEOGRAPHIC_DATA] [GEOGRAPHIC_DATA] [GEOGRAPHIC_DATA] …" at bounding box center [705, 328] width 212 height 31
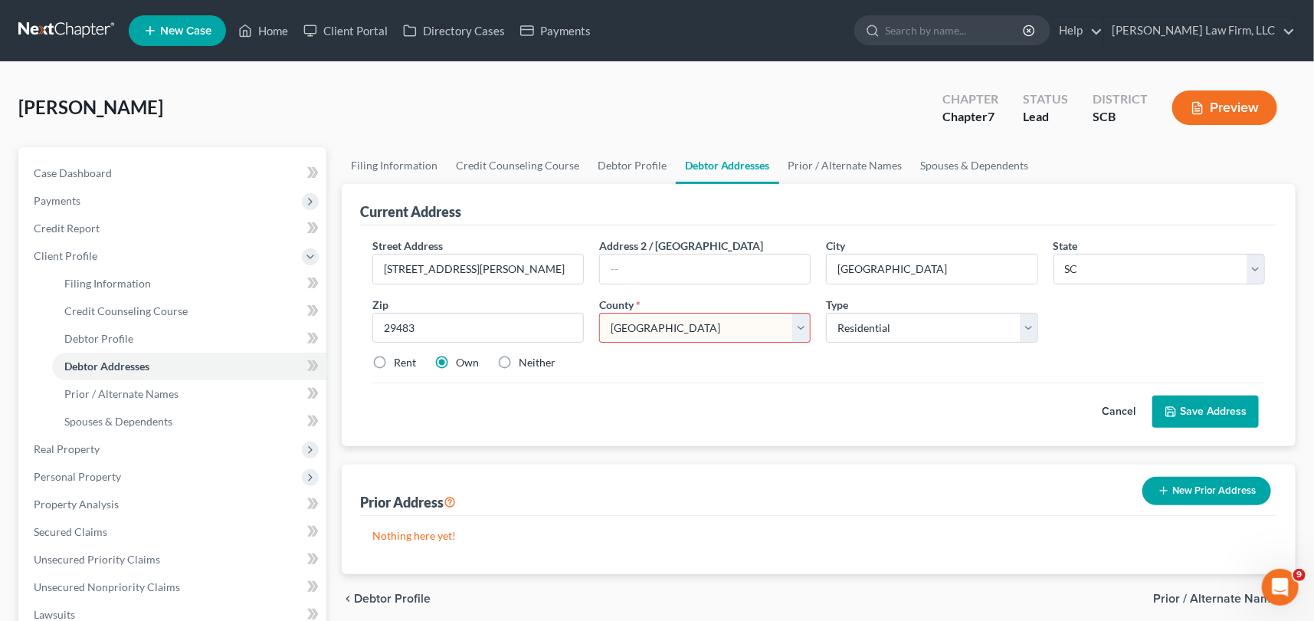
click at [599, 313] on select "County [GEOGRAPHIC_DATA] [GEOGRAPHIC_DATA] [GEOGRAPHIC_DATA] [GEOGRAPHIC_DATA] …" at bounding box center [705, 328] width 212 height 31
click at [1195, 402] on button "Save Address" at bounding box center [1206, 411] width 107 height 32
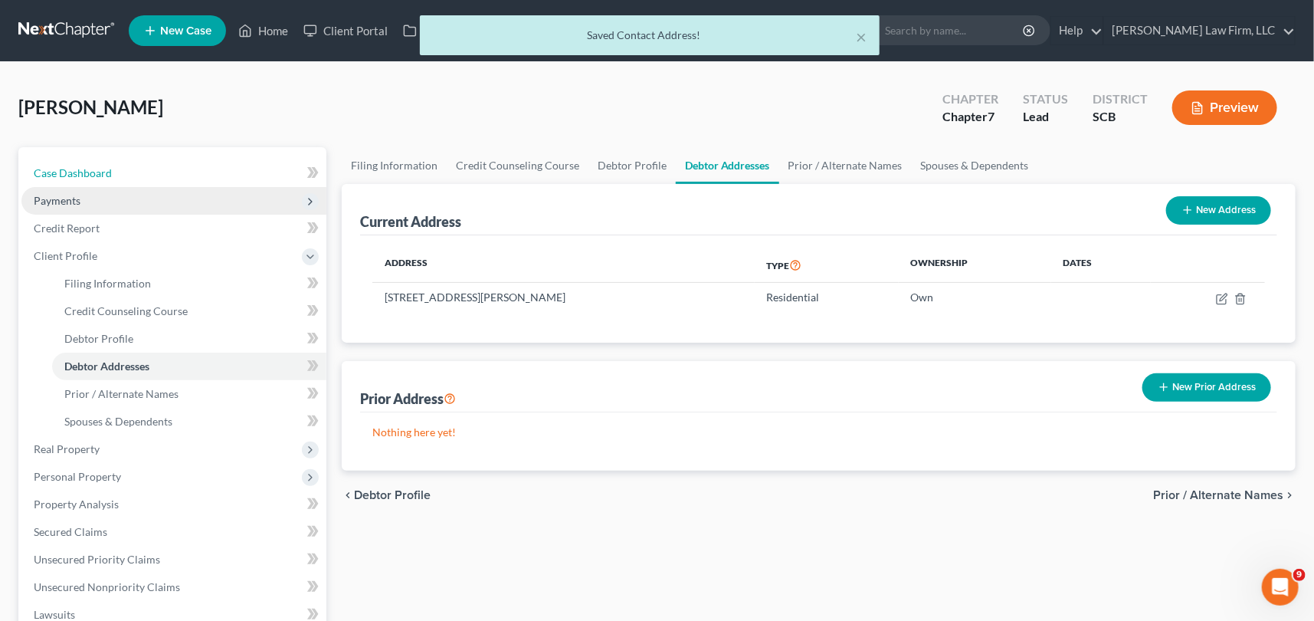
drag, startPoint x: 72, startPoint y: 166, endPoint x: 90, endPoint y: 205, distance: 43.2
click at [72, 166] on span "Case Dashboard" at bounding box center [73, 172] width 78 height 13
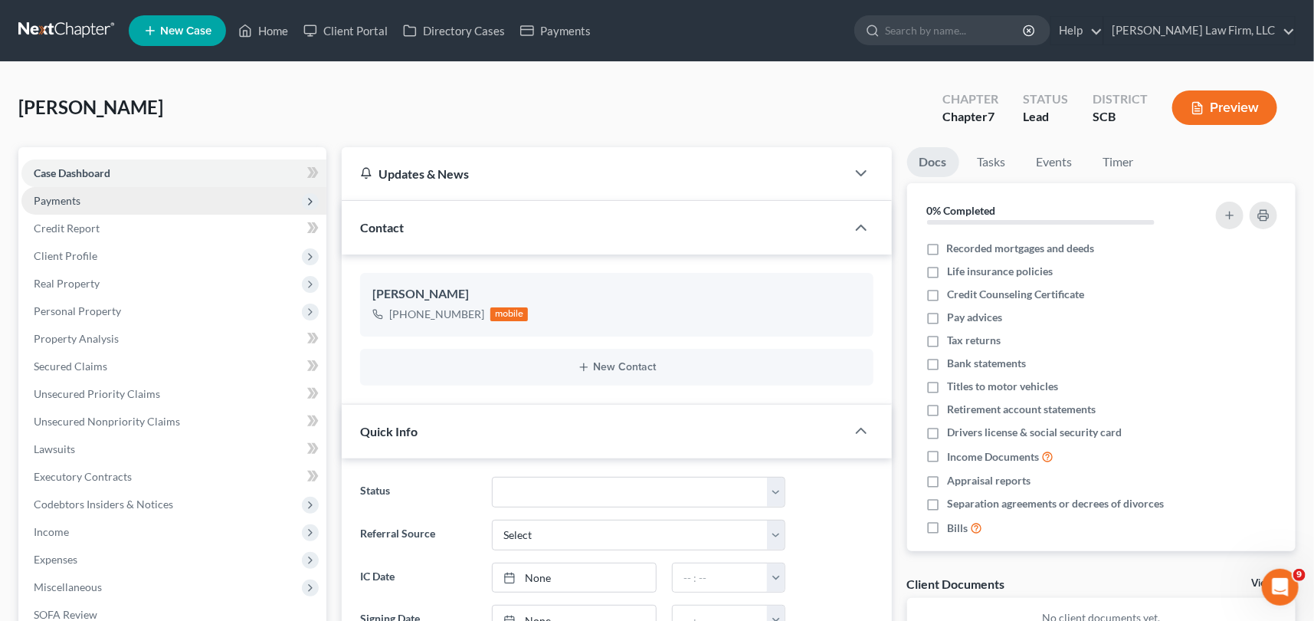
click at [55, 194] on span "Payments" at bounding box center [57, 200] width 47 height 13
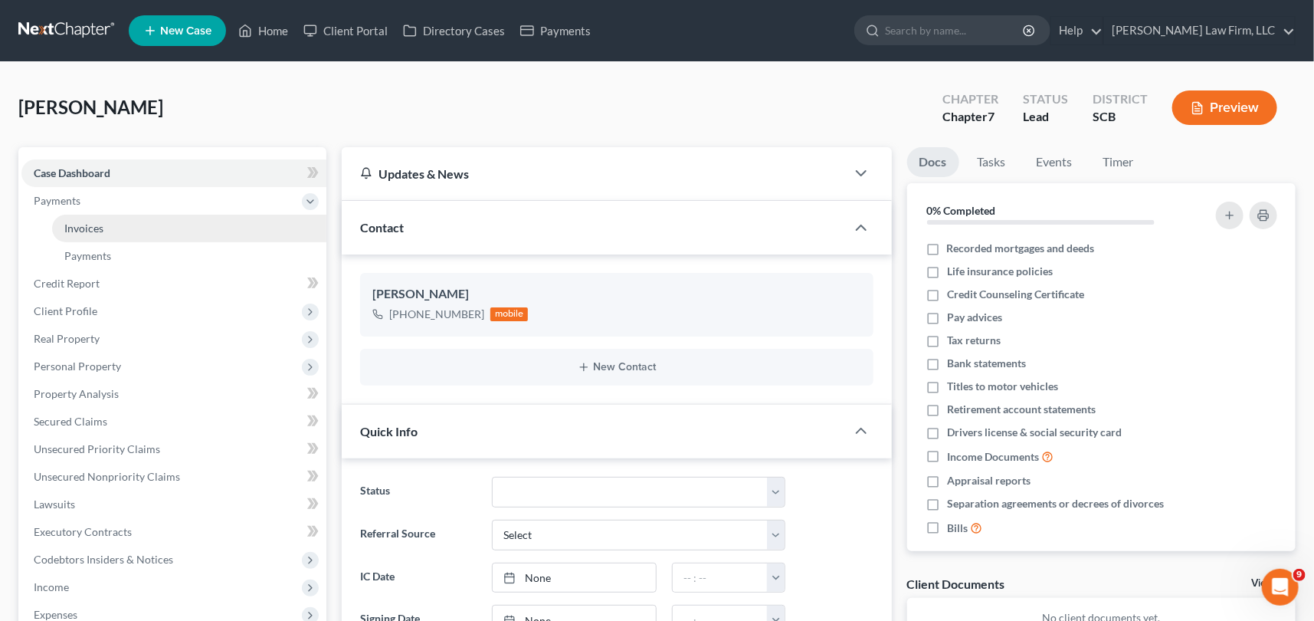
click at [98, 226] on span "Invoices" at bounding box center [83, 228] width 39 height 13
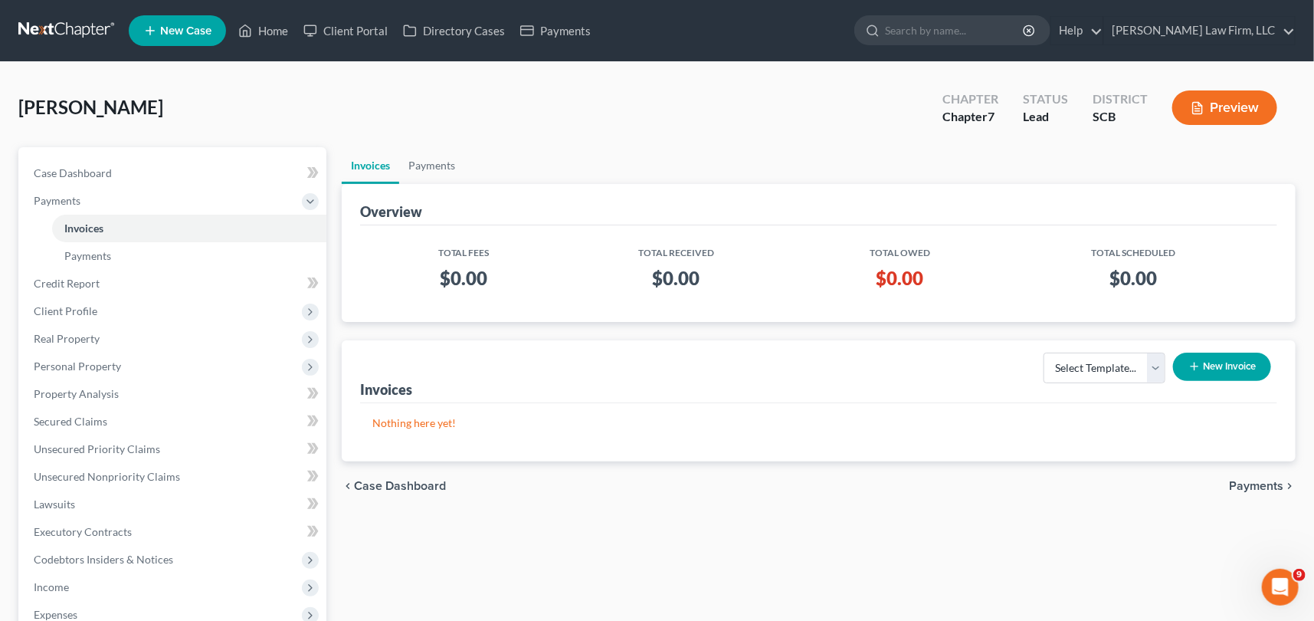
click at [1230, 360] on button "New Invoice" at bounding box center [1222, 367] width 98 height 28
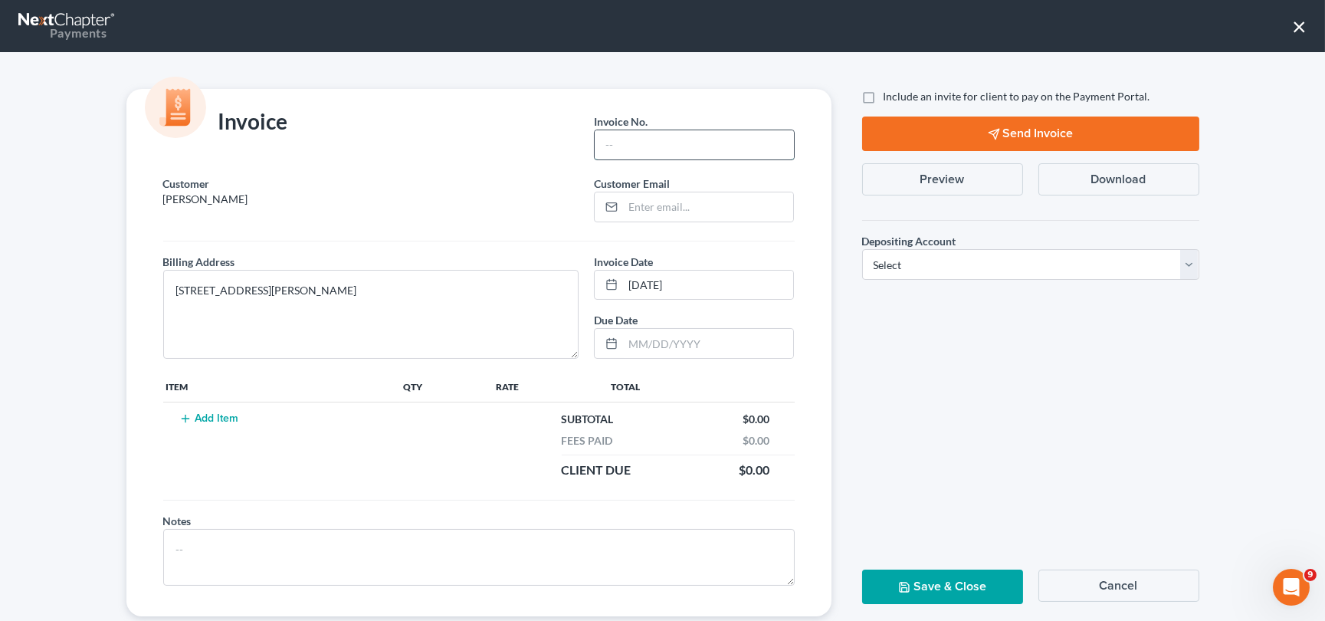
click at [626, 149] on input "text" at bounding box center [694, 144] width 199 height 29
click at [202, 414] on button "Add Item" at bounding box center [209, 418] width 67 height 12
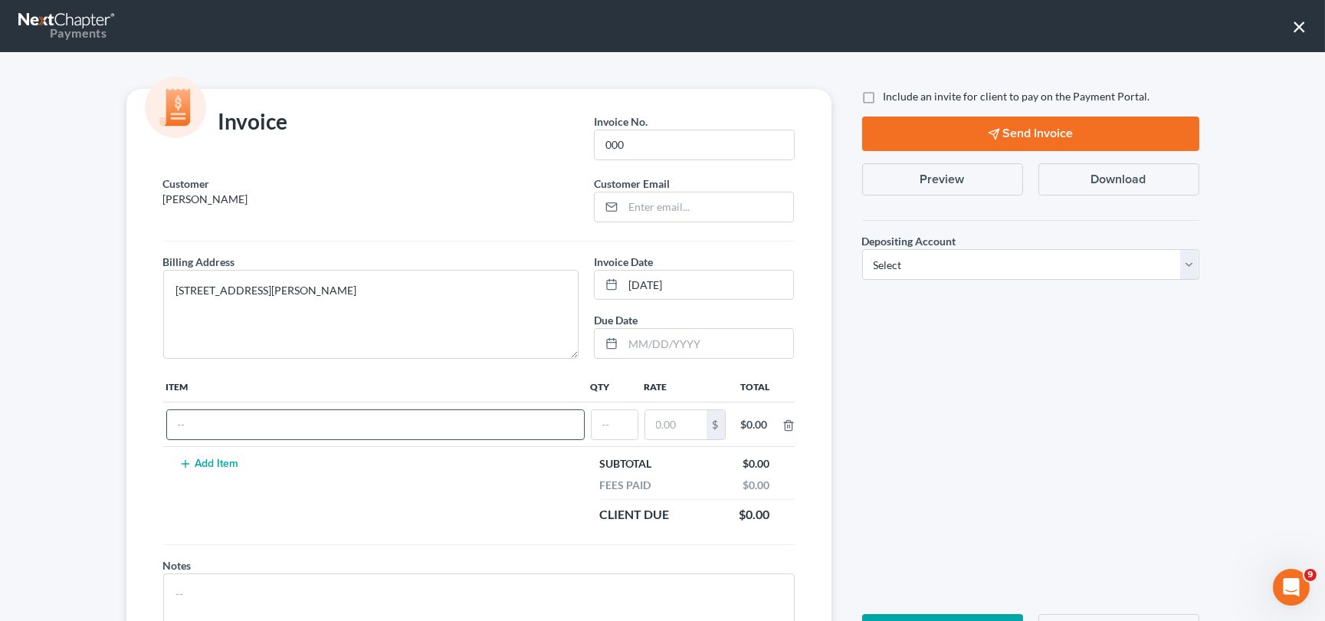
click at [202, 418] on input "text" at bounding box center [375, 424] width 417 height 29
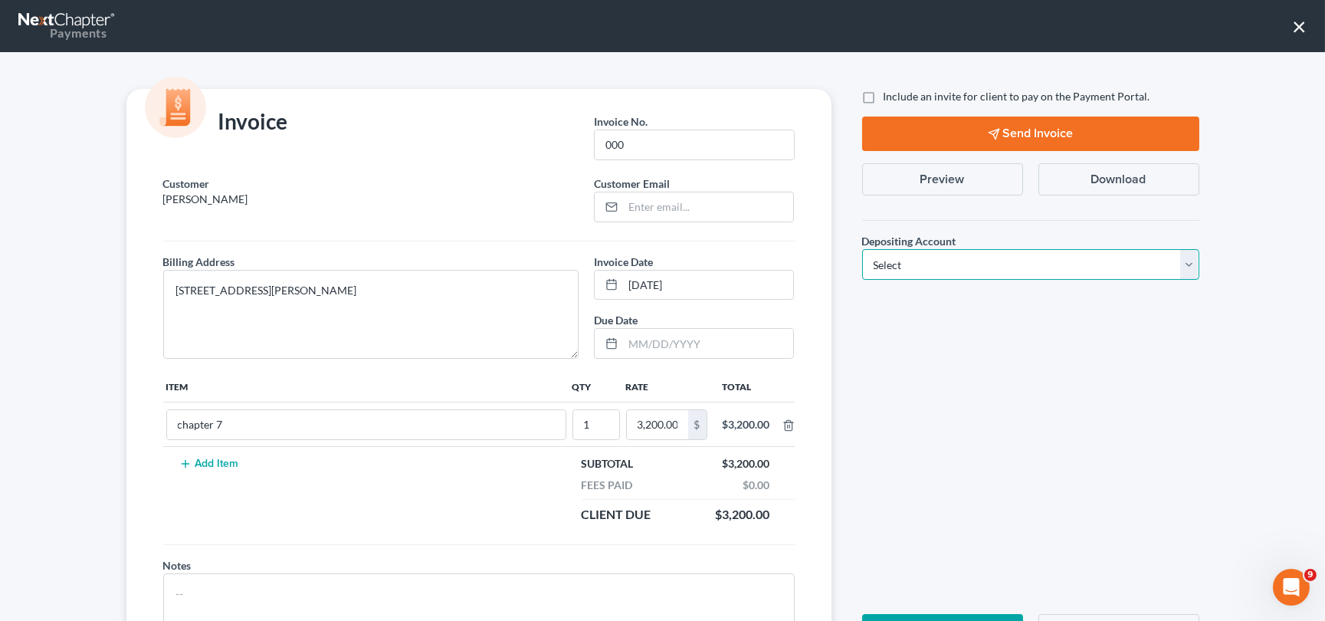
click at [1188, 261] on select "Select Operation Trust" at bounding box center [1030, 264] width 337 height 31
click at [862, 249] on select "Select Operation Trust" at bounding box center [1030, 264] width 337 height 31
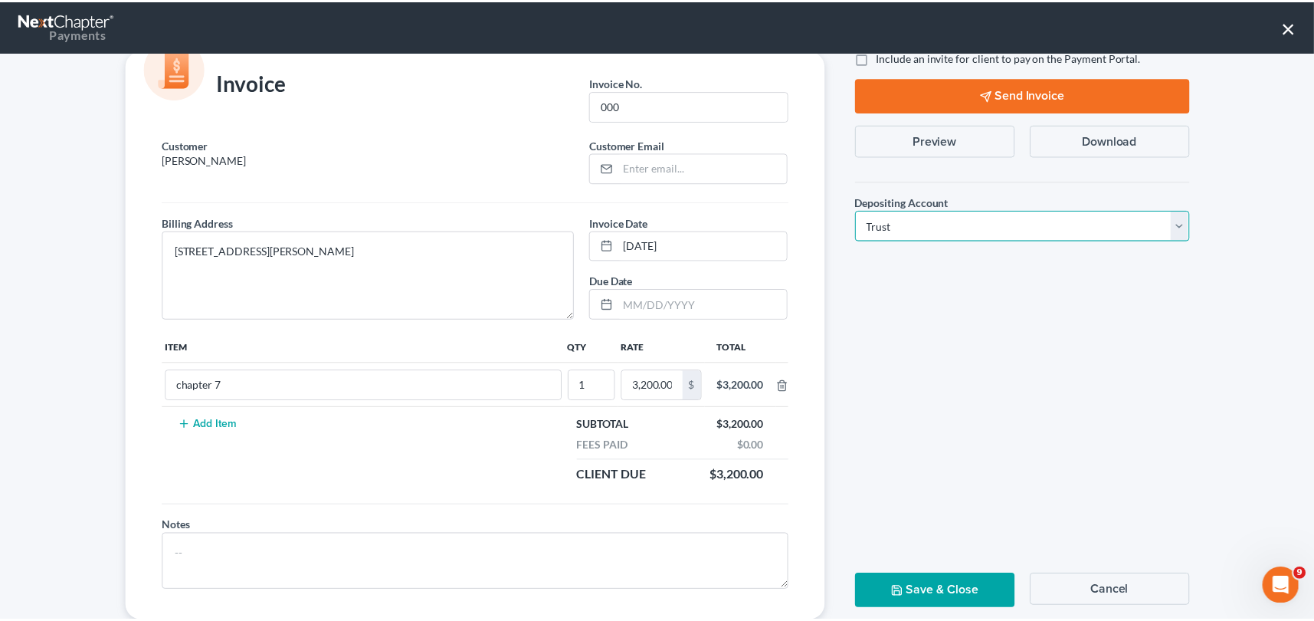
scroll to position [75, 0]
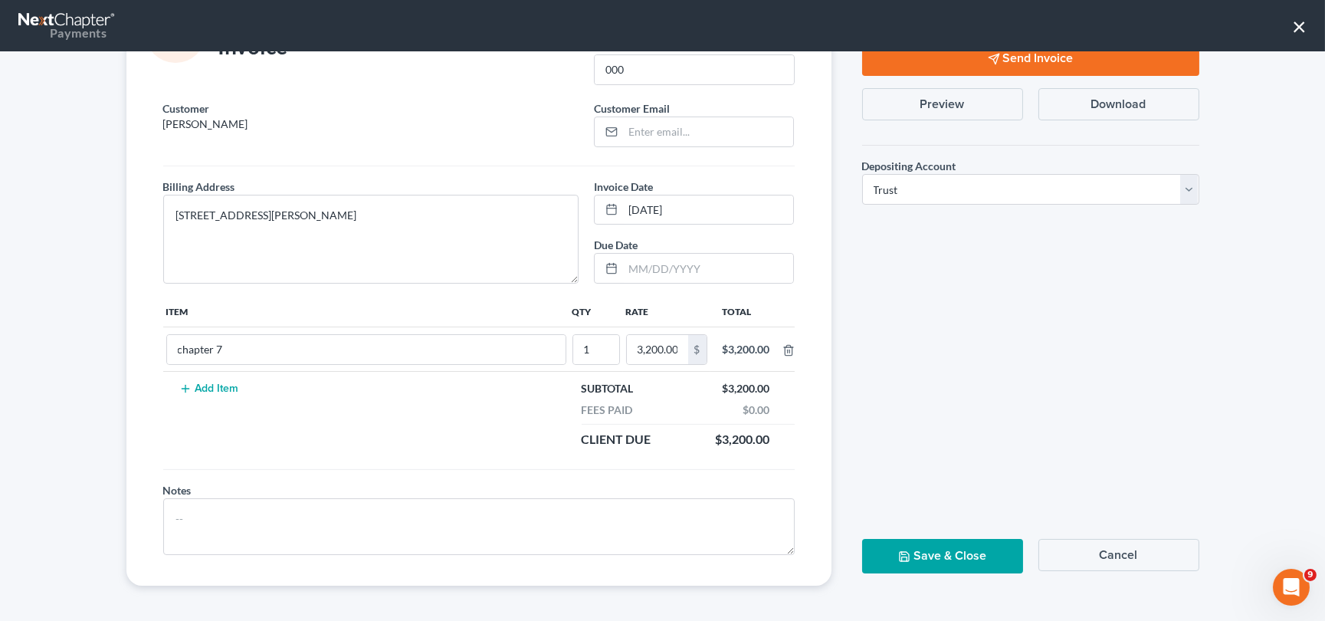
click at [937, 552] on button "Save & Close" at bounding box center [942, 556] width 161 height 34
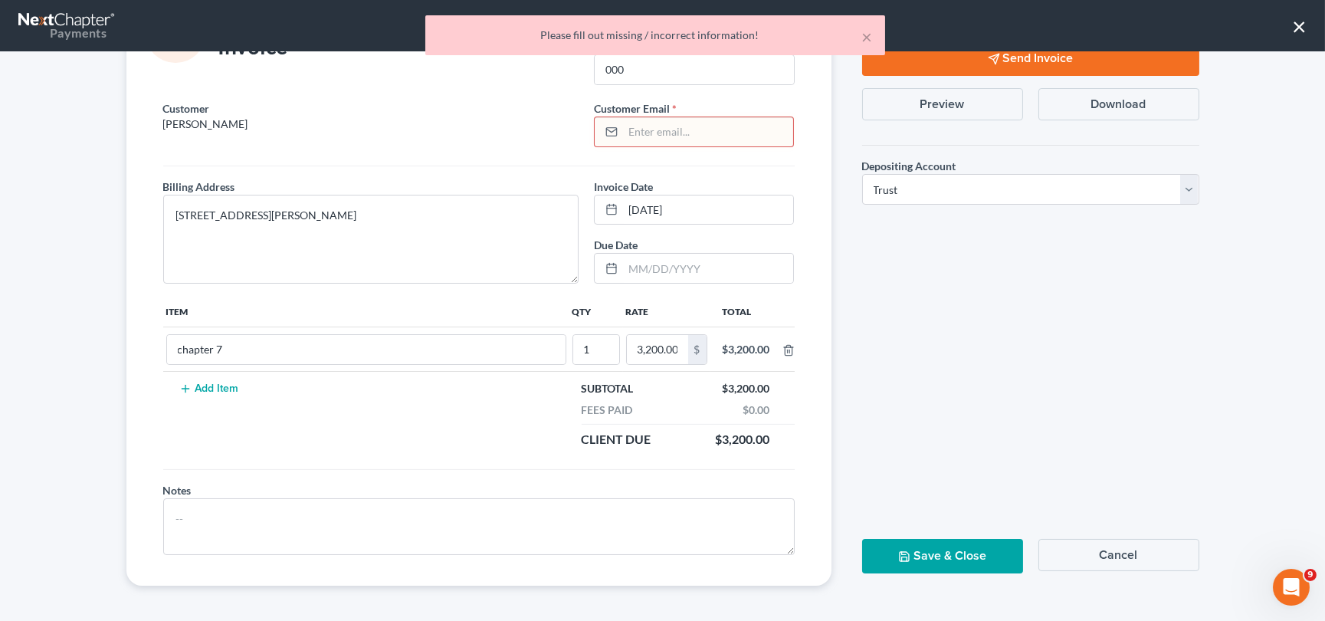
click at [626, 133] on input "email" at bounding box center [708, 131] width 170 height 29
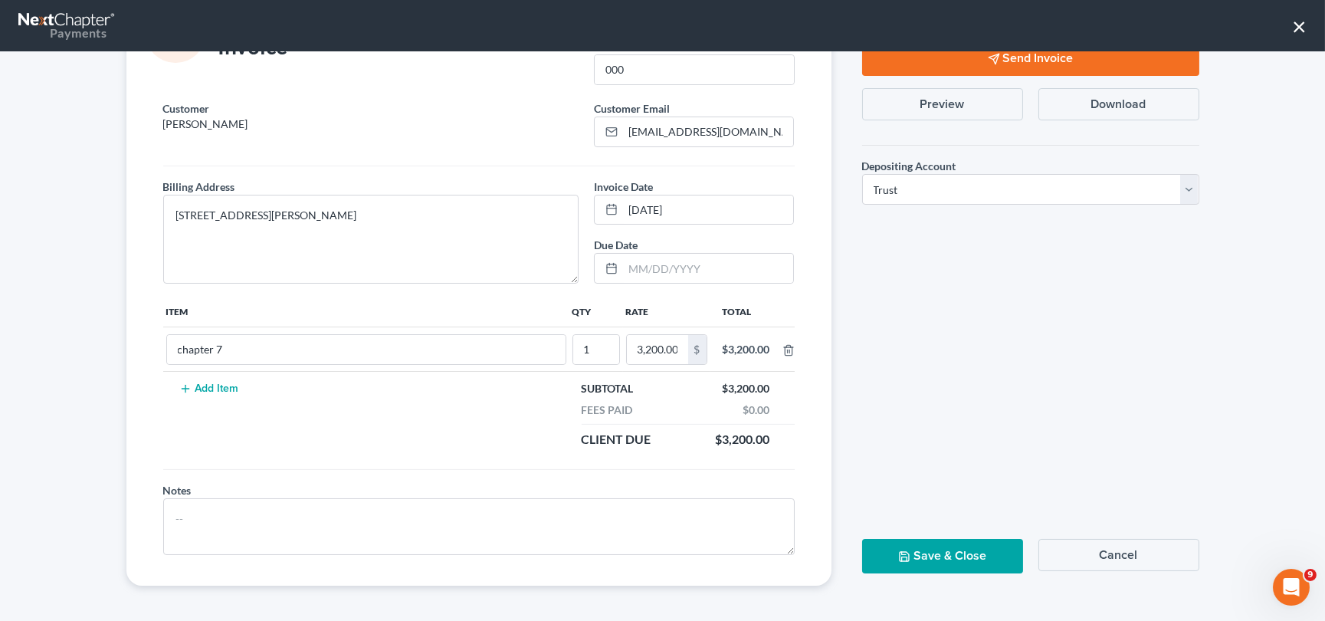
drag, startPoint x: 898, startPoint y: 562, endPoint x: 905, endPoint y: 553, distance: 11.5
click at [905, 553] on button "Save & Close" at bounding box center [942, 556] width 161 height 34
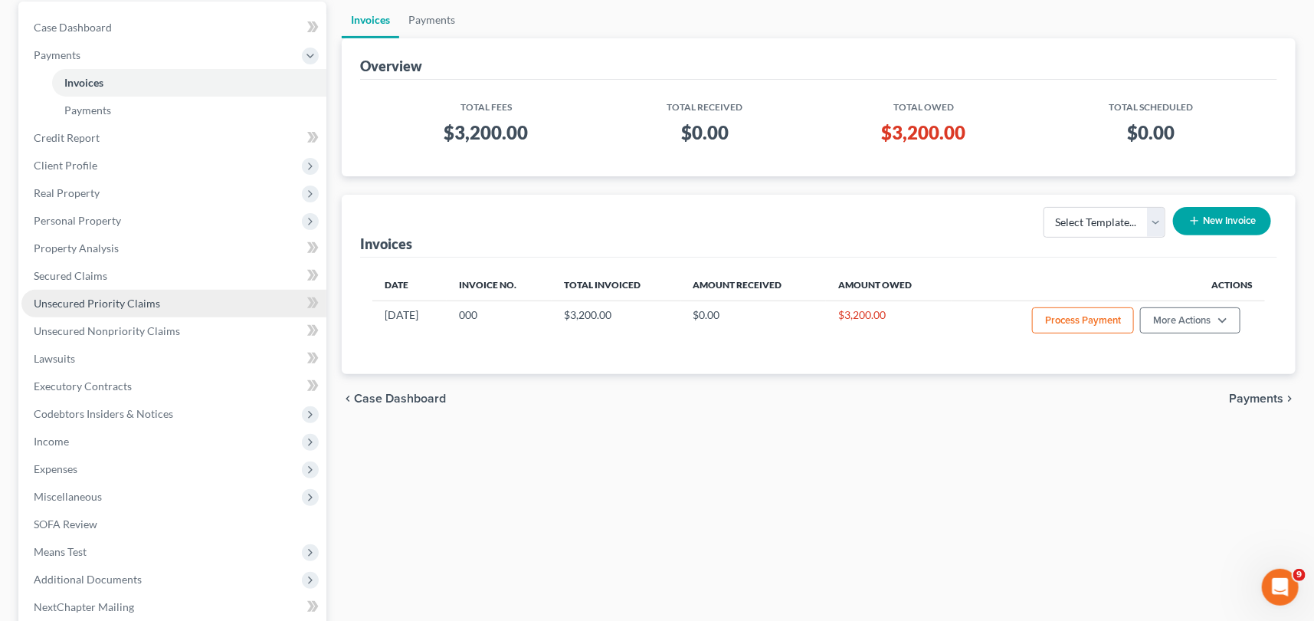
scroll to position [302, 0]
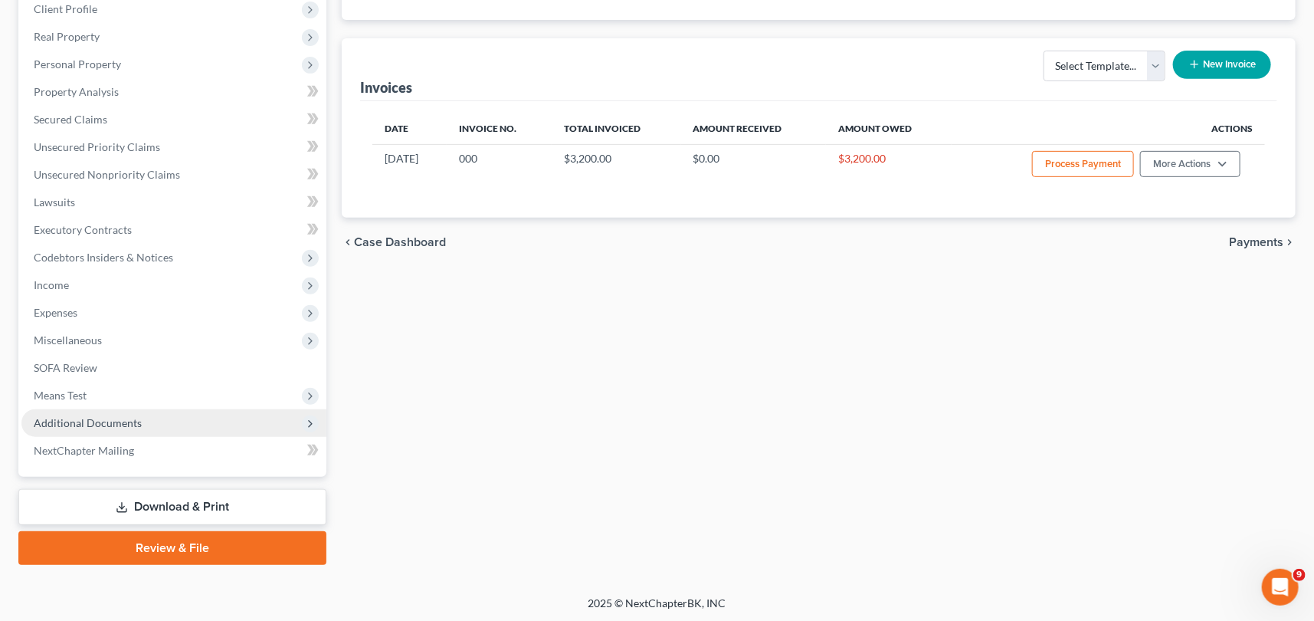
click at [86, 417] on span "Additional Documents" at bounding box center [88, 422] width 108 height 13
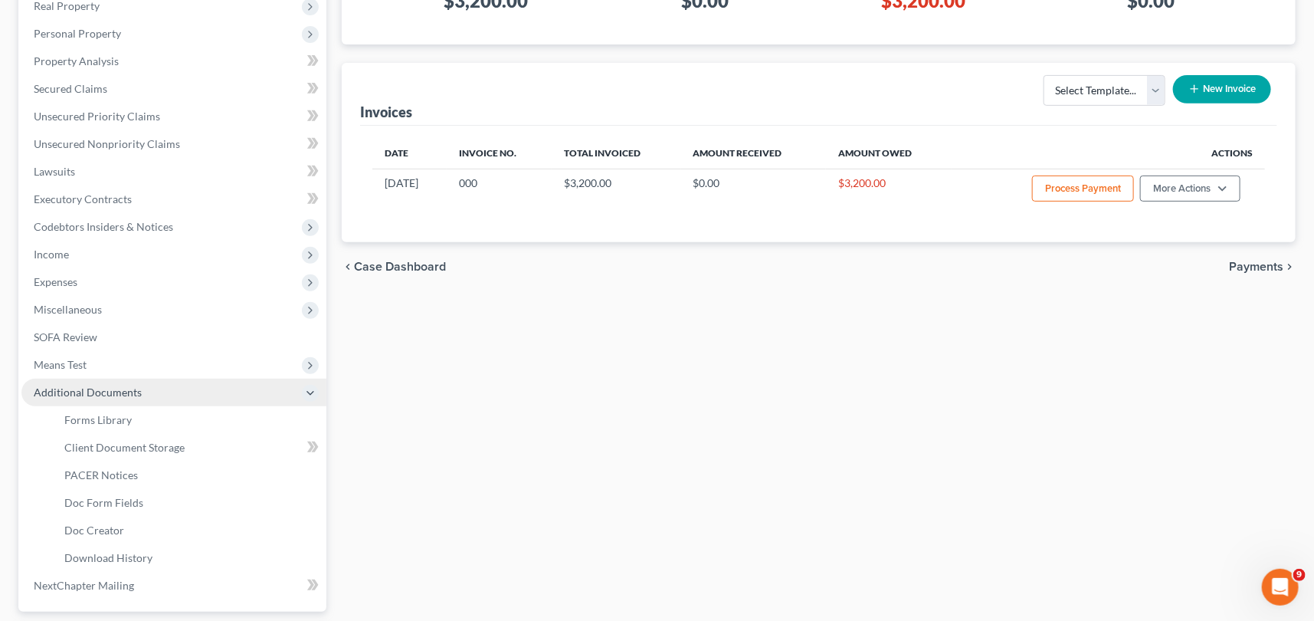
scroll to position [247, 0]
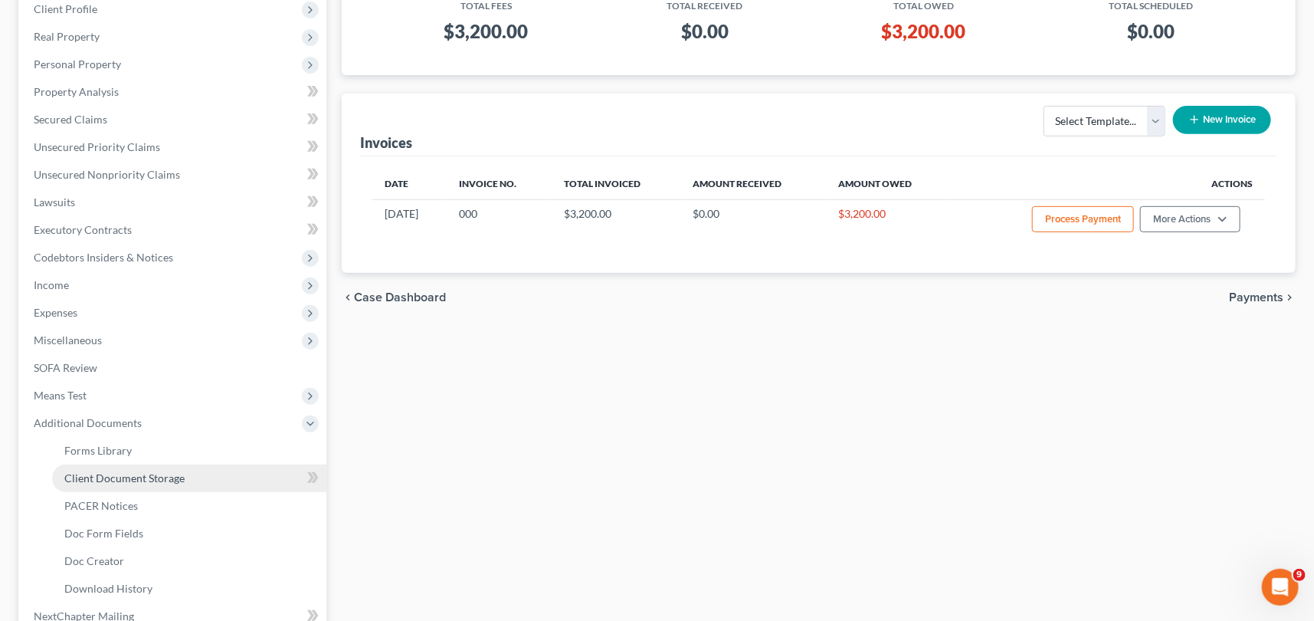
click at [117, 475] on span "Client Document Storage" at bounding box center [124, 477] width 120 height 13
